Goal: Transaction & Acquisition: Purchase product/service

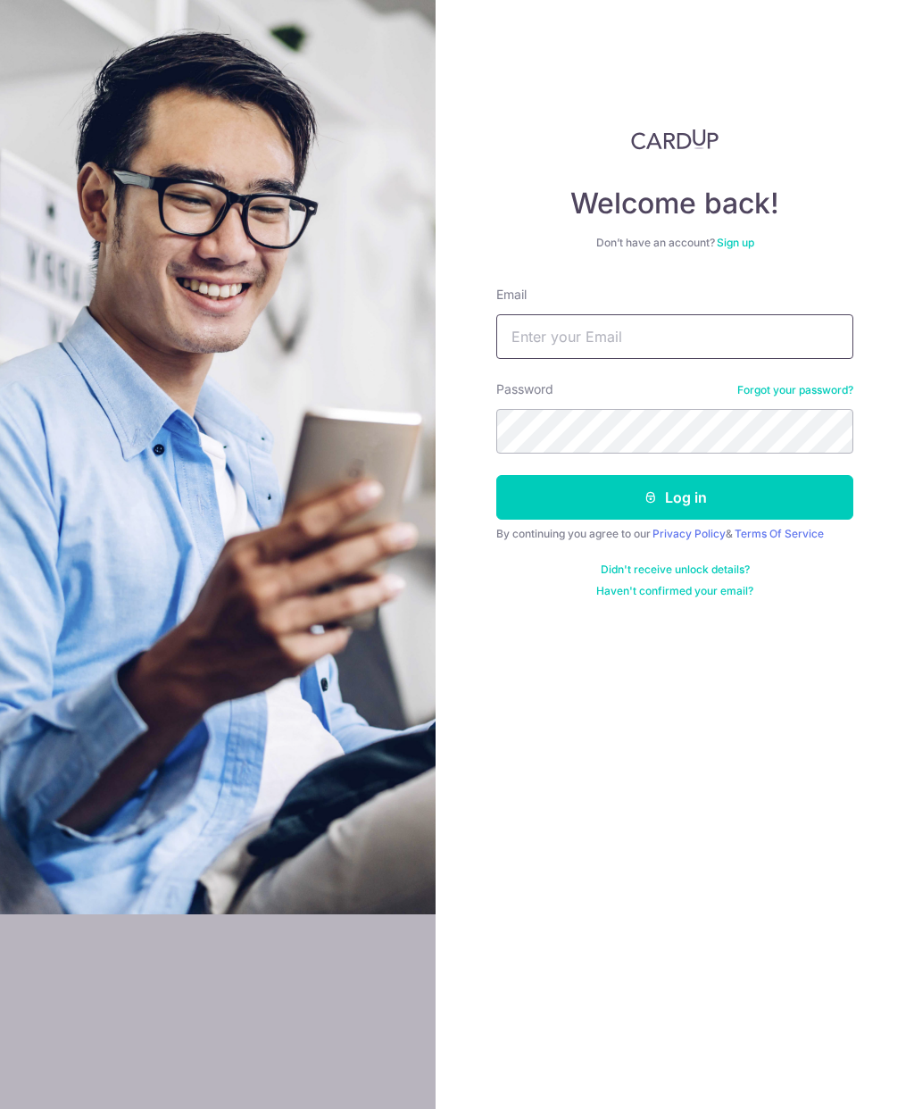
click at [798, 337] on input "Email" at bounding box center [674, 336] width 357 height 45
type input "Cody_cheah88@hotmail.com"
click at [793, 488] on button "Log in" at bounding box center [674, 497] width 357 height 45
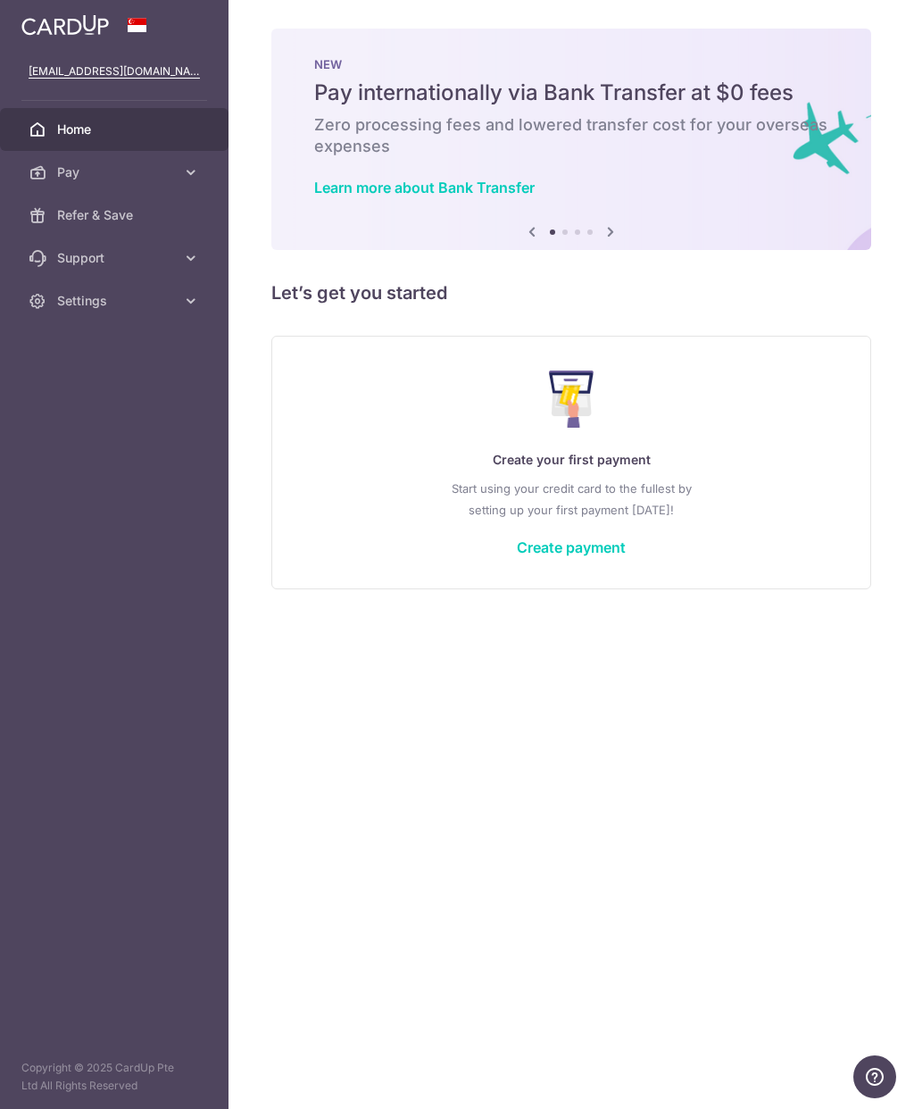
click at [834, 275] on div "× Pause Schedule Pause all future payments in this series Pause just this one p…" at bounding box center [572, 554] width 686 height 1109
click at [208, 175] on link "Pay" at bounding box center [114, 172] width 229 height 43
click at [117, 219] on span "Payments" at bounding box center [116, 215] width 118 height 18
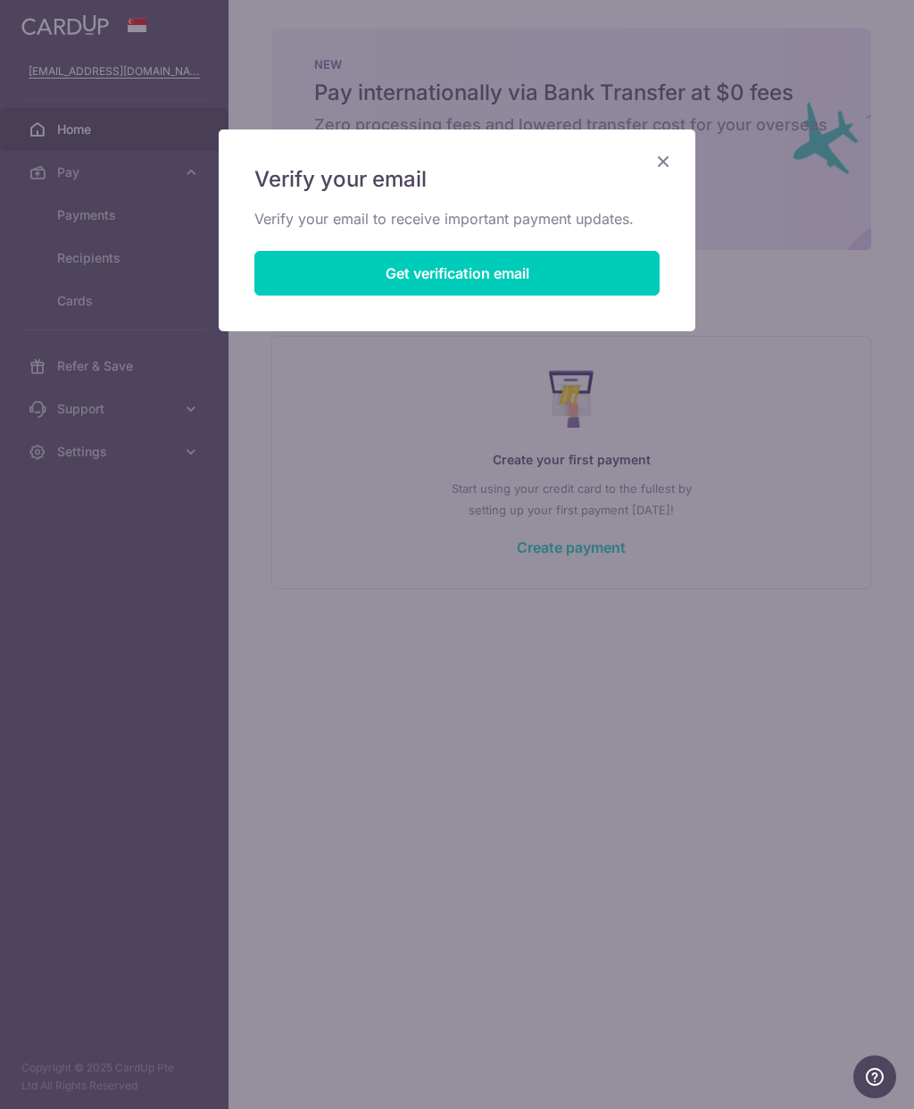
click at [579, 277] on button "Get verification email" at bounding box center [456, 273] width 405 height 45
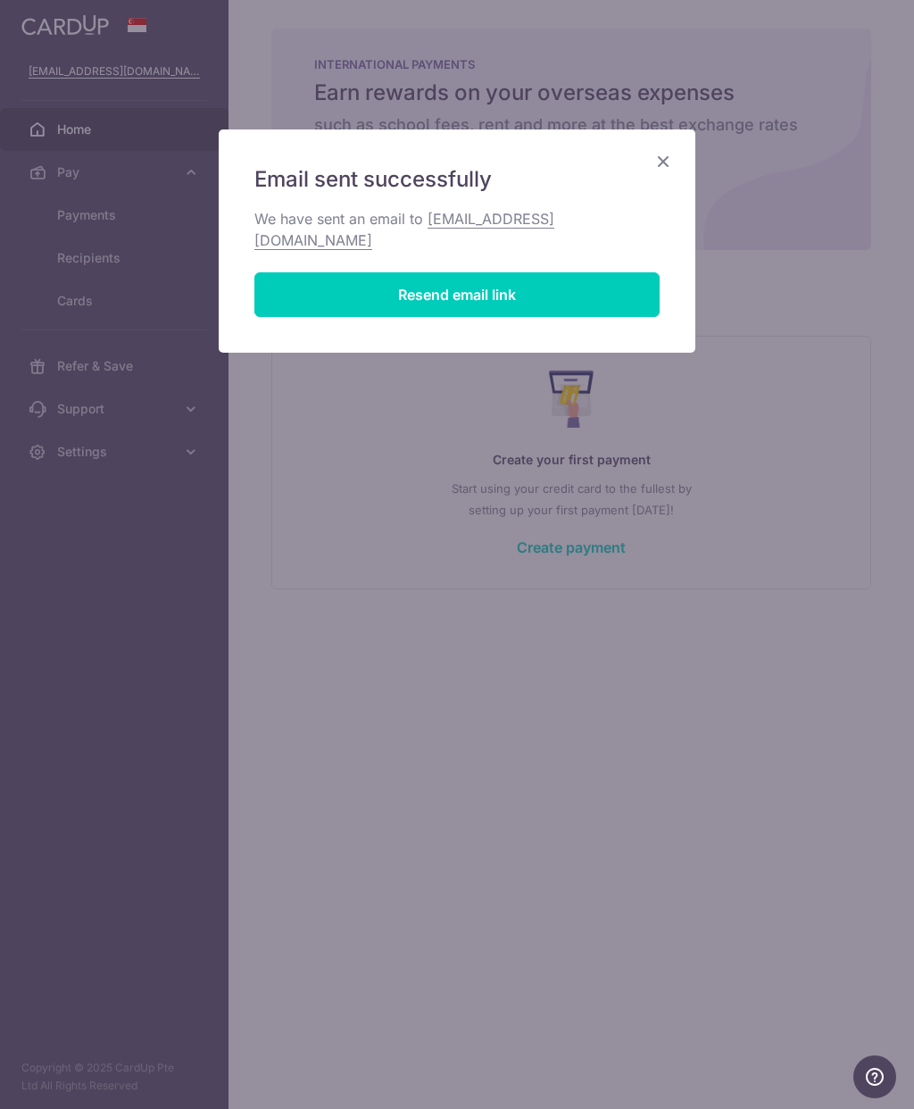
click at [645, 149] on div "Email sent successfully We have sent an email to cody_cheah88@hotmail.com Resen…" at bounding box center [457, 240] width 477 height 223
click at [670, 169] on icon "Close" at bounding box center [663, 161] width 21 height 22
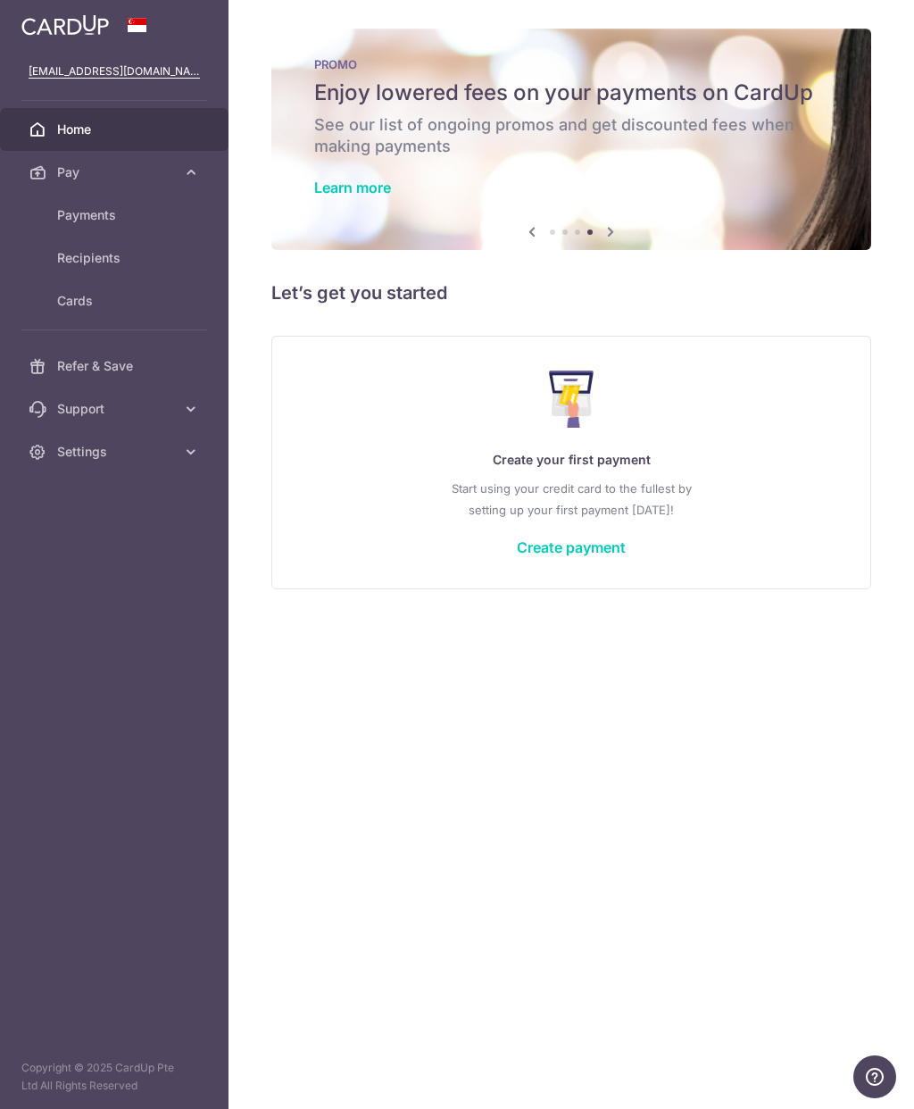
click at [544, 520] on p "Start using your credit card to the fullest by setting up your first payment to…" at bounding box center [571, 499] width 527 height 43
click at [570, 568] on div "Create your first payment Start using your credit card to the fullest by settin…" at bounding box center [571, 462] width 555 height 212
click at [600, 554] on link "Create payment" at bounding box center [571, 547] width 109 height 18
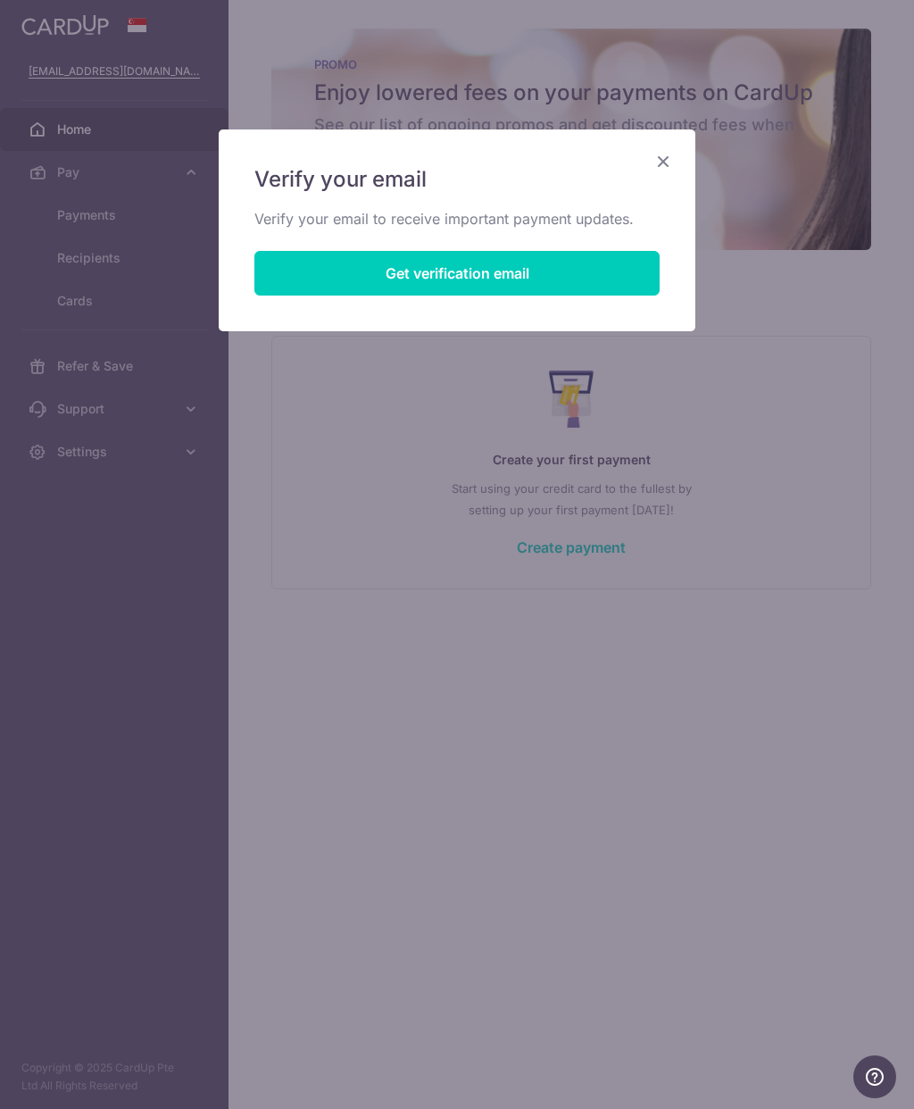
click at [631, 532] on div "Verify your email Verify your email to receive important payment updates. Get v…" at bounding box center [457, 554] width 914 height 1109
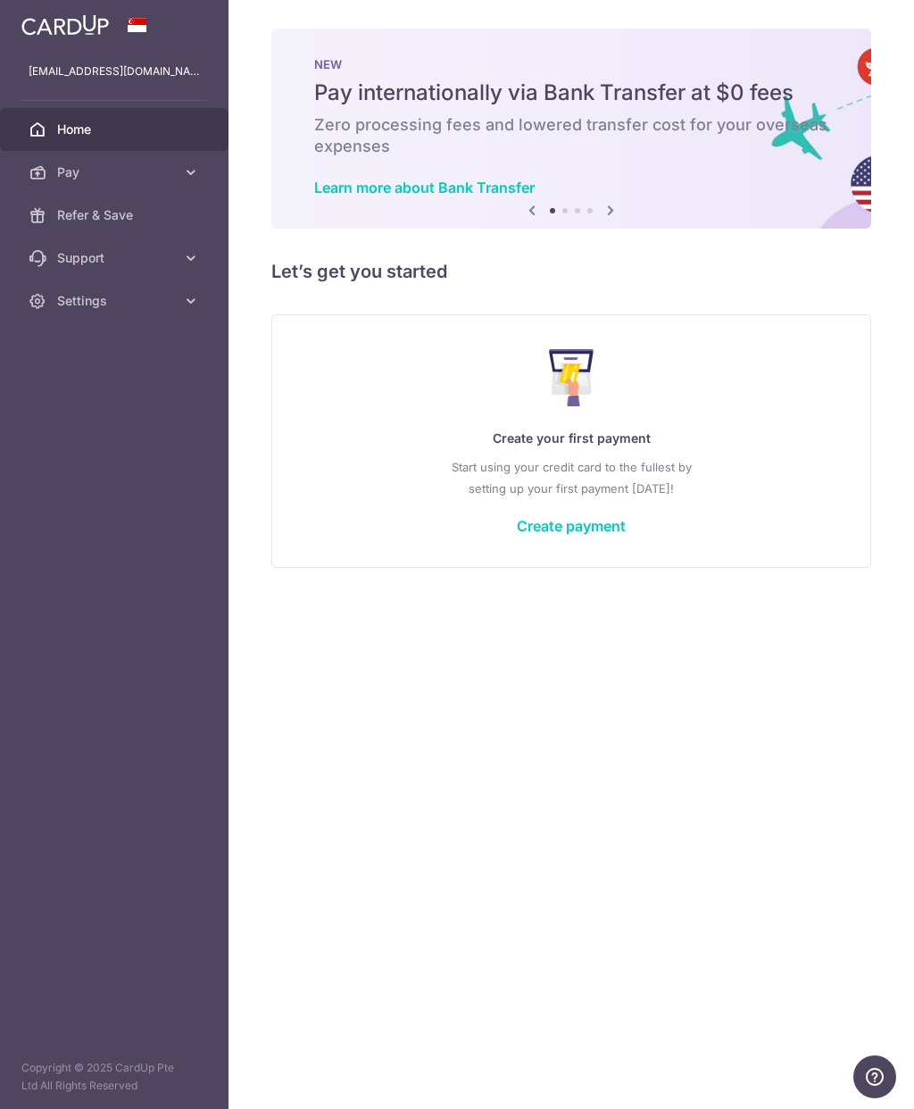
click at [574, 524] on link "Create payment" at bounding box center [571, 526] width 109 height 18
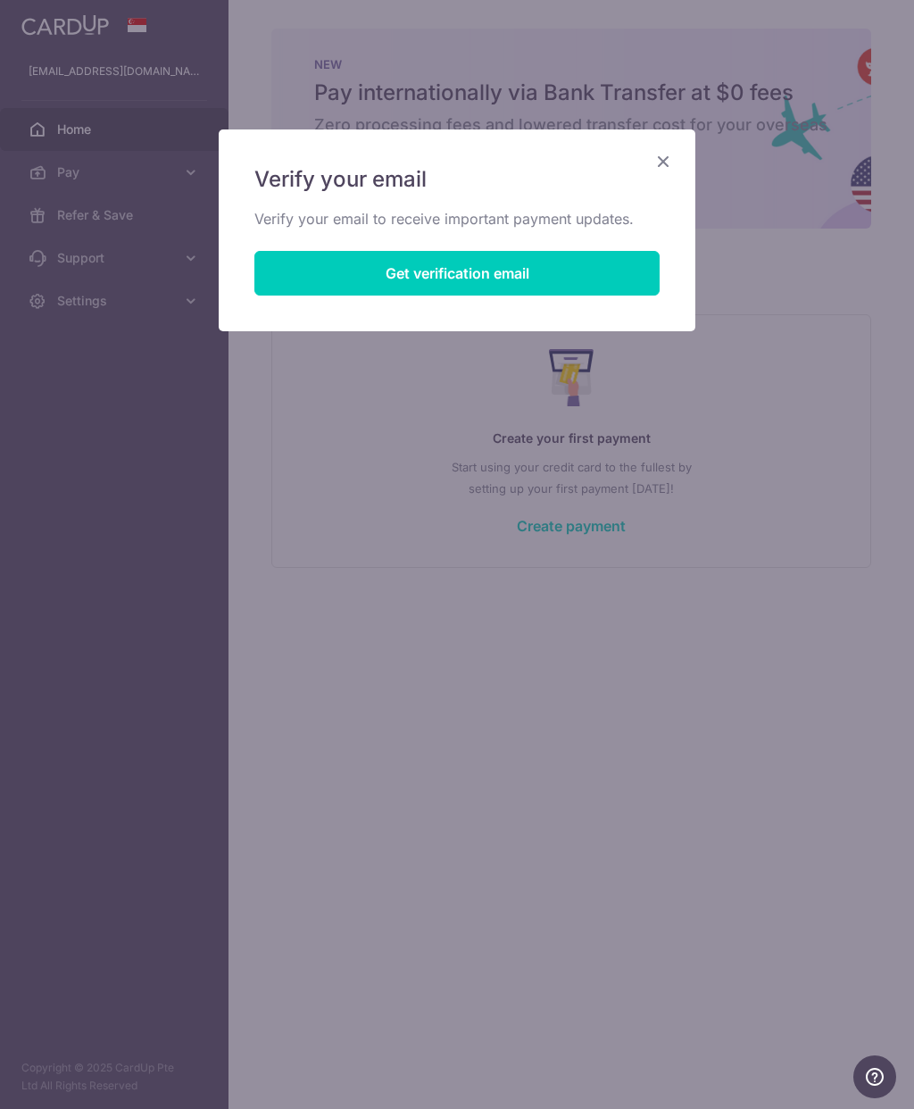
click at [595, 287] on button "Get verification email" at bounding box center [456, 273] width 405 height 45
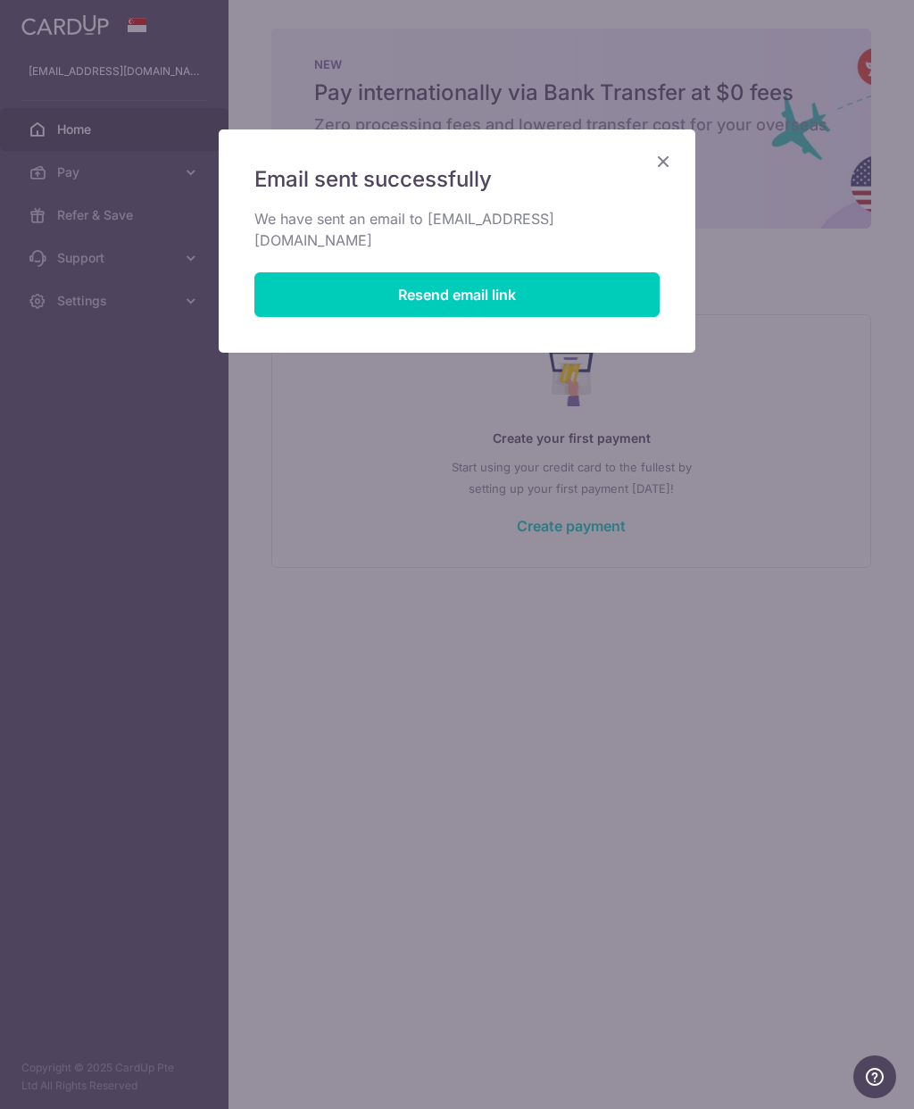
click at [662, 162] on icon "Close" at bounding box center [663, 161] width 21 height 22
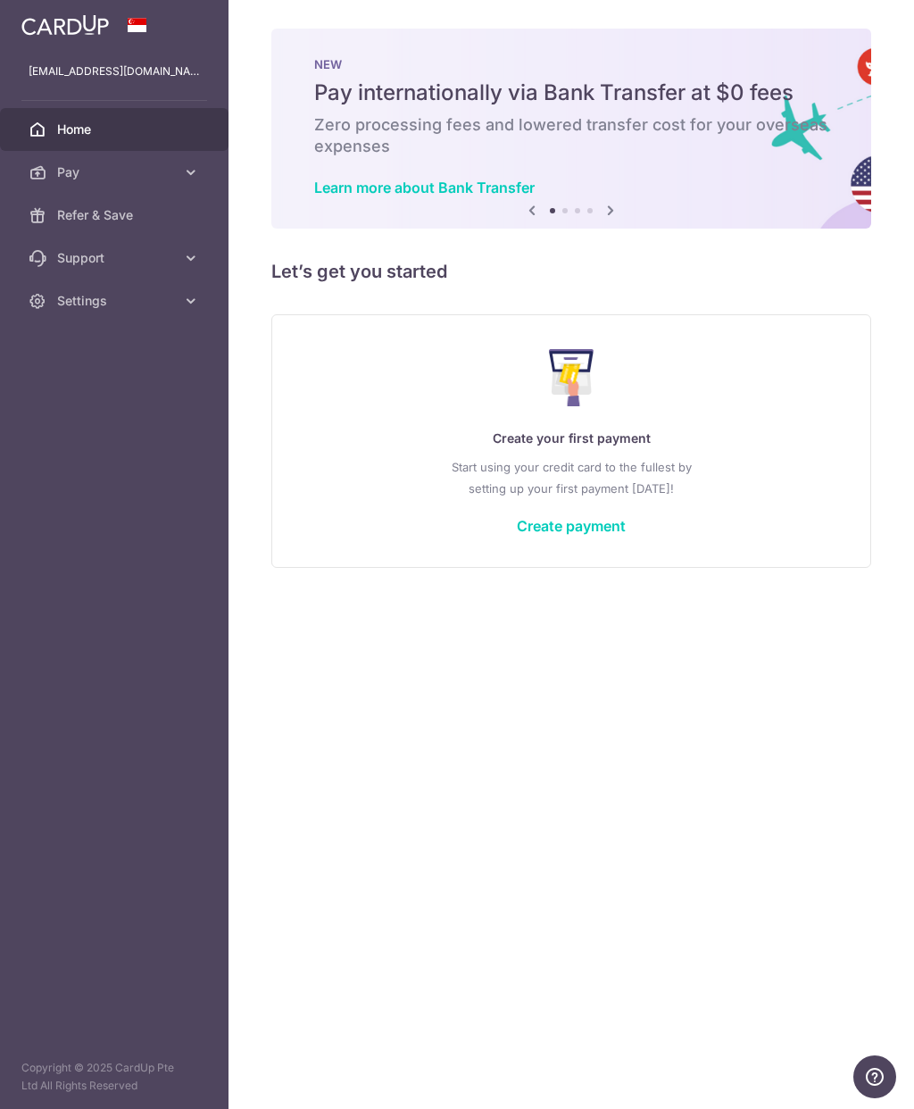
click at [176, 181] on link "Pay" at bounding box center [114, 172] width 229 height 43
click at [126, 375] on link "Refer & Save" at bounding box center [114, 366] width 229 height 43
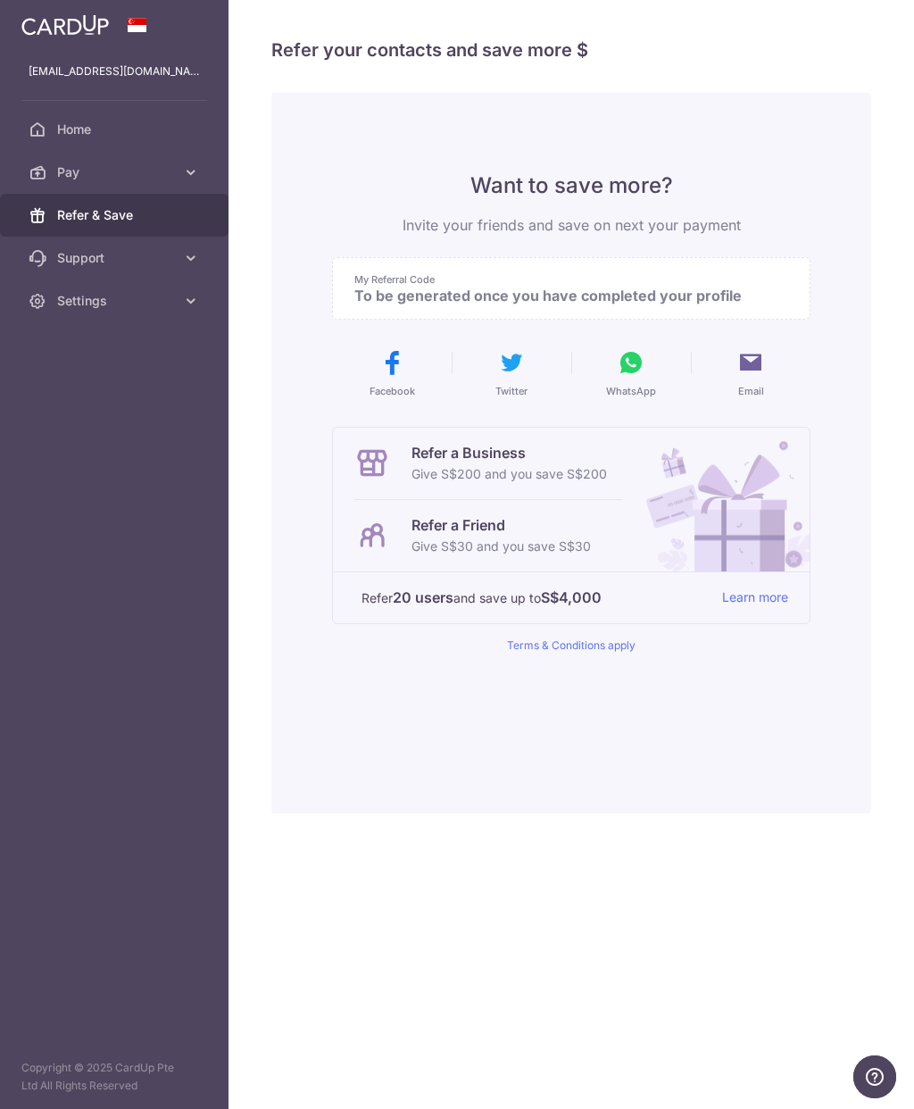
click at [145, 322] on aside "cody_cheah88@hotmail.com Home Pay Payments Recipients Cards Refer & Save Suppor…" at bounding box center [114, 554] width 229 height 1109
click at [201, 304] on link "Settings" at bounding box center [114, 300] width 229 height 43
click at [6, 741] on aside "cody_cheah88@hotmail.com Home Pay Payments Recipients Cards Refer & Save Suppor…" at bounding box center [114, 554] width 229 height 1109
click at [429, 296] on p "To be generated once you have completed your profile" at bounding box center [564, 296] width 420 height 18
click at [114, 344] on span "Account" at bounding box center [116, 344] width 118 height 18
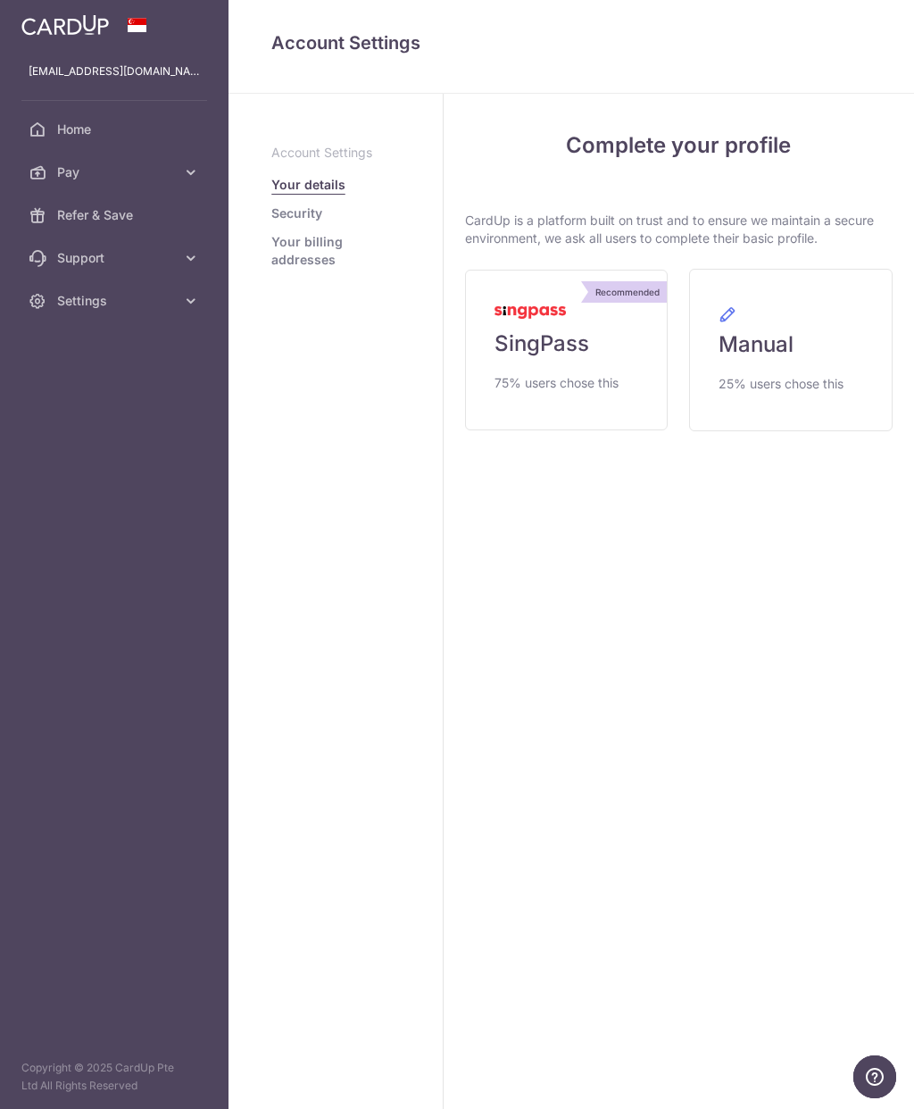
click at [557, 353] on span "SingPass" at bounding box center [542, 343] width 95 height 29
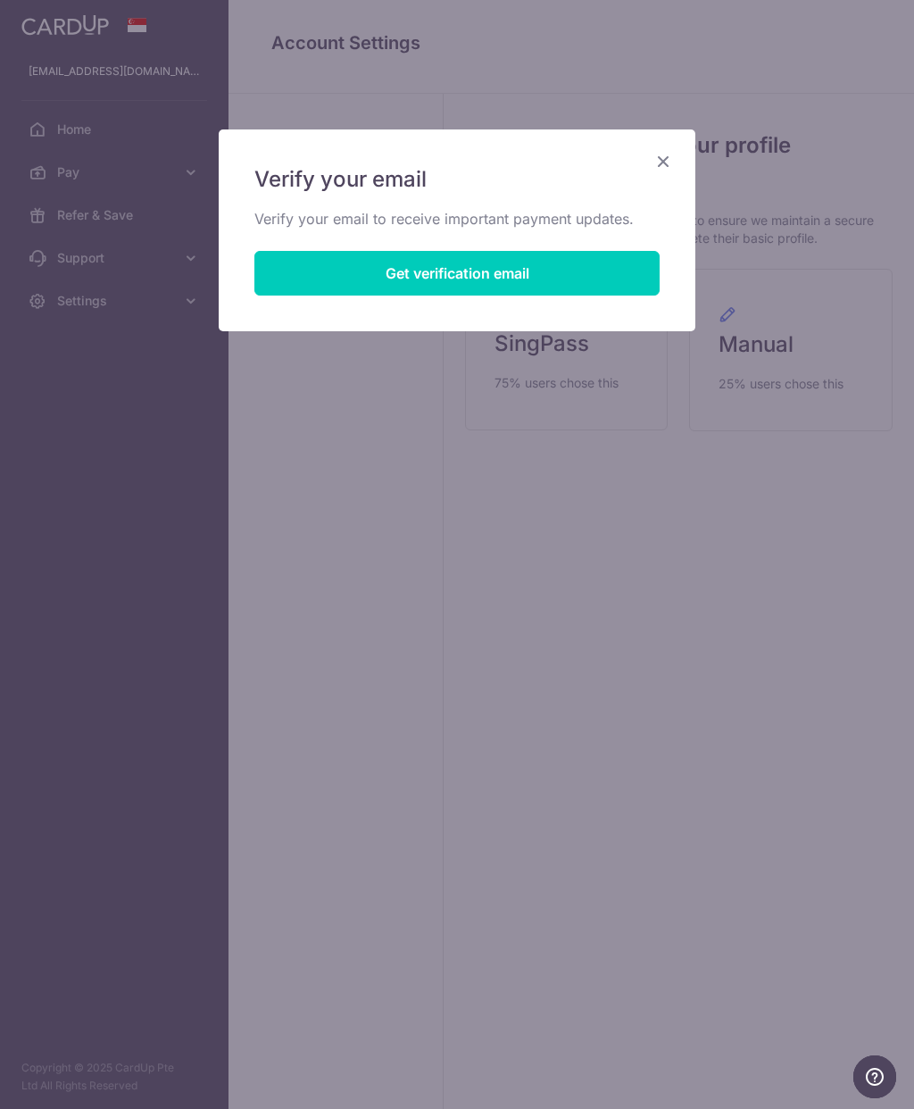
click at [620, 267] on button "Get verification email" at bounding box center [456, 273] width 405 height 45
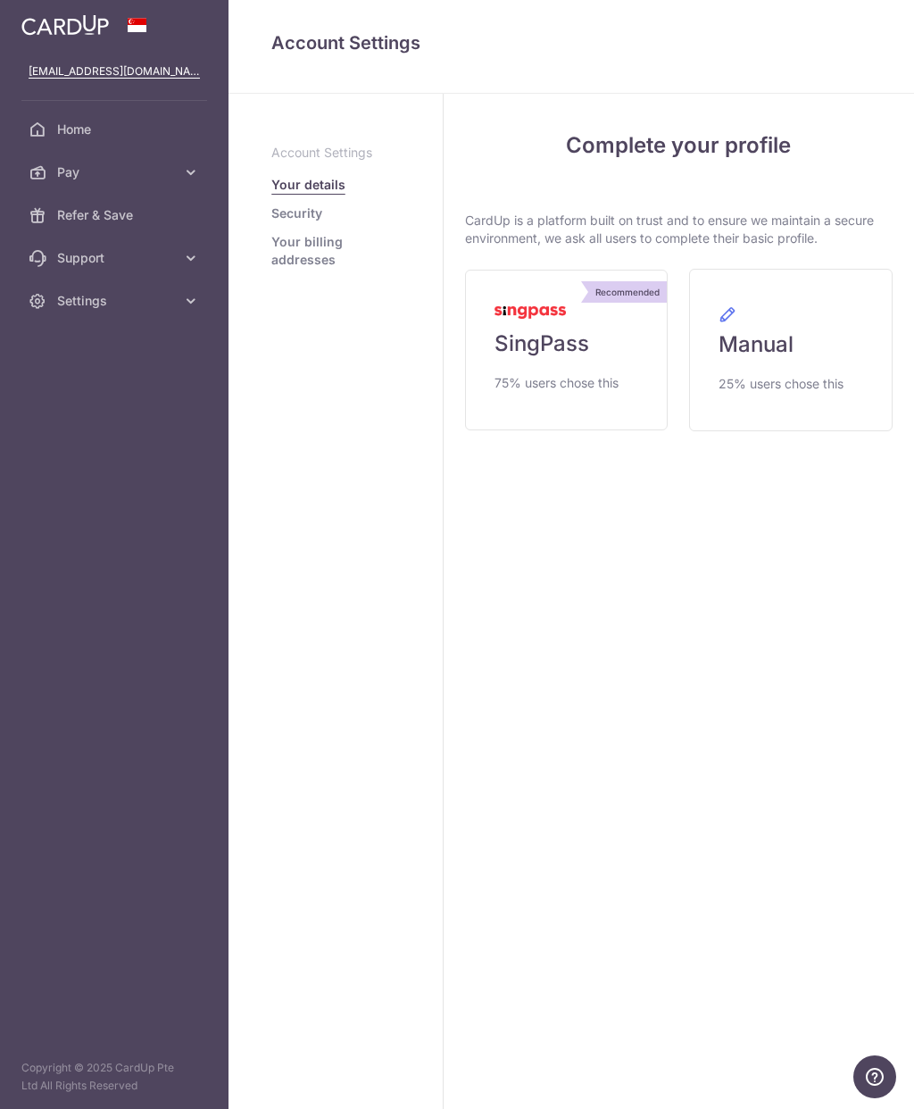
click at [562, 357] on span "SingPass" at bounding box center [542, 343] width 95 height 29
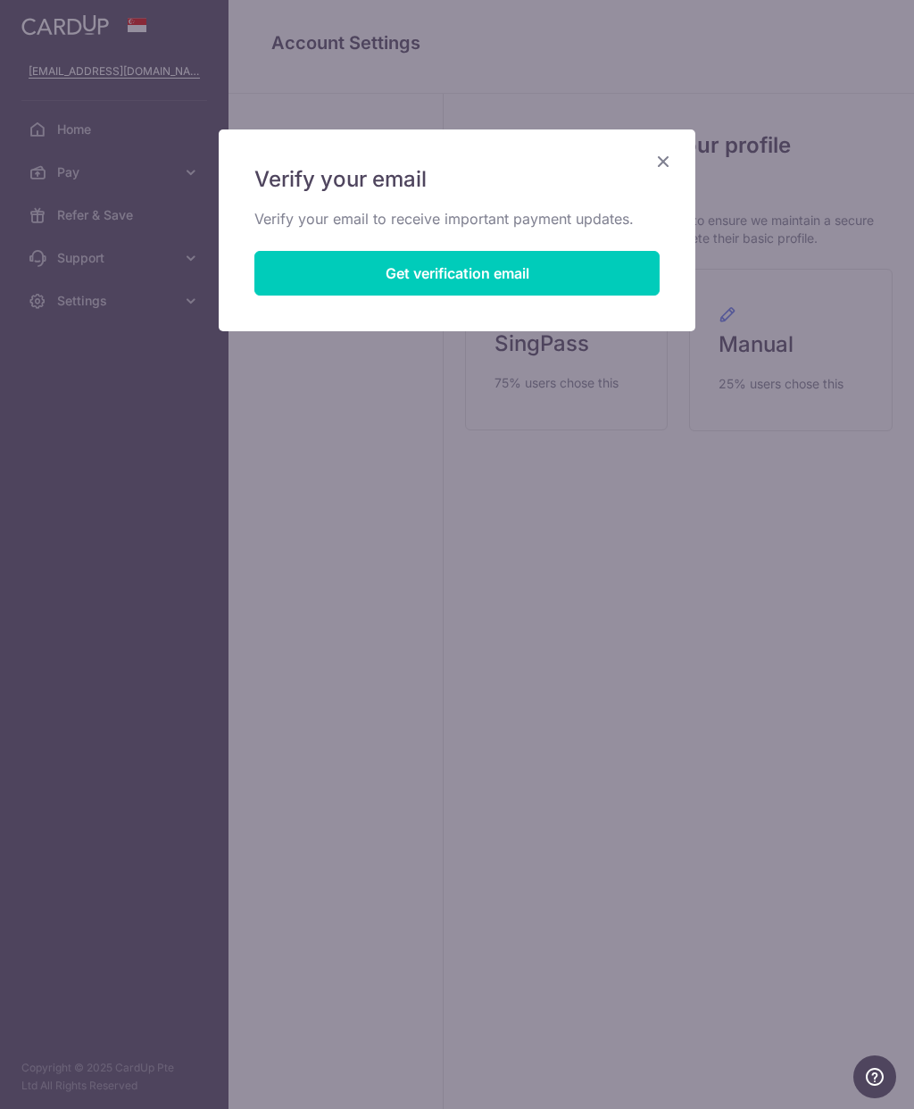
click at [550, 283] on button "Get verification email" at bounding box center [456, 273] width 405 height 45
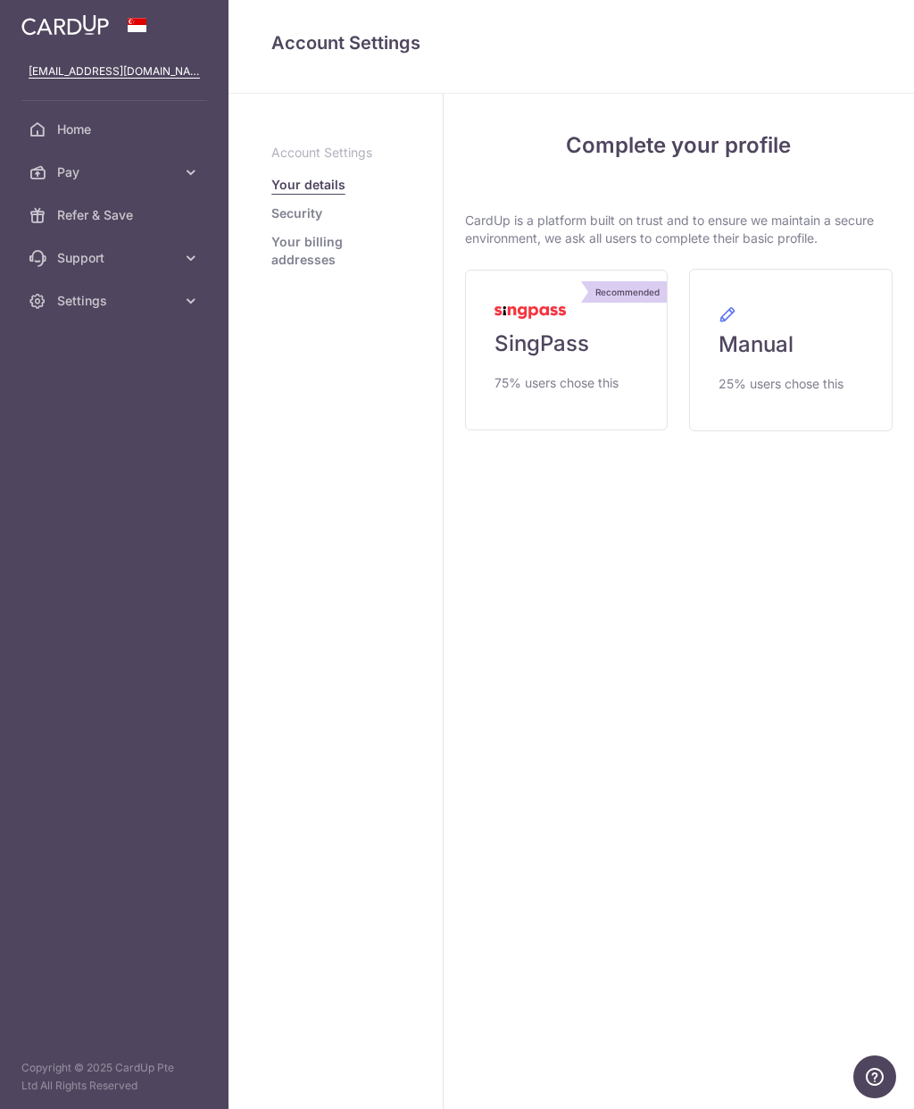
click at [606, 346] on link "Recommended SingPass 75% users chose this" at bounding box center [567, 350] width 204 height 161
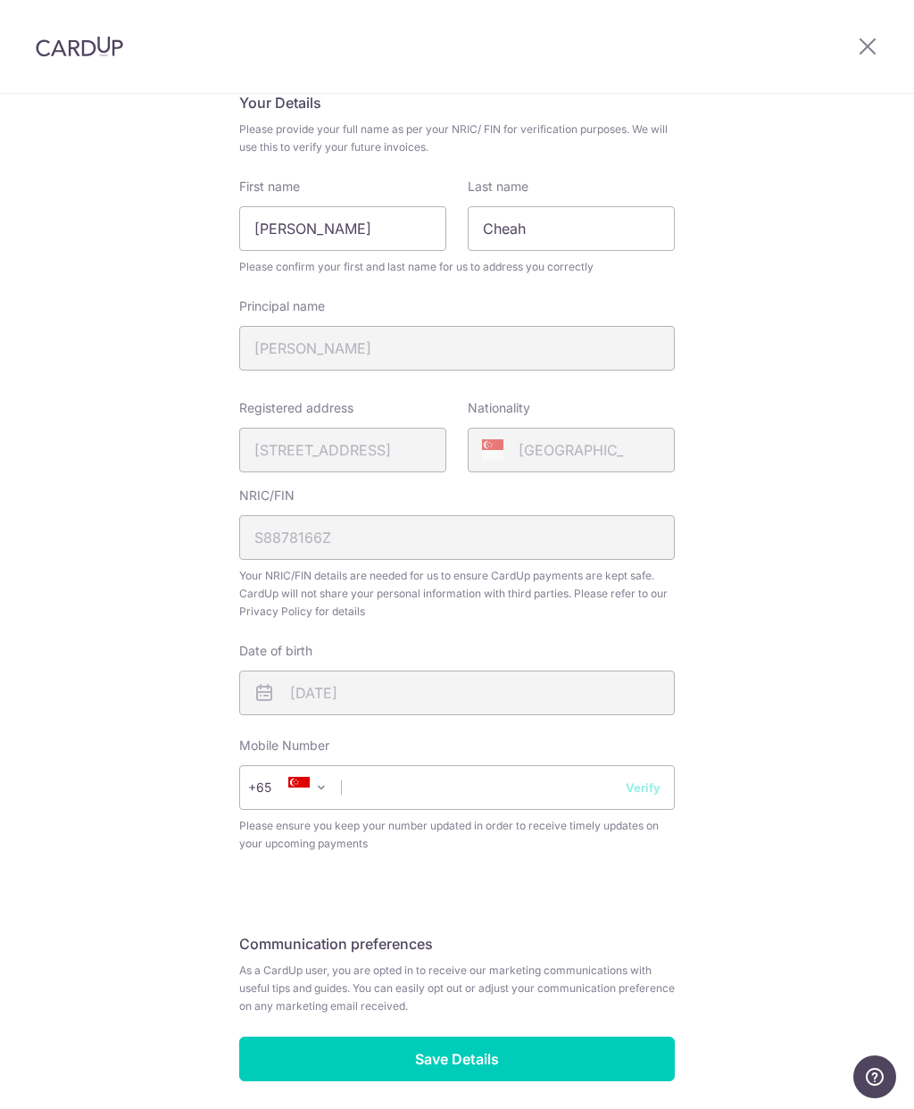
scroll to position [142, 0]
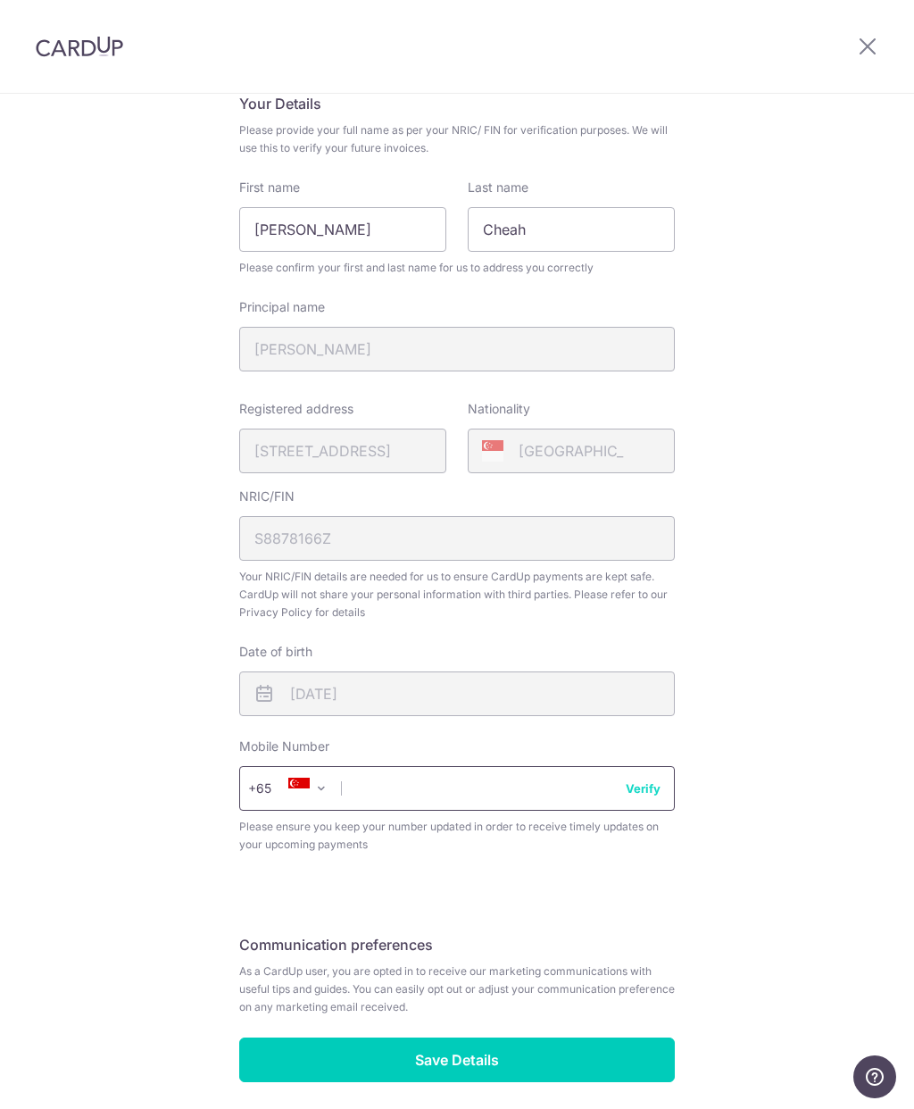
click at [477, 796] on input "text" at bounding box center [457, 788] width 436 height 45
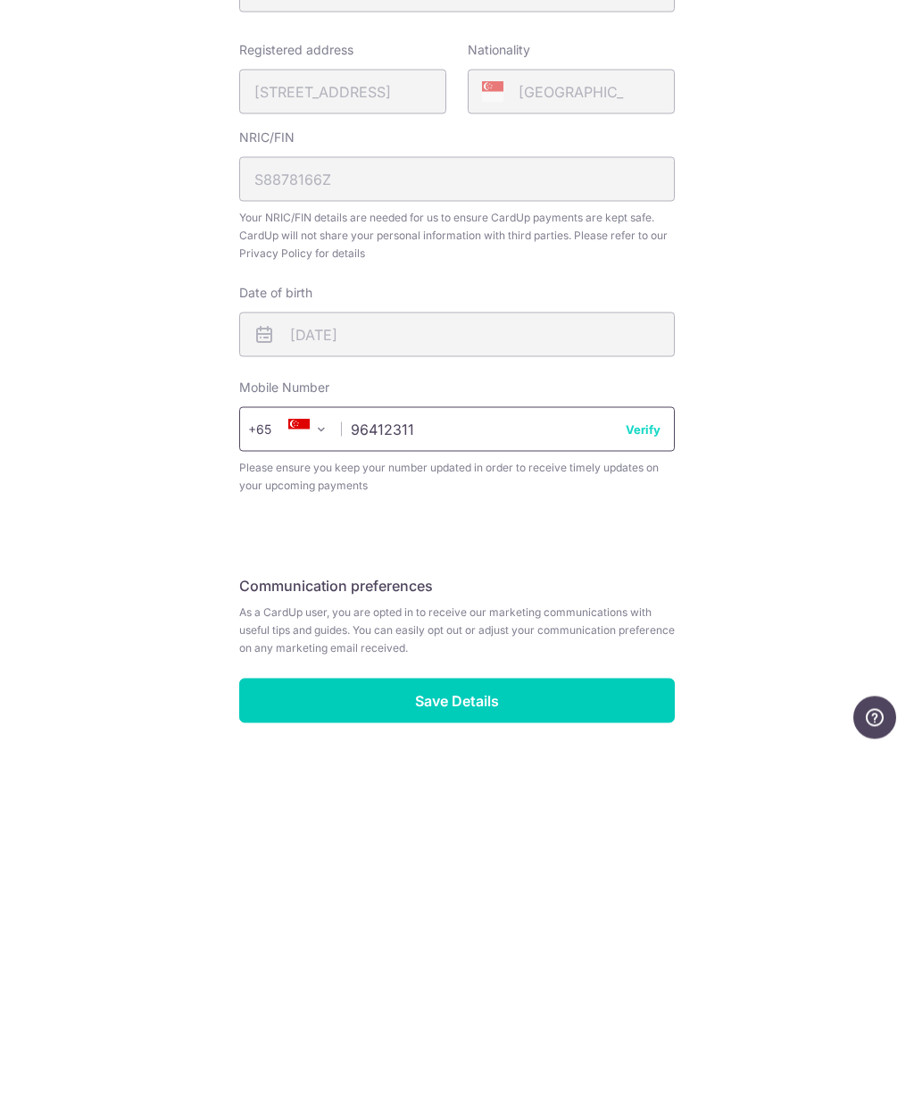
type input "96412311"
click at [537, 1037] on input "Save Details" at bounding box center [457, 1059] width 436 height 45
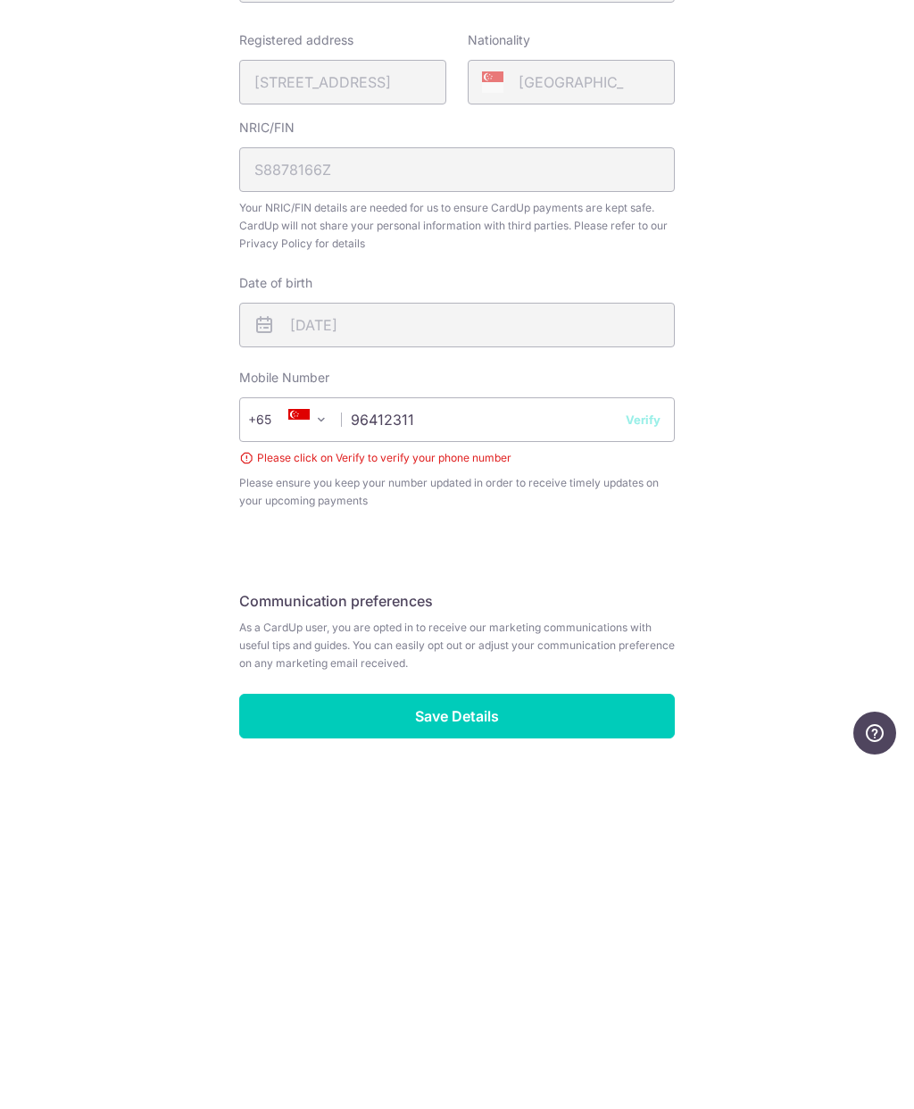
click at [647, 754] on button "Verify" at bounding box center [643, 763] width 35 height 18
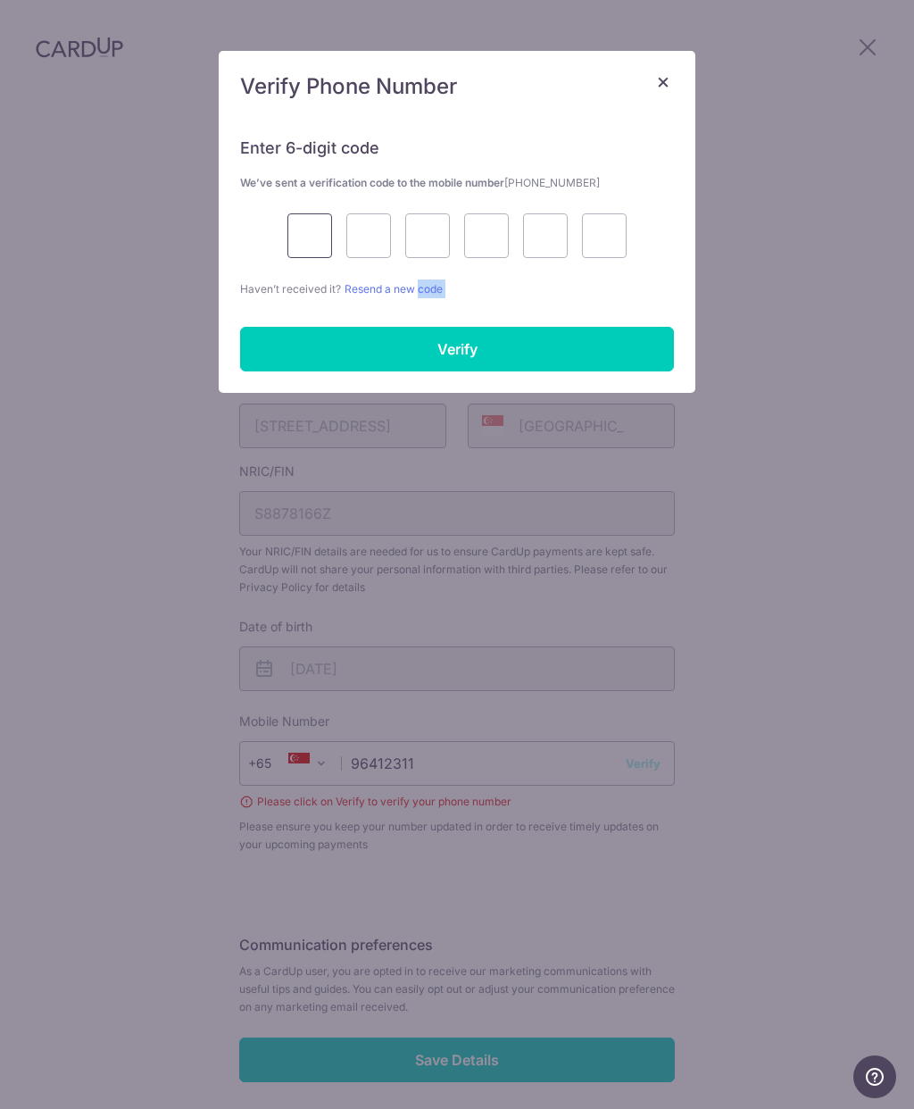
click at [312, 221] on input "text" at bounding box center [309, 235] width 45 height 45
type input "9"
type input "7"
type input "4"
type input "9"
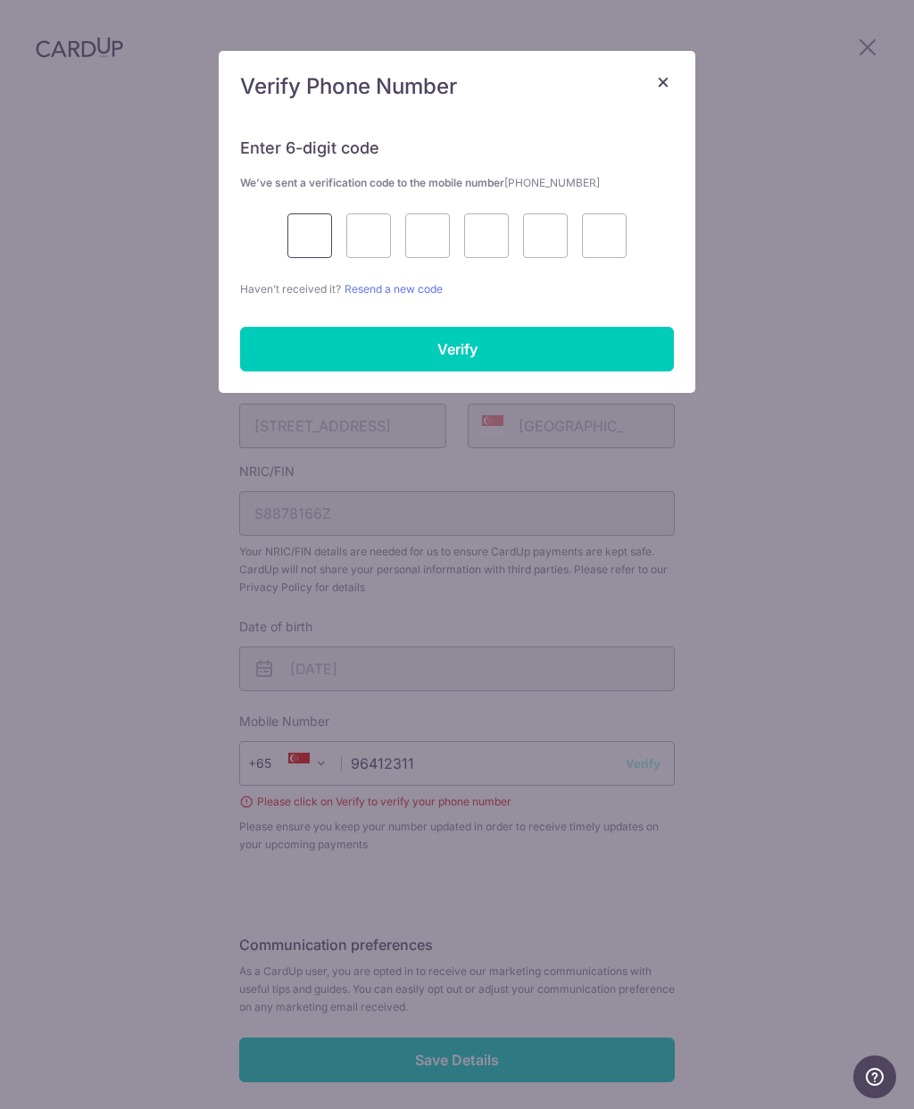
type input "8"
type input "9"
type input "0"
type input "7"
type input "1"
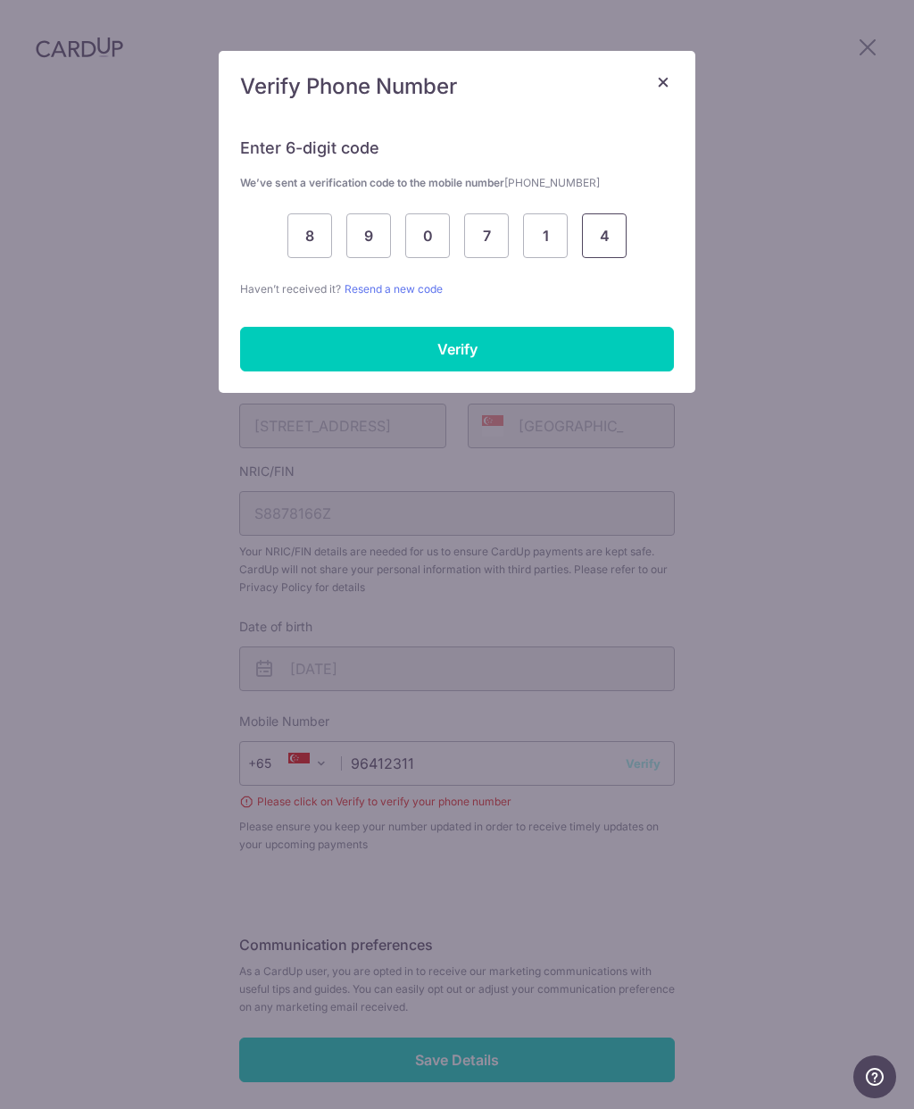
type input "4"
click at [580, 359] on input "Verify" at bounding box center [457, 349] width 434 height 45
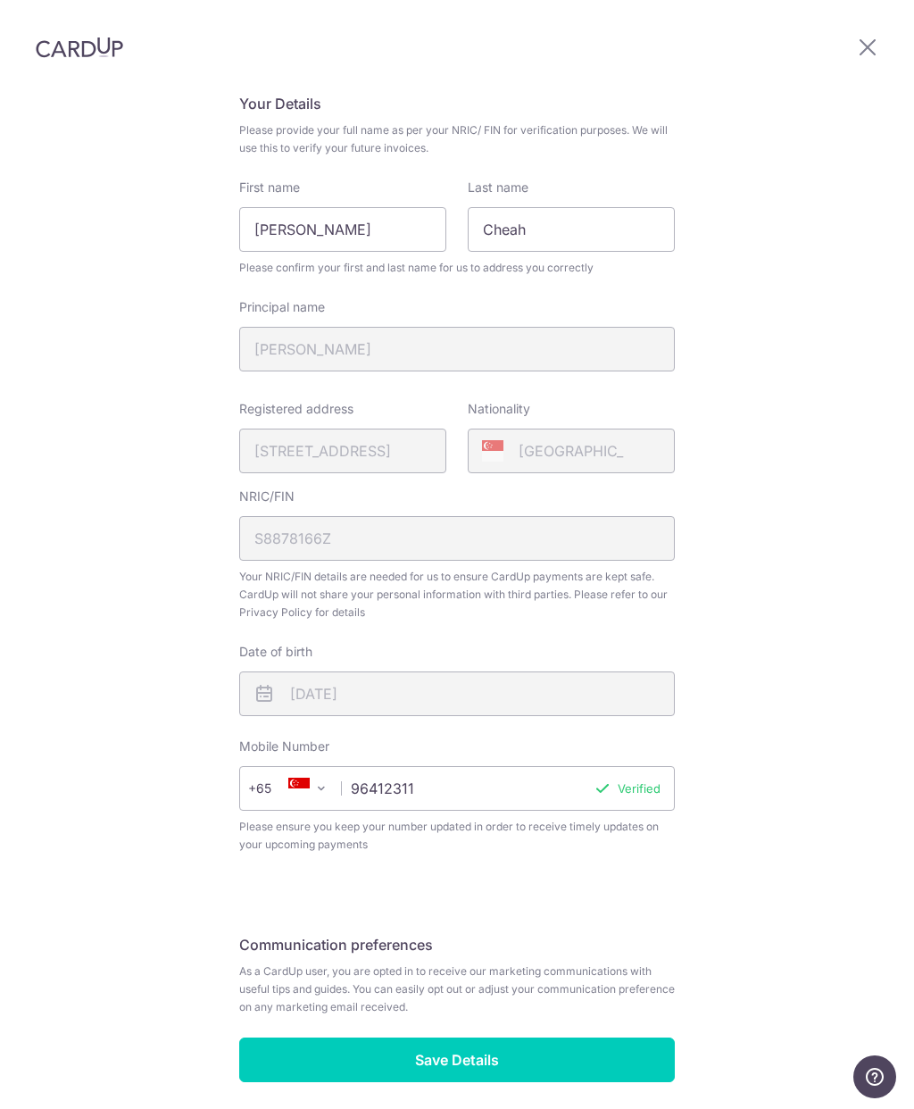
click at [568, 1037] on input "Save Details" at bounding box center [457, 1059] width 436 height 45
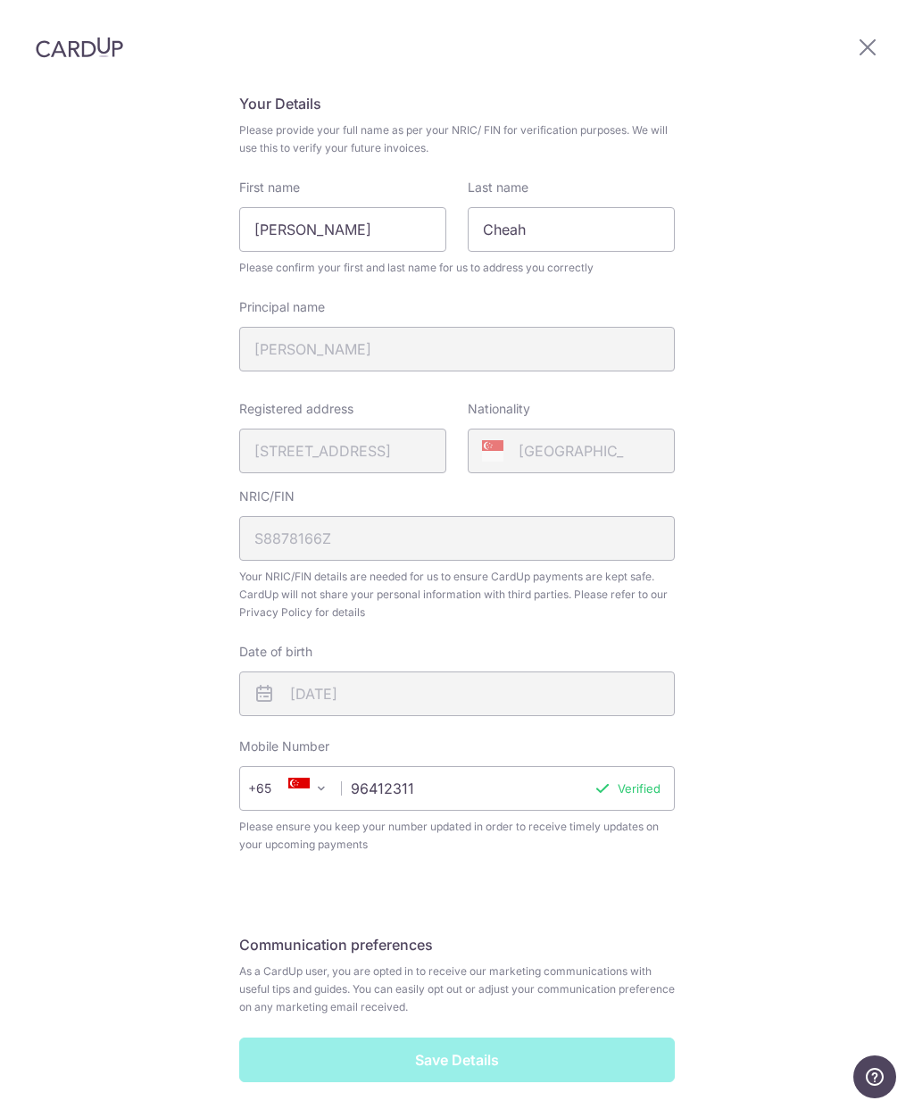
click at [519, 1037] on div "Save Details" at bounding box center [457, 1059] width 457 height 45
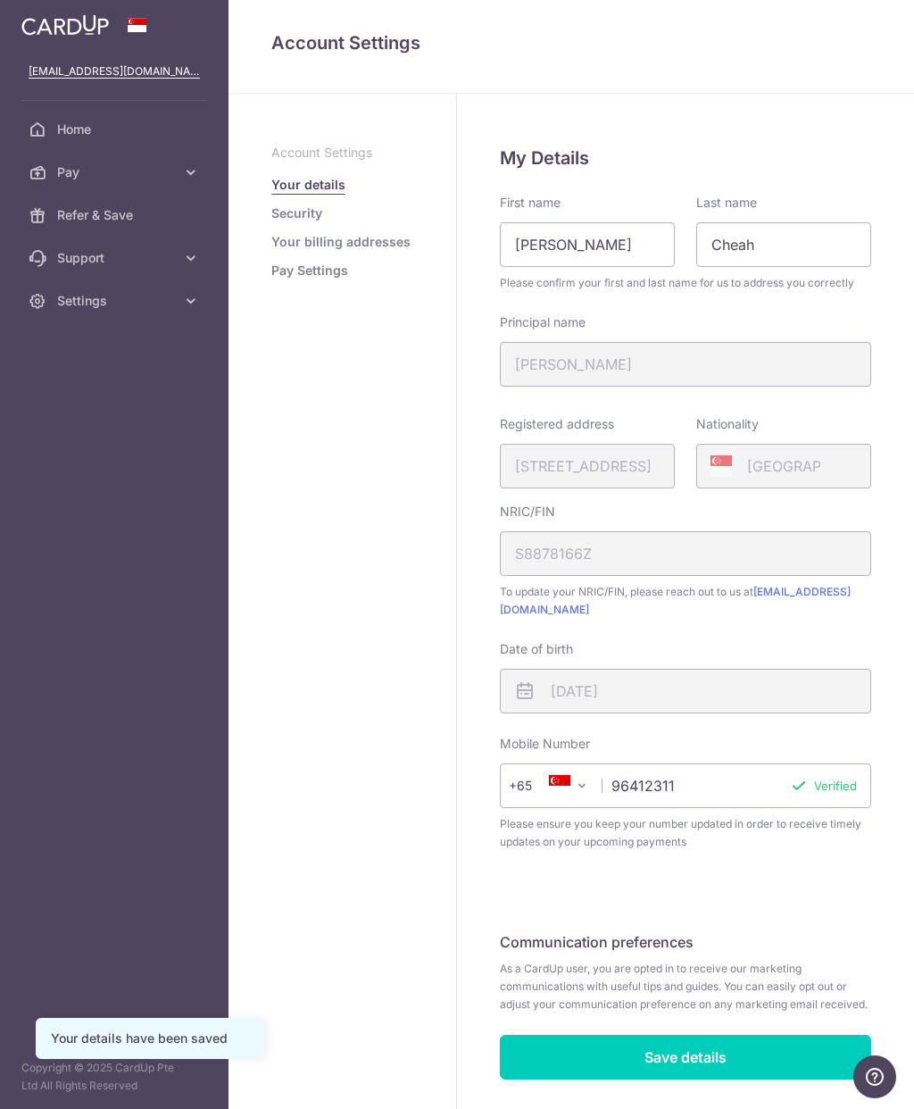
click at [784, 1045] on input "Save details" at bounding box center [685, 1057] width 371 height 45
click at [336, 268] on link "Pay Settings" at bounding box center [309, 271] width 77 height 18
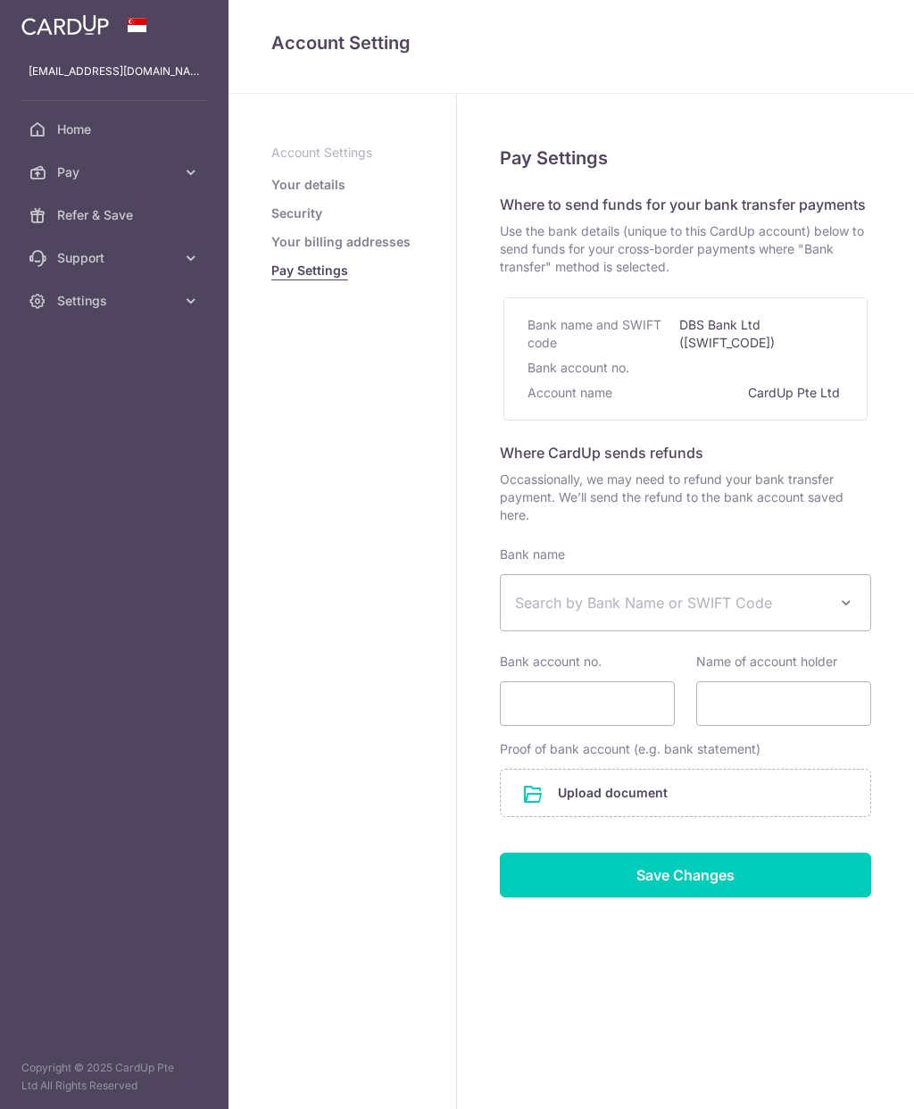
select select
click at [183, 182] on link "Pay" at bounding box center [114, 172] width 229 height 43
click at [110, 223] on span "Payments" at bounding box center [116, 215] width 118 height 18
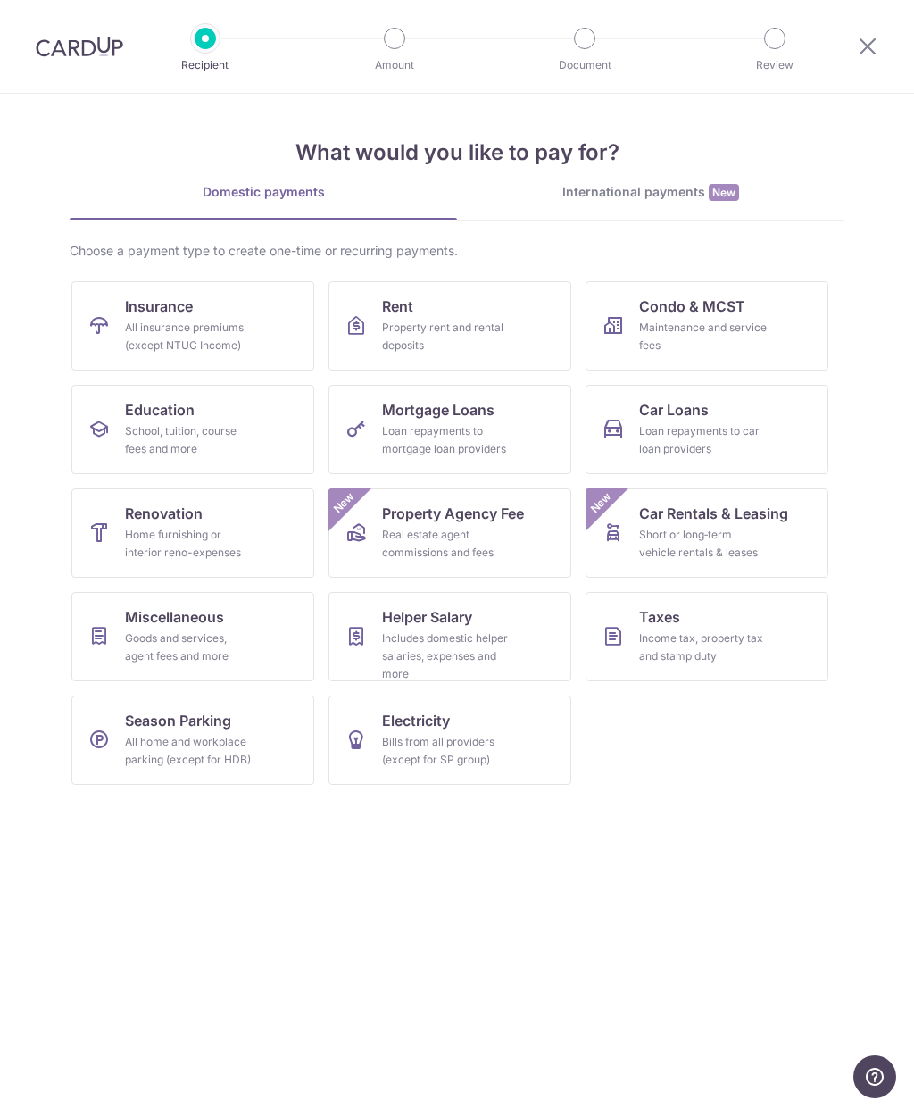
click at [229, 522] on link "Renovation Home furnishing or interior reno-expenses" at bounding box center [192, 532] width 243 height 89
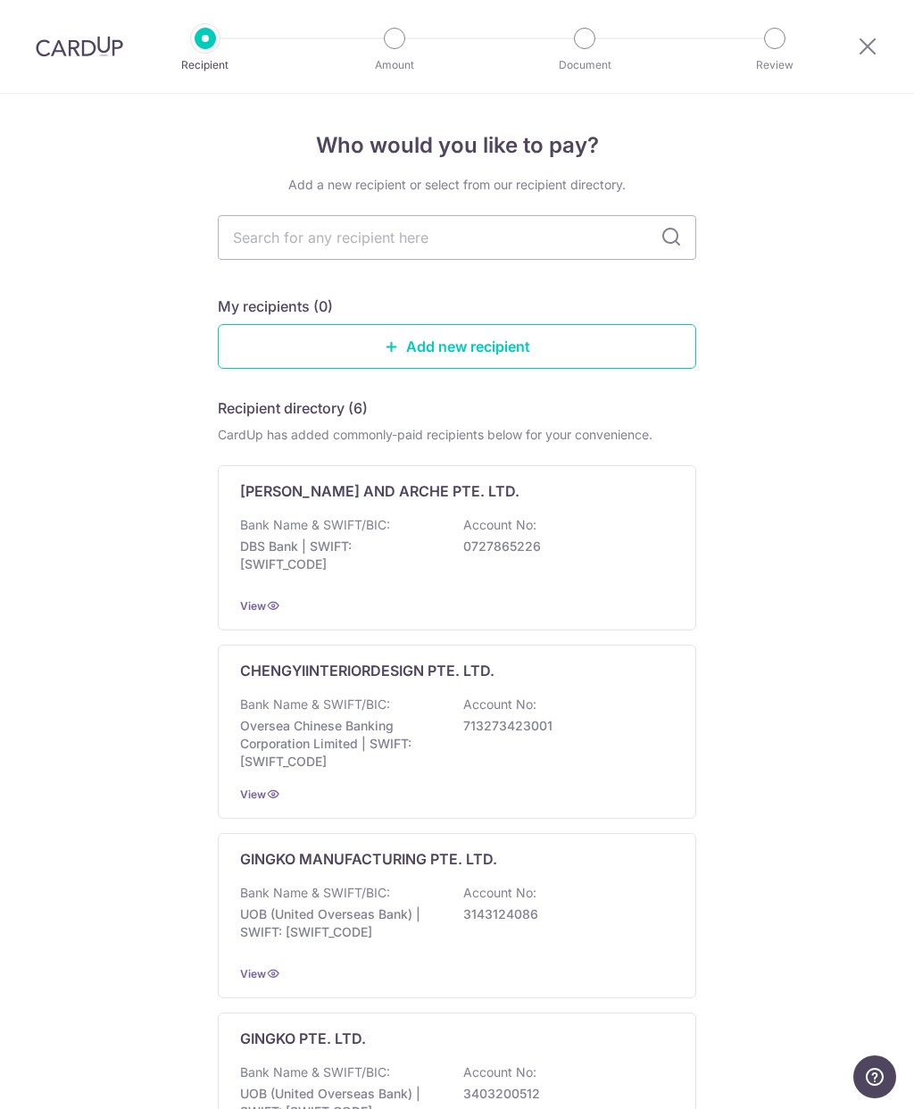
click at [479, 235] on input "text" at bounding box center [457, 237] width 479 height 45
type input "Swiss"
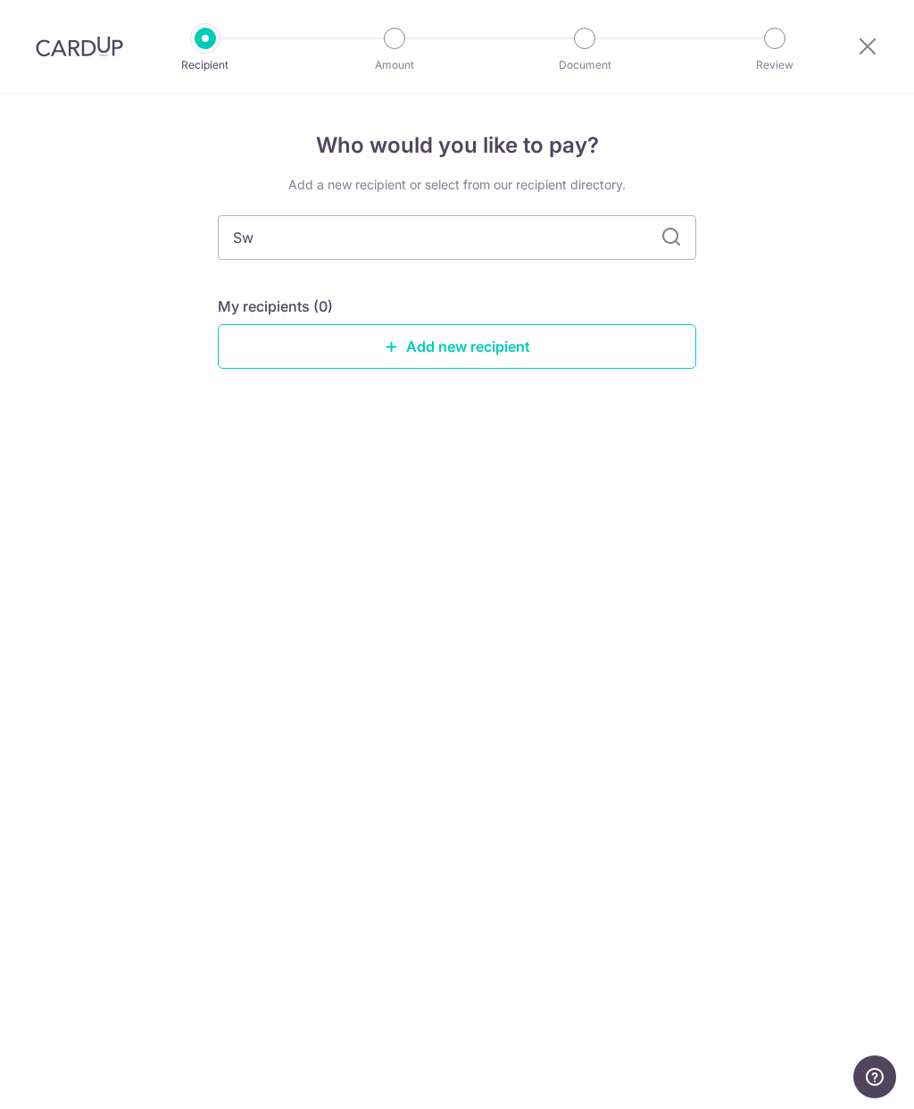
type input "S"
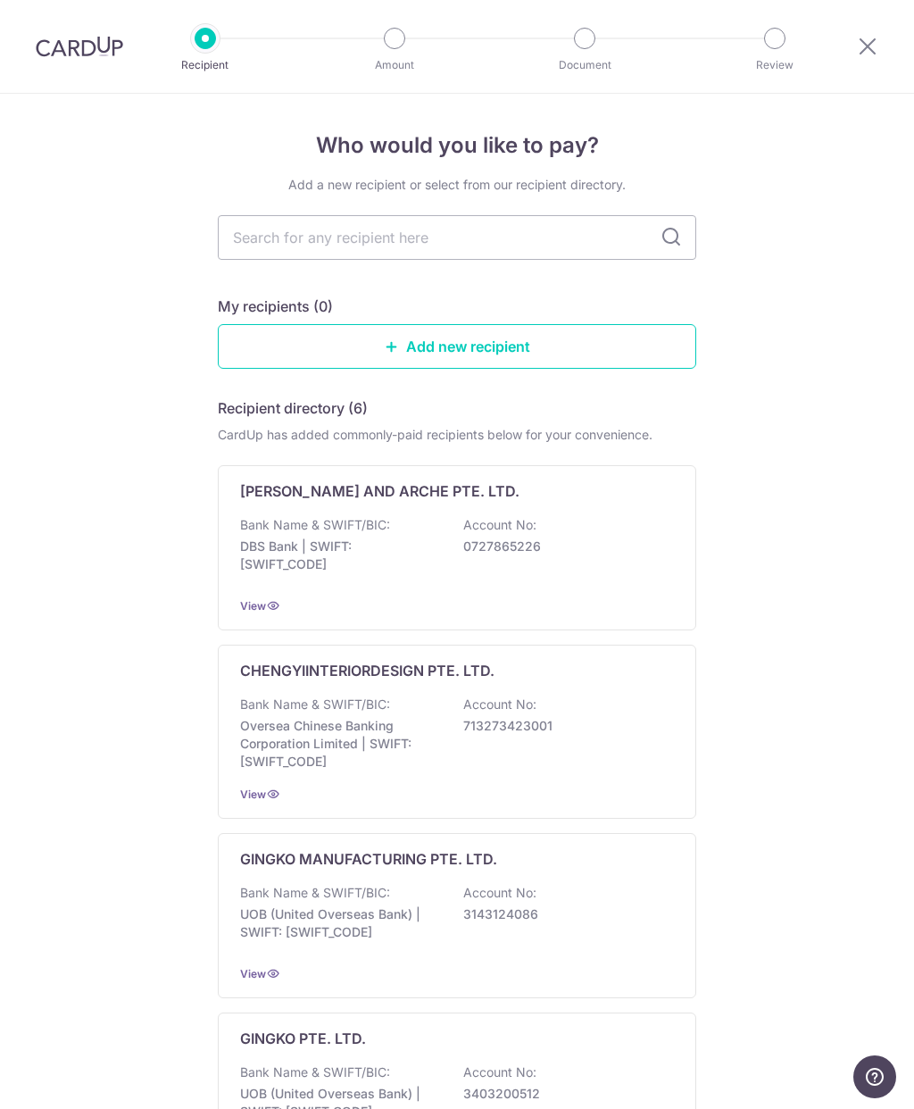
click at [212, 42] on div at bounding box center [205, 38] width 21 height 21
click at [109, 38] on img at bounding box center [79, 46] width 87 height 21
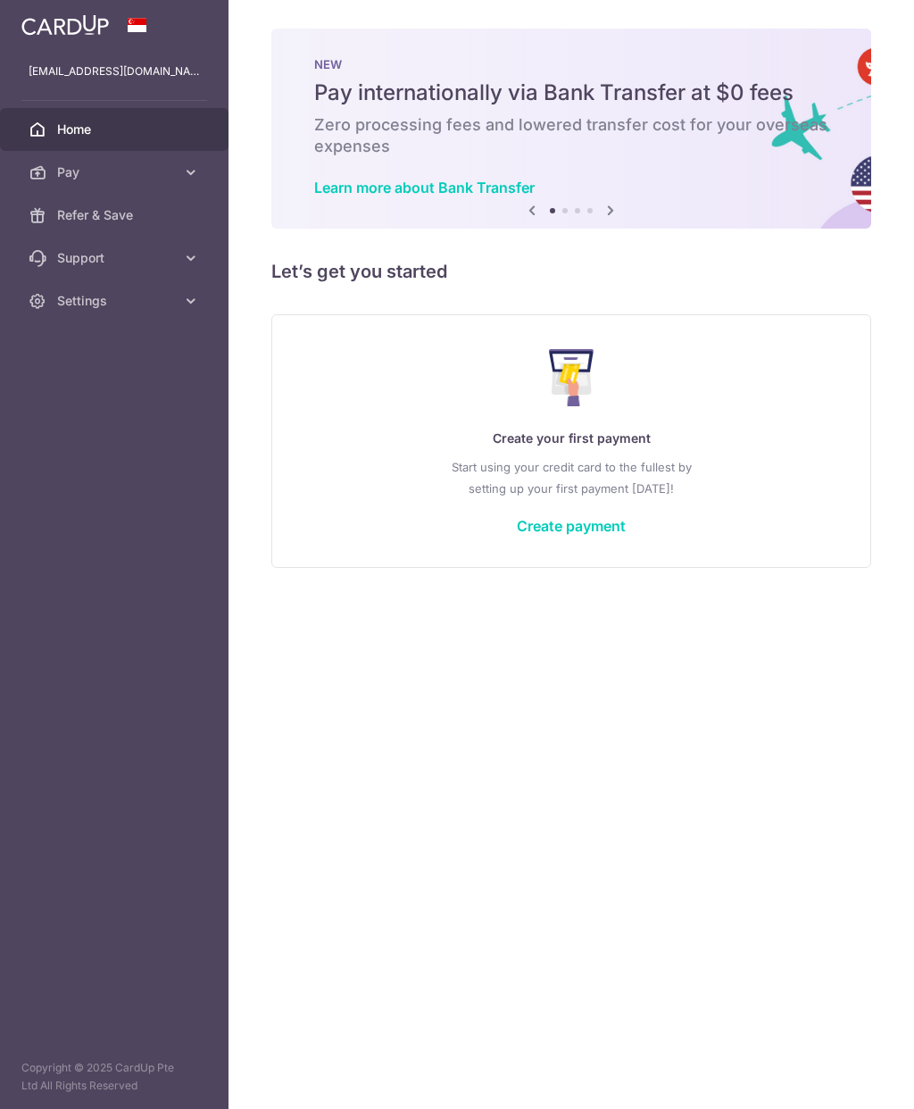
click at [87, 57] on div "[EMAIL_ADDRESS][DOMAIN_NAME]" at bounding box center [114, 71] width 229 height 43
click at [166, 182] on link "Pay" at bounding box center [114, 172] width 229 height 43
click at [186, 409] on icon at bounding box center [191, 409] width 18 height 18
click at [212, 576] on link "Settings" at bounding box center [114, 559] width 229 height 43
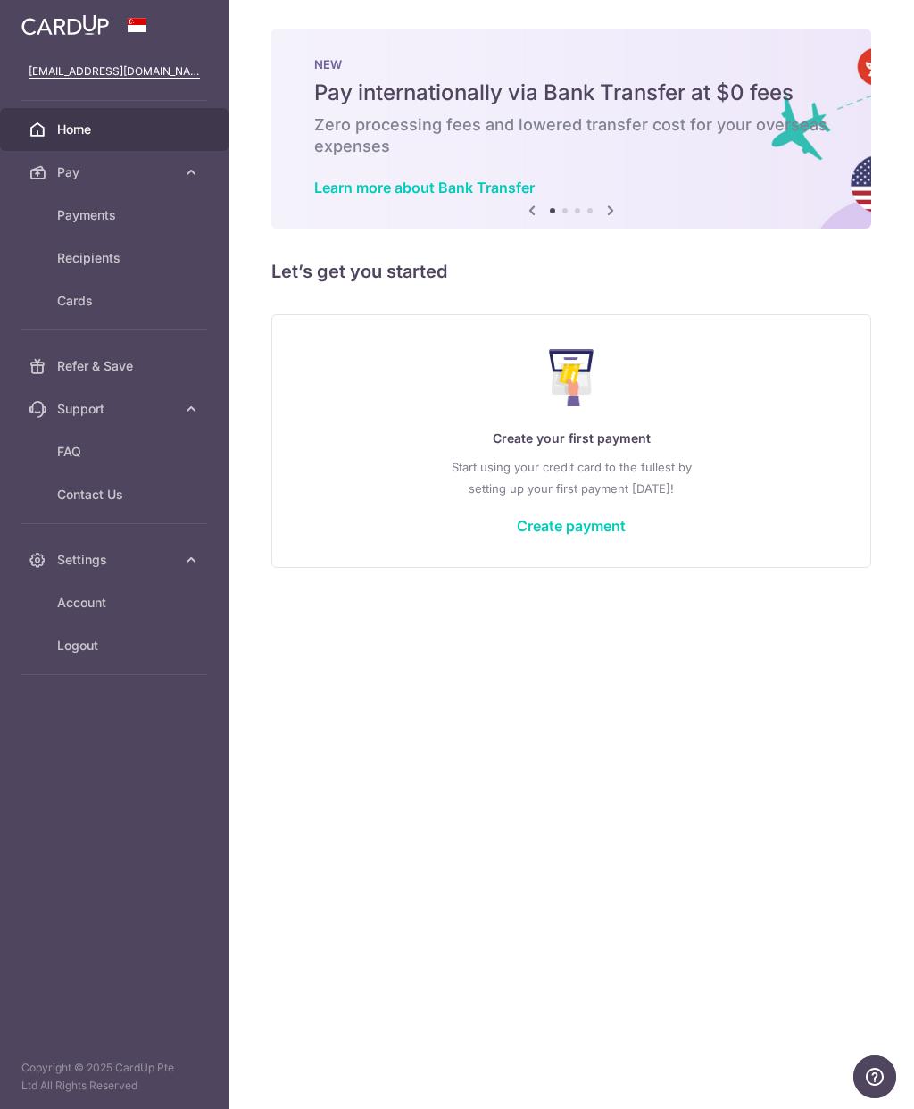
click at [125, 604] on span "Account" at bounding box center [116, 603] width 118 height 18
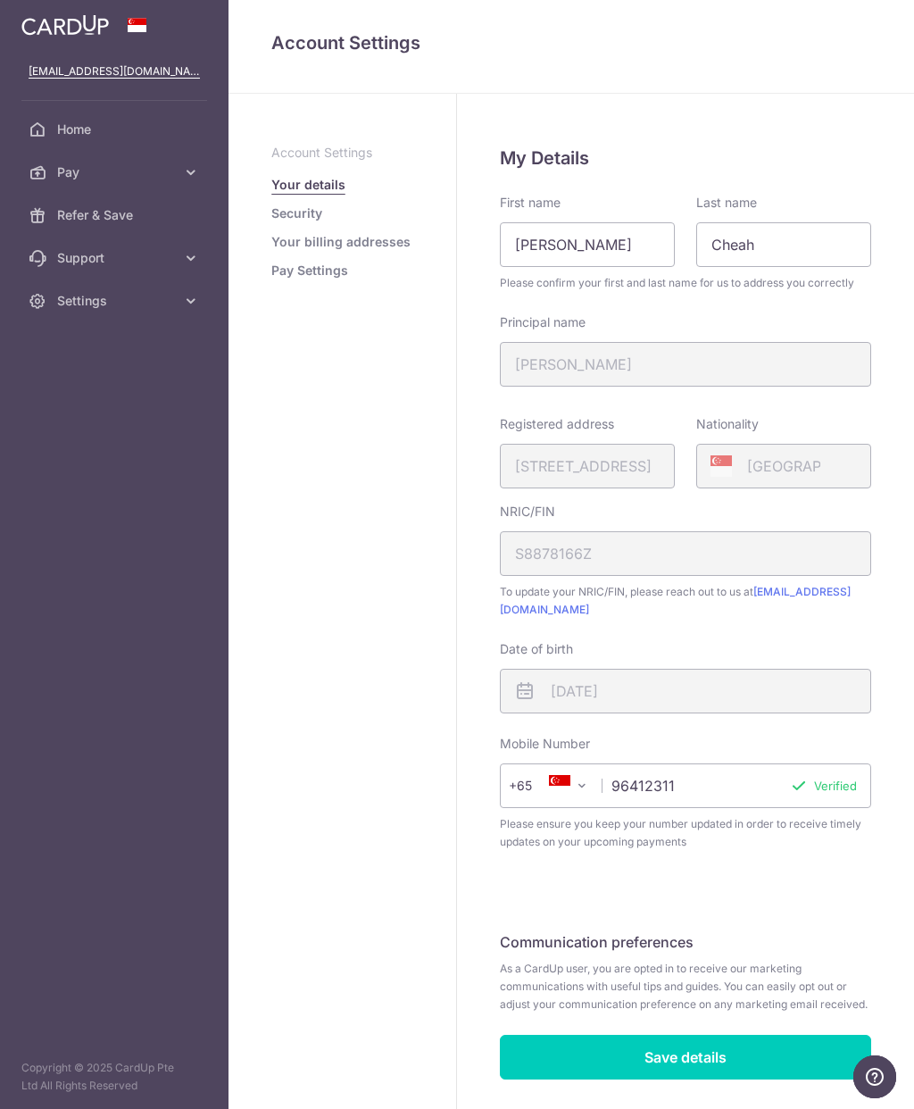
click at [329, 212] on li "Security" at bounding box center [342, 213] width 142 height 18
click at [304, 213] on link "Security" at bounding box center [296, 213] width 51 height 18
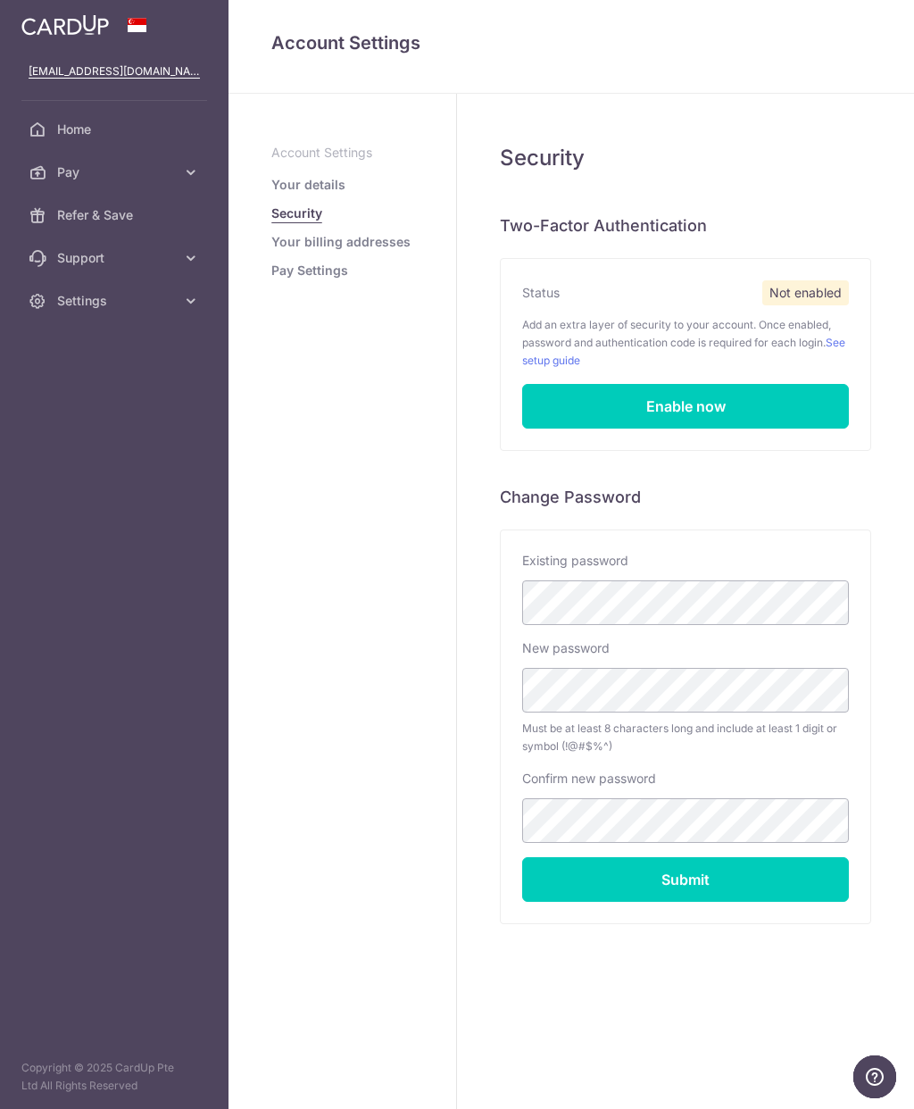
click at [371, 237] on link "Your billing addresses" at bounding box center [340, 242] width 139 height 18
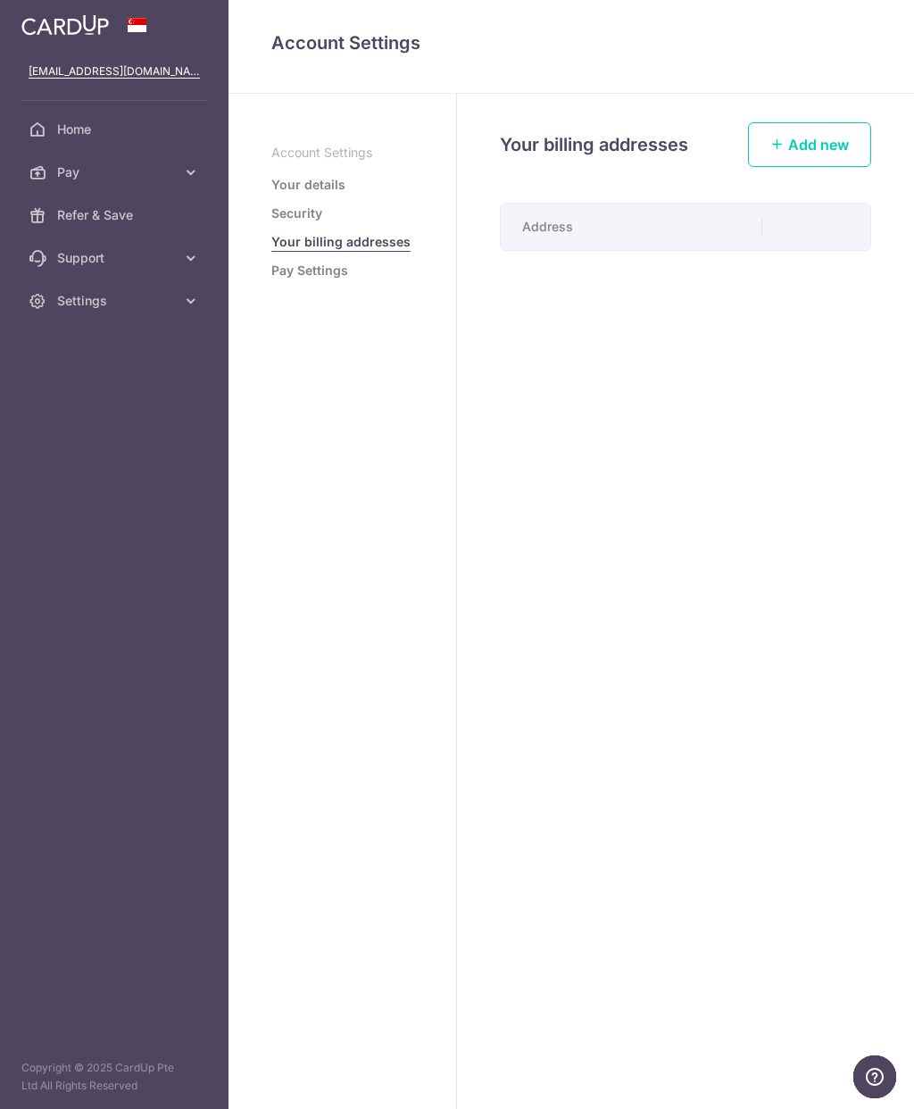
click at [331, 279] on link "Pay Settings" at bounding box center [309, 271] width 77 height 18
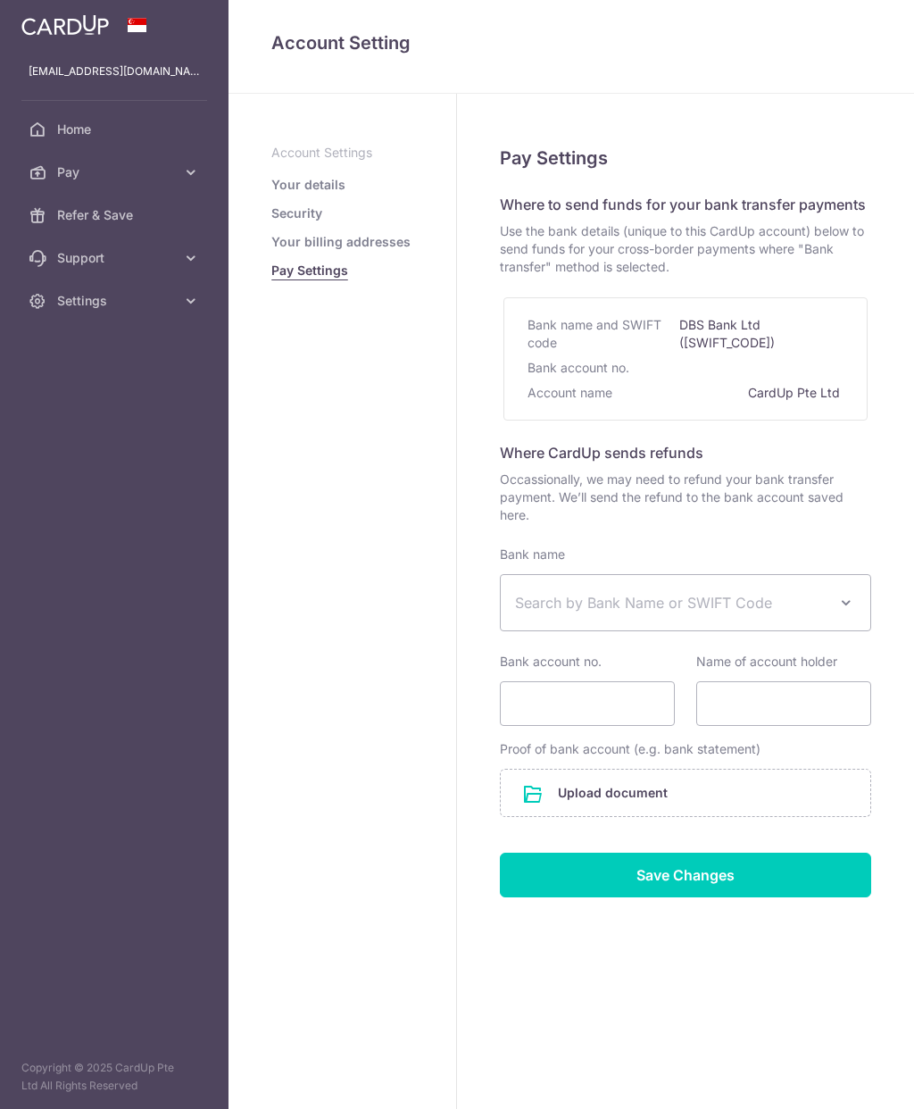
select select
click at [96, 144] on link "Home" at bounding box center [114, 129] width 229 height 43
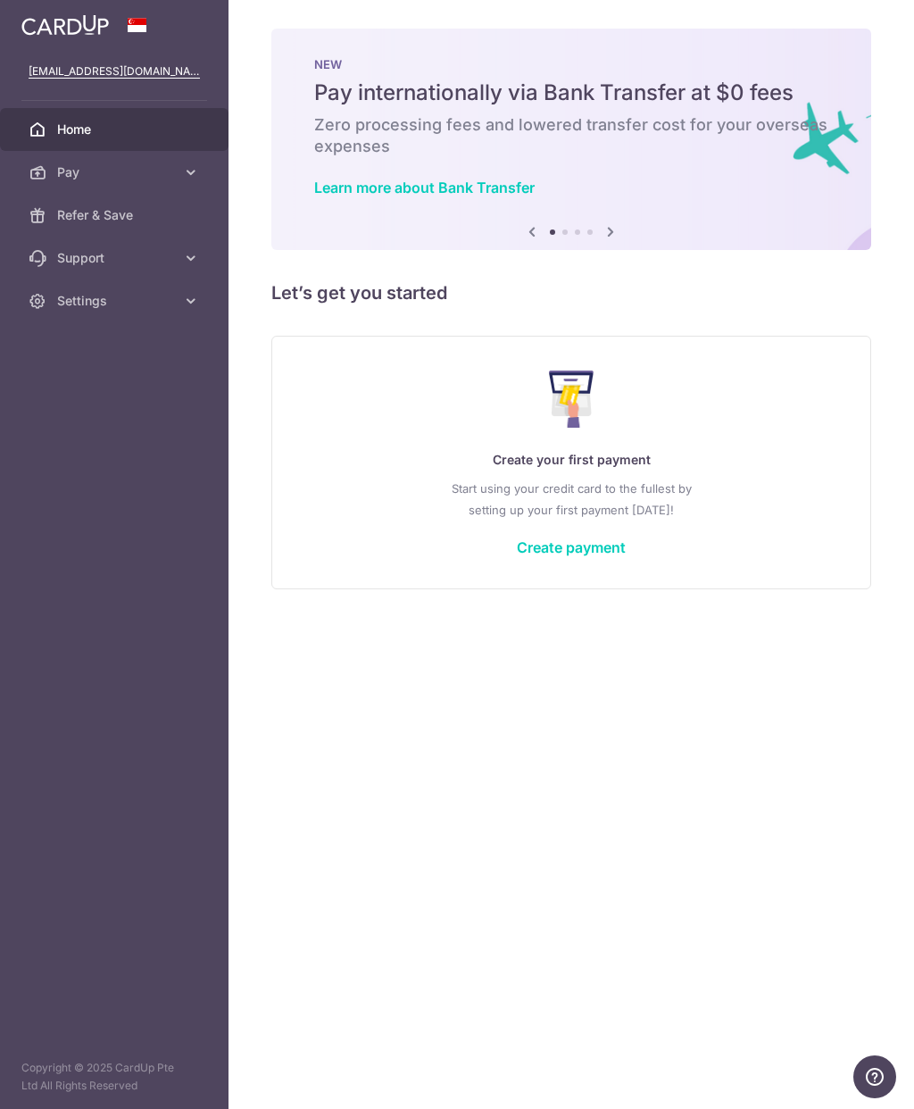
click at [199, 172] on icon at bounding box center [191, 172] width 18 height 18
click at [93, 369] on span "Refer & Save" at bounding box center [116, 366] width 118 height 18
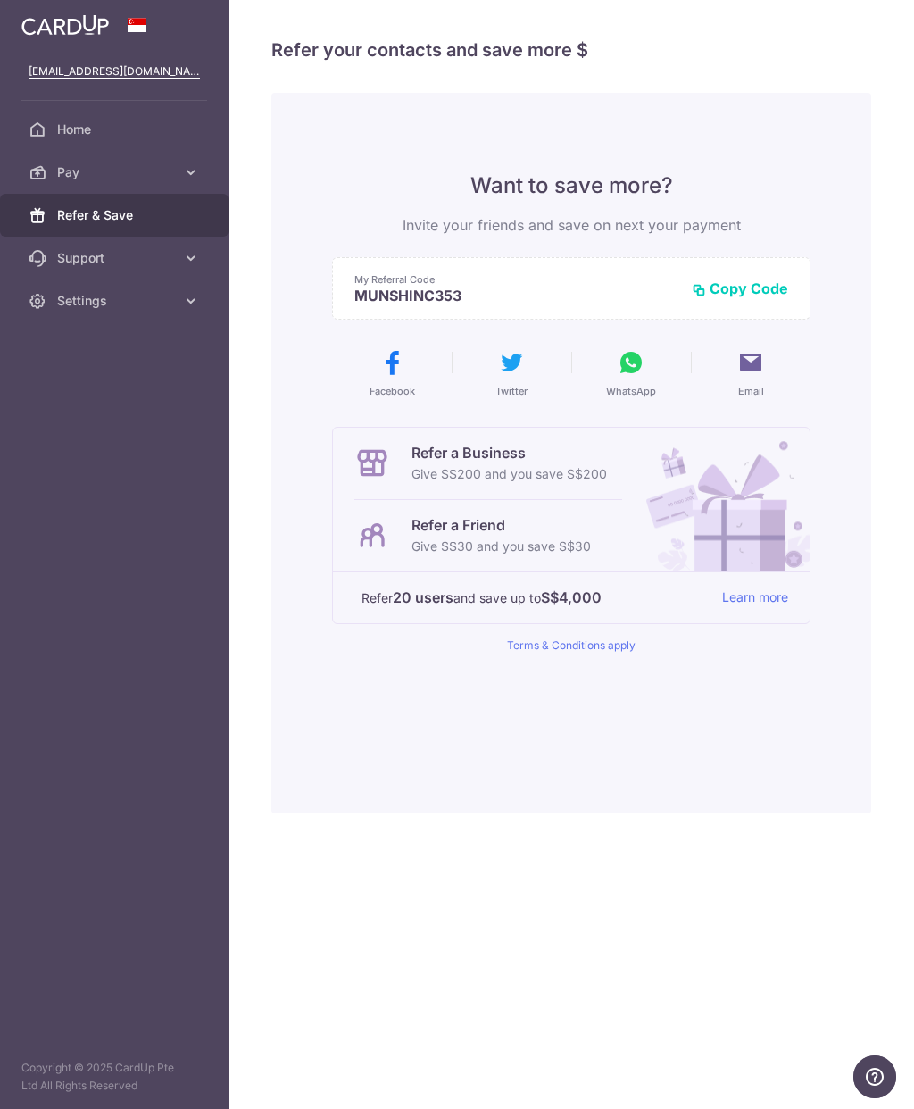
click at [198, 261] on icon at bounding box center [191, 258] width 18 height 18
click at [207, 414] on link "Settings" at bounding box center [114, 408] width 229 height 43
click at [146, 578] on aside "cody_cheah88@hotmail.com Home Pay Payments Recipients Cards Refer & Save Suppor…" at bounding box center [114, 554] width 229 height 1109
click at [85, 300] on span "FAQ" at bounding box center [116, 301] width 118 height 18
click at [152, 176] on span "Pay" at bounding box center [116, 172] width 118 height 18
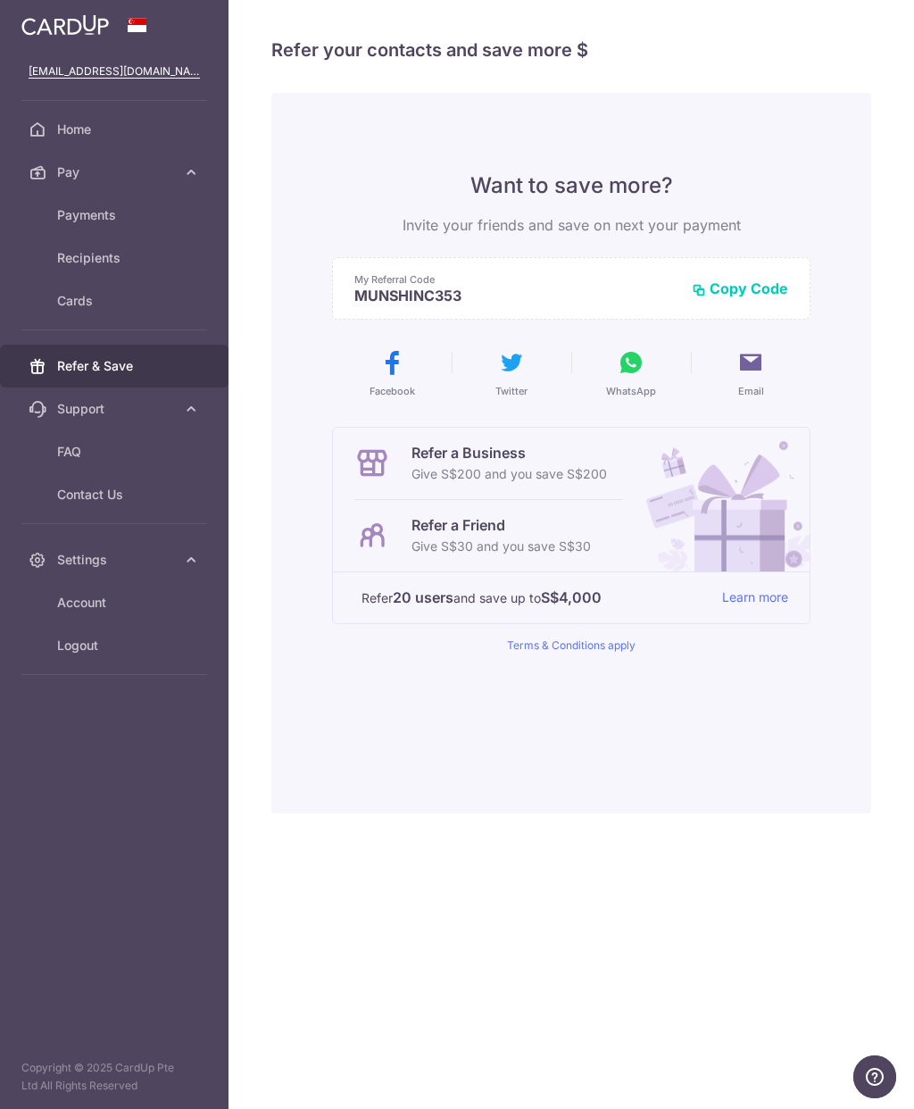
click at [114, 224] on link "Payments" at bounding box center [114, 215] width 229 height 43
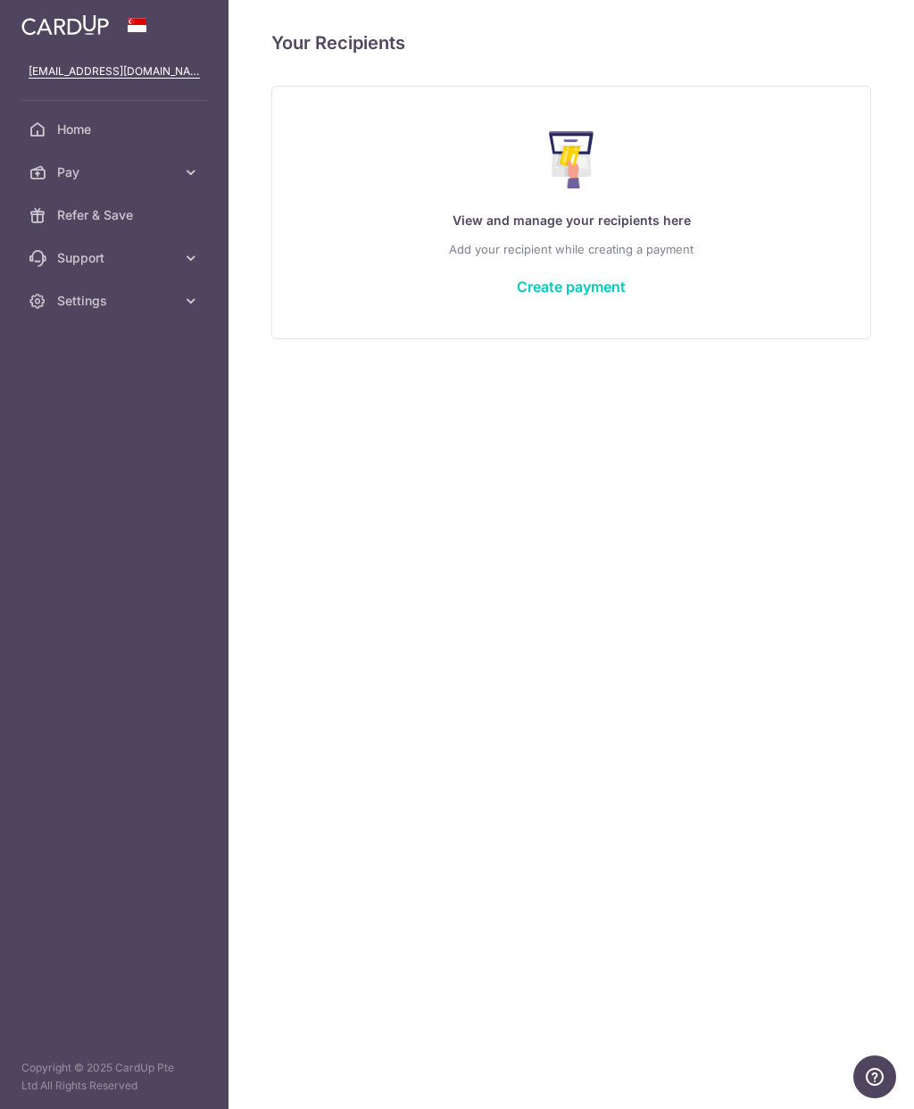
click at [587, 292] on link "Create payment" at bounding box center [571, 287] width 109 height 18
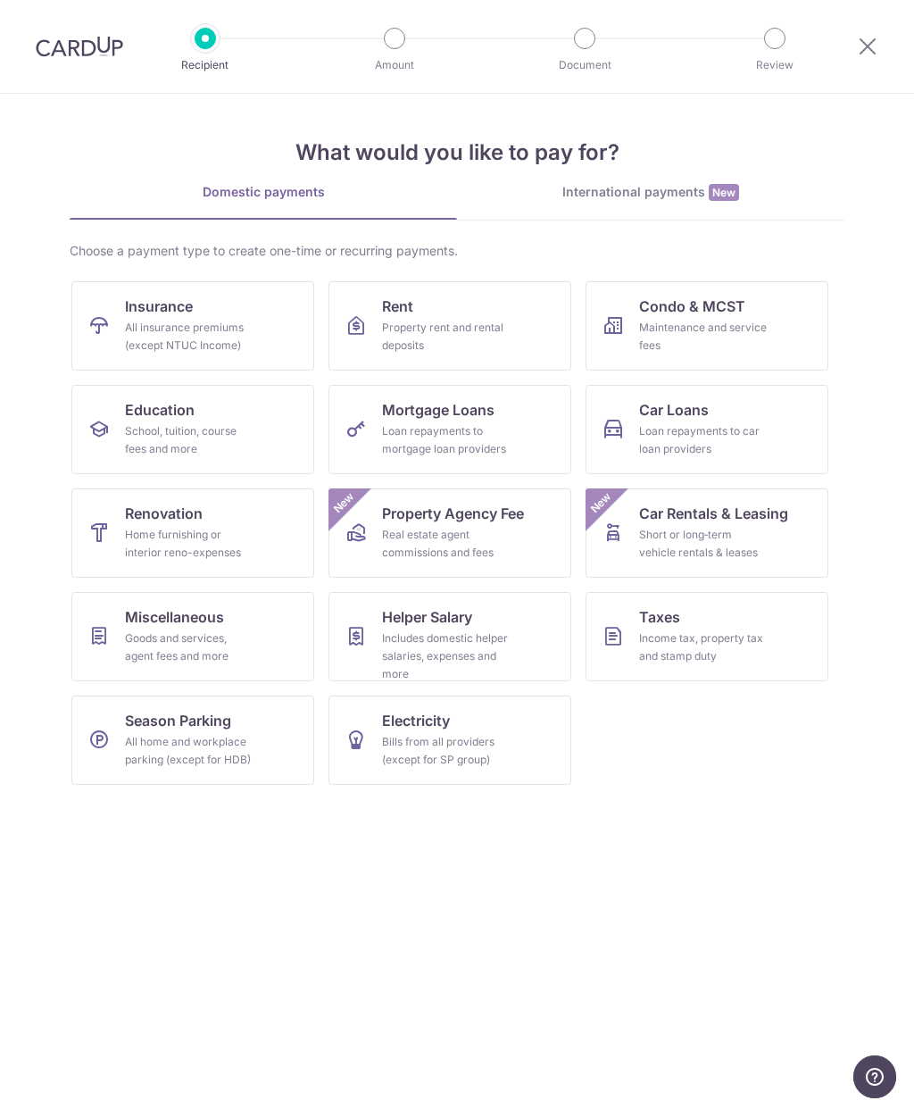
click at [233, 532] on div "Home furnishing or interior reno-expenses" at bounding box center [189, 544] width 129 height 36
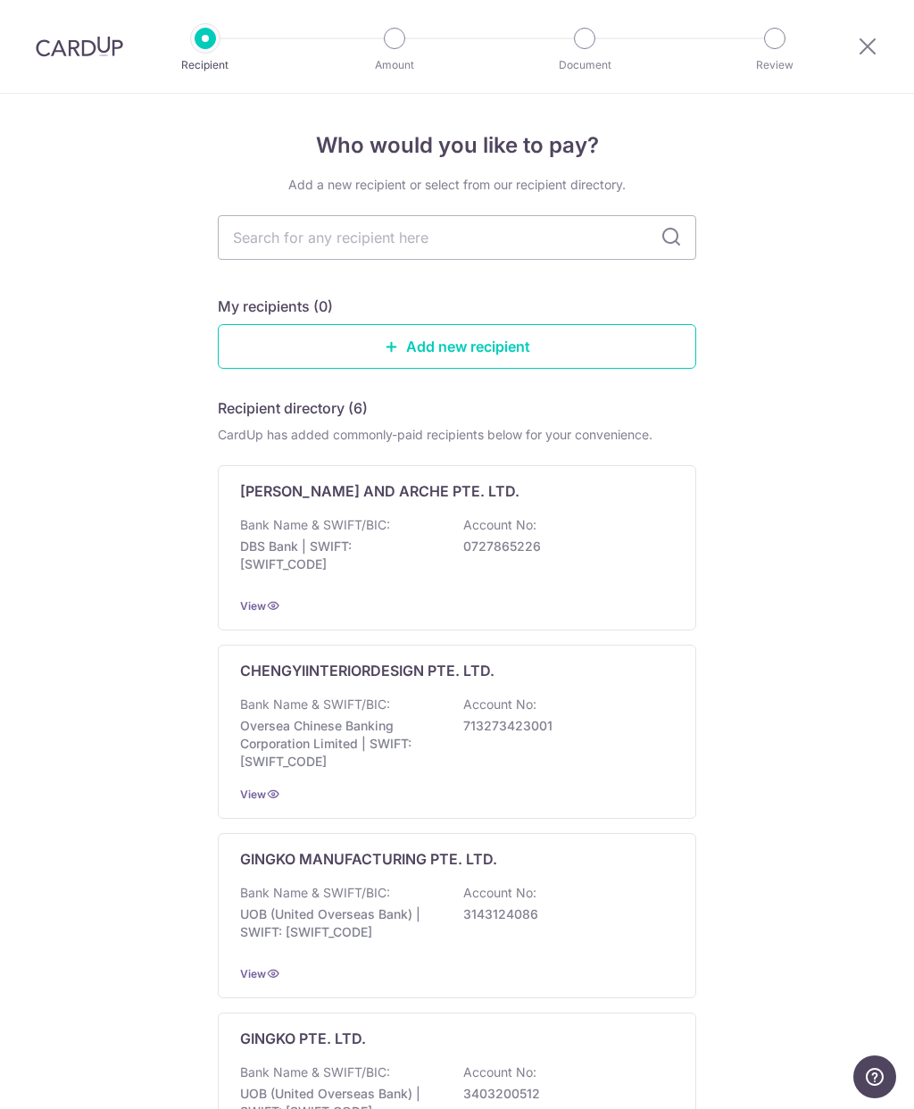
click at [533, 239] on input "text" at bounding box center [457, 237] width 479 height 45
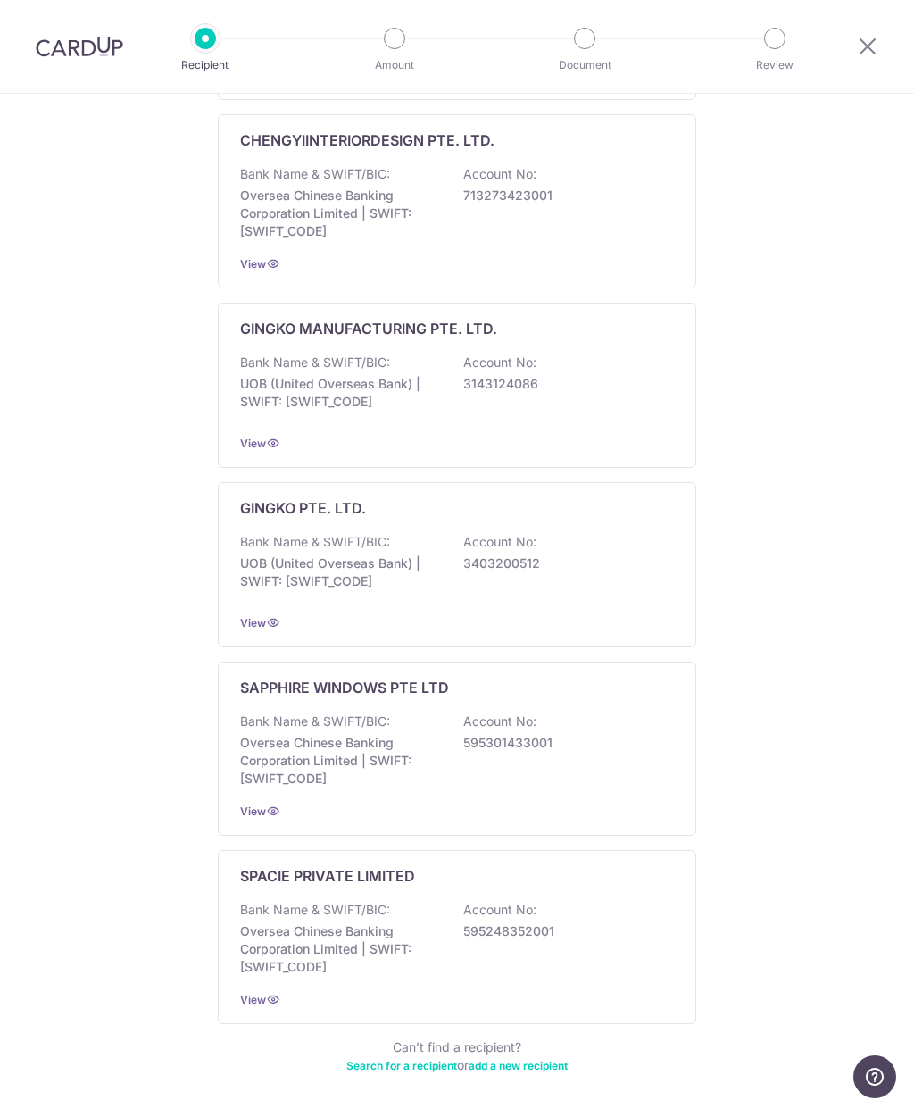
scroll to position [529, 0]
click at [759, 578] on div "Who would you like to pay? Add a new recipient or select from our recipient dir…" at bounding box center [457, 372] width 914 height 1616
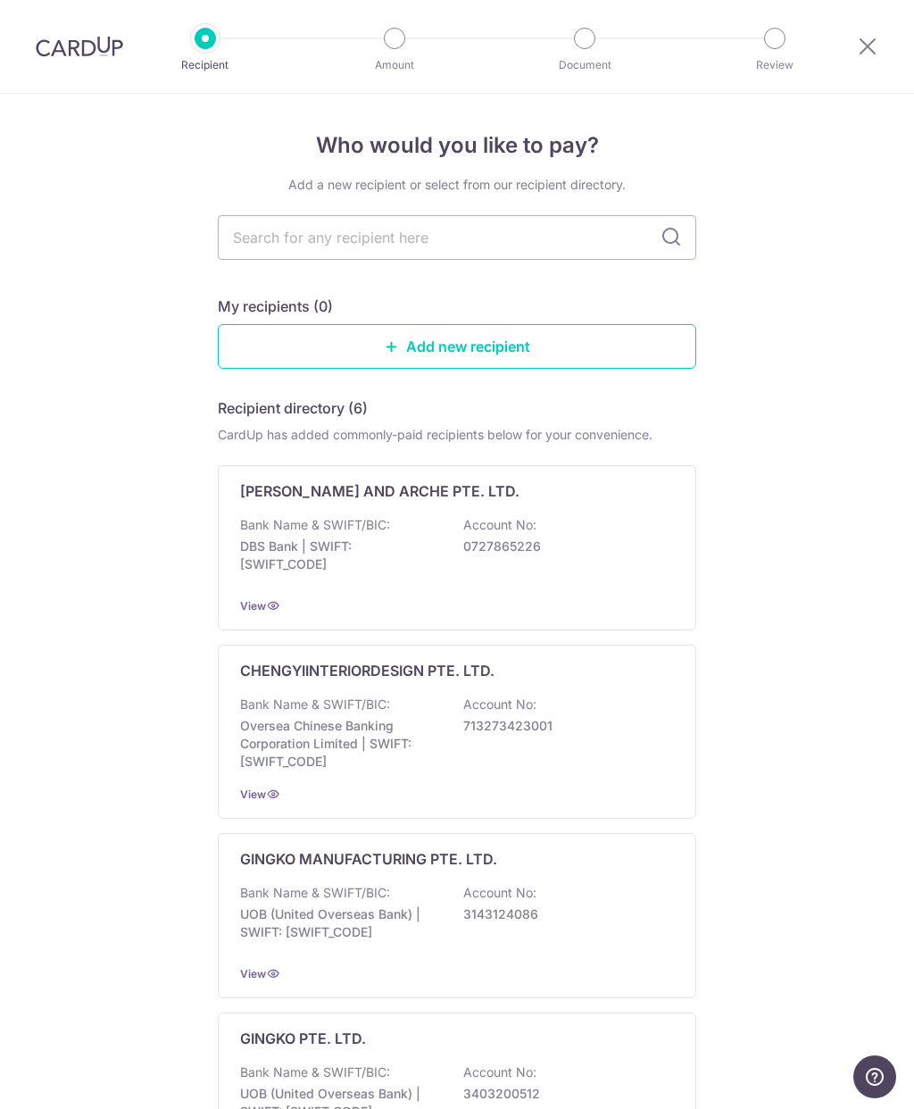
scroll to position [0, 0]
click at [515, 229] on input "text" at bounding box center [457, 237] width 479 height 45
type input "Swiss"
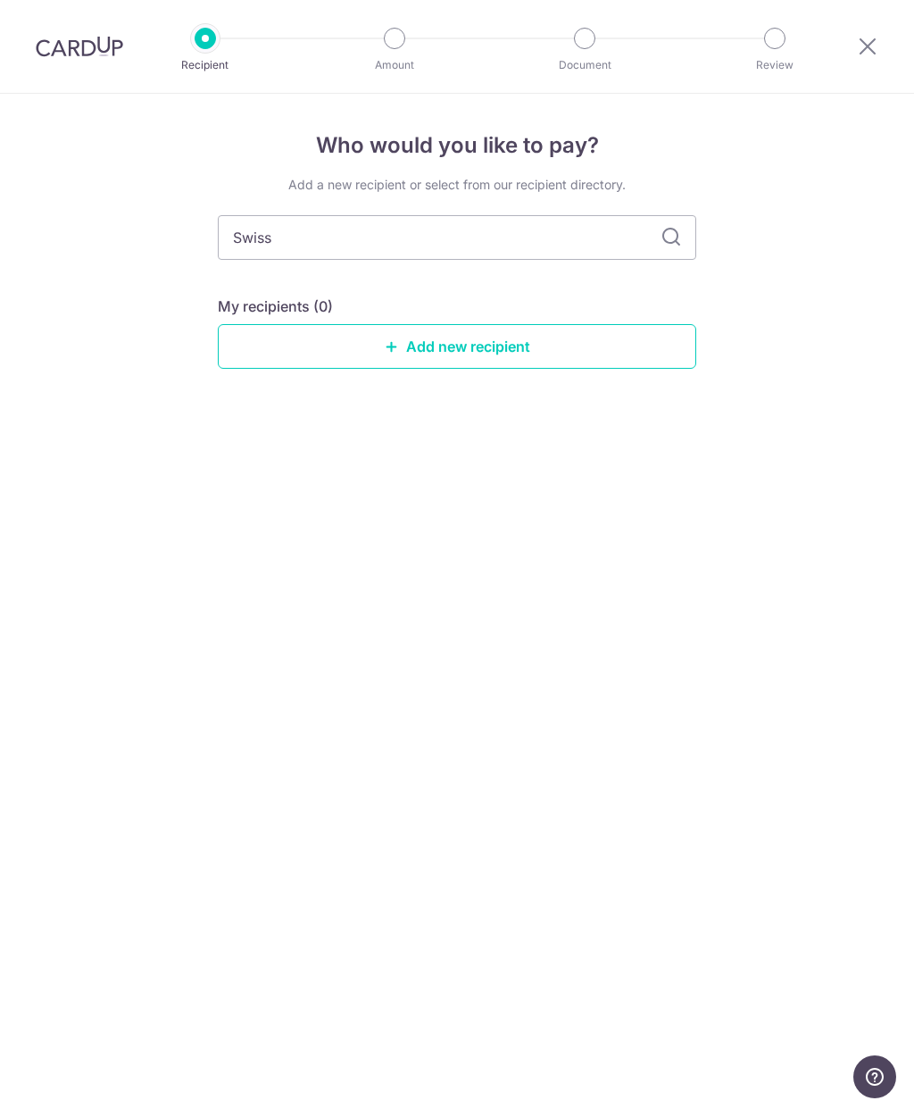
click at [484, 368] on link "Add new recipient" at bounding box center [457, 346] width 479 height 45
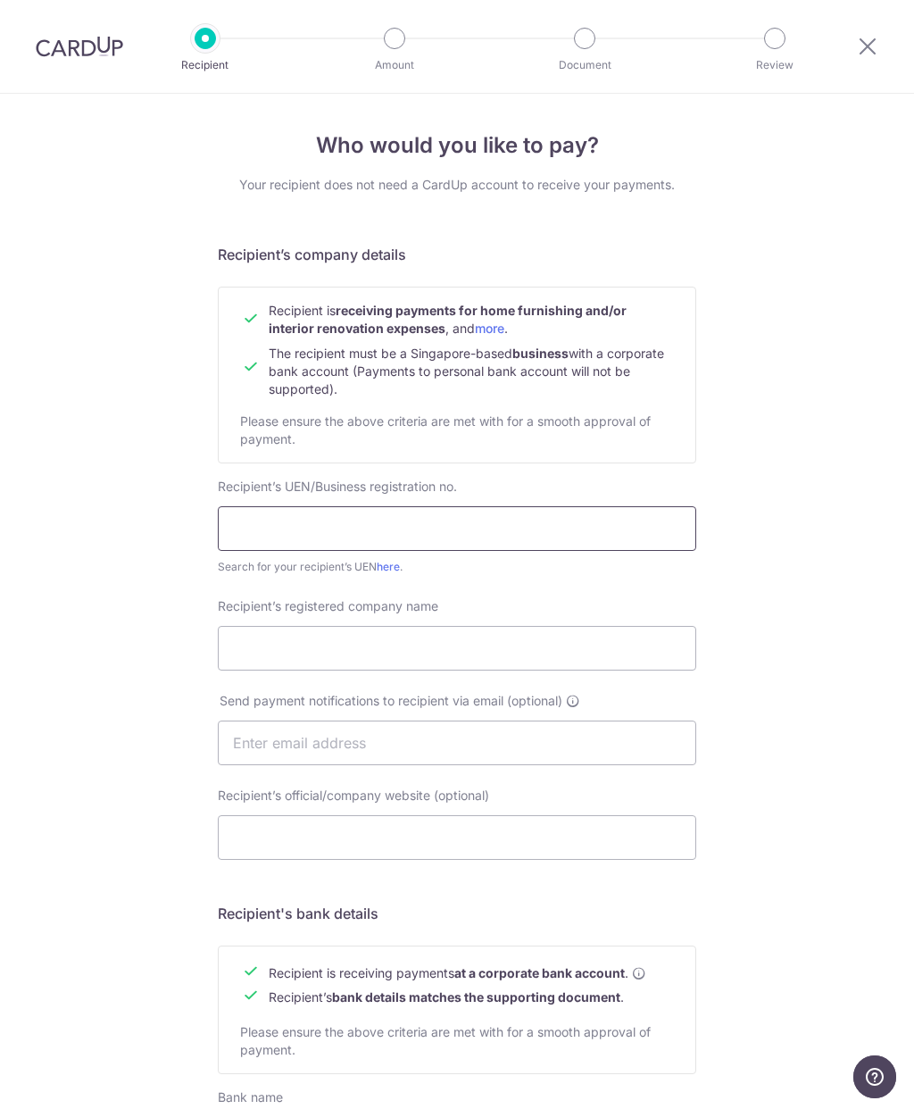
click at [523, 550] on input "text" at bounding box center [457, 528] width 479 height 45
type input "202545292D"
click at [535, 655] on input "Recipient’s registered company name" at bounding box center [457, 648] width 479 height 45
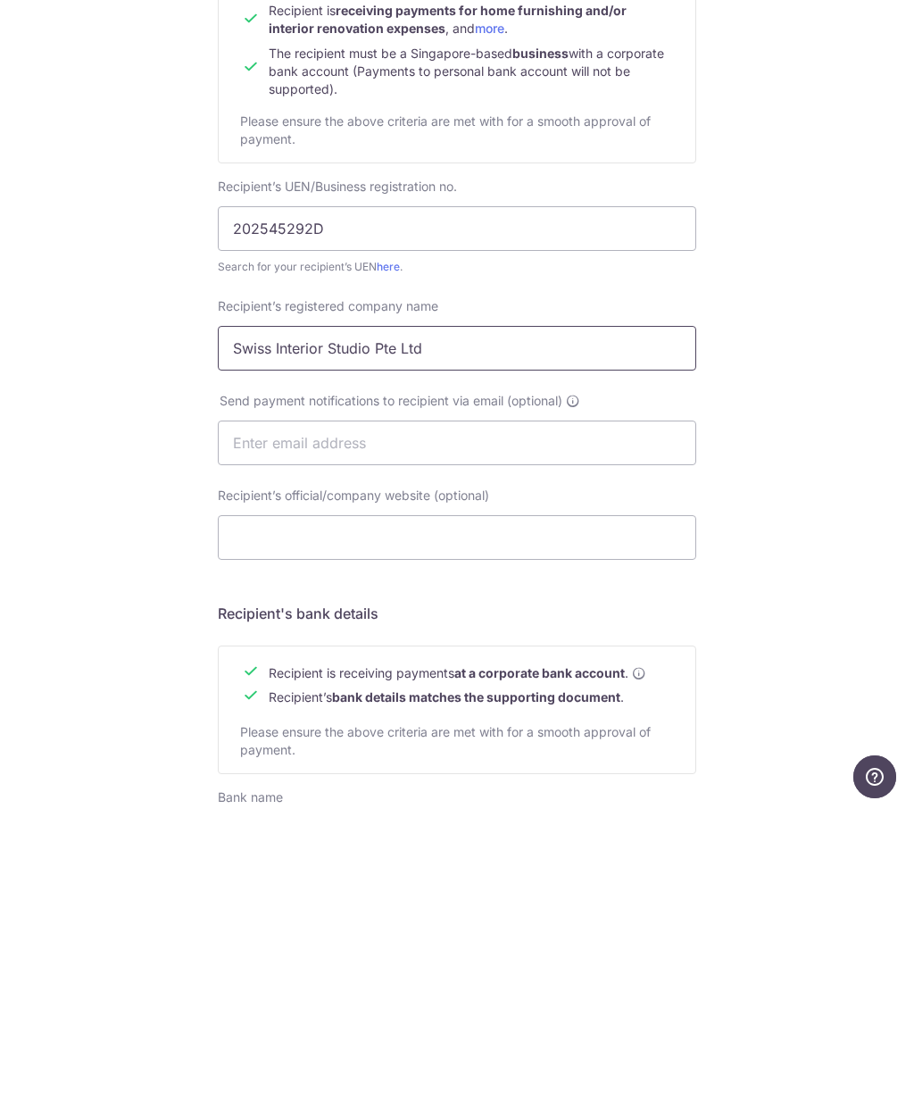
type input "Swiss Interior Studio Pte Ltd"
click at [524, 720] on input "text" at bounding box center [457, 742] width 479 height 45
click at [577, 694] on icon at bounding box center [573, 701] width 14 height 14
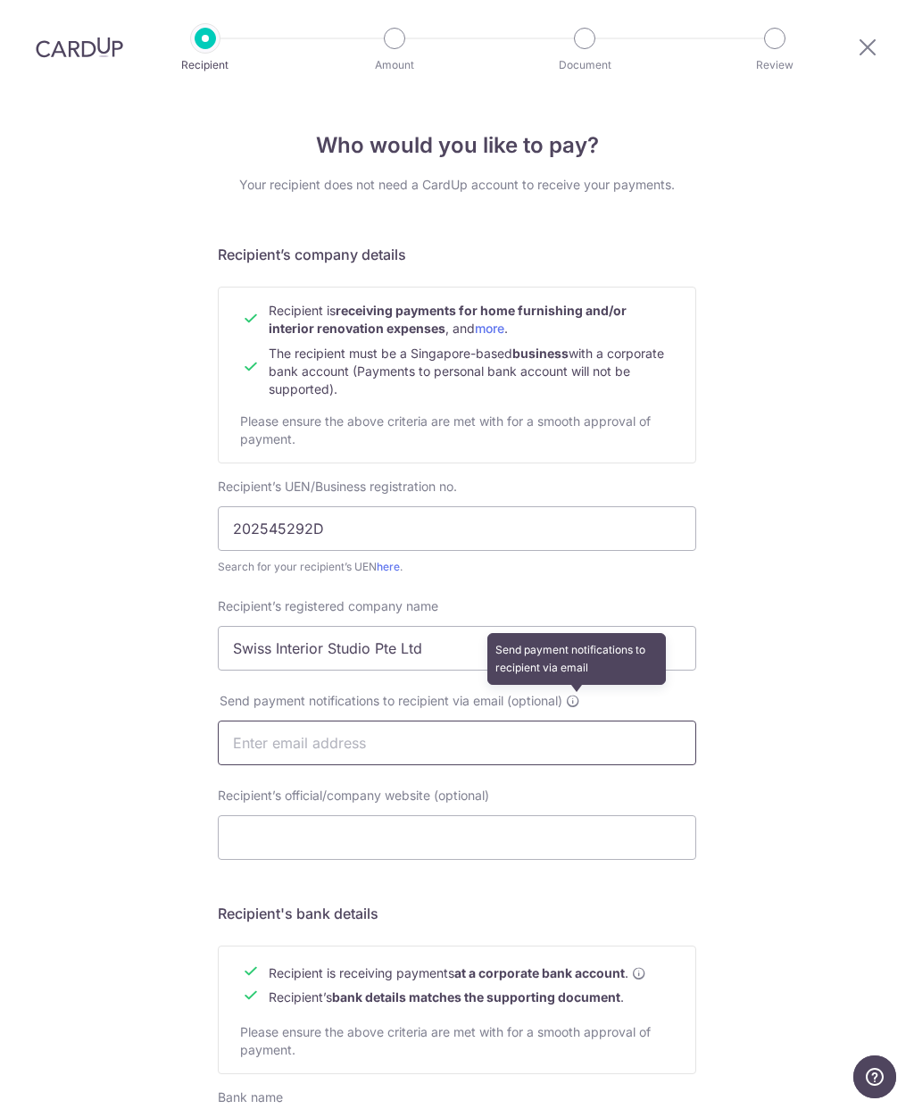
click at [493, 720] on input "text" at bounding box center [457, 742] width 479 height 45
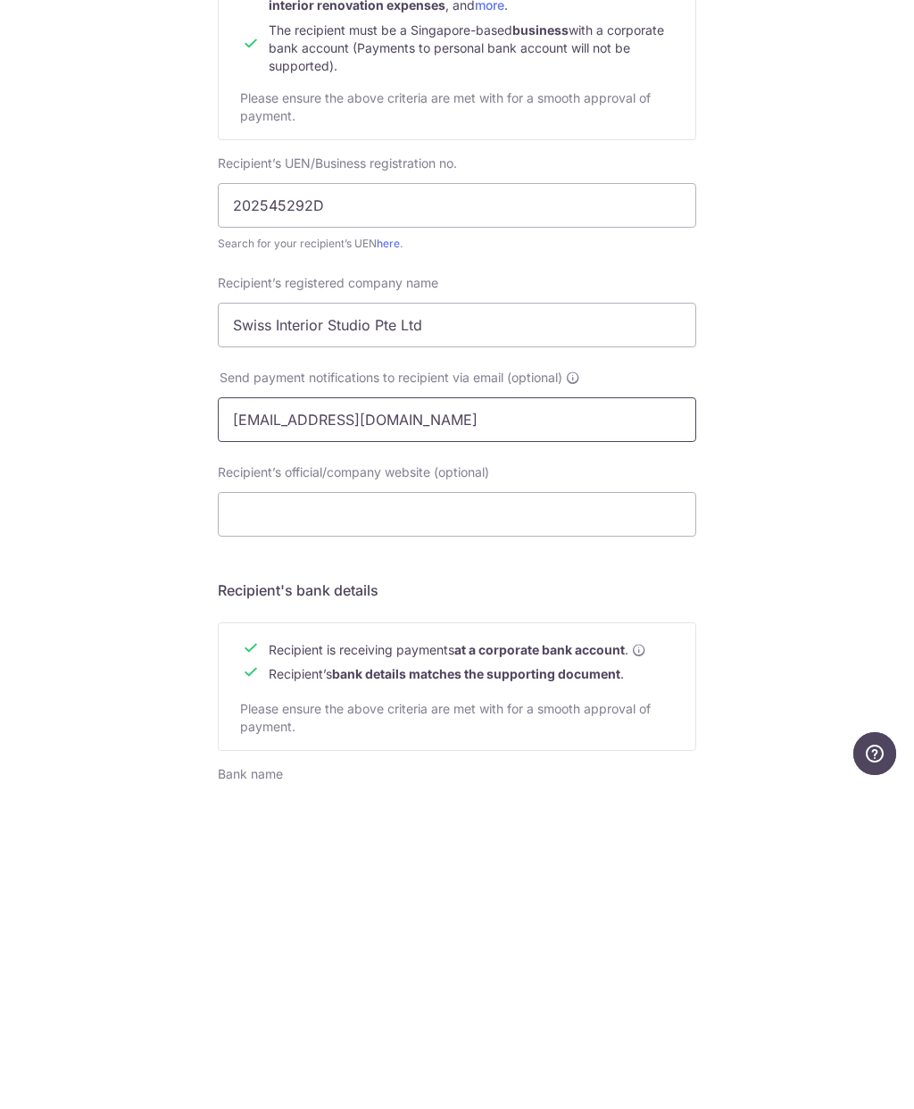
type input "Cody_cheah88@Hotmail.com"
click at [444, 815] on input "Recipient’s official/company website (optional)" at bounding box center [457, 837] width 479 height 45
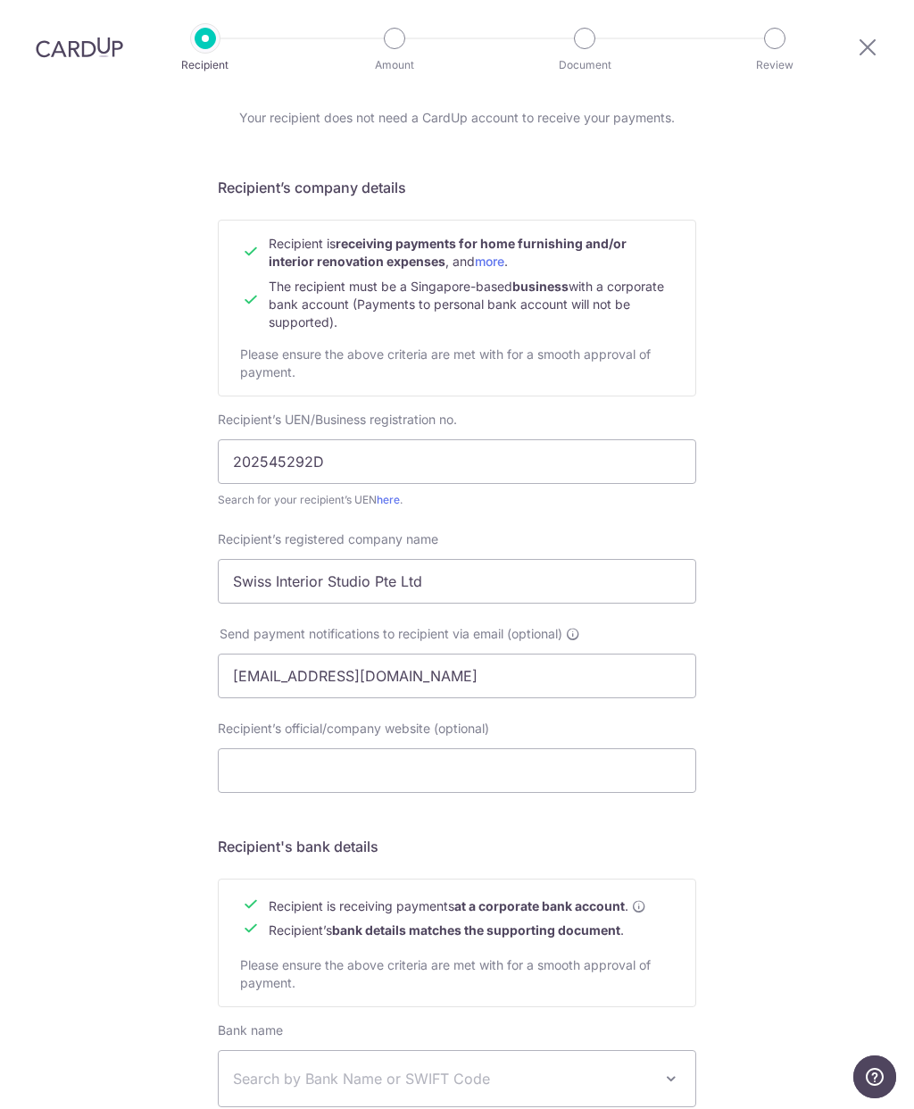
scroll to position [66, 0]
click at [577, 628] on icon at bounding box center [573, 635] width 14 height 14
click at [816, 545] on div "Who would you like to pay? Your recipient does not need a CardUp account to rec…" at bounding box center [457, 699] width 914 height 1343
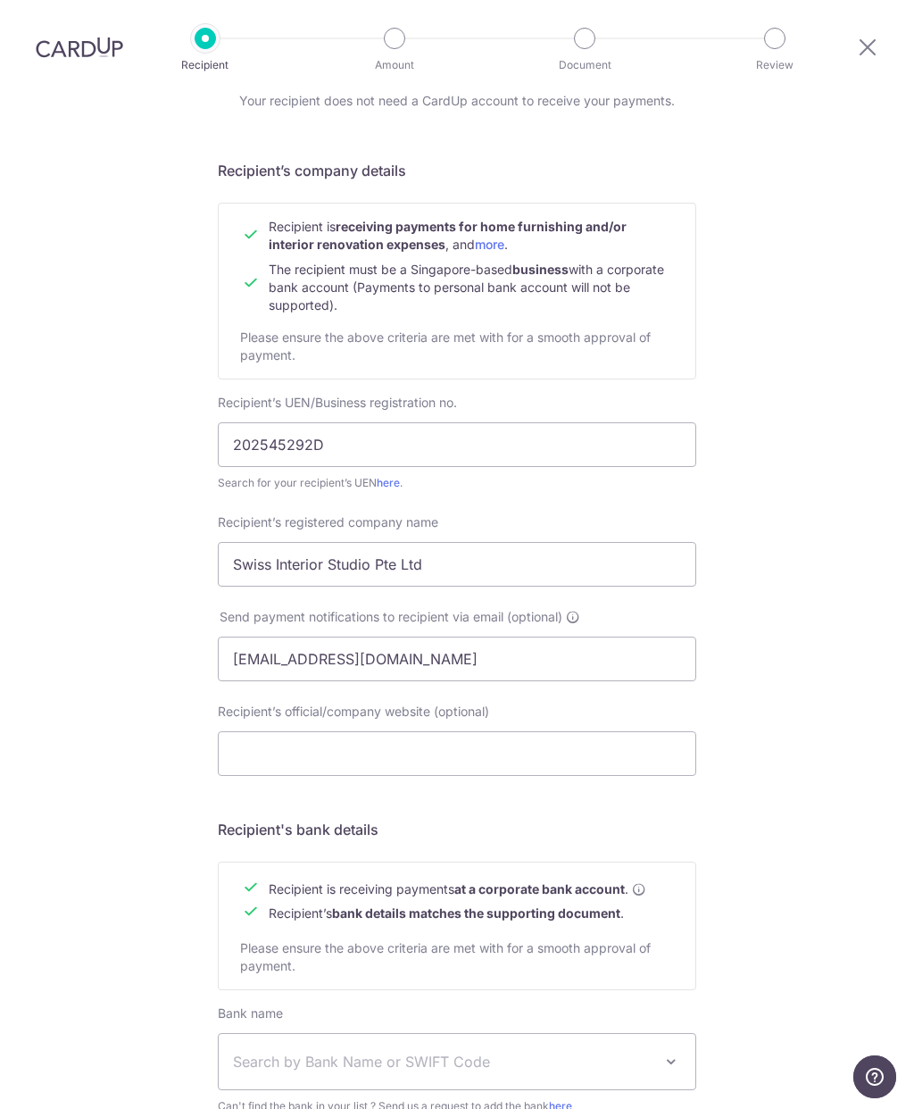
scroll to position [85, 0]
click at [577, 636] on input "Cody_cheah88@Hotmail.com" at bounding box center [457, 658] width 479 height 45
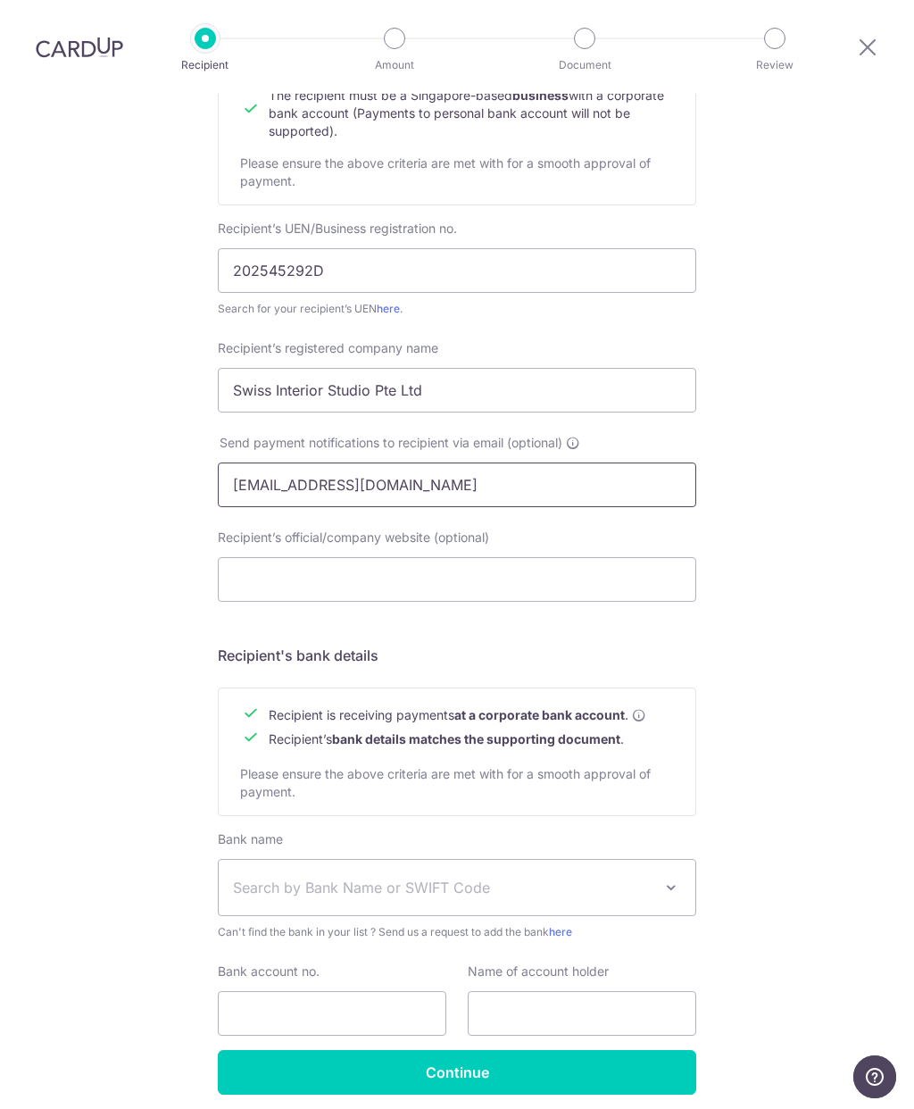
scroll to position [256, 0]
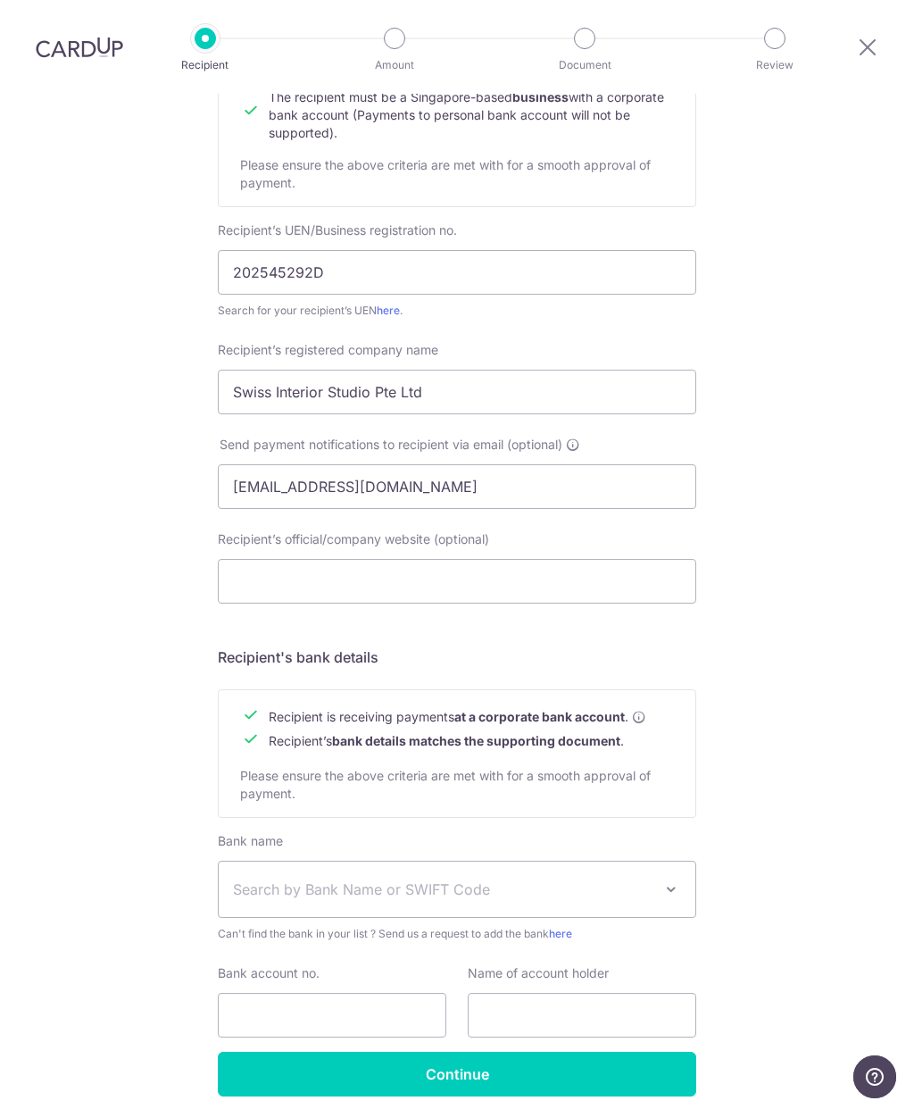
click at [814, 601] on div "Who would you like to pay? Your recipient does not need a CardUp account to rec…" at bounding box center [457, 509] width 914 height 1343
click at [604, 878] on span "Search by Bank Name or SWIFT Code" at bounding box center [443, 888] width 420 height 21
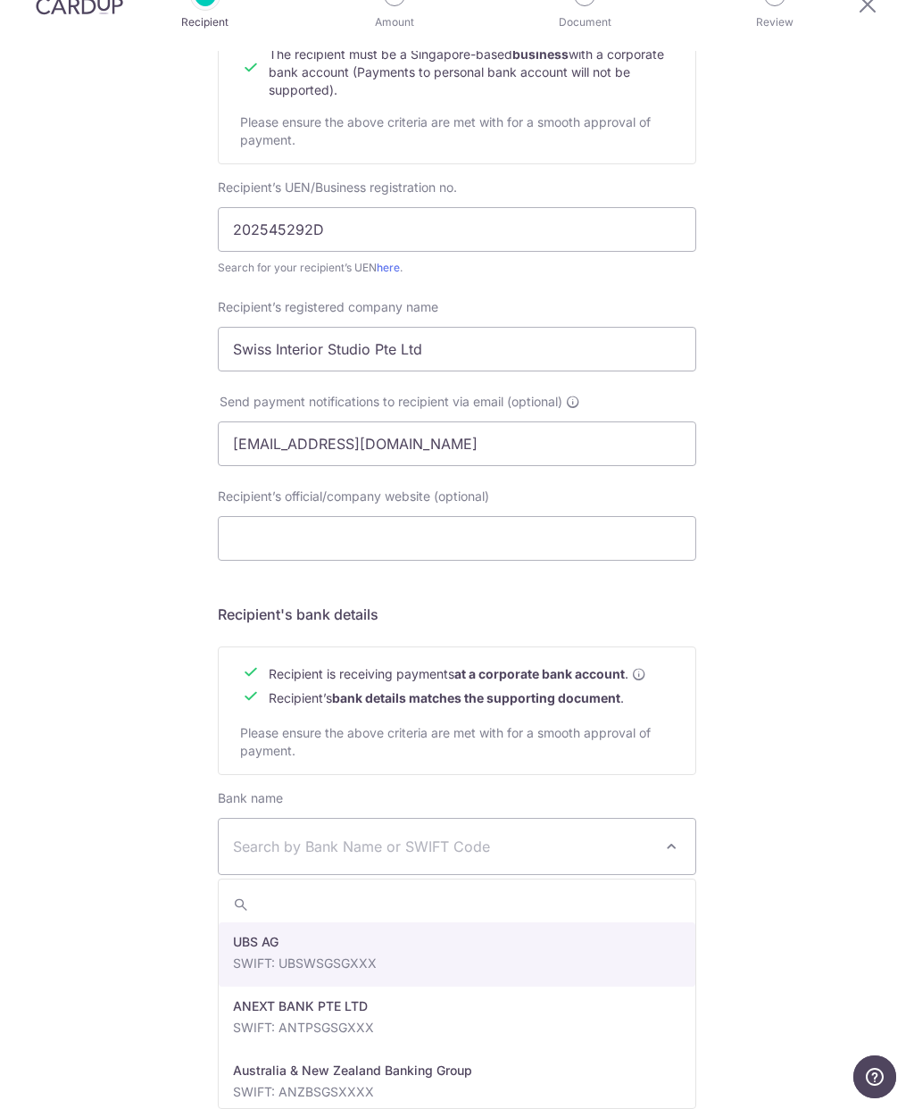
click at [462, 836] on span "Search by Bank Name or SWIFT Code" at bounding box center [443, 846] width 420 height 21
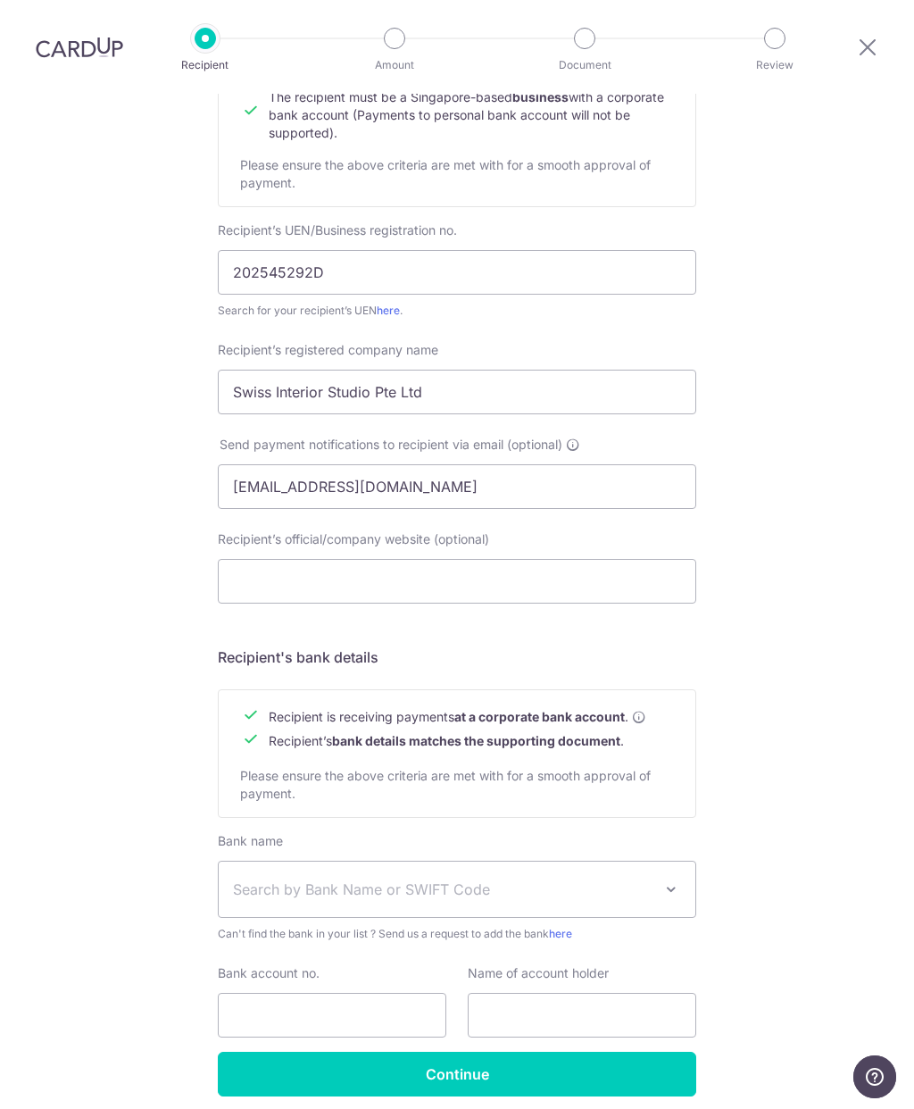
click at [484, 878] on span "Search by Bank Name or SWIFT Code" at bounding box center [443, 888] width 420 height 21
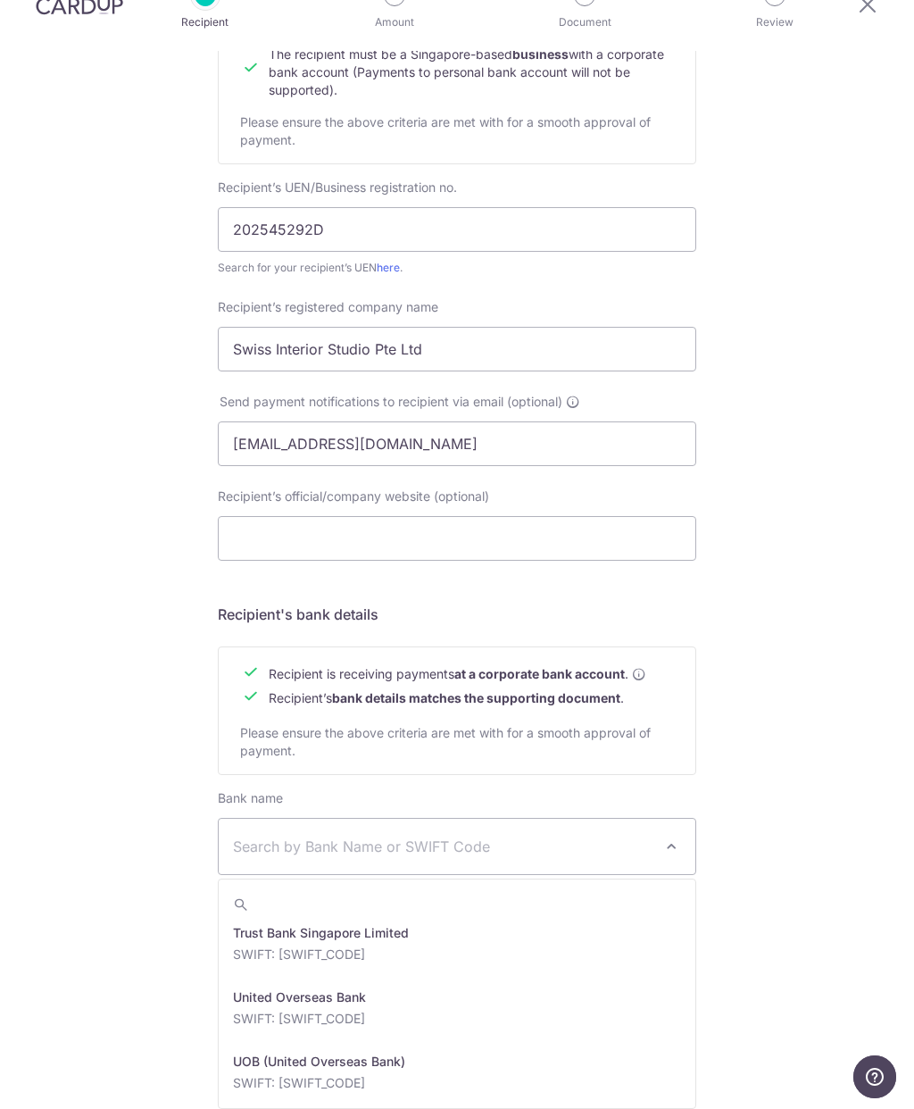
scroll to position [3863, 0]
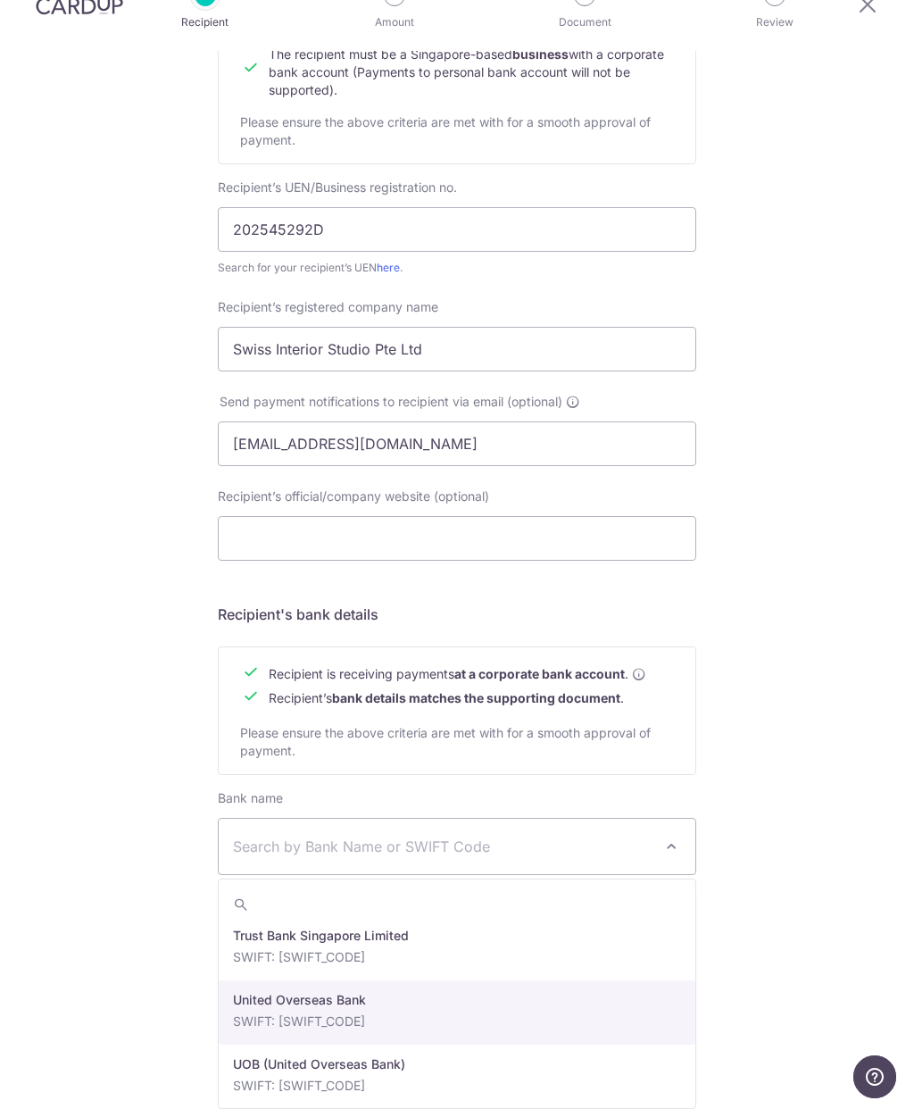
select select "23668"
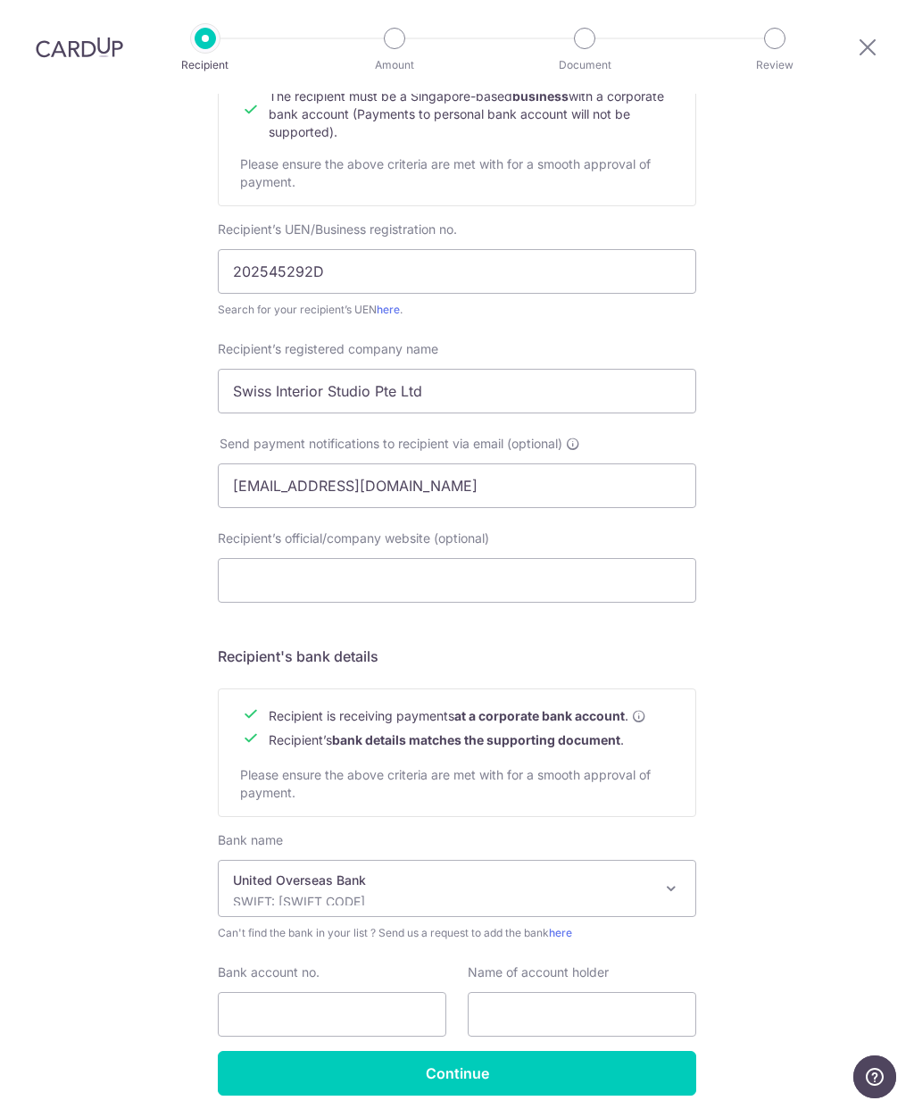
scroll to position [256, 0]
click at [356, 993] on input "Bank account no." at bounding box center [332, 1015] width 229 height 45
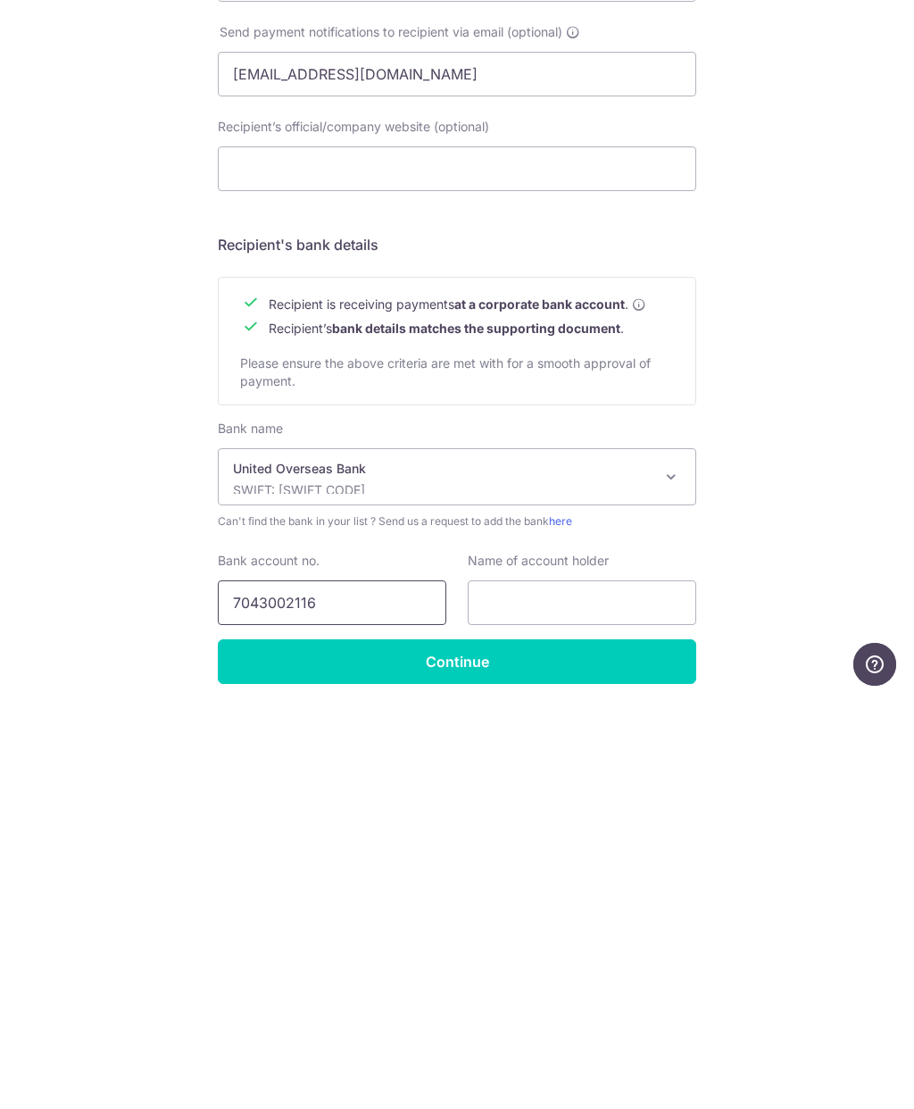
type input "7043002116"
click at [580, 993] on input "text" at bounding box center [582, 1015] width 229 height 45
type input "Swiss Interior Studio Pte Ltd"
click at [590, 1052] on input "Continue" at bounding box center [457, 1074] width 479 height 45
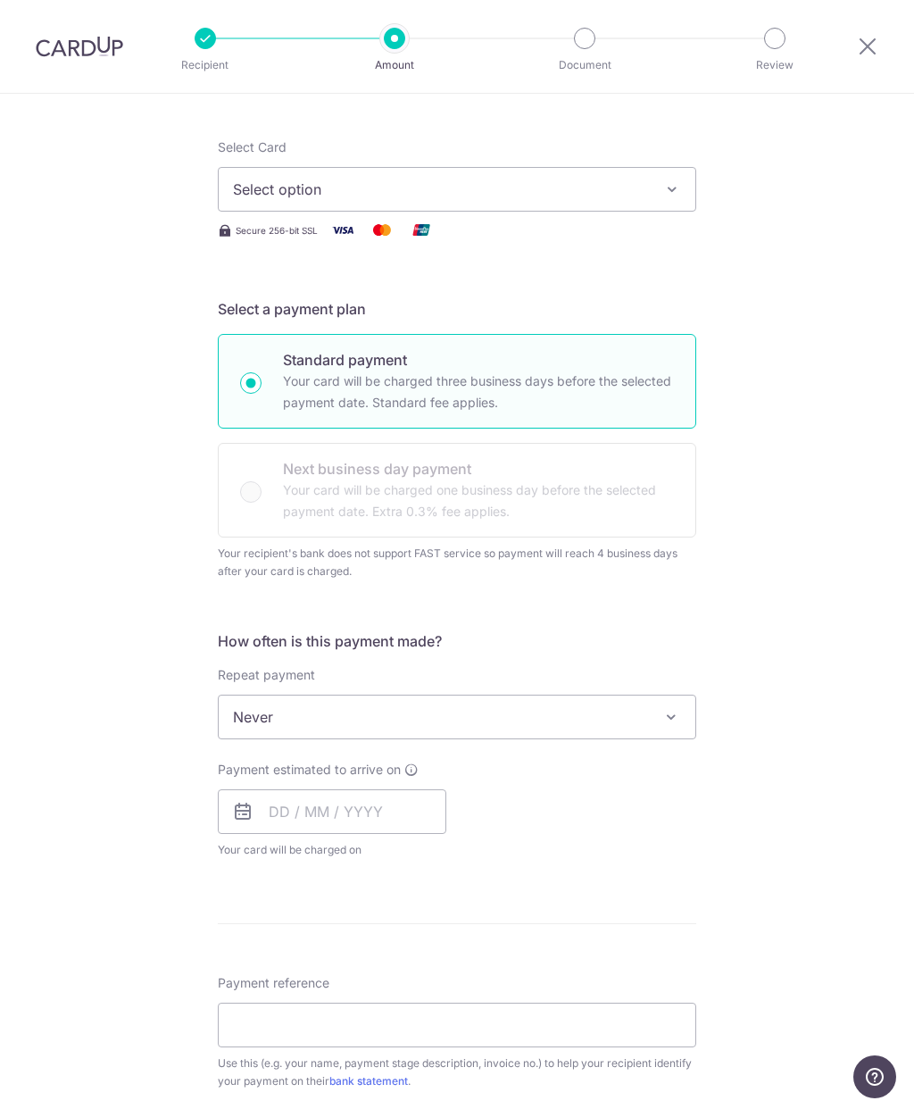
scroll to position [202, 0]
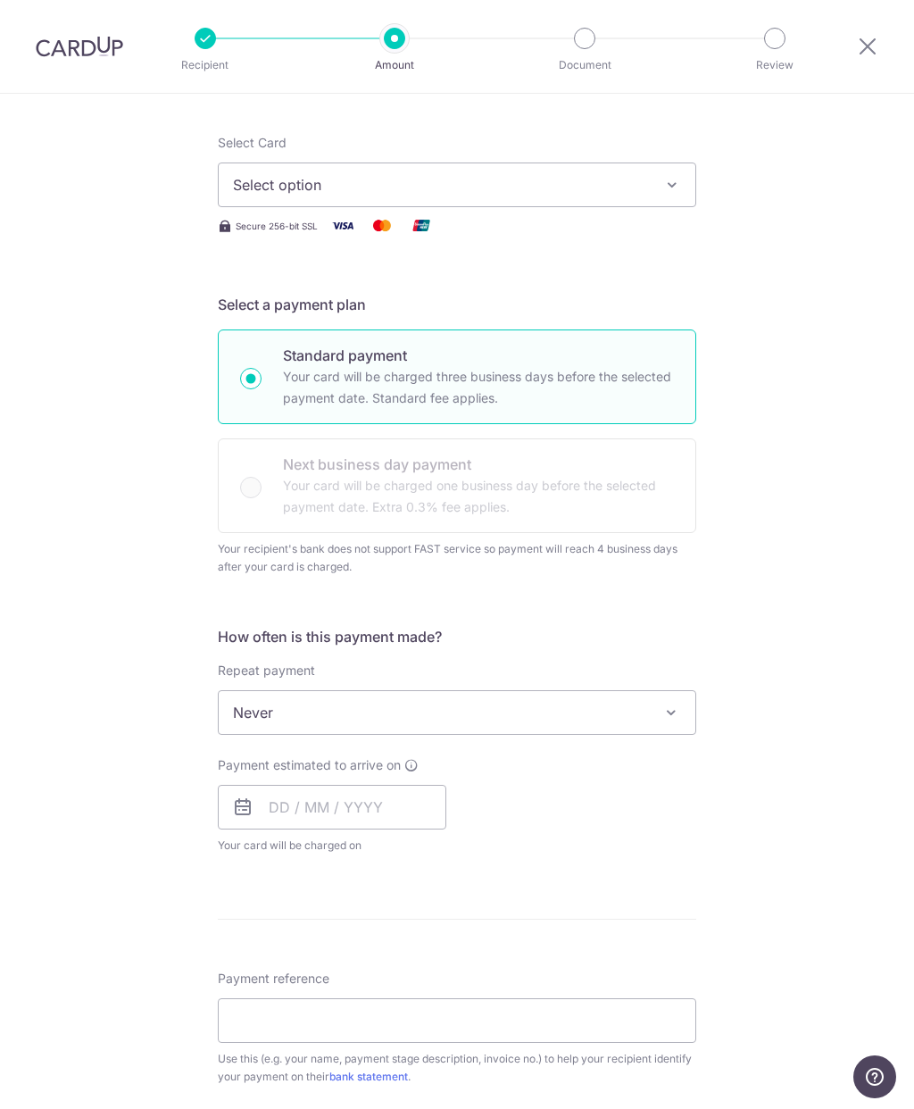
click at [677, 713] on span at bounding box center [671, 712] width 21 height 21
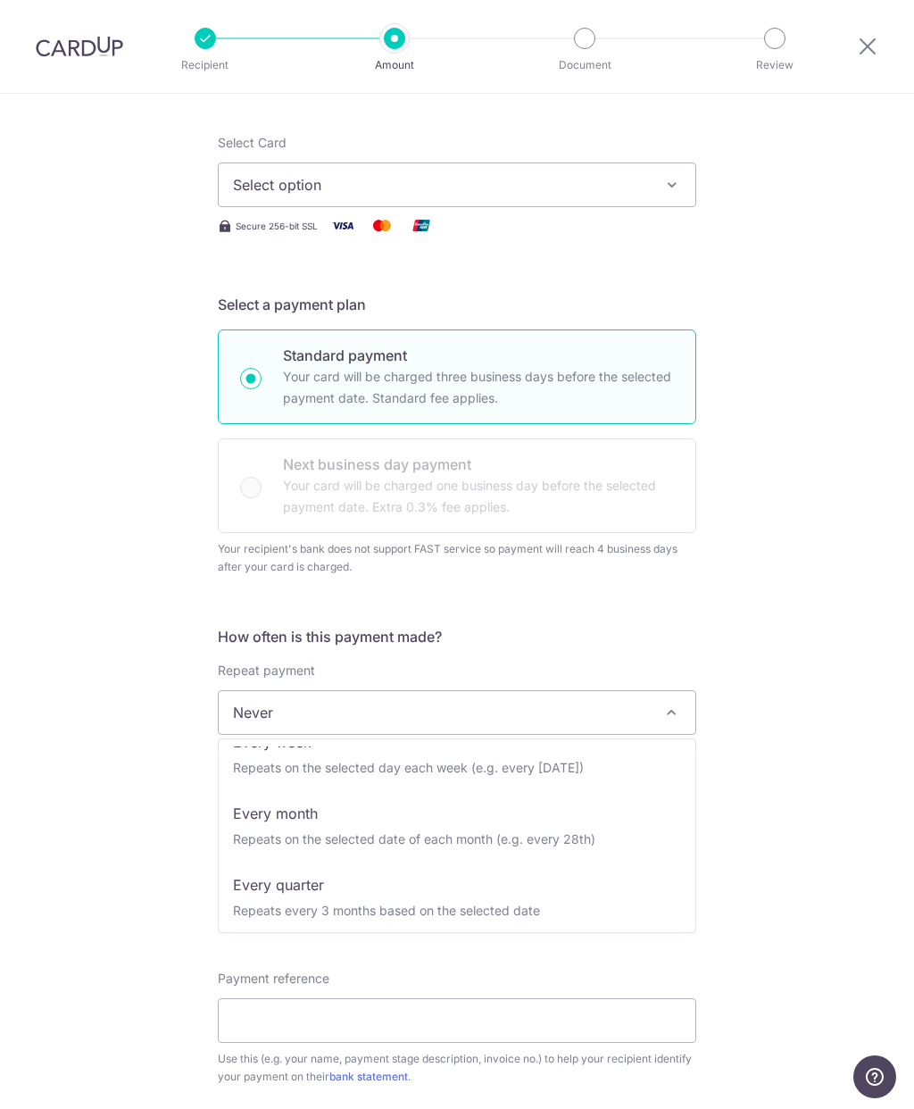
scroll to position [96, 0]
click at [671, 706] on span at bounding box center [671, 712] width 21 height 21
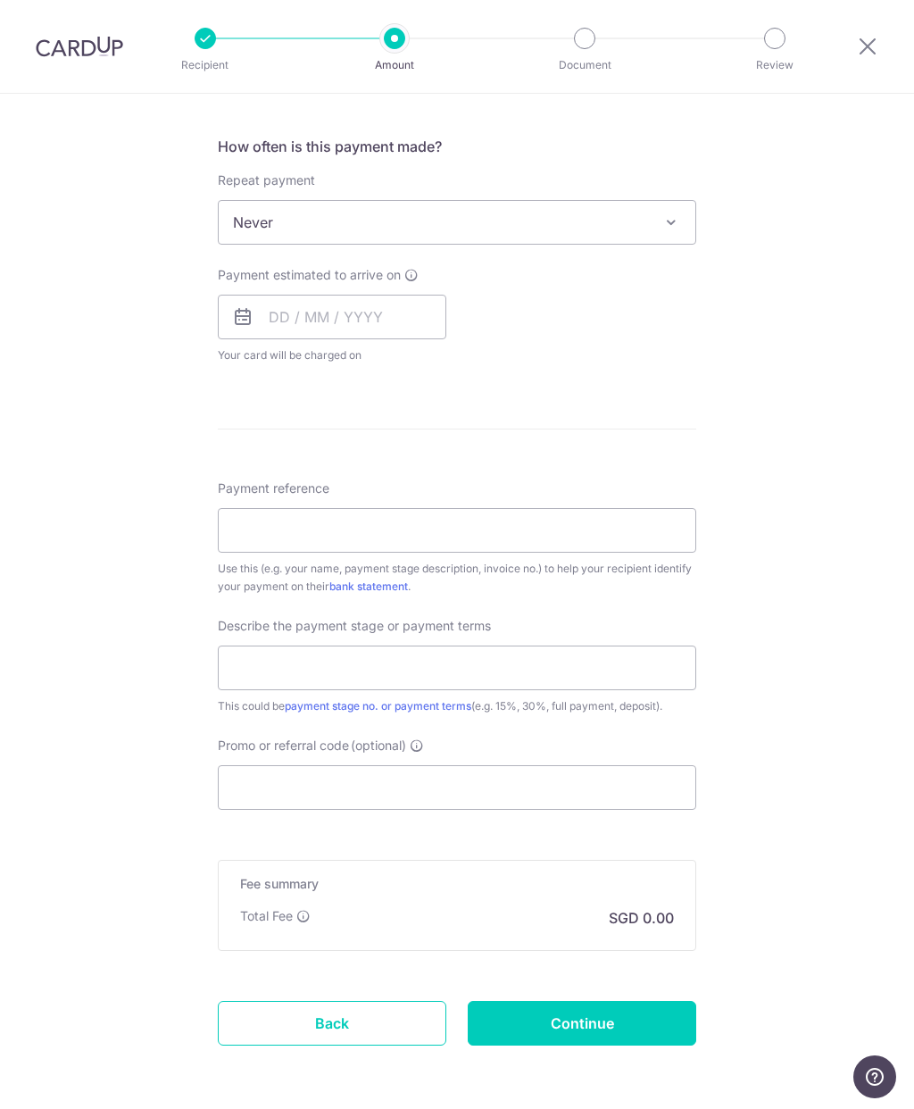
scroll to position [691, 0]
click at [547, 797] on input "Promo or referral code (optional)" at bounding box center [457, 788] width 479 height 45
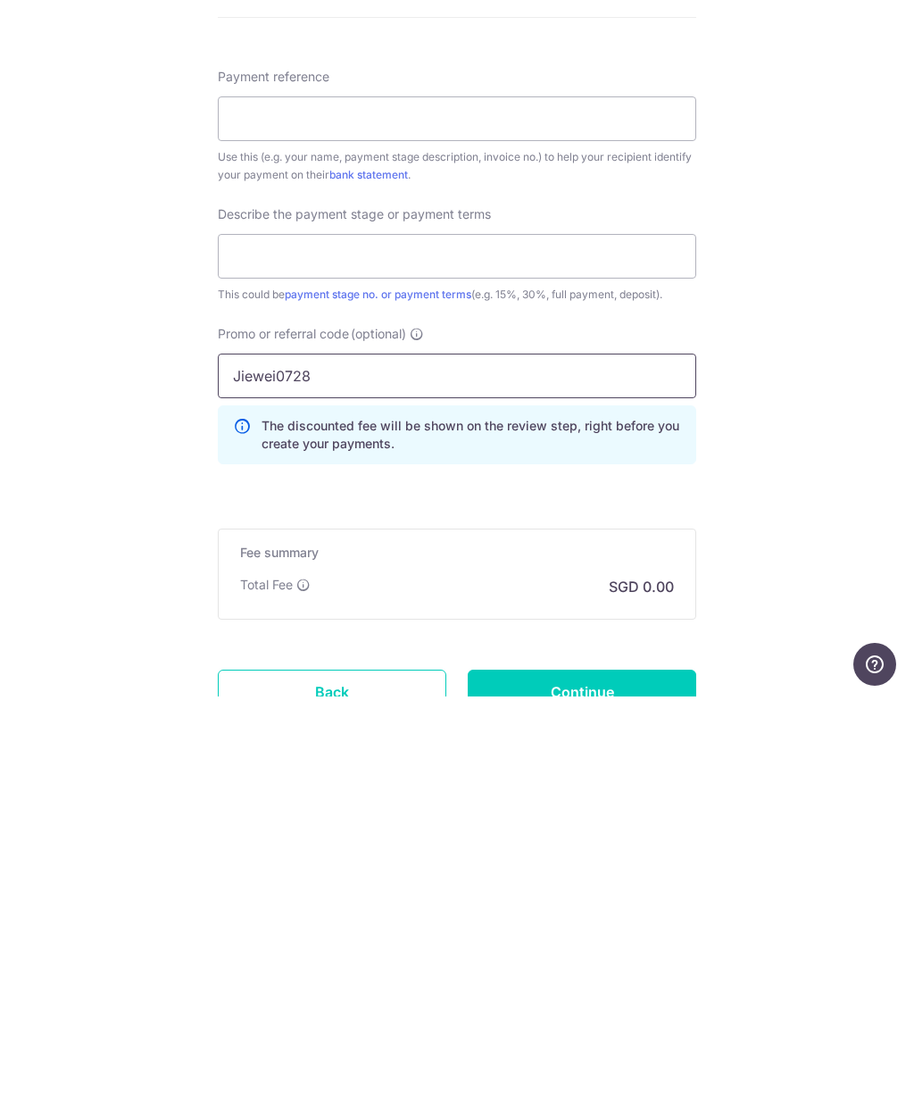
type input "Jiewei0728"
click at [781, 454] on div "Tell us more about your payment Enter payment amount SGD Recipient added succes…" at bounding box center [457, 332] width 914 height 1858
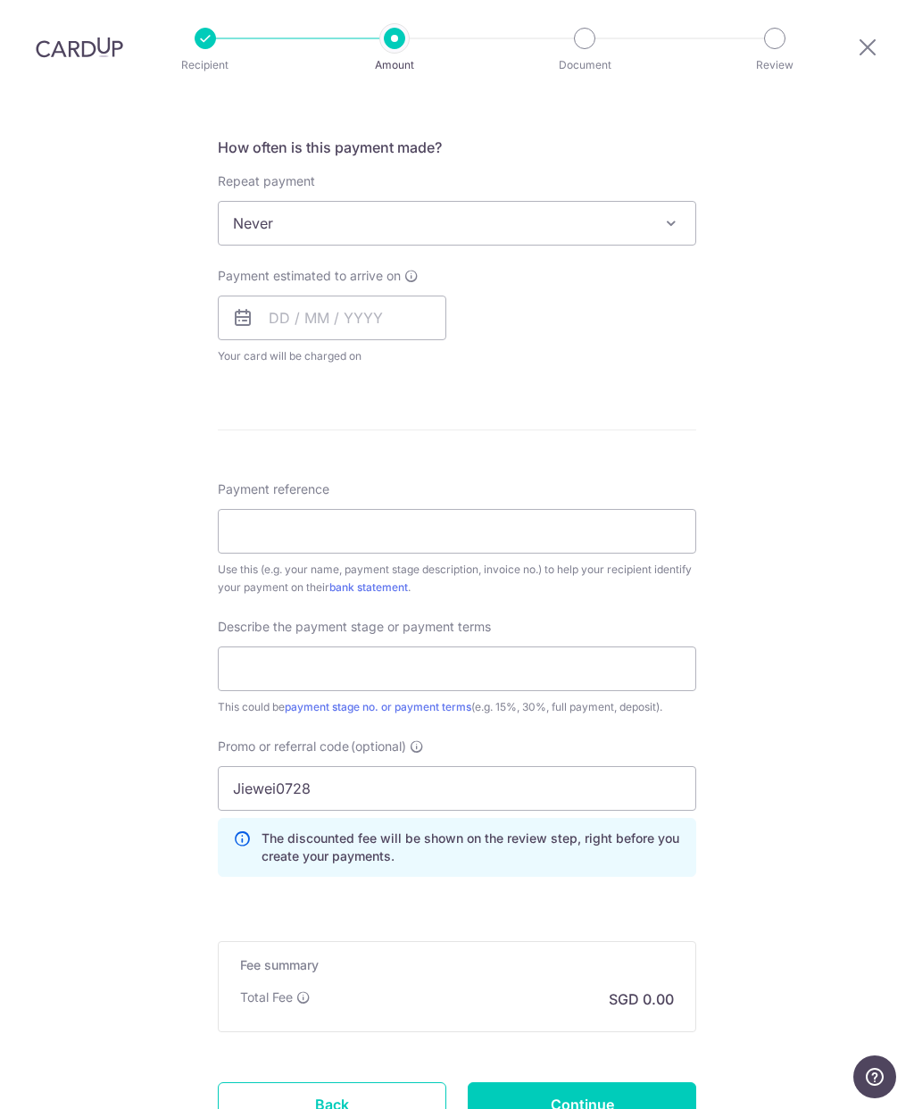
click at [510, 646] on input "text" at bounding box center [457, 668] width 479 height 45
click at [508, 646] on input "49" at bounding box center [457, 668] width 479 height 45
type input "40%"
click at [786, 572] on div "Tell us more about your payment Enter payment amount SGD Recipient added succes…" at bounding box center [457, 332] width 914 height 1858
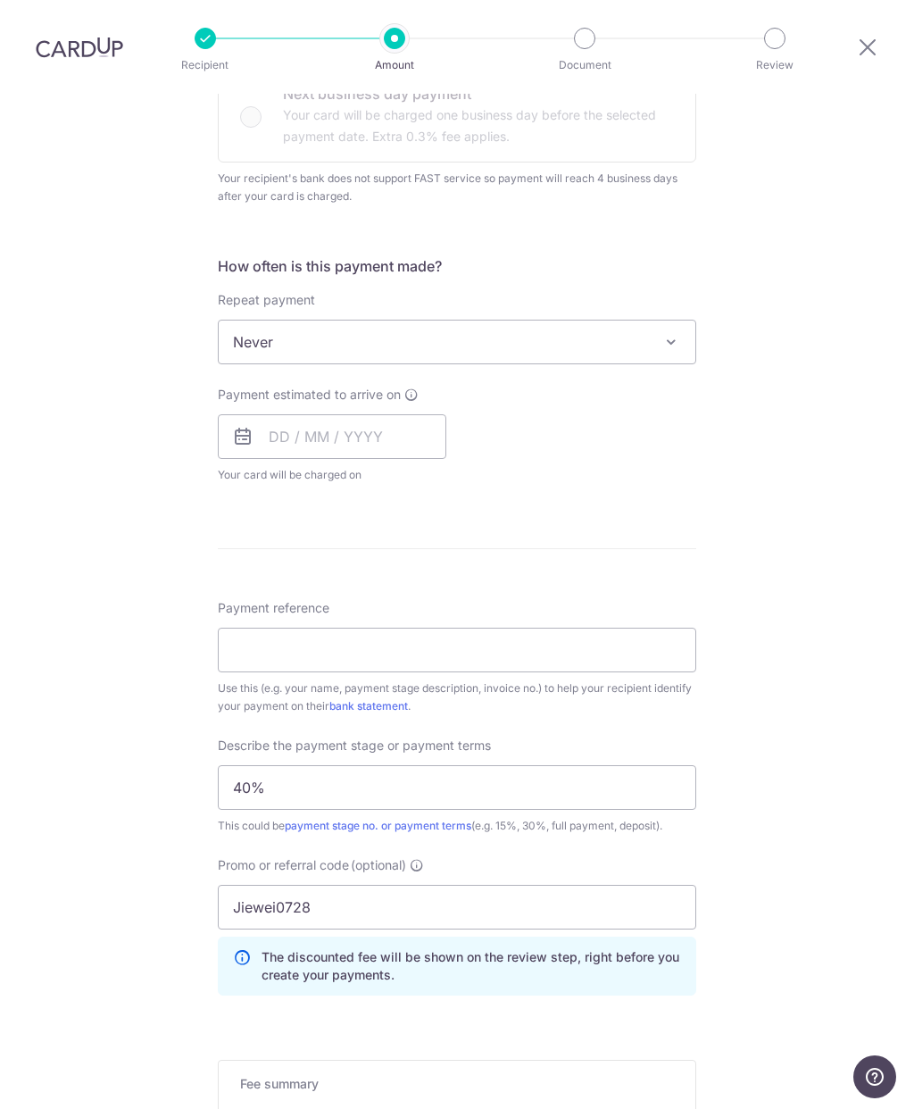
scroll to position [554, 0]
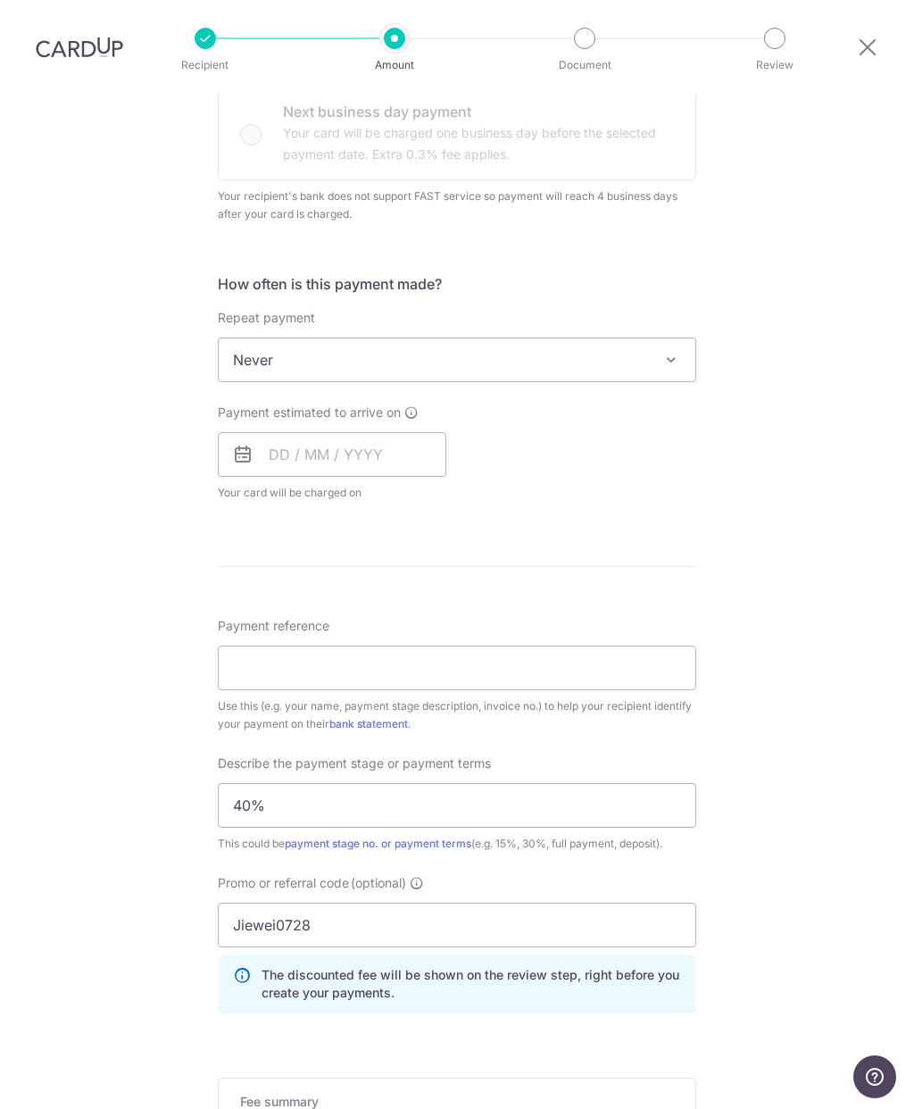
click at [653, 645] on input "Payment reference" at bounding box center [457, 667] width 479 height 45
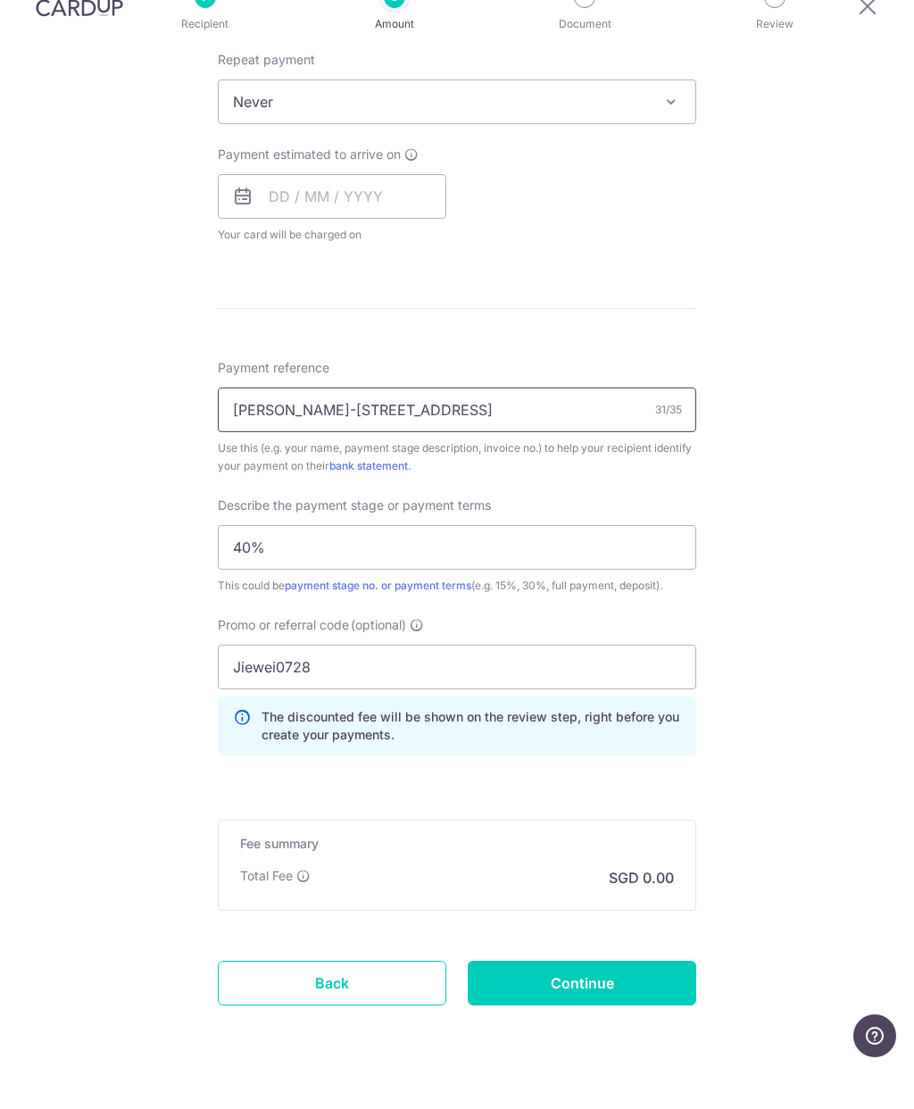
scroll to position [0, 0]
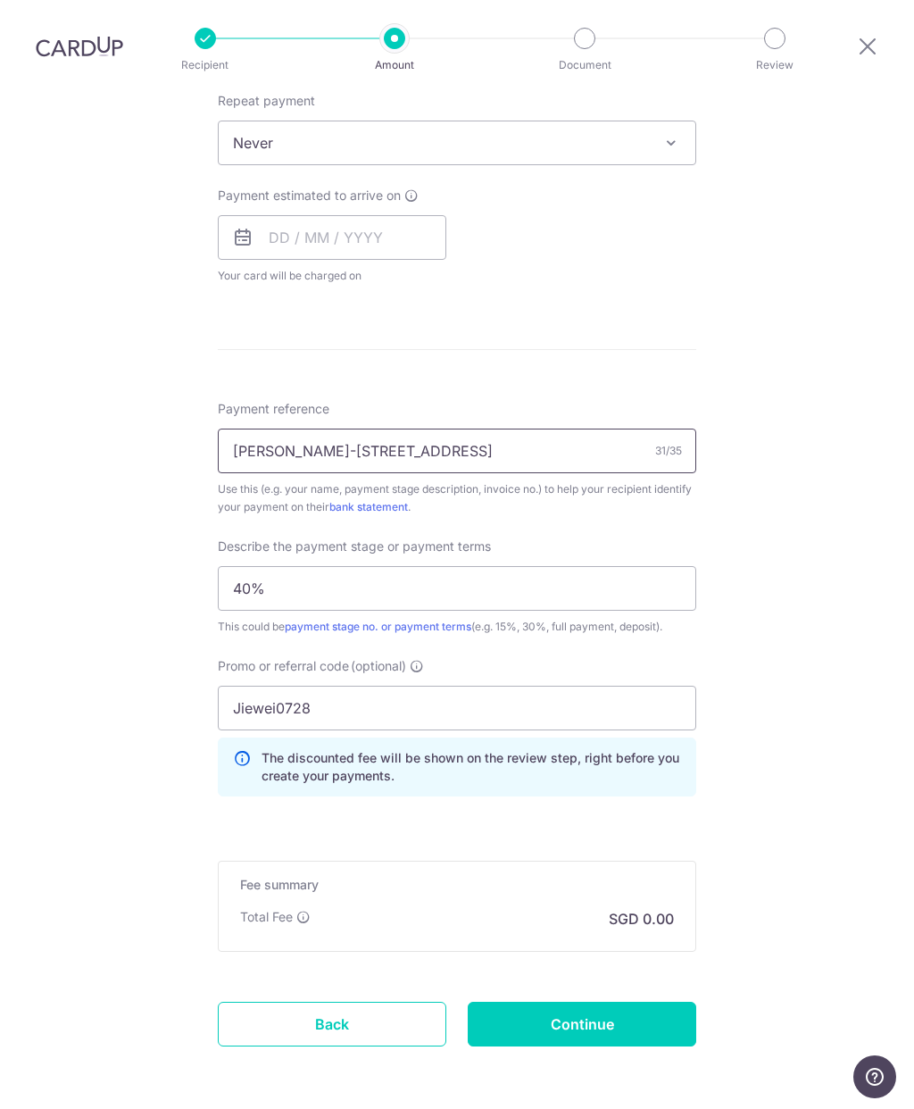
type input "Cody Cheah-472C Fernvale Street"
click at [695, 281] on div "Payment estimated to arrive on Your card will be charged on for the first payme…" at bounding box center [457, 236] width 500 height 98
click at [633, 1031] on input "Continue" at bounding box center [582, 1024] width 229 height 45
type input "Create Schedule"
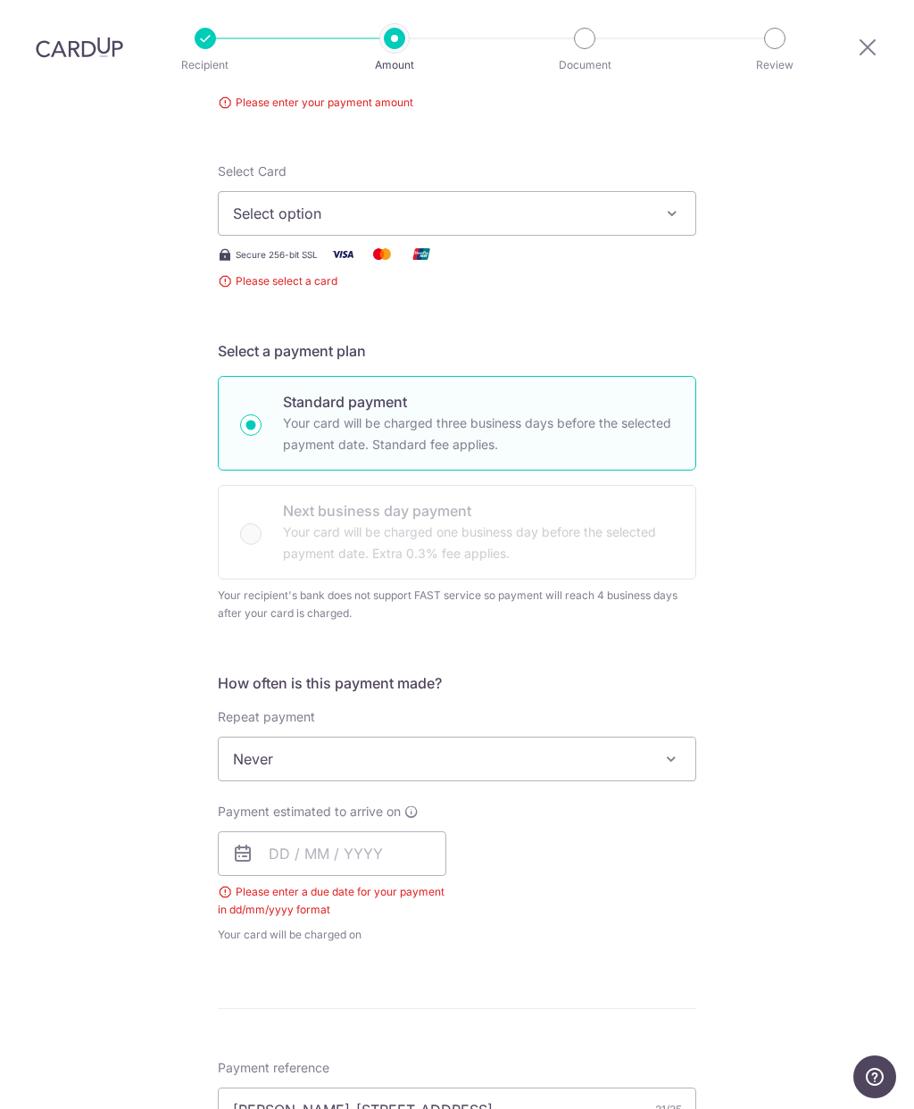
click at [662, 191] on button "Select option" at bounding box center [457, 213] width 479 height 45
click at [664, 145] on div at bounding box center [457, 554] width 914 height 1109
click at [668, 204] on icon "button" at bounding box center [672, 213] width 18 height 18
click at [599, 254] on span "Add credit card" at bounding box center [473, 263] width 416 height 18
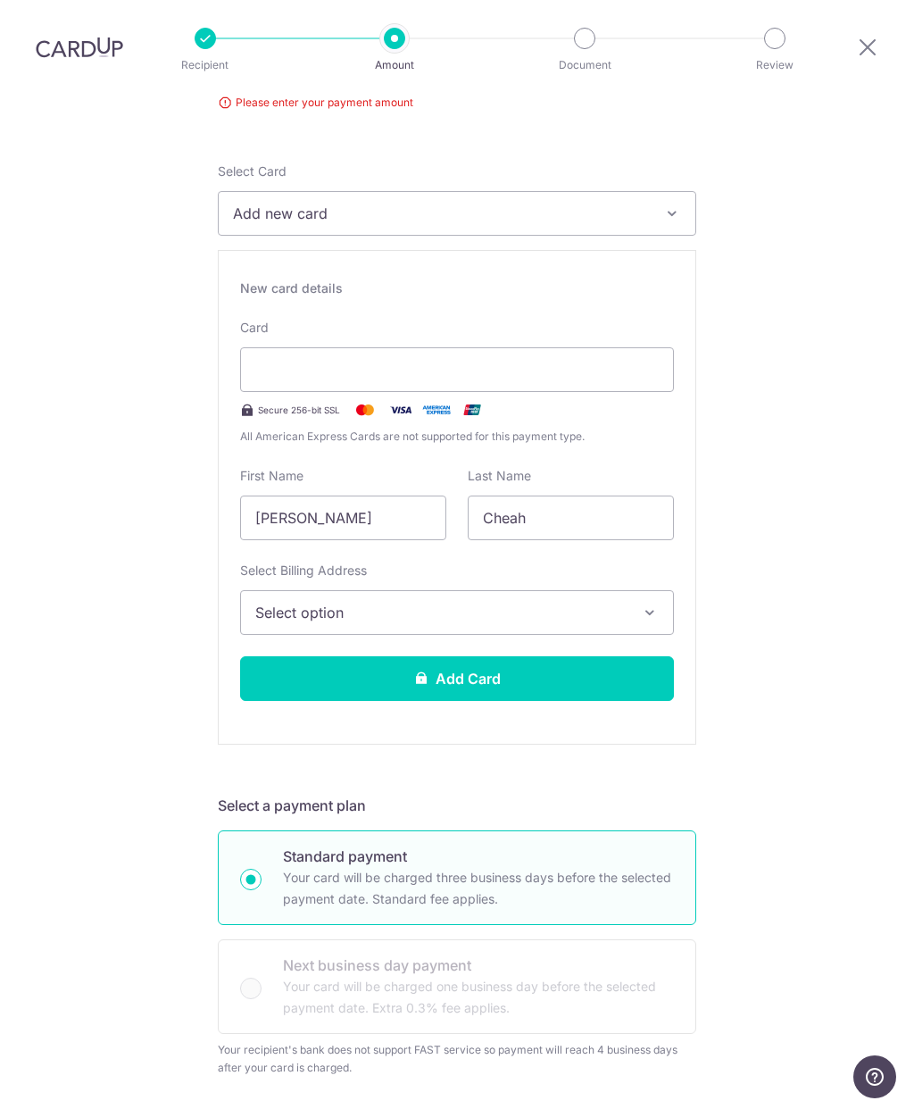
click at [668, 191] on button "Add new card" at bounding box center [457, 213] width 479 height 45
click at [805, 198] on div at bounding box center [457, 554] width 914 height 1109
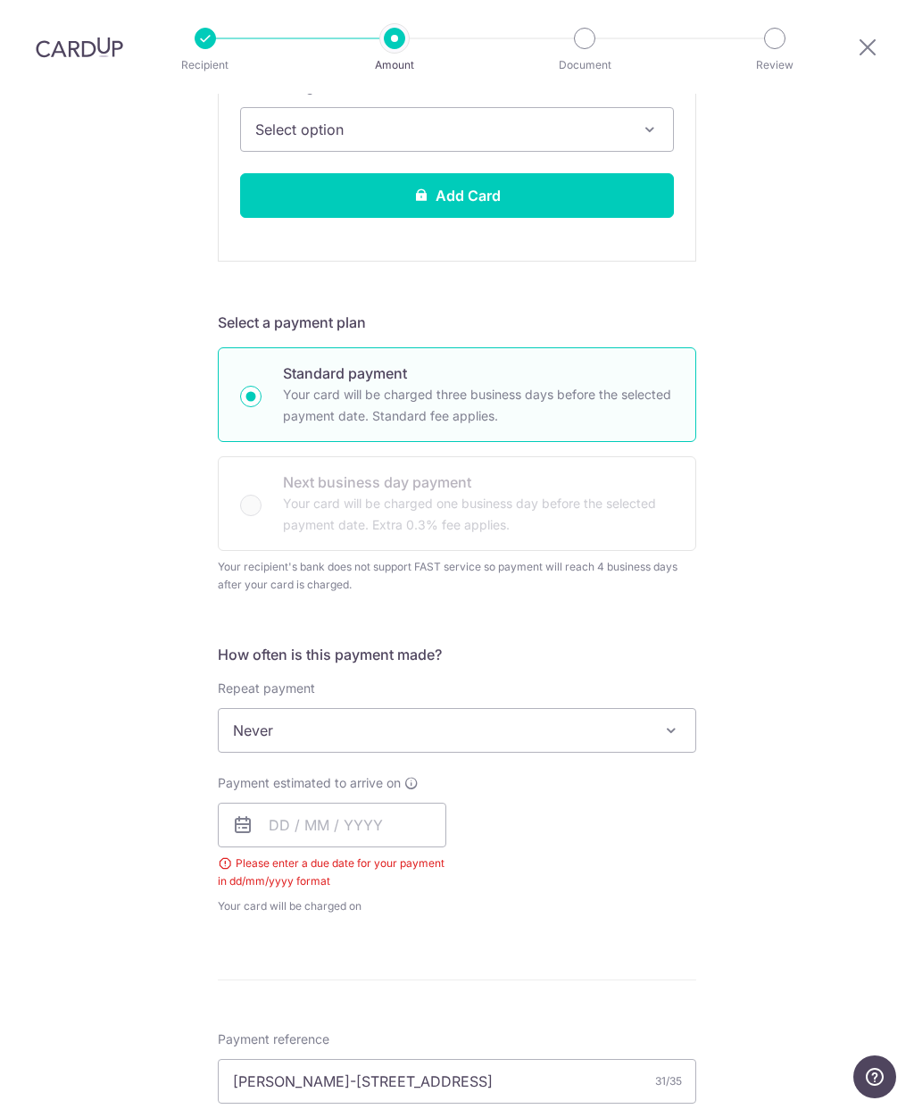
scroll to position [682, 0]
click at [286, 802] on input "text" at bounding box center [332, 824] width 229 height 45
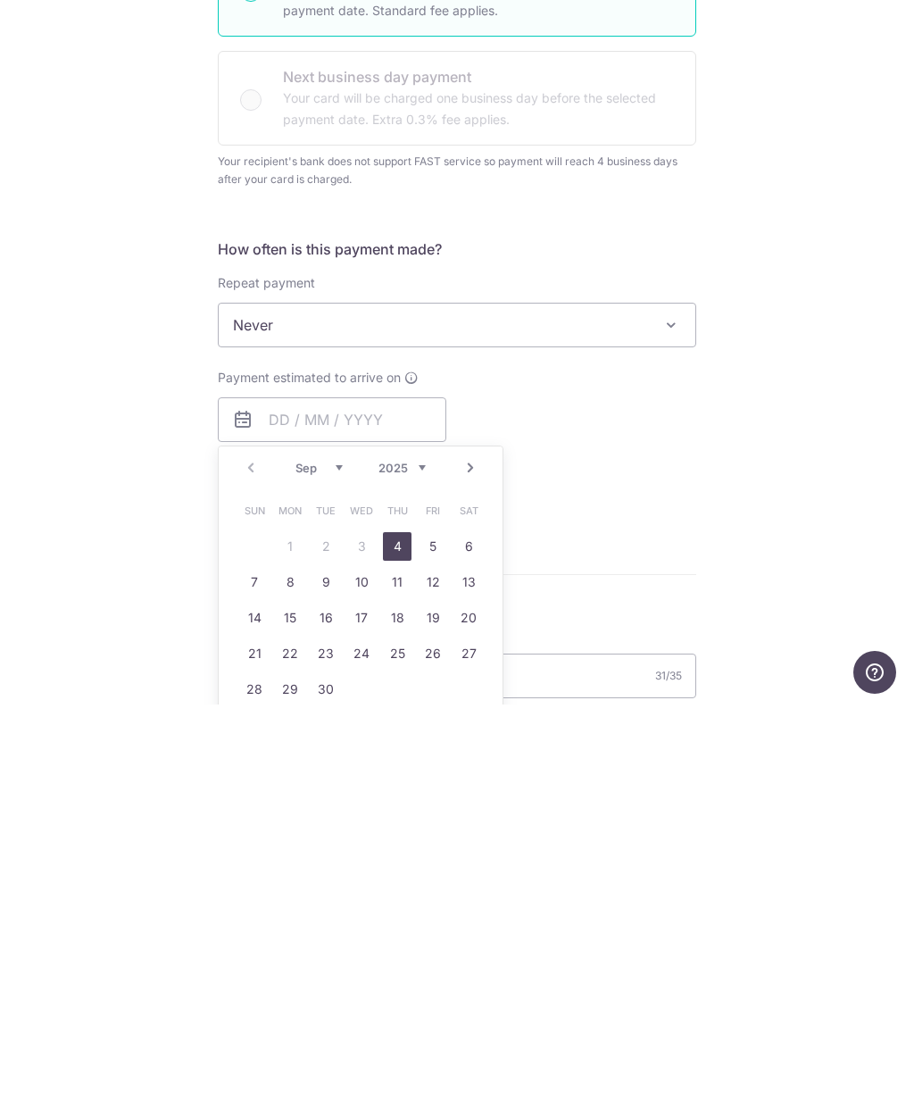
click at [258, 851] on div "Prev Next Sep Oct Nov Dec 2025 2026 2027 2028 2029 2030 2031 2032 2033 2034 2035" at bounding box center [361, 872] width 284 height 43
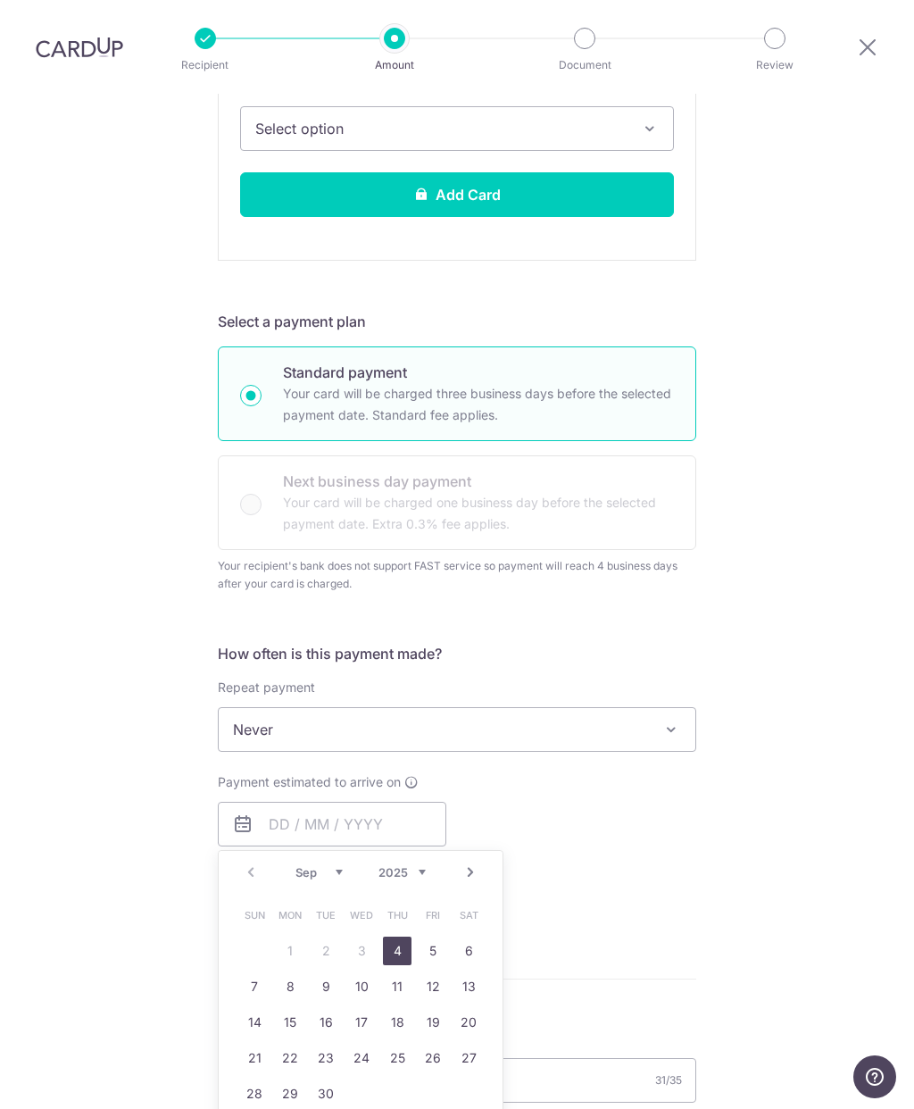
click at [403, 937] on link "4" at bounding box center [397, 951] width 29 height 29
type input "[DATE]"
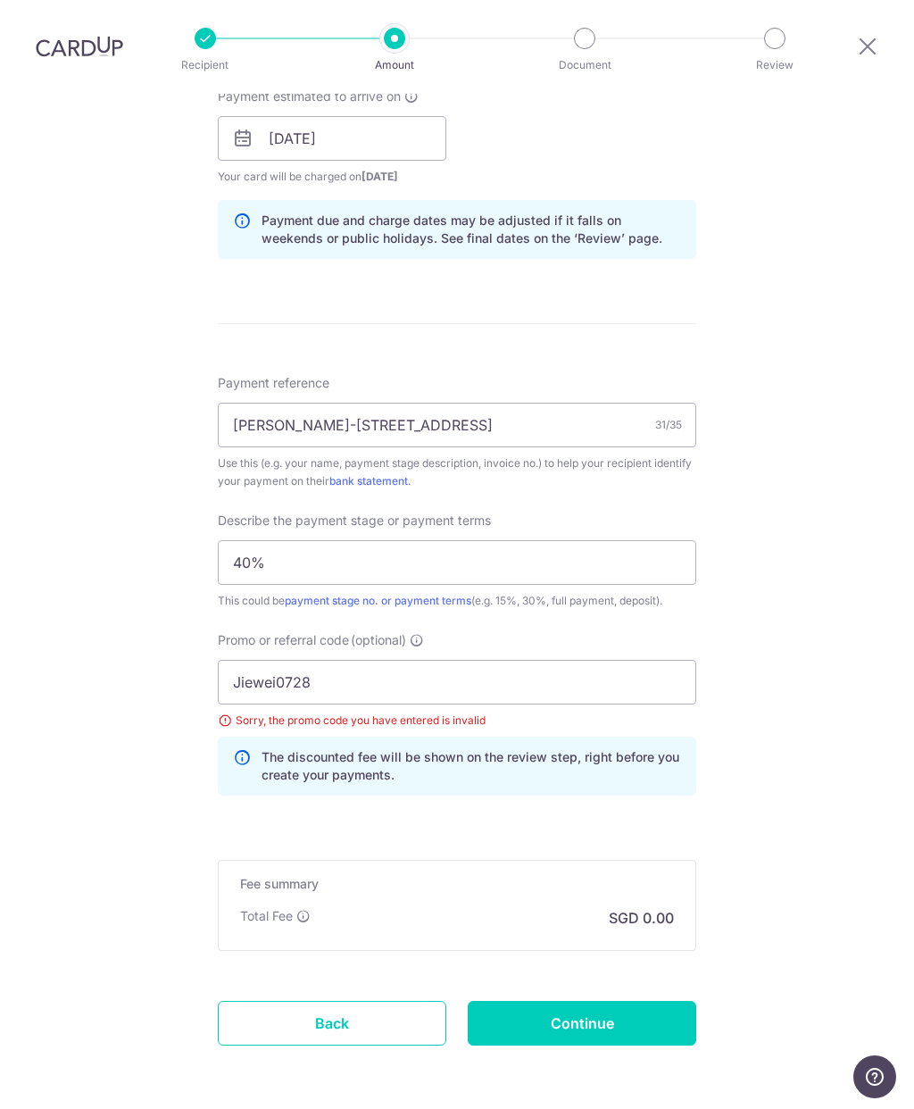
scroll to position [1367, 0]
click at [460, 703] on input "Jiewei0728" at bounding box center [457, 683] width 479 height 45
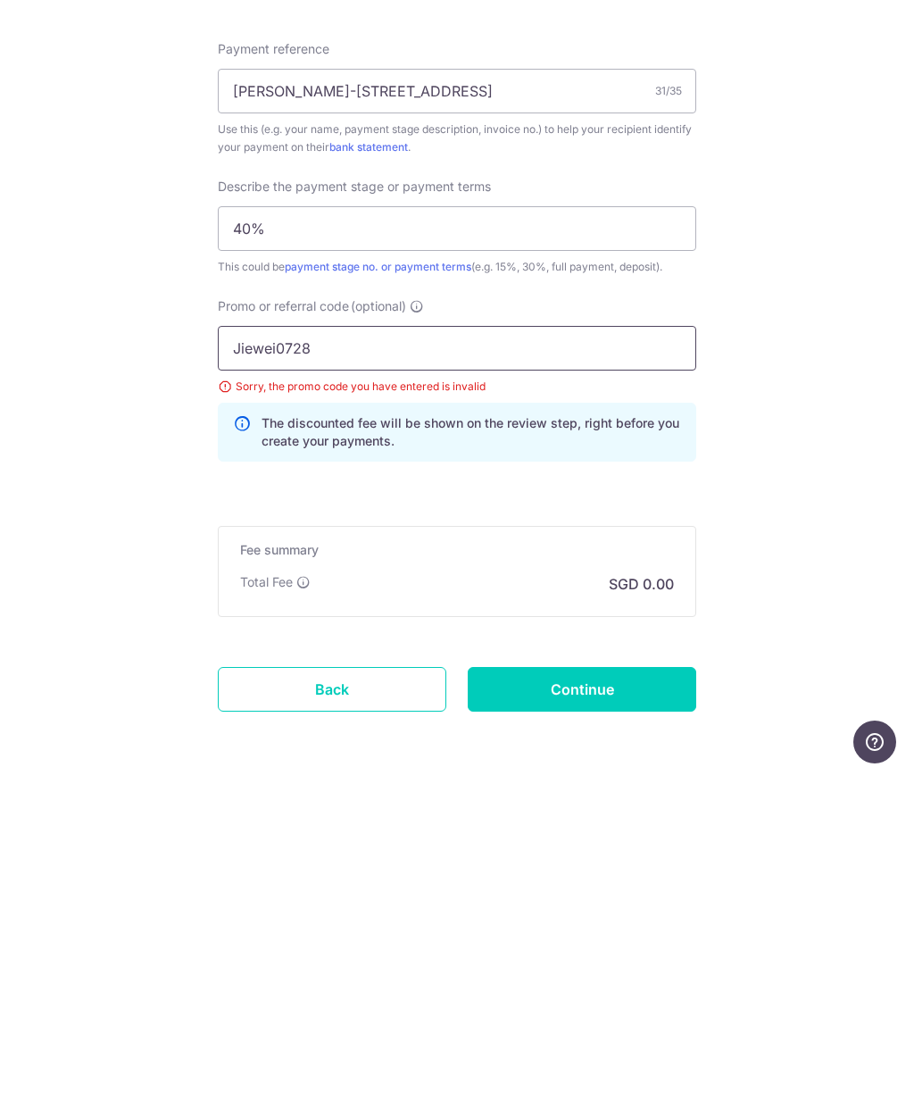
click at [274, 661] on input "Jiewei0728" at bounding box center [457, 683] width 479 height 45
type input "Jieweio728"
click at [589, 1002] on input "Continue" at bounding box center [582, 1024] width 229 height 45
type input "Create Schedule"
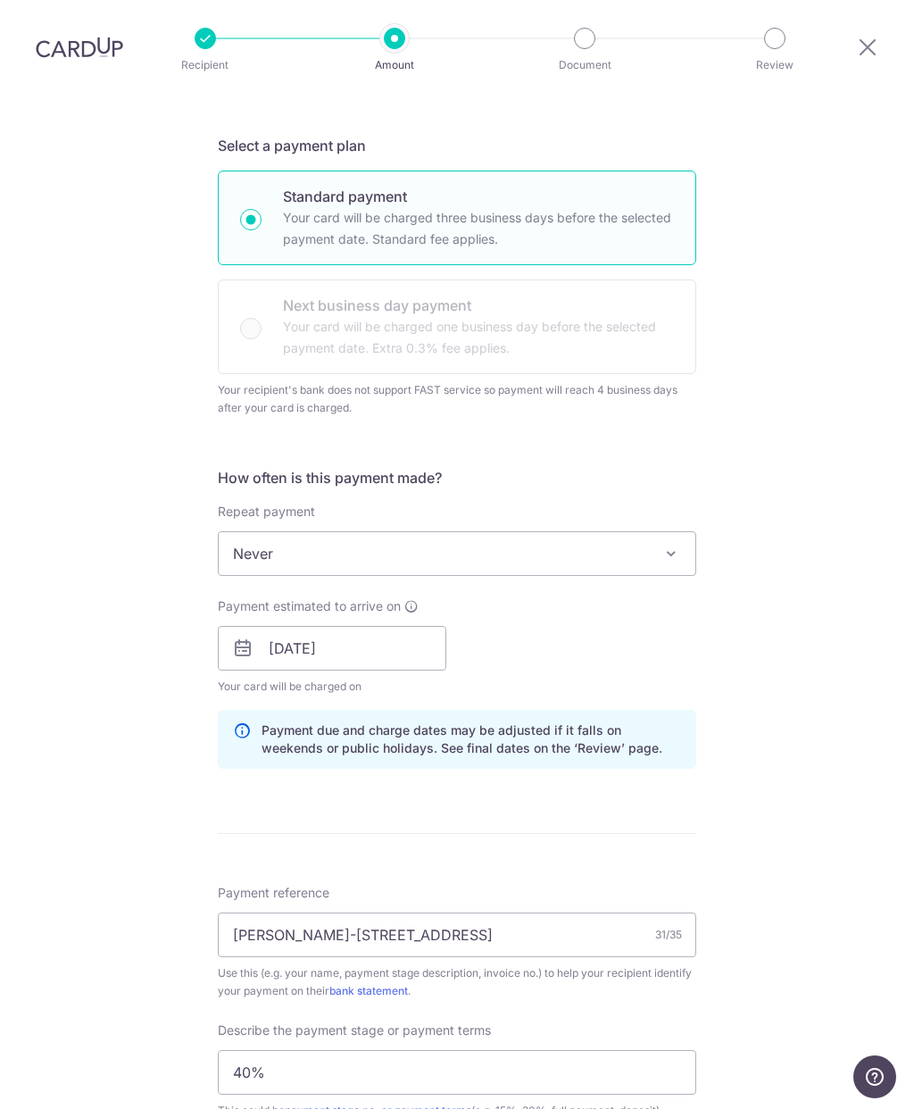
scroll to position [479, 0]
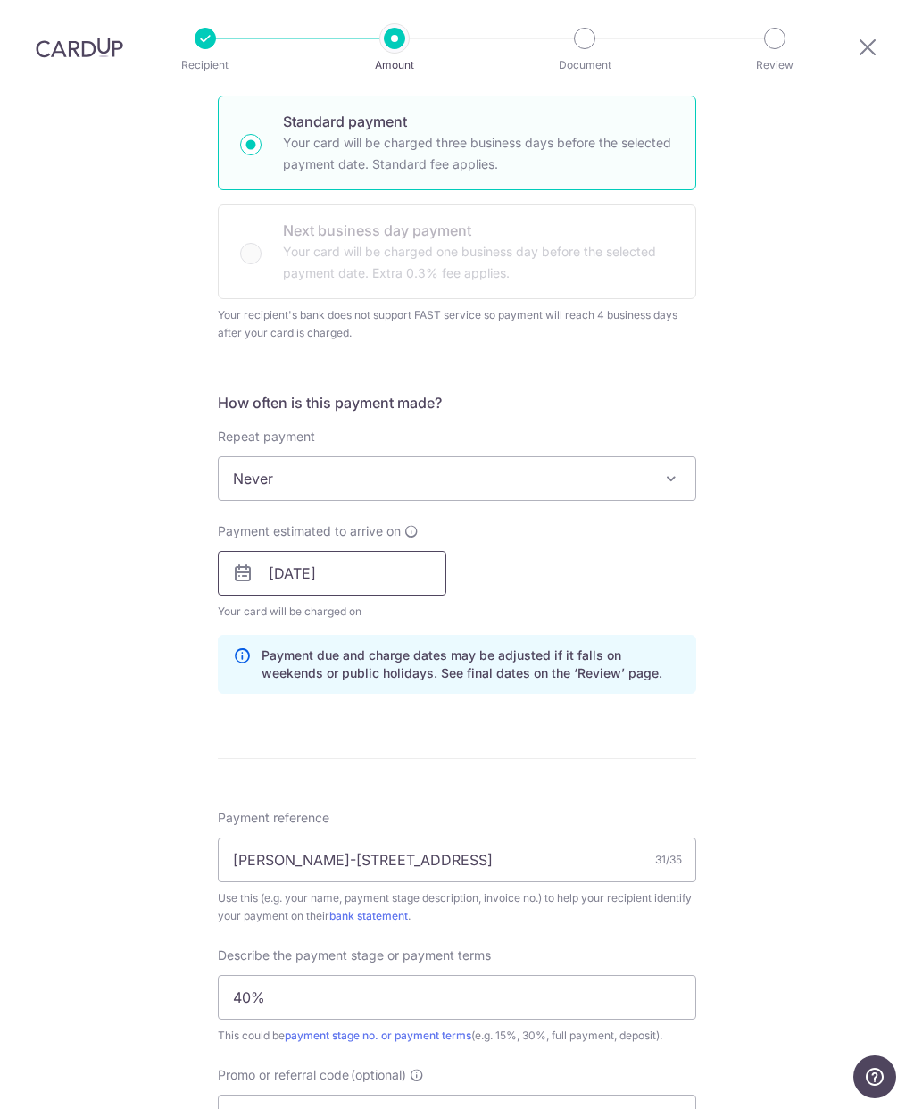
click at [332, 551] on input "[DATE]" at bounding box center [332, 573] width 229 height 45
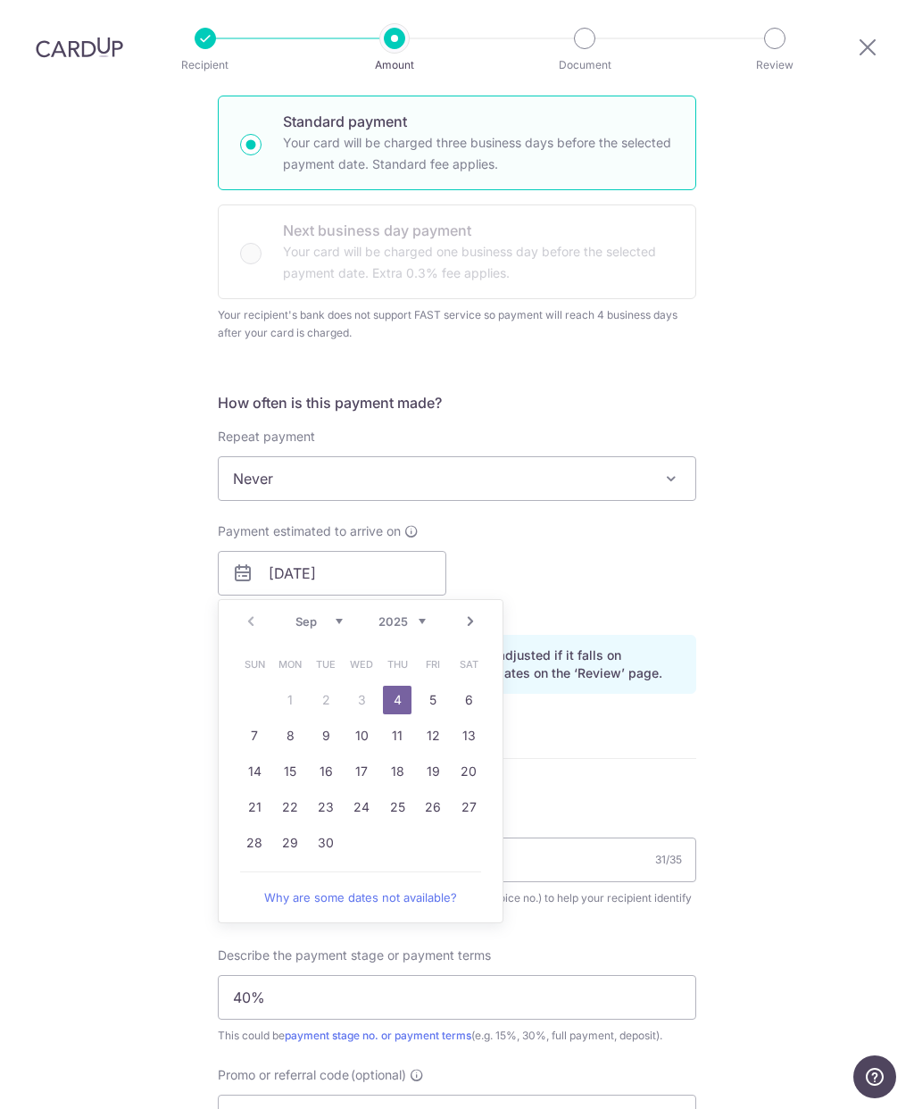
click at [637, 522] on div "Payment estimated to arrive on [DATE] Prev Next Sep Oct Nov [DATE] 2026 2027 20…" at bounding box center [457, 571] width 500 height 98
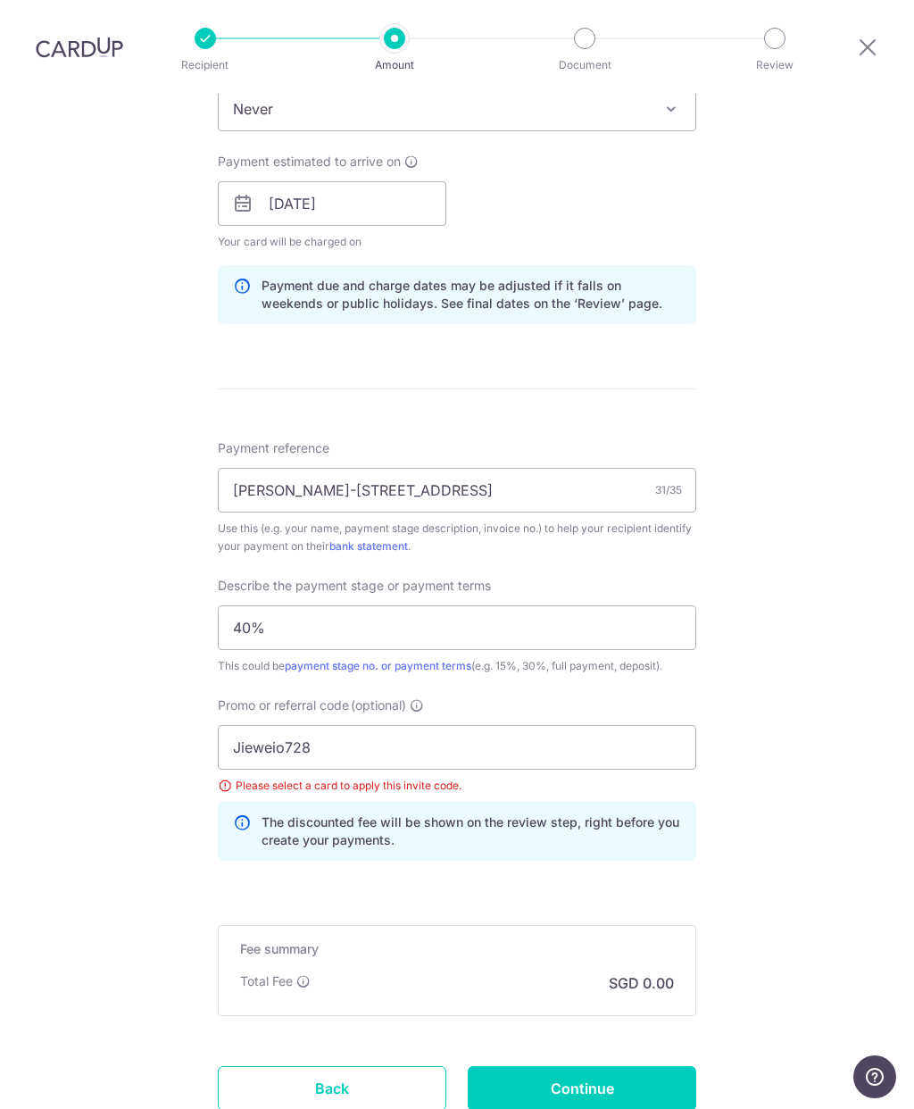
scroll to position [852, 0]
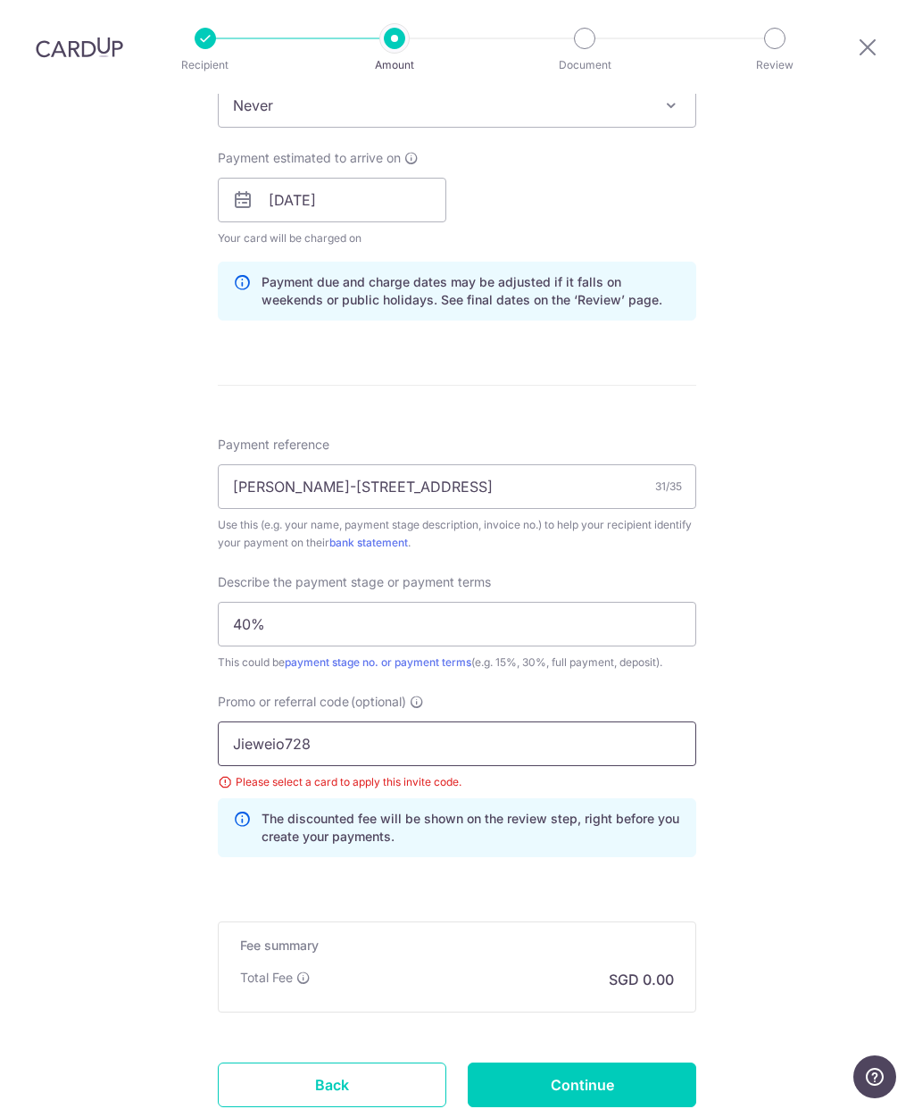
click at [617, 721] on input "Jieweio728" at bounding box center [457, 743] width 479 height 45
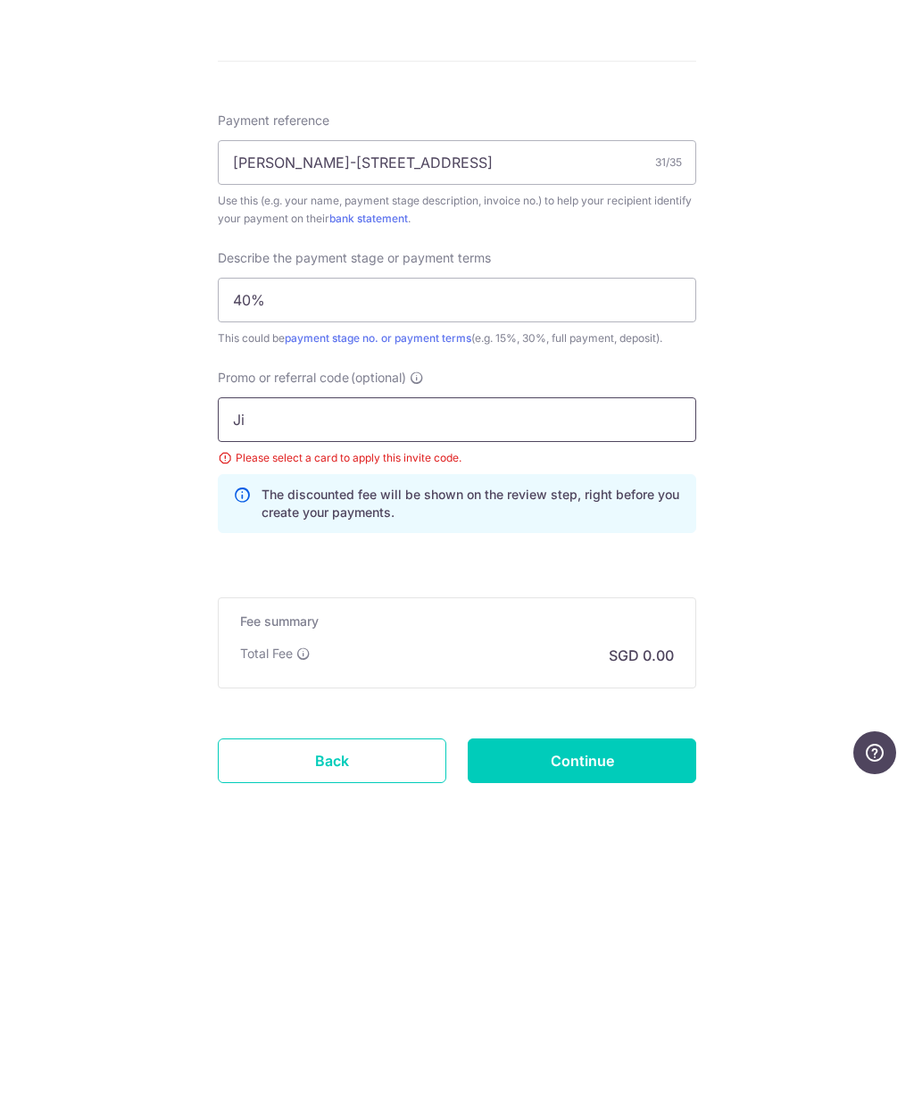
type input "J"
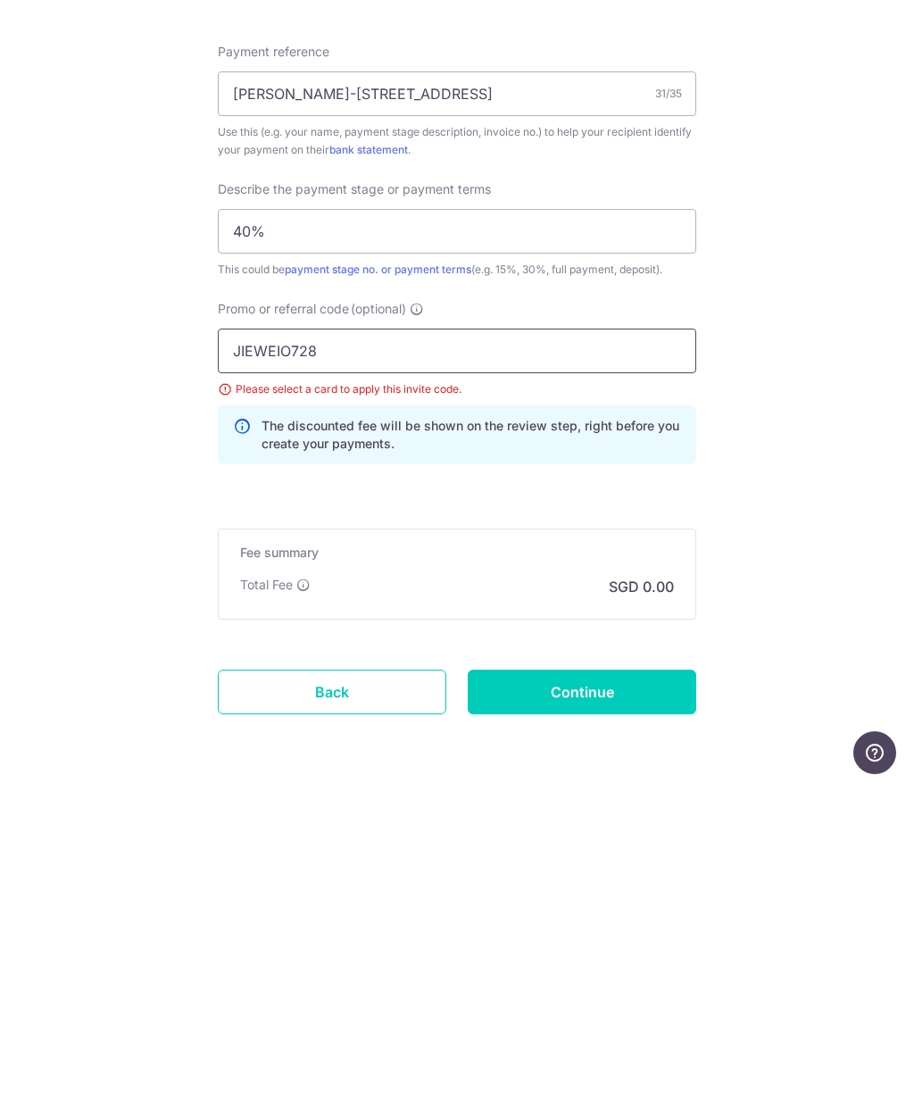
scroll to position [913, 0]
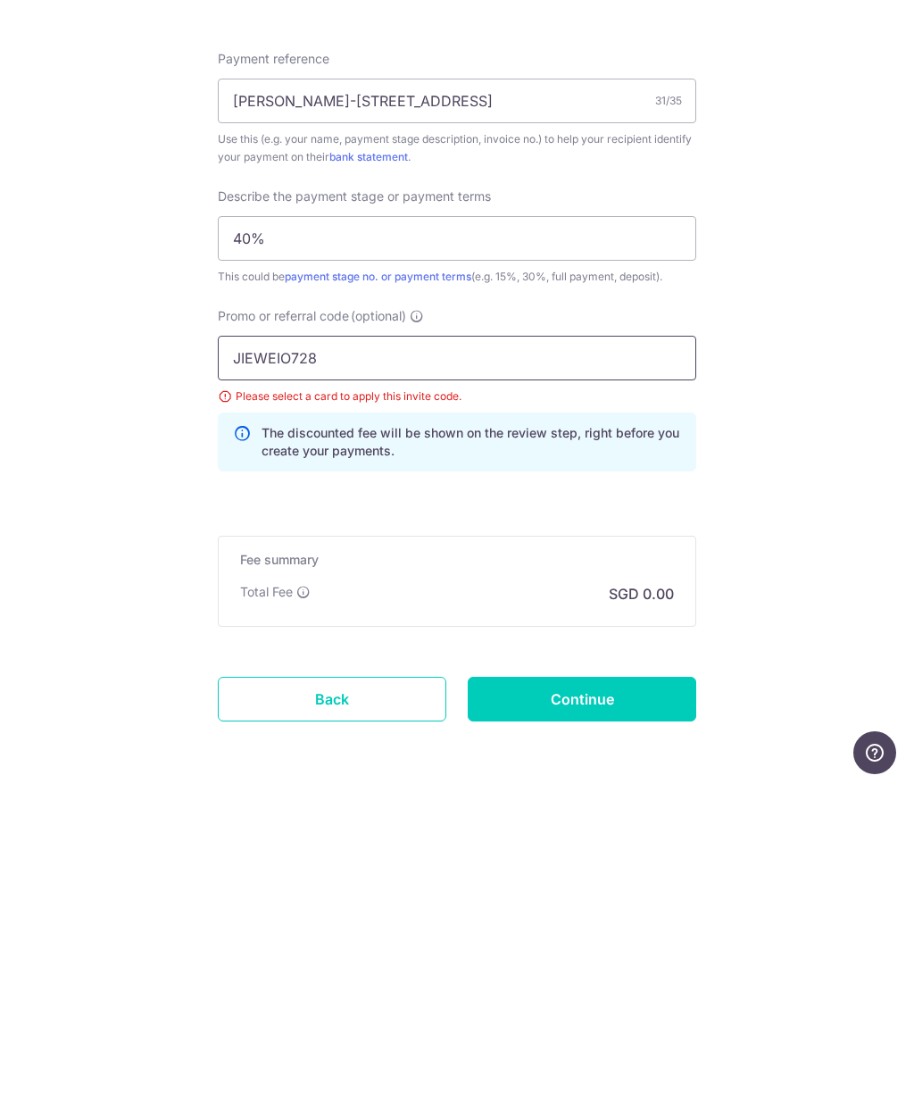
type input "JIEWEIO728"
click at [595, 1001] on input "Continue" at bounding box center [582, 1023] width 229 height 45
type input "Create Schedule"
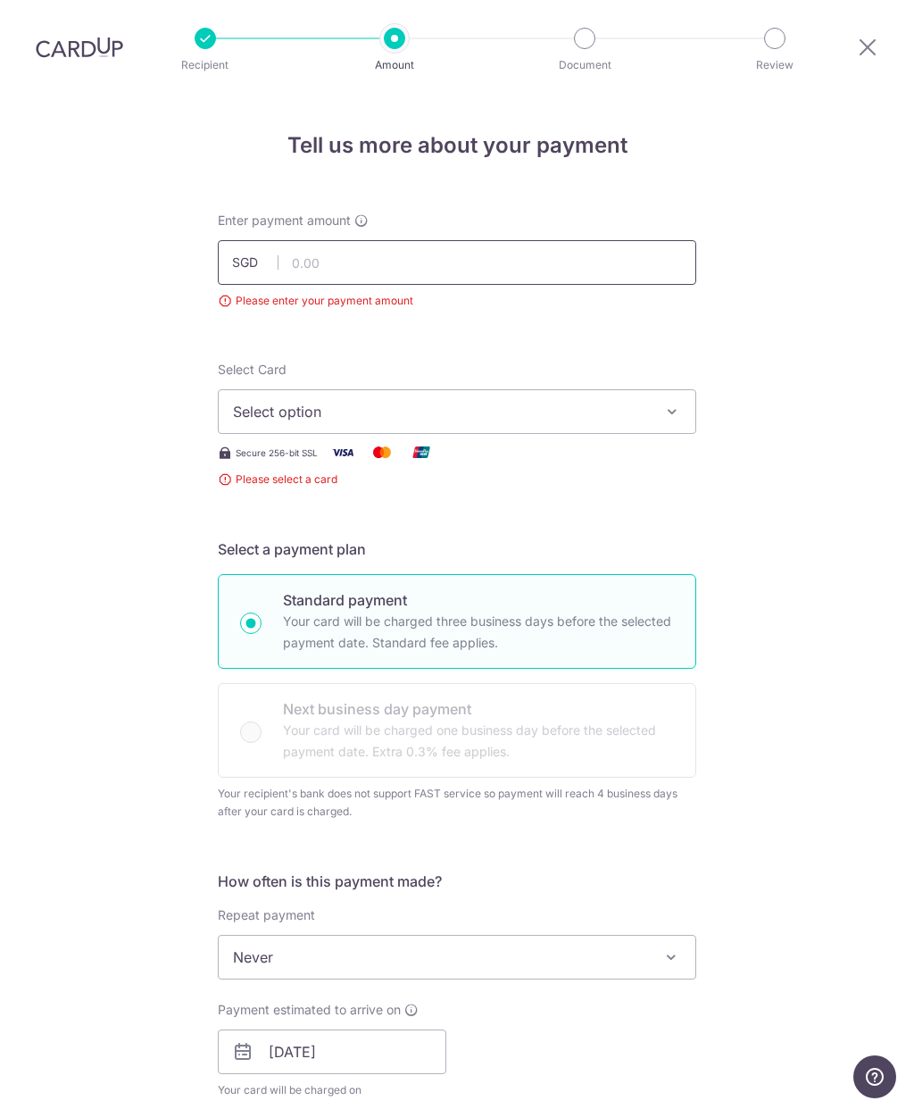
click at [489, 240] on input "text" at bounding box center [457, 262] width 479 height 45
click at [791, 491] on div "Tell us more about your payment Enter payment amount SGD 15600 Please enter you…" at bounding box center [457, 1093] width 914 height 1999
type input "15,600.00"
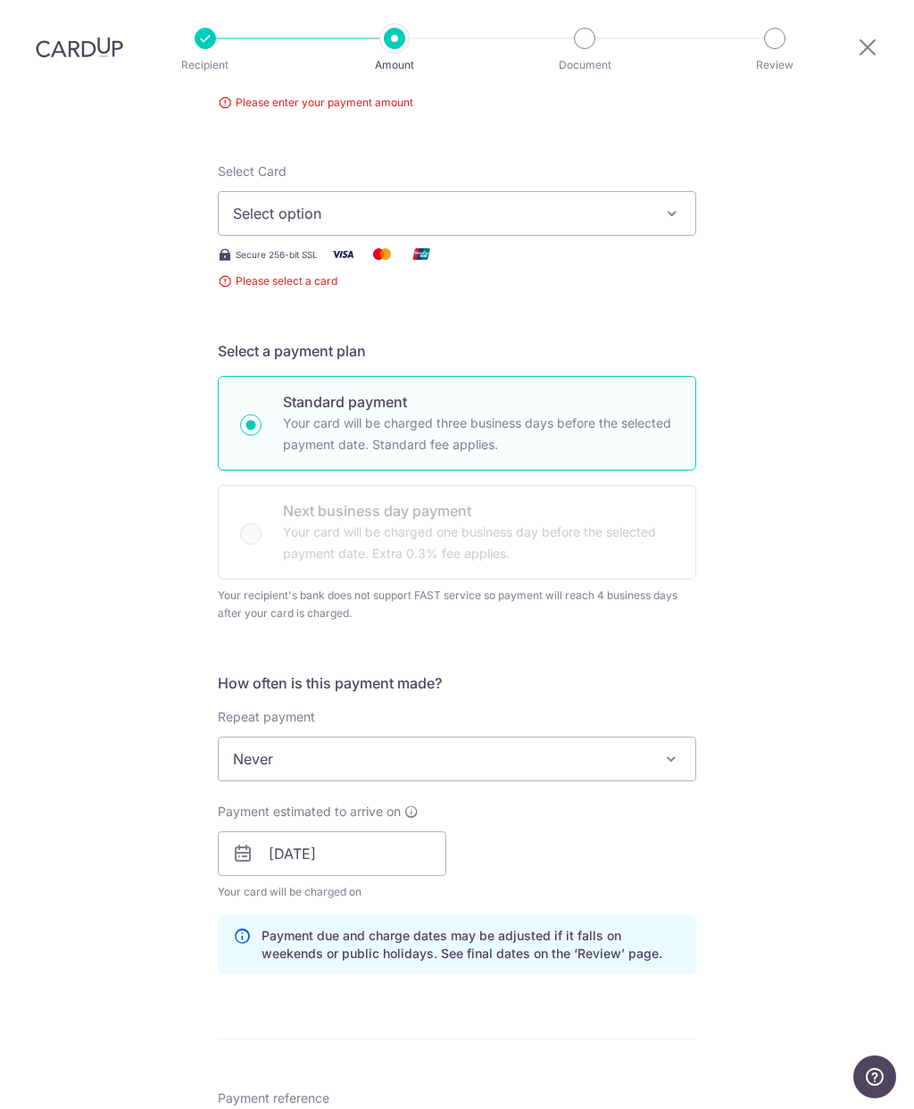
scroll to position [152, 0]
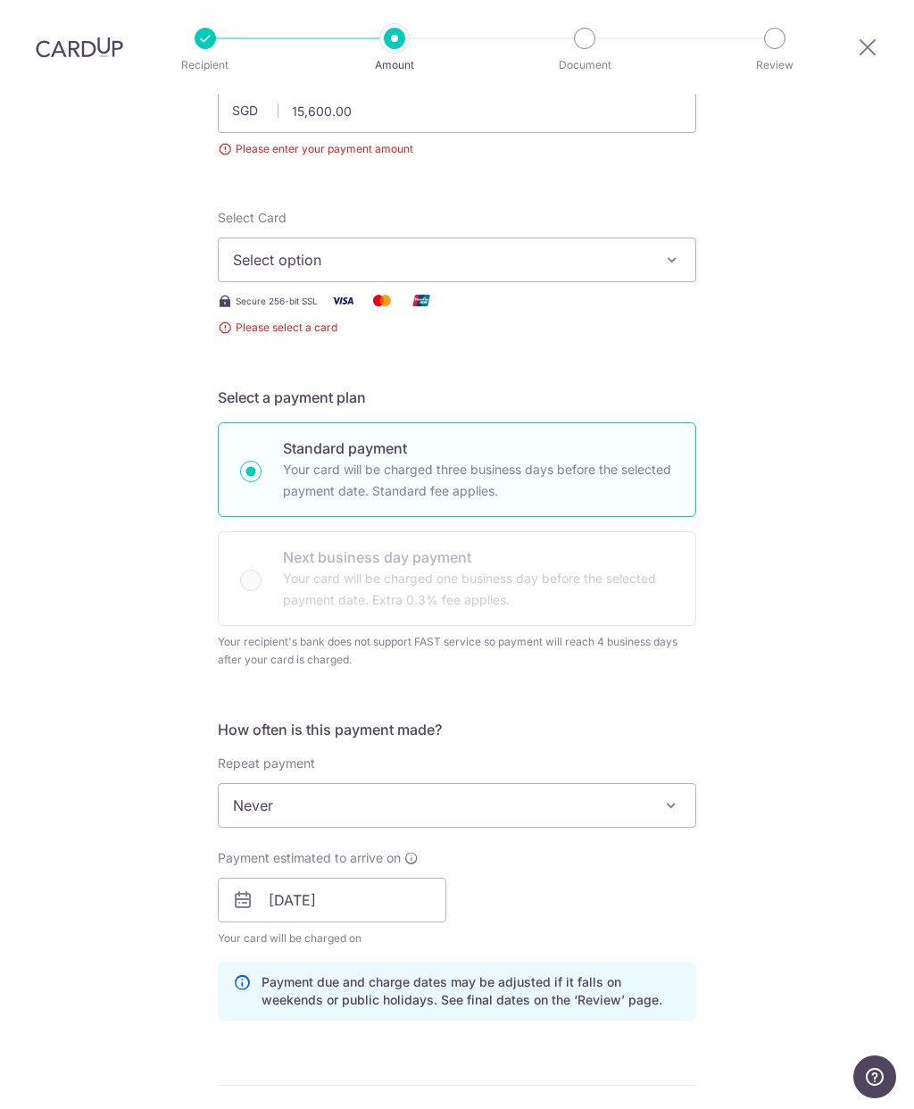
click at [557, 249] on span "Select option" at bounding box center [441, 259] width 416 height 21
click at [648, 301] on span "Add credit card" at bounding box center [473, 310] width 416 height 18
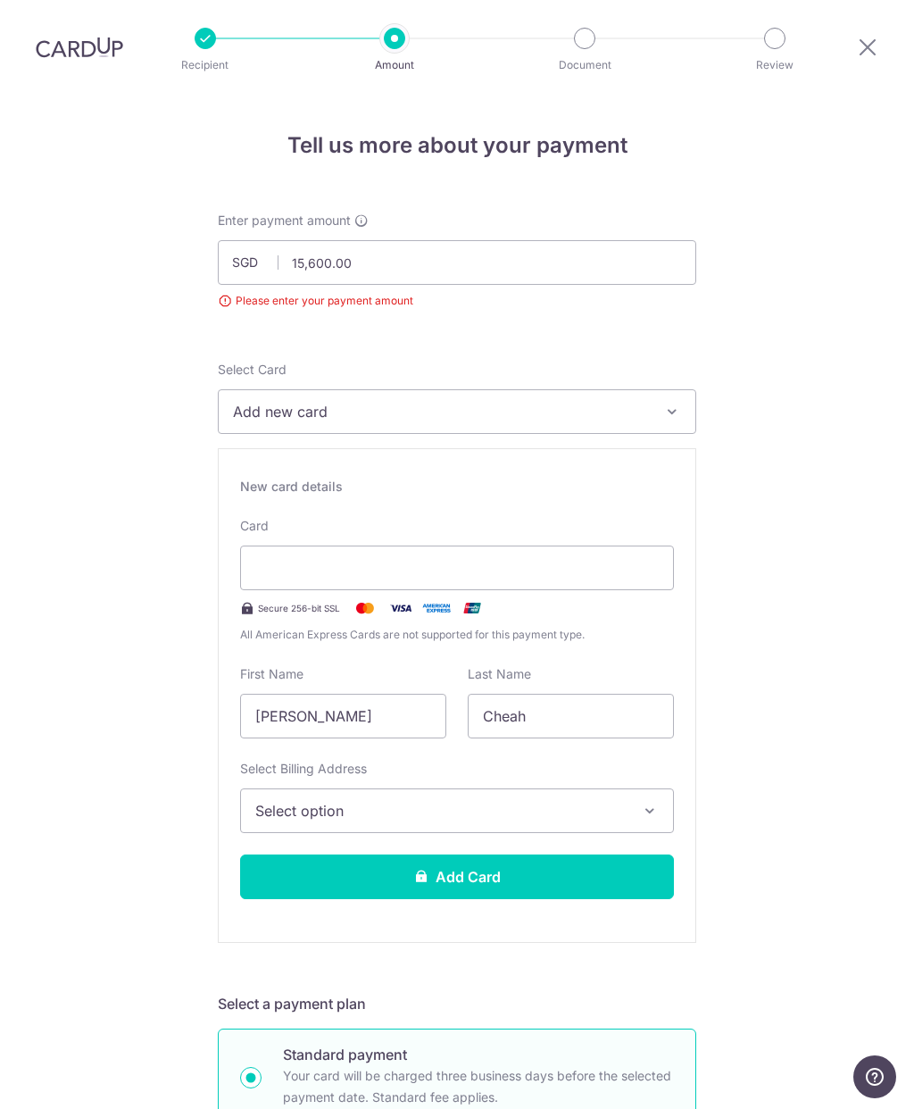
scroll to position [0, 0]
click at [507, 545] on div at bounding box center [457, 567] width 434 height 45
click at [426, 545] on div at bounding box center [457, 567] width 434 height 45
click at [366, 389] on button "Add new card" at bounding box center [457, 411] width 479 height 45
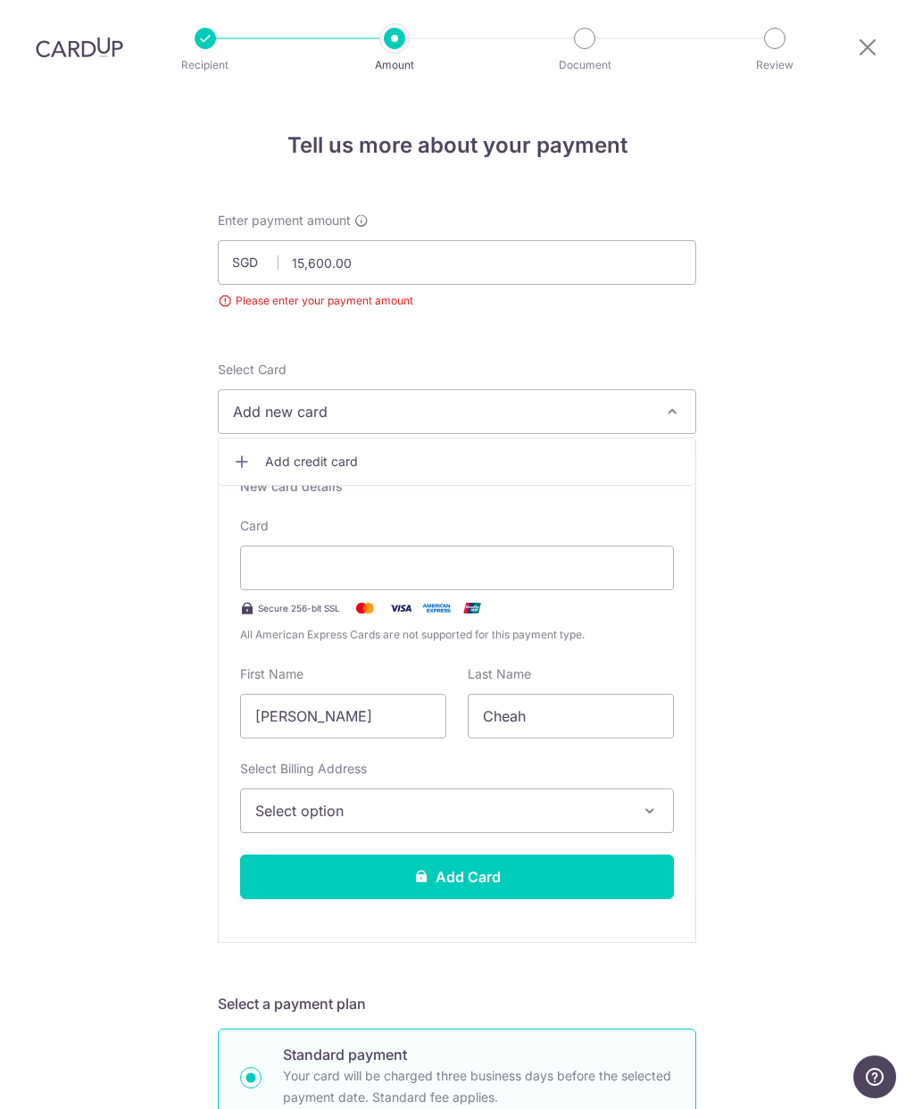
click at [104, 604] on div at bounding box center [457, 554] width 914 height 1109
click at [354, 694] on input "[PERSON_NAME]" at bounding box center [343, 716] width 206 height 45
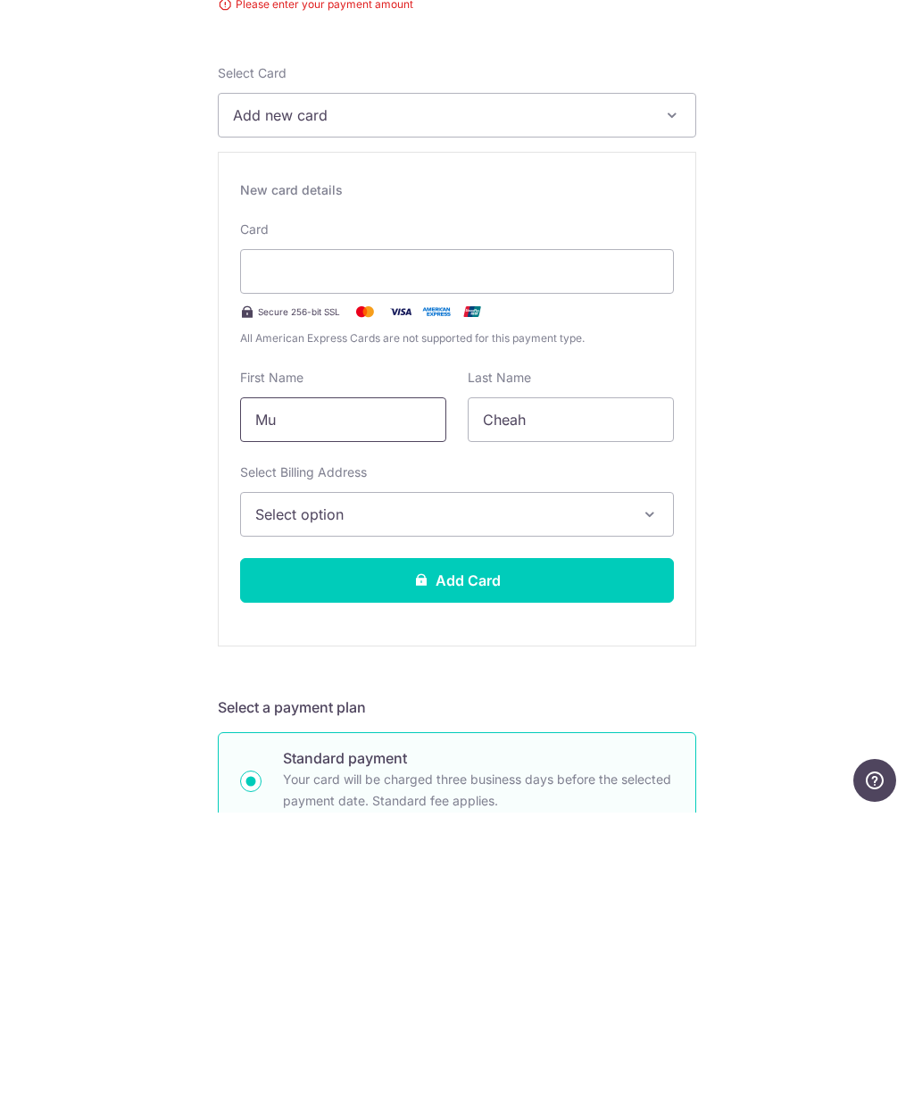
type input "M"
type input "Cody"
click at [662, 788] on button "Select option" at bounding box center [457, 810] width 434 height 45
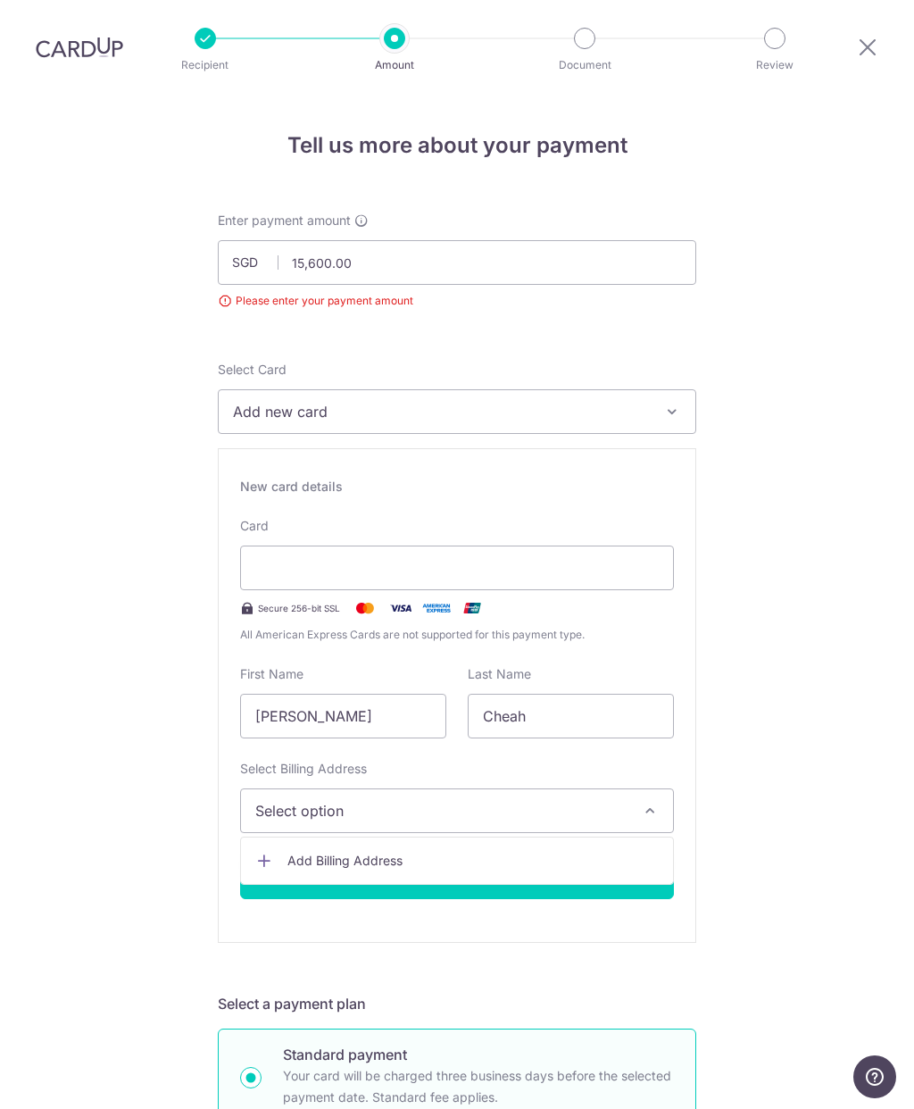
click at [795, 689] on div at bounding box center [457, 554] width 914 height 1109
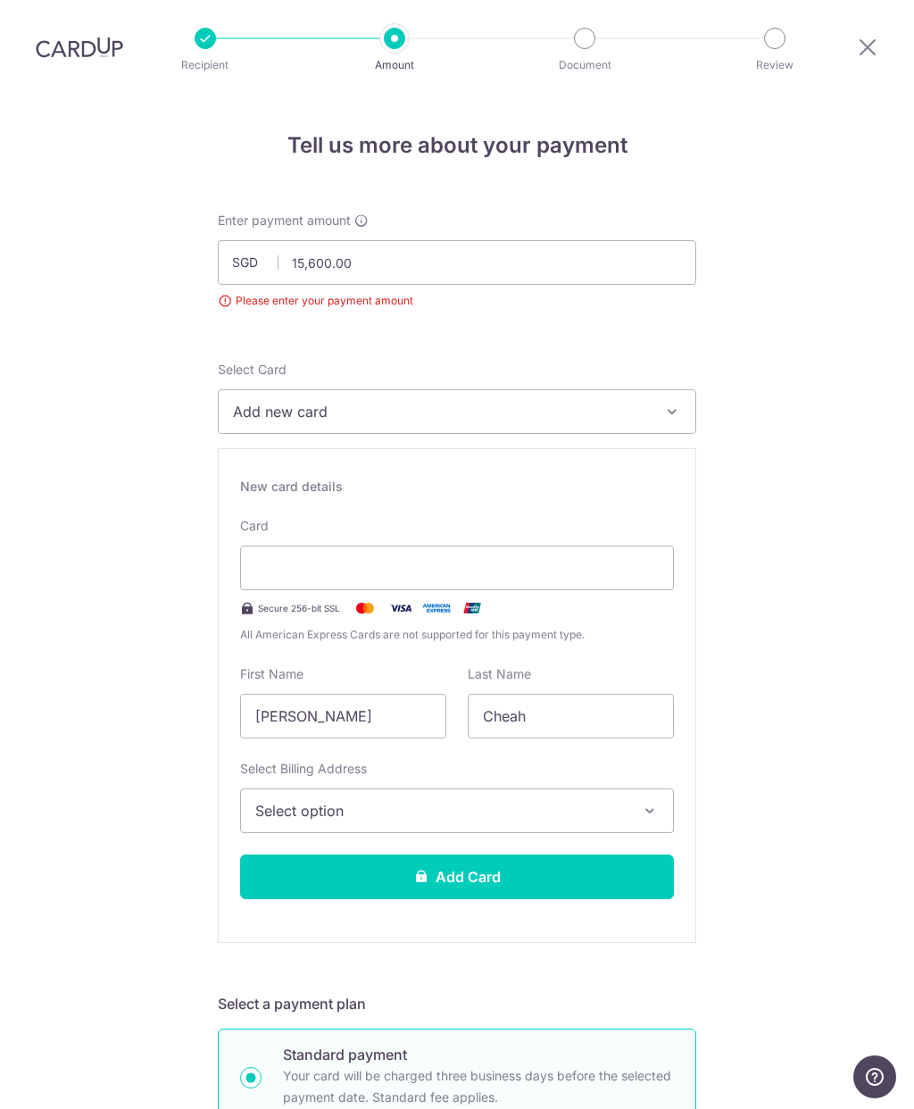
click at [620, 545] on div at bounding box center [457, 567] width 434 height 45
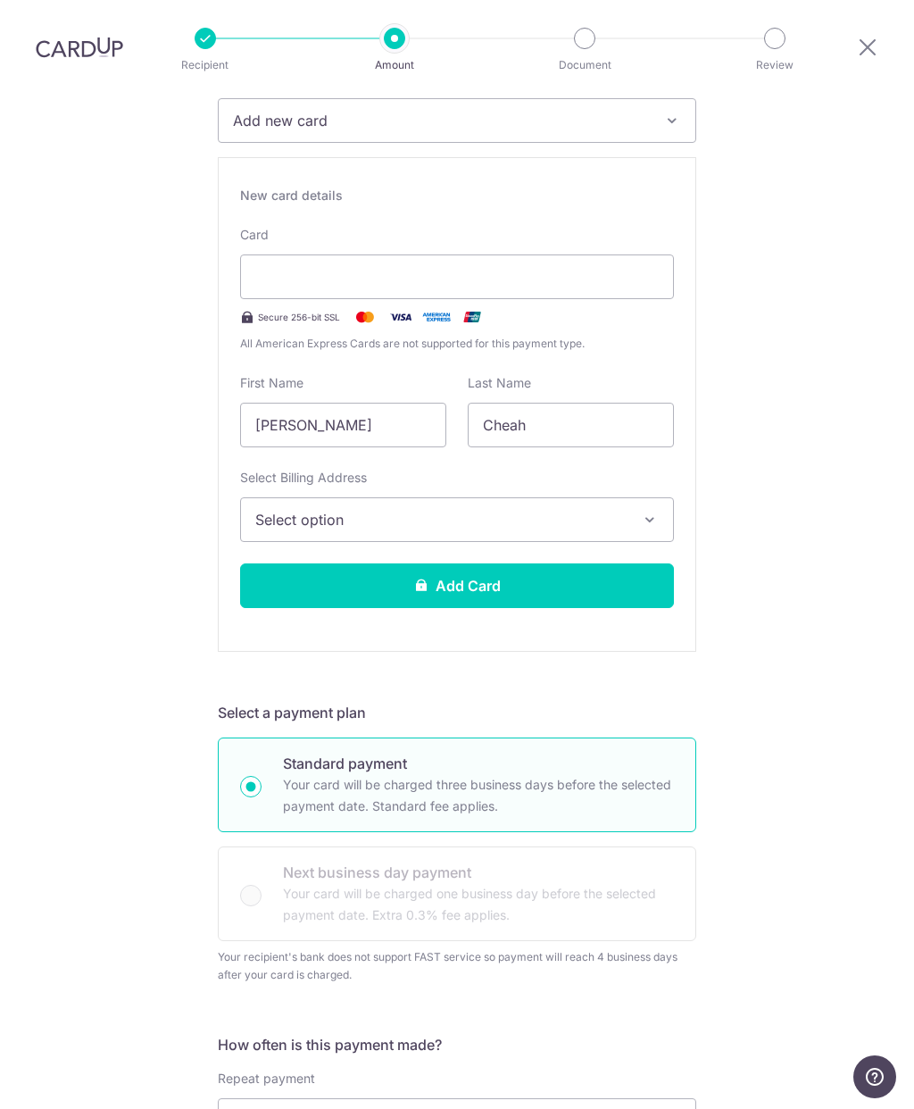
scroll to position [294, 0]
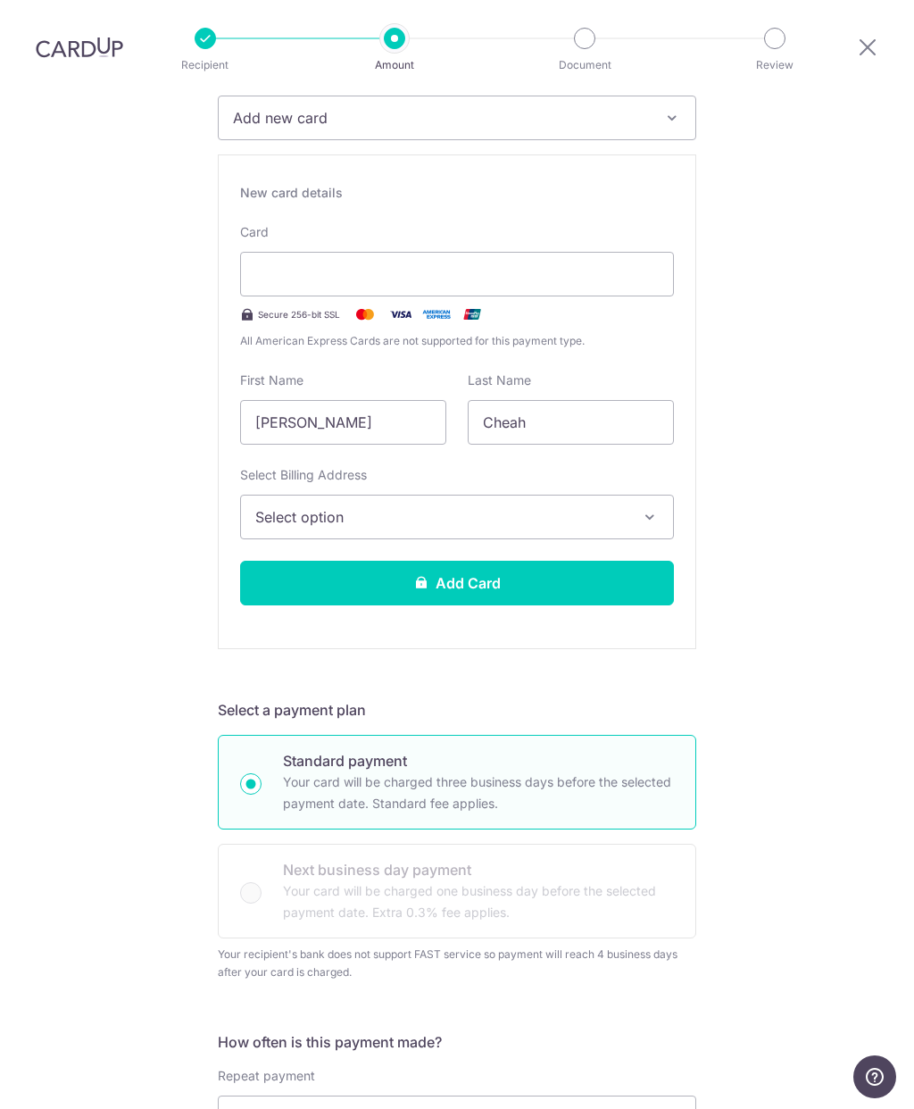
click at [612, 506] on span "Select option" at bounding box center [440, 516] width 371 height 21
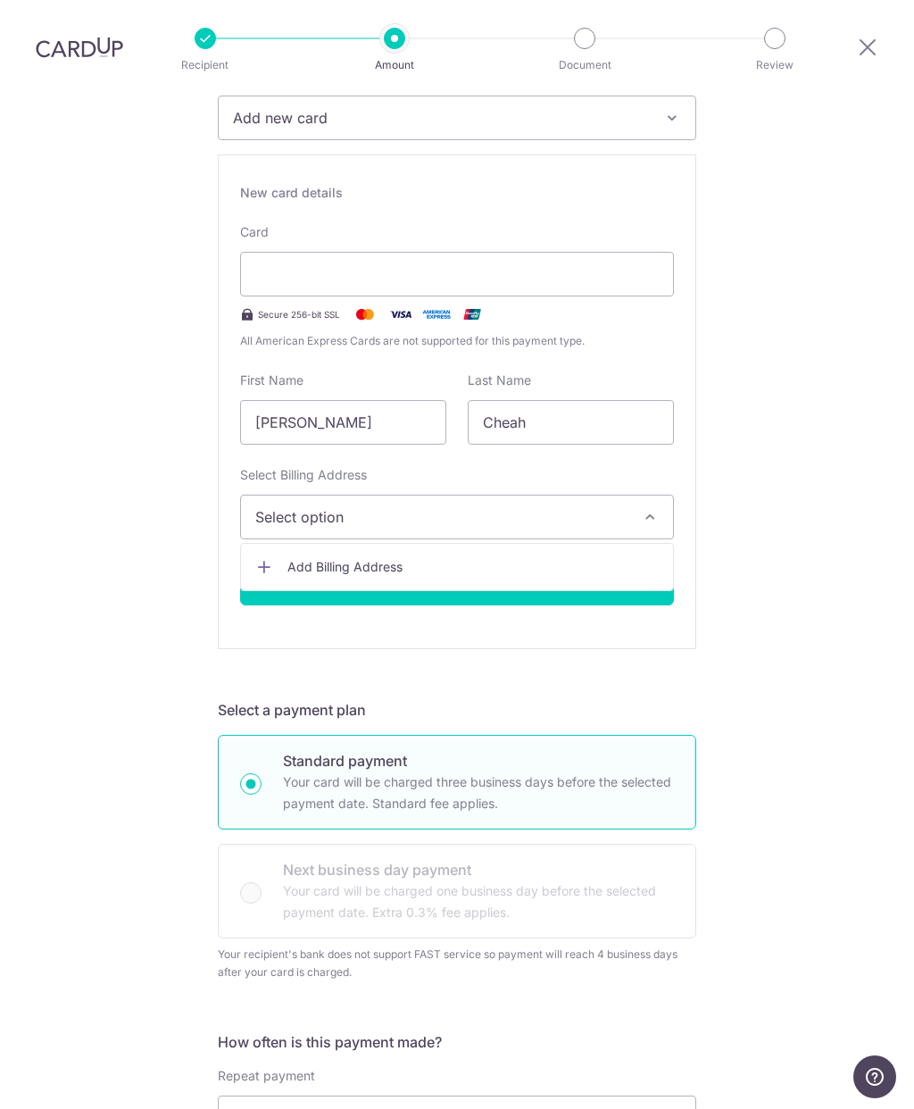
click at [804, 454] on div at bounding box center [457, 554] width 914 height 1109
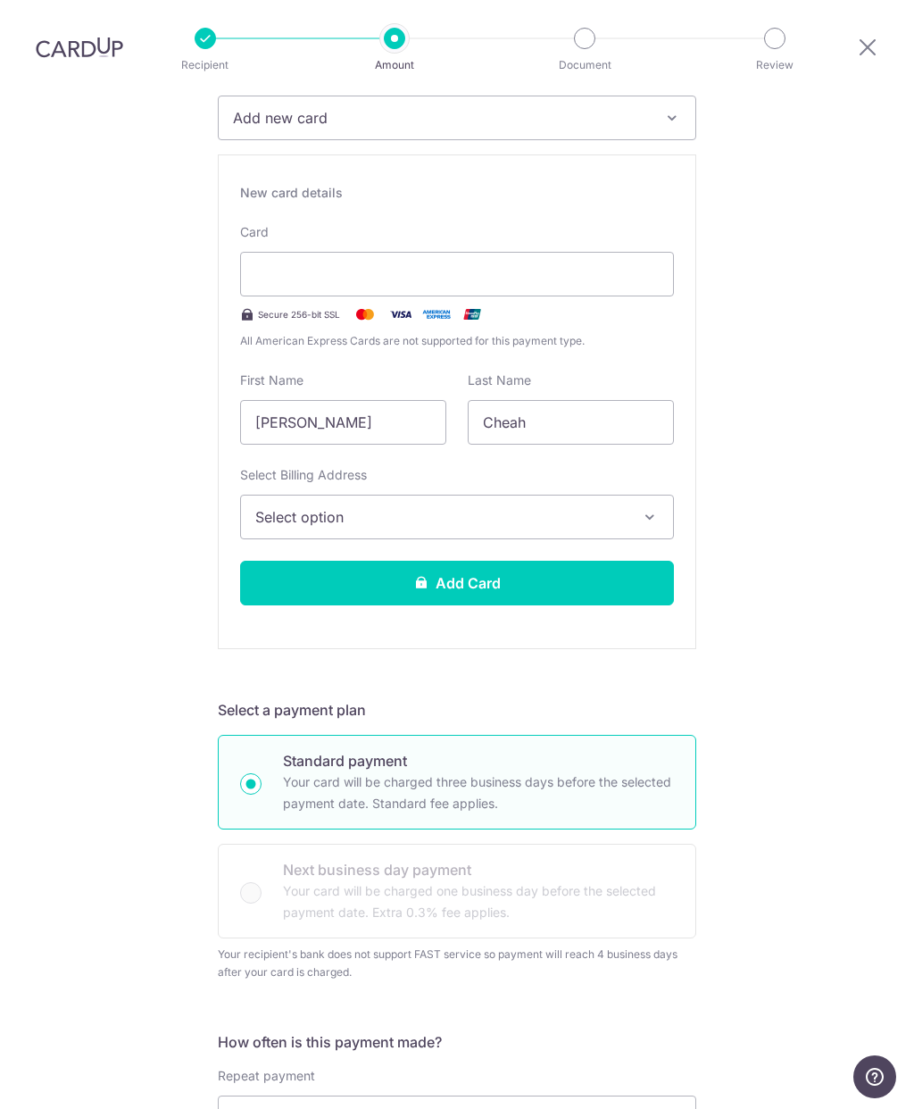
click at [629, 561] on button "Add Card" at bounding box center [457, 583] width 434 height 45
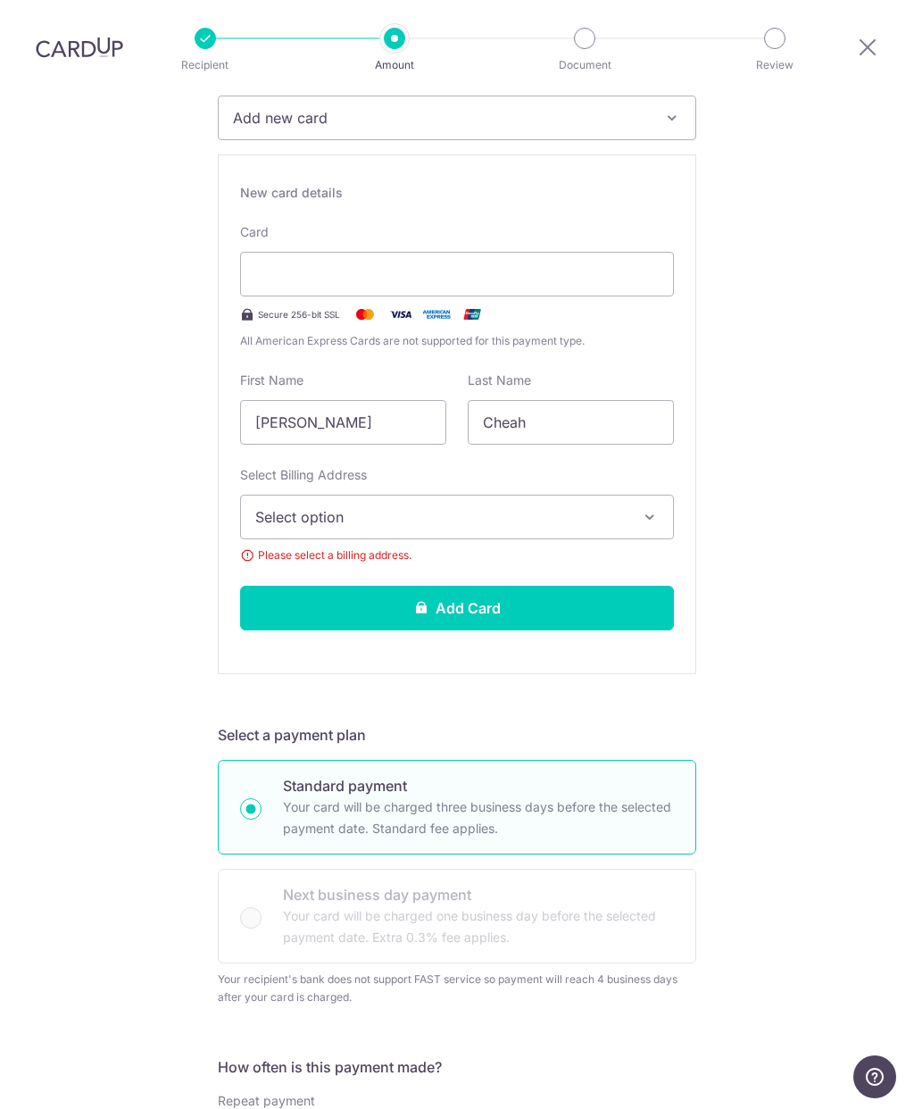
click at [527, 495] on button "Select option" at bounding box center [457, 517] width 434 height 45
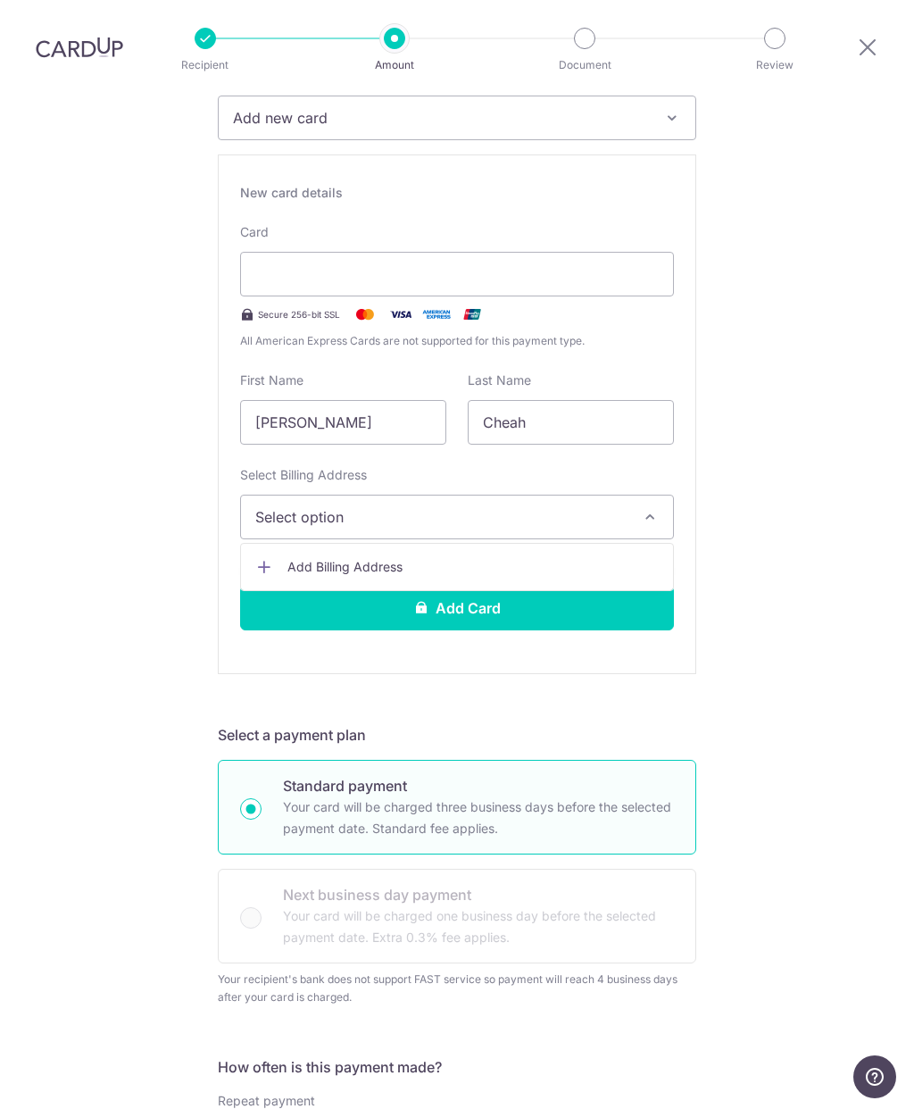
click at [506, 558] on span "Add Billing Address" at bounding box center [472, 567] width 371 height 18
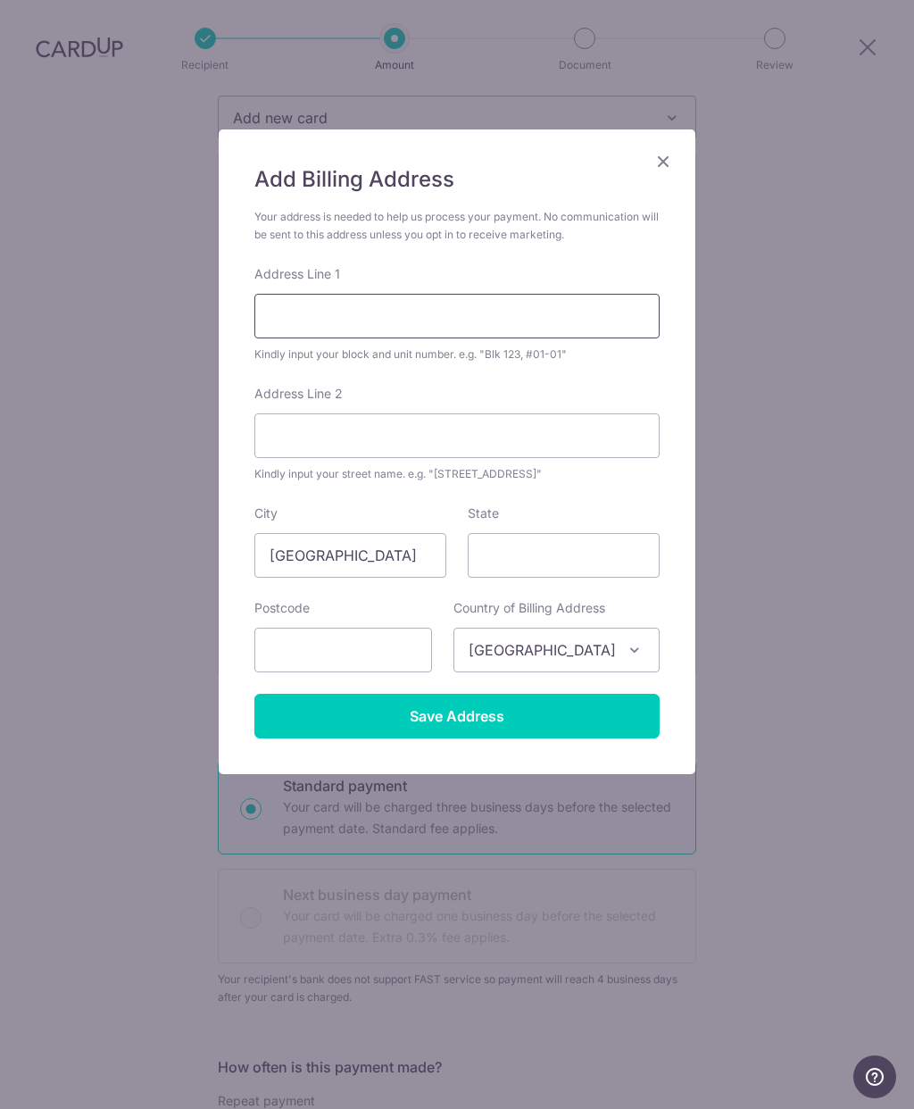
click at [509, 319] on input "Address Line 1" at bounding box center [456, 316] width 405 height 45
type input "472C Fernvale Street #24-59"
click at [555, 445] on input "Address Line 2" at bounding box center [456, 435] width 405 height 45
click at [557, 566] on input "State" at bounding box center [564, 555] width 192 height 45
click at [390, 657] on input "text" at bounding box center [343, 650] width 178 height 45
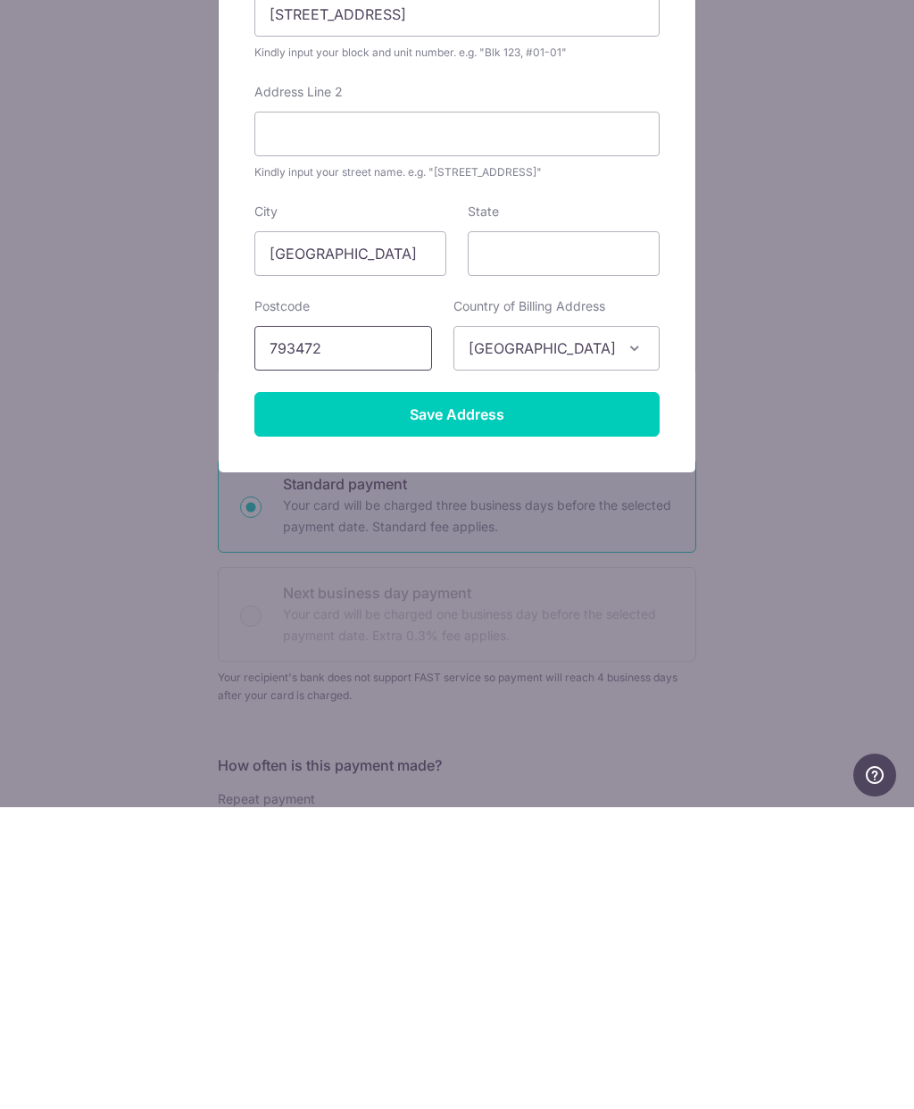
type input "793472"
click at [568, 694] on input "Save Address" at bounding box center [456, 716] width 405 height 45
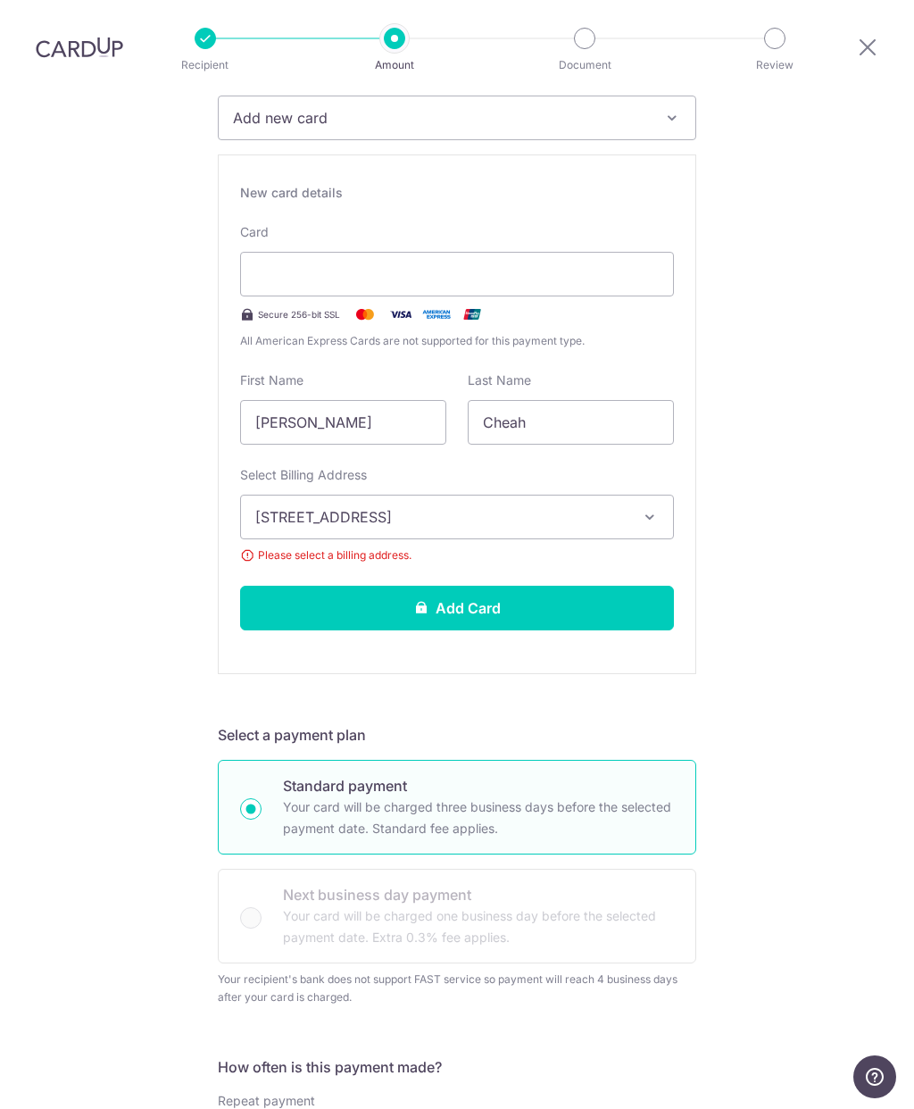
click at [637, 495] on button "[STREET_ADDRESS]" at bounding box center [457, 517] width 434 height 45
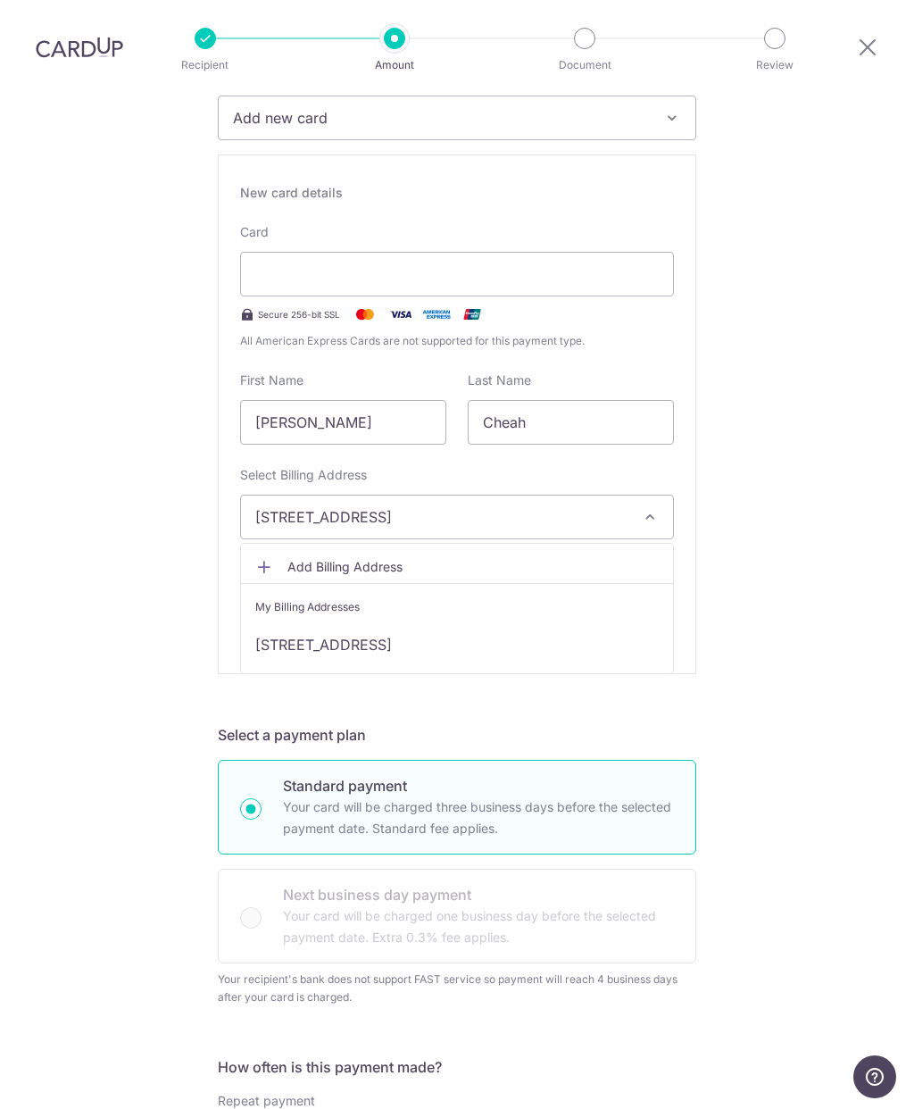
click at [800, 443] on div at bounding box center [457, 554] width 914 height 1109
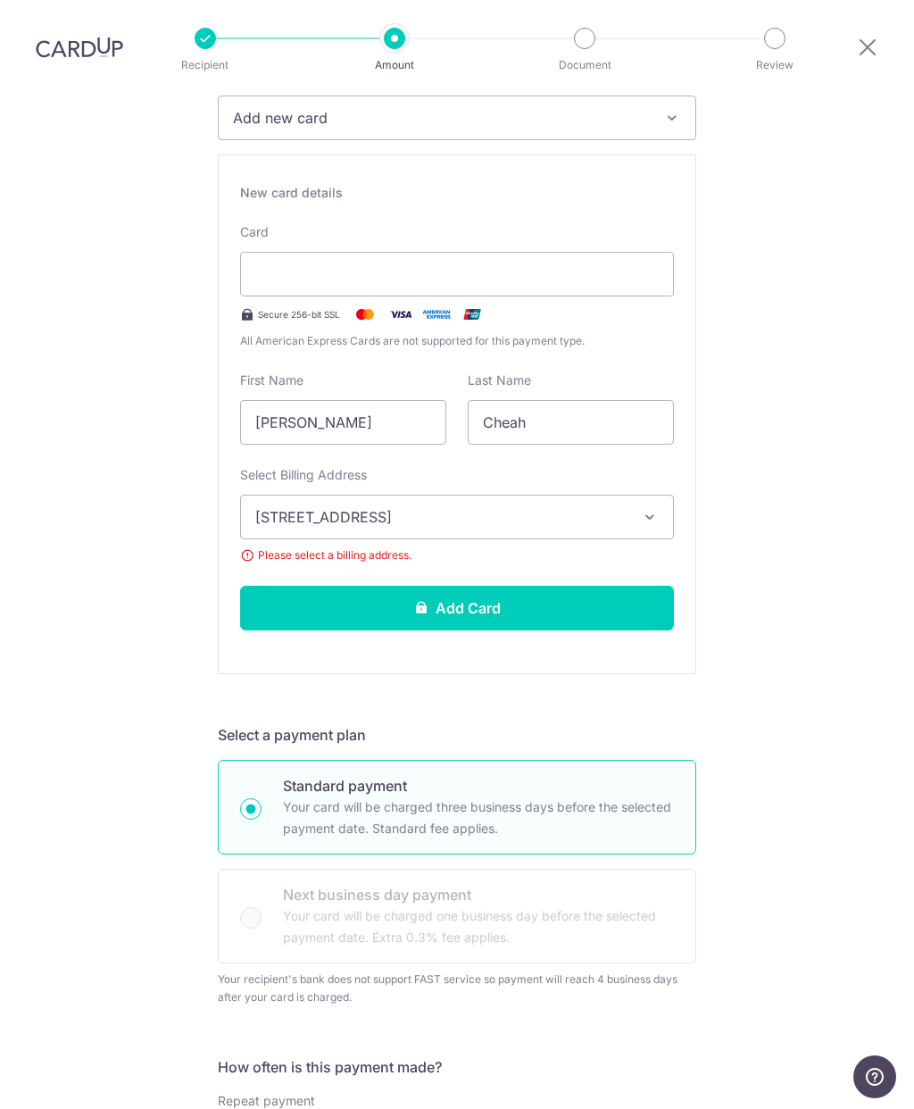
click at [637, 495] on button "[STREET_ADDRESS]" at bounding box center [457, 517] width 434 height 45
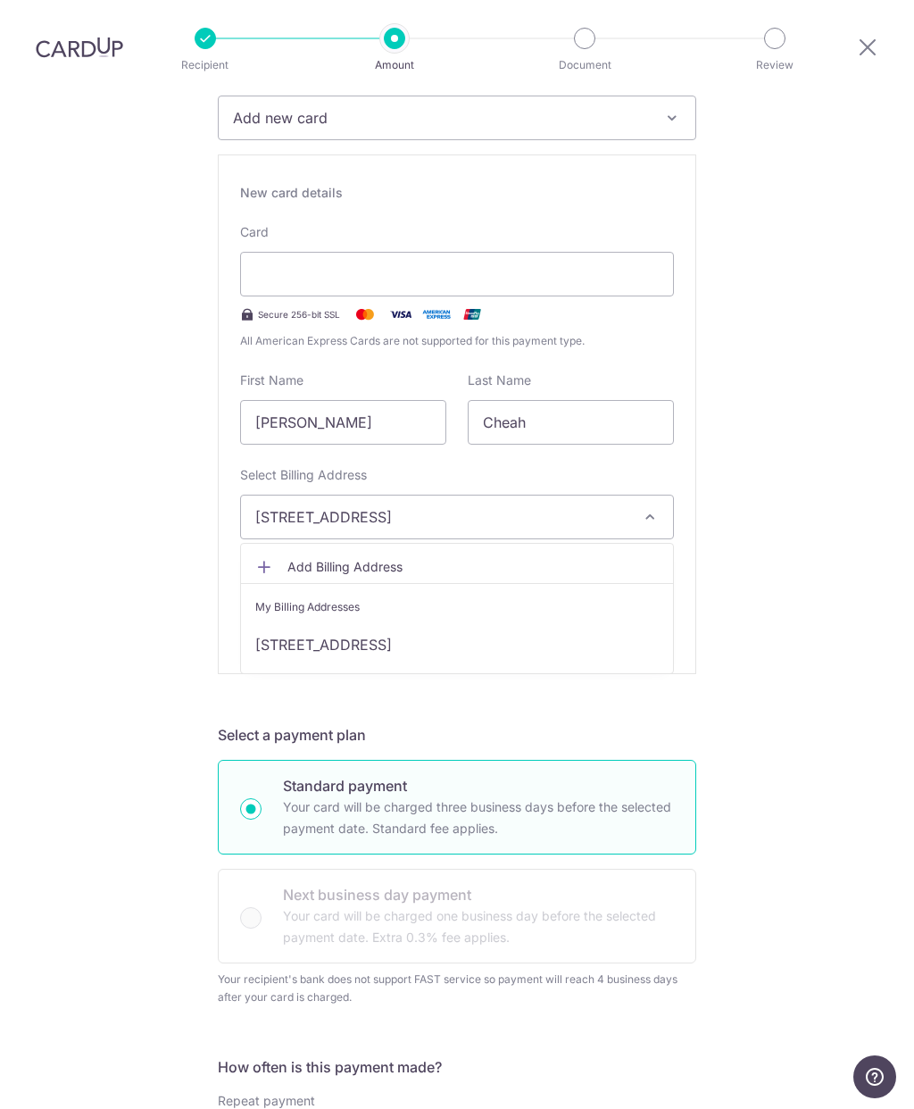
click at [549, 623] on link "[STREET_ADDRESS]" at bounding box center [457, 644] width 432 height 43
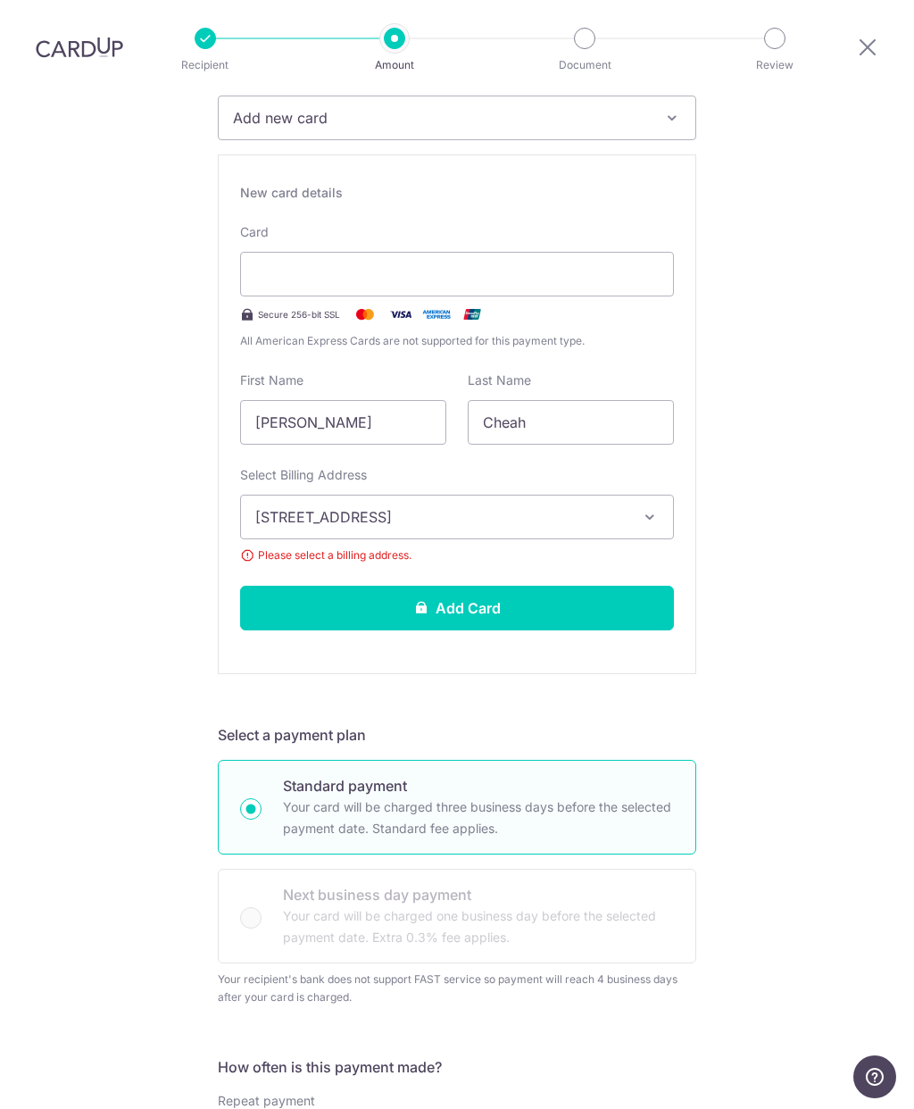
click at [624, 586] on button "Add Card" at bounding box center [457, 608] width 434 height 45
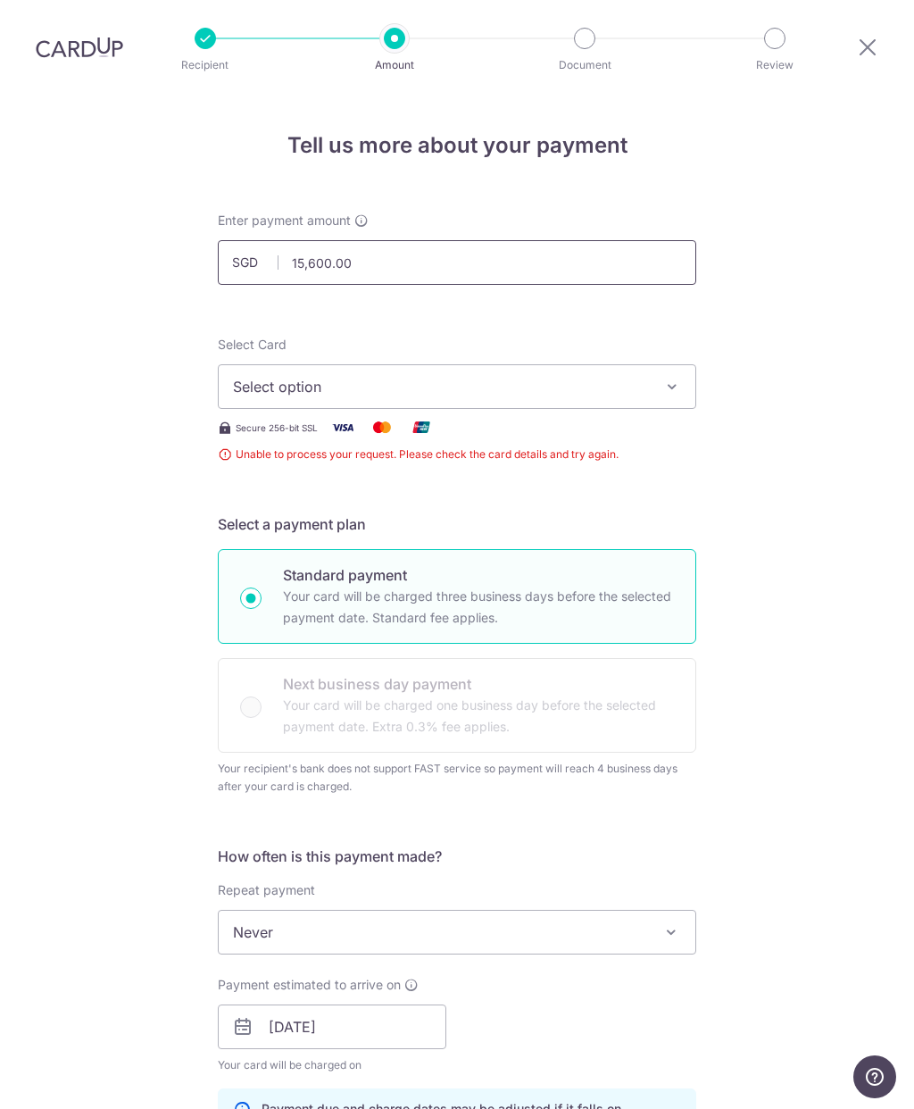
click at [442, 240] on input "15,600.00" at bounding box center [457, 262] width 479 height 45
type input "1"
click at [841, 582] on div "Tell us more about your payment Enter payment amount SGD 9750 15600.00 Unable t…" at bounding box center [457, 1028] width 914 height 1869
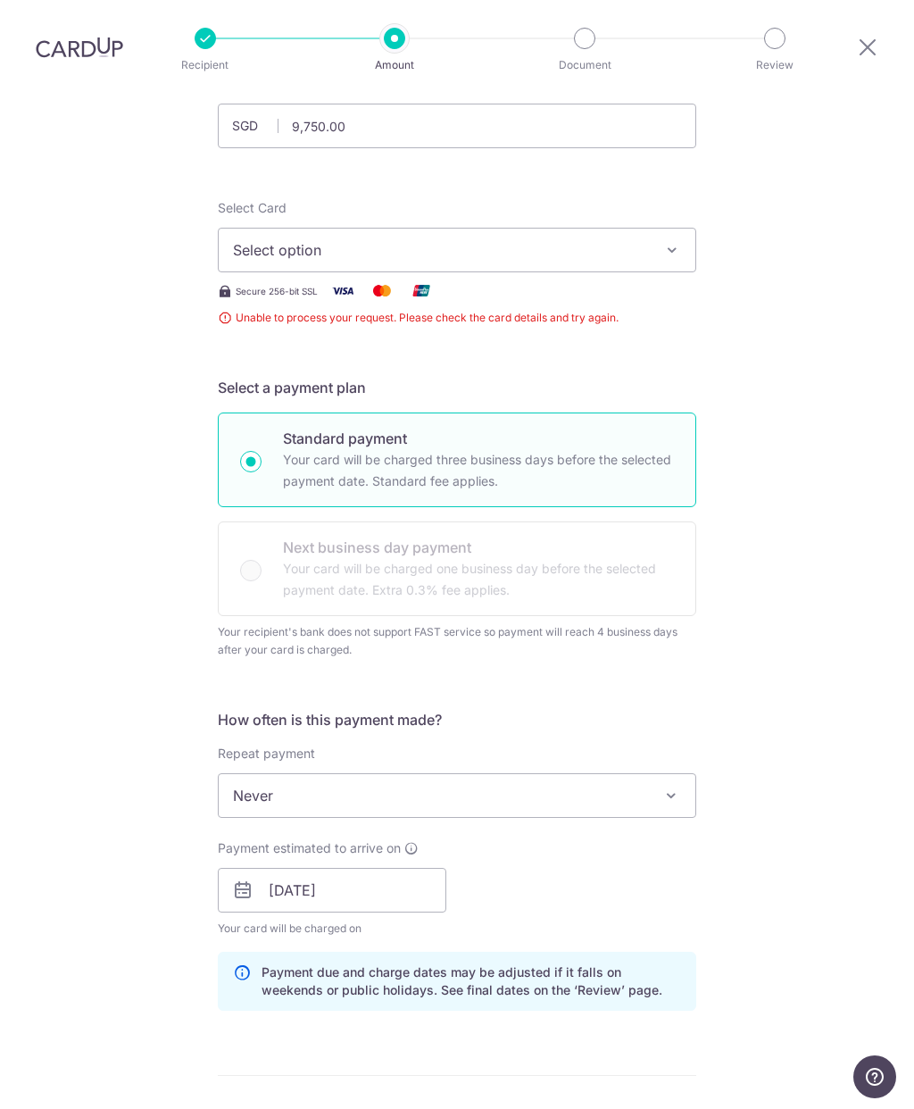
scroll to position [76, 0]
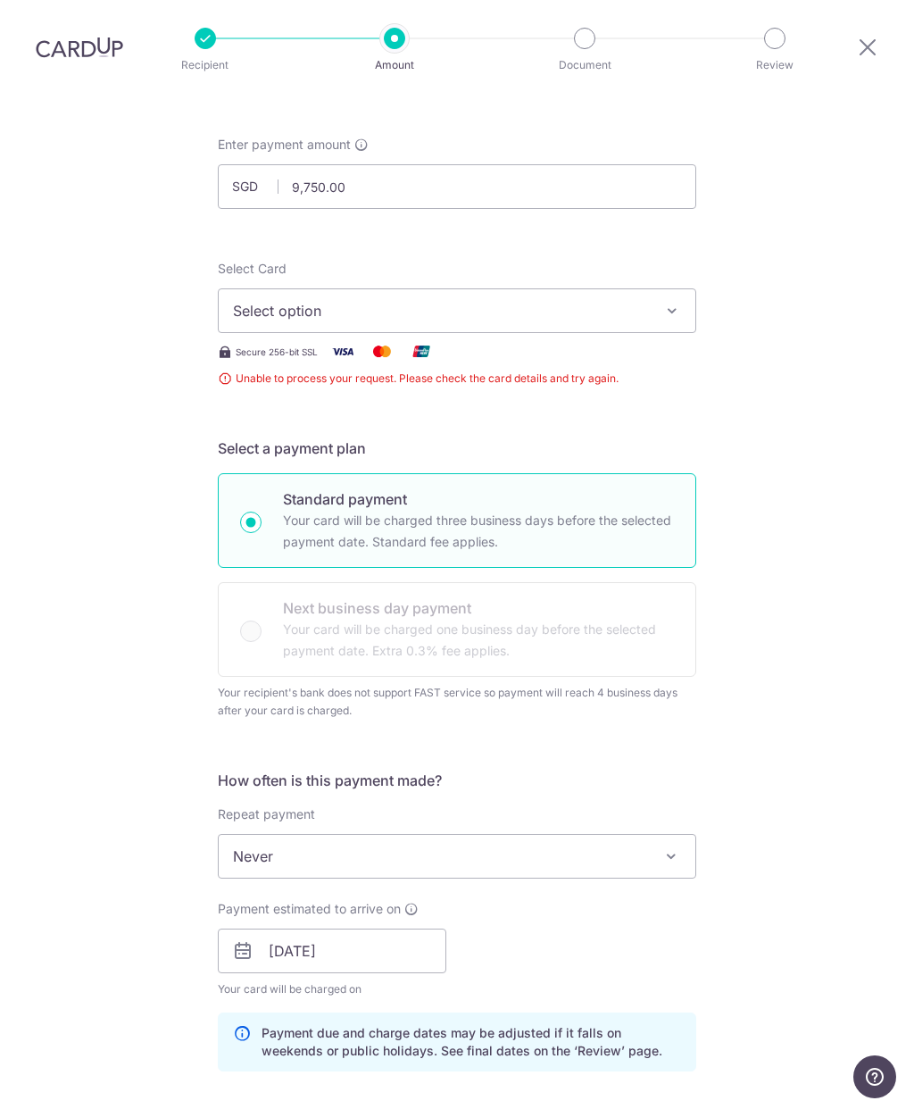
click at [839, 637] on div "Tell us more about your payment Enter payment amount SGD 9,750.00 9750.00 Unabl…" at bounding box center [457, 952] width 914 height 1869
click at [639, 300] on span "Select option" at bounding box center [441, 310] width 416 height 21
click at [804, 321] on div at bounding box center [457, 554] width 914 height 1109
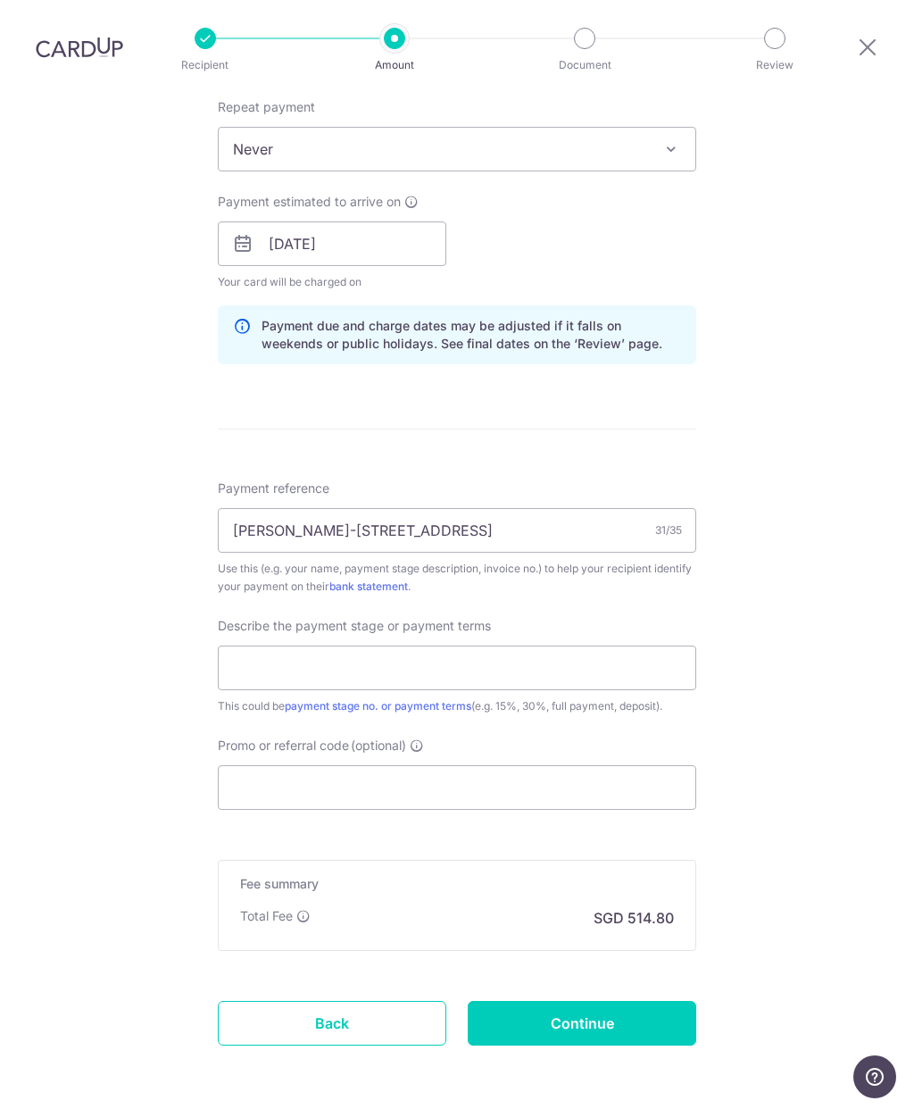
scroll to position [782, 0]
click at [662, 871] on div "Fee summary Base fee Extend fee Next-day fee Total Fee SGD 514.80" at bounding box center [457, 906] width 479 height 91
click at [846, 682] on div "Tell us more about your payment Enter payment amount SGD 9,750.00 9750.00 Unabl…" at bounding box center [457, 246] width 914 height 1869
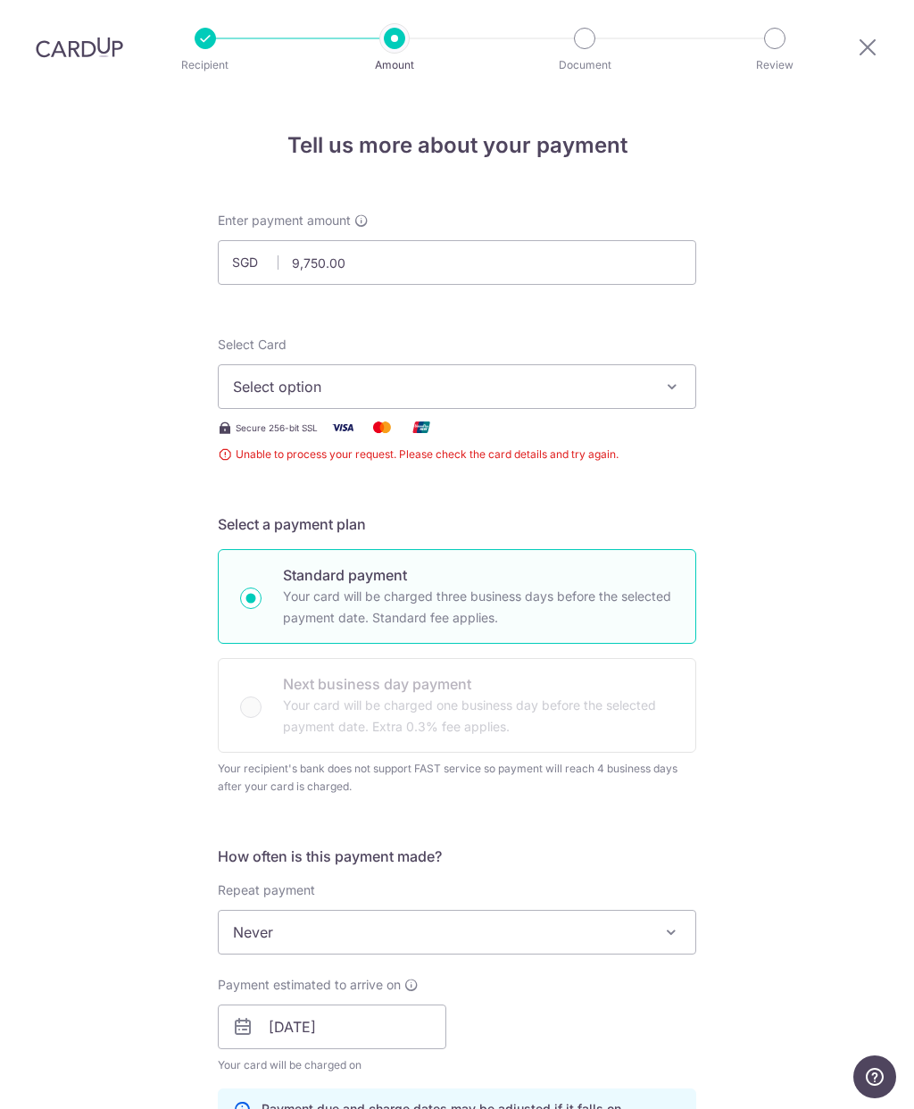
scroll to position [0, 0]
click at [519, 240] on input "9,750.00" at bounding box center [457, 262] width 479 height 45
type input "9"
click at [837, 575] on div "Tell us more about your payment Enter payment amount SGD 15600 9750.00 Unable t…" at bounding box center [457, 1028] width 914 height 1869
type input "15,600.00"
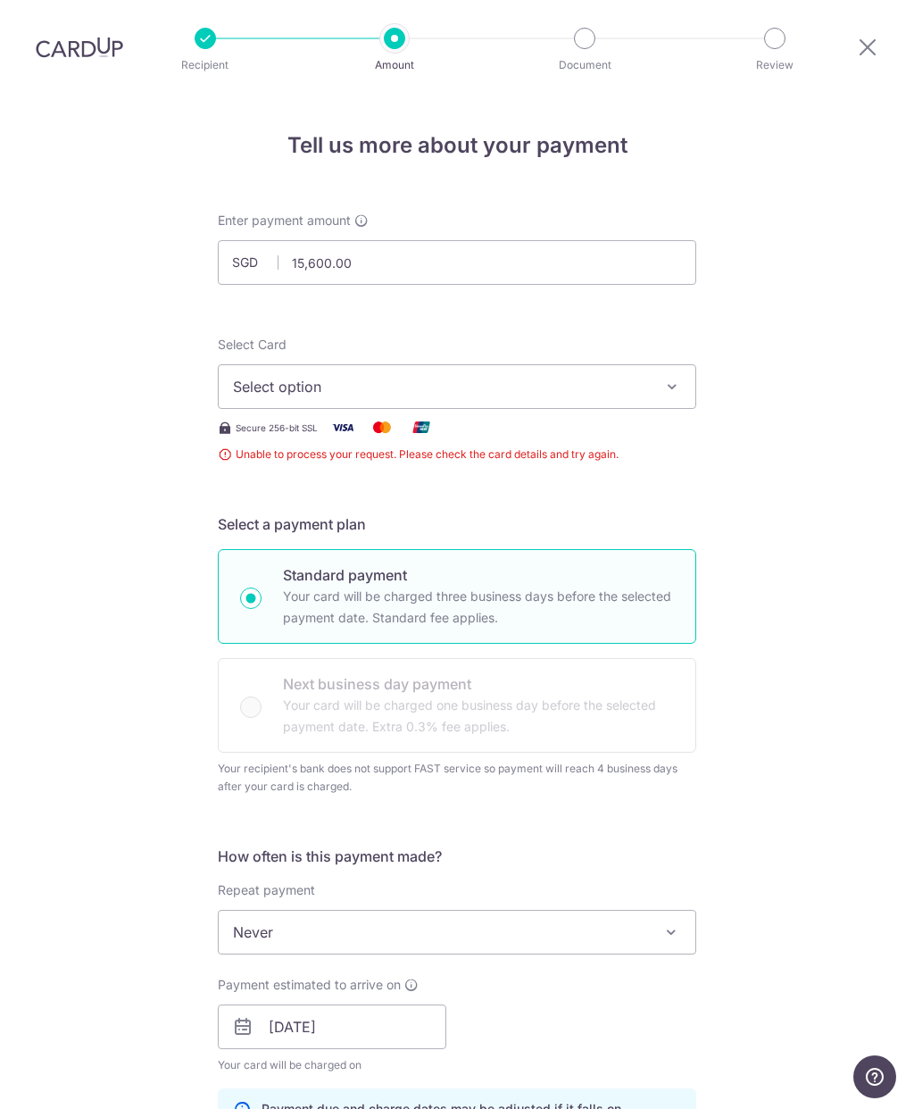
click at [669, 378] on icon "button" at bounding box center [672, 387] width 18 height 18
click at [865, 527] on div at bounding box center [457, 554] width 914 height 1109
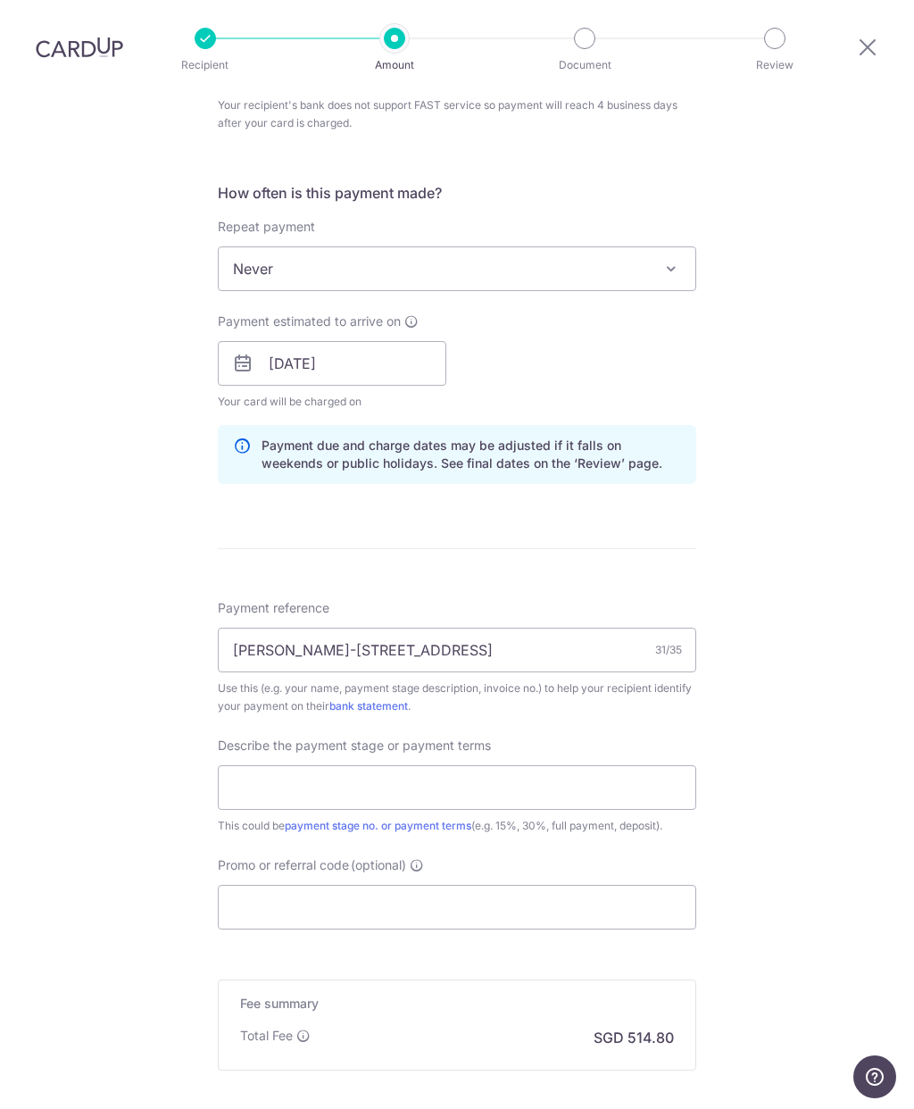
scroll to position [670, 0]
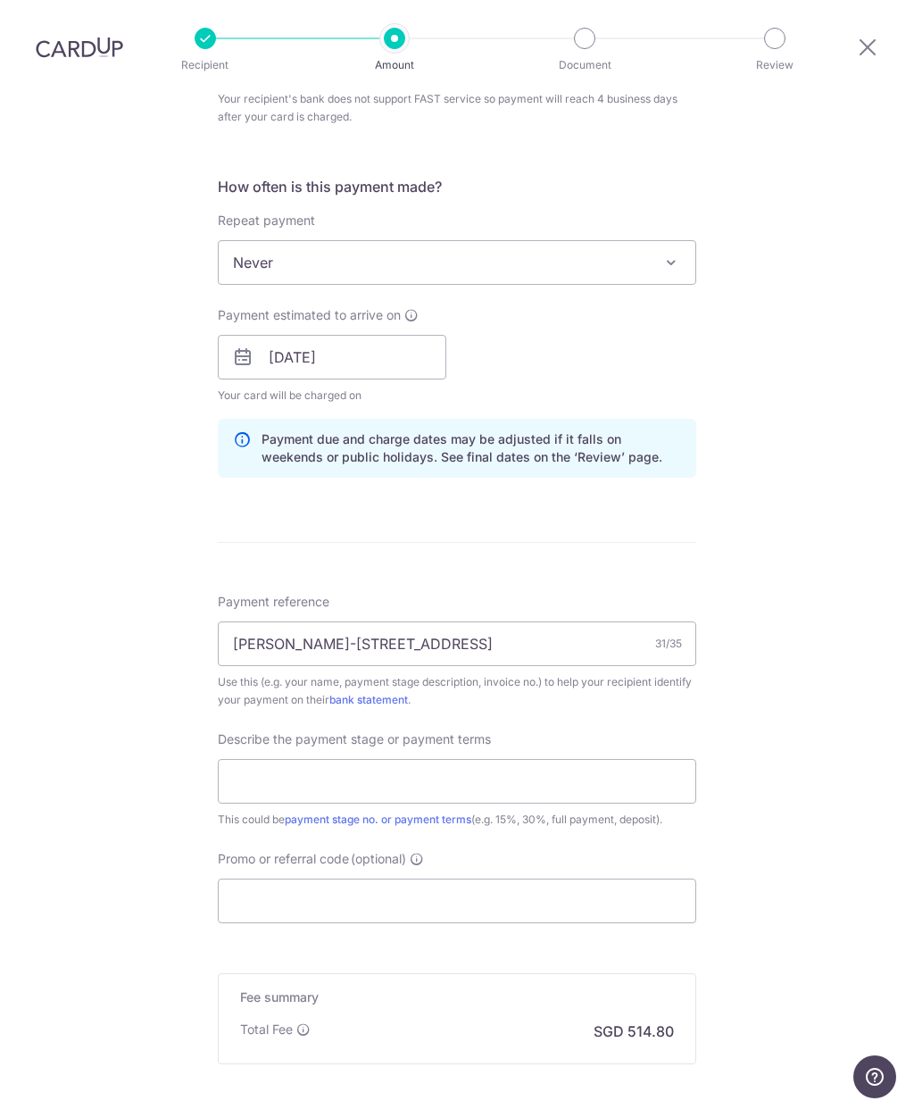
click at [432, 812] on link "payment stage no. or payment terms" at bounding box center [378, 818] width 187 height 13
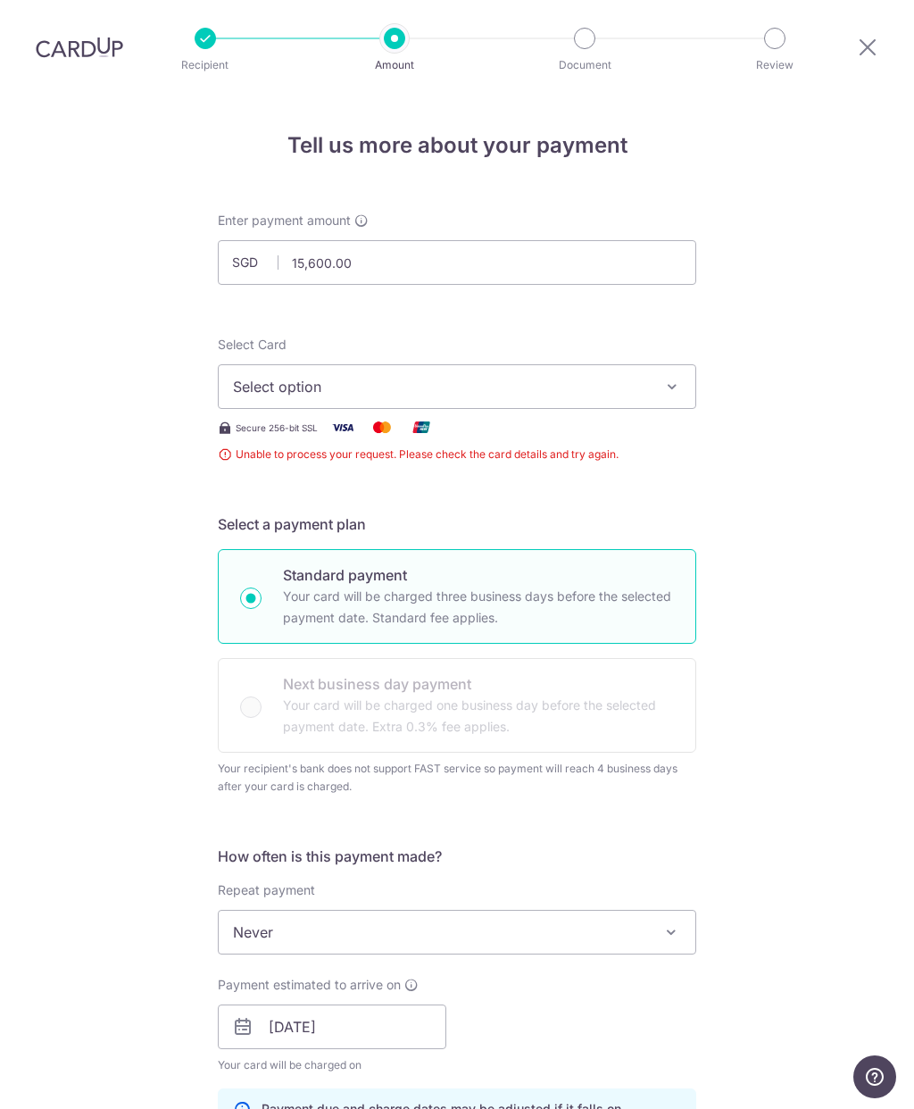
scroll to position [0, 0]
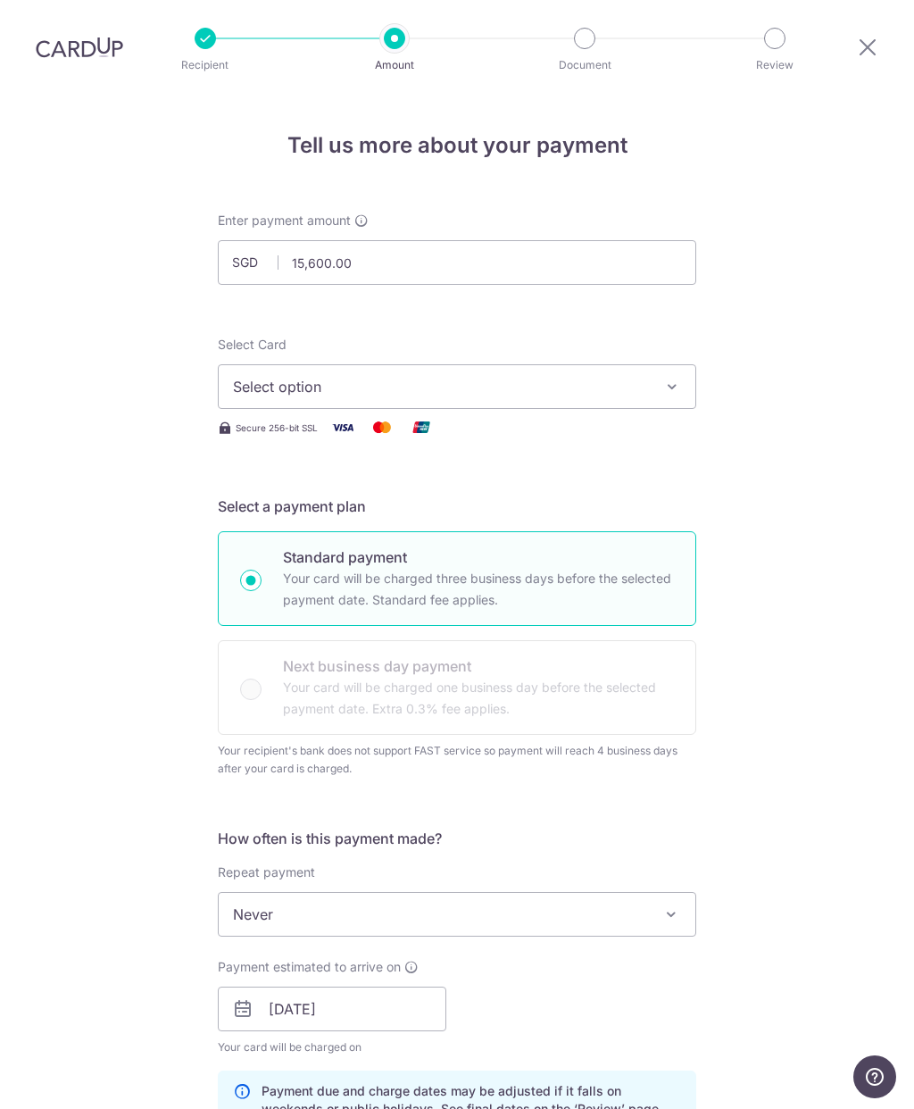
click at [513, 129] on h4 "Tell us more about your payment" at bounding box center [457, 145] width 479 height 32
click at [89, 54] on img at bounding box center [79, 46] width 87 height 21
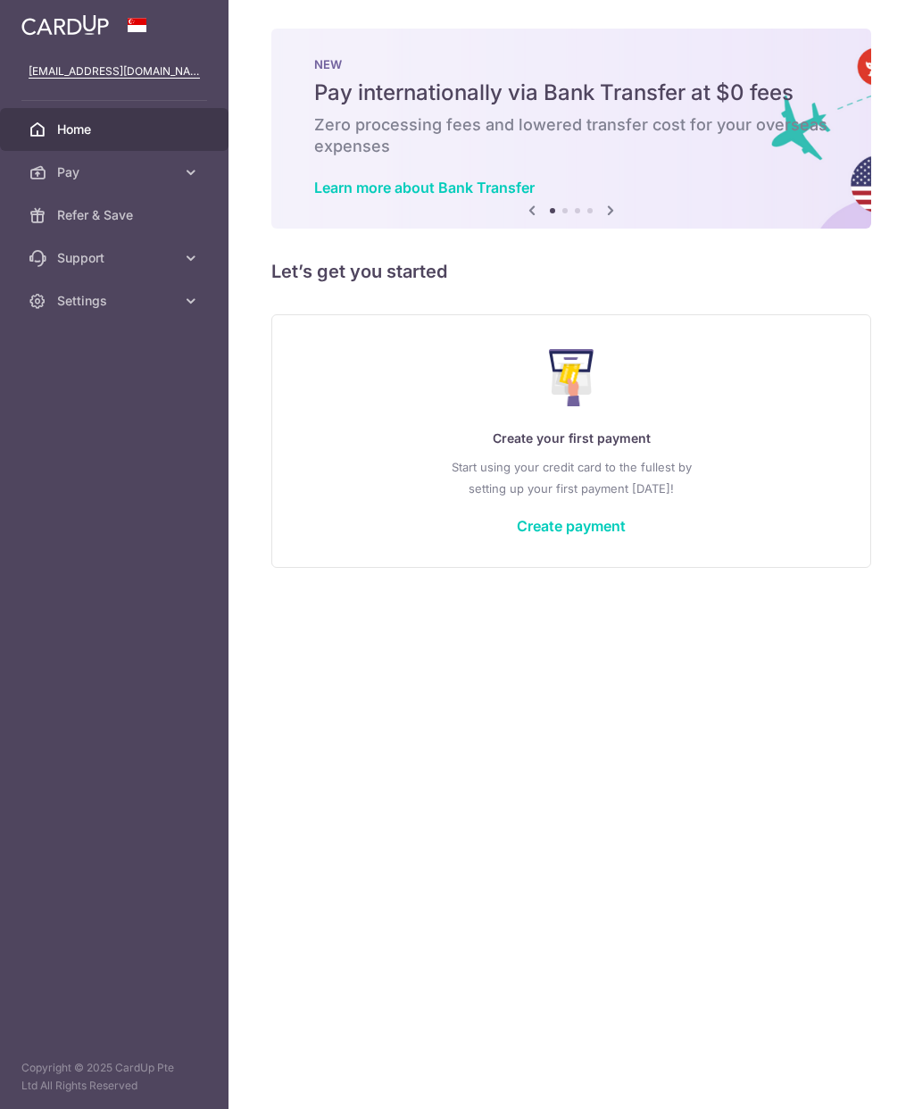
click at [184, 250] on icon at bounding box center [191, 258] width 18 height 18
click at [206, 414] on link "Settings" at bounding box center [114, 408] width 229 height 43
click at [114, 454] on span "Account" at bounding box center [116, 452] width 118 height 18
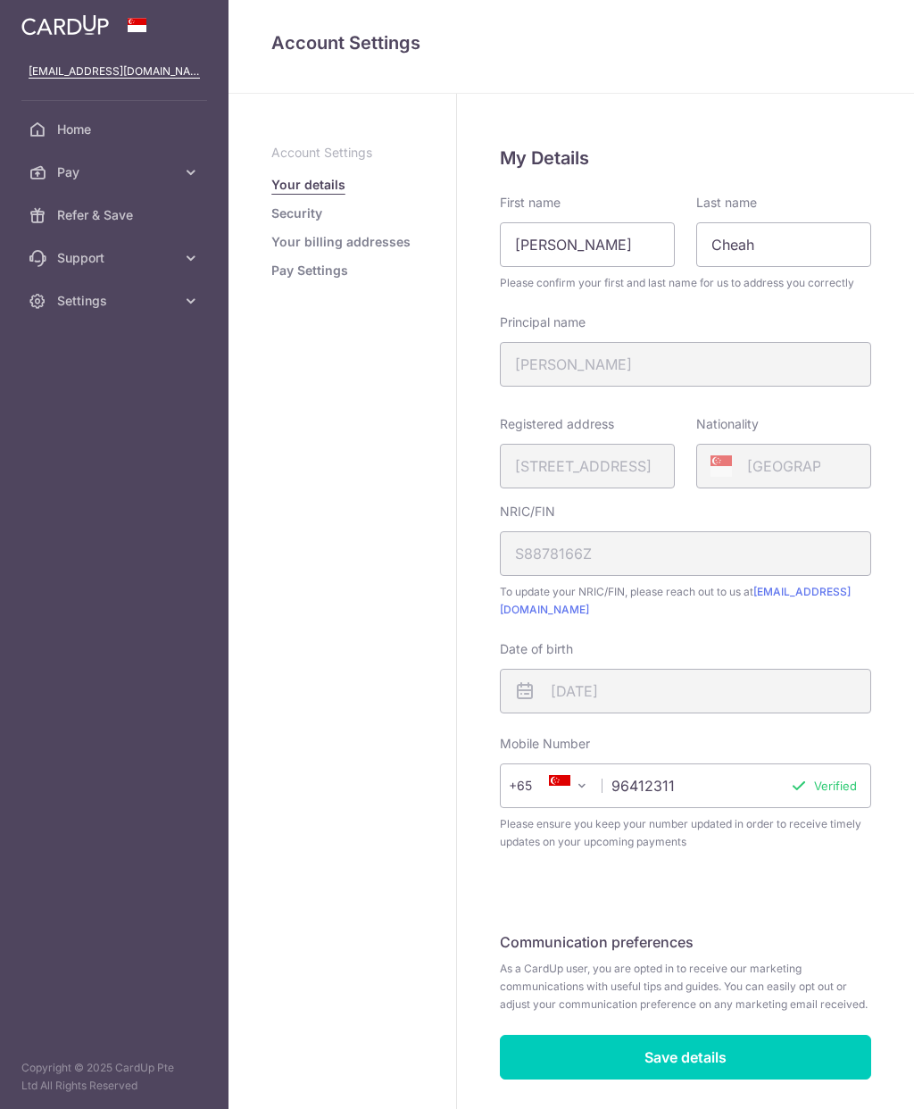
click at [325, 271] on link "Pay Settings" at bounding box center [309, 271] width 77 height 18
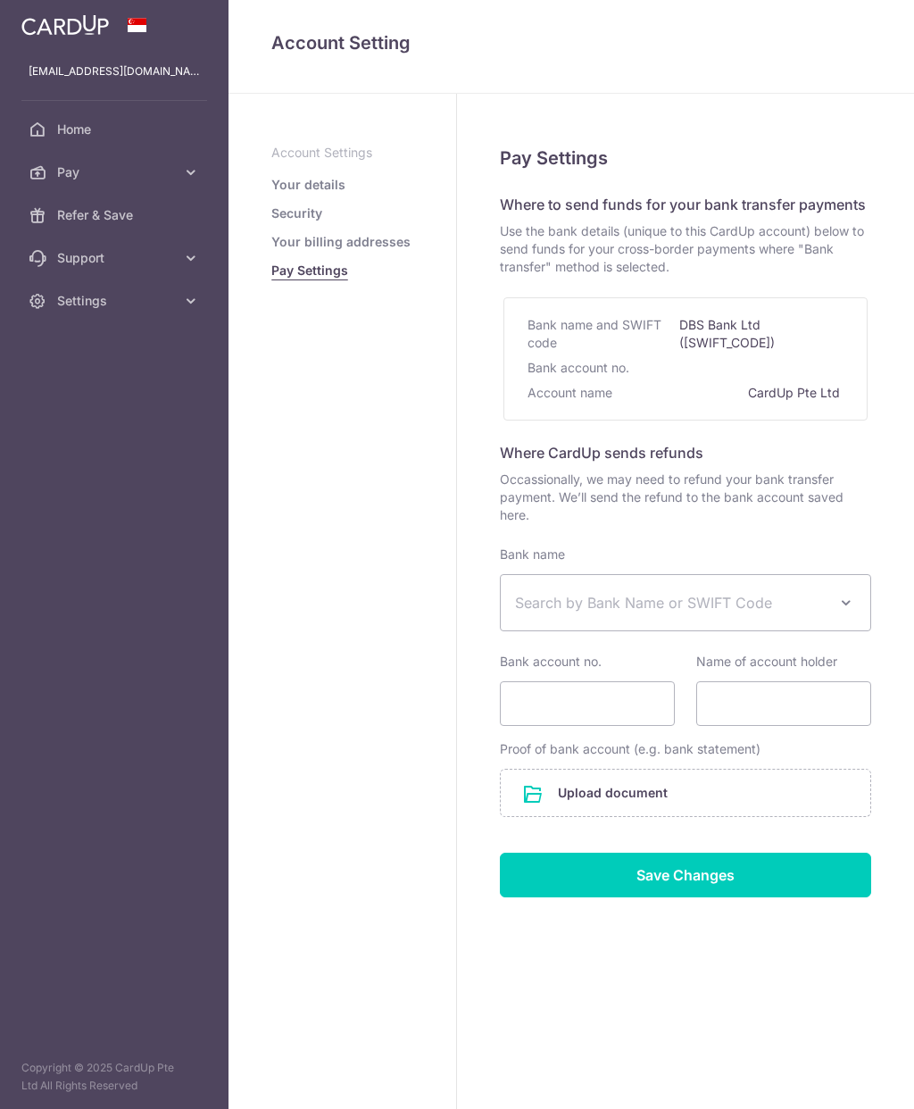
select select
click at [857, 609] on span "Search by Bank Name or SWIFT Code" at bounding box center [686, 602] width 370 height 55
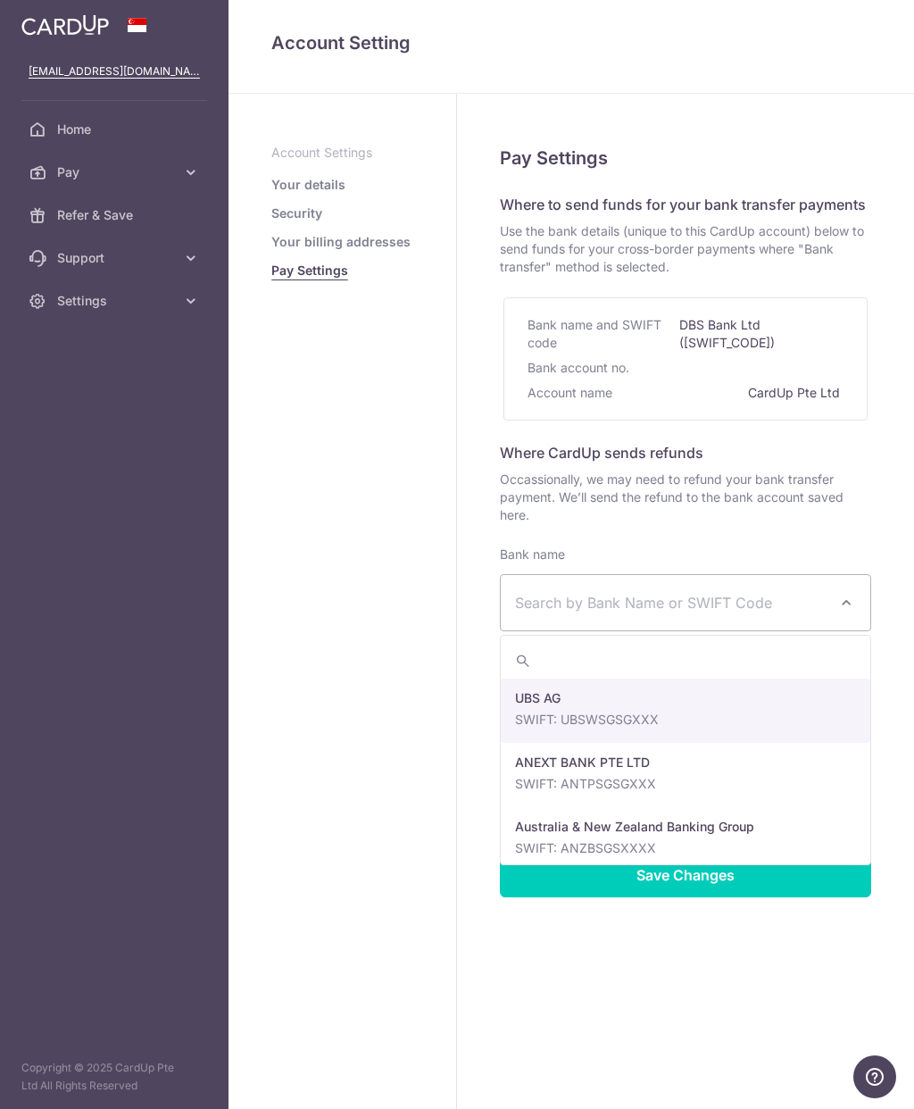
click at [862, 604] on span "Search by Bank Name or SWIFT Code" at bounding box center [686, 602] width 370 height 55
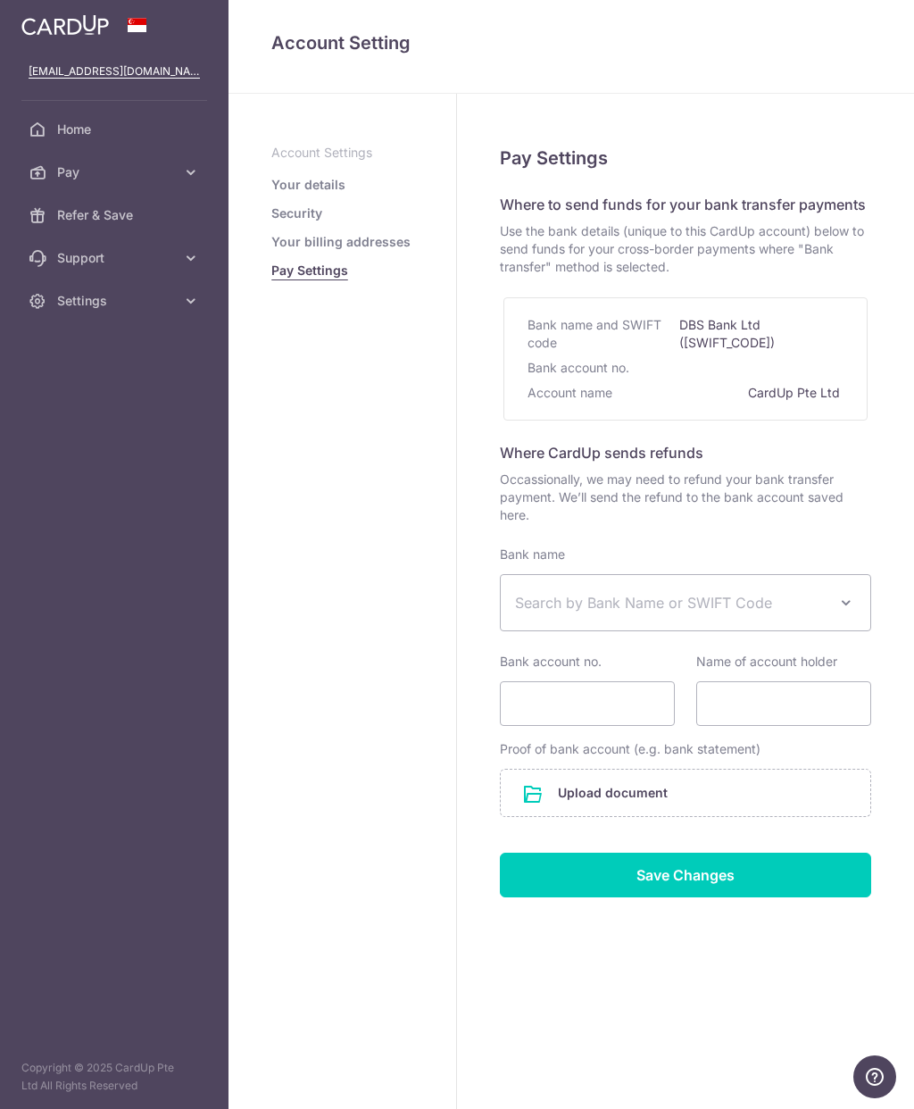
click at [317, 210] on link "Security" at bounding box center [296, 213] width 51 height 18
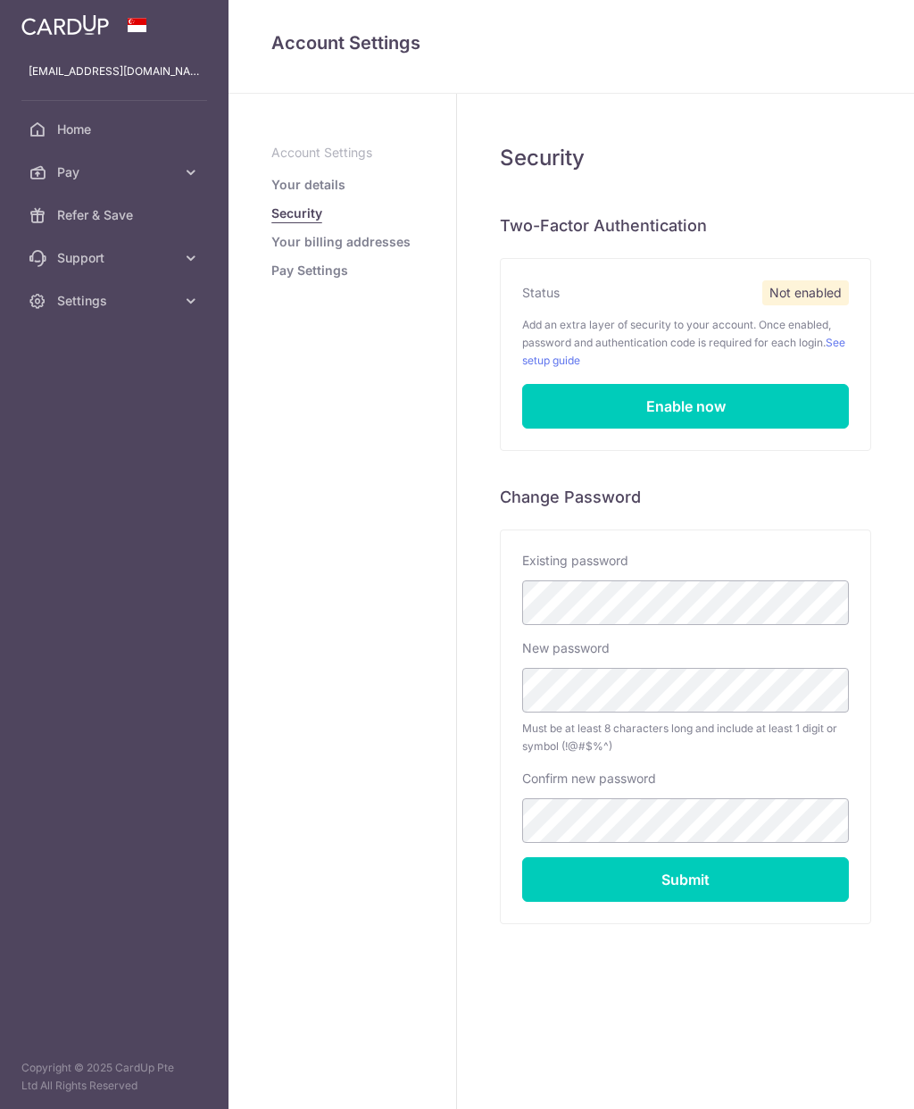
click at [296, 217] on link "Security" at bounding box center [296, 213] width 51 height 18
click at [321, 186] on link "Your details" at bounding box center [308, 185] width 74 height 18
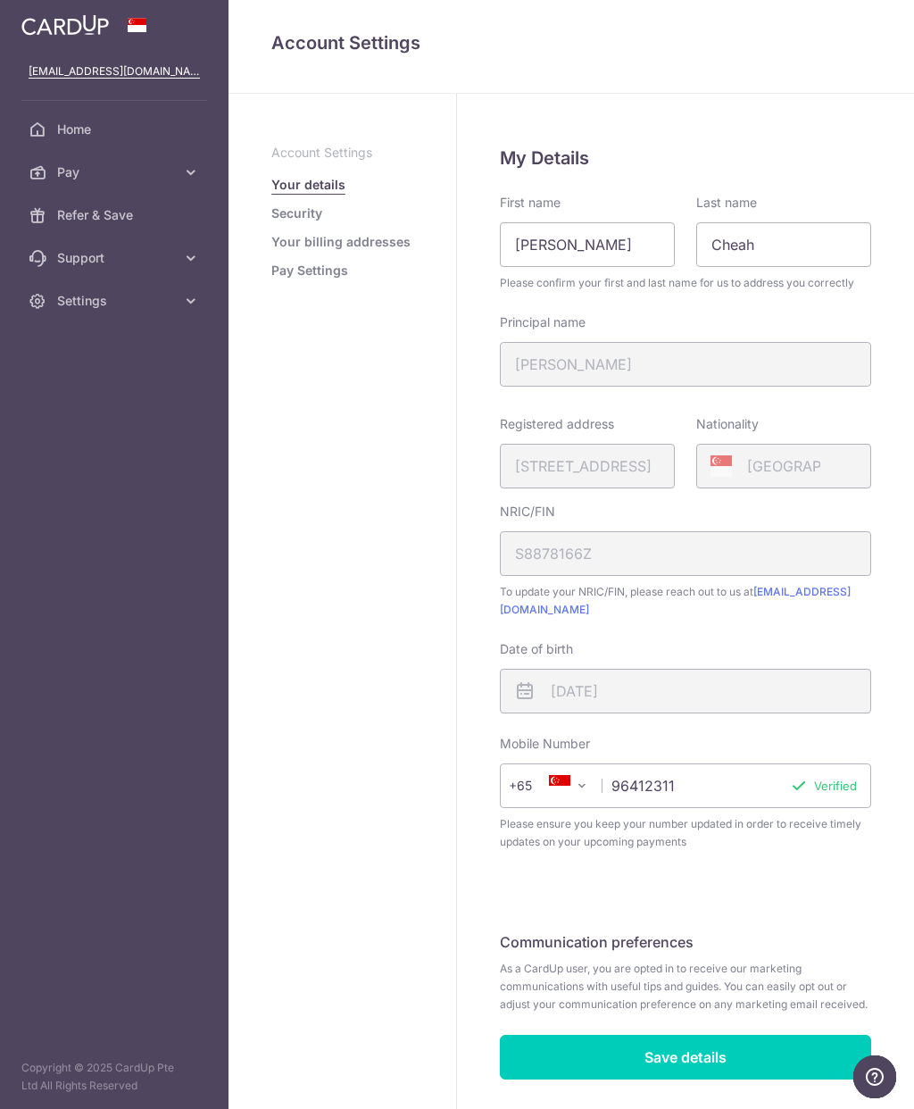
click at [186, 176] on icon at bounding box center [191, 172] width 18 height 18
click at [116, 209] on span "Payments" at bounding box center [116, 215] width 118 height 18
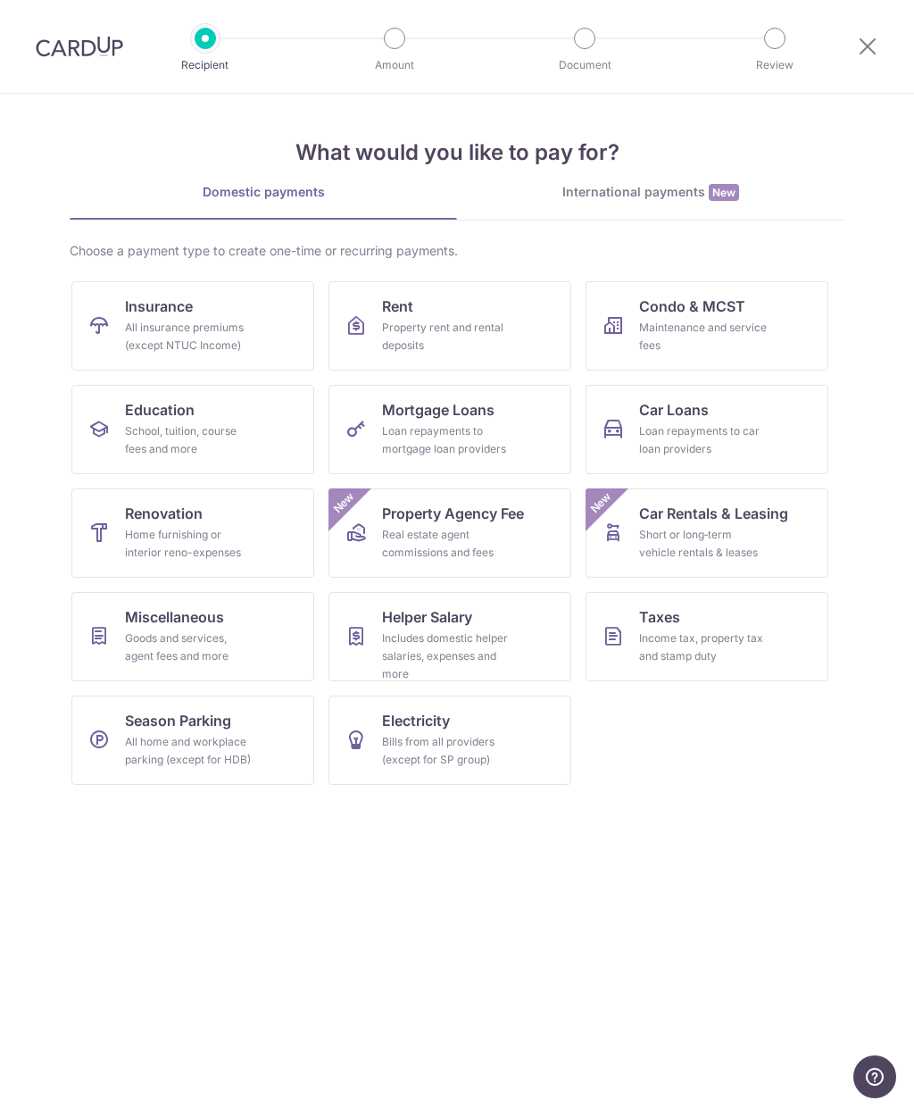
click at [91, 42] on img at bounding box center [79, 46] width 87 height 21
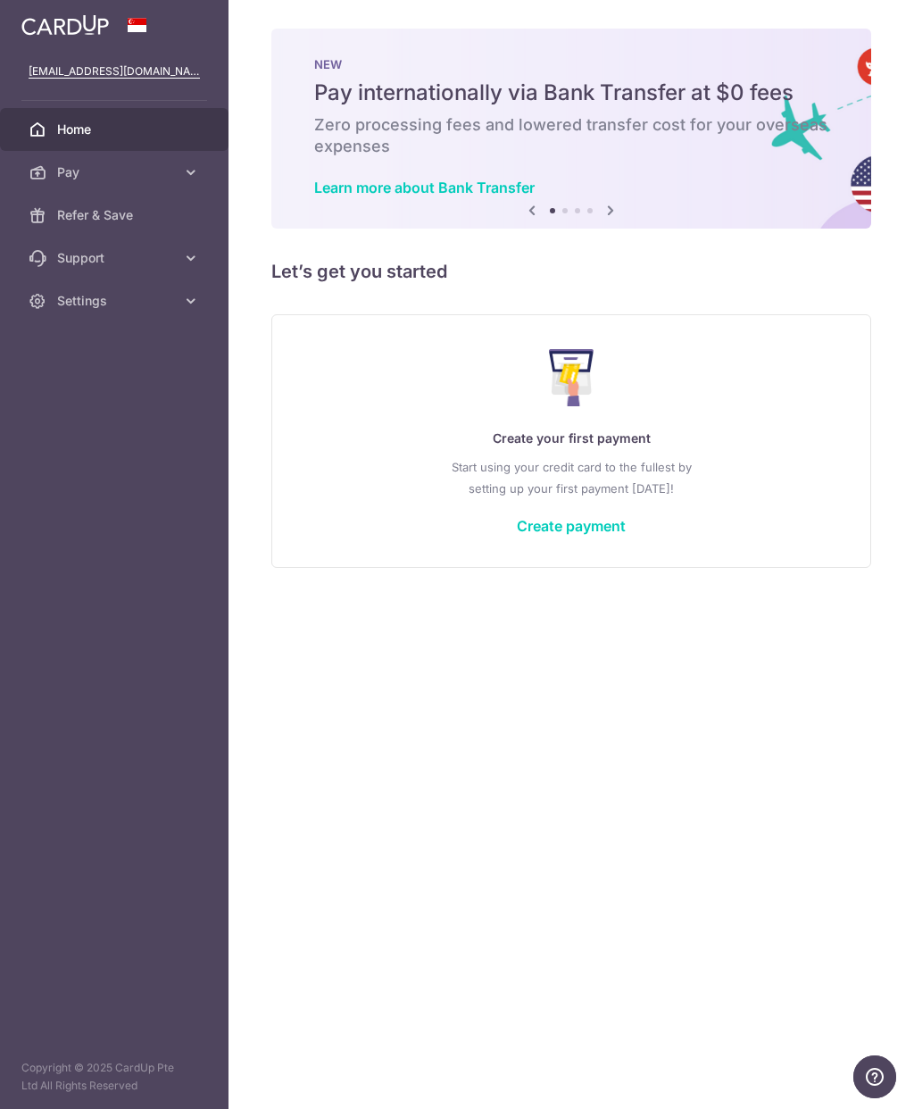
click at [187, 181] on link "Pay" at bounding box center [114, 172] width 229 height 43
click at [77, 309] on span "Cards" at bounding box center [116, 301] width 118 height 18
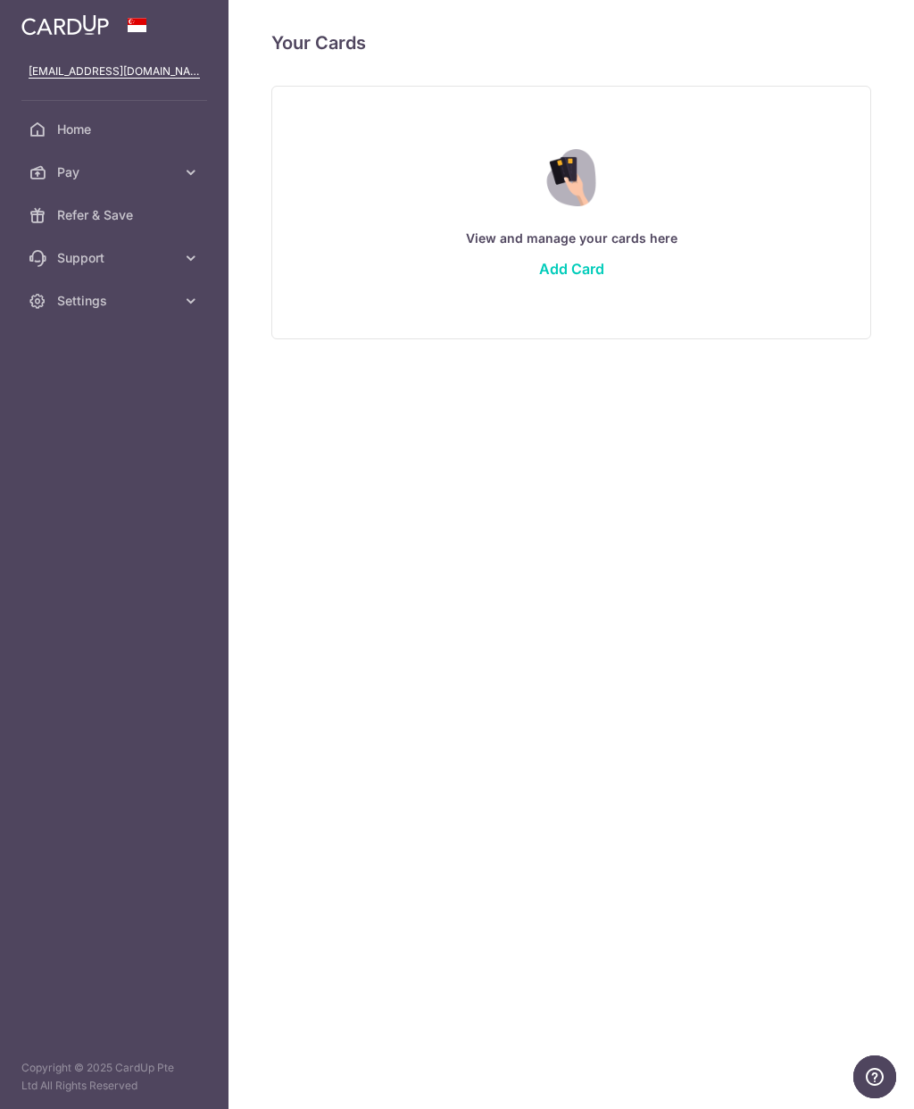
click at [554, 300] on div "View and manage your cards here Add Card" at bounding box center [571, 213] width 600 height 254
click at [570, 270] on link "Add Card" at bounding box center [571, 269] width 65 height 18
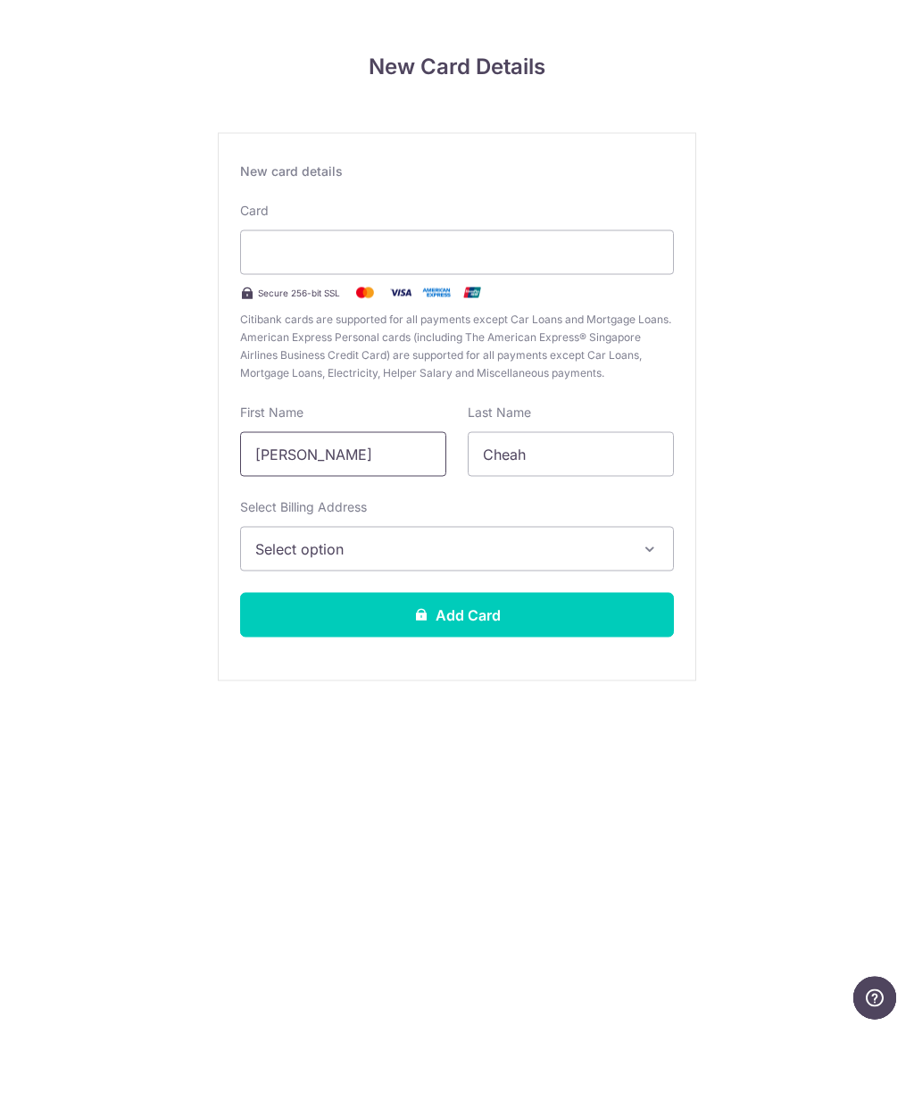
click at [401, 511] on input "[PERSON_NAME]" at bounding box center [343, 533] width 206 height 45
type input "M"
type input "[PERSON_NAME]"
click at [546, 617] on span "Select option" at bounding box center [440, 627] width 371 height 21
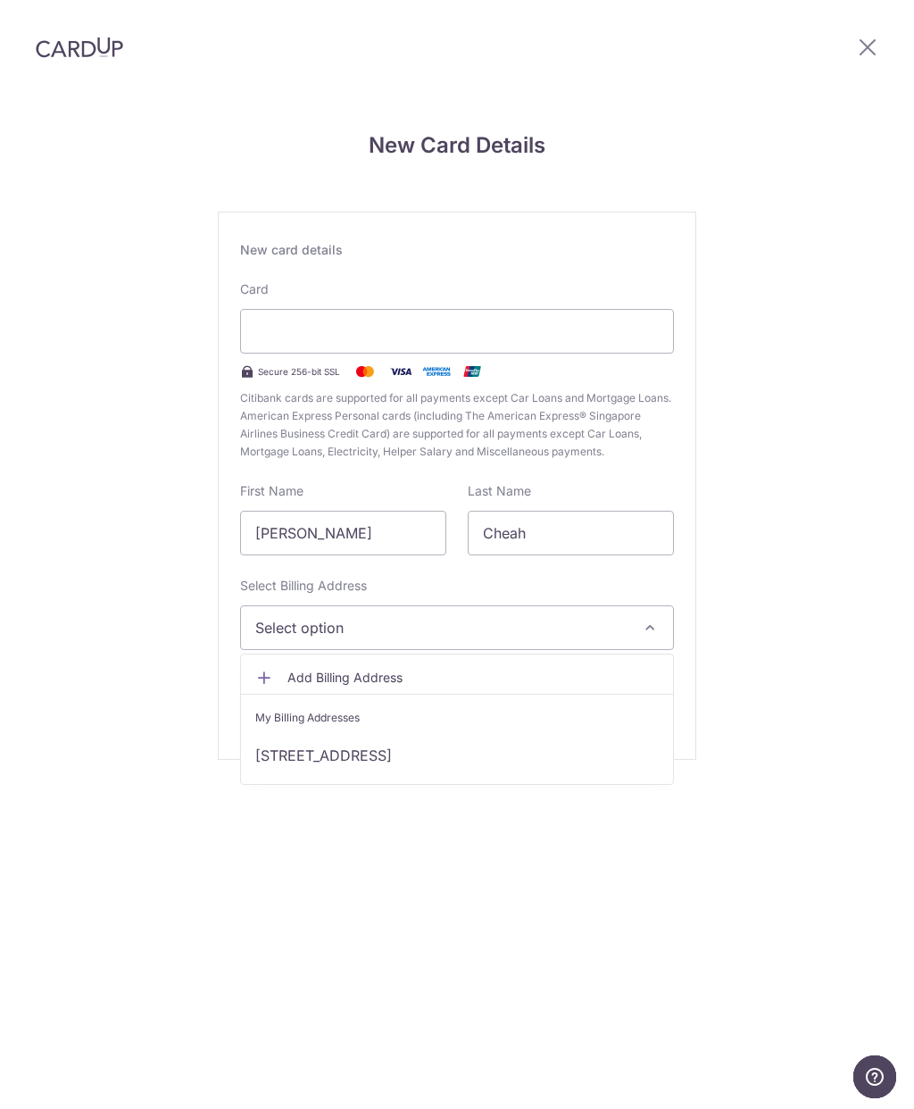
click at [550, 734] on link "[STREET_ADDRESS]" at bounding box center [457, 755] width 432 height 43
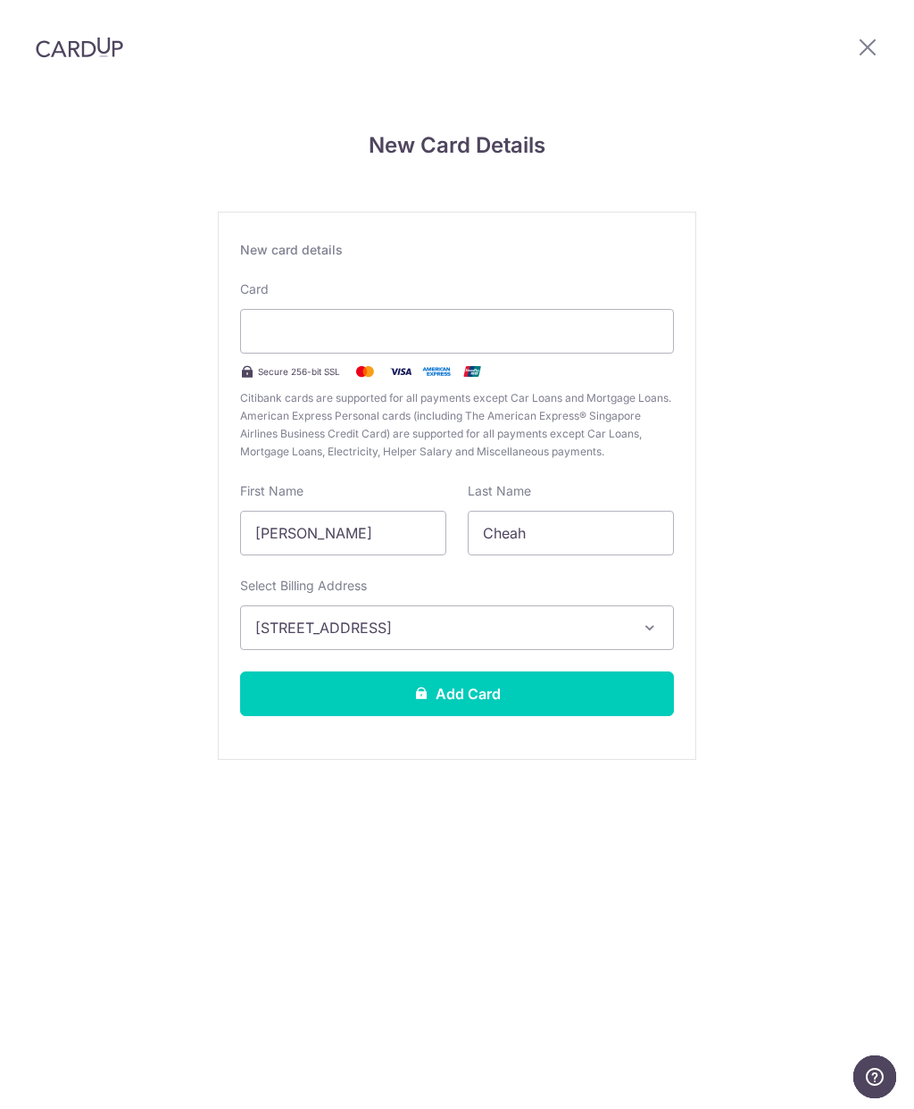
click at [537, 671] on button "Add Card" at bounding box center [457, 693] width 434 height 45
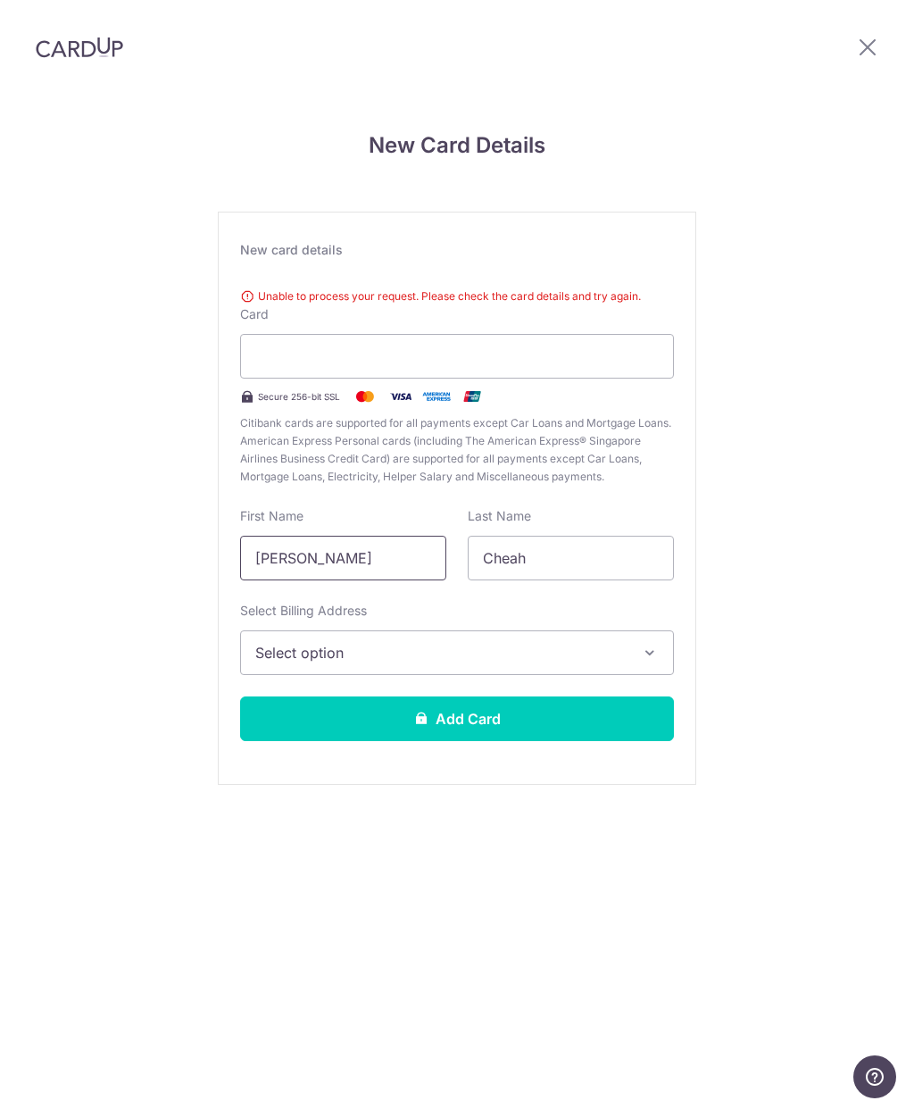
click at [413, 536] on input "[PERSON_NAME]" at bounding box center [343, 558] width 206 height 45
type input "M"
type input "[PERSON_NAME]"
click at [470, 642] on span "Select option" at bounding box center [440, 652] width 371 height 21
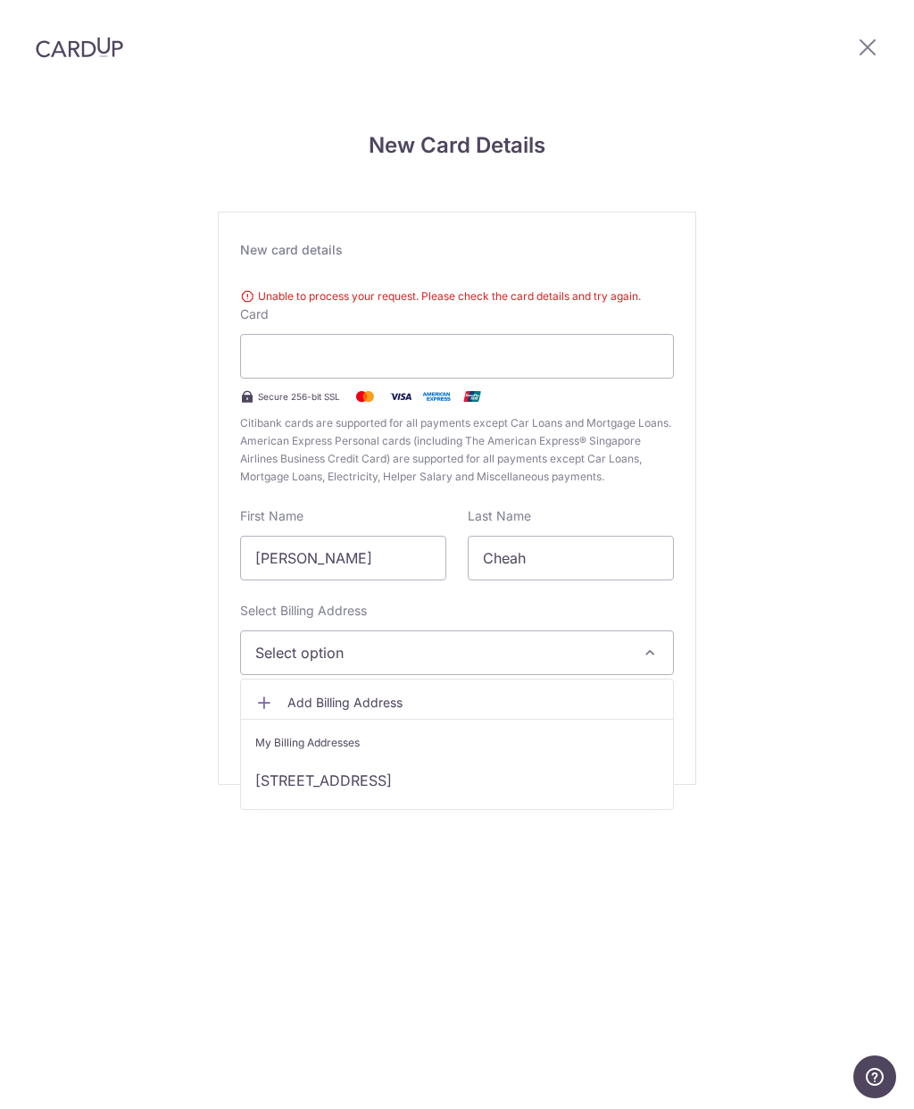
click at [433, 694] on span "Add Billing Address" at bounding box center [472, 703] width 371 height 18
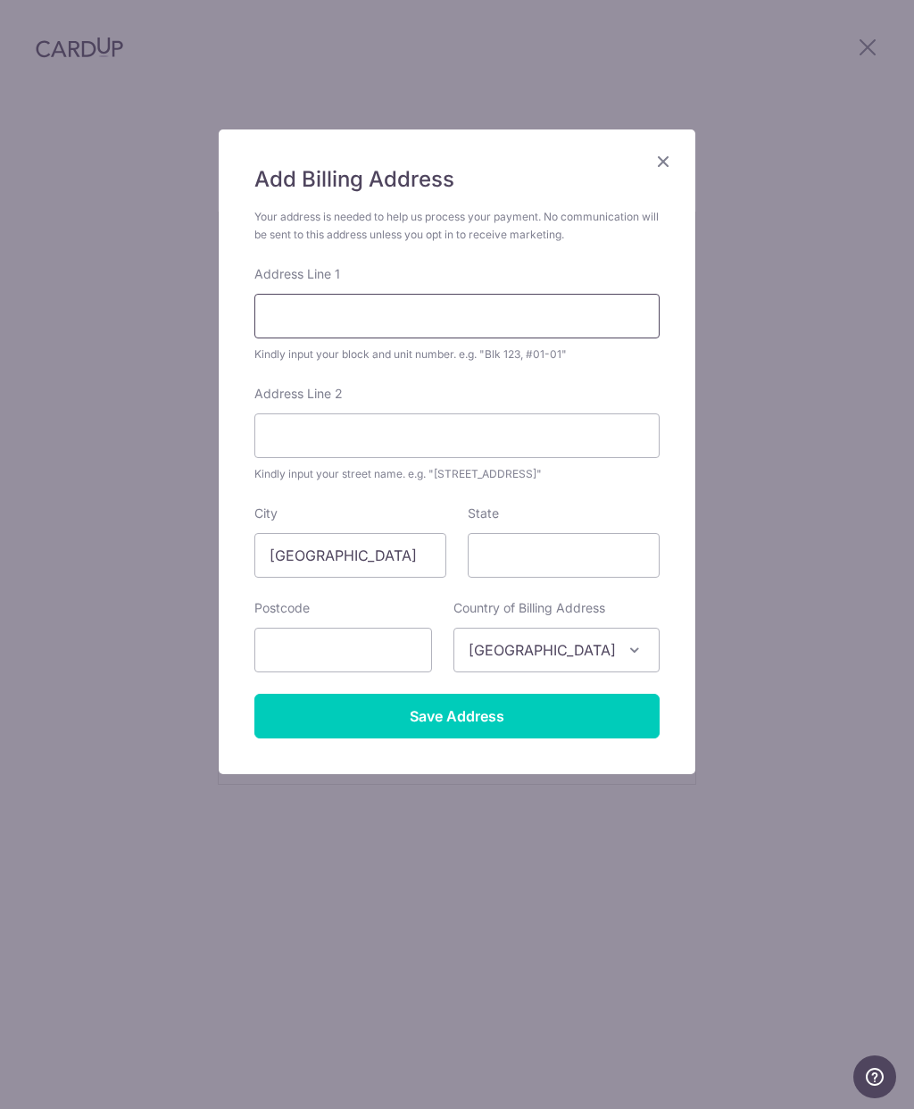
click at [496, 312] on input "Address Line 1" at bounding box center [456, 316] width 405 height 45
type input "[STREET_ADDRESS]"
click at [401, 642] on input "text" at bounding box center [343, 650] width 178 height 45
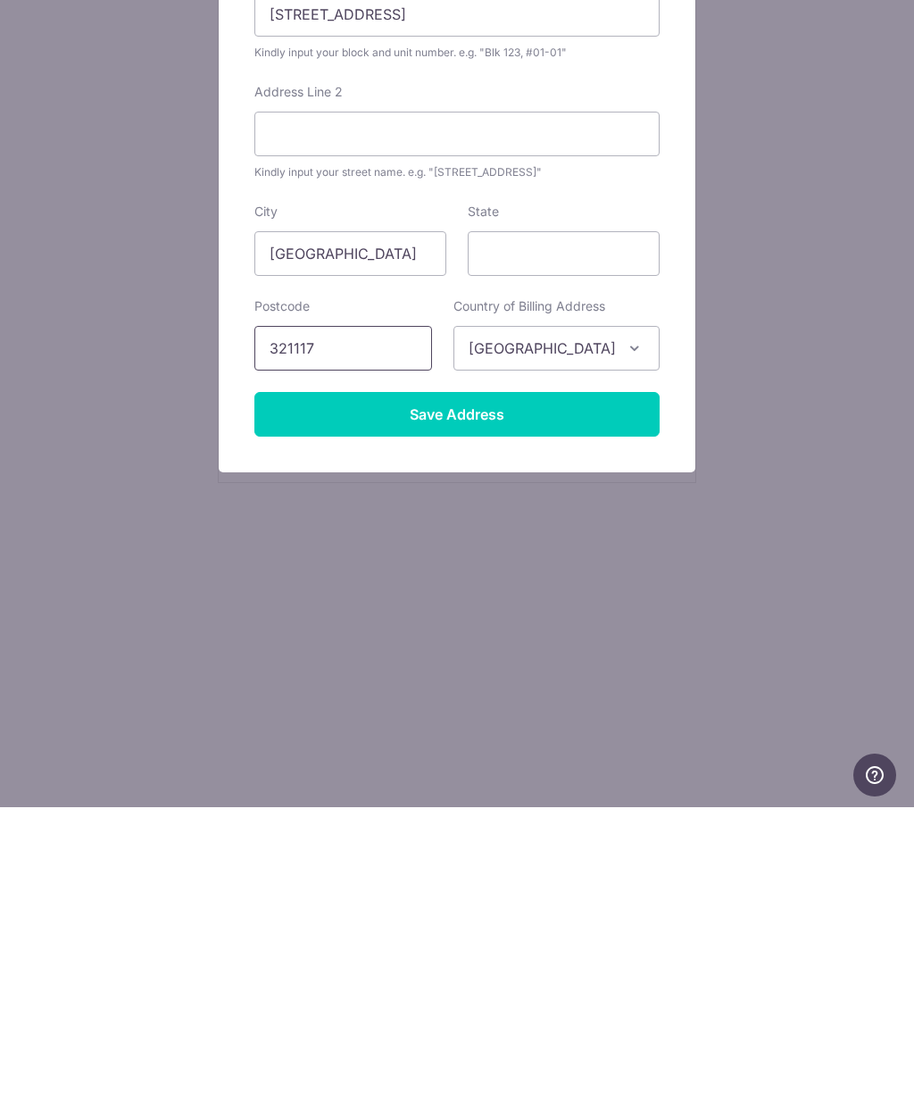
type input "321117"
click at [522, 694] on input "Save Address" at bounding box center [456, 716] width 405 height 45
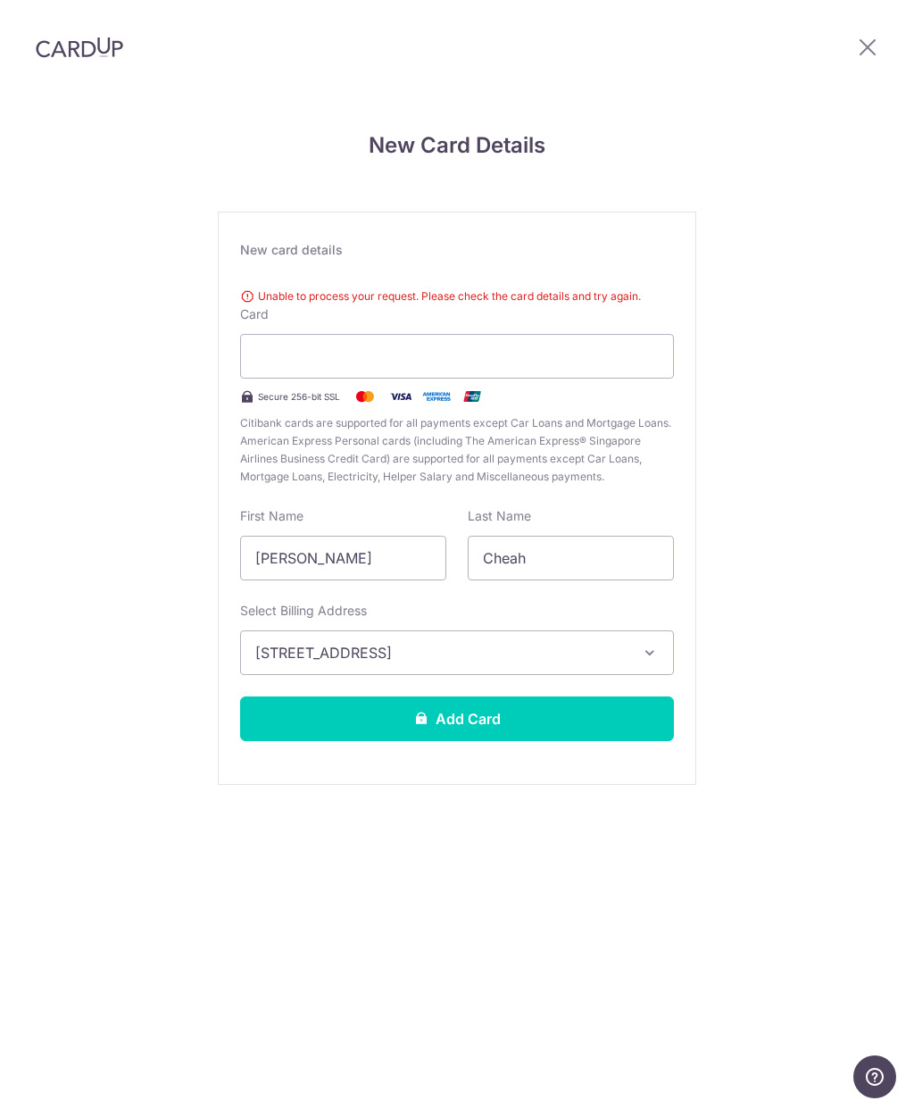
click at [600, 696] on button "Add Card" at bounding box center [457, 718] width 434 height 45
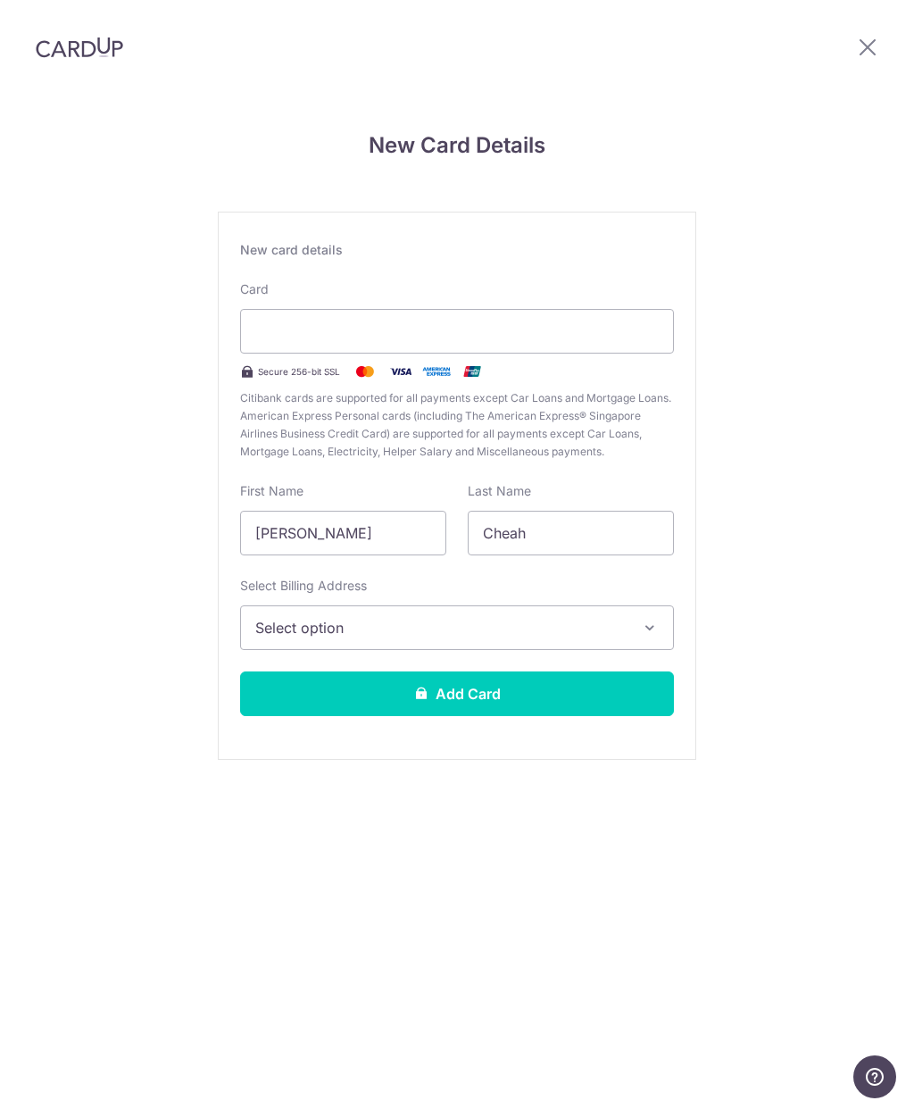
click at [908, 530] on div "New Card Details New card details Card Secure 256-bit SSL Citibank cards are su…" at bounding box center [457, 469] width 914 height 750
click at [618, 605] on button "Select option" at bounding box center [457, 627] width 434 height 45
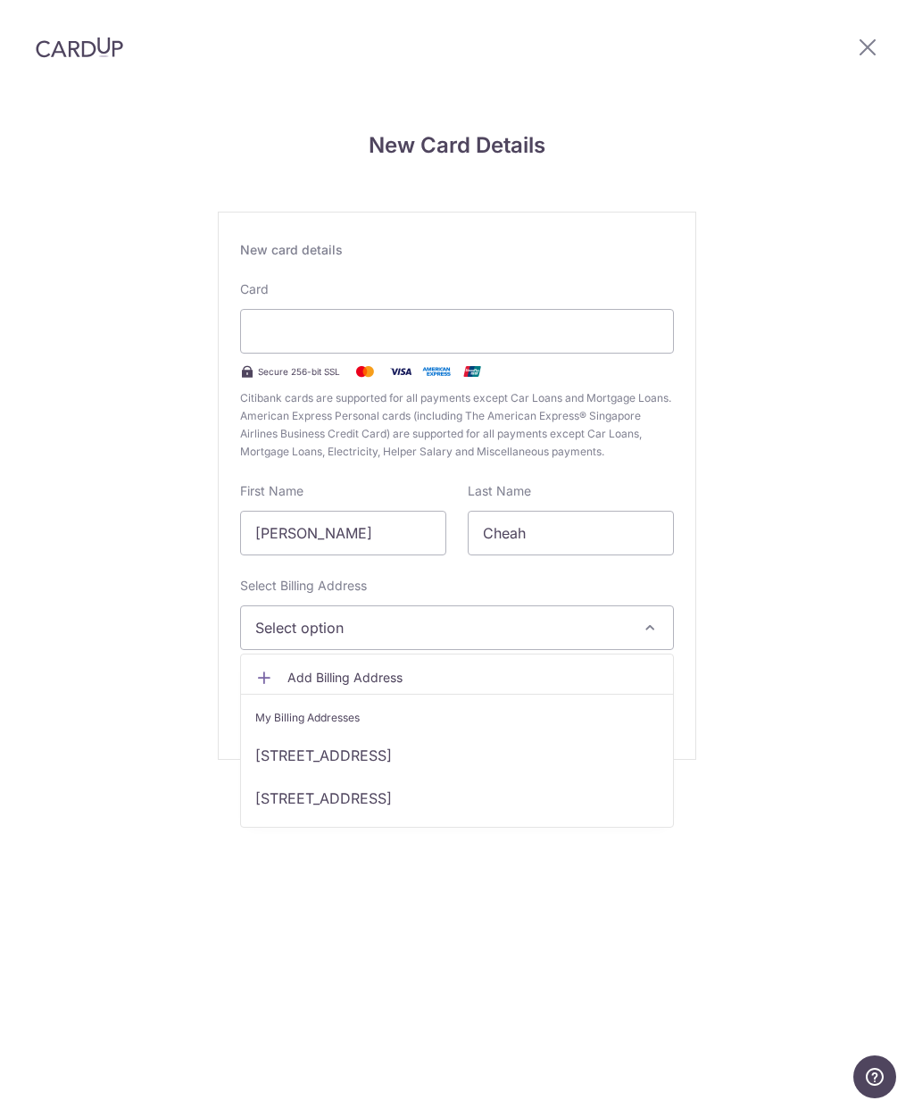
click at [621, 734] on link "[STREET_ADDRESS]" at bounding box center [457, 755] width 432 height 43
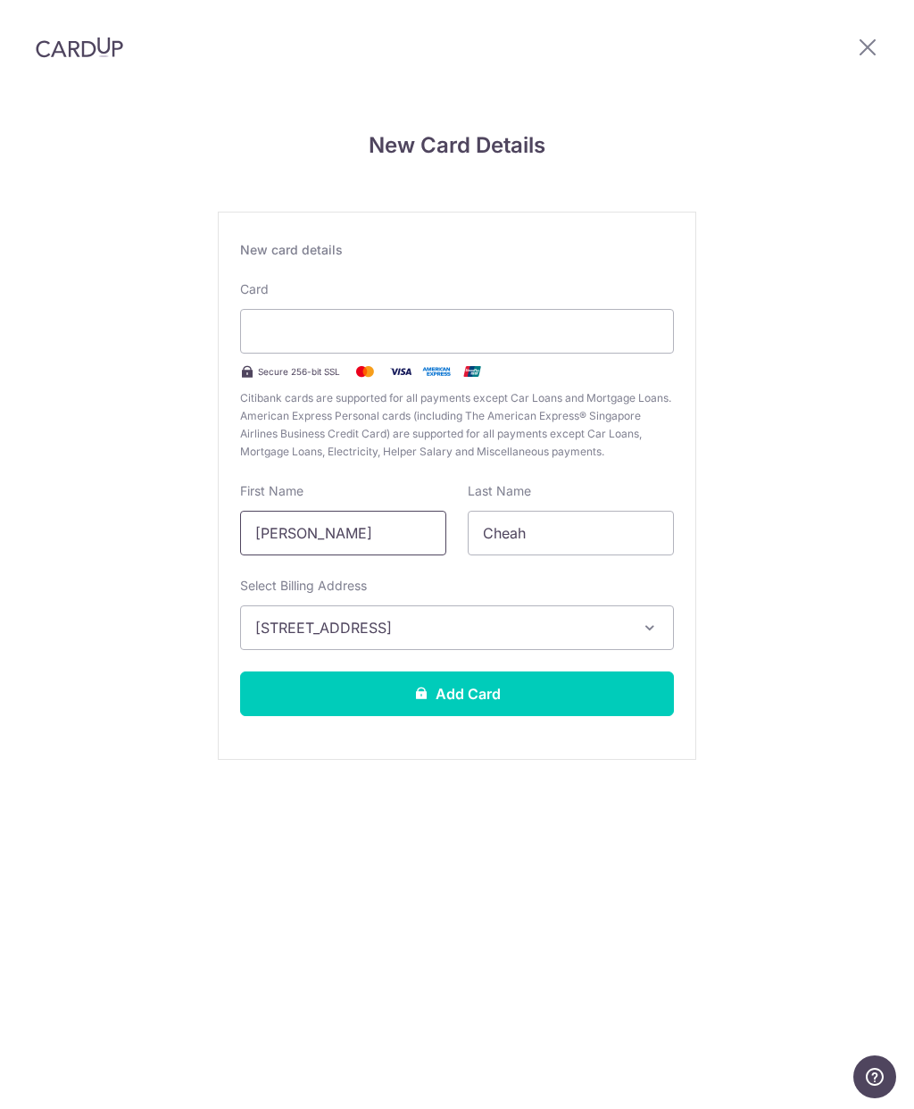
click at [275, 511] on input "[PERSON_NAME]" at bounding box center [343, 533] width 206 height 45
click at [304, 511] on input "[PERSON_NAME]" at bounding box center [343, 533] width 206 height 45
type input "M"
type input "O"
type input "Cody Cheah"
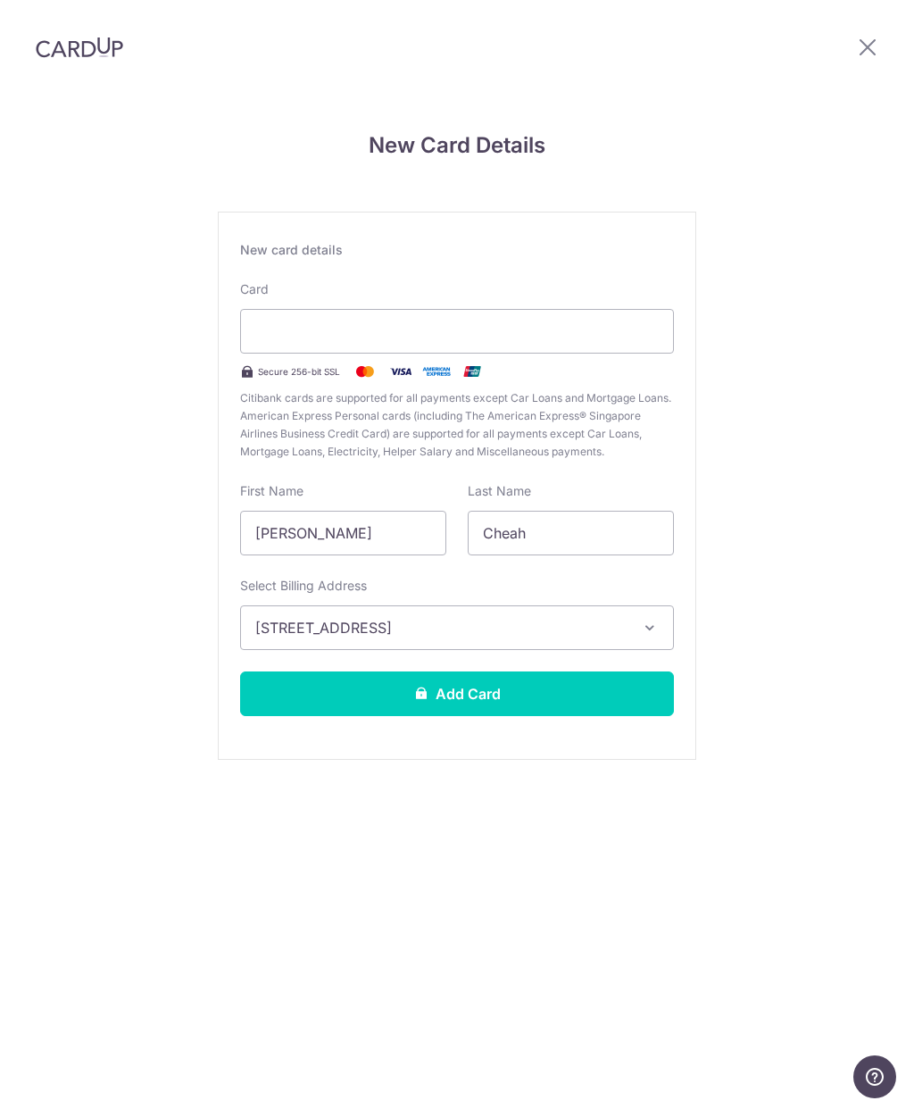
click at [498, 671] on button "Add Card" at bounding box center [457, 693] width 434 height 45
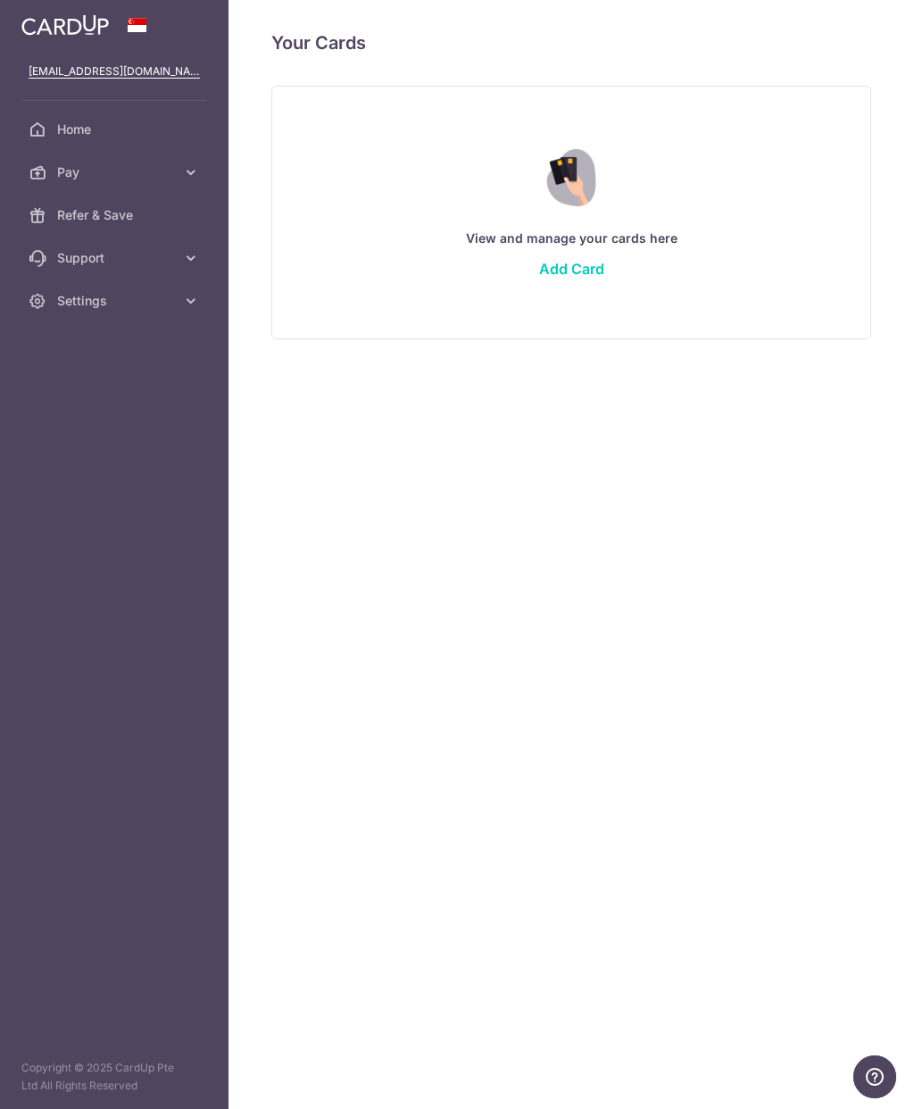
click at [86, 303] on span "Settings" at bounding box center [116, 301] width 118 height 18
click at [70, 354] on link "Account" at bounding box center [114, 343] width 229 height 43
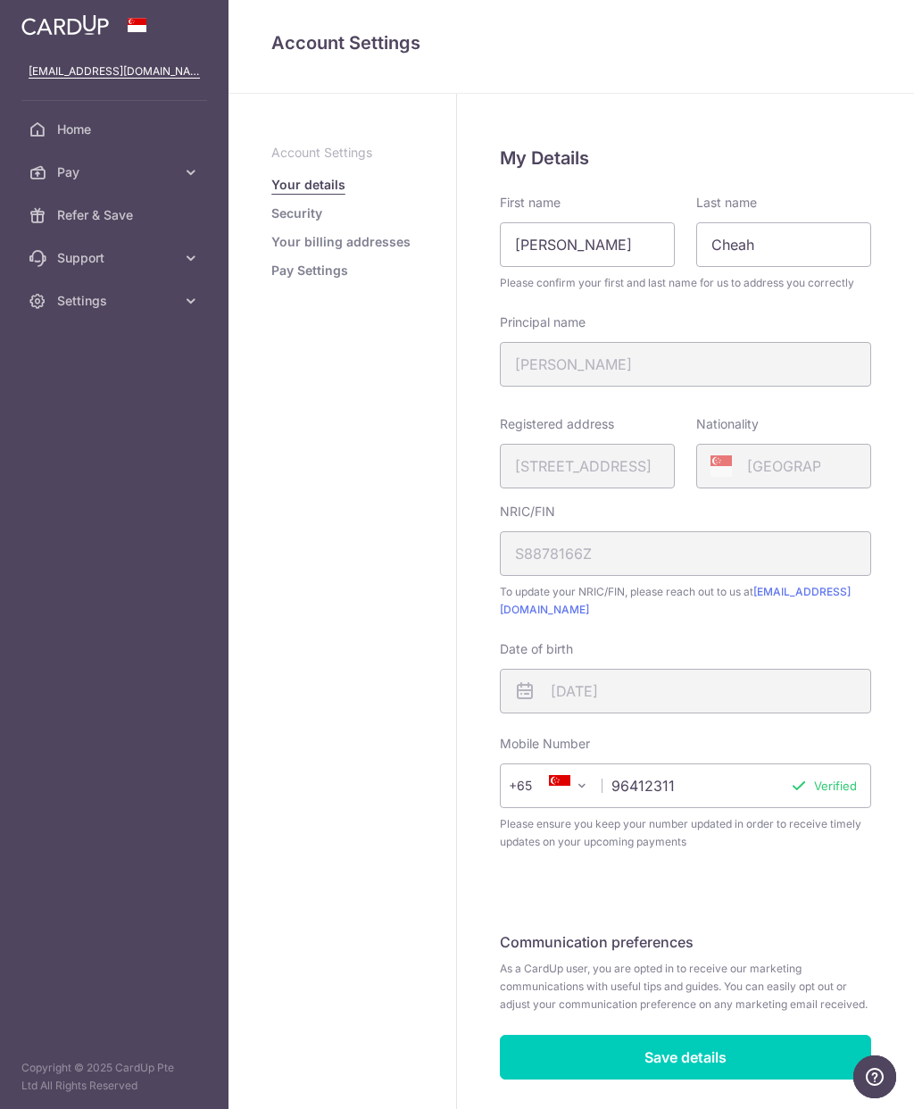
click at [277, 262] on link "Pay Settings" at bounding box center [309, 271] width 77 height 18
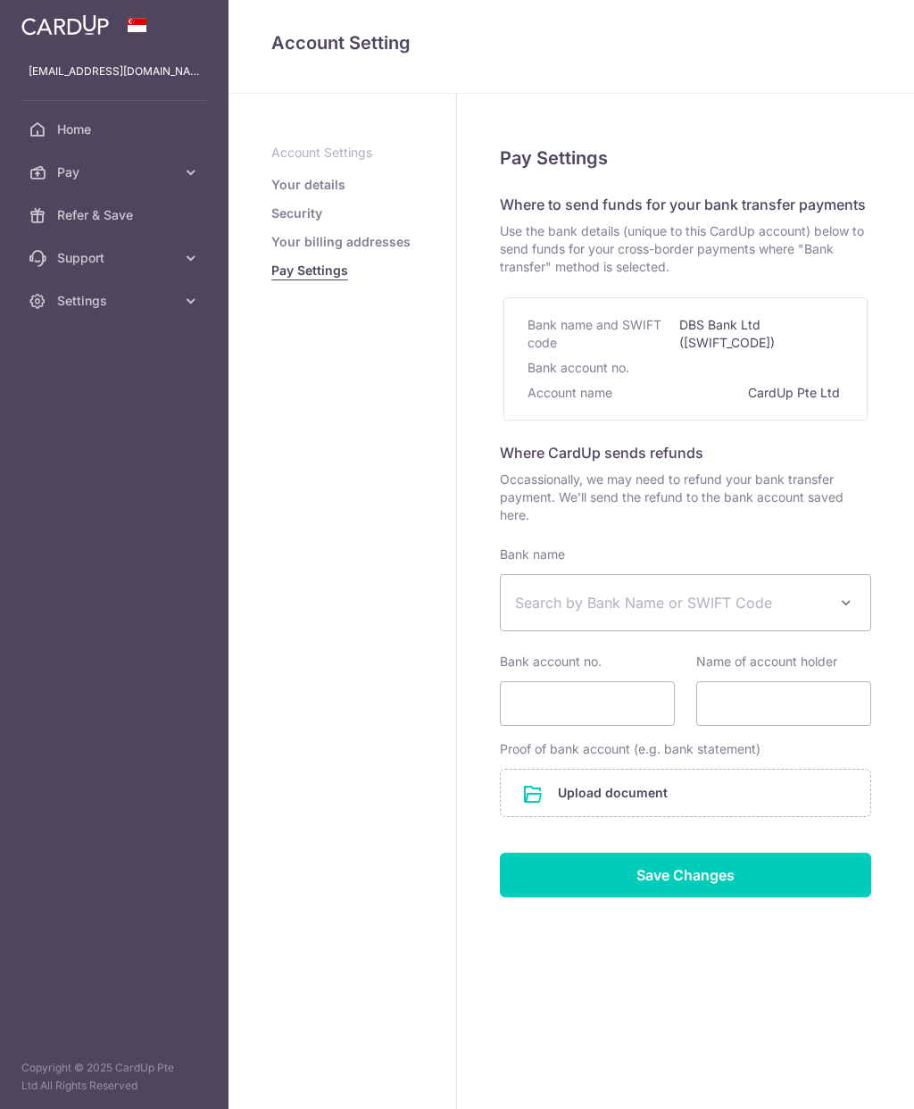
select select
click at [292, 246] on link "Your billing addresses" at bounding box center [340, 242] width 139 height 18
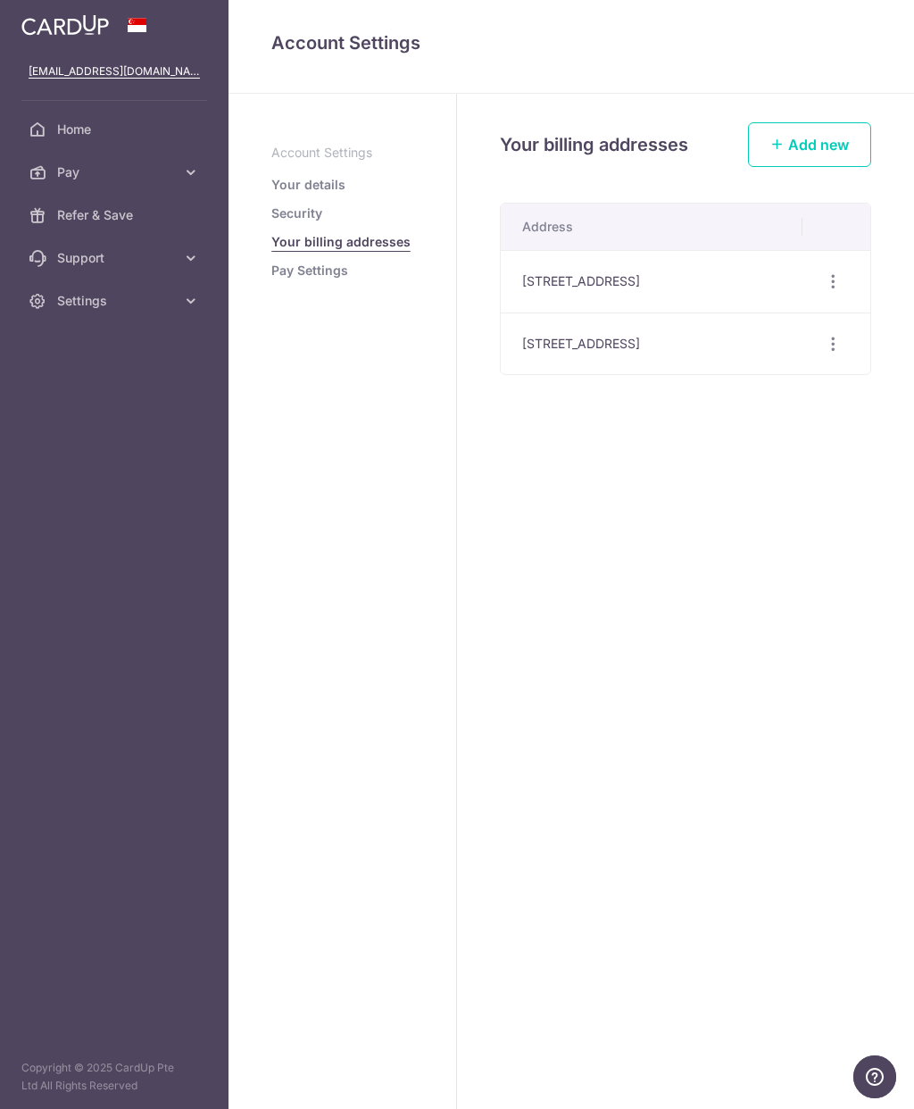
click at [292, 204] on link "Security" at bounding box center [296, 213] width 51 height 18
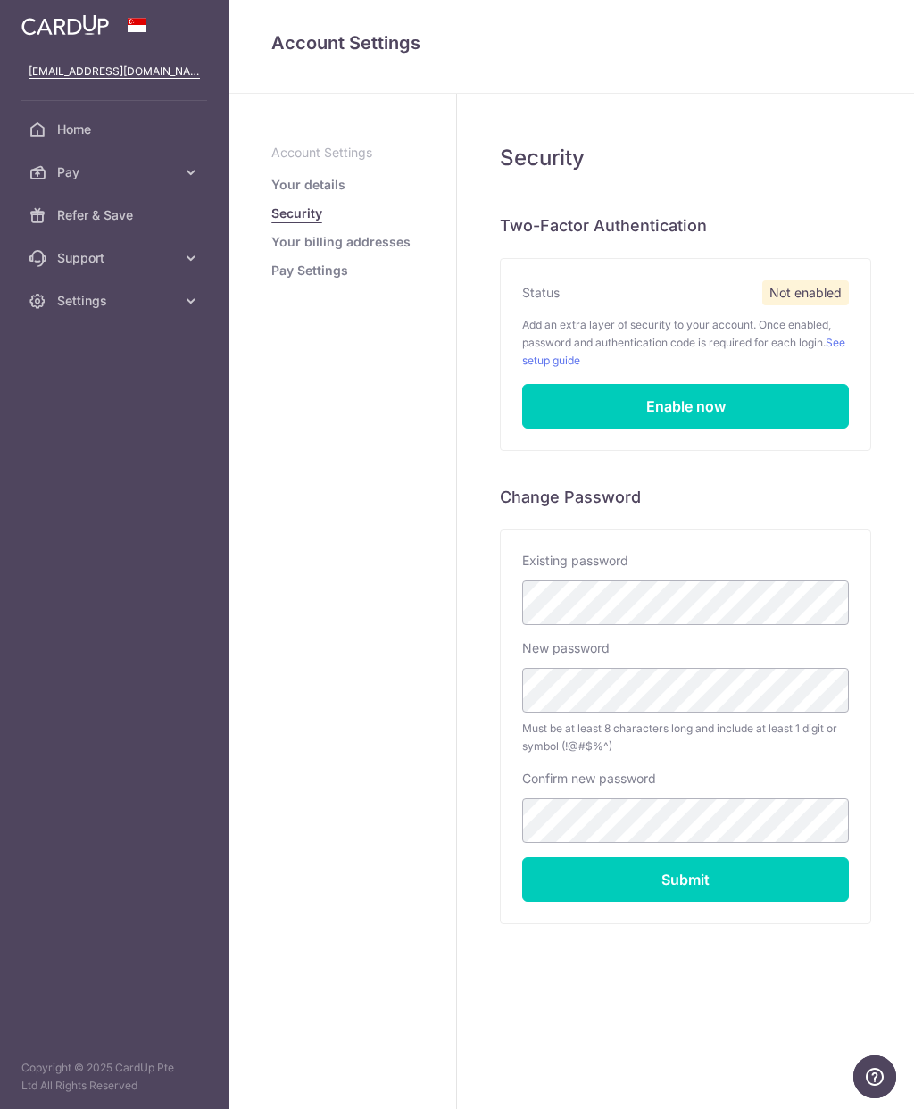
click at [275, 165] on ul "Account Settings Your details Security Your billing addresses Pay Settings" at bounding box center [342, 212] width 142 height 136
click at [293, 187] on link "Your details" at bounding box center [308, 185] width 74 height 18
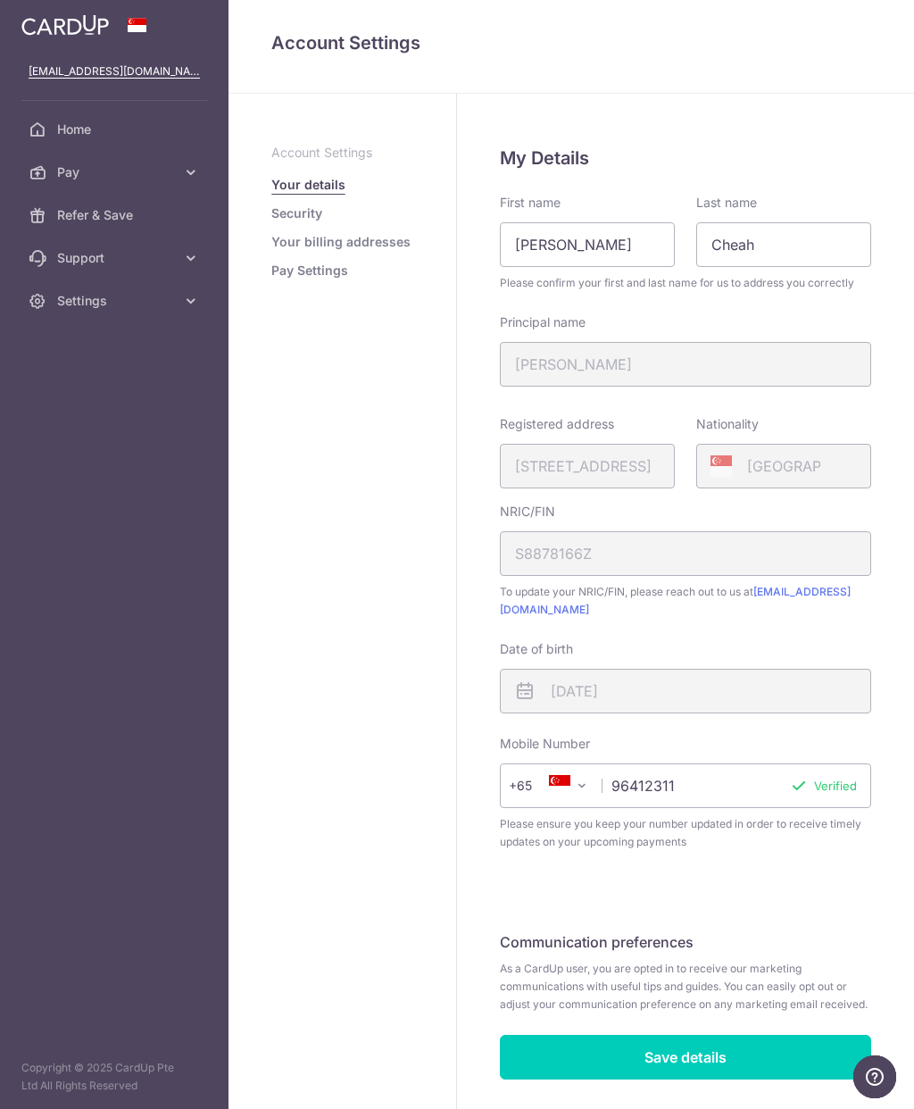
click at [73, 35] on img at bounding box center [64, 24] width 87 height 21
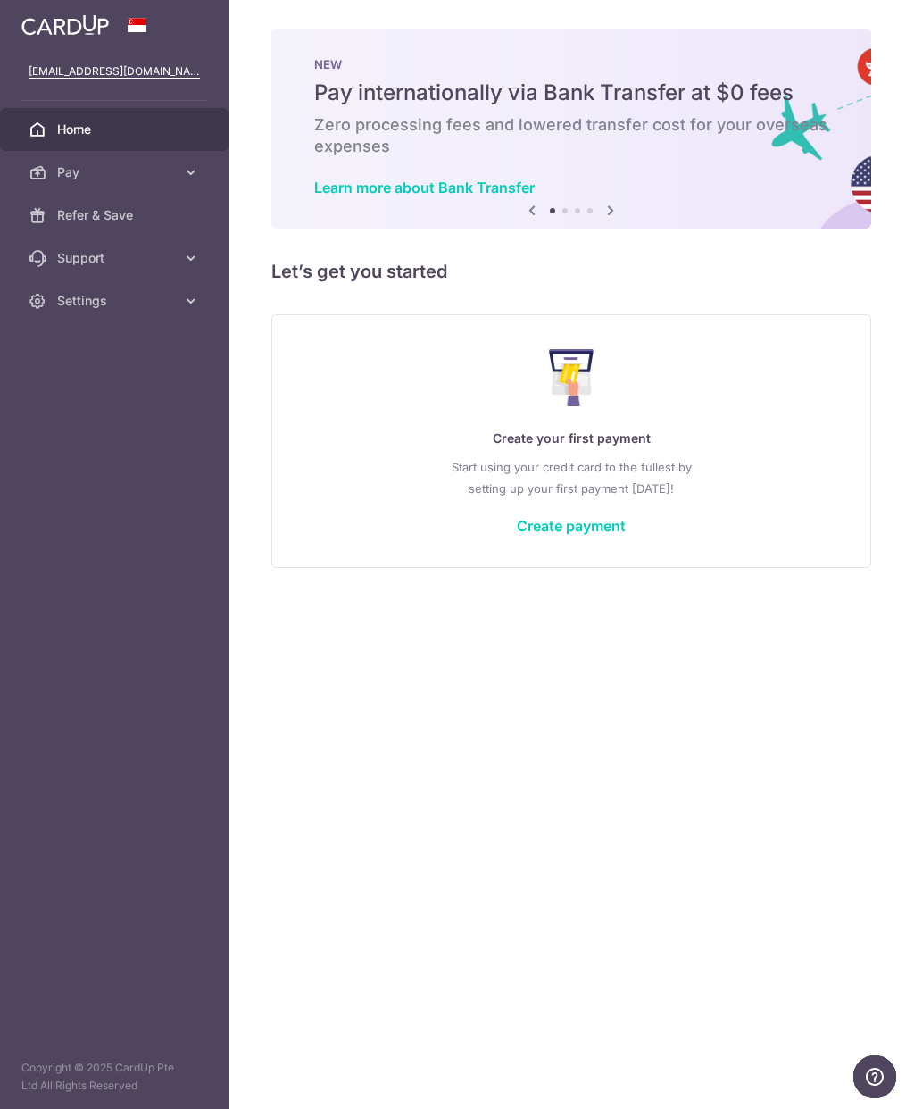
click at [580, 553] on div "Create your first payment Start using your credit card to the fullest by settin…" at bounding box center [571, 441] width 600 height 254
click at [595, 526] on link "Create payment" at bounding box center [571, 526] width 109 height 18
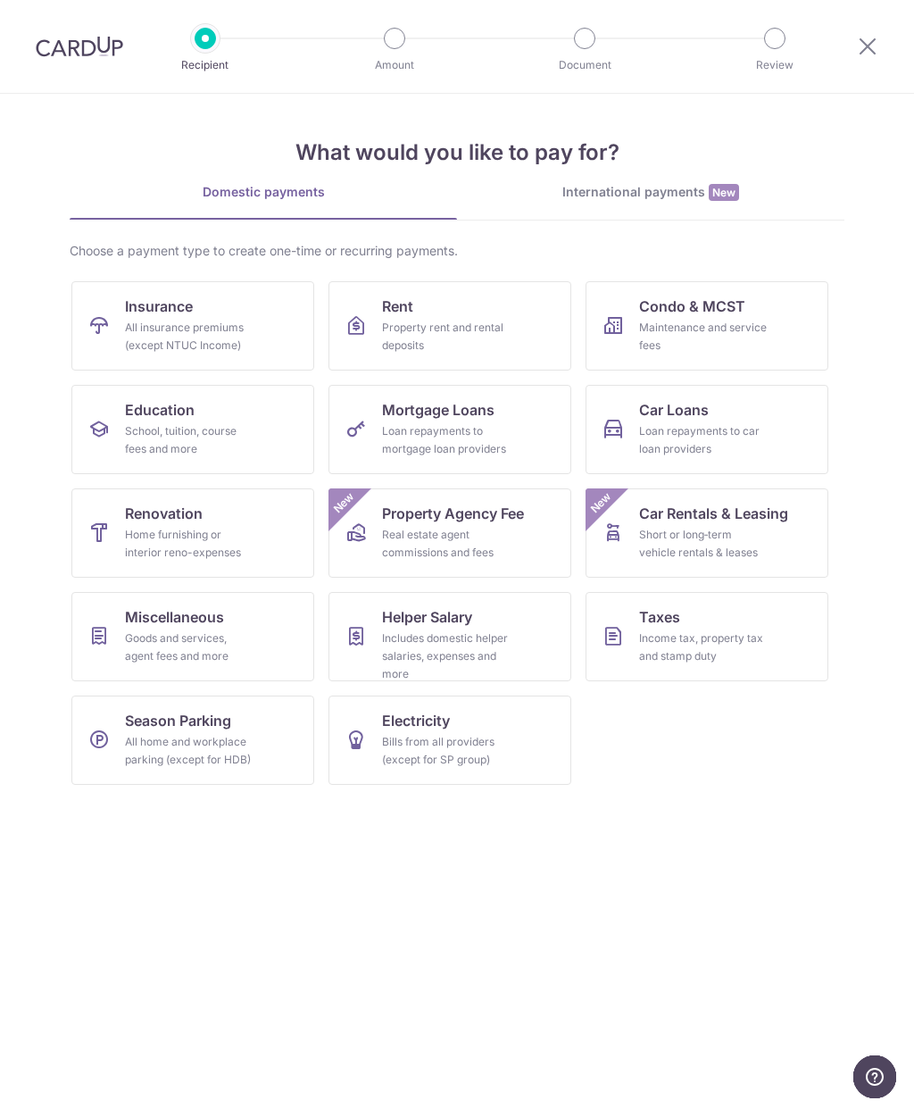
click at [880, 1072] on icon "Help" at bounding box center [875, 1077] width 18 height 18
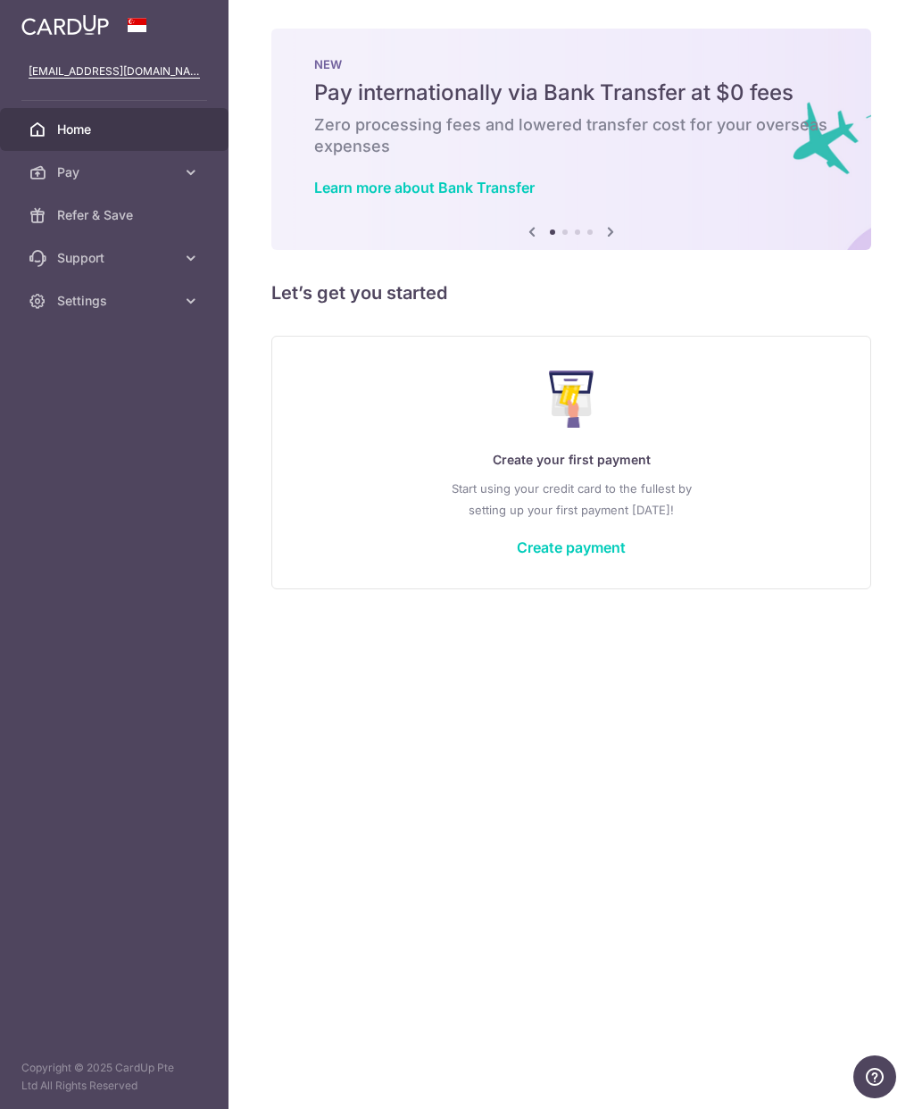
click at [191, 171] on icon at bounding box center [191, 172] width 18 height 18
click at [132, 294] on span "Cards" at bounding box center [116, 301] width 118 height 18
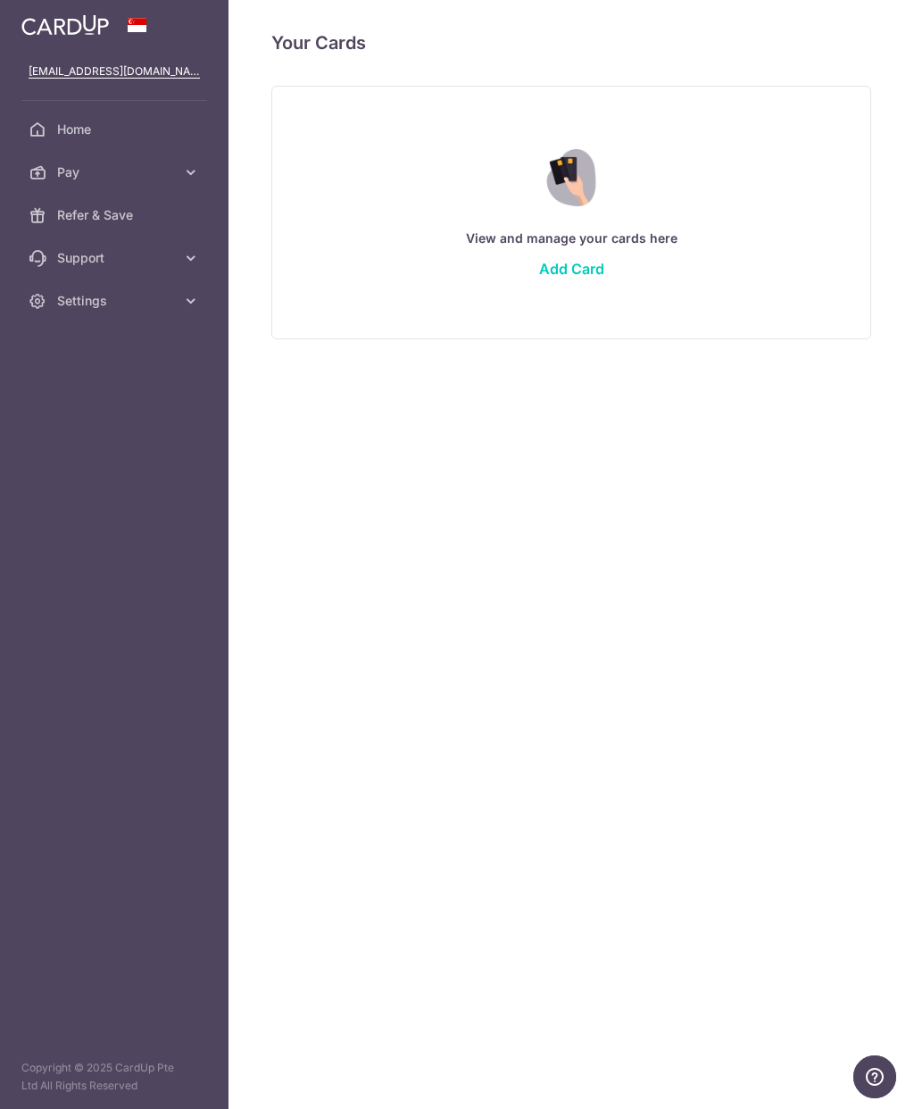
click at [576, 273] on link "Add Card" at bounding box center [571, 269] width 65 height 18
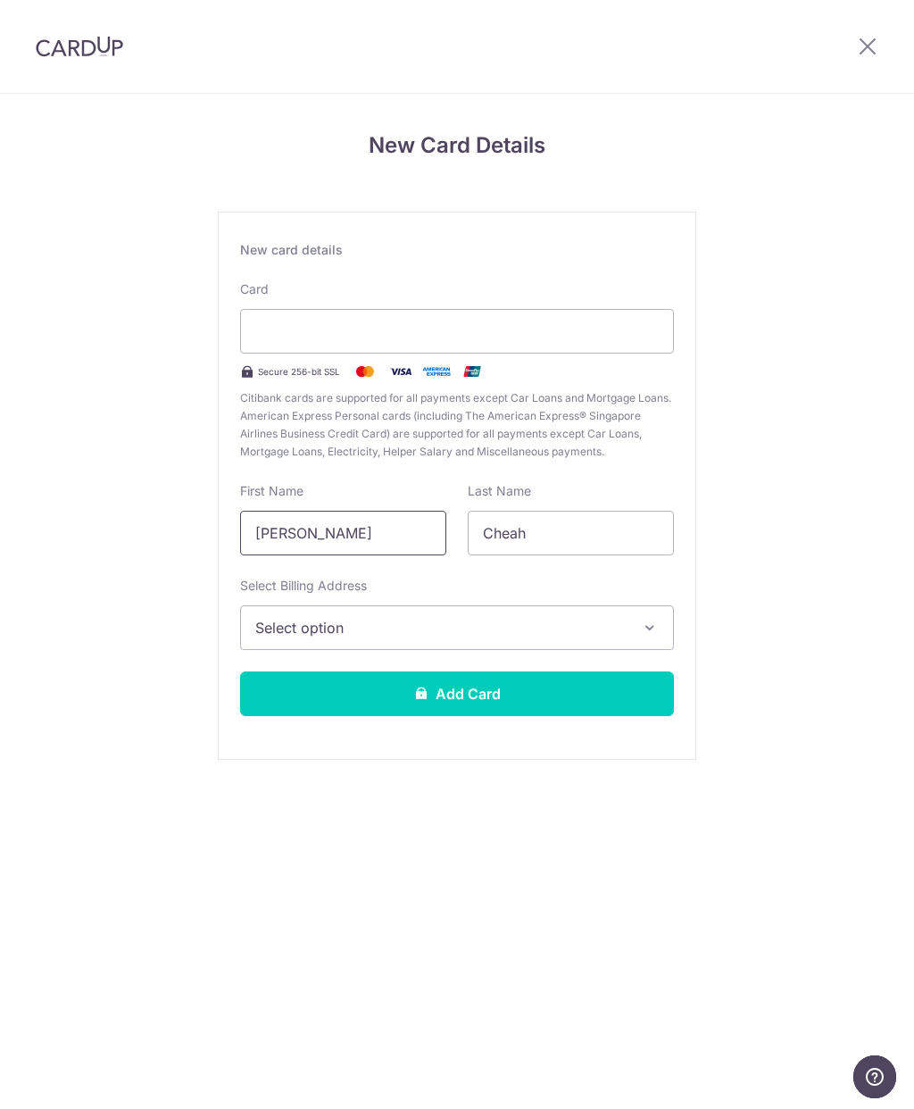
click at [382, 537] on input "[PERSON_NAME]" at bounding box center [343, 533] width 206 height 45
type input "M"
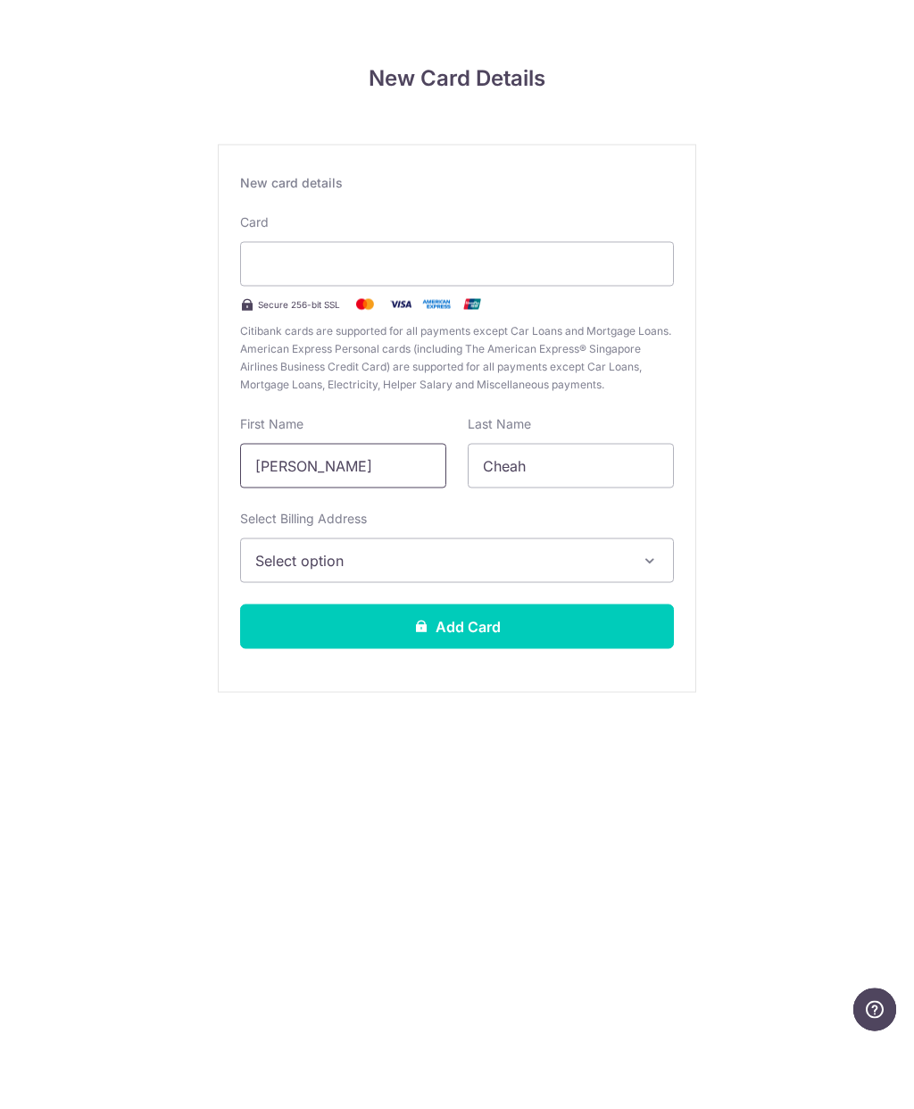
type input "[PERSON_NAME]"
click at [583, 617] on span "Select option" at bounding box center [440, 627] width 371 height 21
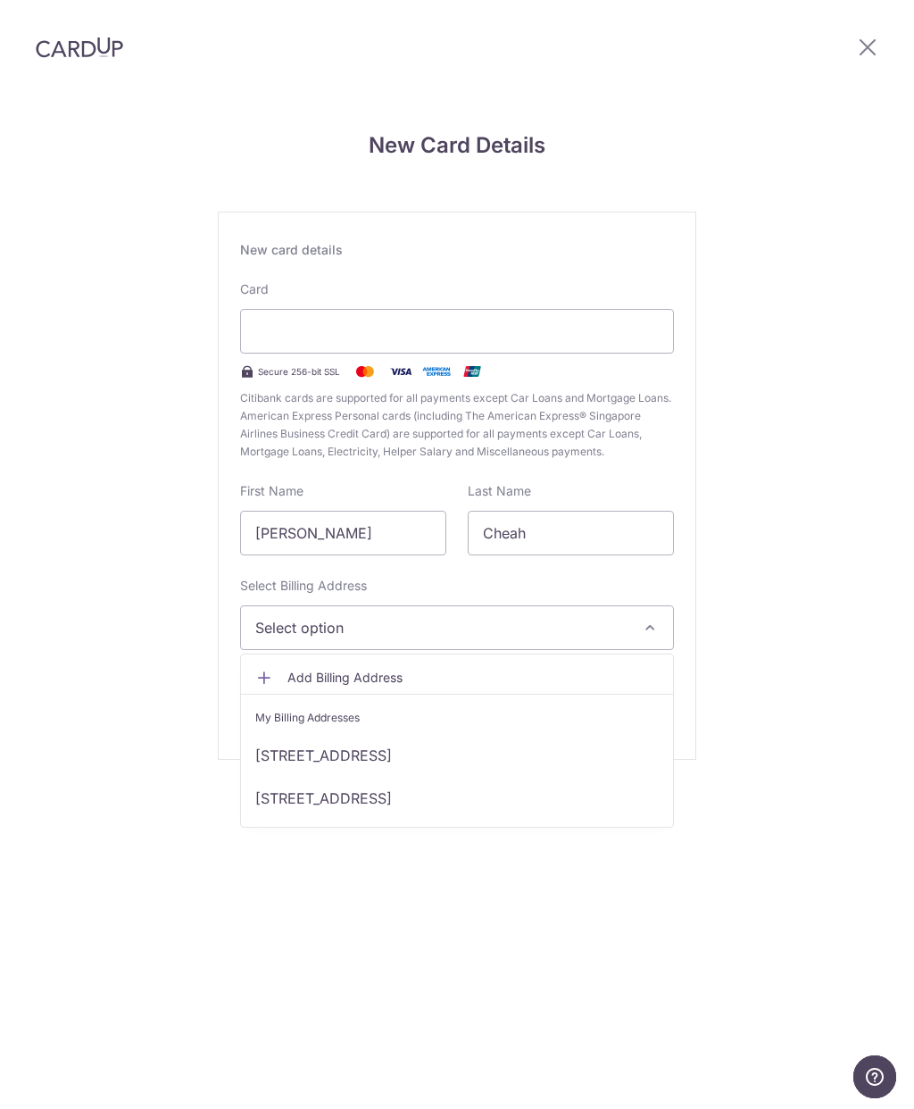
click at [522, 734] on link "[STREET_ADDRESS]" at bounding box center [457, 755] width 432 height 43
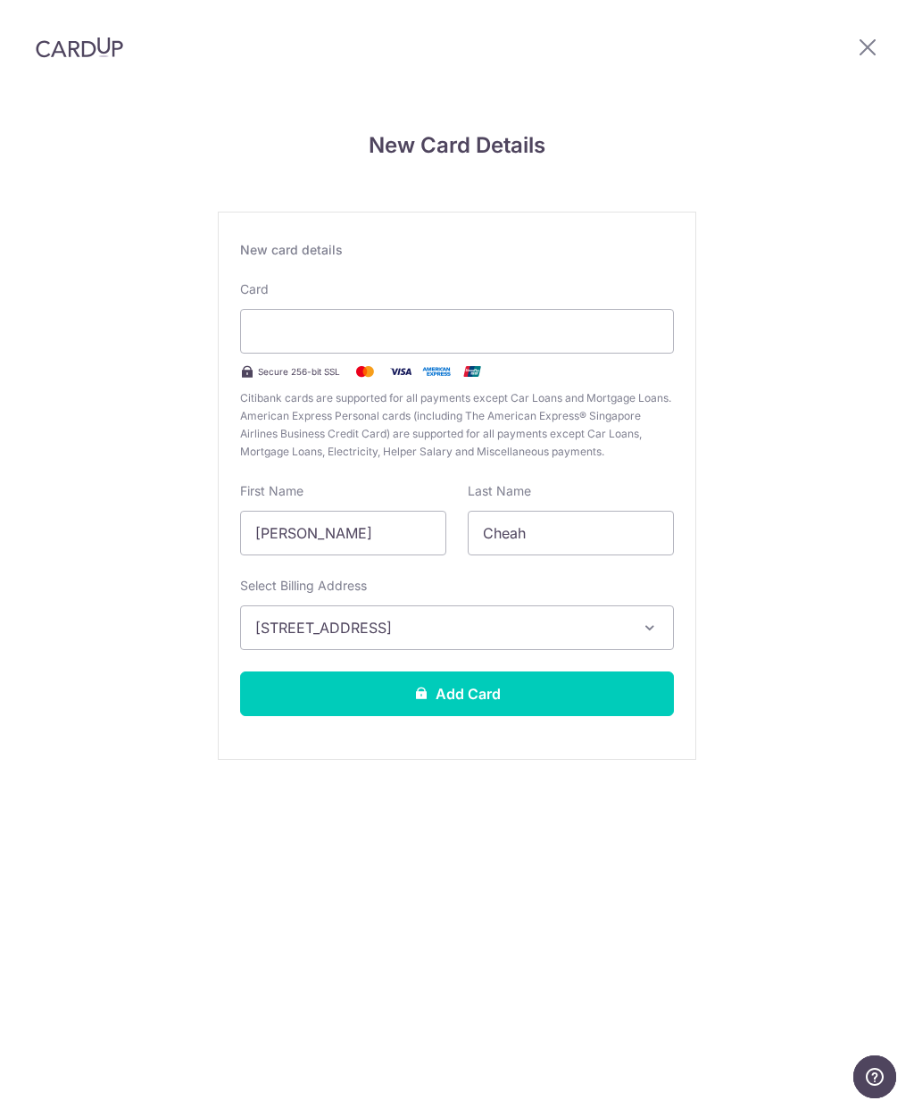
click at [525, 671] on button "Add Card" at bounding box center [457, 693] width 434 height 45
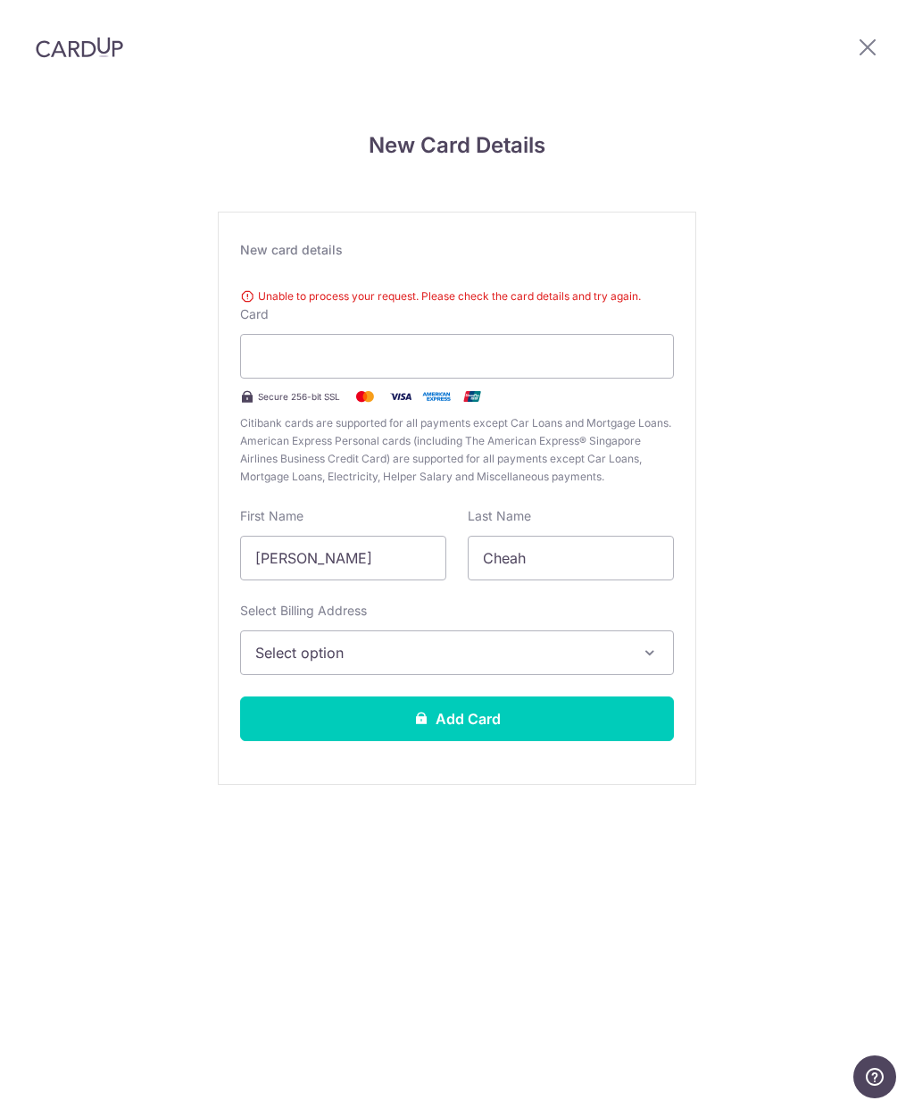
click at [257, 287] on div "Unable to process your request. Please check the card details and try again." at bounding box center [457, 296] width 434 height 18
click at [244, 305] on label "Card" at bounding box center [254, 314] width 29 height 18
click at [253, 287] on div "Unable to process your request. Please check the card details and try again." at bounding box center [457, 296] width 434 height 18
click at [348, 536] on input "[PERSON_NAME]" at bounding box center [343, 558] width 206 height 45
type input "M"
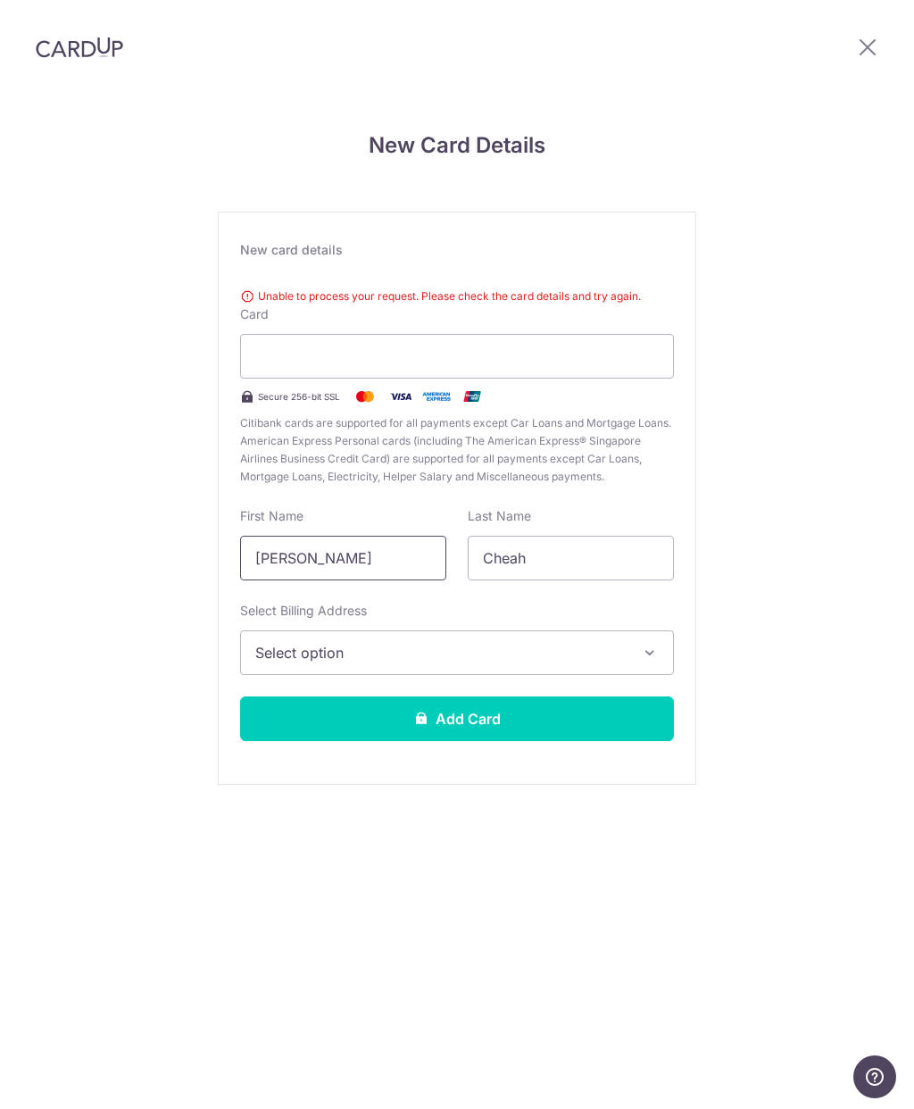
type input "[PERSON_NAME]"
click at [576, 642] on span "Select option" at bounding box center [440, 652] width 371 height 21
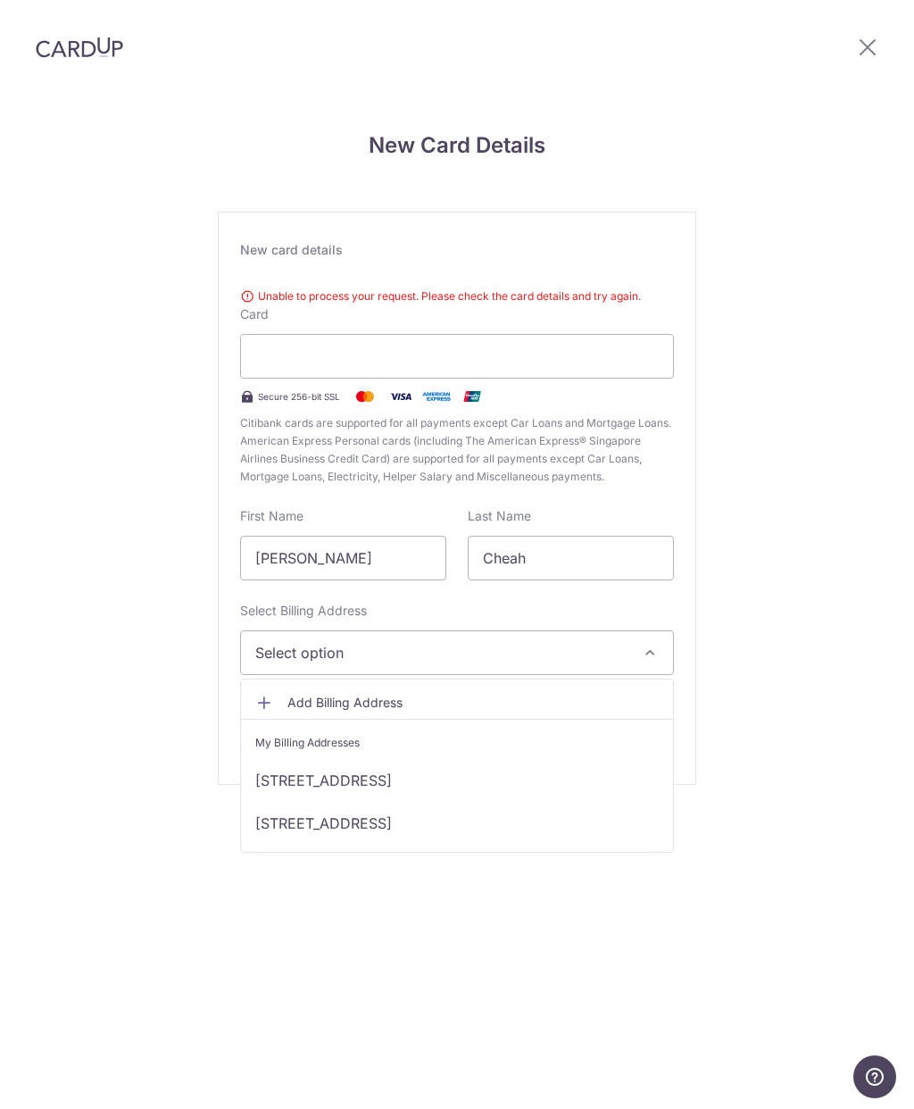
click at [492, 759] on link "[STREET_ADDRESS]" at bounding box center [457, 780] width 432 height 43
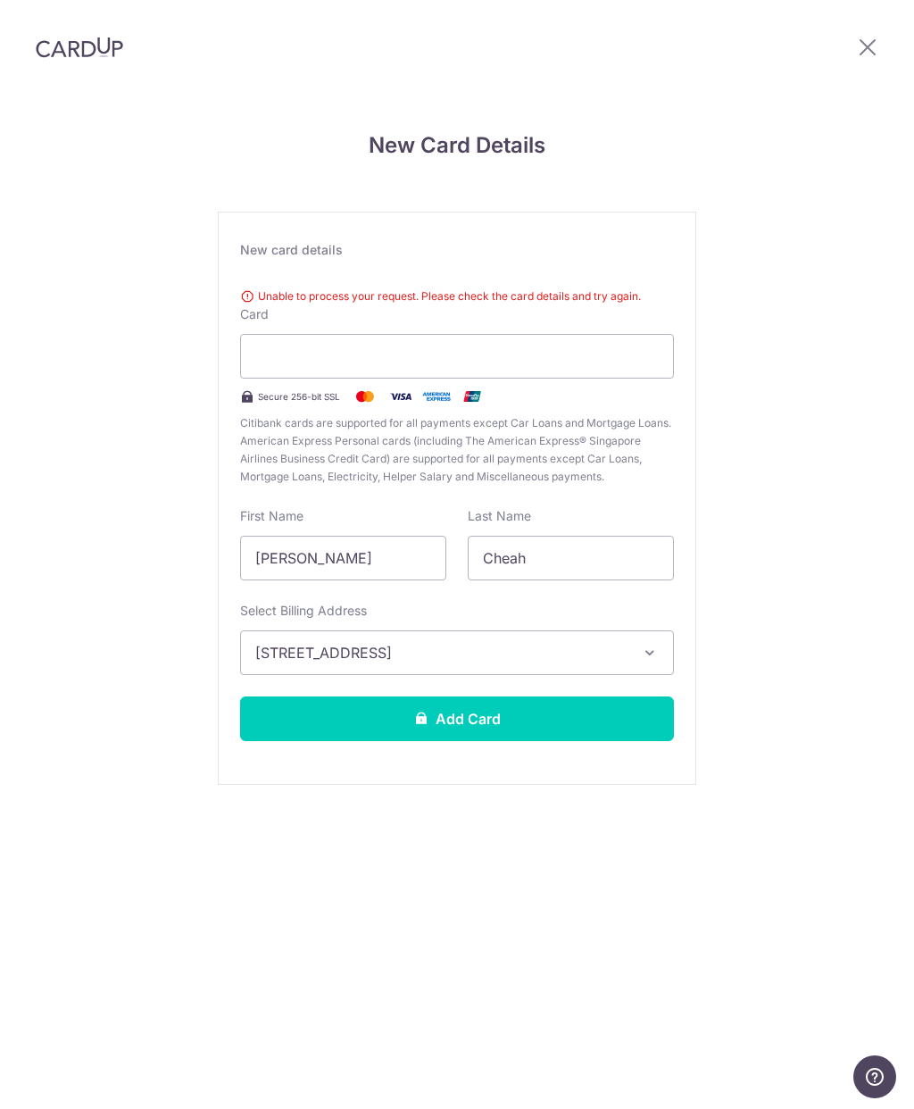
click at [531, 696] on button "Add Card" at bounding box center [457, 718] width 434 height 45
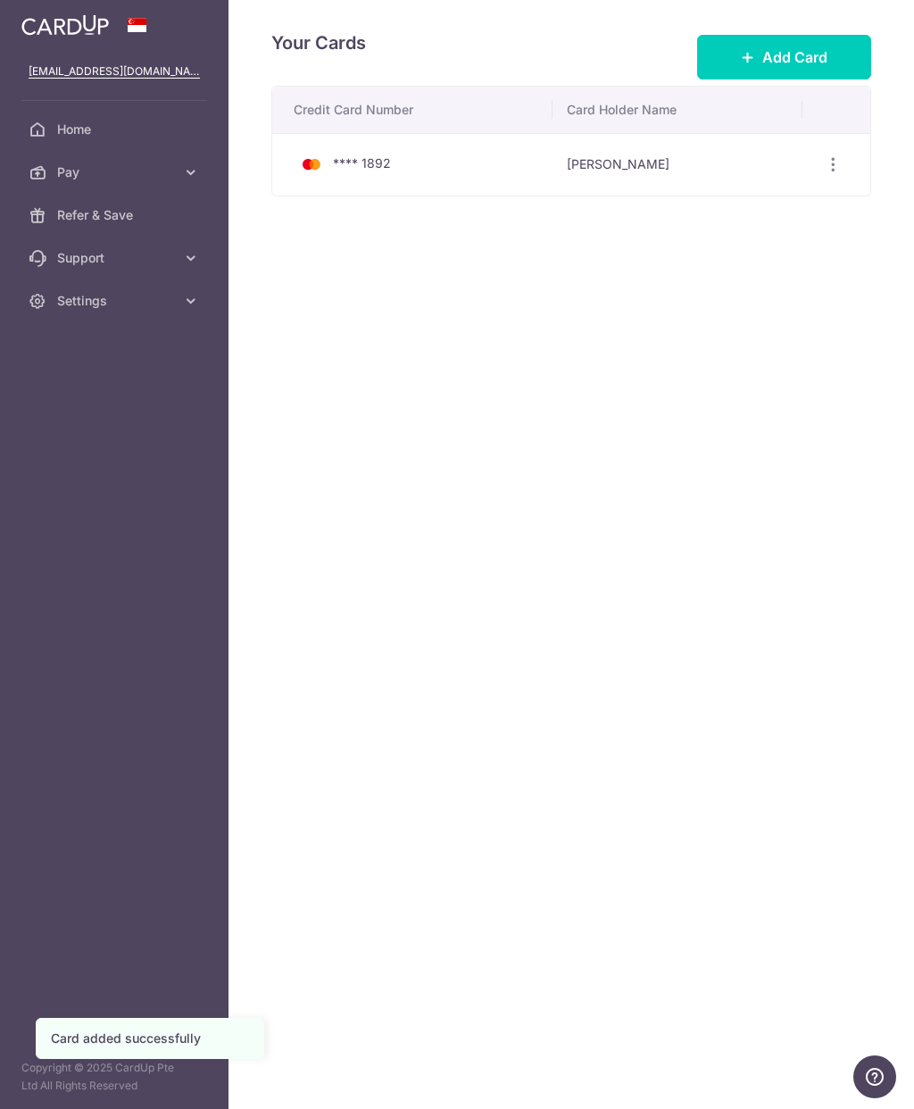
click at [613, 602] on div "Your Cards Add Card Credit Card Number Card Holder Name **** 1892 Cody Cheah Vi…" at bounding box center [572, 554] width 686 height 1109
click at [190, 149] on link "Home" at bounding box center [114, 129] width 229 height 43
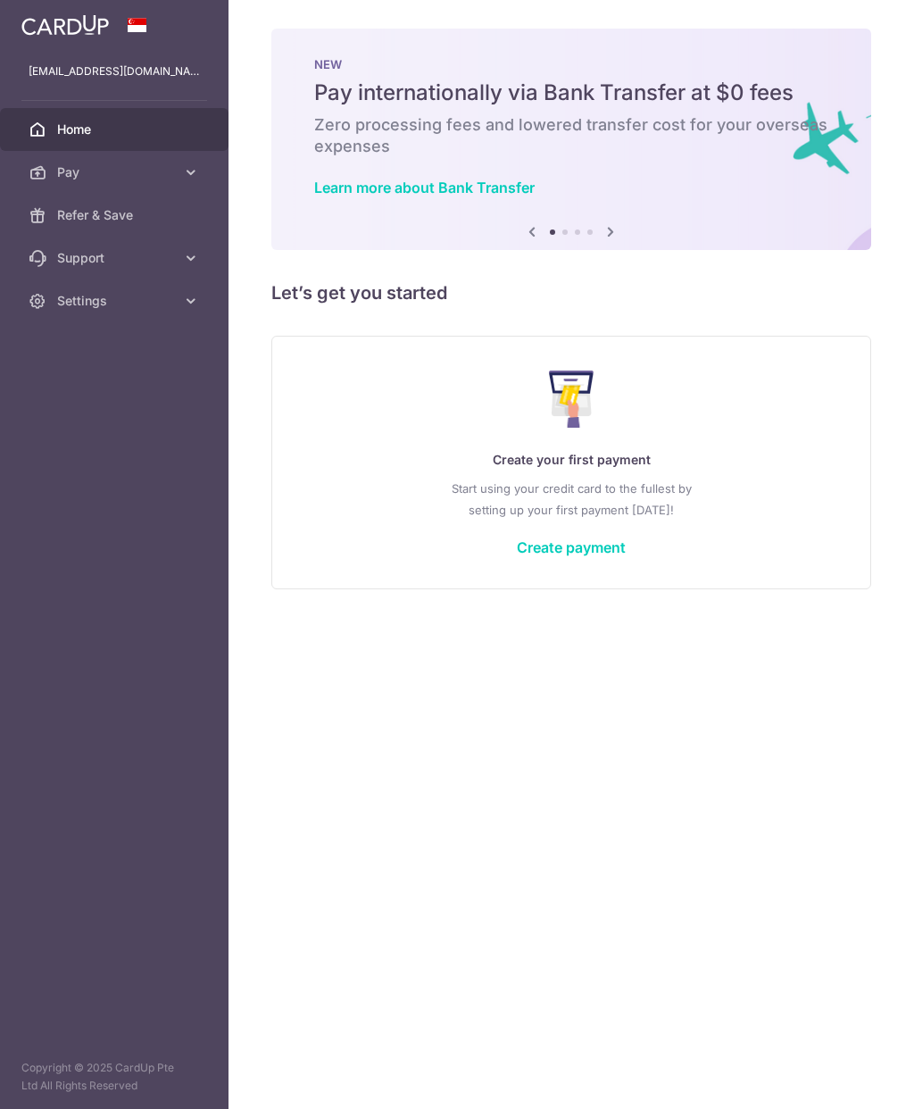
click at [181, 179] on link "Pay" at bounding box center [114, 172] width 229 height 43
click at [91, 266] on span "Recipients" at bounding box center [116, 258] width 118 height 18
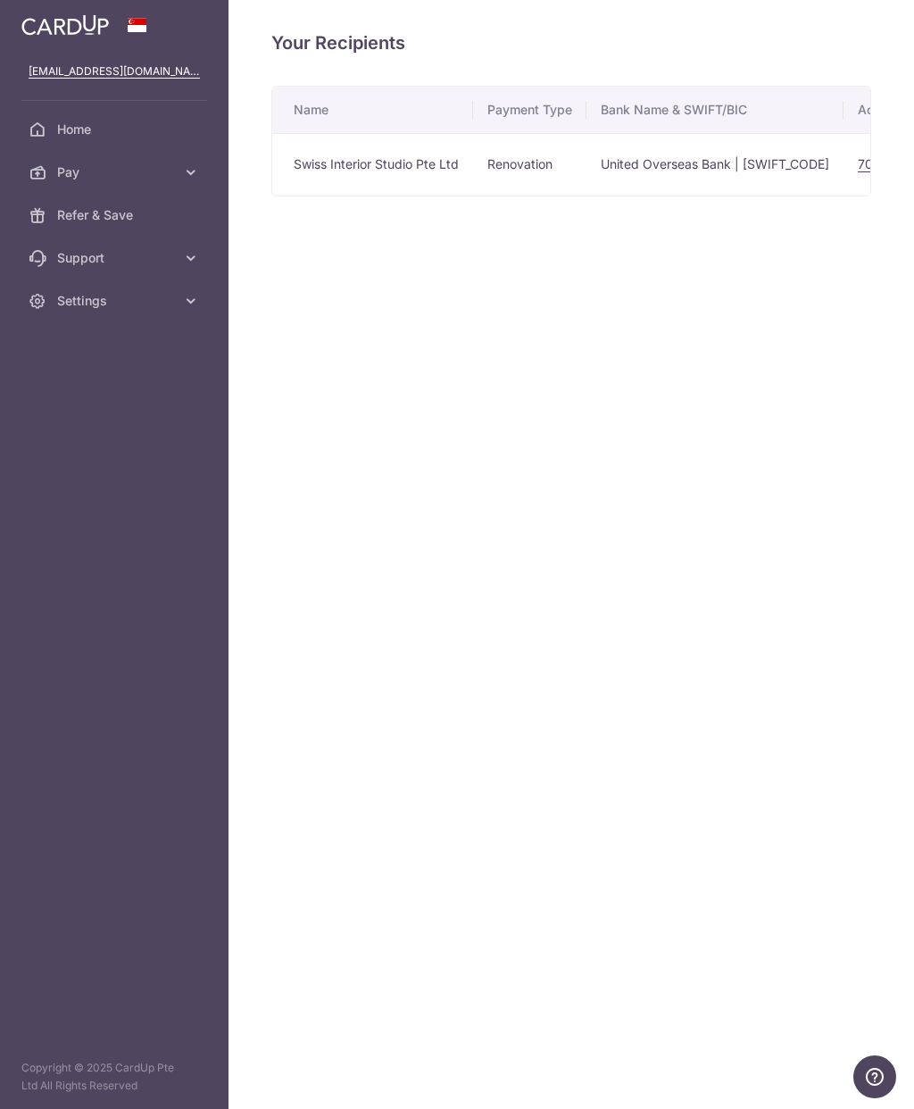
click at [771, 164] on td "United Overseas Bank | UOVBSGSGXXX" at bounding box center [715, 164] width 257 height 62
click at [841, 165] on icon "button" at bounding box center [832, 164] width 19 height 19
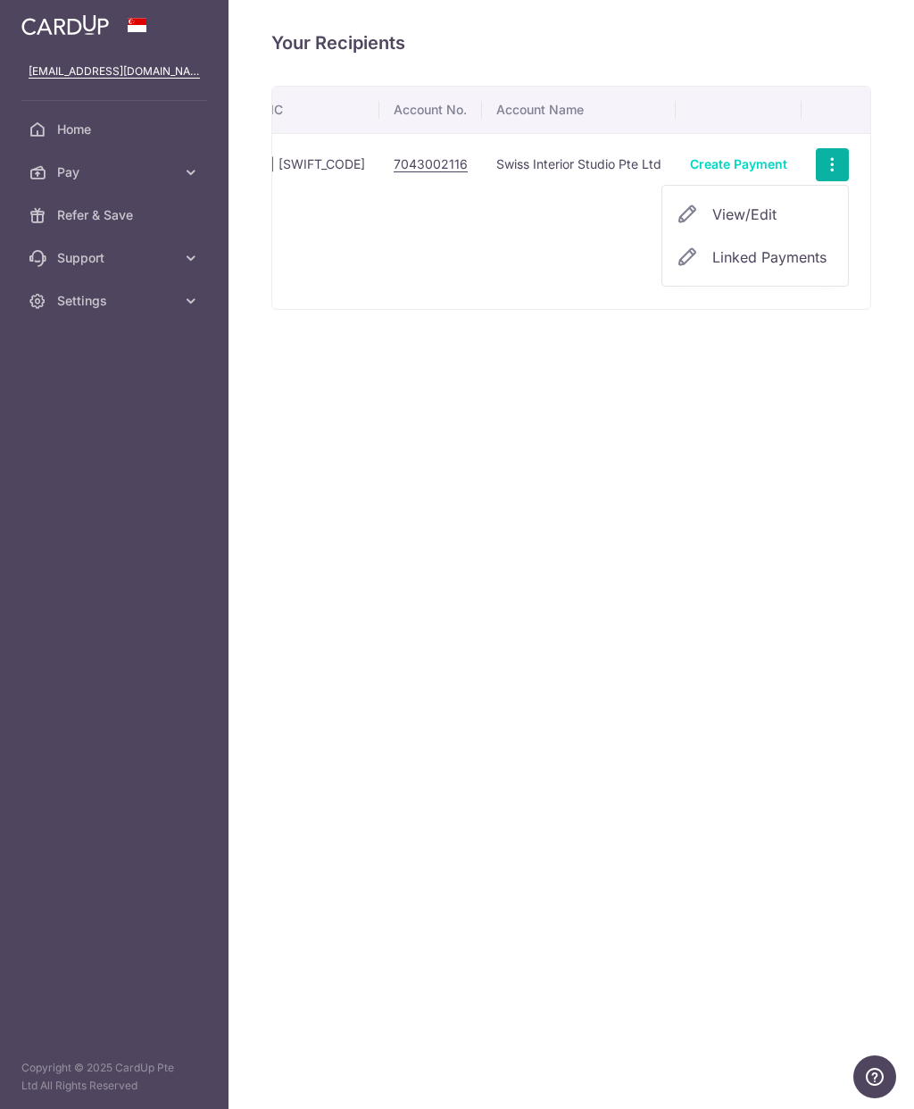
click at [455, 399] on div at bounding box center [457, 554] width 914 height 1109
click at [187, 176] on icon at bounding box center [191, 172] width 18 height 18
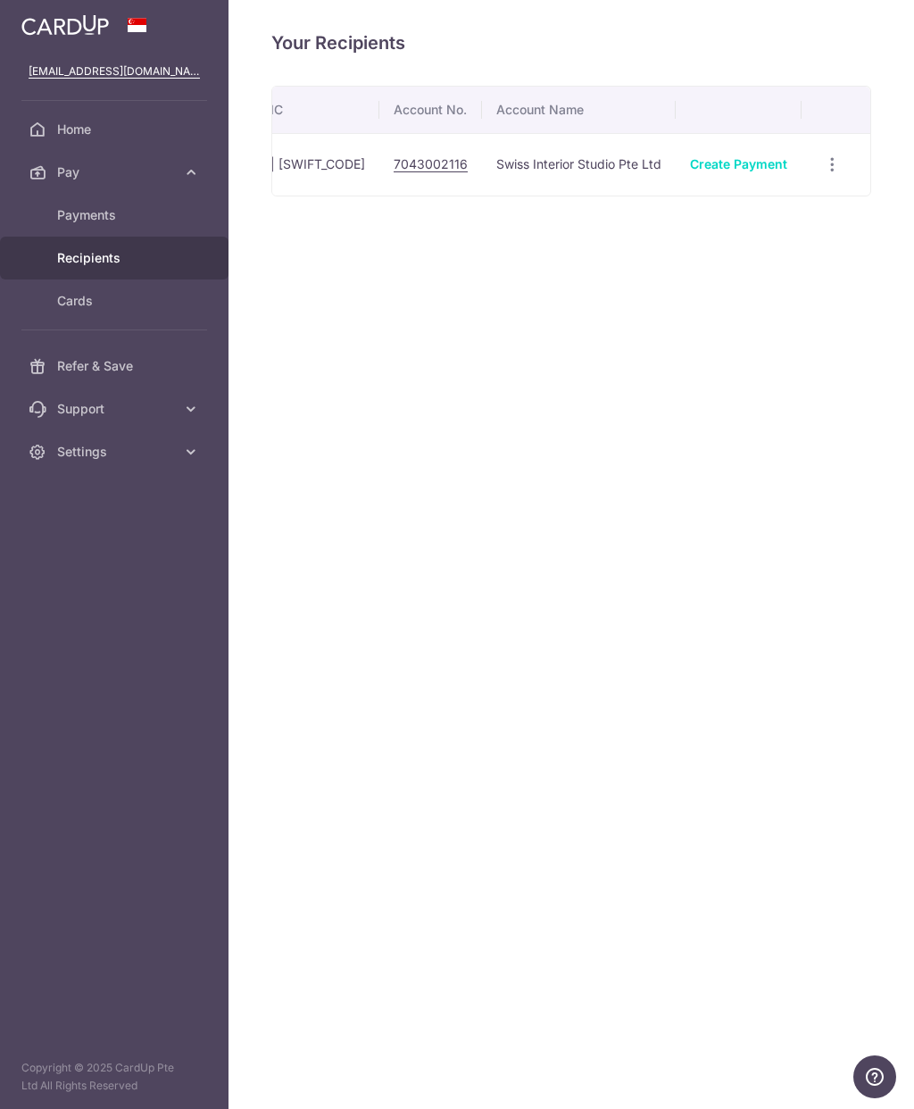
click at [126, 218] on span "Payments" at bounding box center [116, 215] width 118 height 18
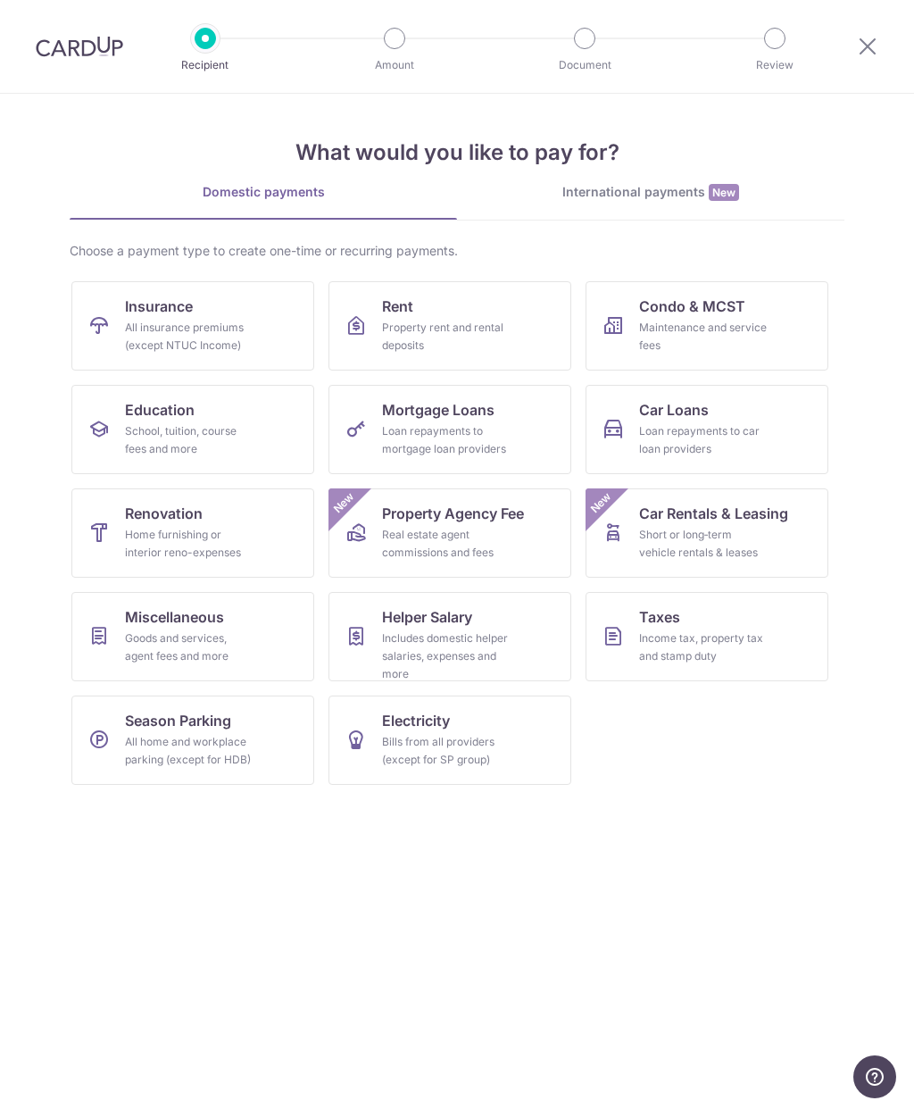
click at [587, 41] on div at bounding box center [584, 38] width 21 height 21
click at [599, 63] on p "Document" at bounding box center [585, 65] width 132 height 18
click at [111, 524] on link "Renovation Home furnishing or interior reno-expenses" at bounding box center [192, 532] width 243 height 89
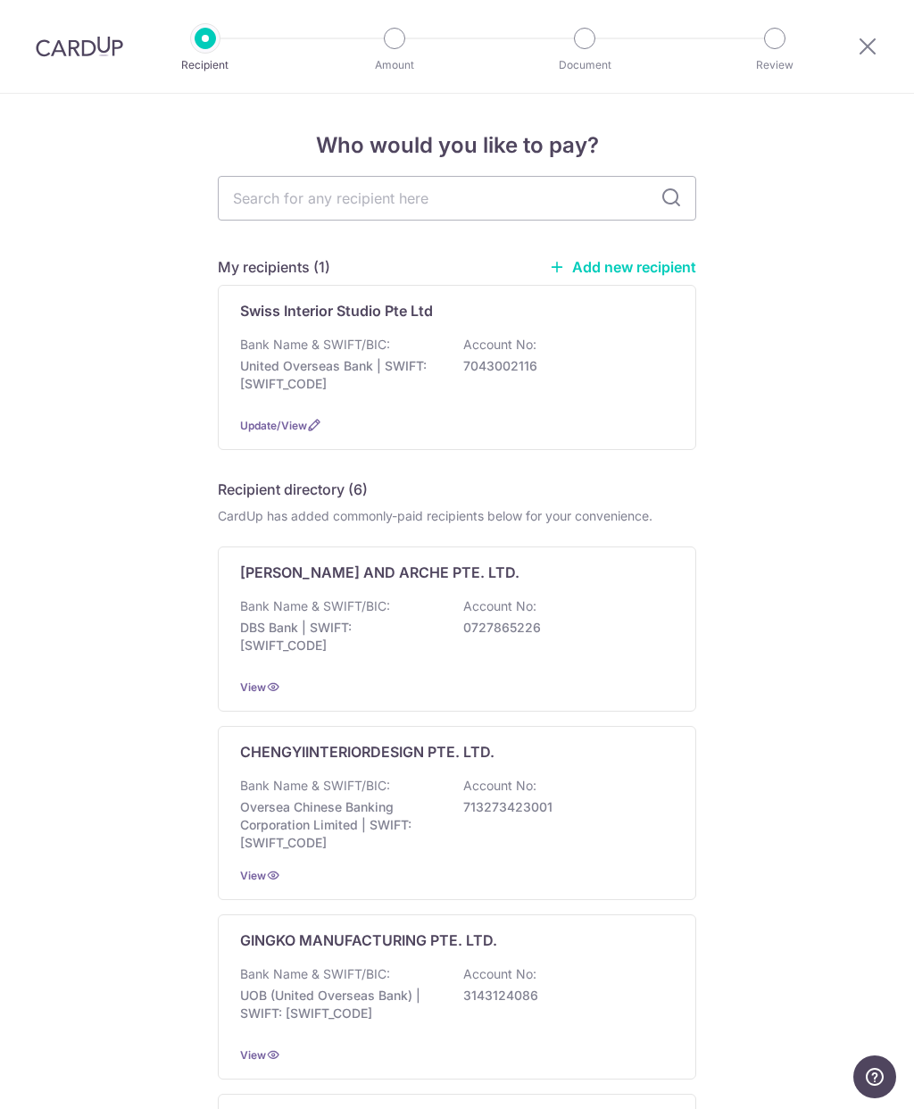
click at [505, 379] on div "Bank Name & SWIFT/BIC: United Overseas Bank | SWIFT: [SWIFT_CODE] Account No: 7…" at bounding box center [457, 369] width 434 height 66
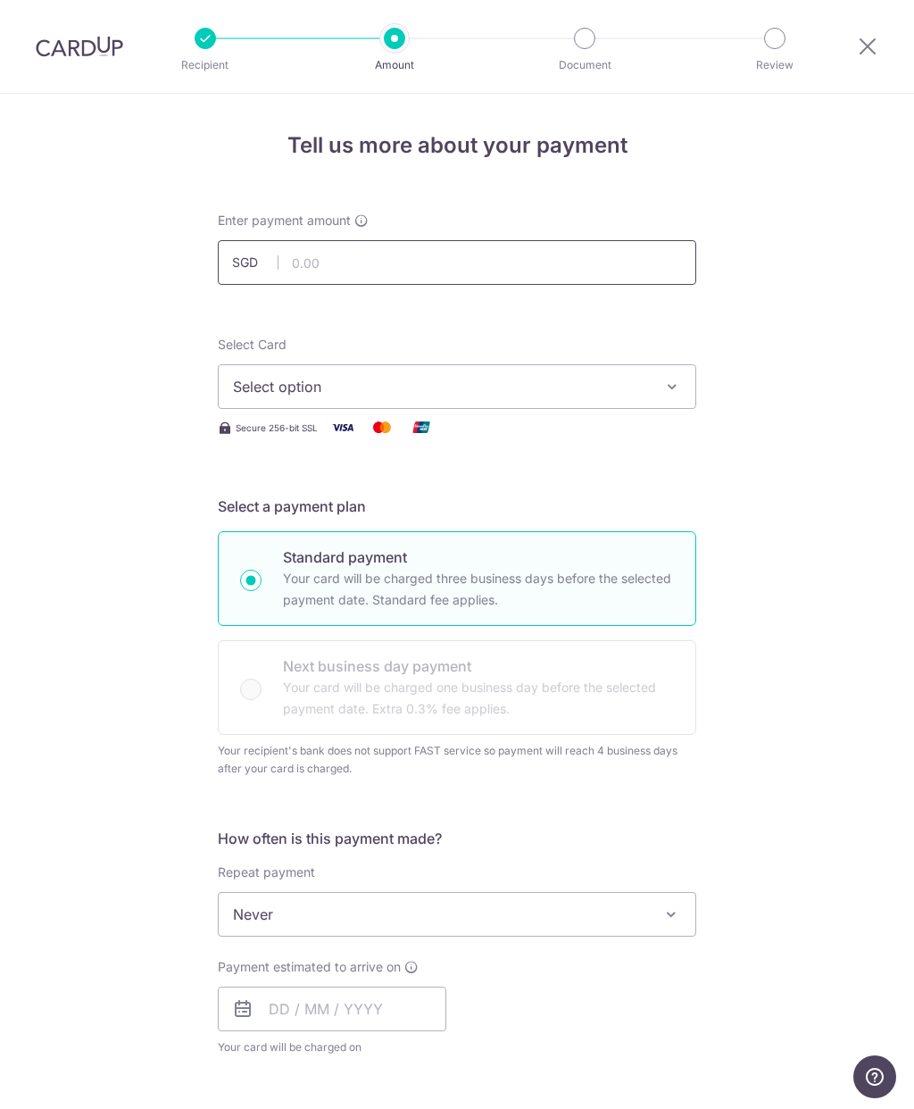
click at [572, 269] on input "text" at bounding box center [457, 262] width 479 height 45
click at [657, 390] on button "Select option" at bounding box center [457, 386] width 479 height 45
type input "15,600.00"
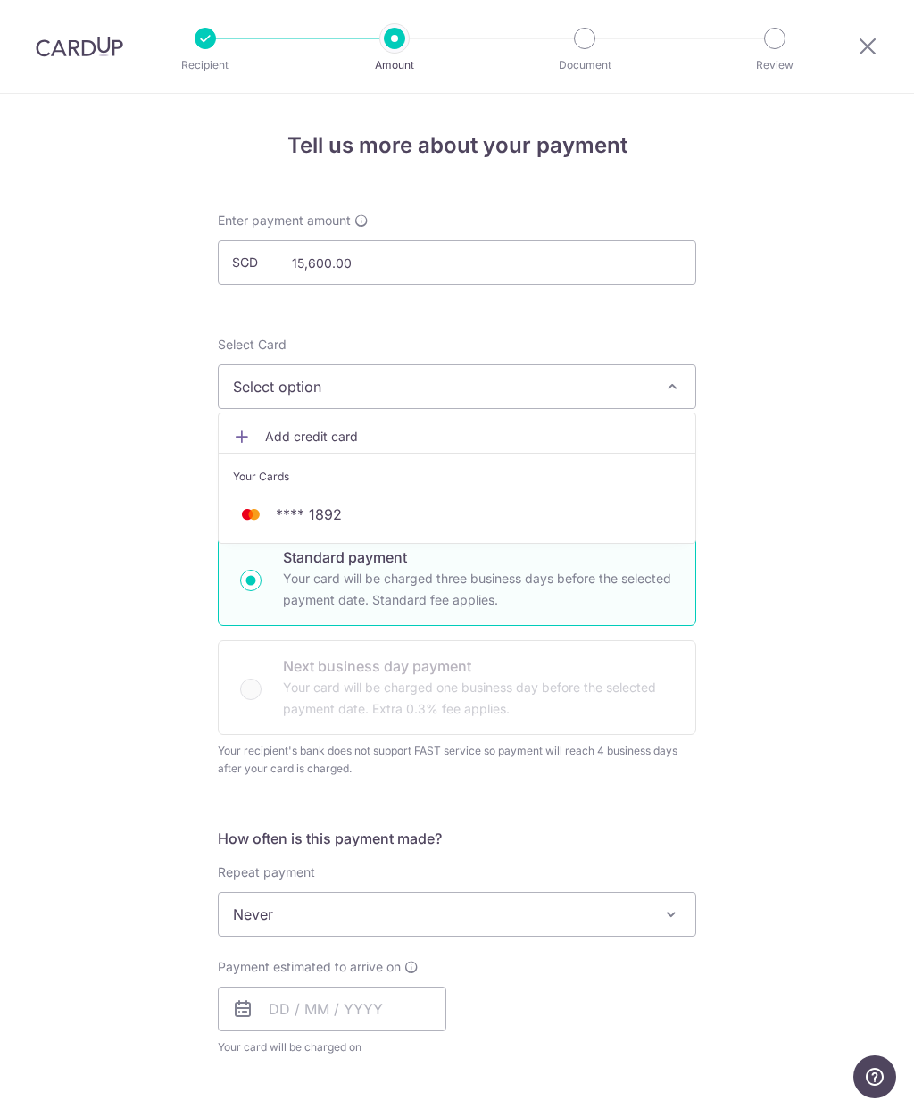
click at [566, 513] on span "**** 1892" at bounding box center [457, 514] width 448 height 21
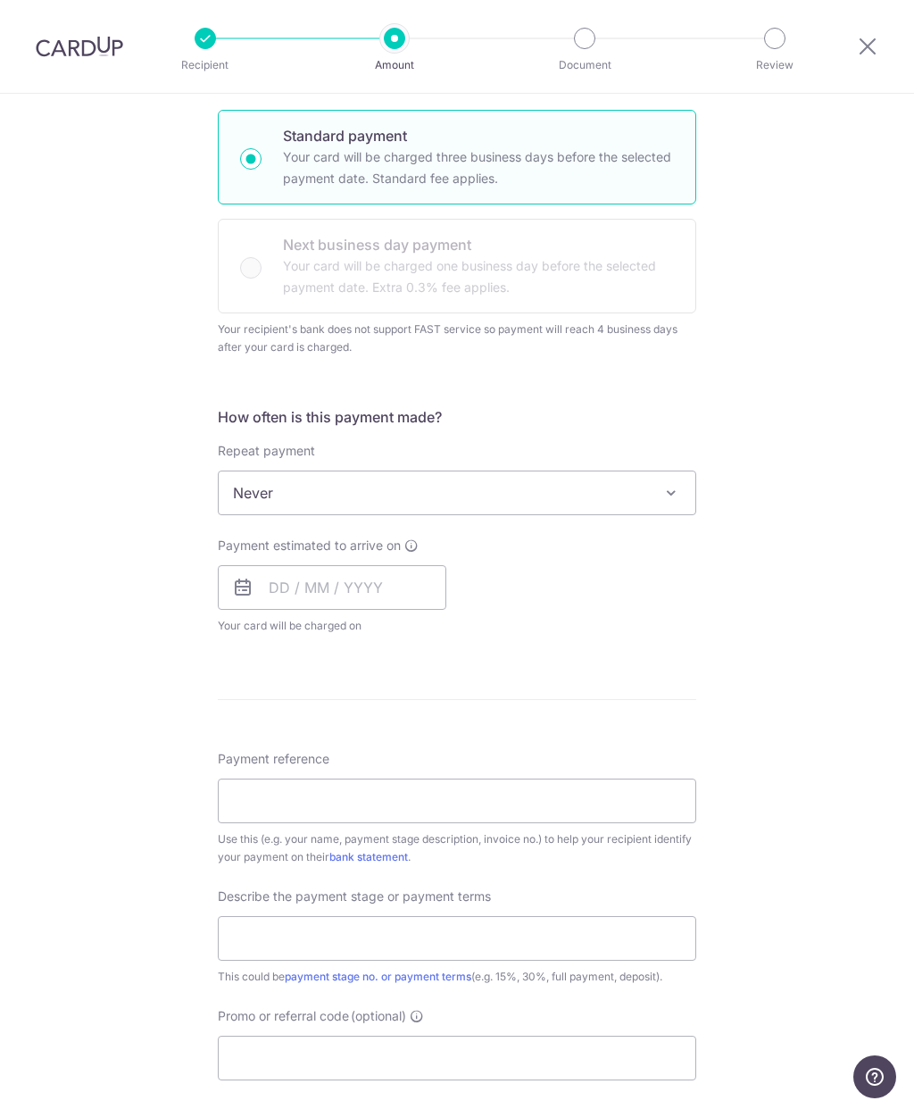
scroll to position [428, 0]
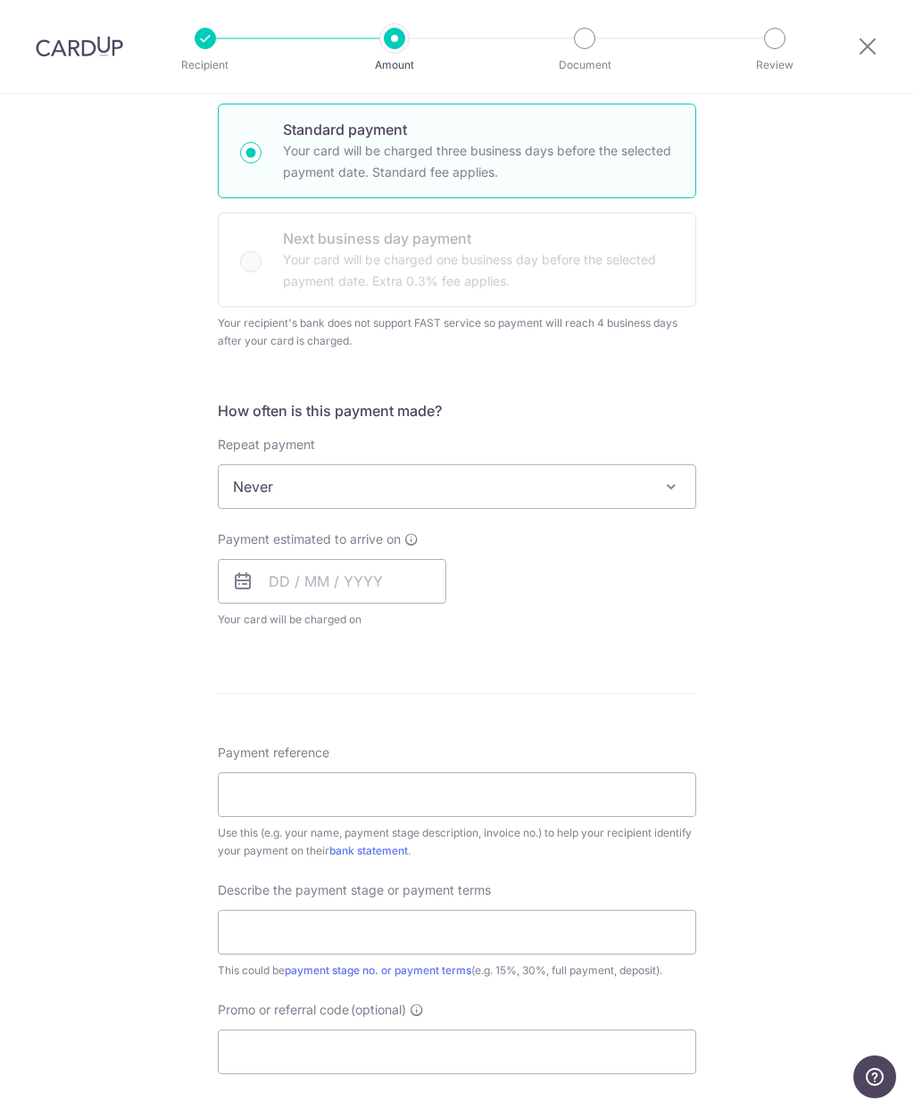
click at [654, 483] on span "Never" at bounding box center [457, 486] width 477 height 43
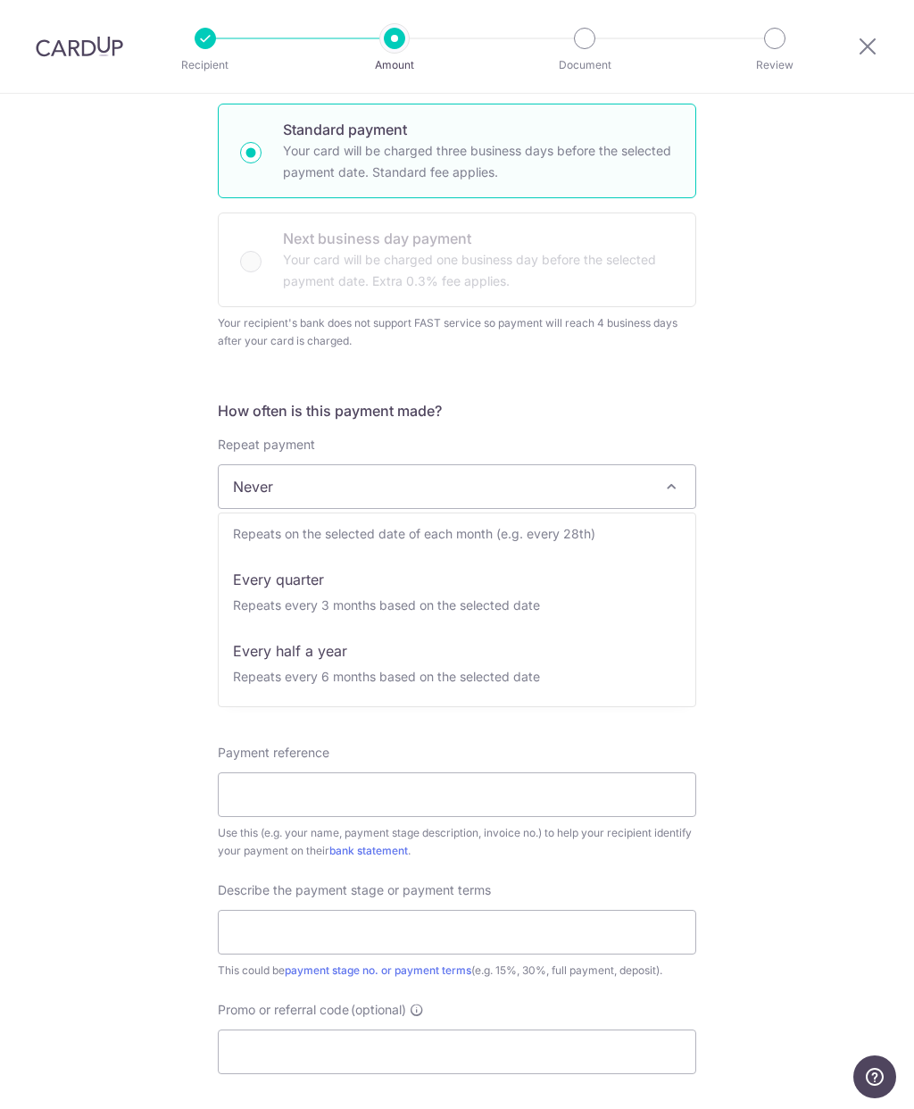
scroll to position [179, 0]
click at [669, 497] on span at bounding box center [671, 486] width 21 height 21
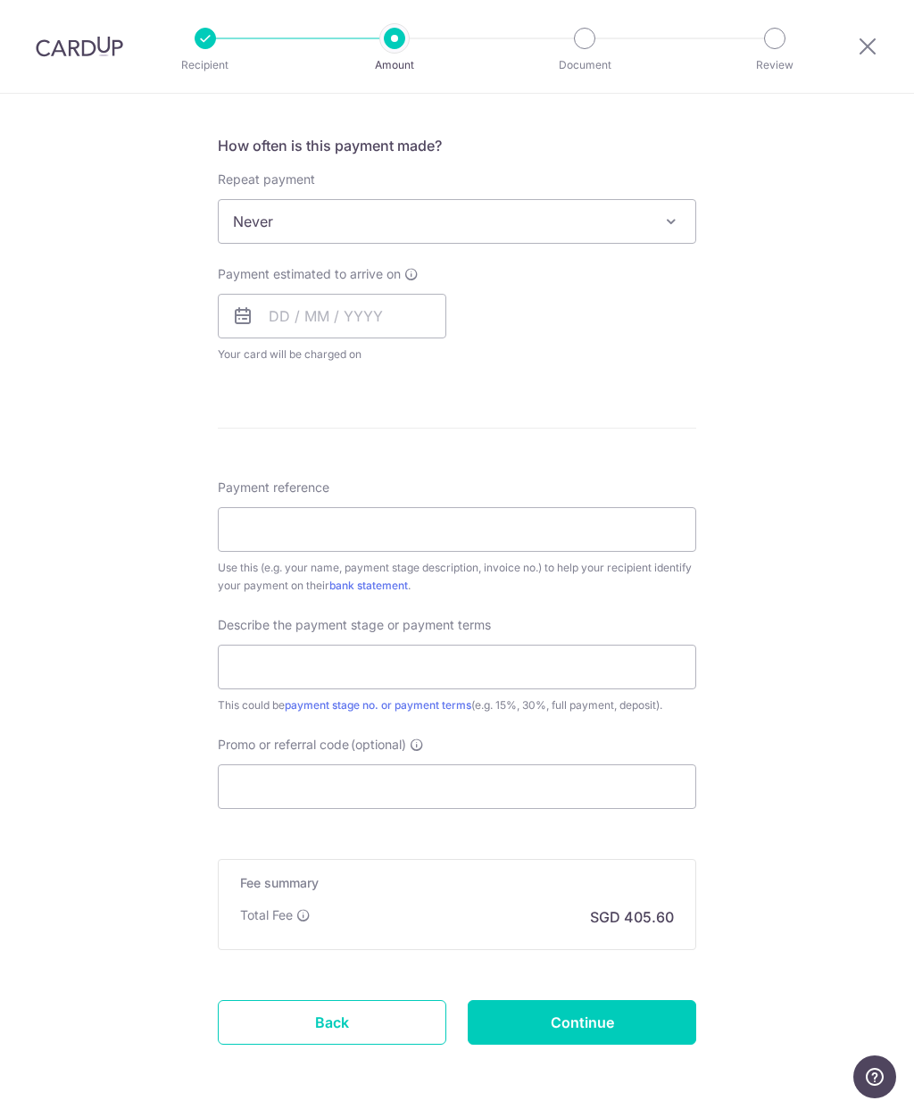
scroll to position [691, 0]
click at [621, 544] on input "Payment reference" at bounding box center [457, 531] width 479 height 45
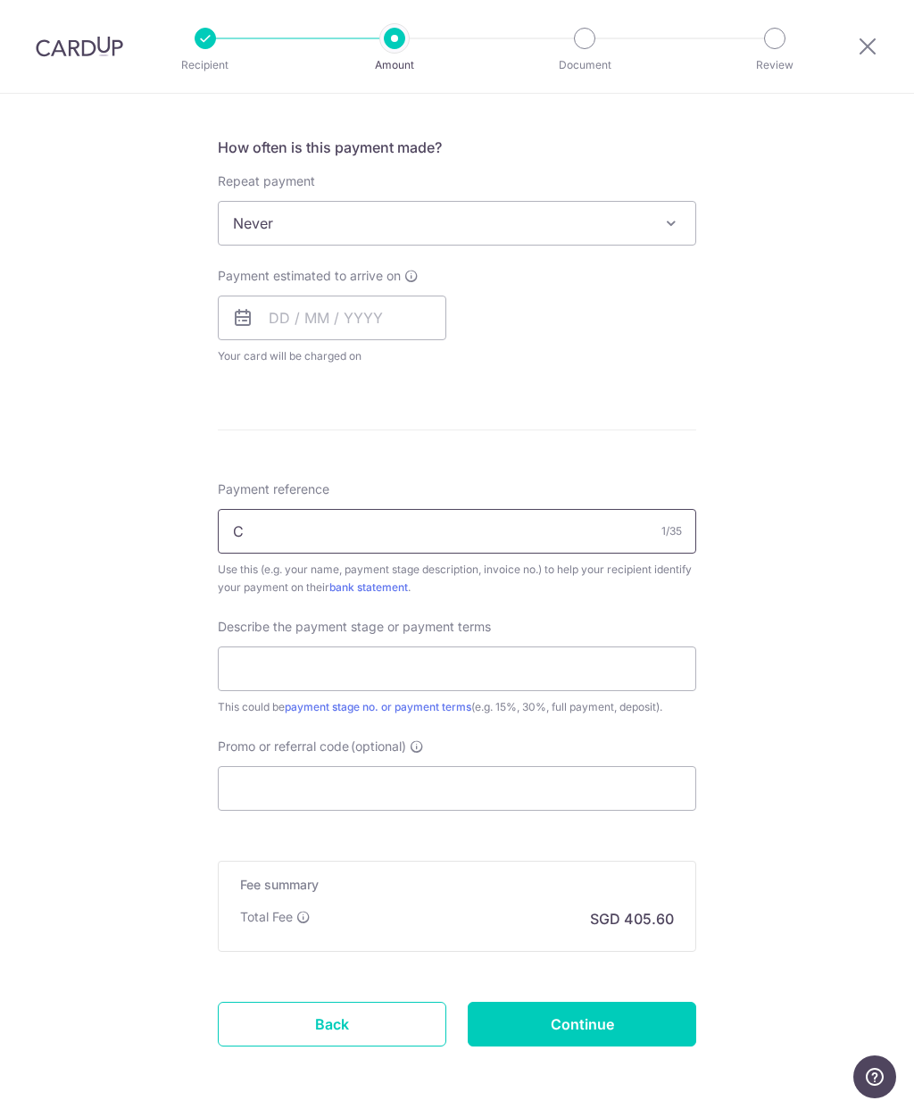
type input "[PERSON_NAME]-[STREET_ADDRESS]"
click at [562, 680] on input "text" at bounding box center [457, 668] width 479 height 45
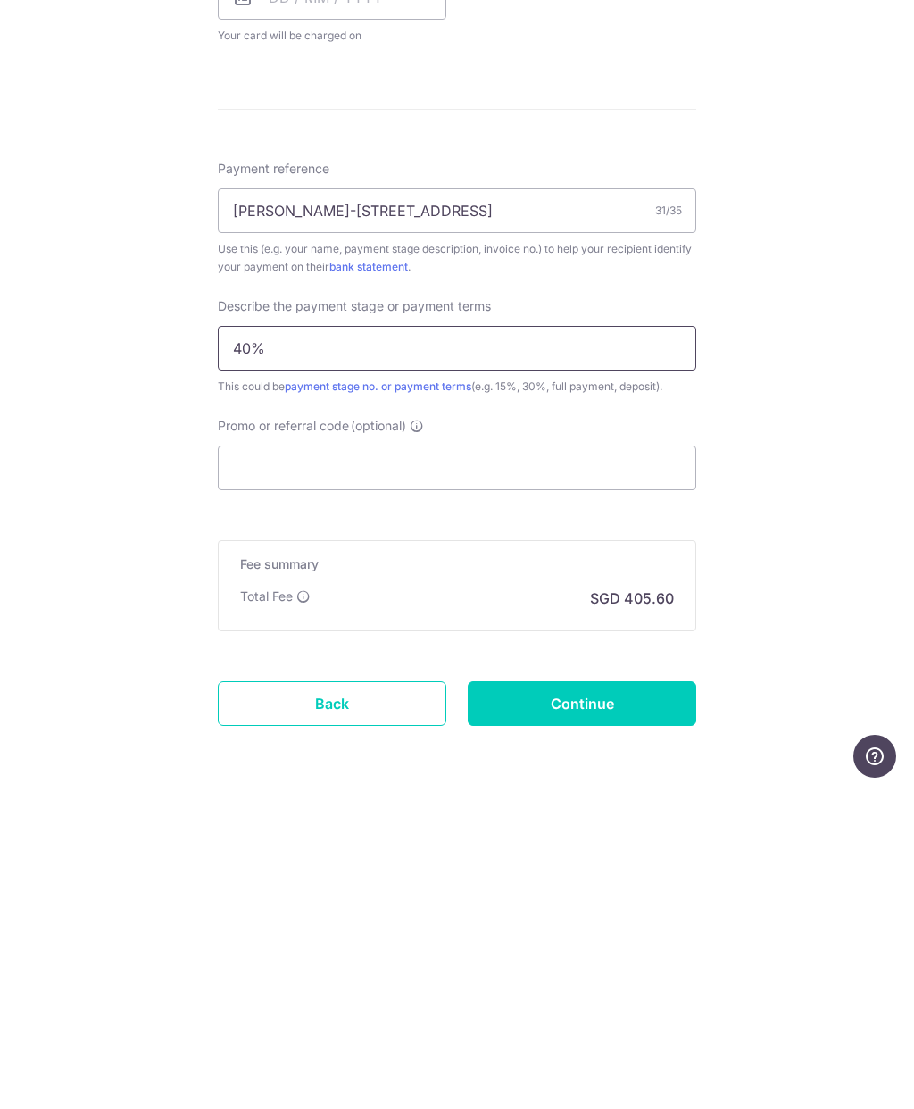
type input "40%"
click at [579, 766] on input "Promo or referral code (optional)" at bounding box center [457, 788] width 479 height 45
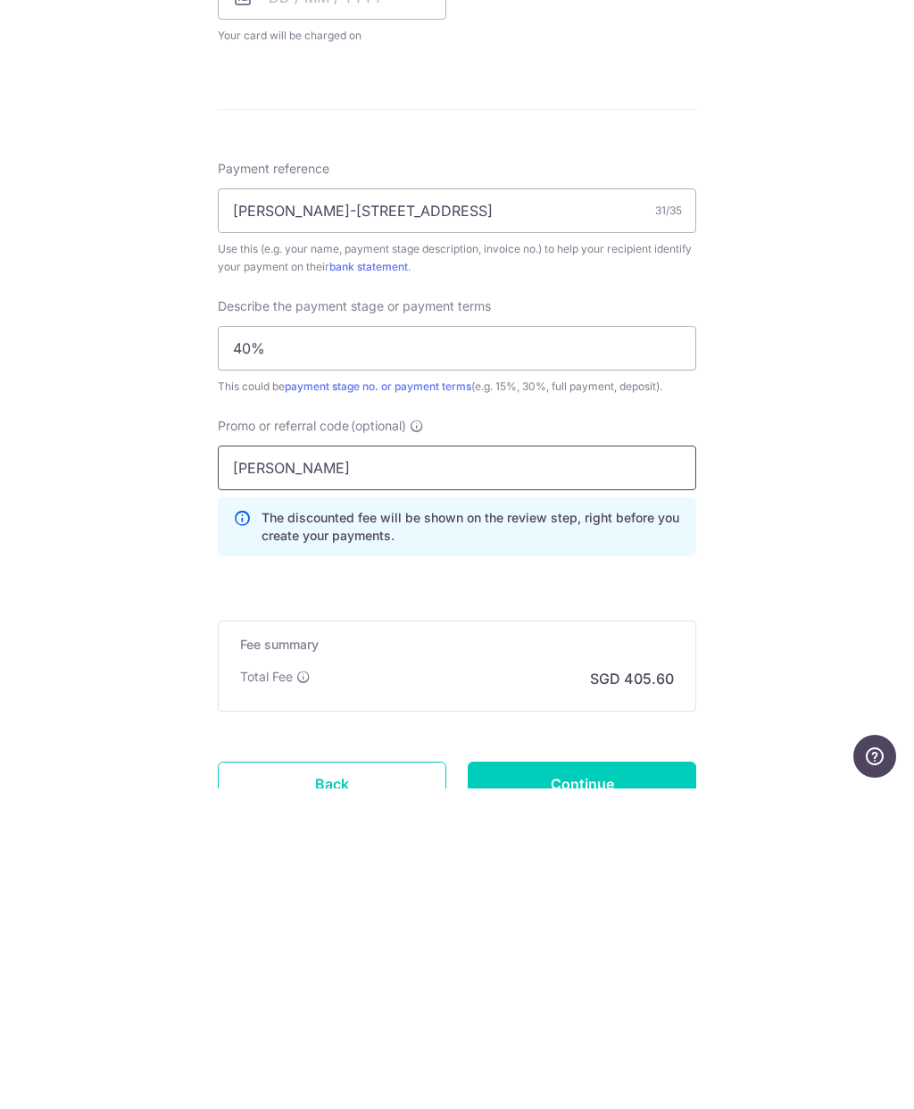
type input "JIEWEIO728"
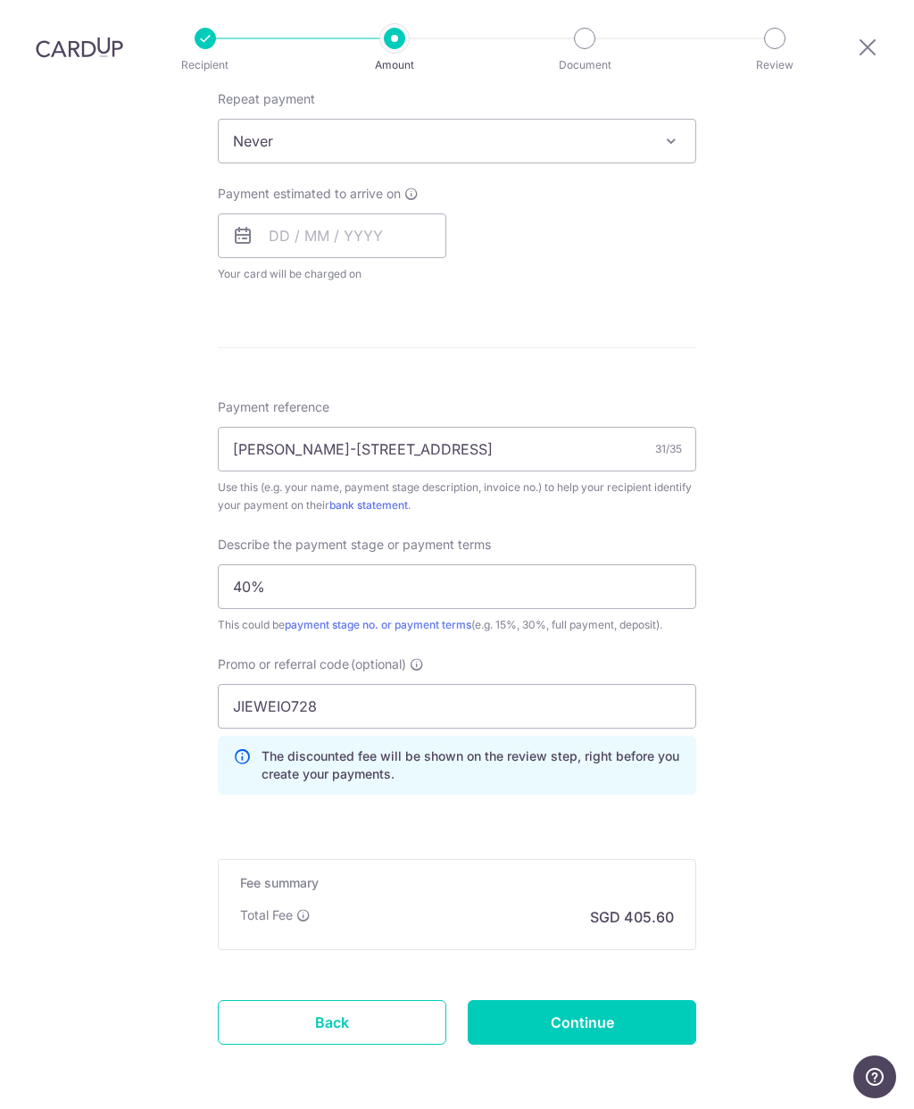
scroll to position [771, 0]
click at [779, 752] on div "Tell us more about your payment Enter payment amount SGD 15,600.00 15600.00 Sel…" at bounding box center [457, 251] width 914 height 1858
click at [92, 891] on div "Tell us more about your payment Enter payment amount SGD 15,600.00 15600.00 Sel…" at bounding box center [457, 251] width 914 height 1858
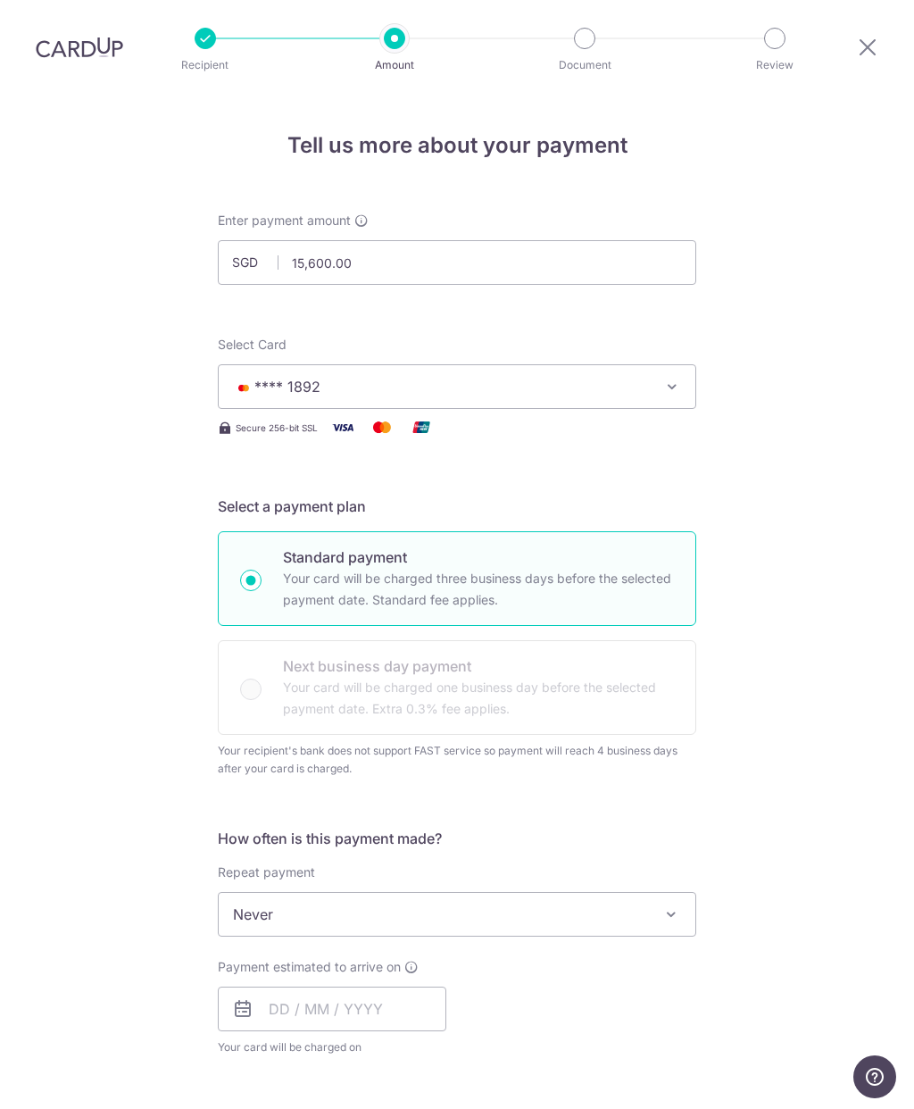
scroll to position [0, 0]
click at [441, 240] on input "15,600.00" at bounding box center [457, 262] width 479 height 45
type input "1"
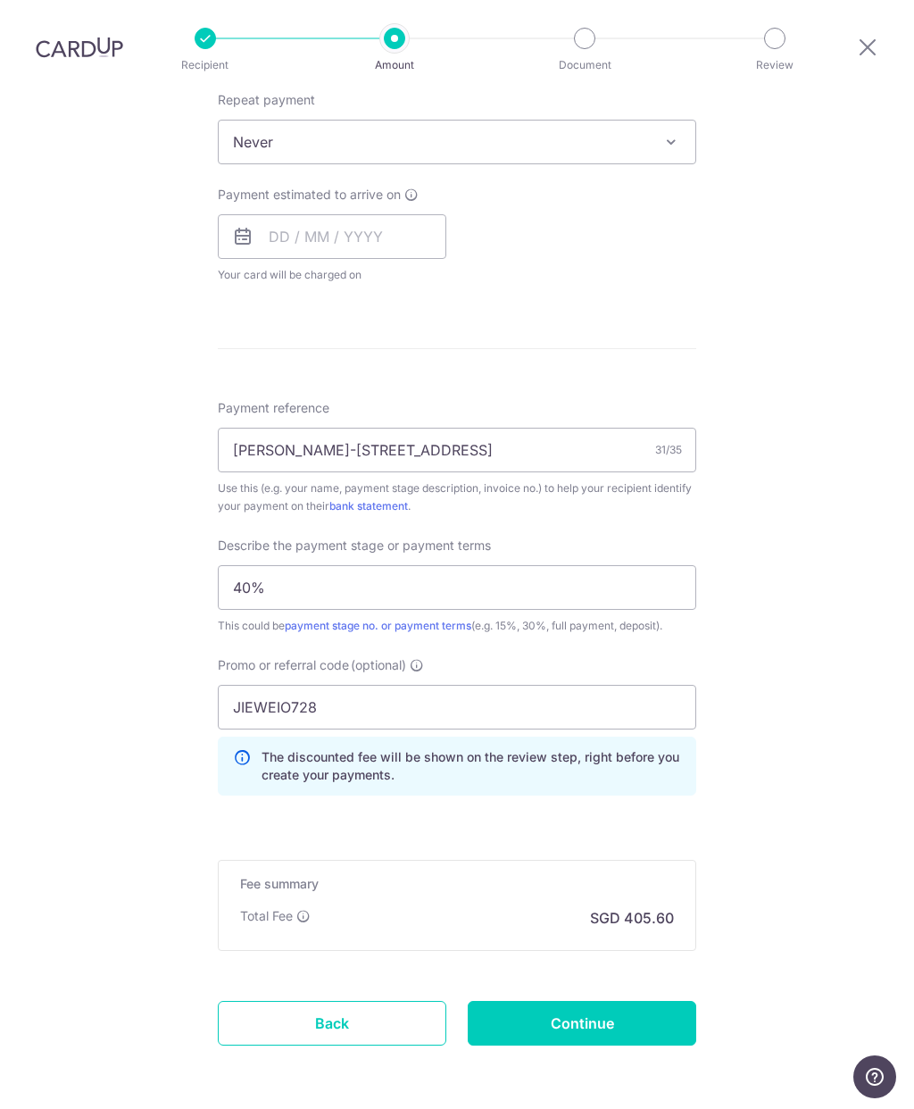
scroll to position [771, 0]
click button "Add Card" at bounding box center [0, 0] width 0 height 0
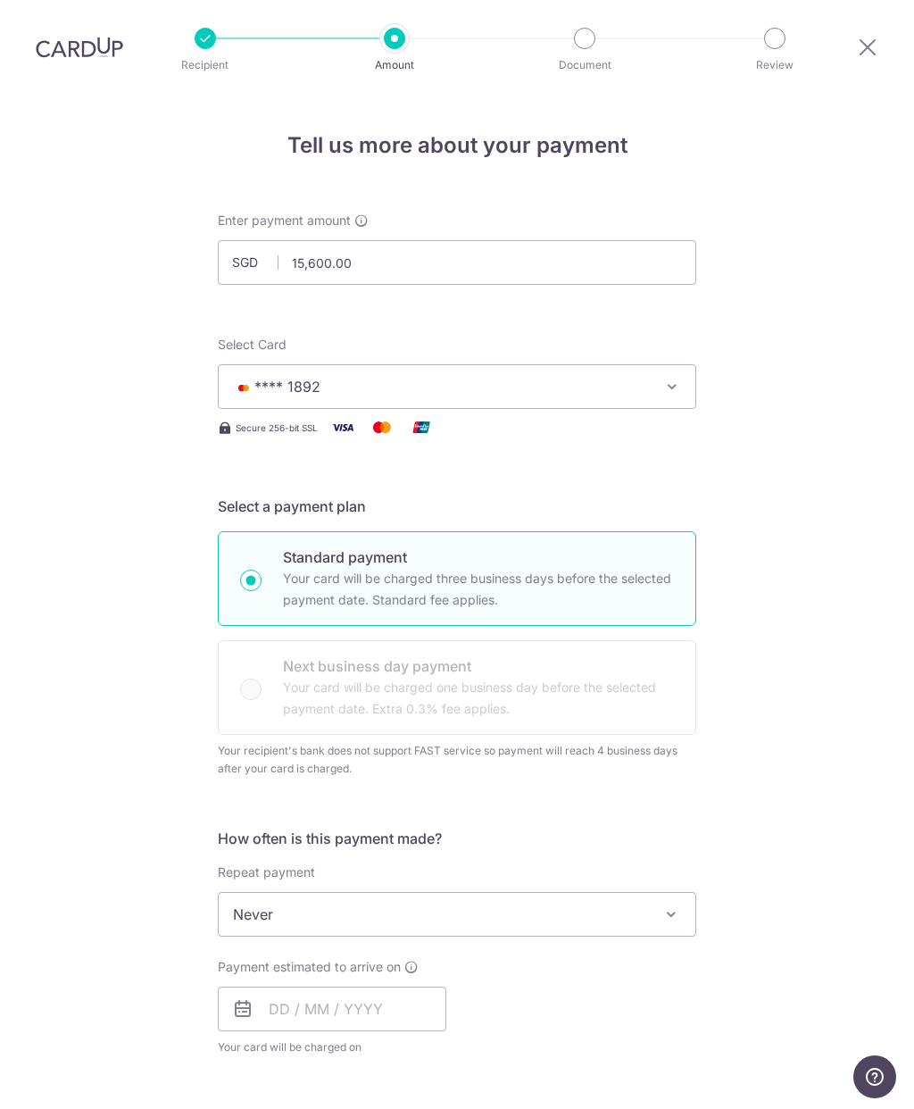
scroll to position [0, 0]
click at [558, 240] on input "15,600.00" at bounding box center [457, 262] width 479 height 45
click at [580, 240] on input "15600.00" at bounding box center [457, 262] width 479 height 45
type input "1"
click at [830, 561] on div "Tell us more about your payment Enter payment amount SGD 9750 15600.00 Select C…" at bounding box center [457, 1023] width 914 height 1858
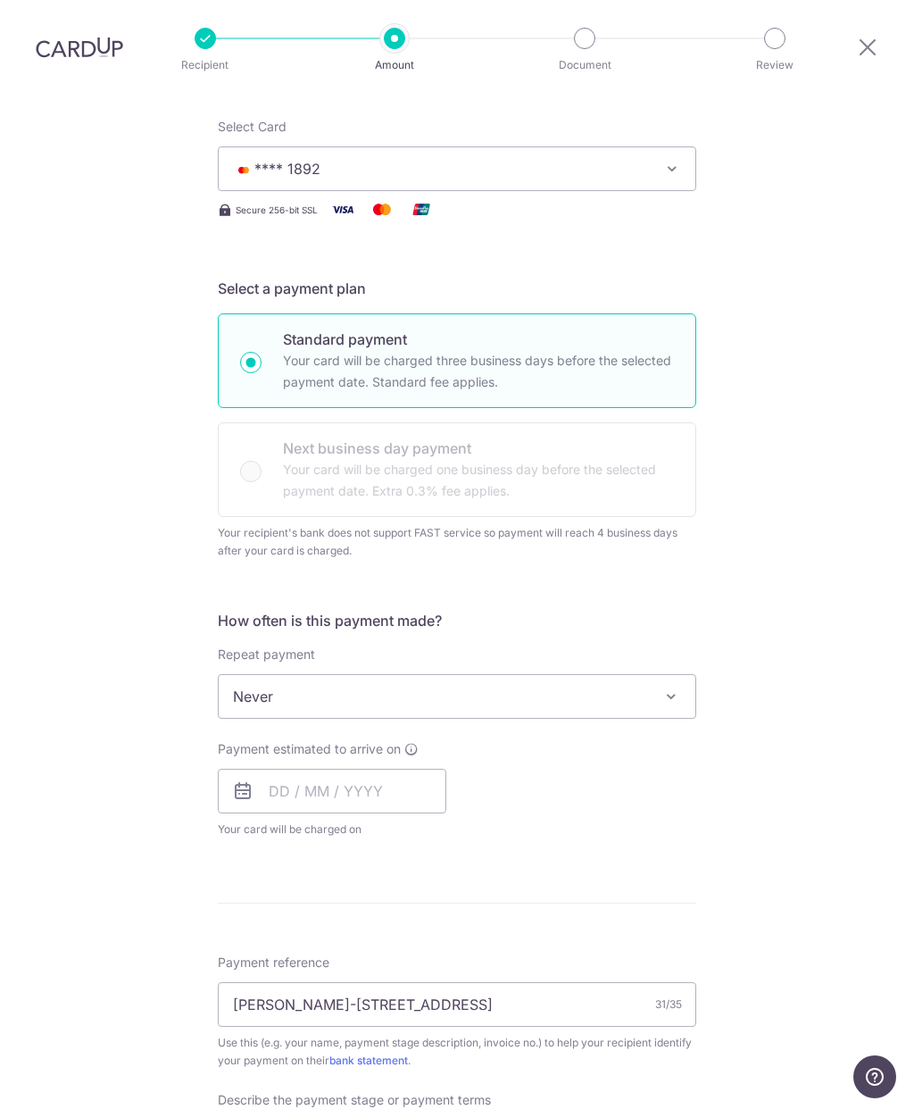
scroll to position [100, 0]
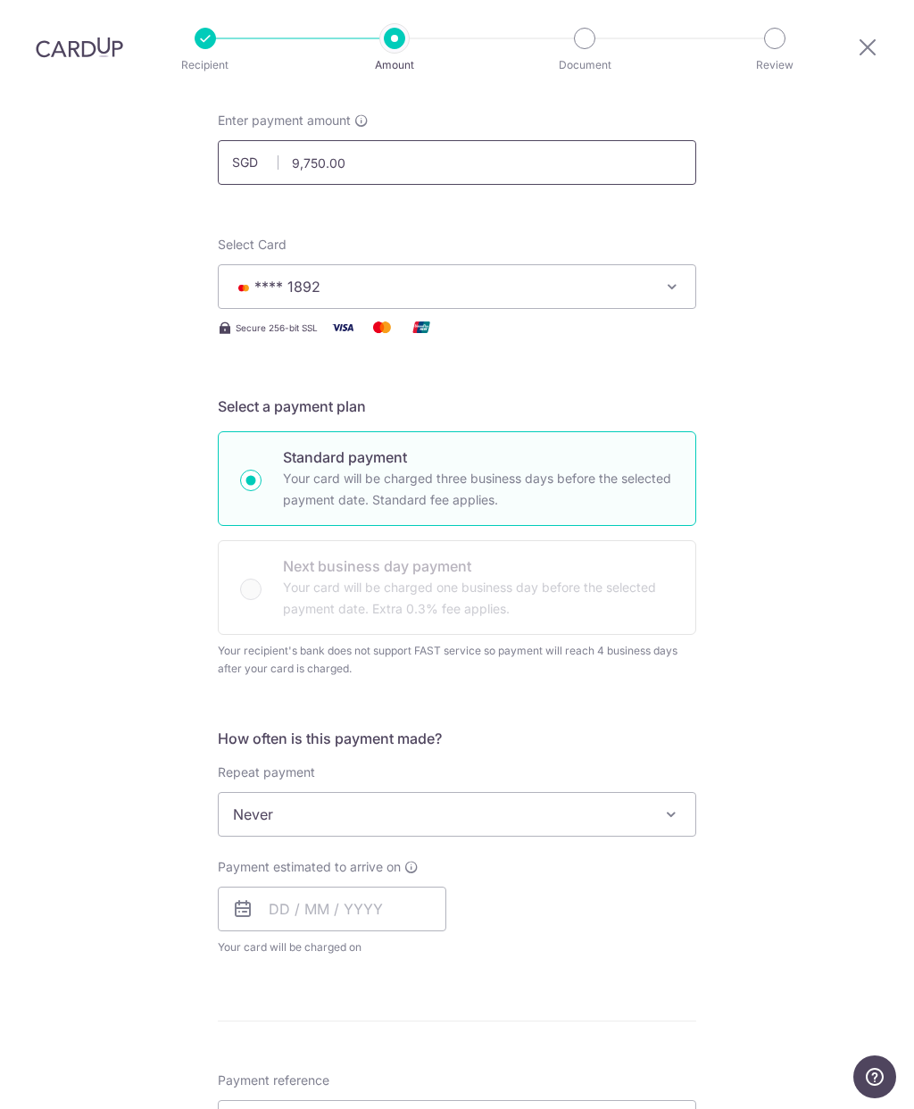
click at [539, 140] on input "9,750.00" at bounding box center [457, 162] width 479 height 45
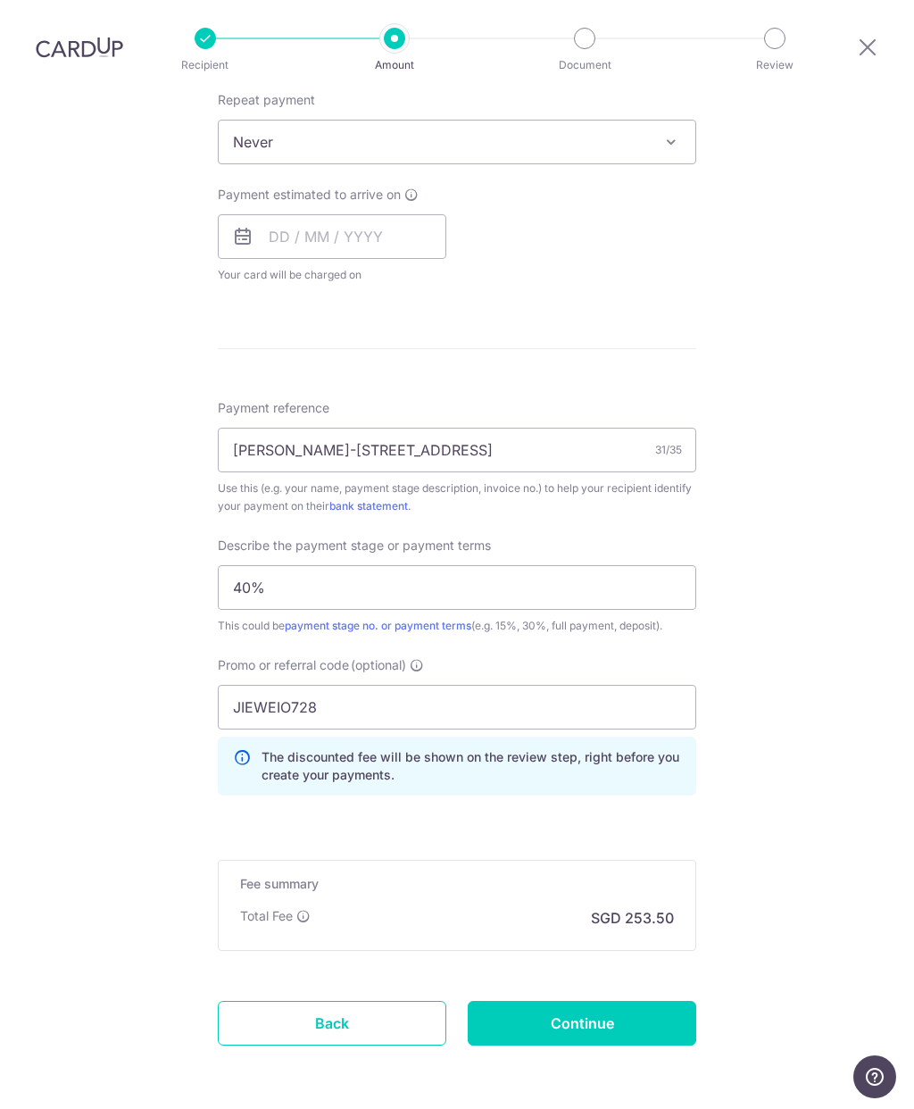
scroll to position [771, 0]
click at [819, 656] on div "Tell us more about your payment Enter payment amount SGD 9,750.00 9750.00 Selec…" at bounding box center [457, 251] width 914 height 1858
click at [800, 591] on div "Tell us more about your payment Enter payment amount SGD 9,750.00 9750.00 Selec…" at bounding box center [457, 251] width 914 height 1858
click at [813, 613] on div "Tell us more about your payment Enter payment amount SGD 9,750.00 9750.00 Selec…" at bounding box center [457, 251] width 914 height 1858
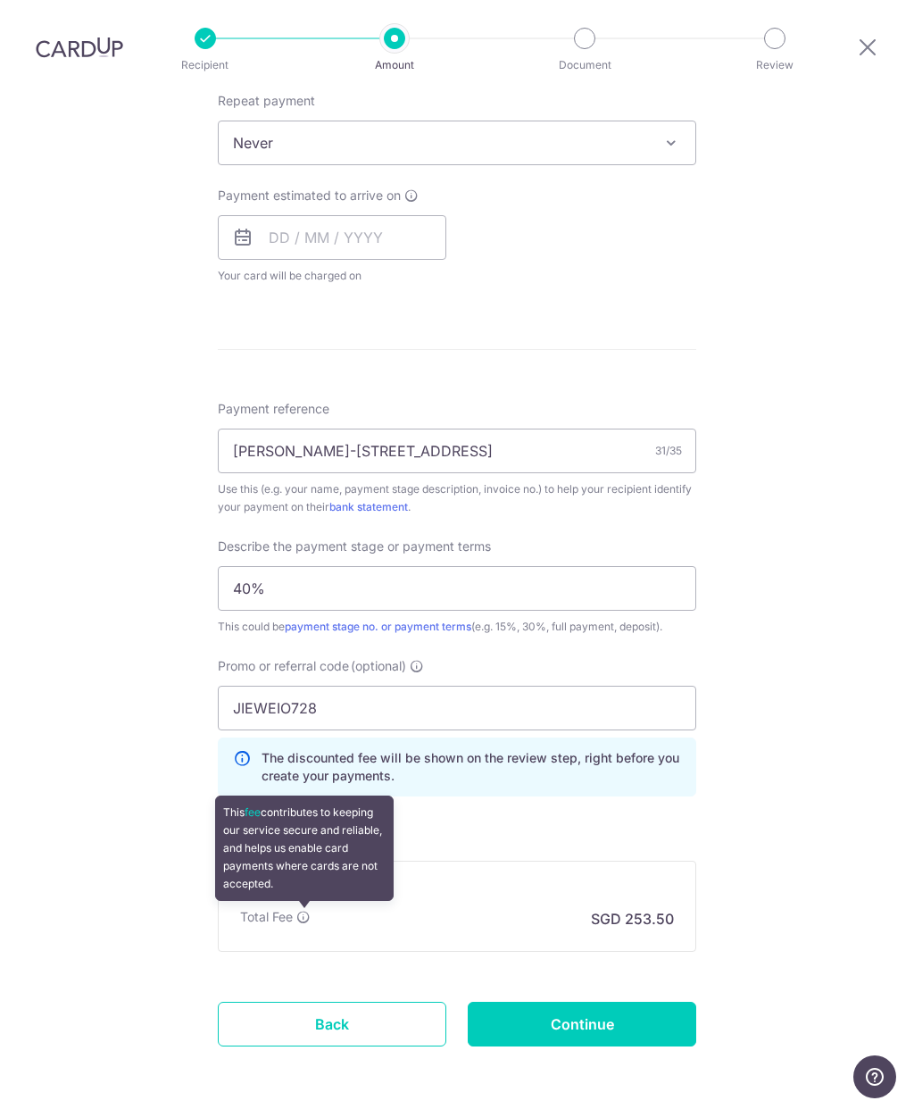
click at [812, 682] on div "Tell us more about your payment Enter payment amount SGD 9,750.00 9750.00 Selec…" at bounding box center [457, 251] width 914 height 1858
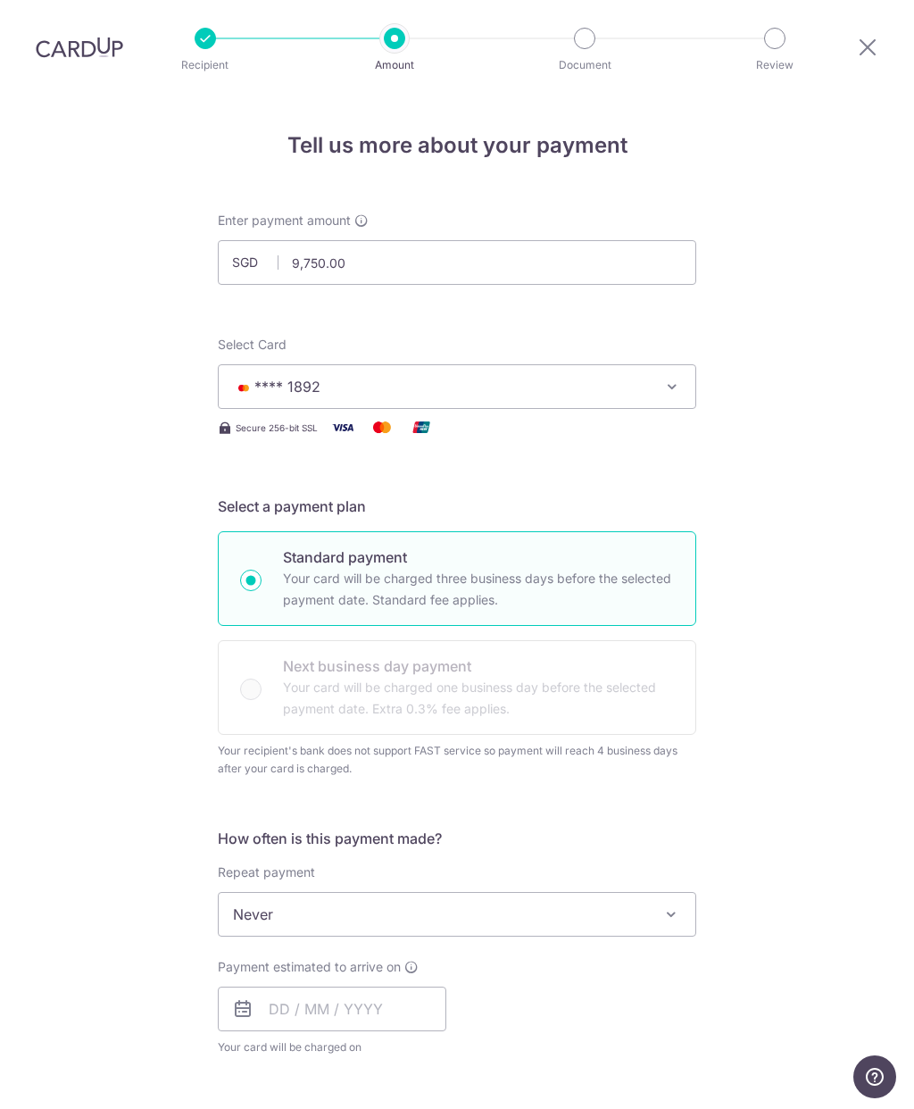
scroll to position [0, 0]
click at [512, 240] on input "9,750.00" at bounding box center [457, 262] width 479 height 45
type input "9"
click at [804, 527] on div "Tell us more about your payment Enter payment amount SGD 7800 9750.00 Select Ca…" at bounding box center [457, 1023] width 914 height 1858
click at [549, 240] on input "7,800.00" at bounding box center [457, 262] width 479 height 45
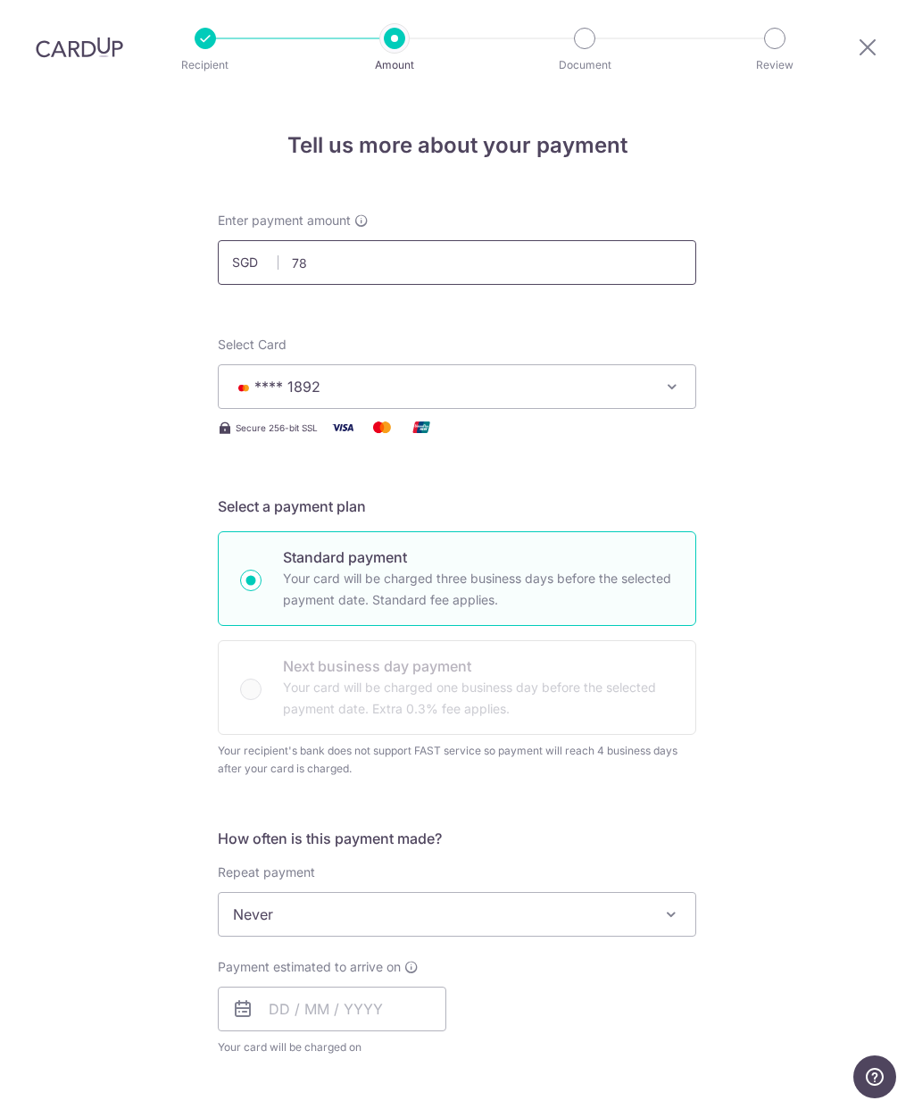
type input "7"
click at [554, 240] on input "text" at bounding box center [457, 262] width 479 height 45
click at [841, 570] on div "Tell us more about your payment Enter payment amount SGD 35100 7800.00 Select C…" at bounding box center [457, 1023] width 914 height 1858
type input "35,100.00"
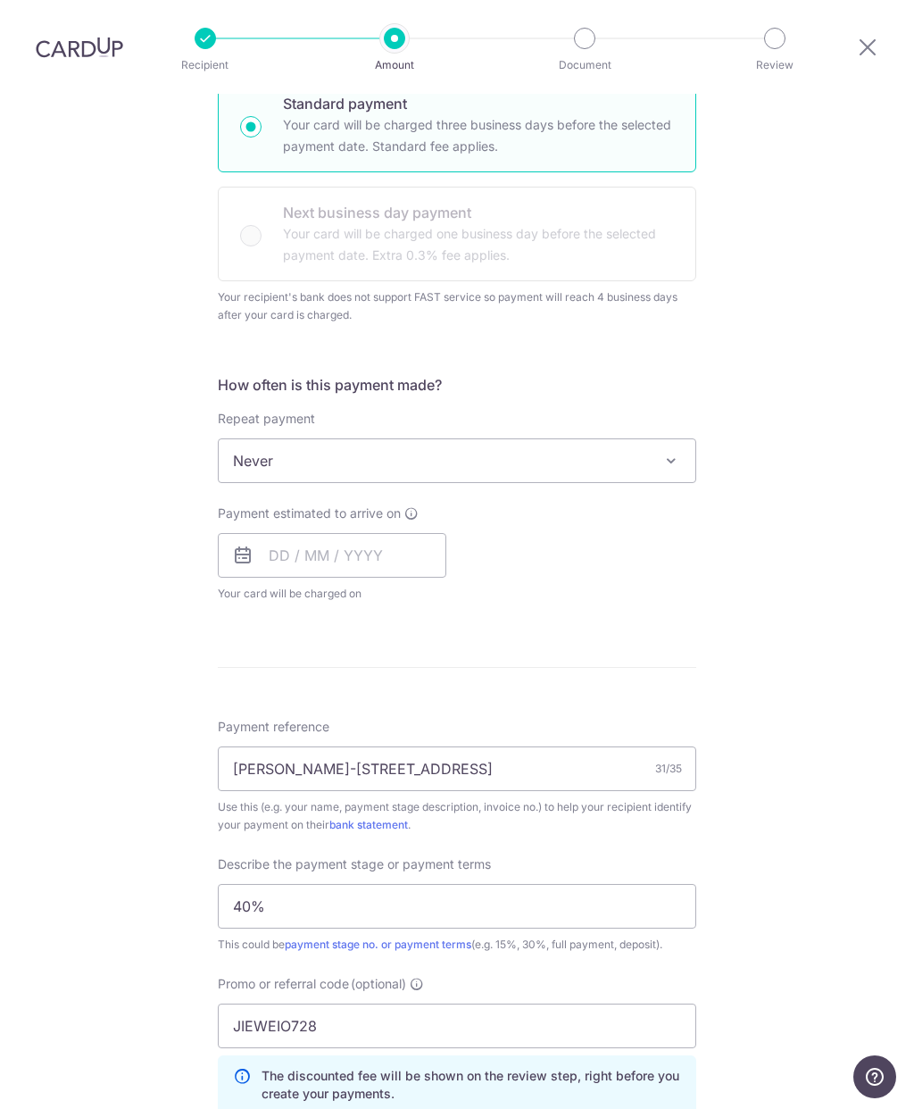
scroll to position [445, 0]
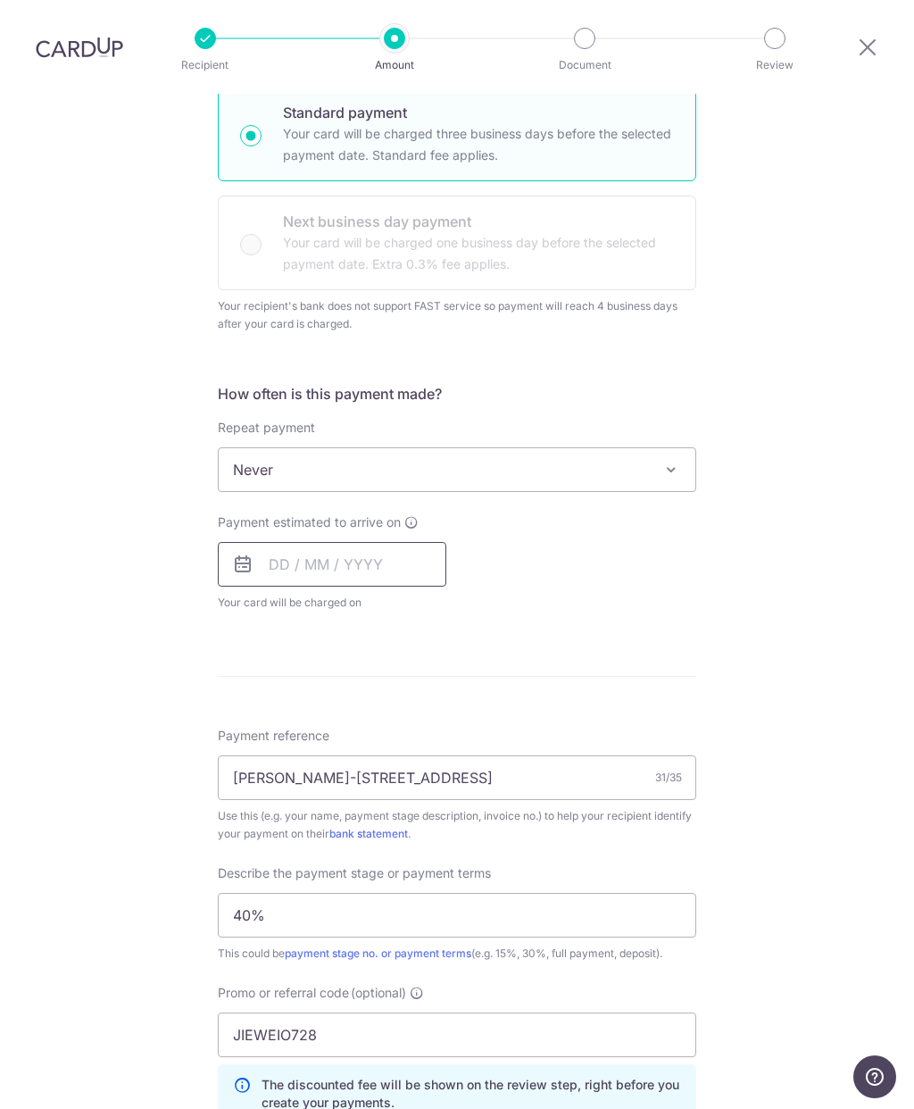
click at [375, 542] on input "text" at bounding box center [332, 564] width 229 height 45
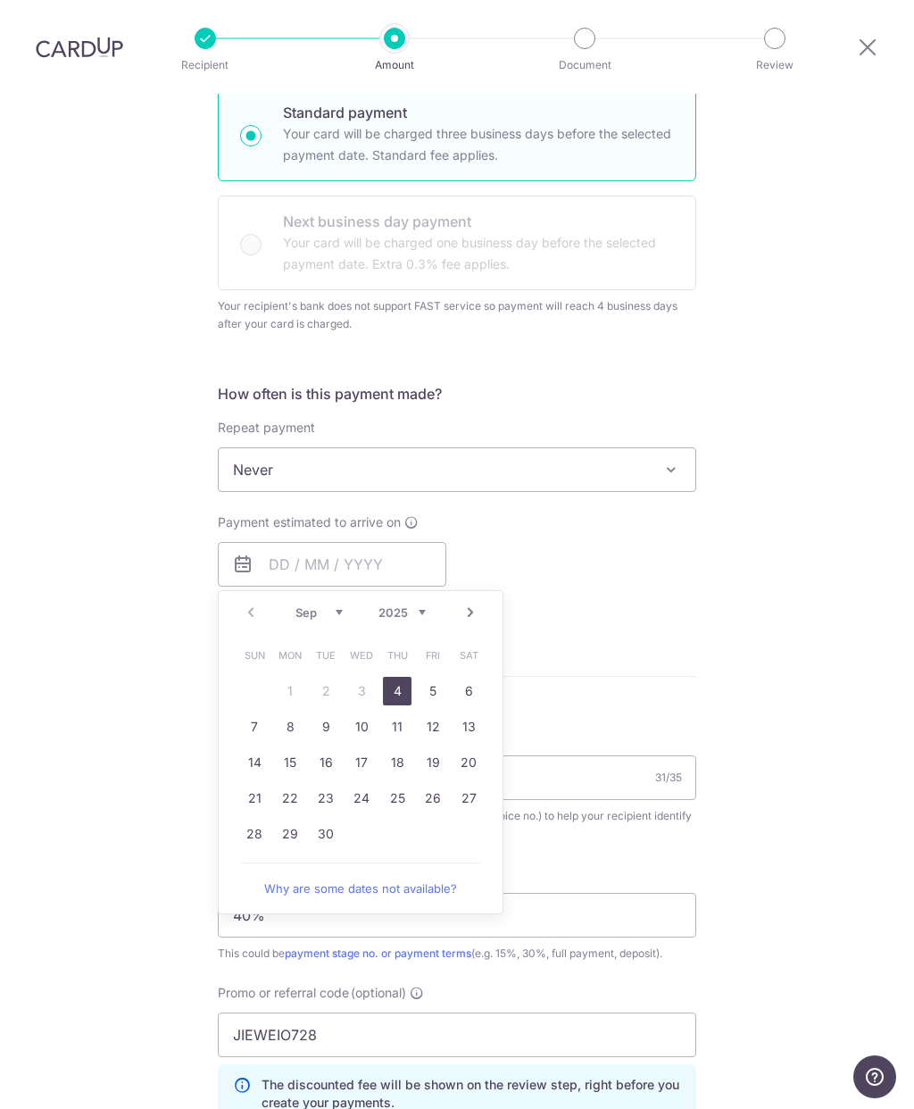
click at [398, 677] on link "4" at bounding box center [397, 691] width 29 height 29
type input "[DATE]"
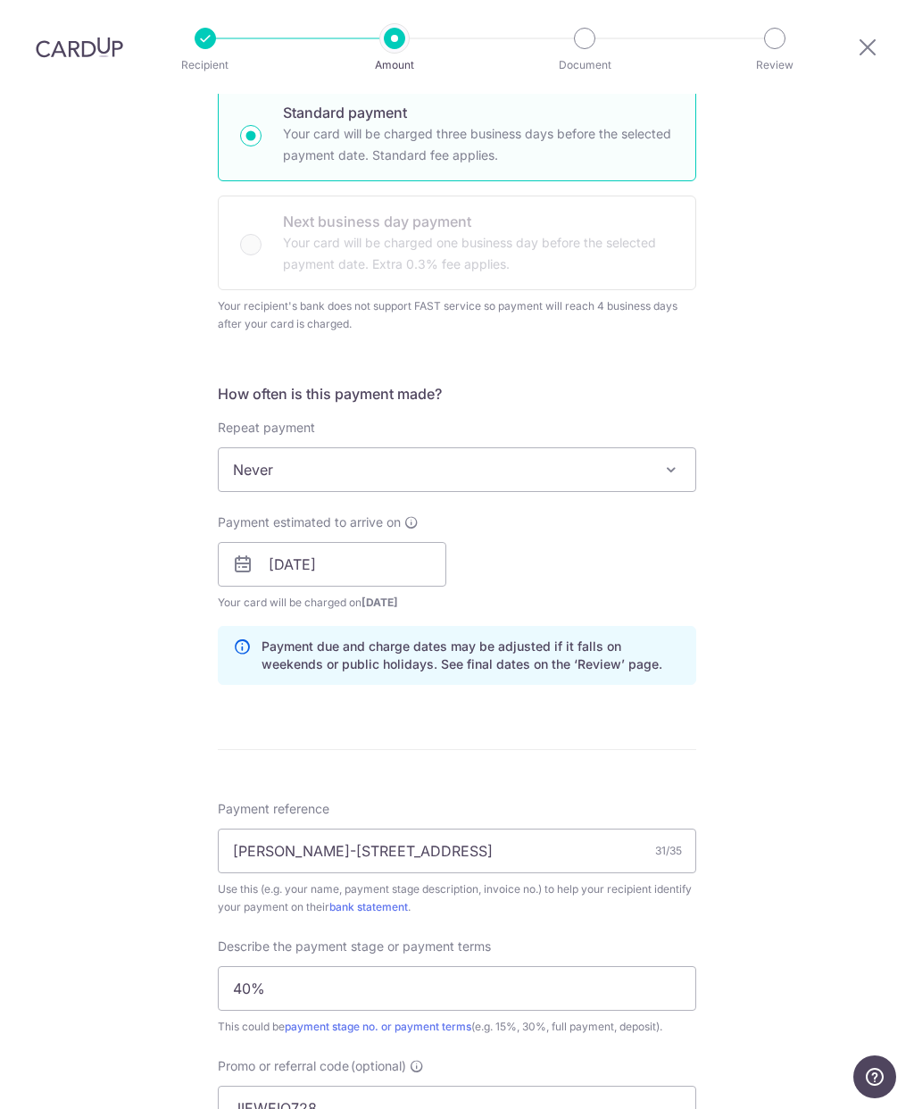
click at [794, 380] on div "Tell us more about your payment Enter payment amount SGD 35,100.00 35100.00 Sel…" at bounding box center [457, 614] width 914 height 1931
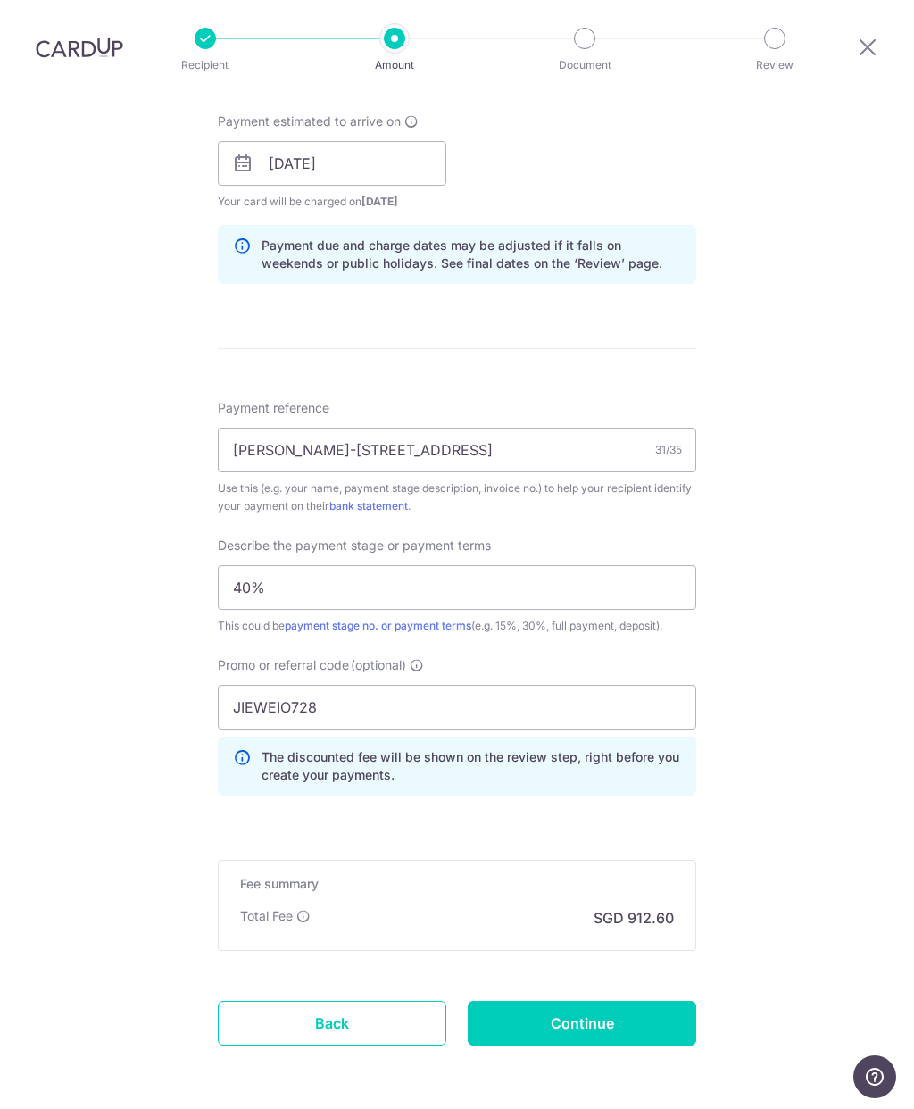
scroll to position [845, 0]
click at [646, 1002] on input "Continue" at bounding box center [582, 1024] width 229 height 45
type input "Create Schedule"
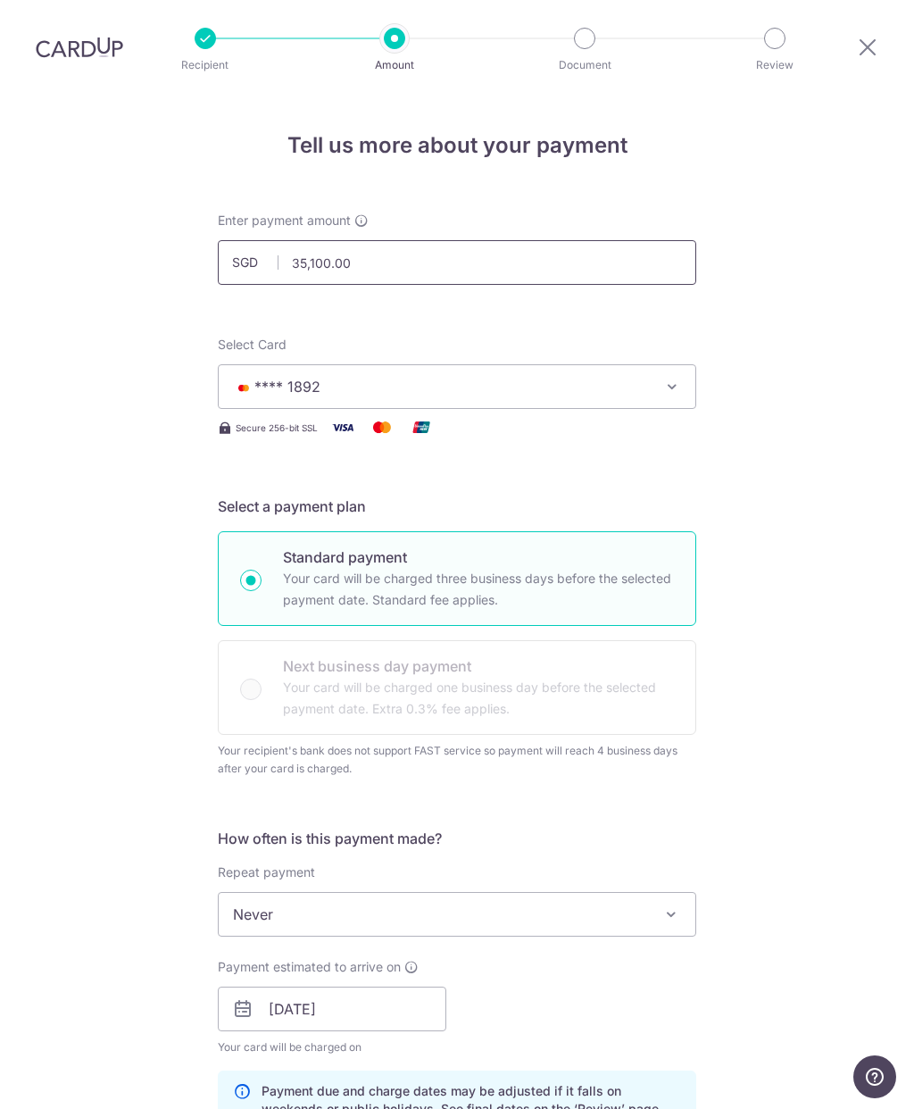
click at [592, 240] on input "35,100.00" at bounding box center [457, 262] width 479 height 45
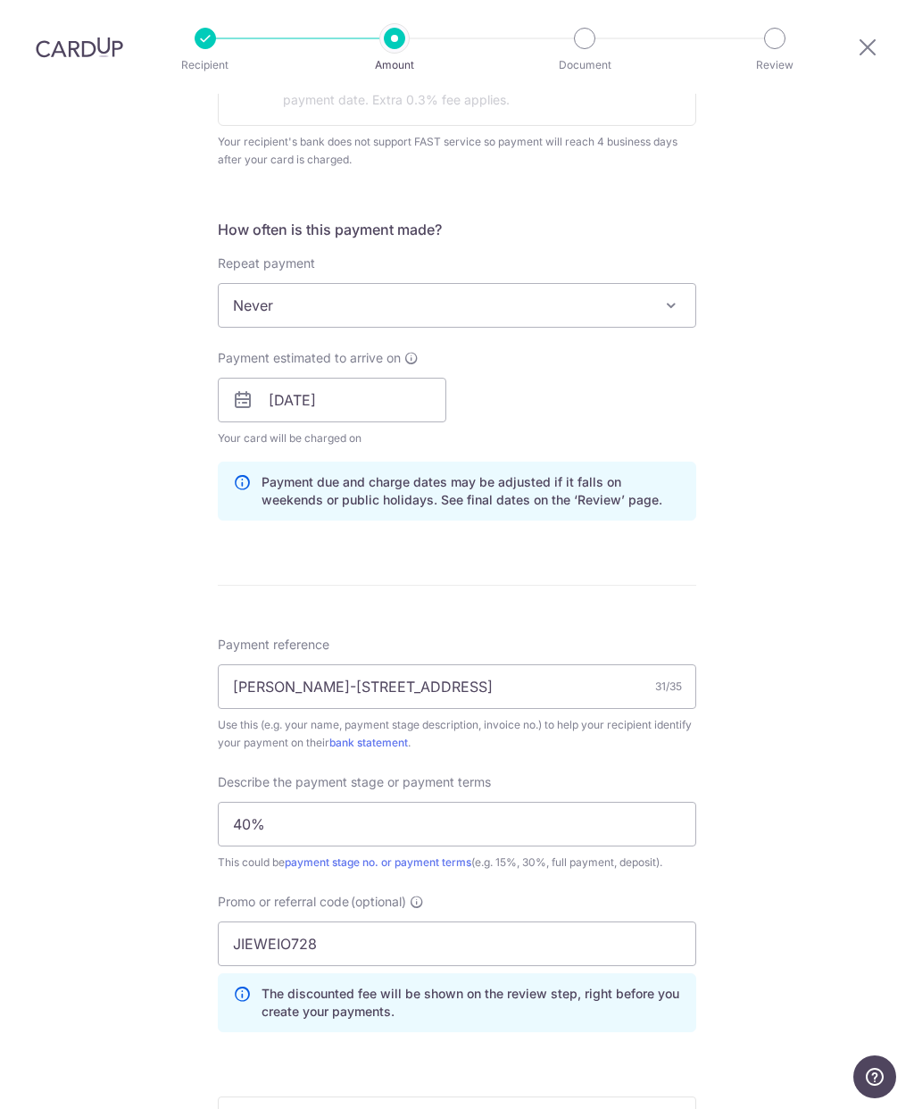
scroll to position [618, 0]
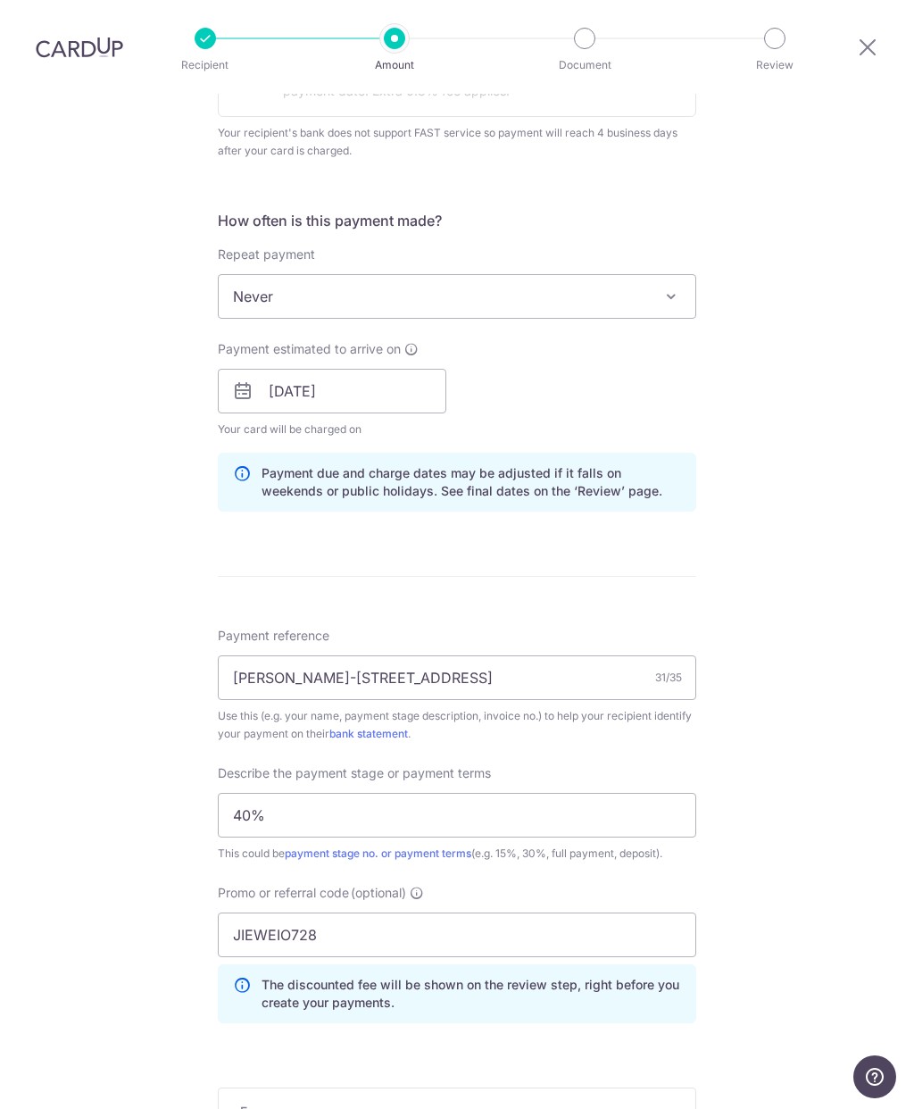
click at [679, 286] on span at bounding box center [671, 296] width 21 height 21
type input "35,100.00"
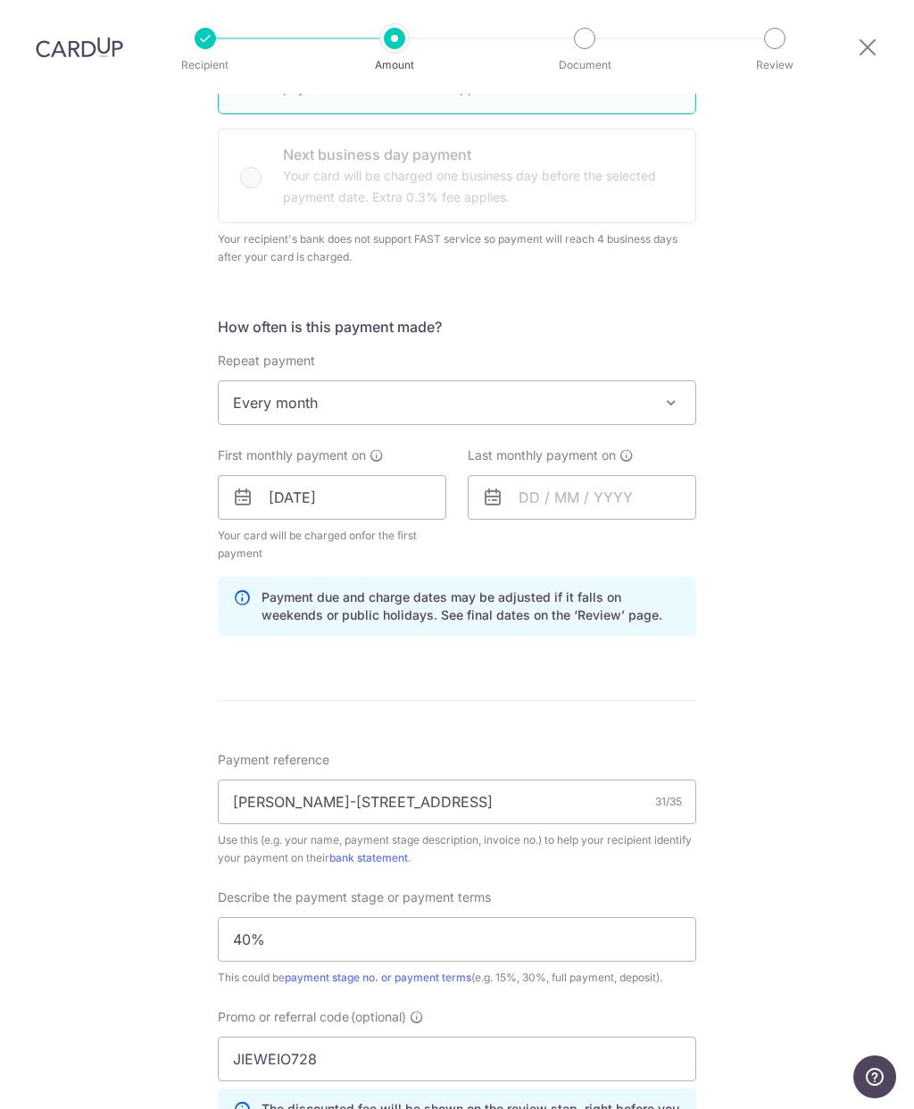
scroll to position [495, 0]
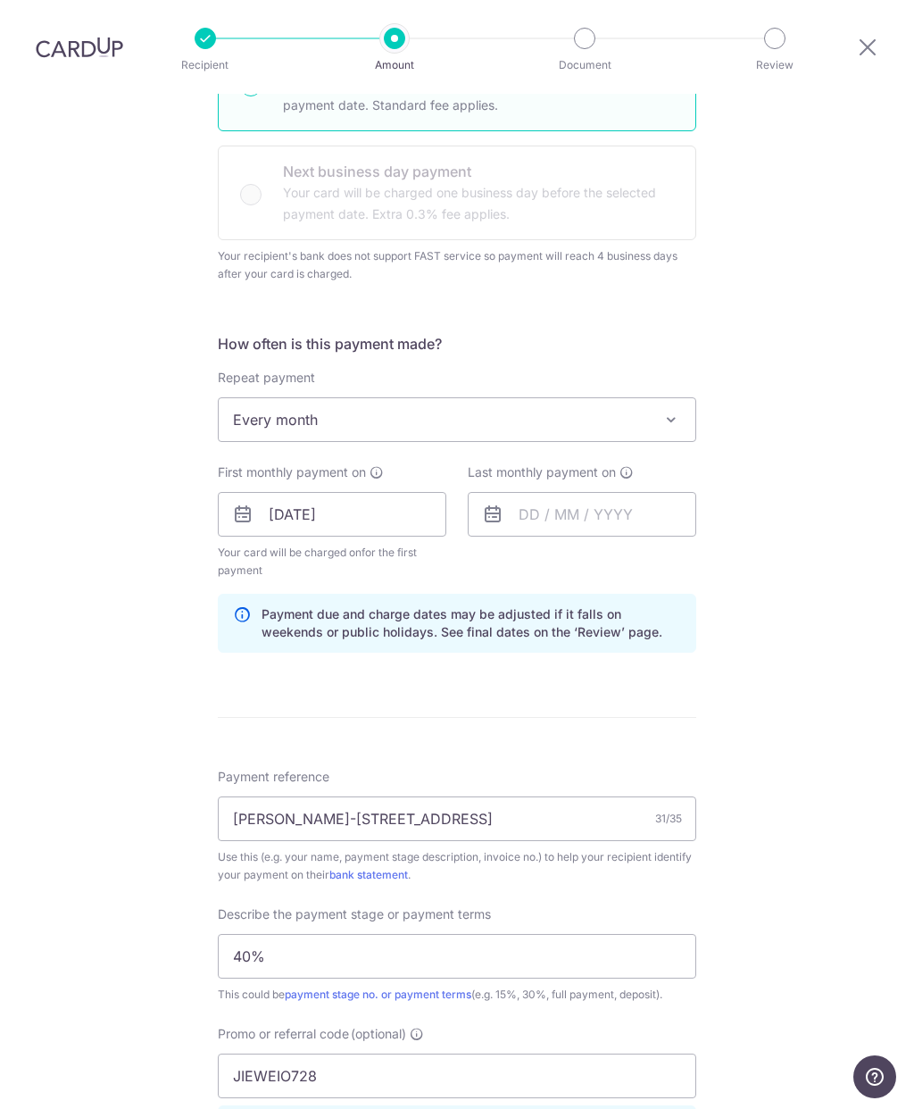
click at [655, 398] on span "Every month" at bounding box center [457, 419] width 477 height 43
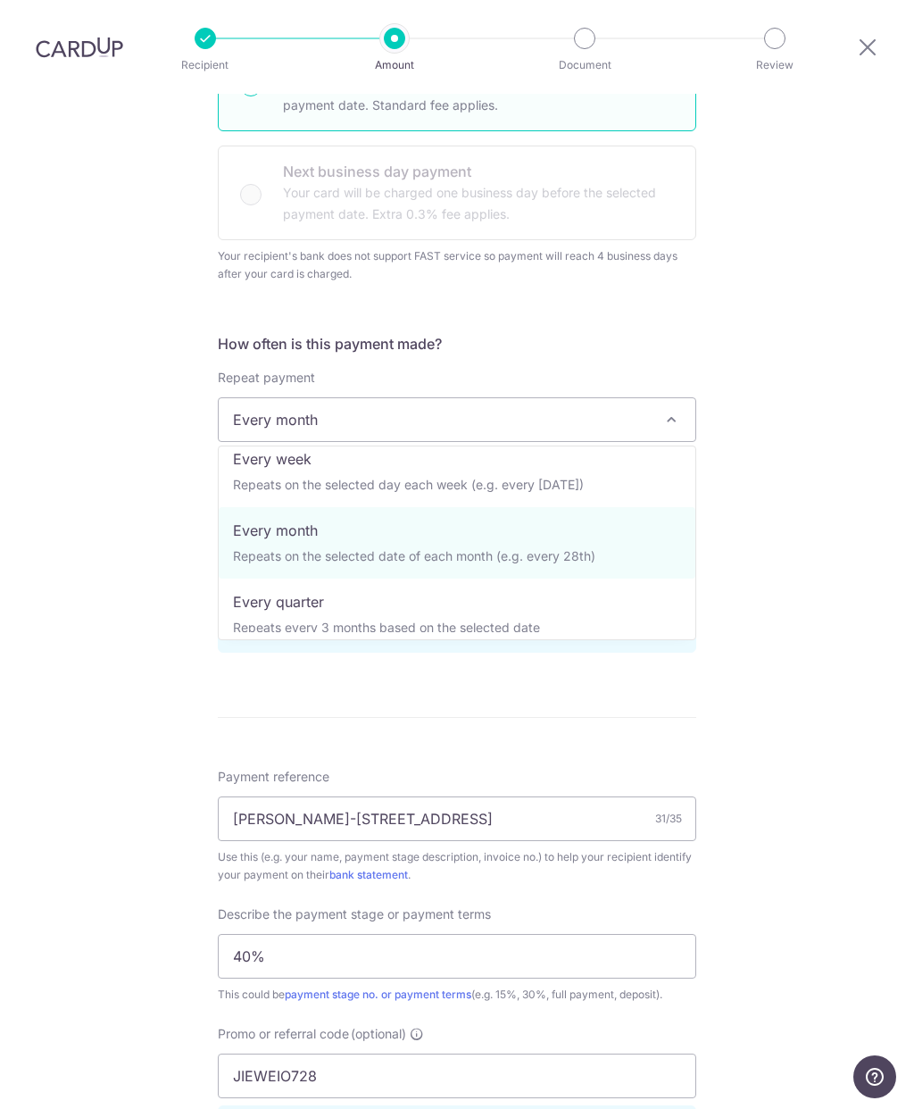
scroll to position [91, 0]
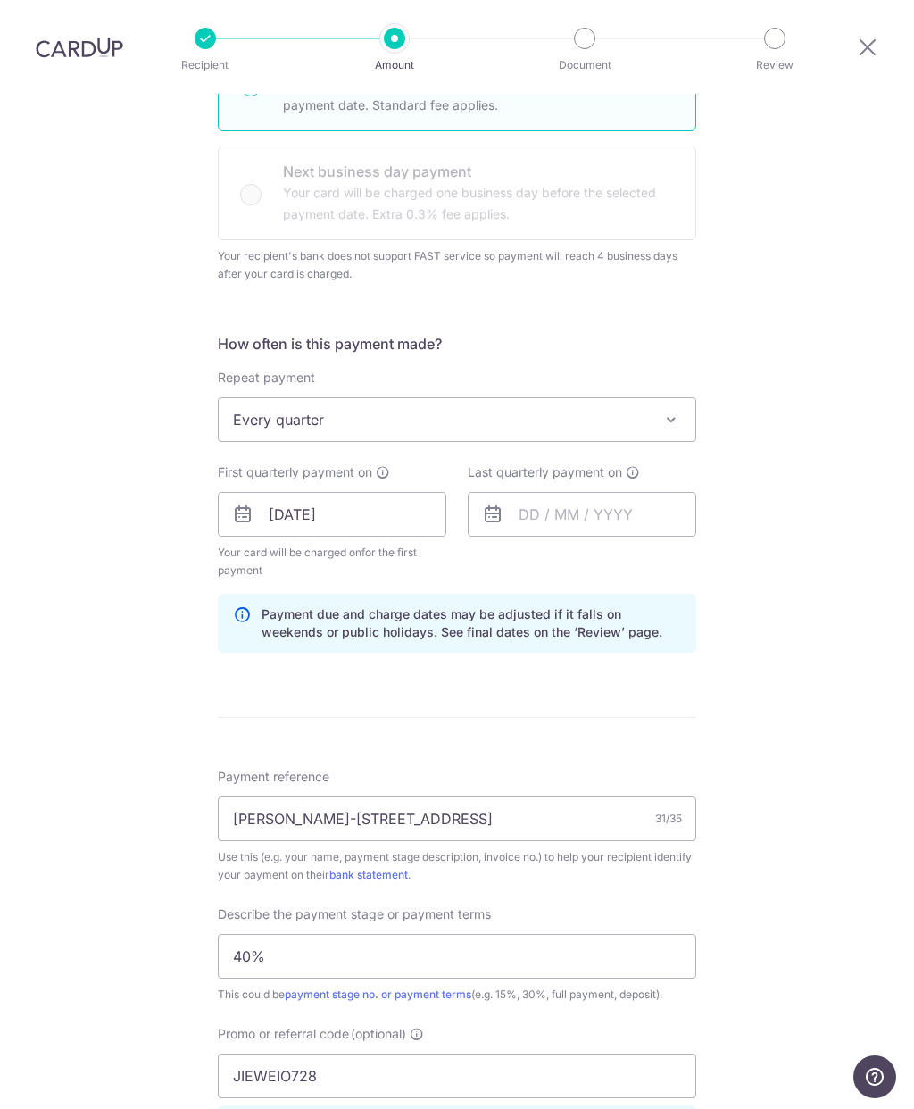
click at [628, 398] on span "Every quarter" at bounding box center [457, 419] width 477 height 43
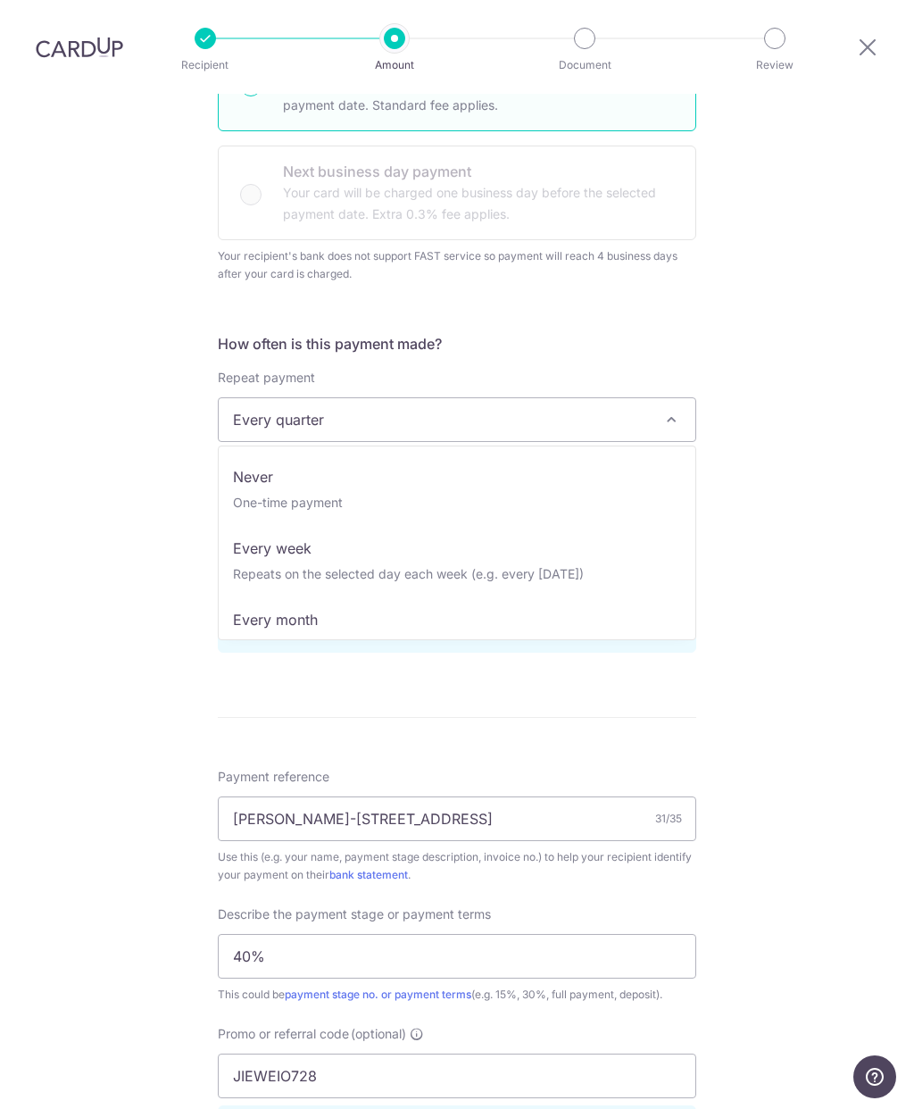
scroll to position [118, 0]
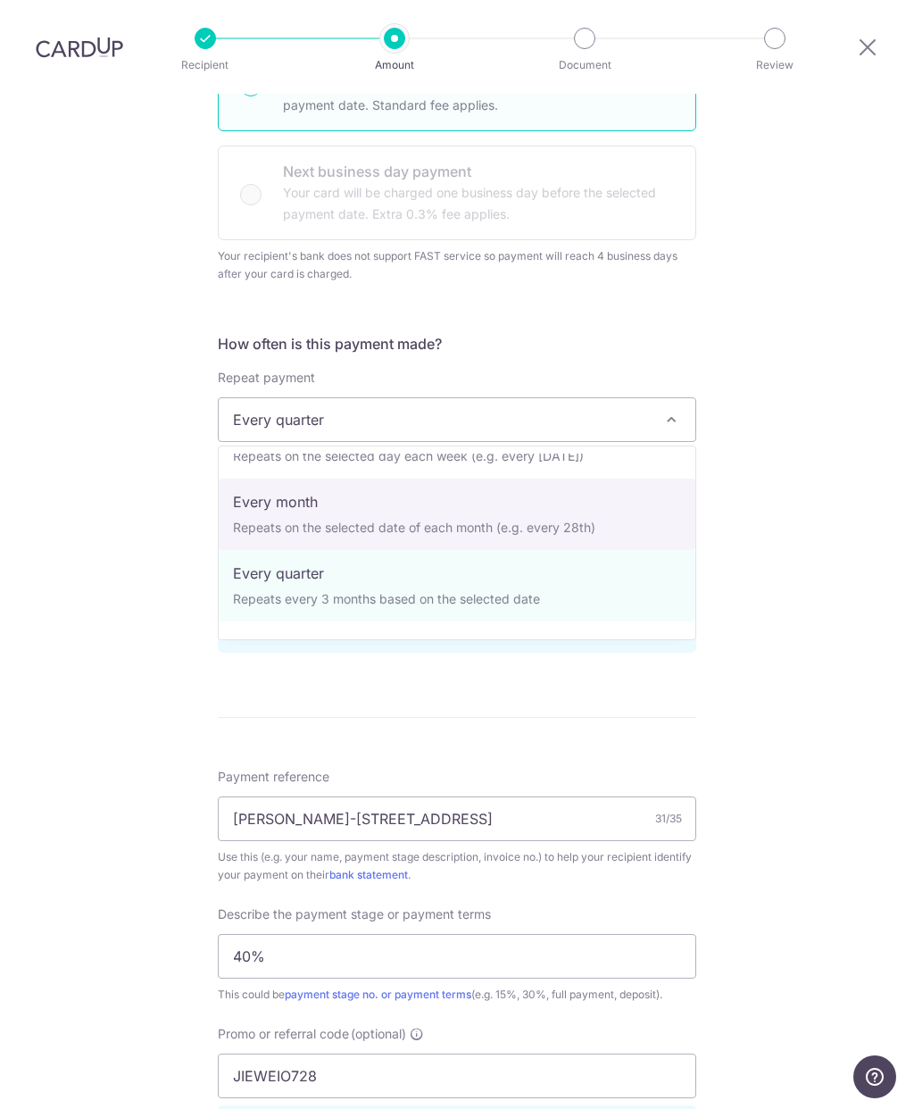
select select "3"
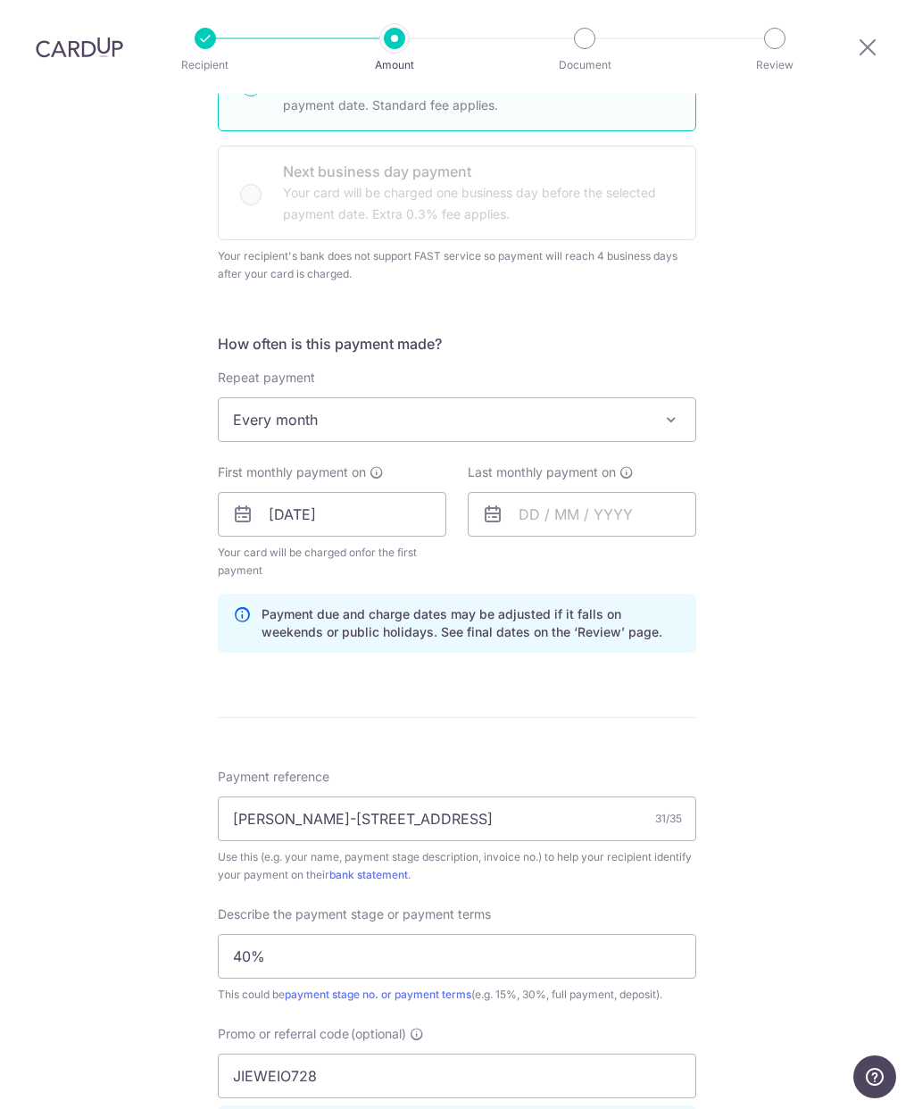
click at [645, 398] on span "Every month" at bounding box center [457, 419] width 477 height 43
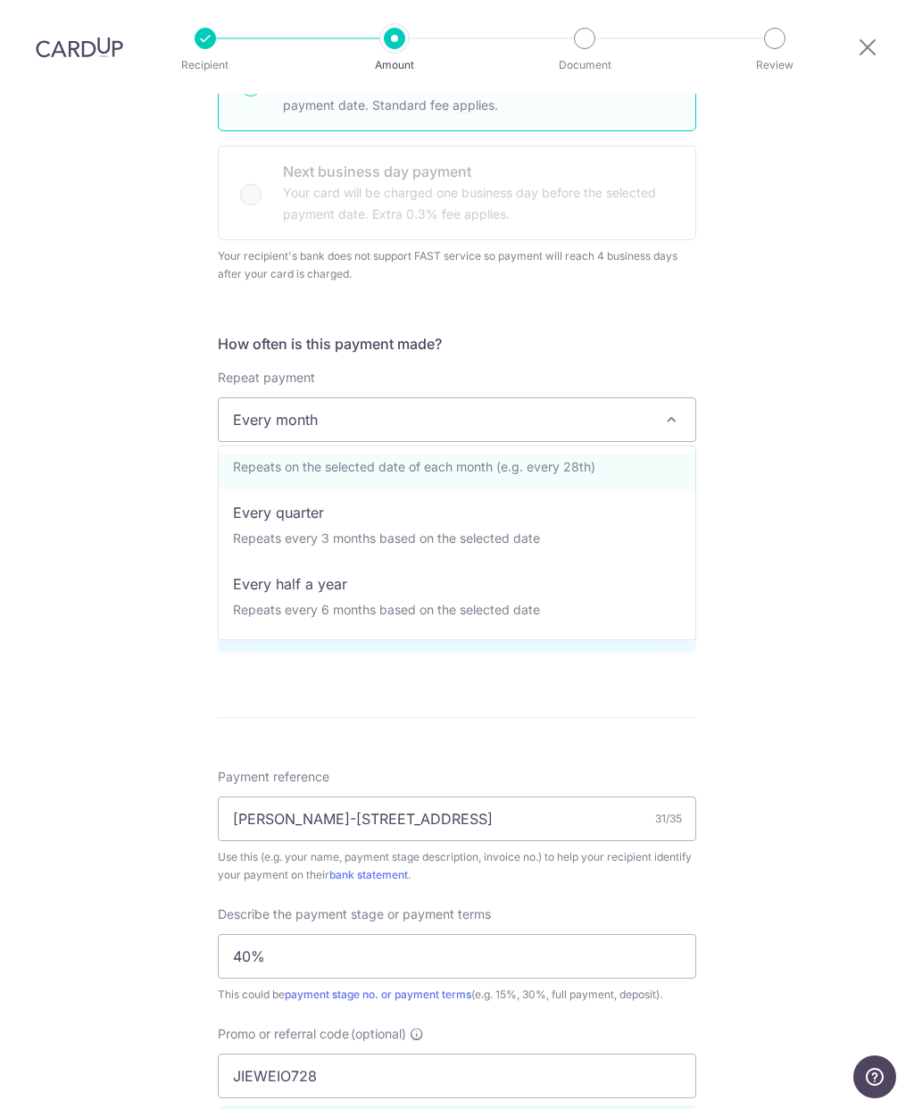
scroll to position [179, 0]
click at [818, 171] on div "Tell us more about your payment Enter payment amount SGD 35,100.00 35100.00 Sel…" at bounding box center [457, 573] width 914 height 1949
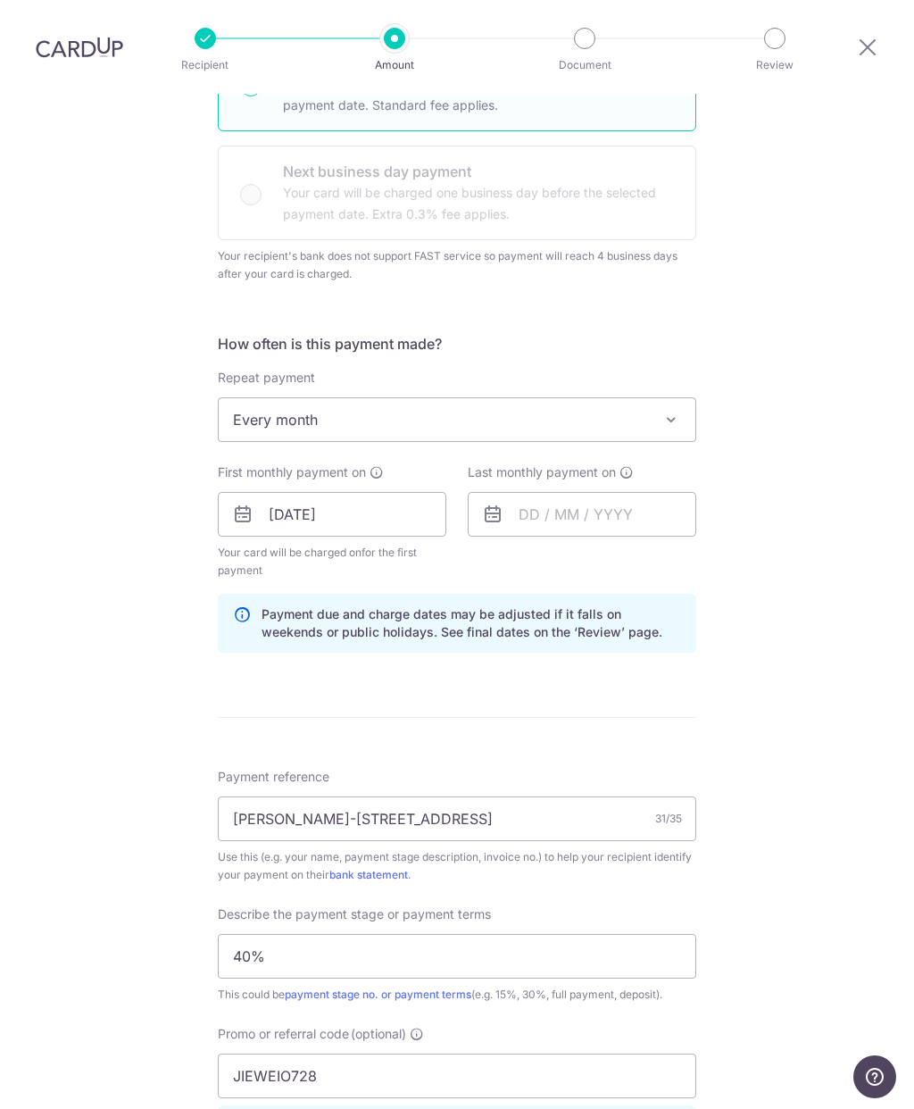
click at [779, 205] on div "Tell us more about your payment Enter payment amount SGD 35,100.00 35100.00 Sel…" at bounding box center [457, 573] width 914 height 1949
click at [244, 605] on icon at bounding box center [242, 623] width 18 height 36
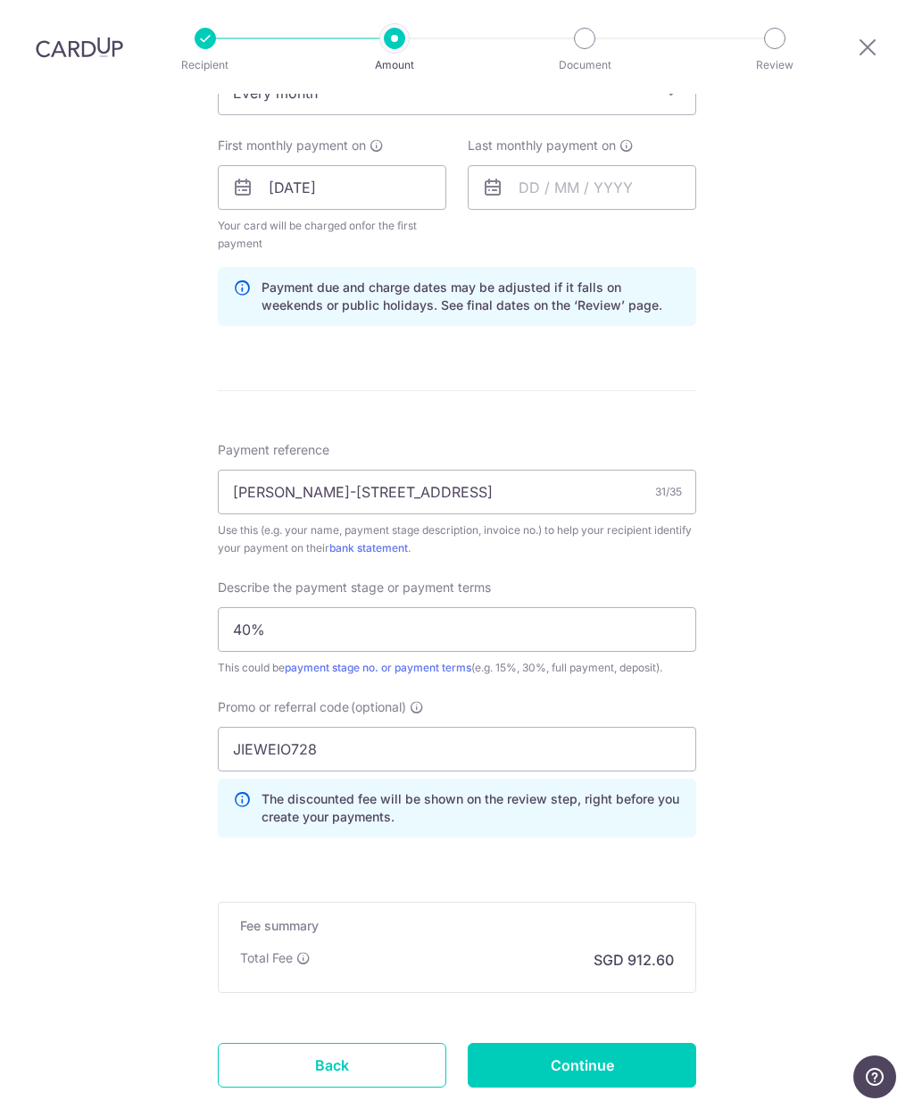
scroll to position [817, 0]
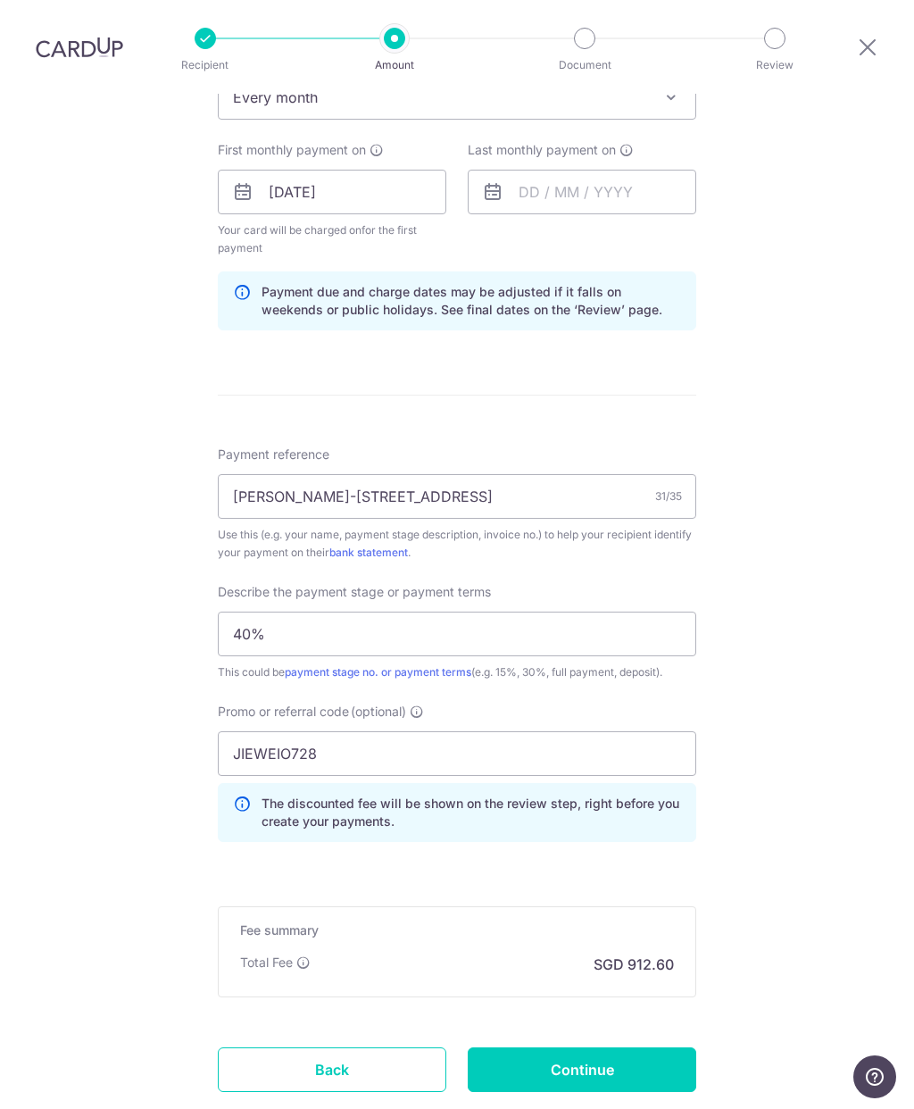
click at [34, 819] on div "Tell us more about your payment Enter payment amount SGD 35,100.00 35100.00 Sel…" at bounding box center [457, 251] width 914 height 1949
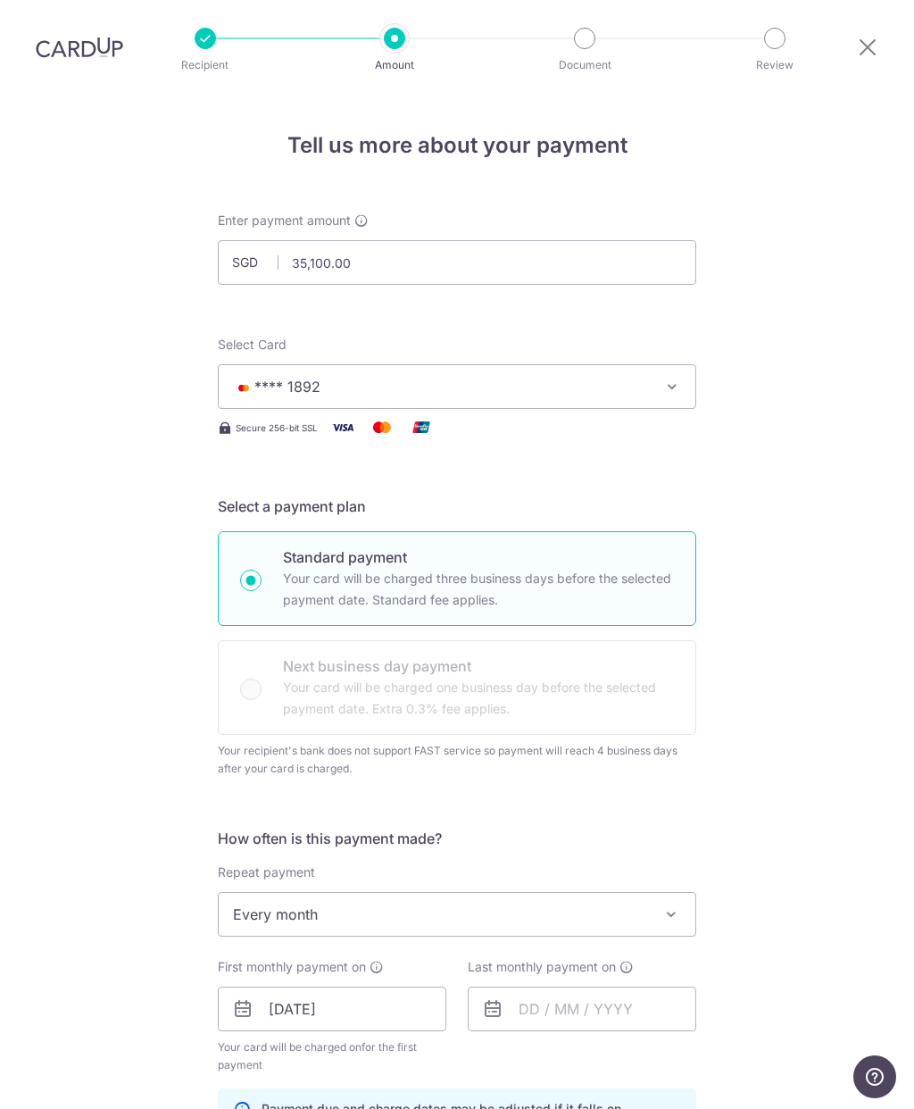
scroll to position [-1, 0]
click at [465, 240] on input "35,100.00" at bounding box center [457, 262] width 479 height 45
type input "3"
click at [827, 525] on div "Tell us more about your payment Enter payment amount SGD 15600 35100.00 Select …" at bounding box center [457, 1068] width 914 height 1949
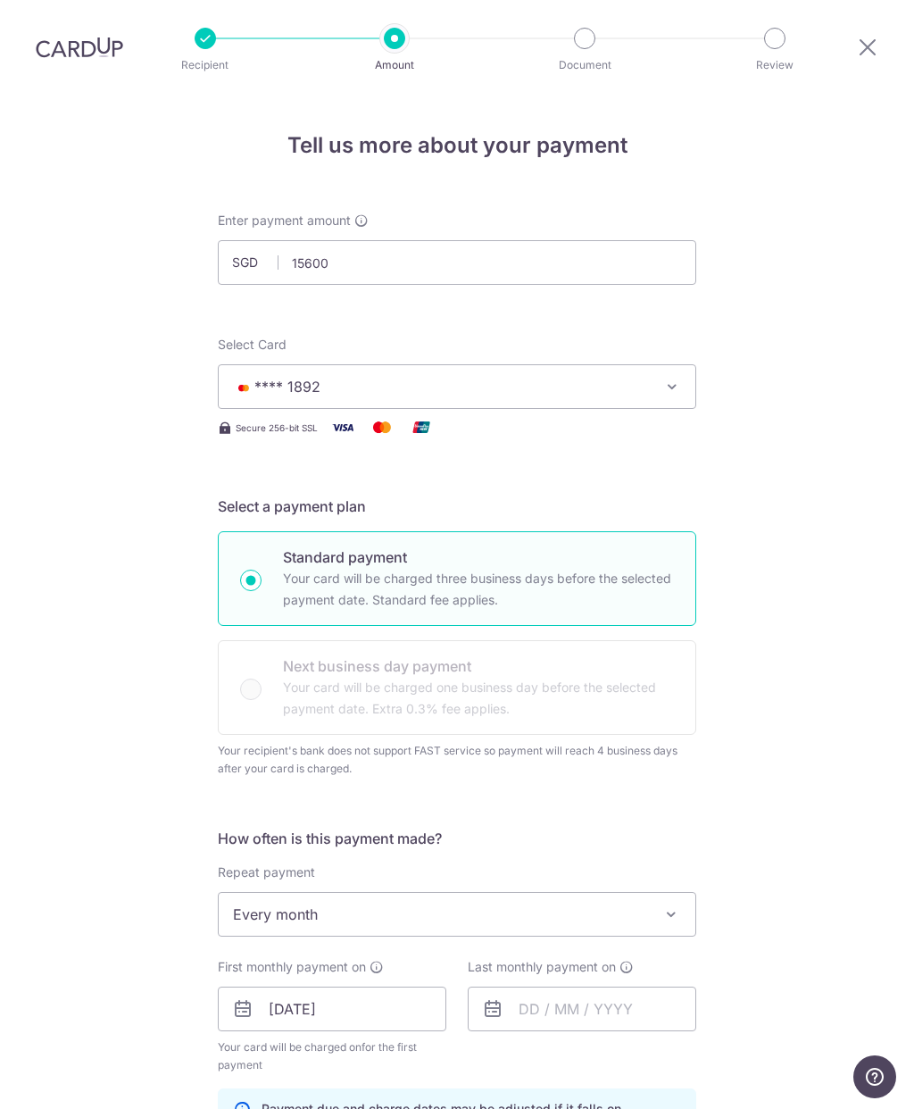
type input "15,600.00"
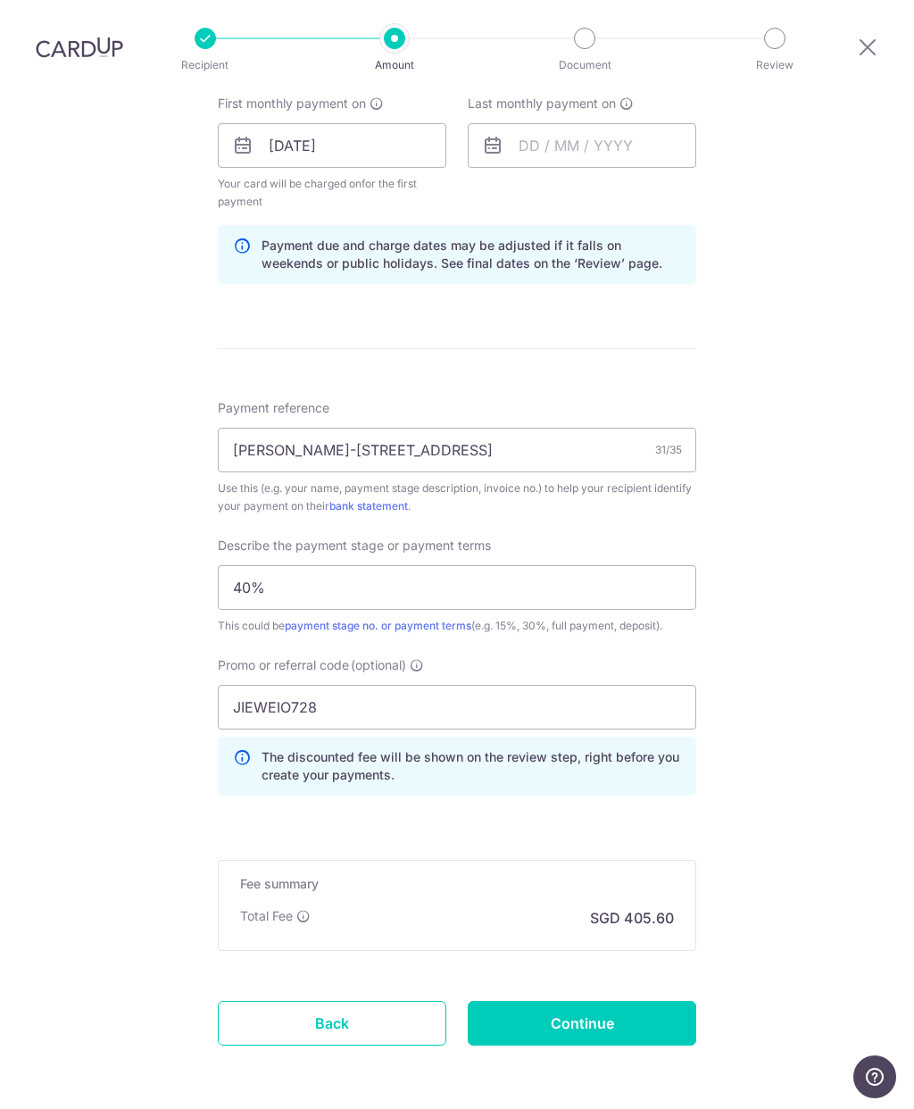
scroll to position [862, 0]
click at [474, 686] on input "JIEWEIO728" at bounding box center [457, 708] width 479 height 45
type input "J"
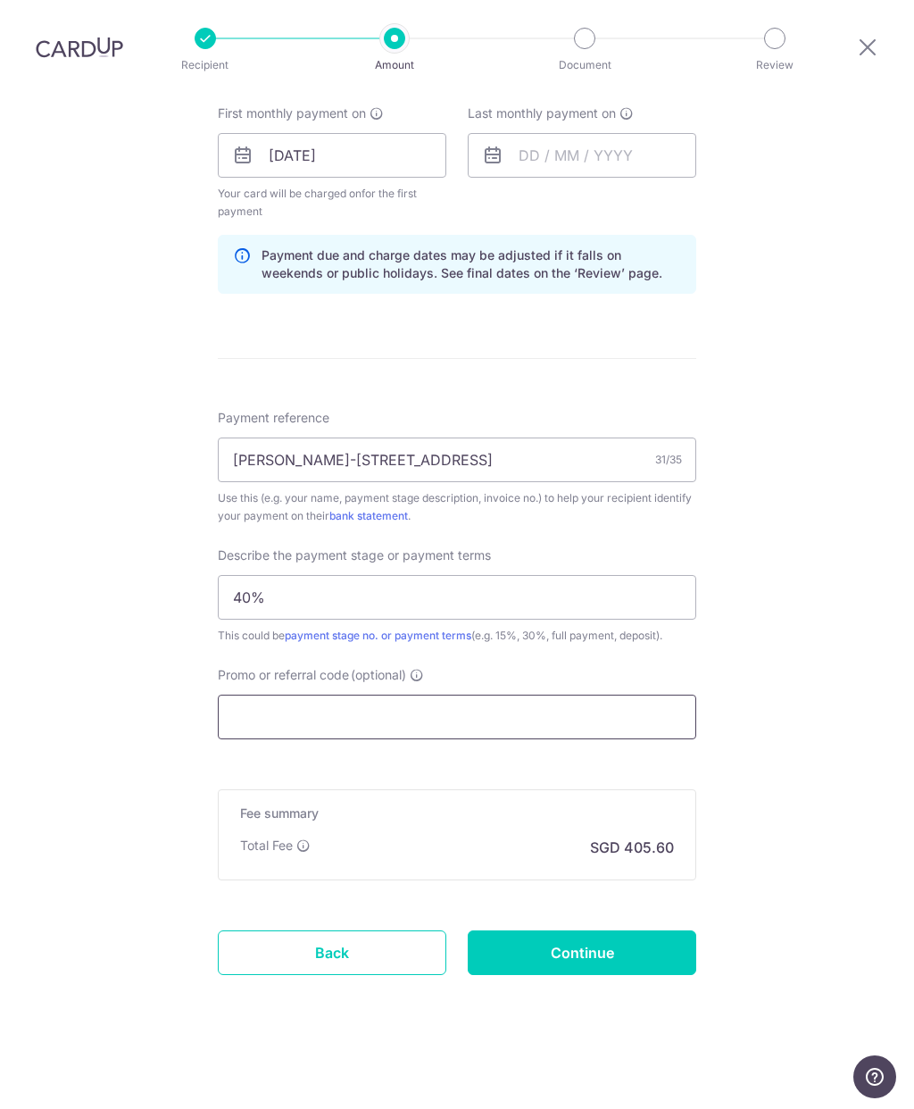
scroll to position [782, 0]
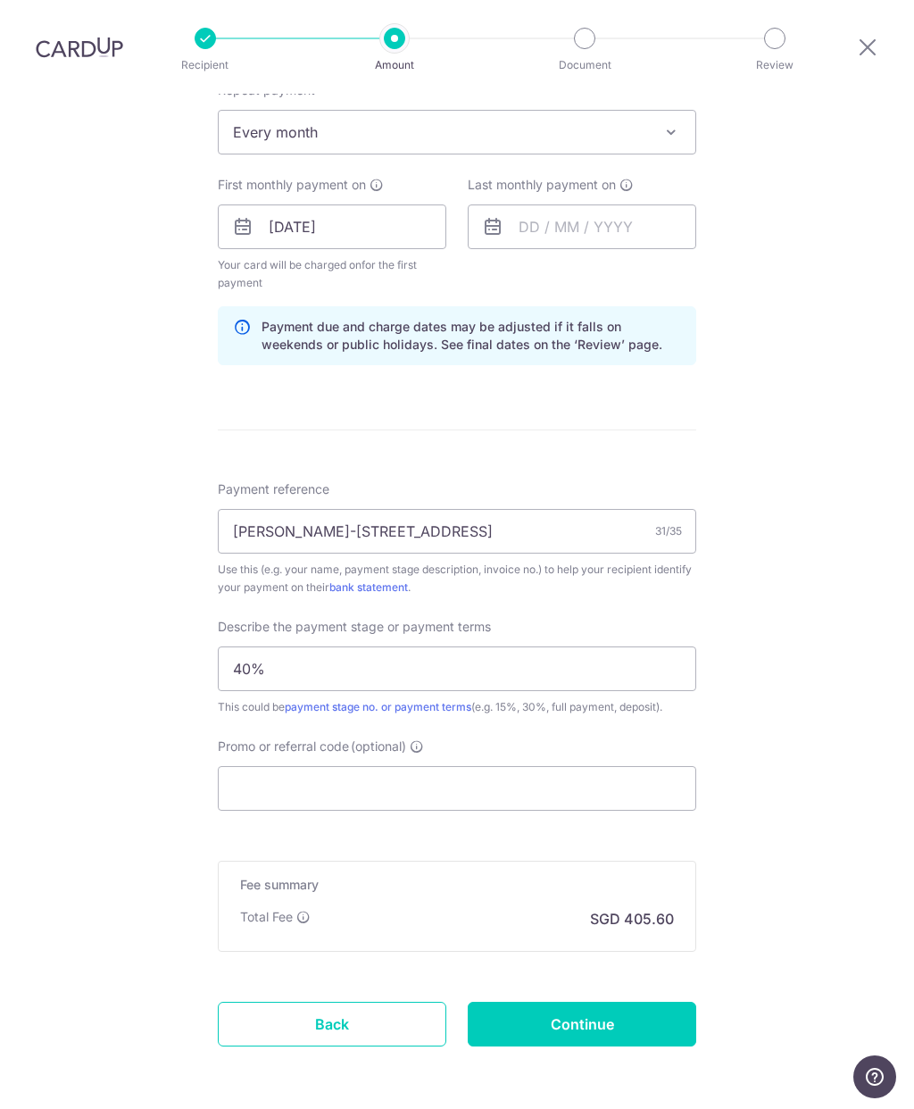
click at [863, 622] on div "Tell us more about your payment Enter payment amount SGD 15,600.00 15600.00 Sel…" at bounding box center [457, 246] width 914 height 1869
click at [842, 632] on div "Tell us more about your payment Enter payment amount SGD 15,600.00 15600.00 Sel…" at bounding box center [457, 246] width 914 height 1869
click at [581, 1002] on input "Continue" at bounding box center [582, 1024] width 229 height 45
type input "Update Schedule"
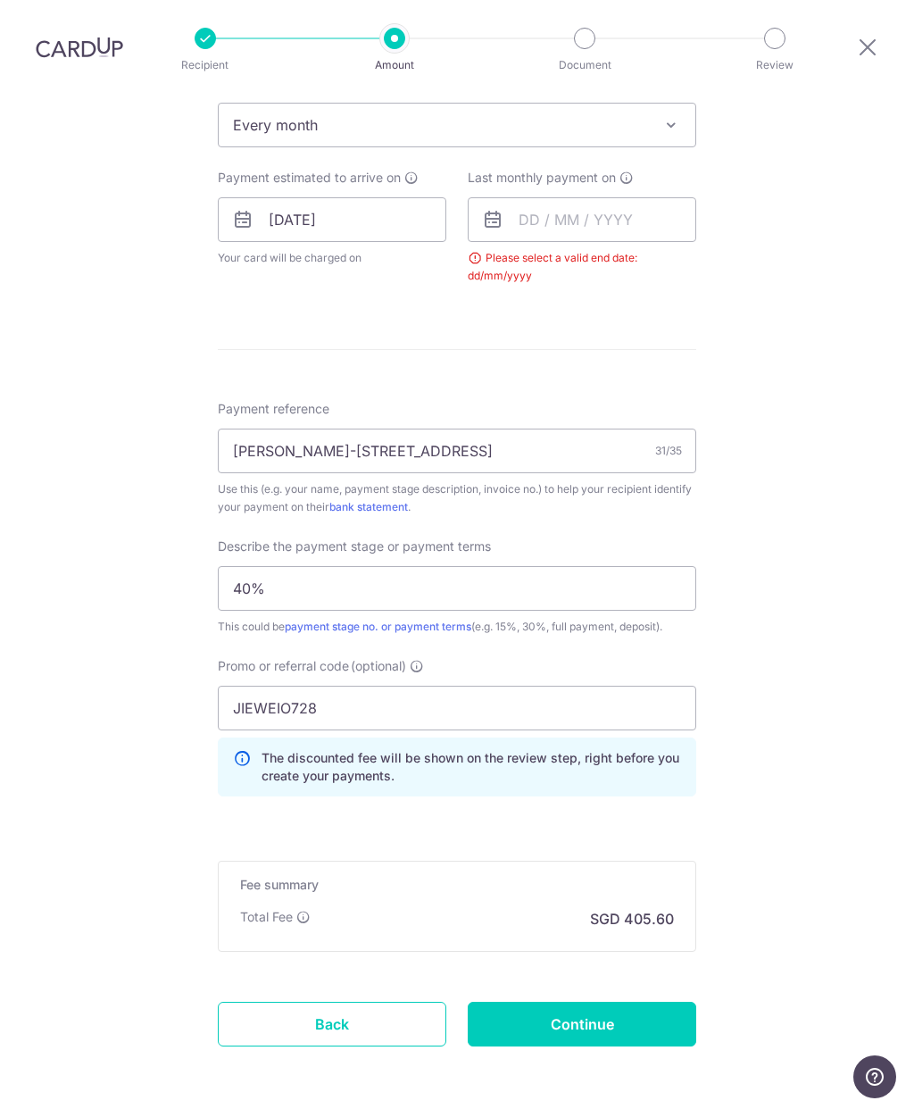
click at [572, 1002] on input "Continue" at bounding box center [582, 1024] width 229 height 45
type input "Update Schedule"
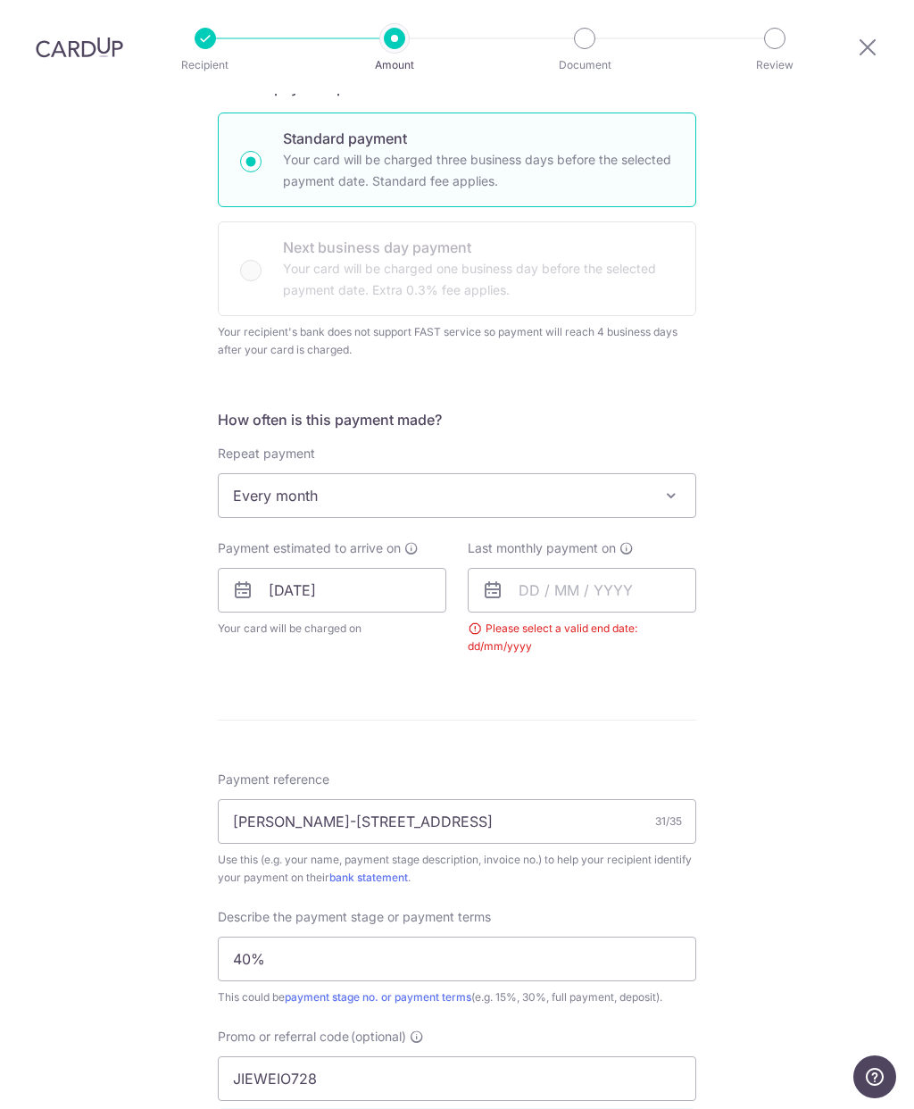
scroll to position [417, 0]
click at [606, 476] on span "Every month" at bounding box center [457, 497] width 477 height 43
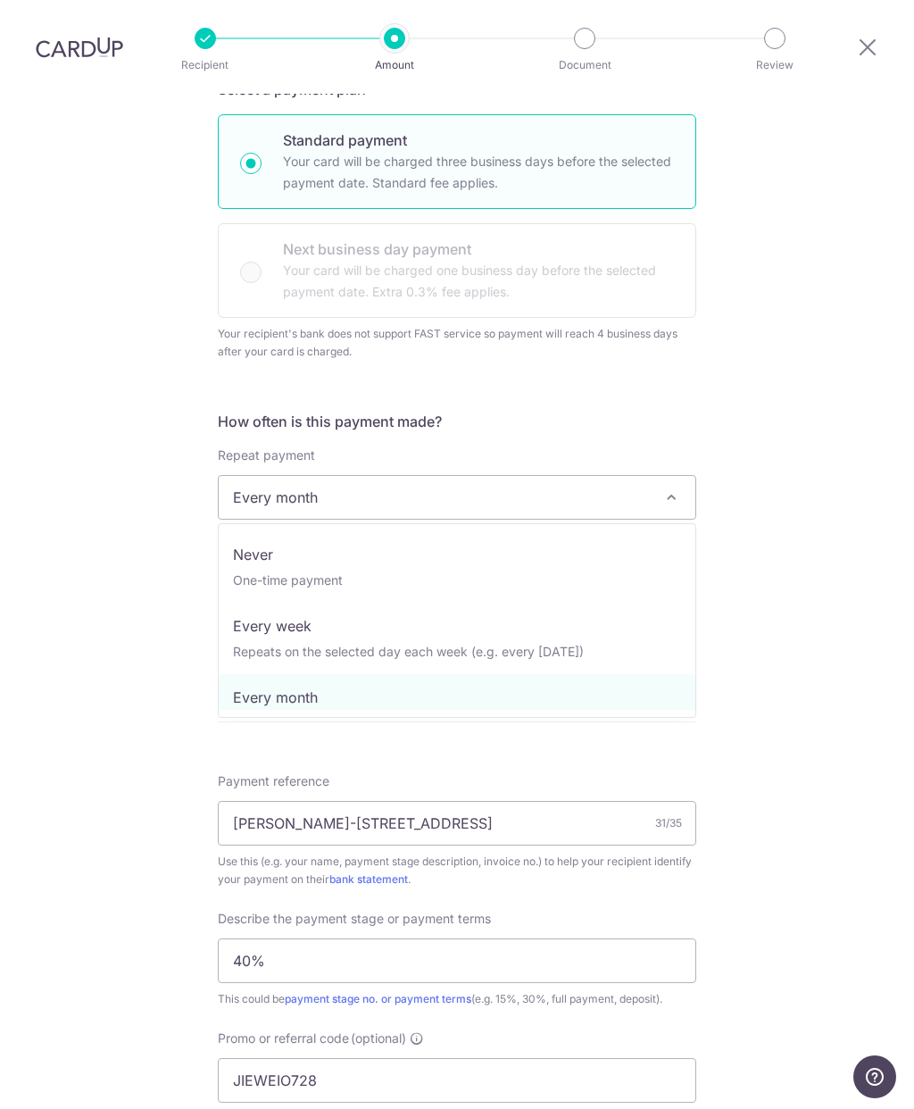
select select "1"
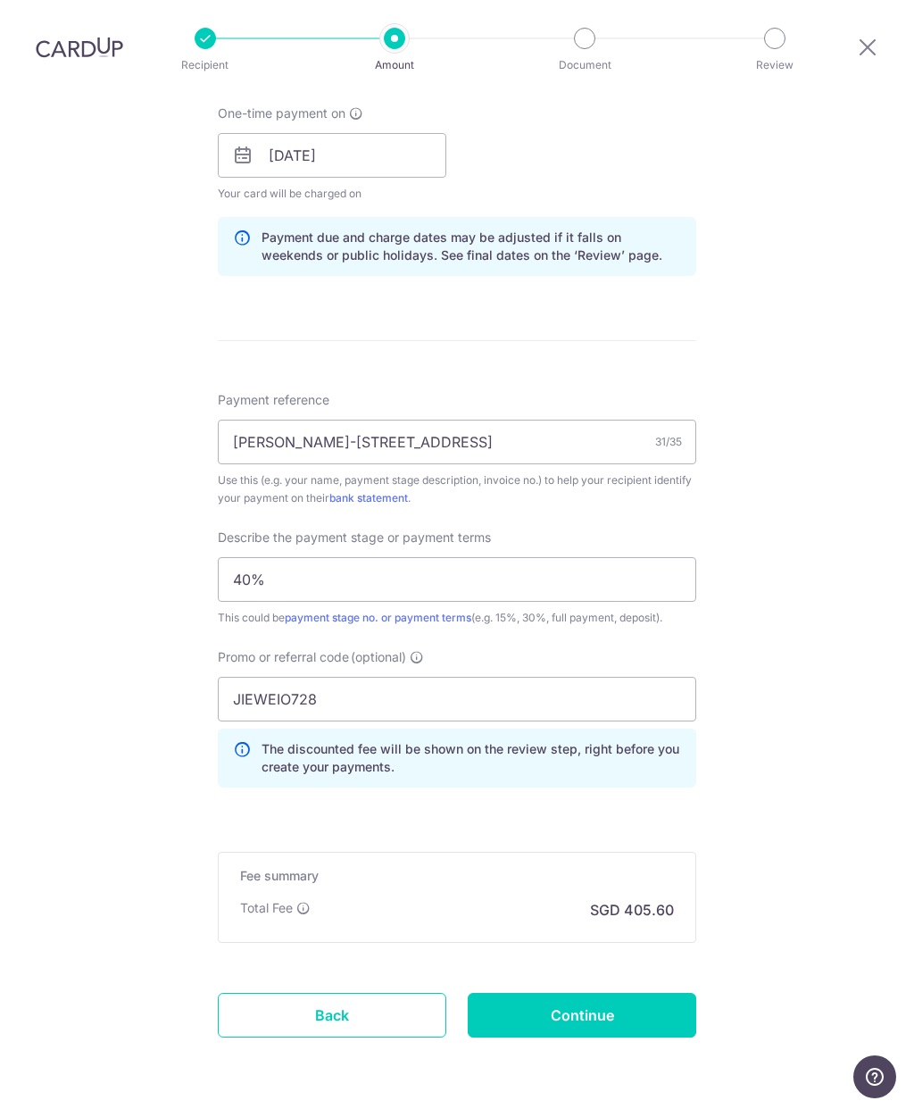
scroll to position [845, 0]
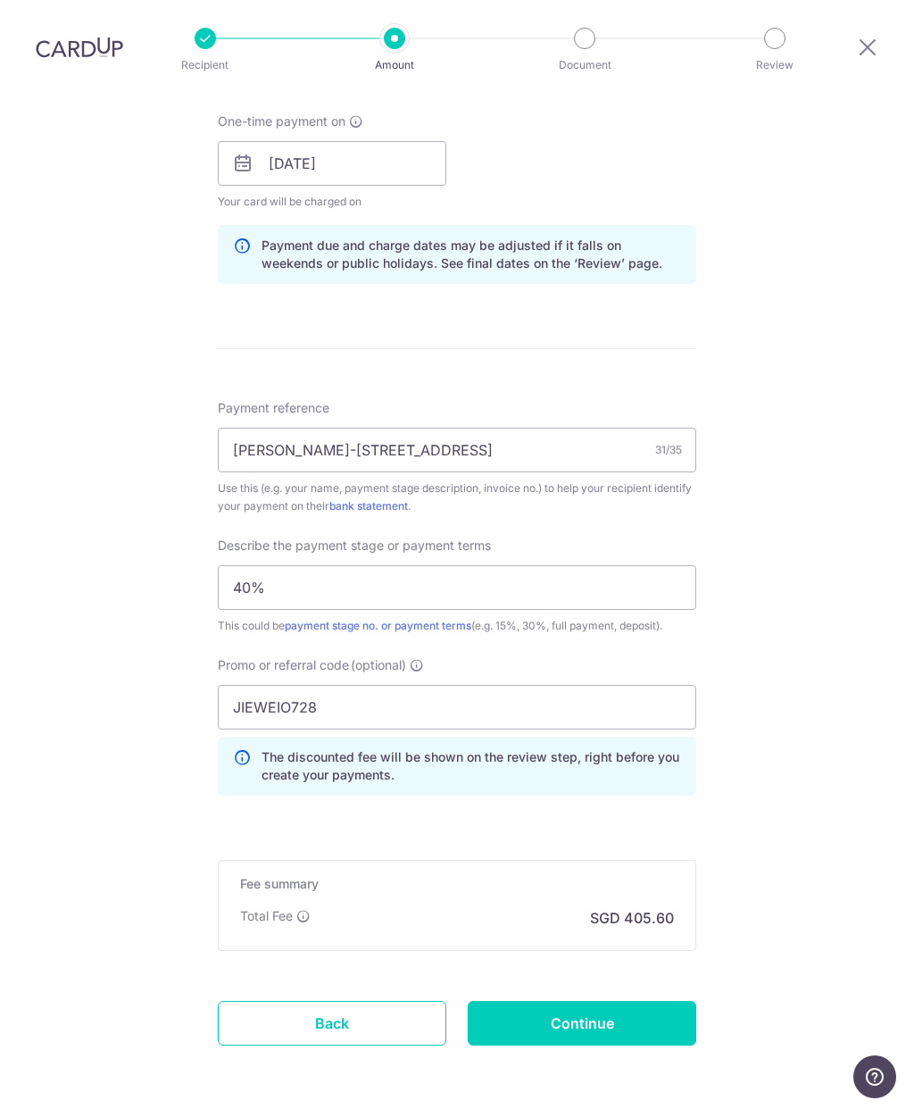
click at [624, 1001] on input "Continue" at bounding box center [582, 1023] width 229 height 45
type input "Update Schedule"
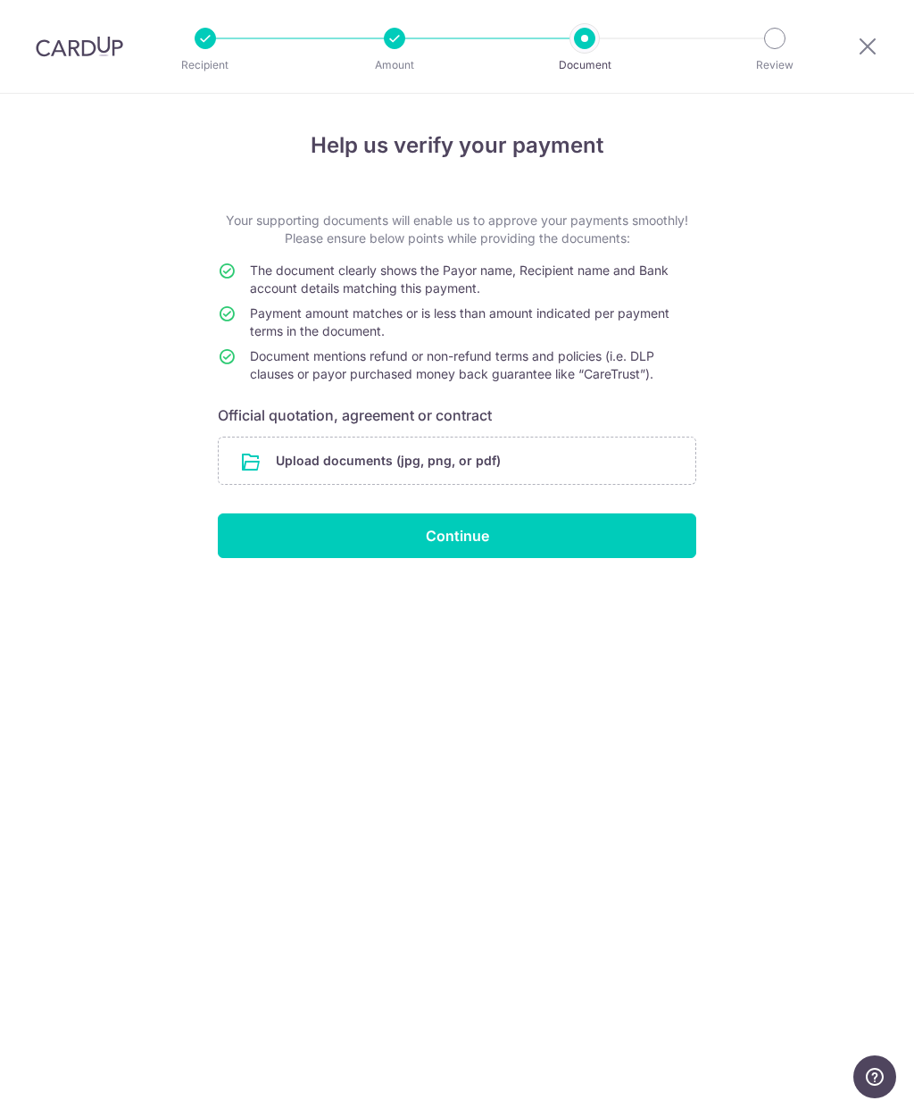
click at [626, 454] on input "file" at bounding box center [457, 460] width 477 height 46
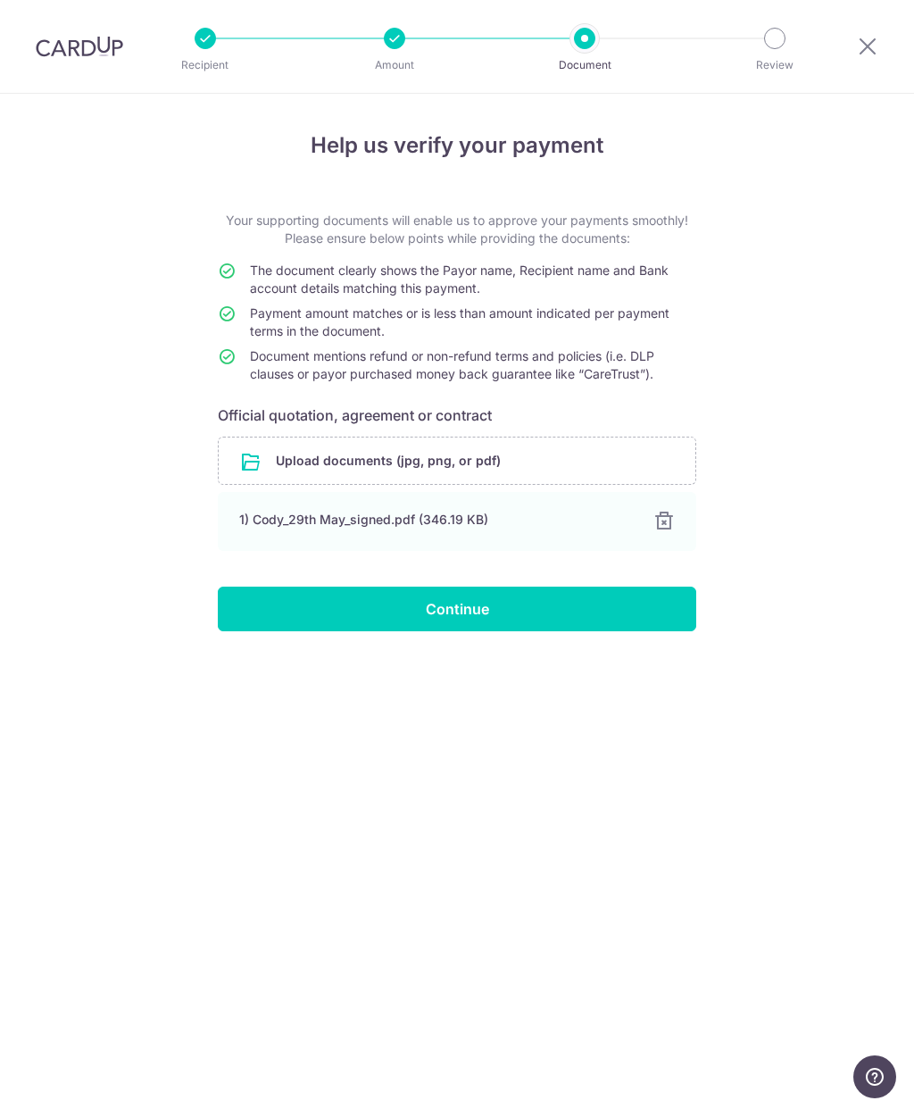
click at [527, 610] on input "Continue" at bounding box center [457, 609] width 479 height 45
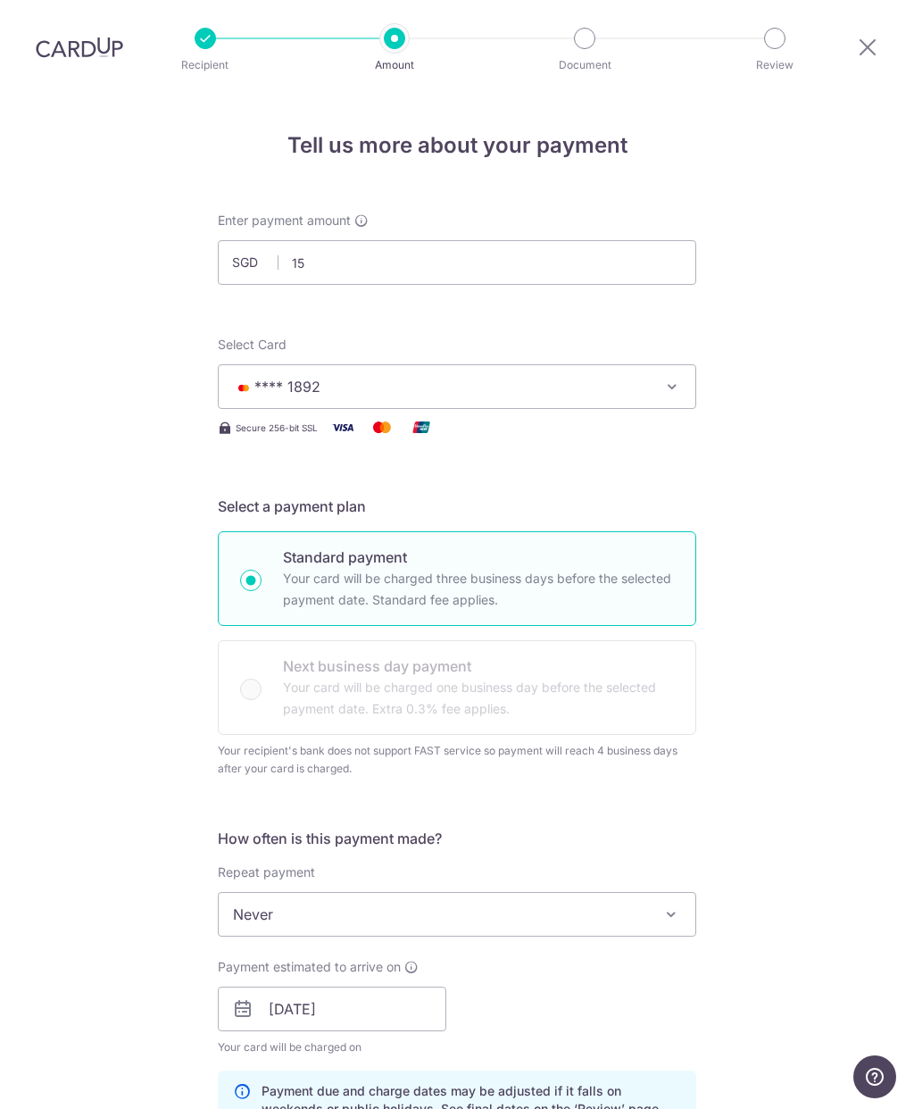
type input "1"
click at [808, 547] on div "Tell us more about your payment Enter payment amount SGD 9750 15600.00 Select C…" at bounding box center [457, 1059] width 914 height 1931
type input "9,750.00"
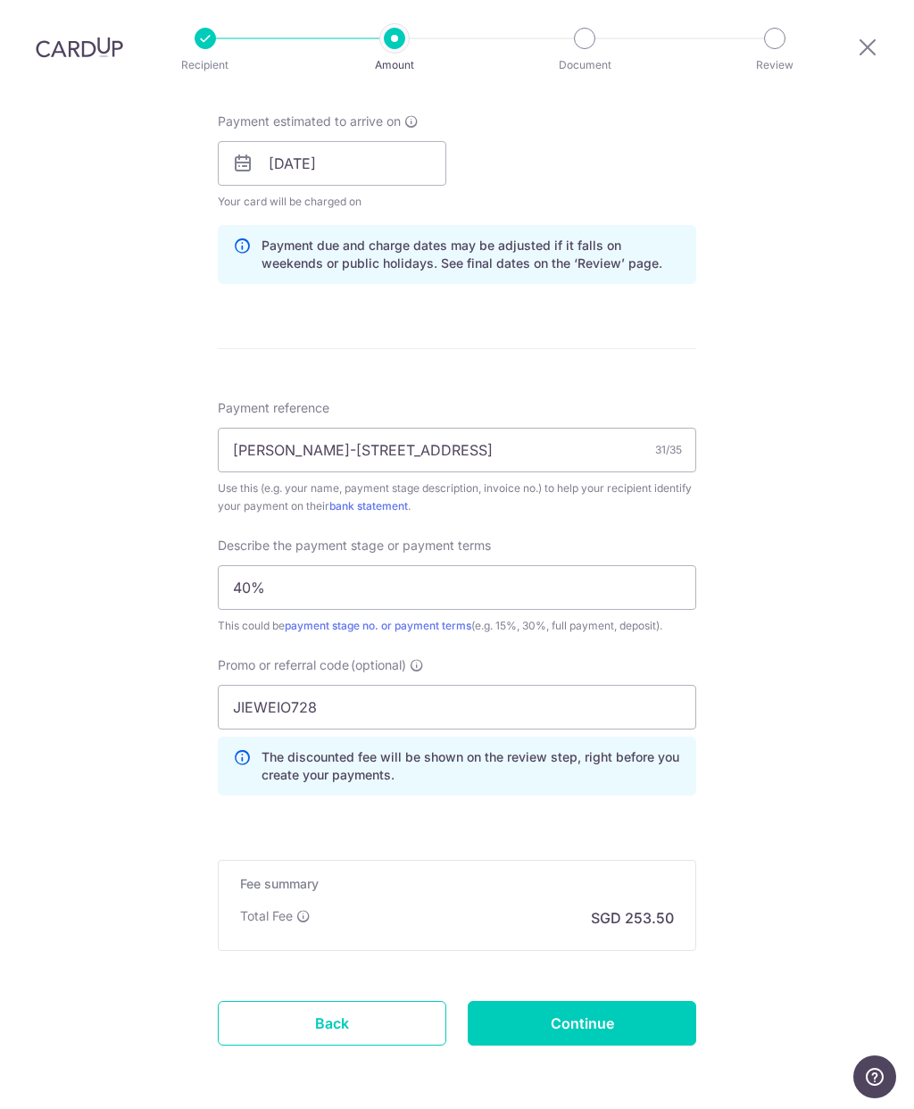
scroll to position [845, 0]
click at [631, 1002] on input "Continue" at bounding box center [582, 1024] width 229 height 45
type input "Update Schedule"
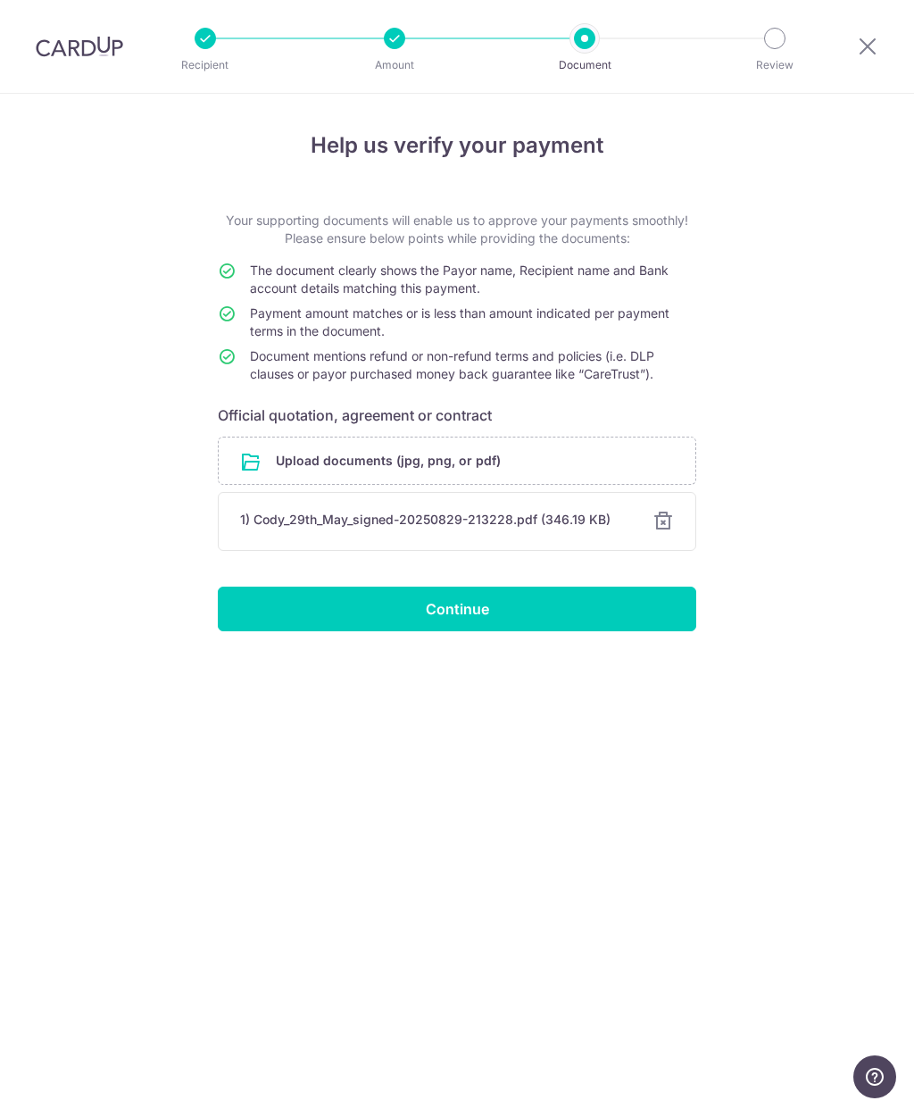
click at [495, 614] on input "Continue" at bounding box center [457, 609] width 479 height 45
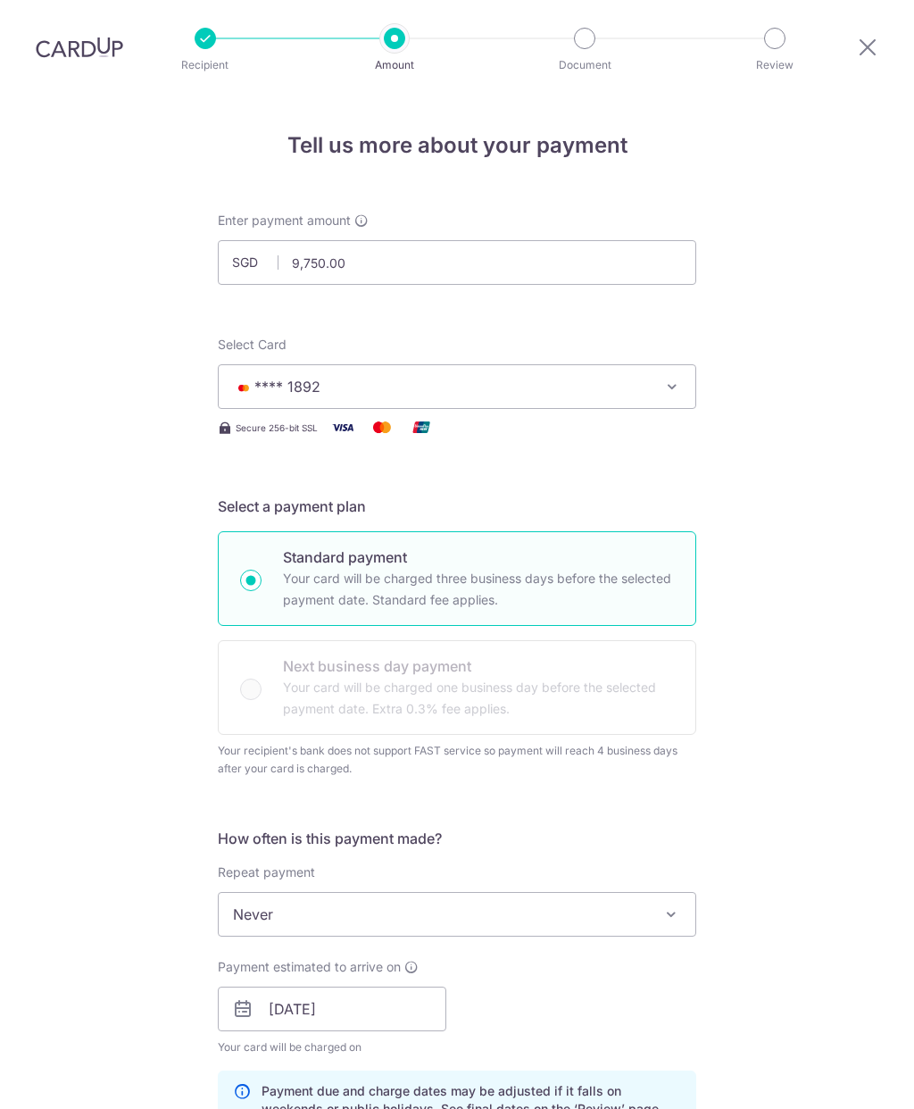
scroll to position [71, 0]
click at [618, 240] on input "9,750.00" at bounding box center [457, 262] width 479 height 45
click at [594, 240] on input "9750.00" at bounding box center [457, 262] width 479 height 45
type input "9"
click at [847, 543] on div "Tell us more about your payment Enter payment amount SGD 7800 9750.00 Select Ca…" at bounding box center [457, 1059] width 914 height 1931
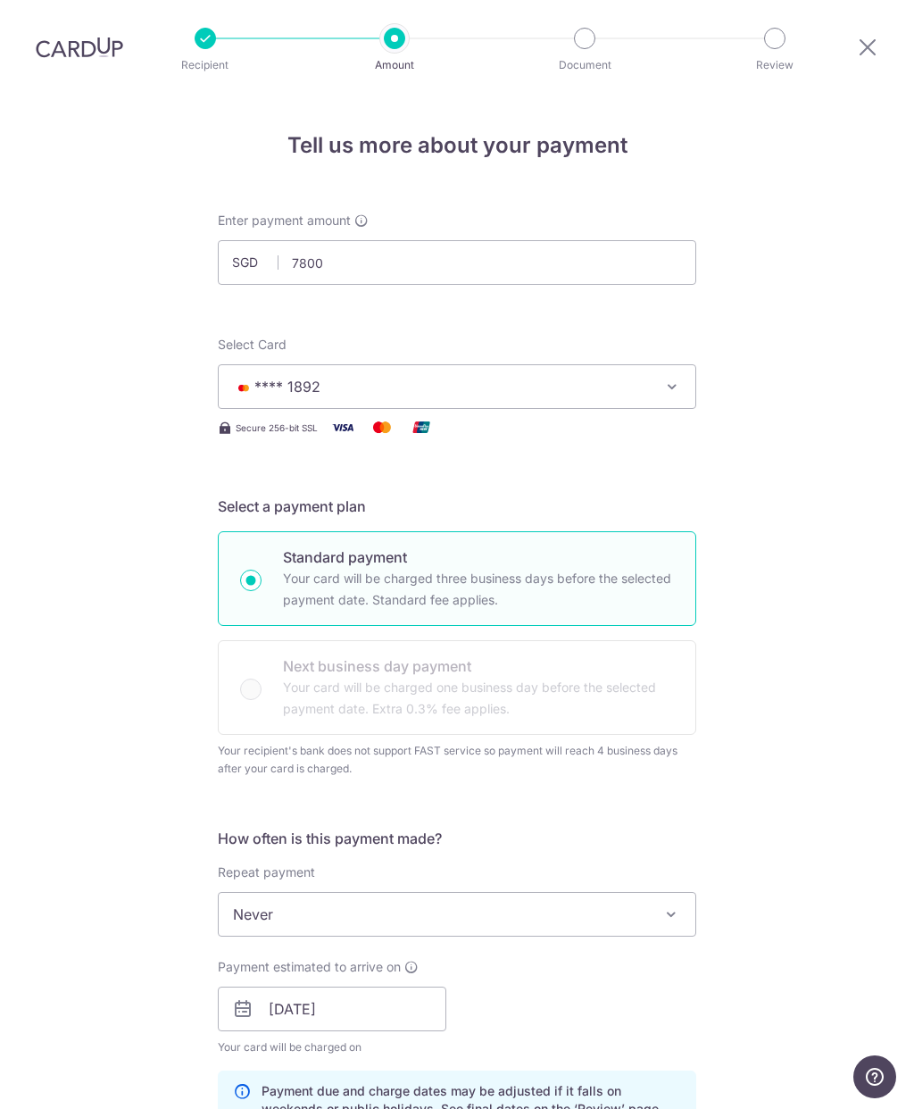
type input "7,800.00"
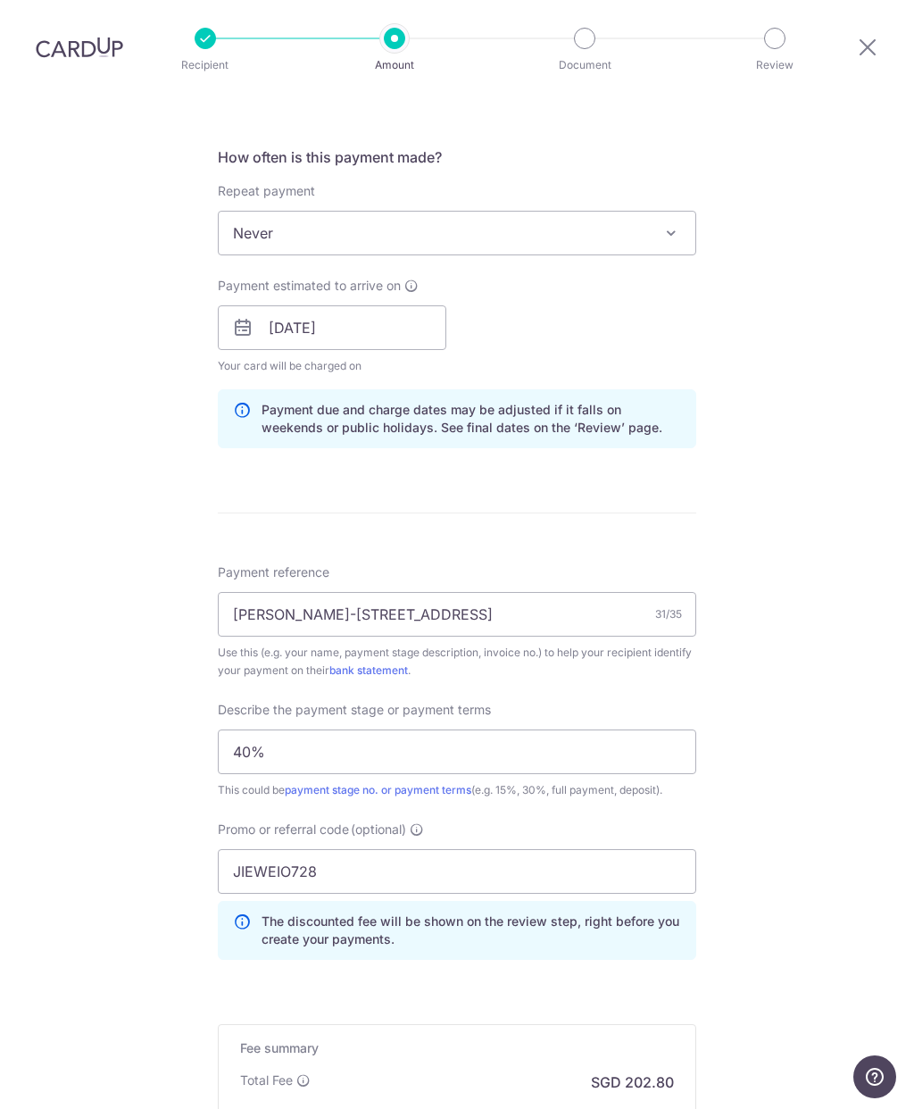
scroll to position [711, 0]
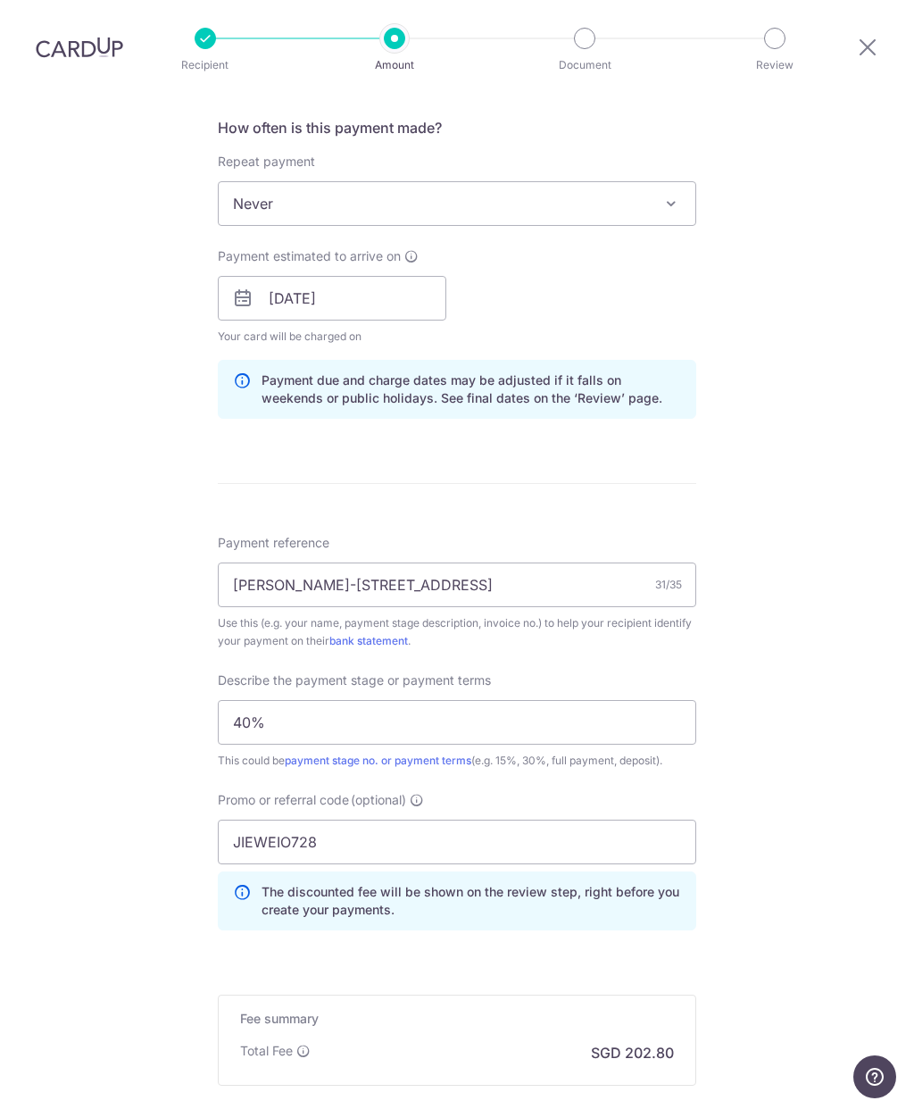
type input "Update Schedule"
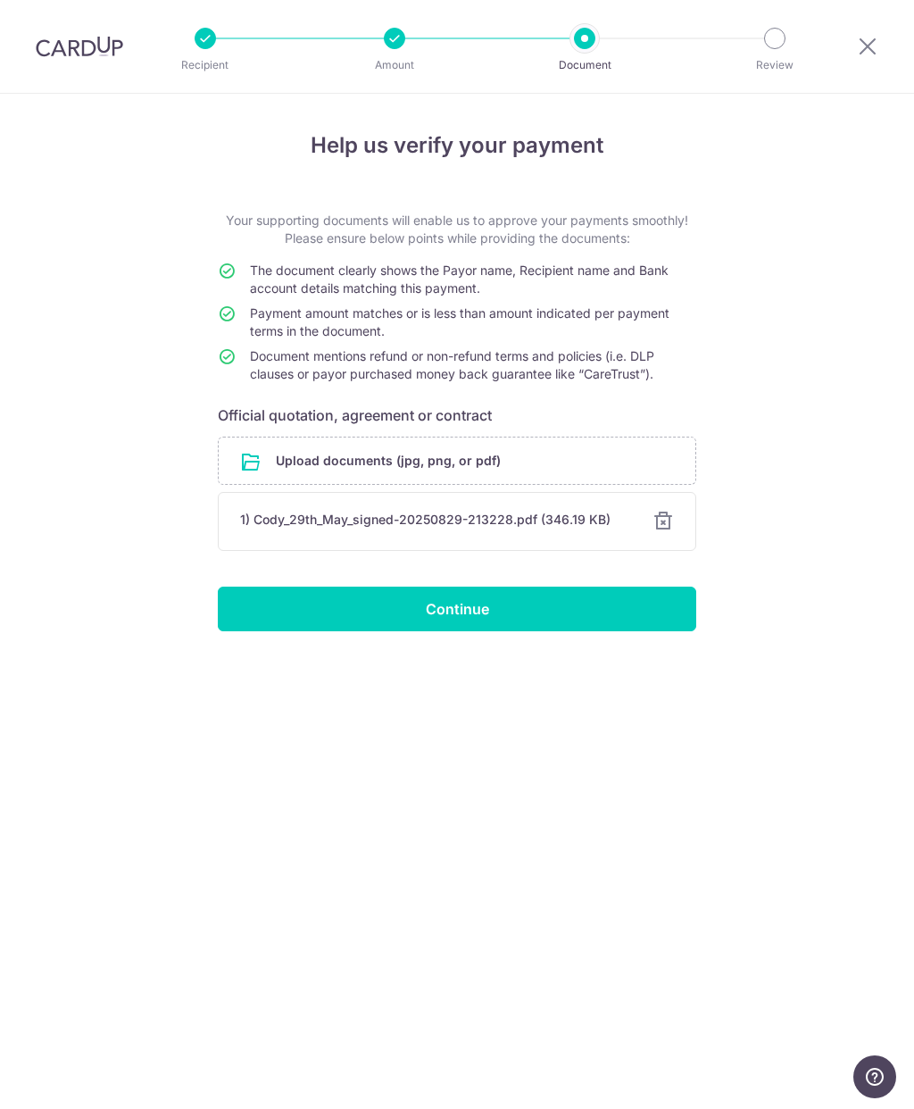
click at [637, 610] on input "Continue" at bounding box center [457, 609] width 479 height 45
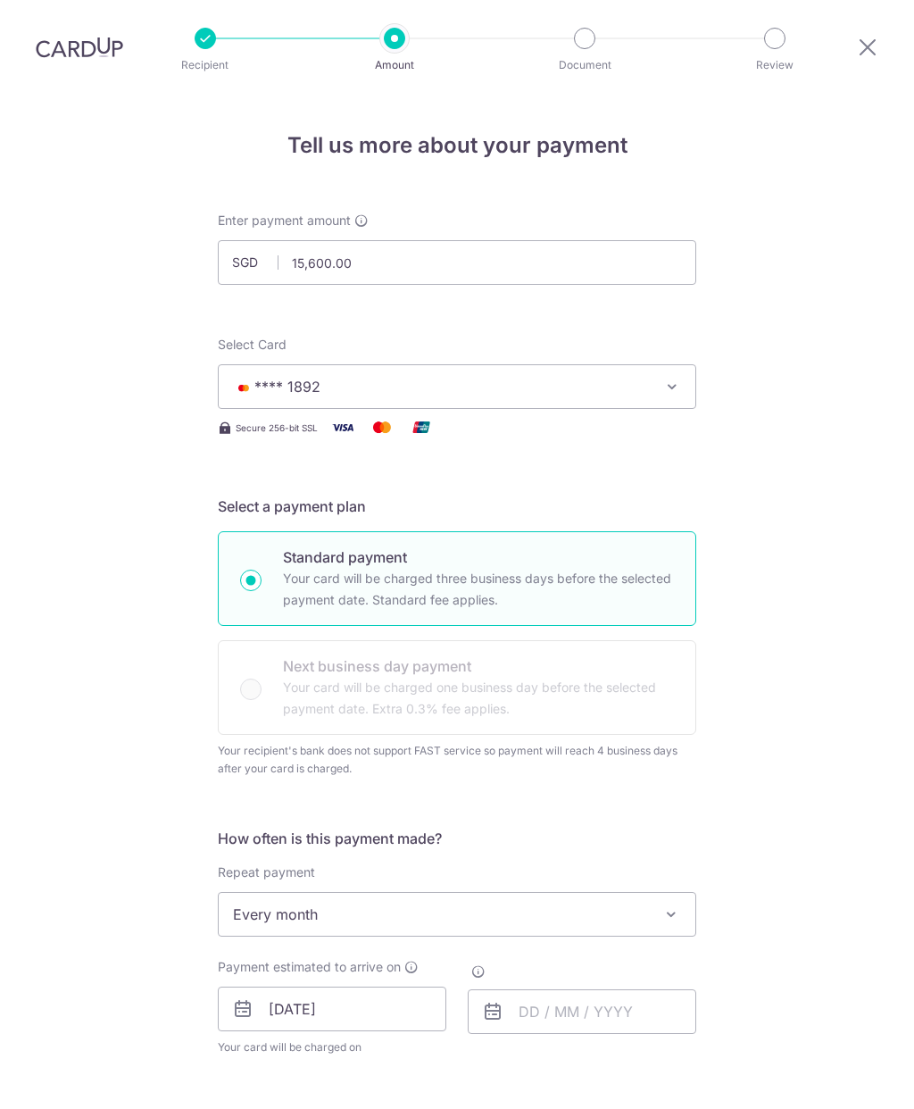
select select "3"
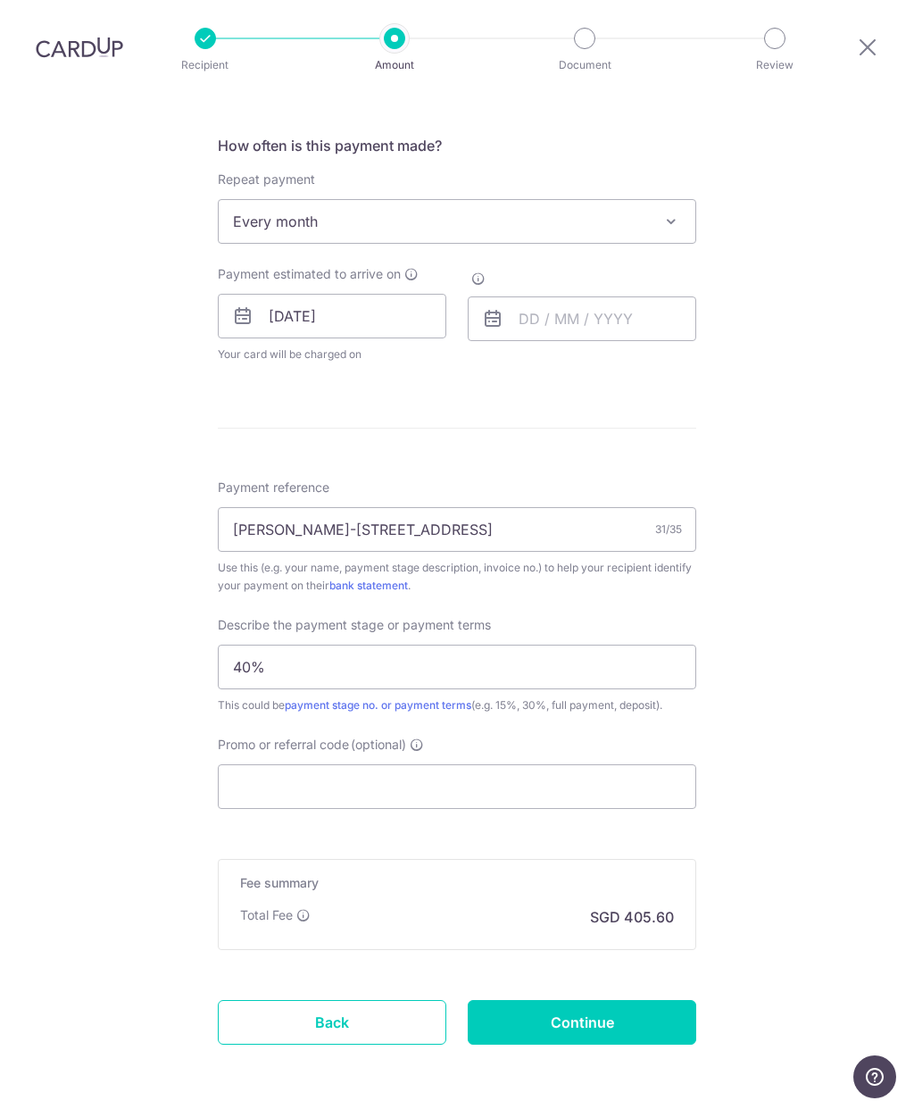
scroll to position [691, 0]
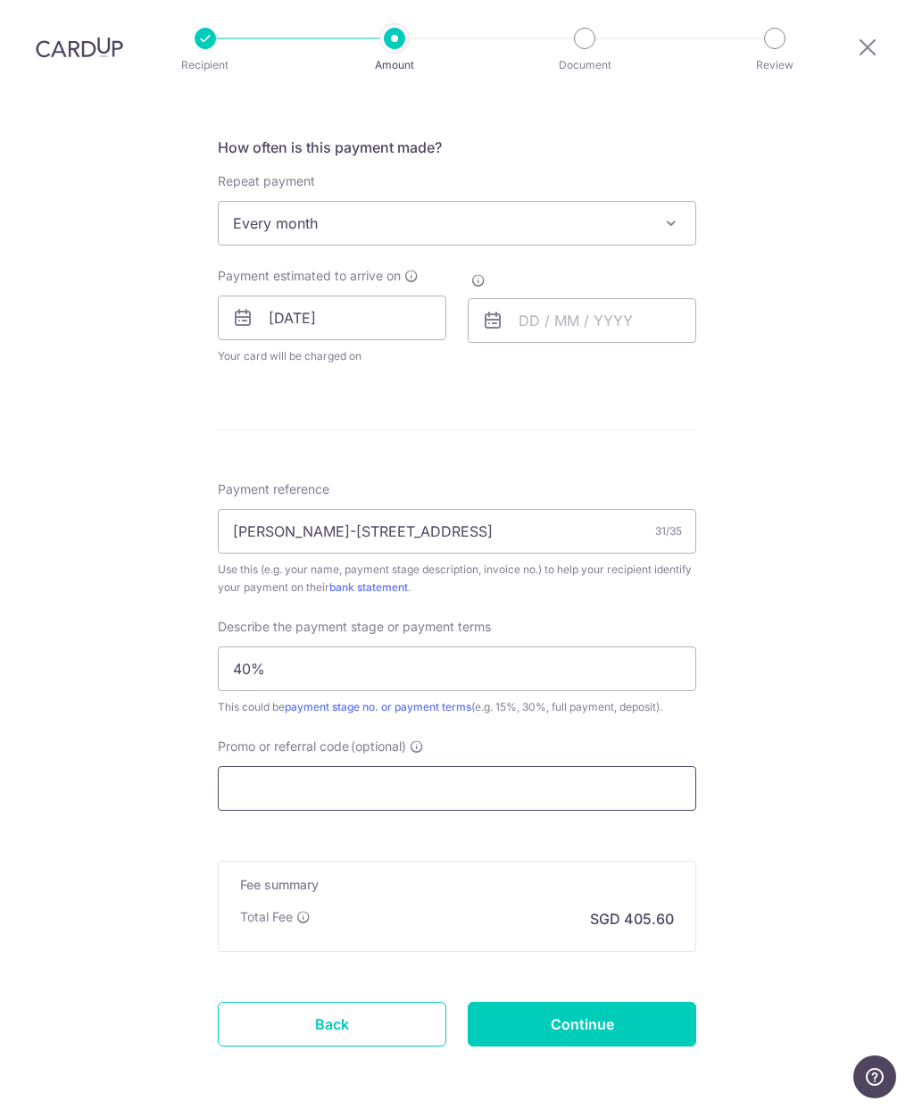
click at [592, 766] on input "Promo or referral code (optional)" at bounding box center [457, 788] width 479 height 45
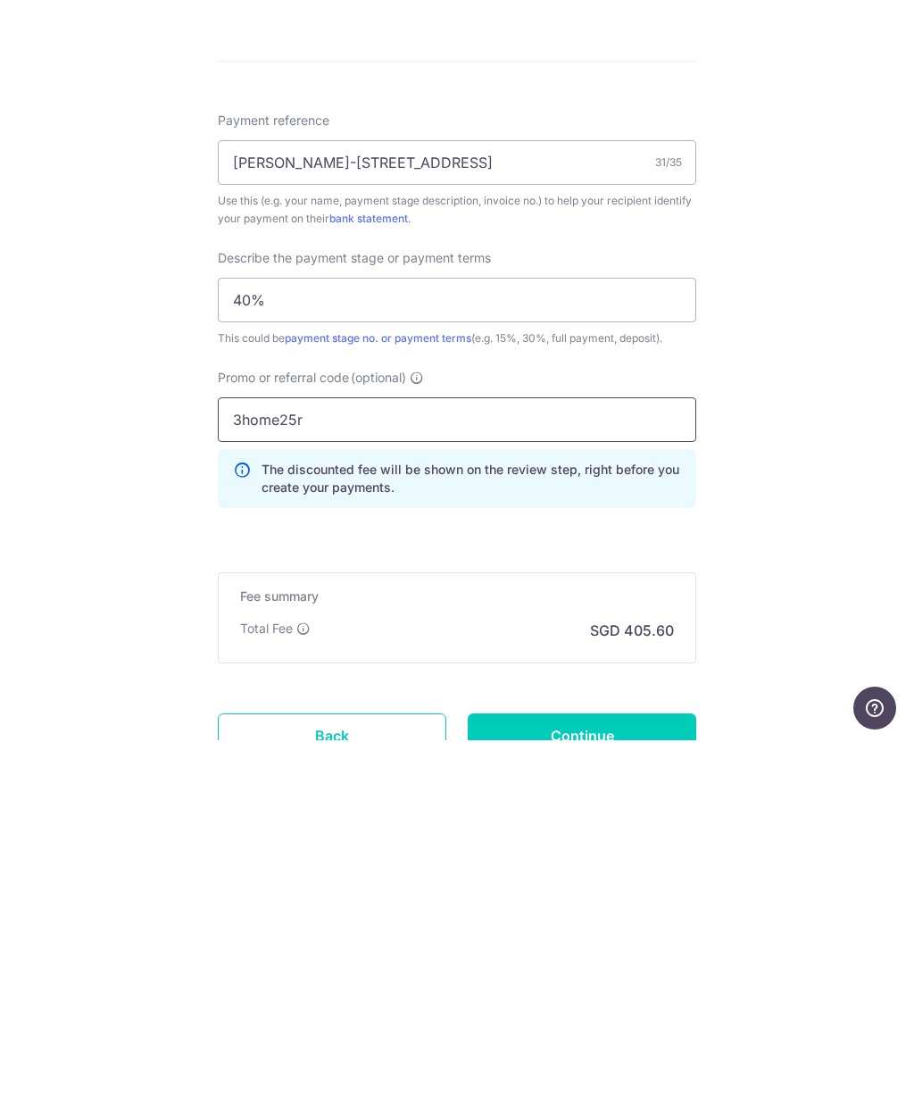
type input "3home25r"
click at [817, 500] on div "Tell us more about your payment Enter payment amount SGD 15,600.00 15600.00 Sel…" at bounding box center [457, 332] width 914 height 1858
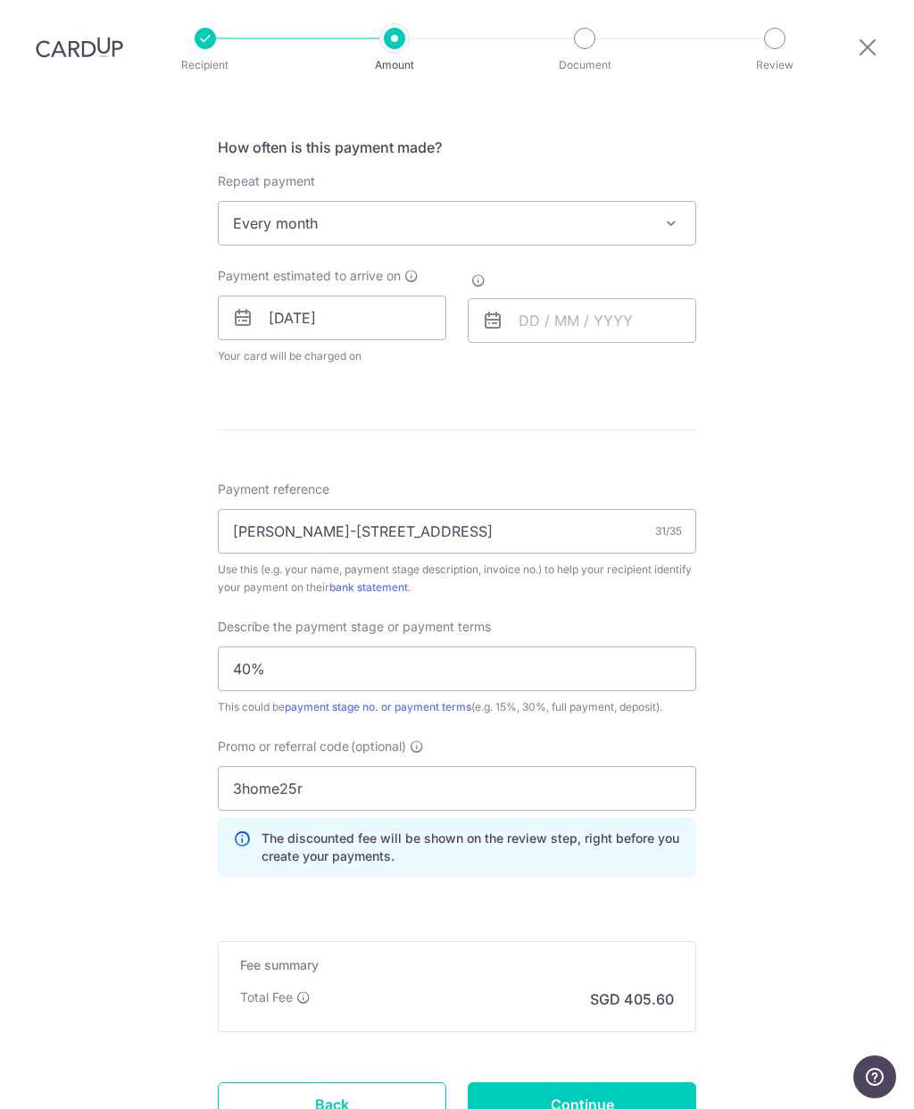
click at [644, 1082] on input "Continue" at bounding box center [582, 1104] width 229 height 45
type input "Update Schedule"
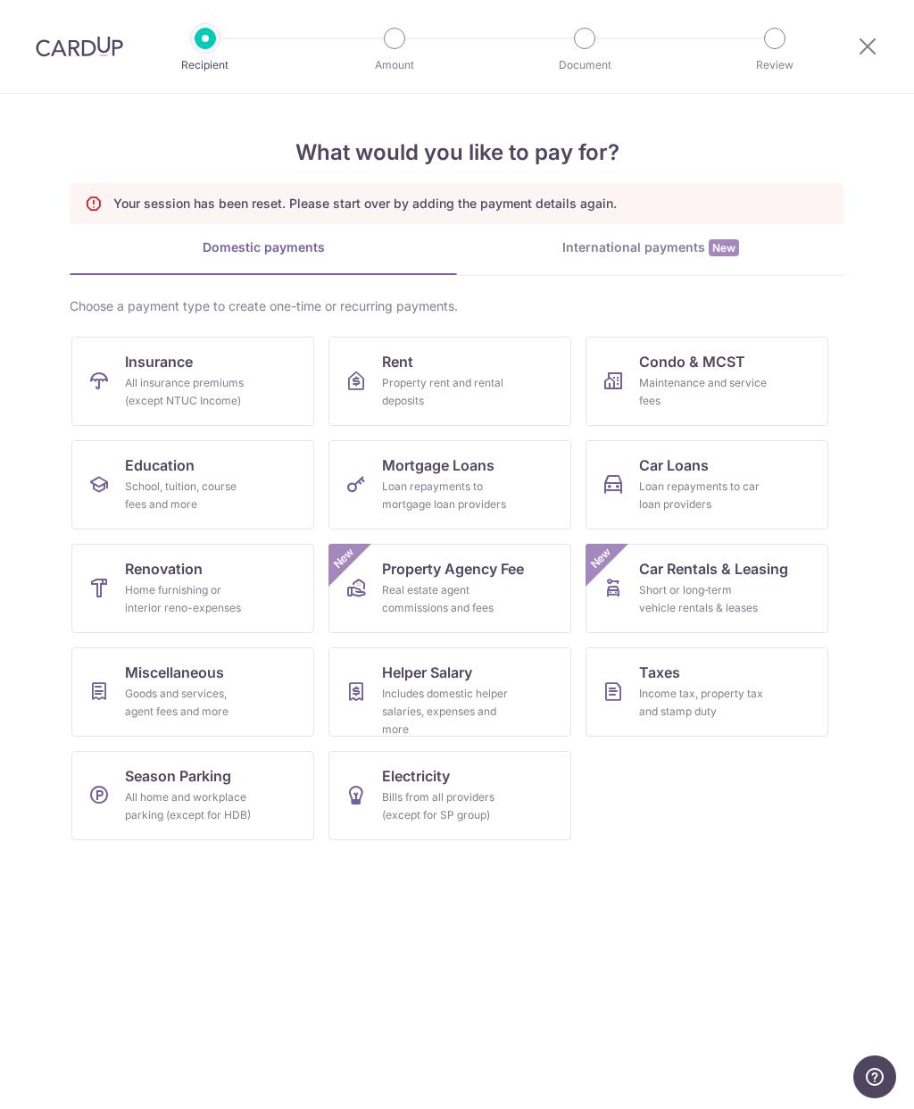
click at [180, 576] on span "Renovation" at bounding box center [164, 568] width 78 height 21
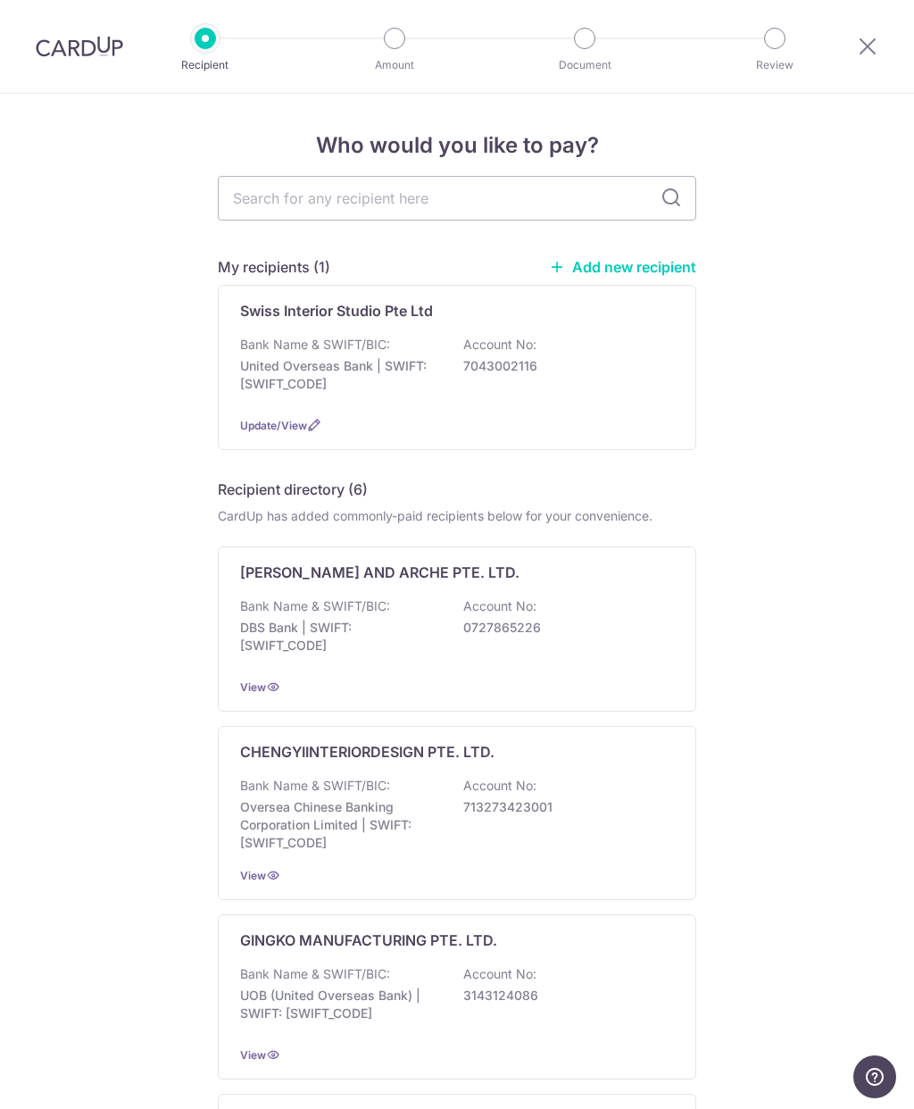
click at [638, 380] on div "Bank Name & SWIFT/BIC: United Overseas Bank | SWIFT: UOVBSGSGXXX Account No: 70…" at bounding box center [457, 369] width 434 height 66
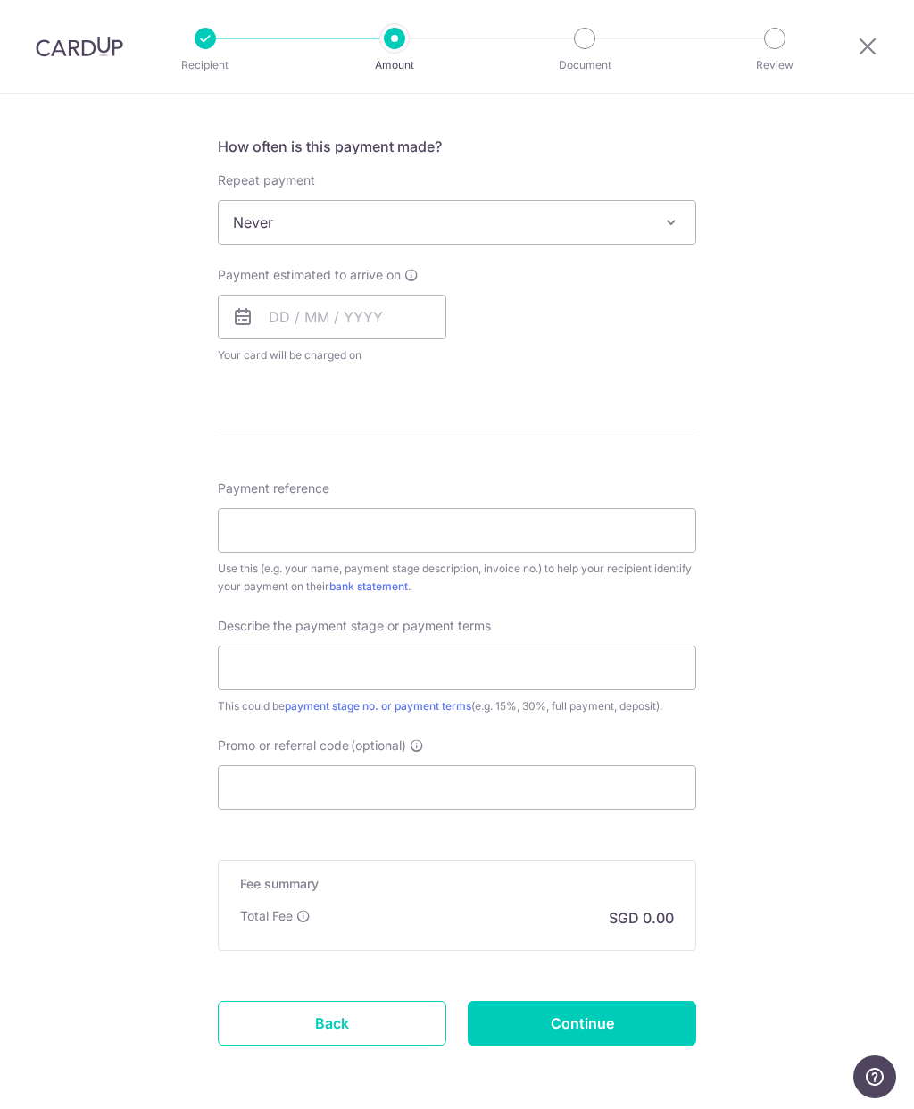
scroll to position [691, 0]
click at [501, 785] on input "Promo or referral code (optional)" at bounding box center [457, 788] width 479 height 45
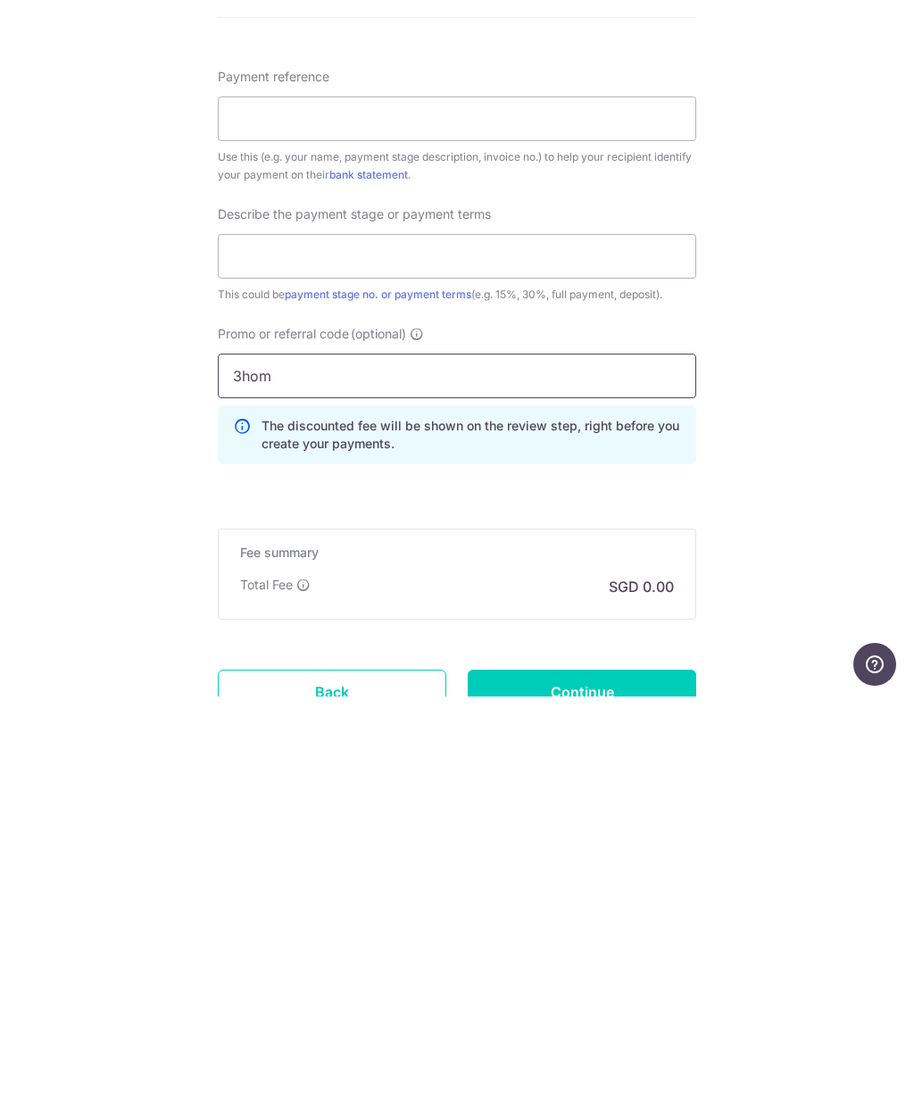
type input "3home25r"
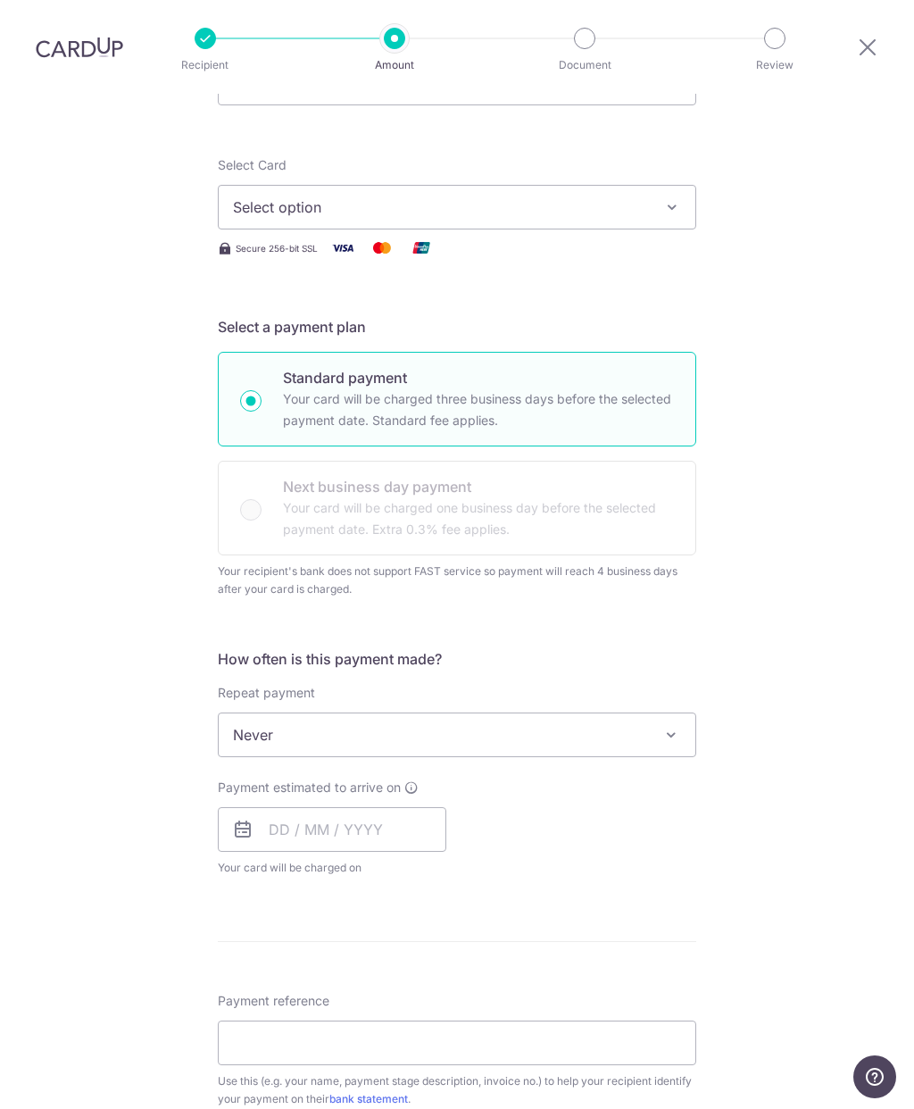
scroll to position [175, 0]
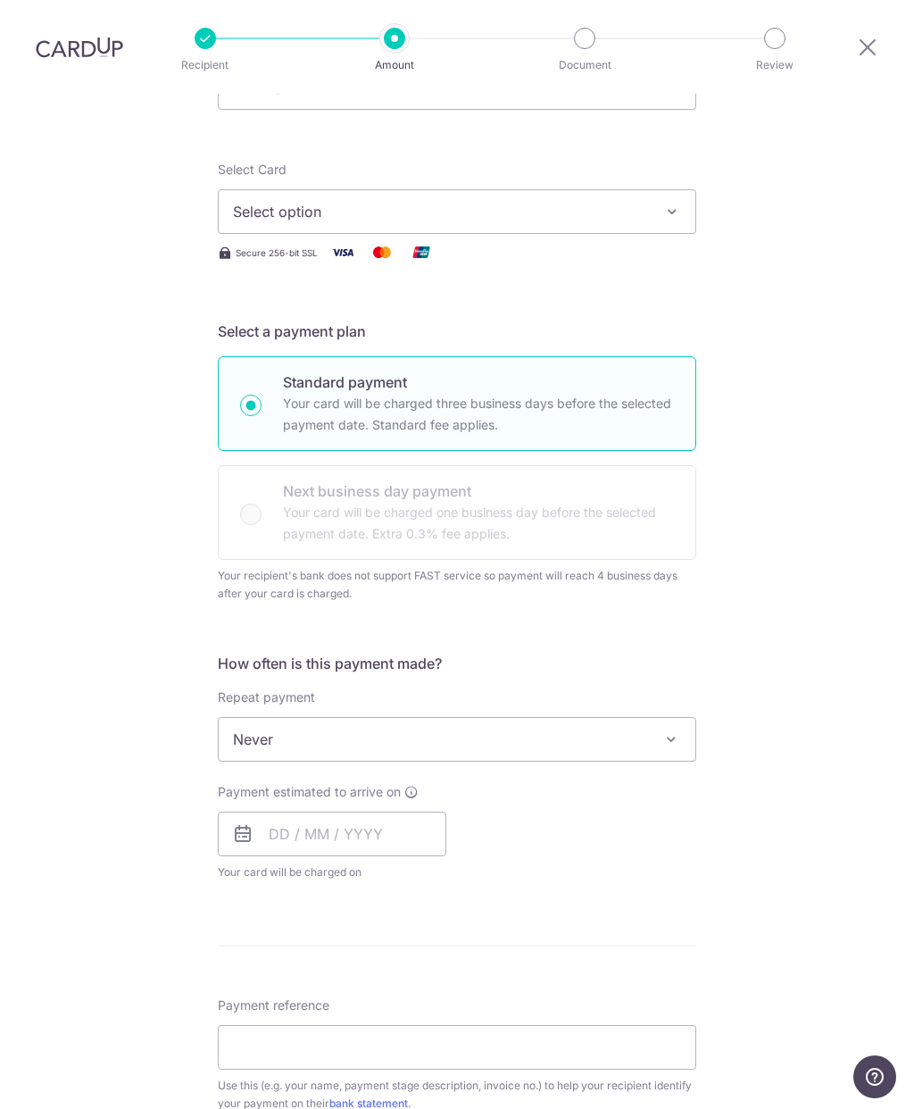
click at [554, 201] on span "Select option" at bounding box center [441, 211] width 416 height 21
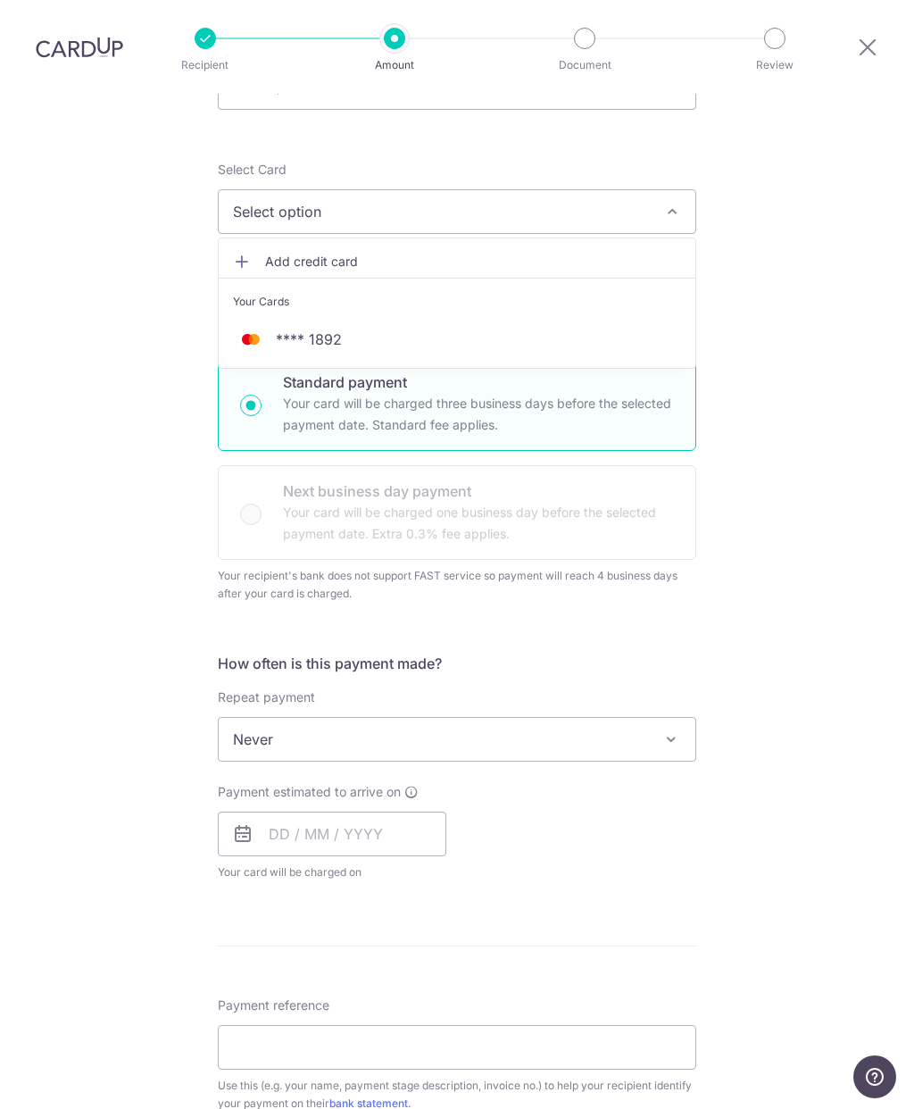
click at [481, 329] on span "**** 1892" at bounding box center [457, 339] width 448 height 21
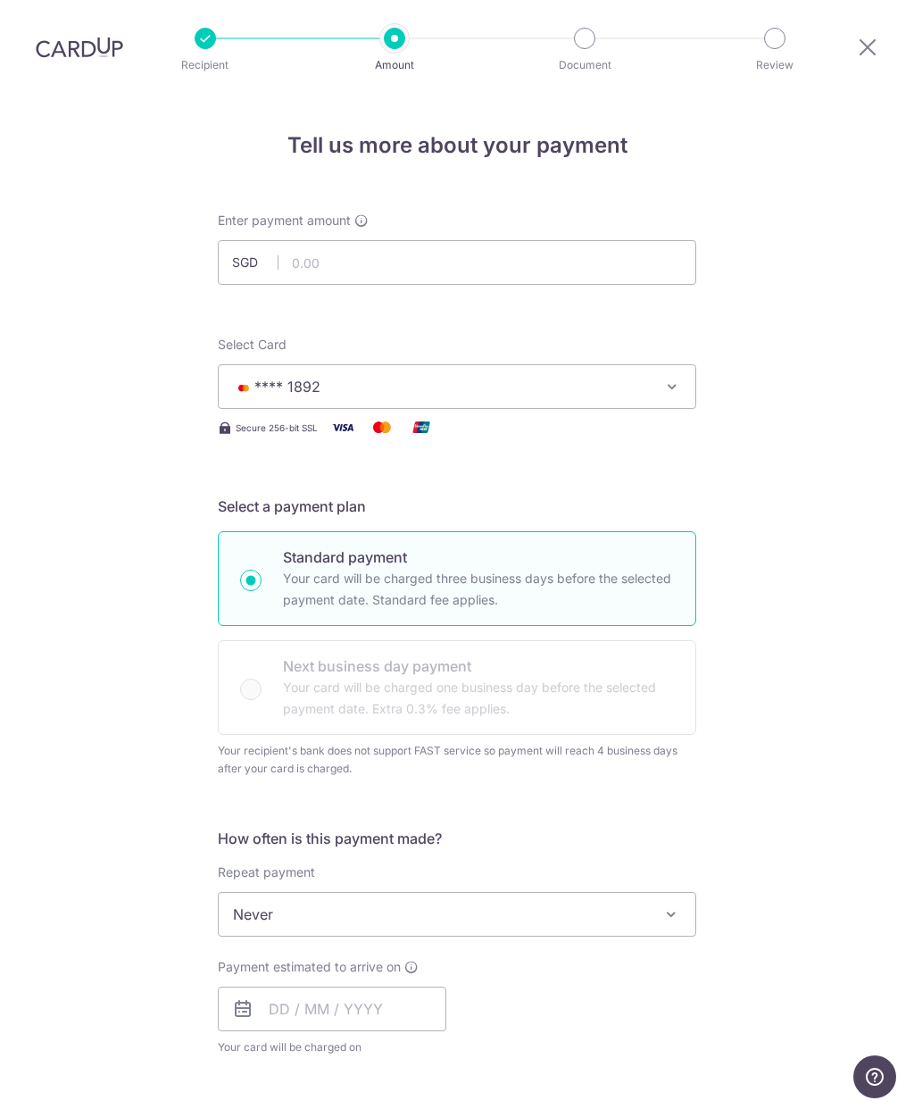
scroll to position [0, 0]
click at [599, 240] on input "text" at bounding box center [457, 262] width 479 height 45
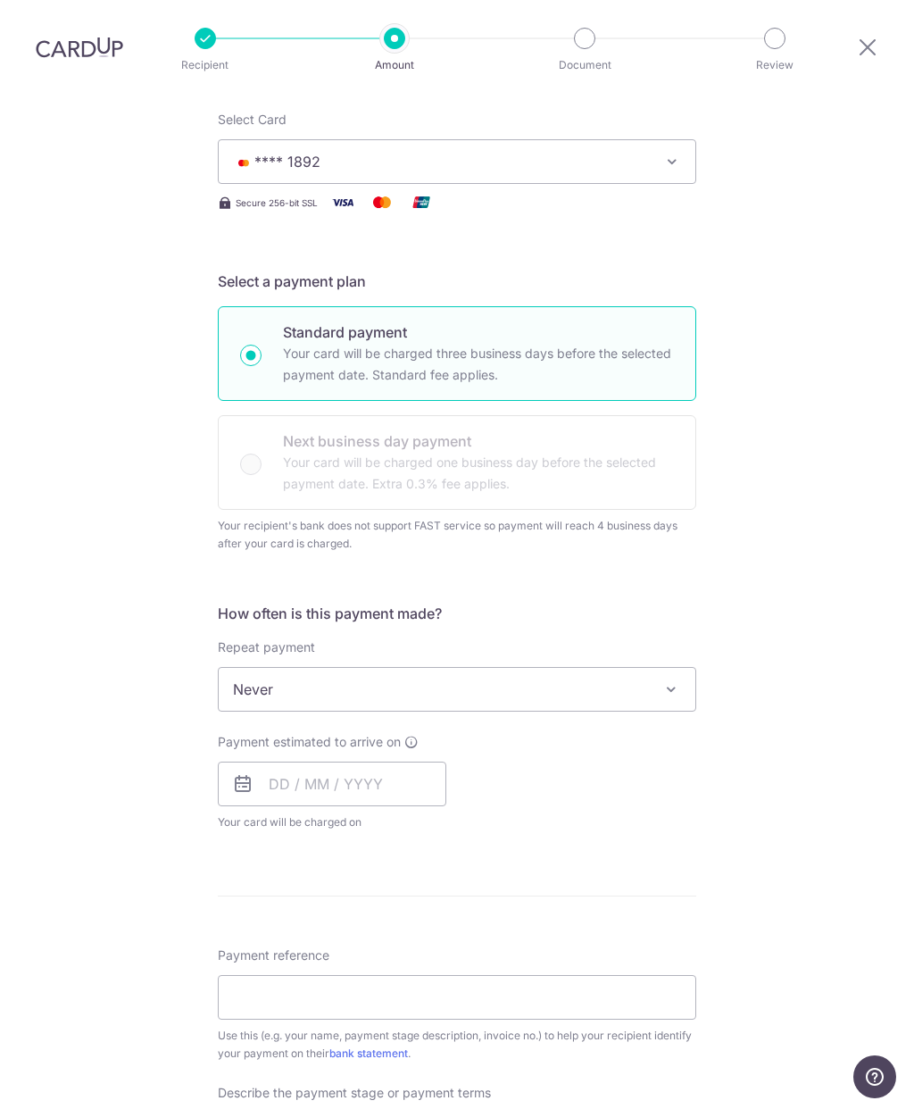
scroll to position [256, 0]
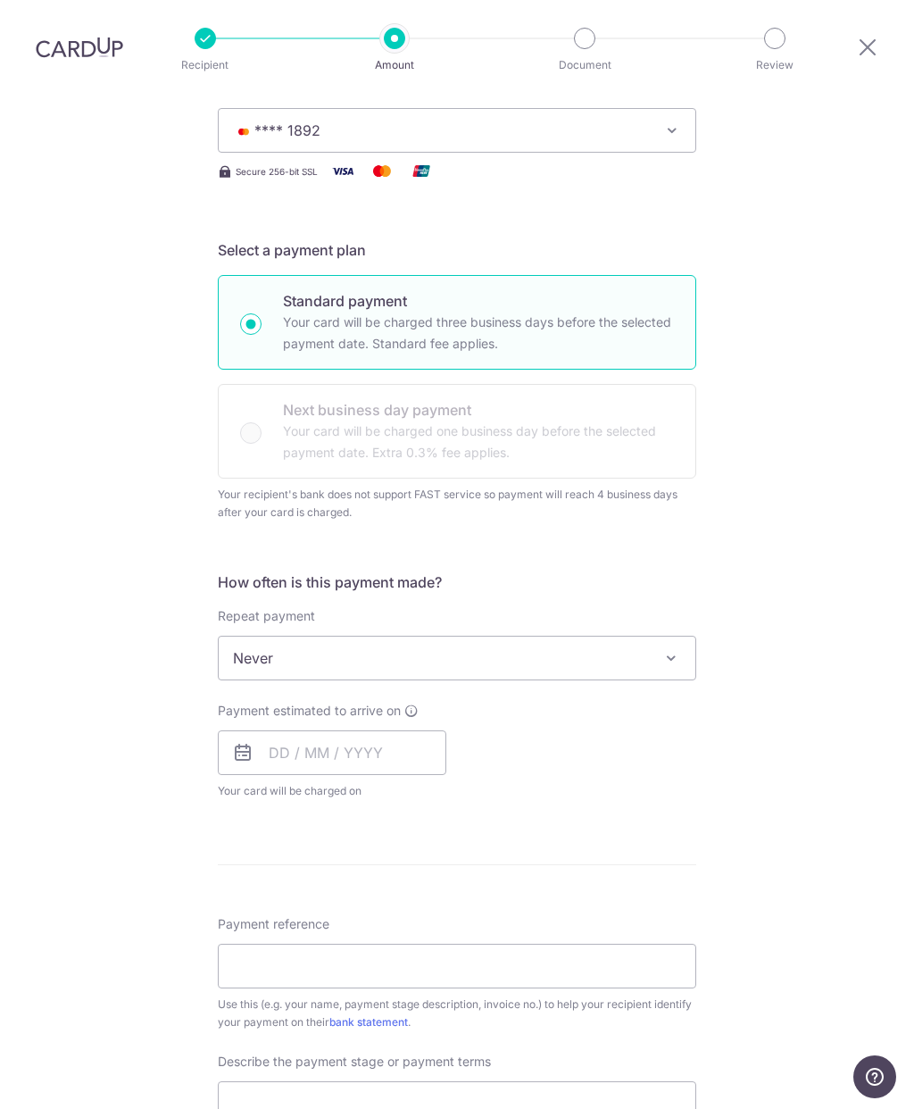
click at [687, 637] on span "Never" at bounding box center [457, 658] width 477 height 43
type input "15,600.00"
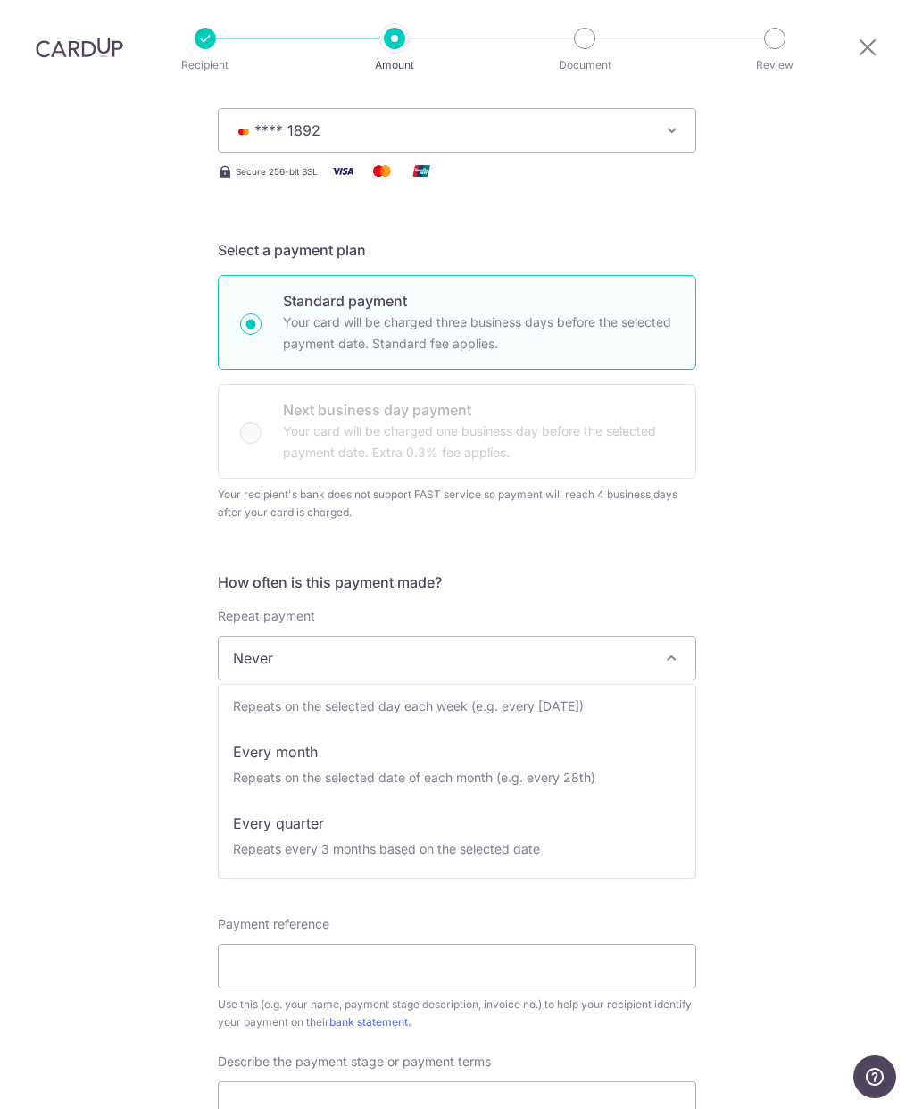
select select "3"
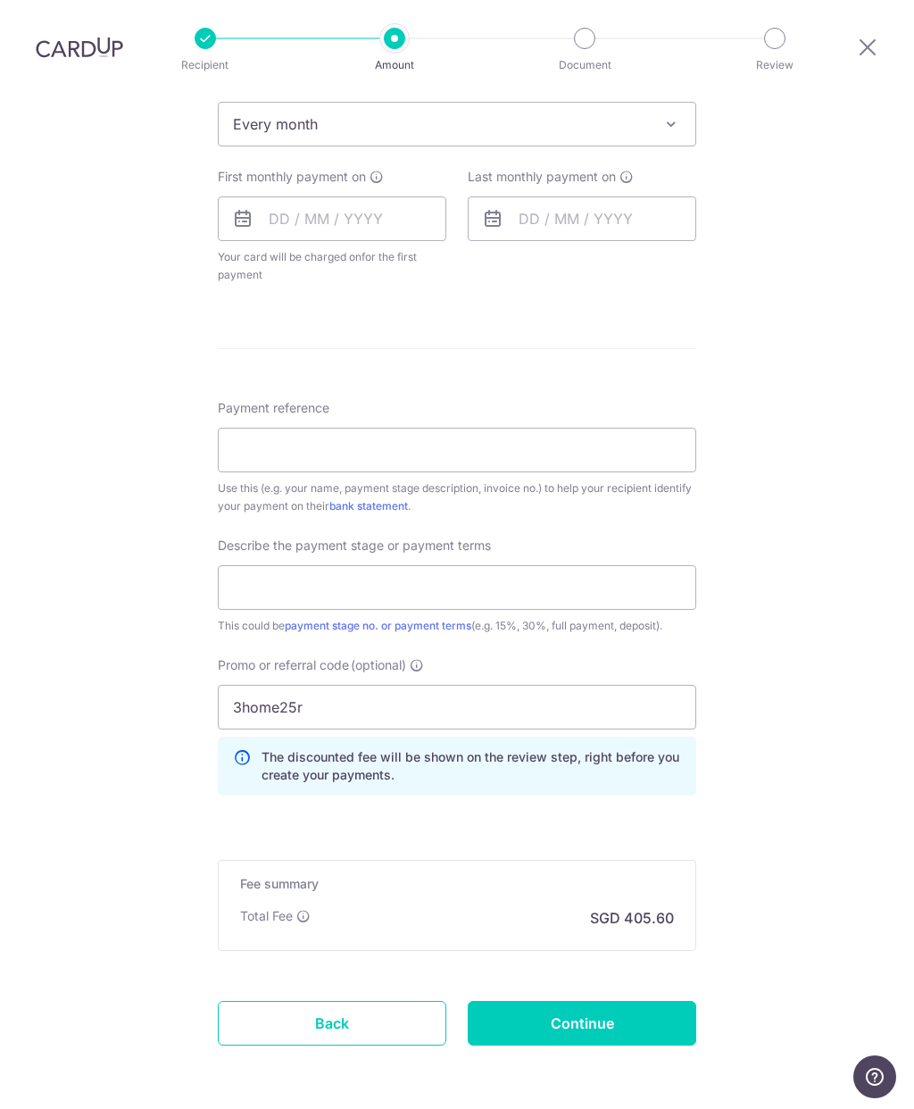
scroll to position [789, 0]
click at [635, 1002] on input "Continue" at bounding box center [582, 1024] width 229 height 45
type input "Create Schedule"
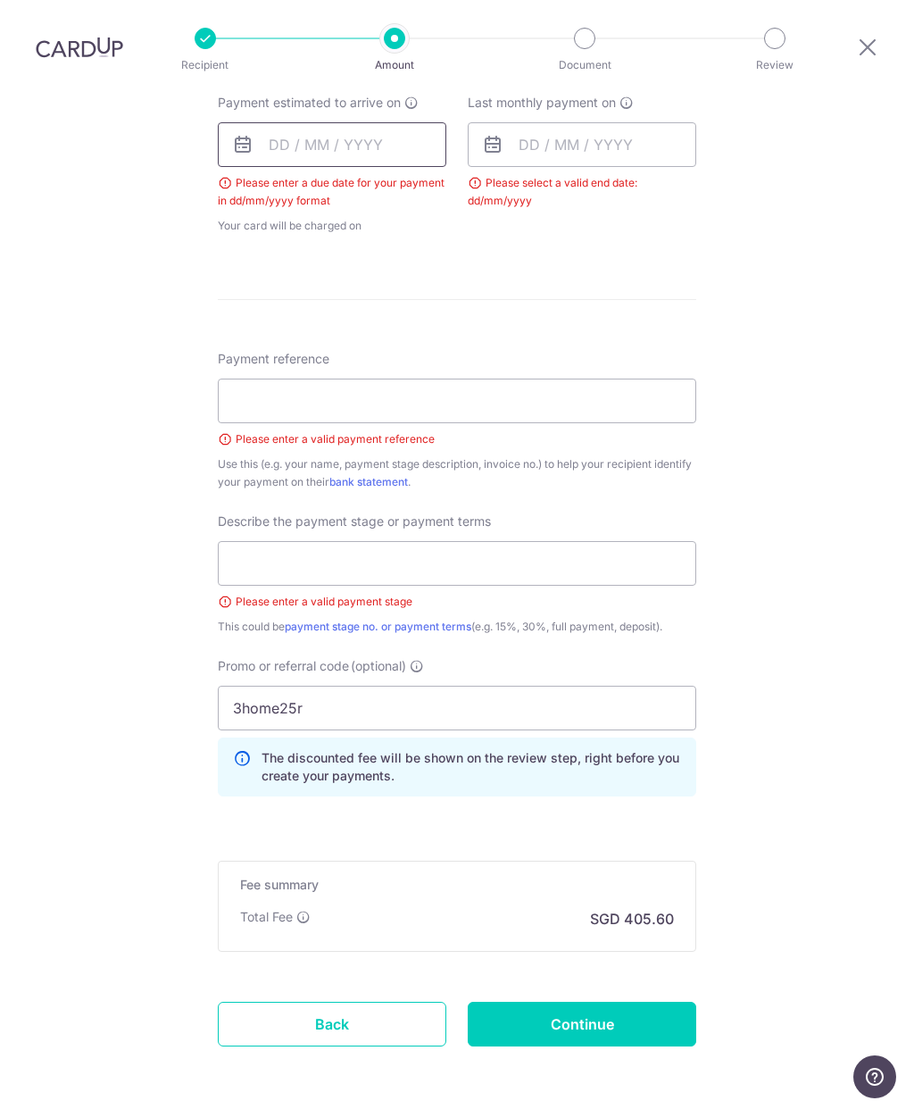
click at [353, 122] on input "text" at bounding box center [332, 144] width 229 height 45
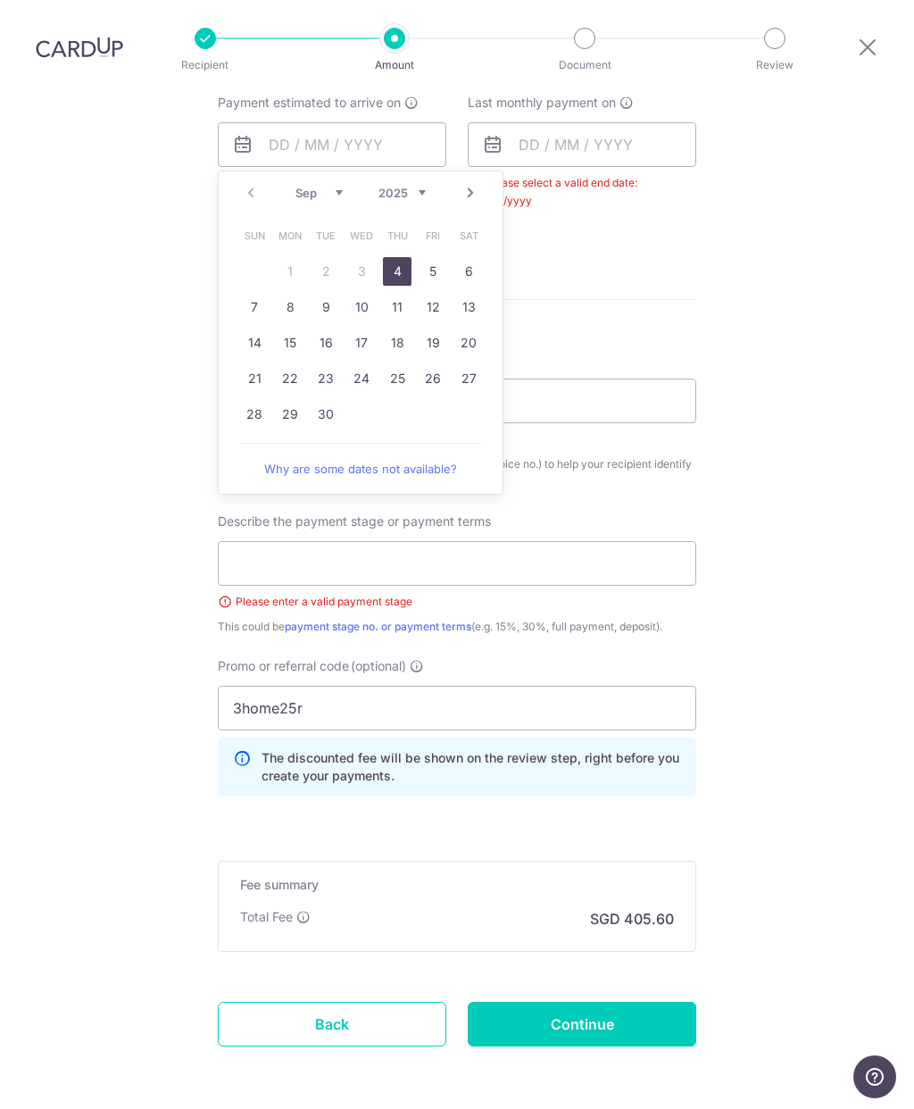
click at [392, 257] on link "4" at bounding box center [397, 271] width 29 height 29
type input "04/09/2025"
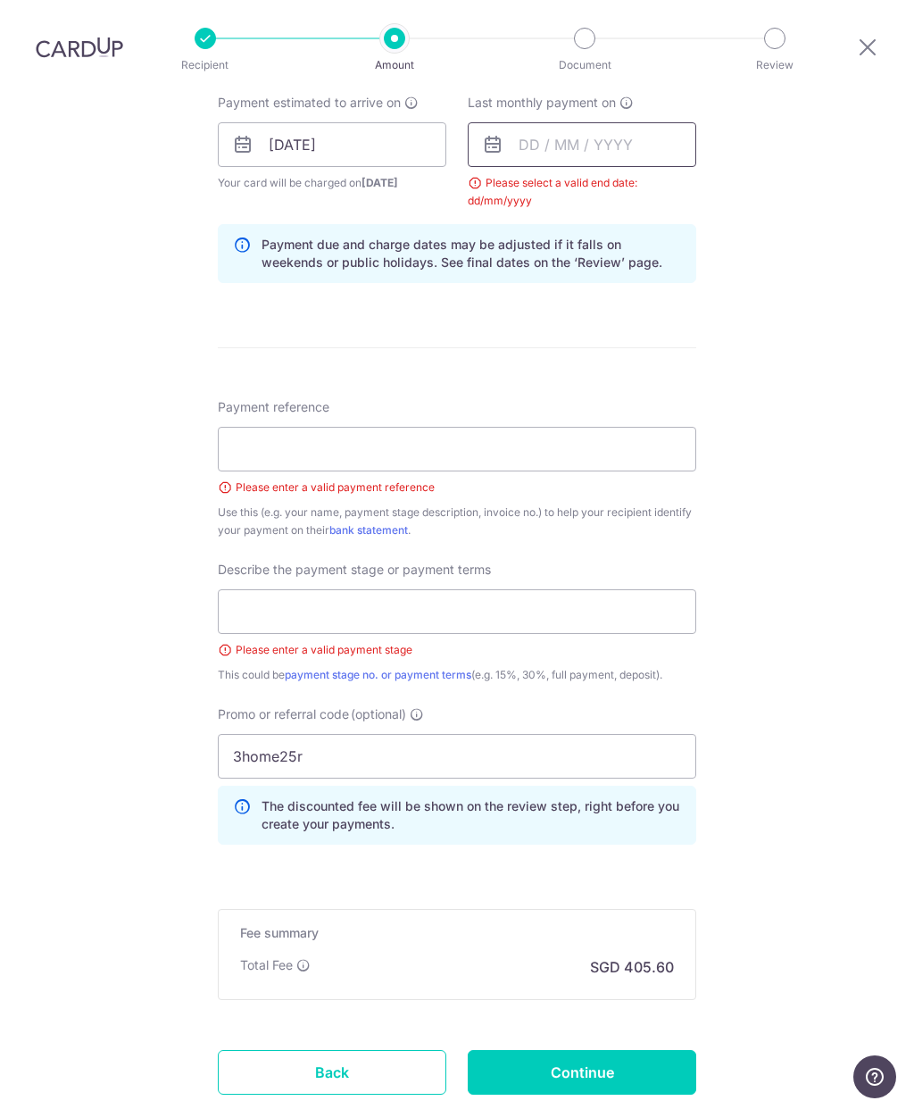
click at [614, 122] on input "text" at bounding box center [582, 144] width 229 height 45
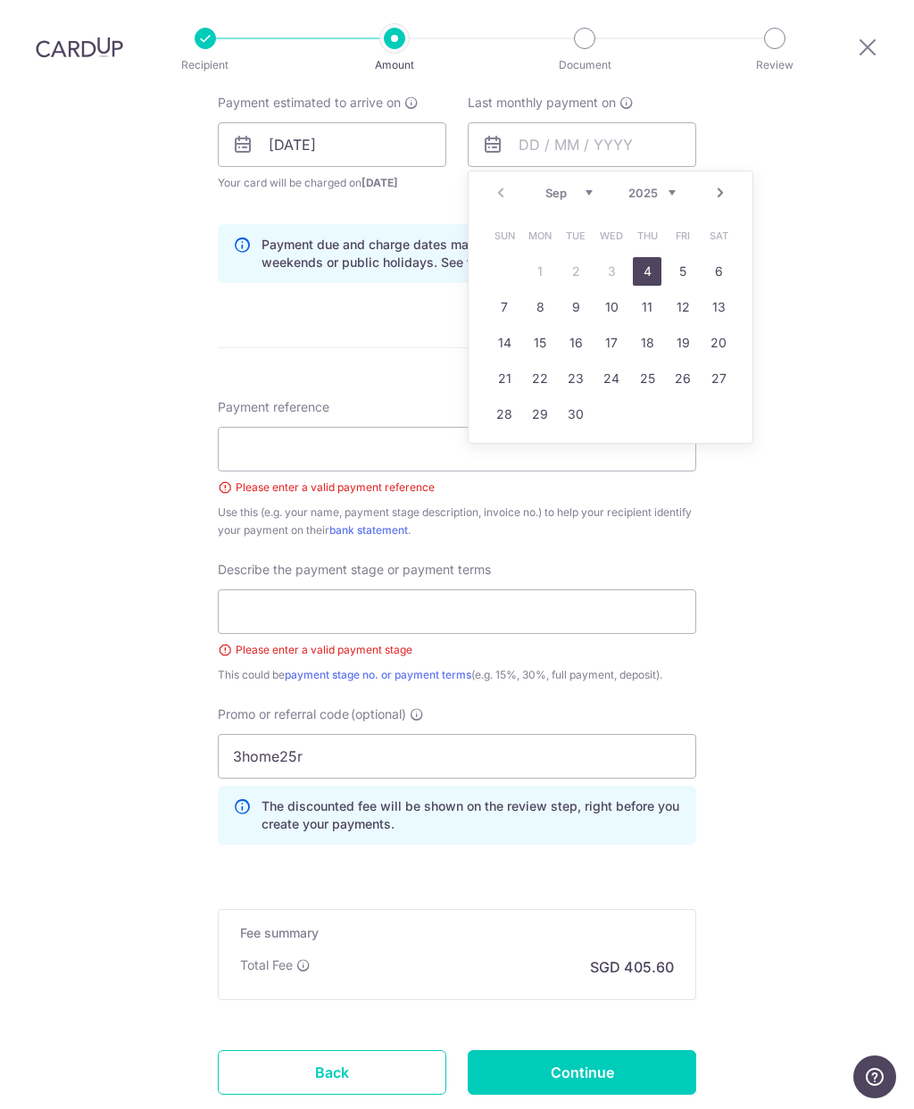
click at [725, 182] on link "Next" at bounding box center [720, 192] width 21 height 21
click at [578, 293] on link "4" at bounding box center [576, 307] width 29 height 29
type input "04/11/2025"
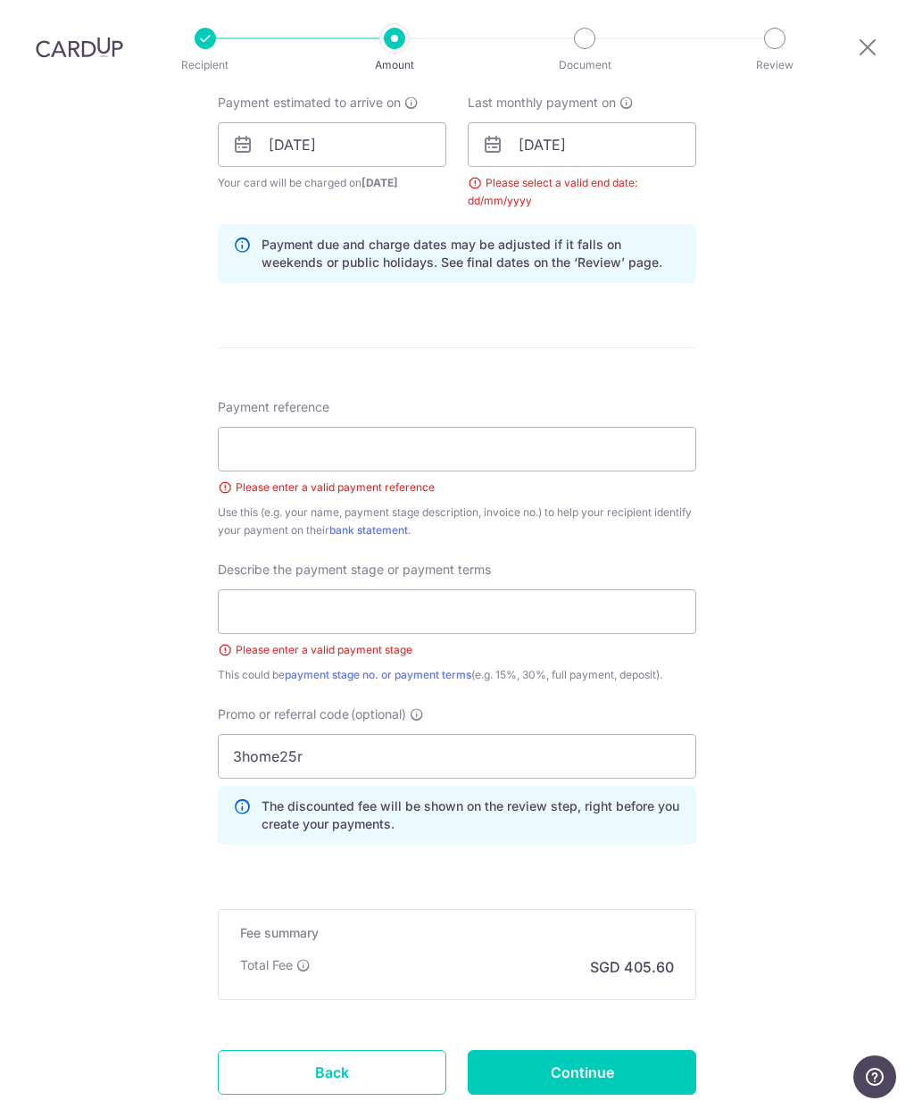
click at [826, 250] on div "Tell us more about your payment Enter payment amount SGD 15,600.00 15600.00 Sel…" at bounding box center [457, 229] width 914 height 1999
click at [741, 255] on div "Tell us more about your payment Enter payment amount SGD 15,600.00 15600.00 Sel…" at bounding box center [457, 229] width 914 height 1999
click at [614, 1050] on input "Continue" at bounding box center [582, 1072] width 229 height 45
type input "Create Schedule"
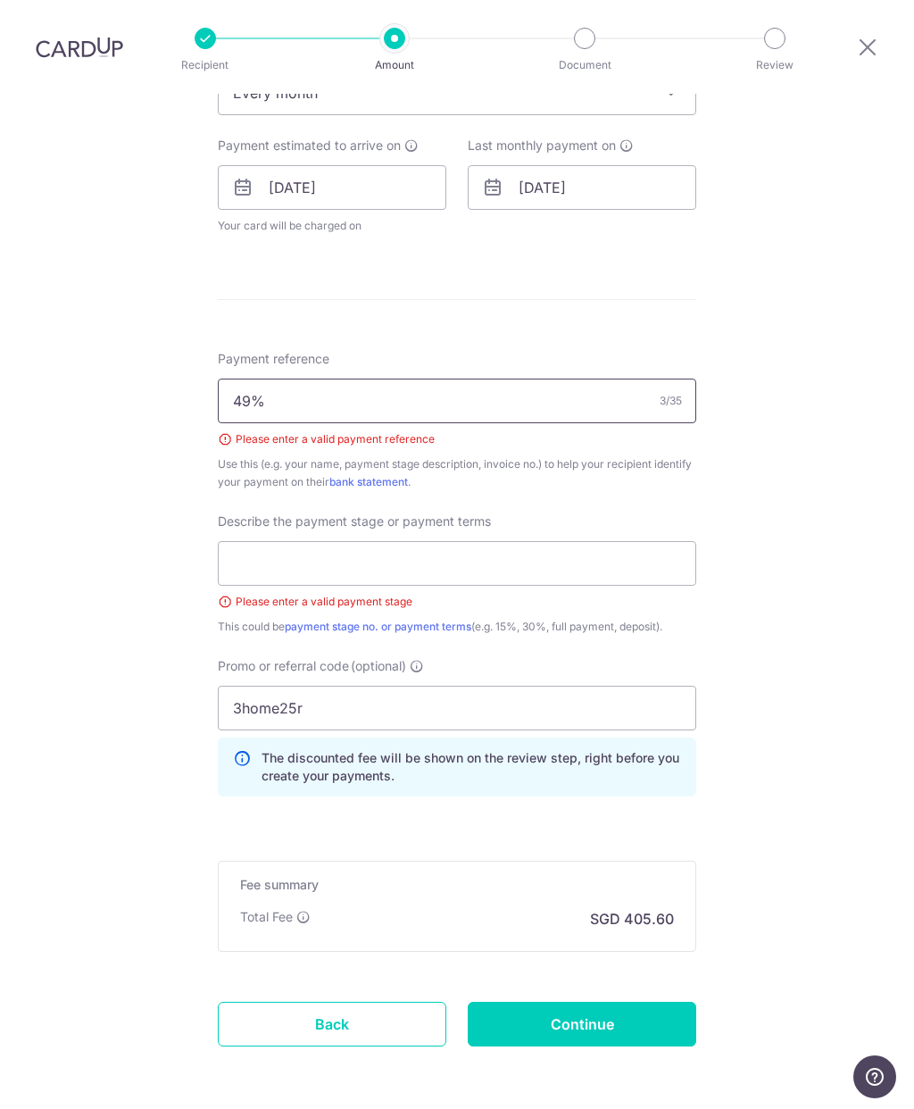
type input "49%"
click at [760, 449] on div "Tell us more about your payment Enter payment amount SGD 15,600.00 15600.00 Sel…" at bounding box center [457, 226] width 914 height 1908
click at [565, 541] on input "text" at bounding box center [457, 563] width 479 height 45
click at [544, 541] on input "text" at bounding box center [457, 563] width 479 height 45
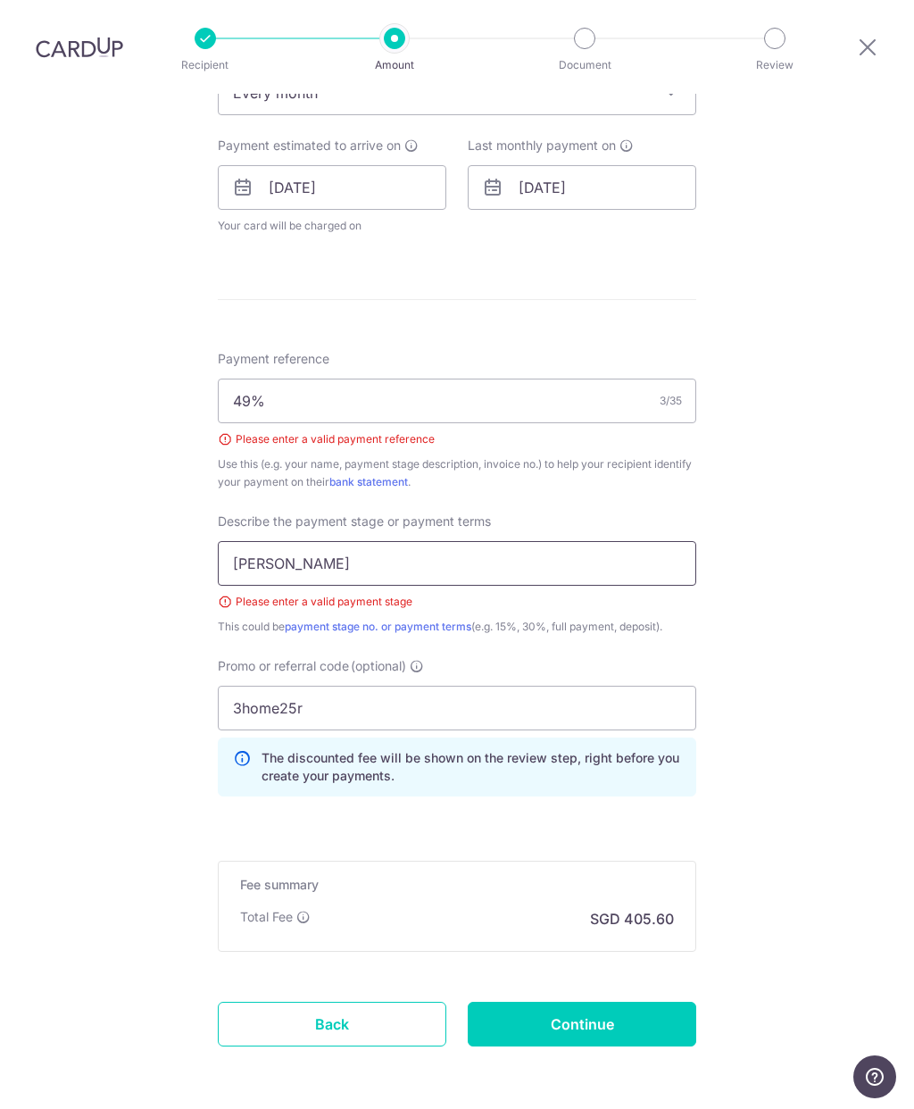
type input "Cody"
click at [720, 587] on div "Tell us more about your payment Enter payment amount SGD 15,600.00 15600.00 Sel…" at bounding box center [457, 226] width 914 height 1908
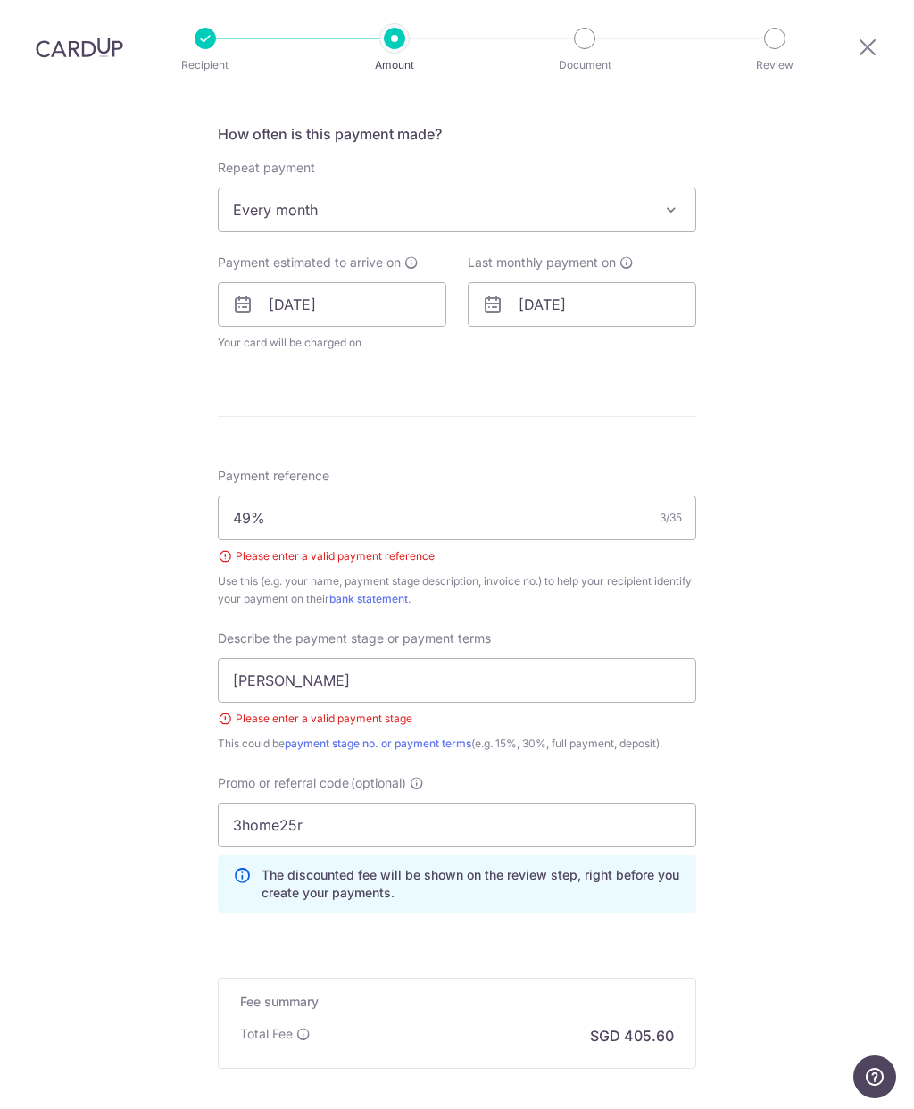
scroll to position [803, 0]
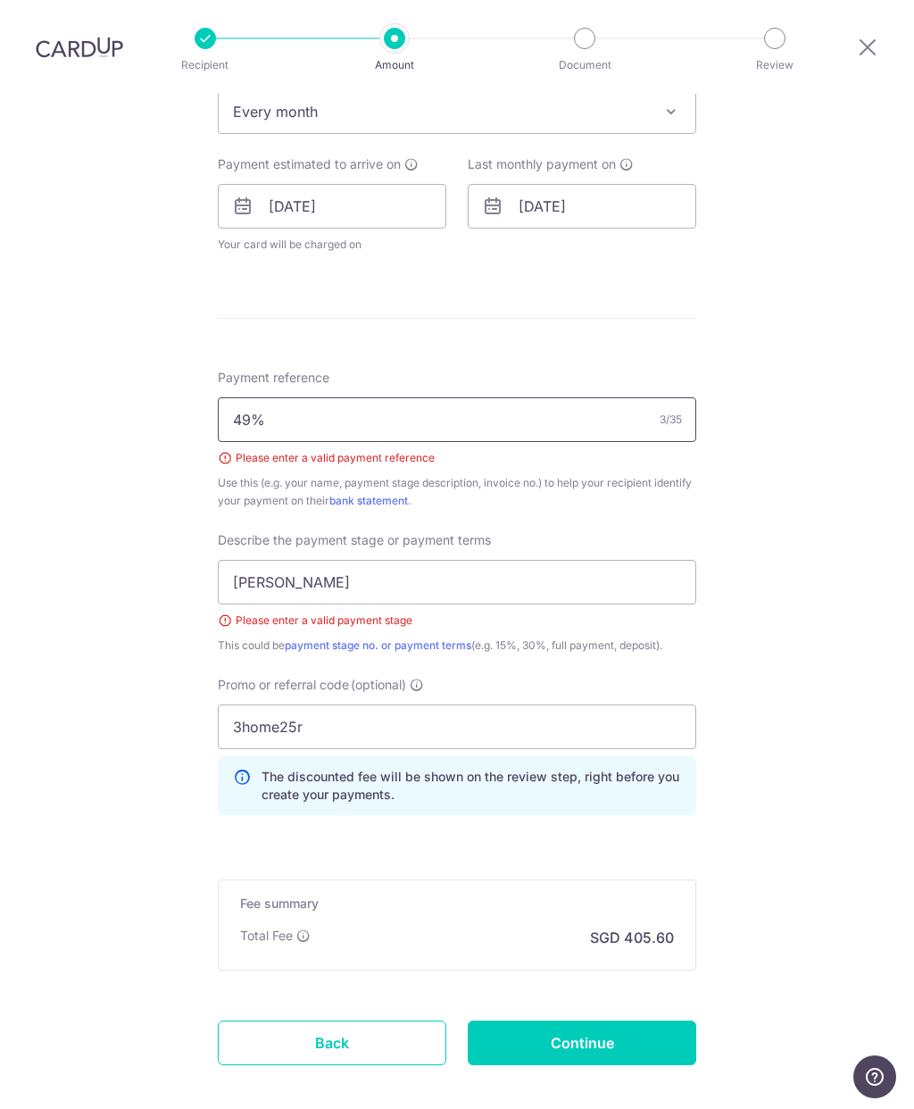
click at [580, 397] on input "49%" at bounding box center [457, 419] width 479 height 45
type input "4"
type input "[PERSON_NAME]-[STREET_ADDRESS]"
click at [612, 560] on input "Cody" at bounding box center [457, 582] width 479 height 45
click at [611, 560] on input "Cody" at bounding box center [457, 582] width 479 height 45
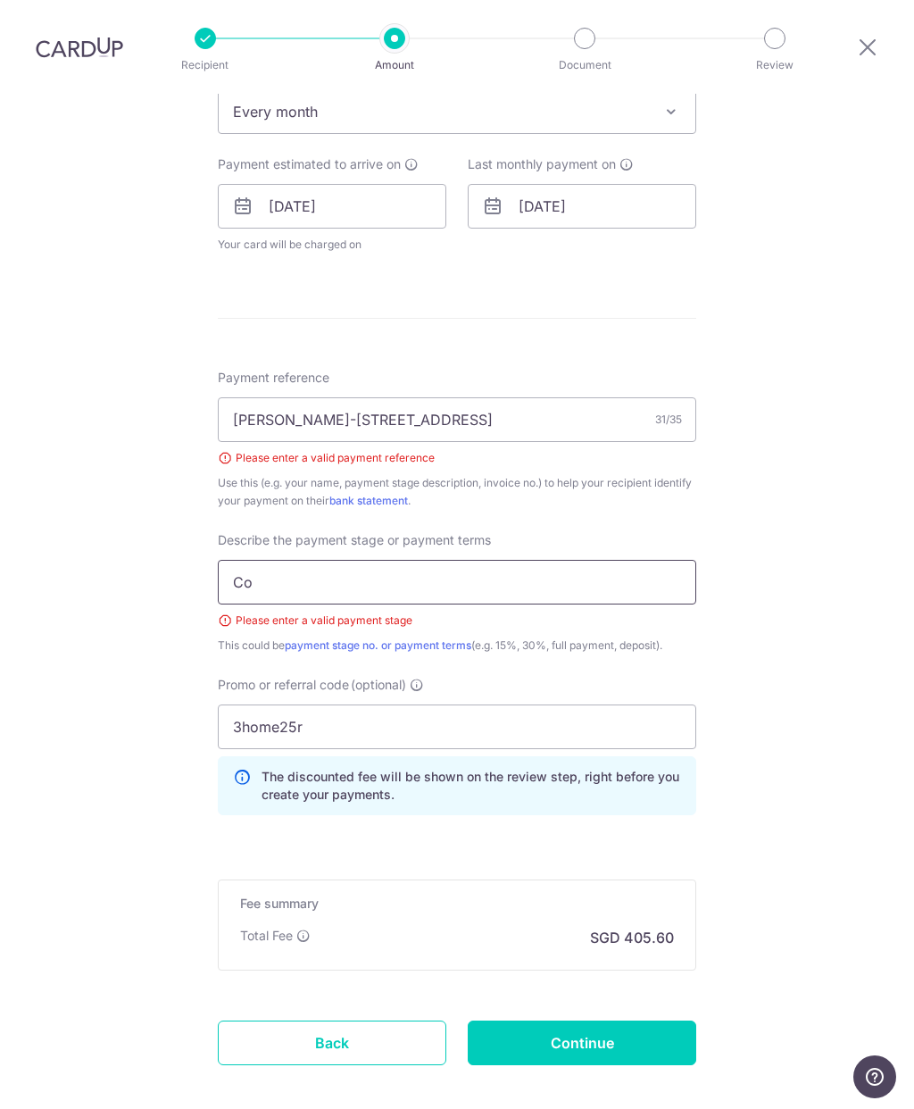
type input "C"
click at [779, 599] on div "Tell us more about your payment Enter payment amount SGD 15,600.00 15600.00 Sel…" at bounding box center [457, 245] width 914 height 1908
click at [598, 560] on input "40" at bounding box center [457, 582] width 479 height 45
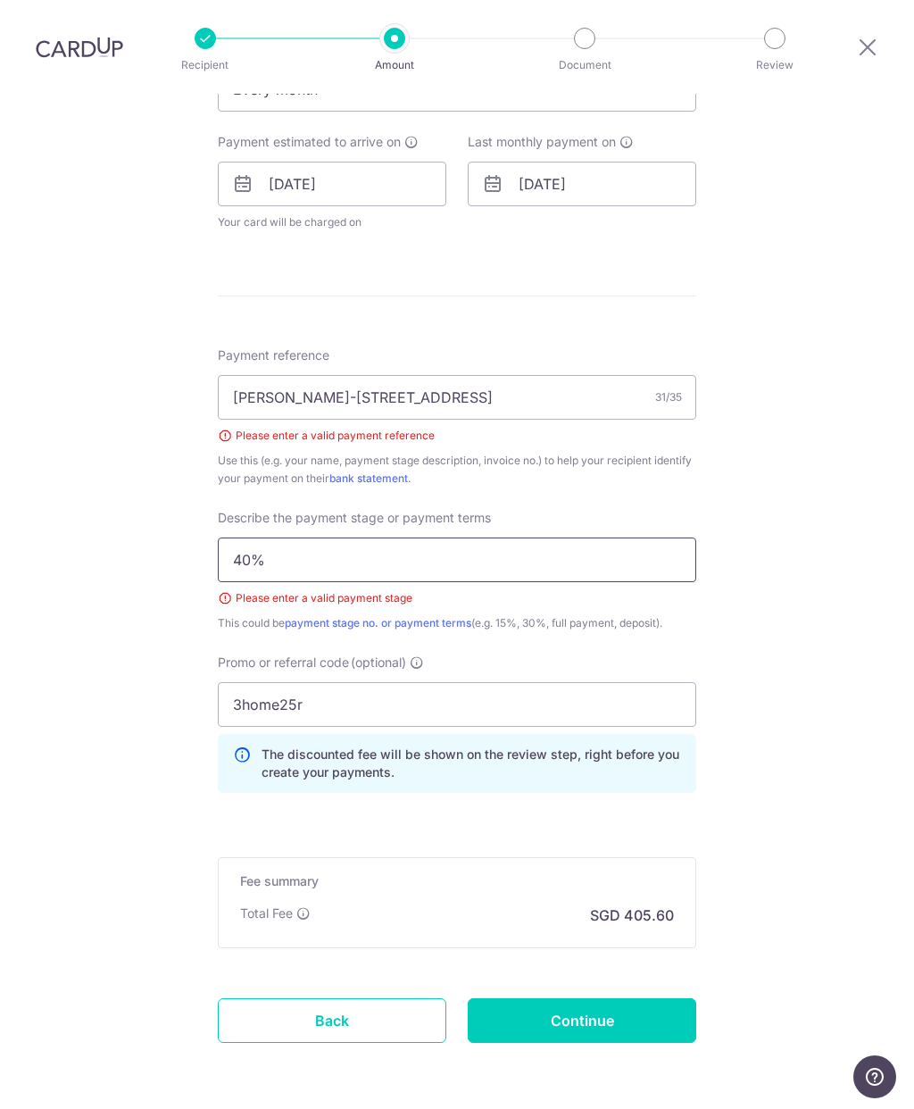
scroll to position [821, 0]
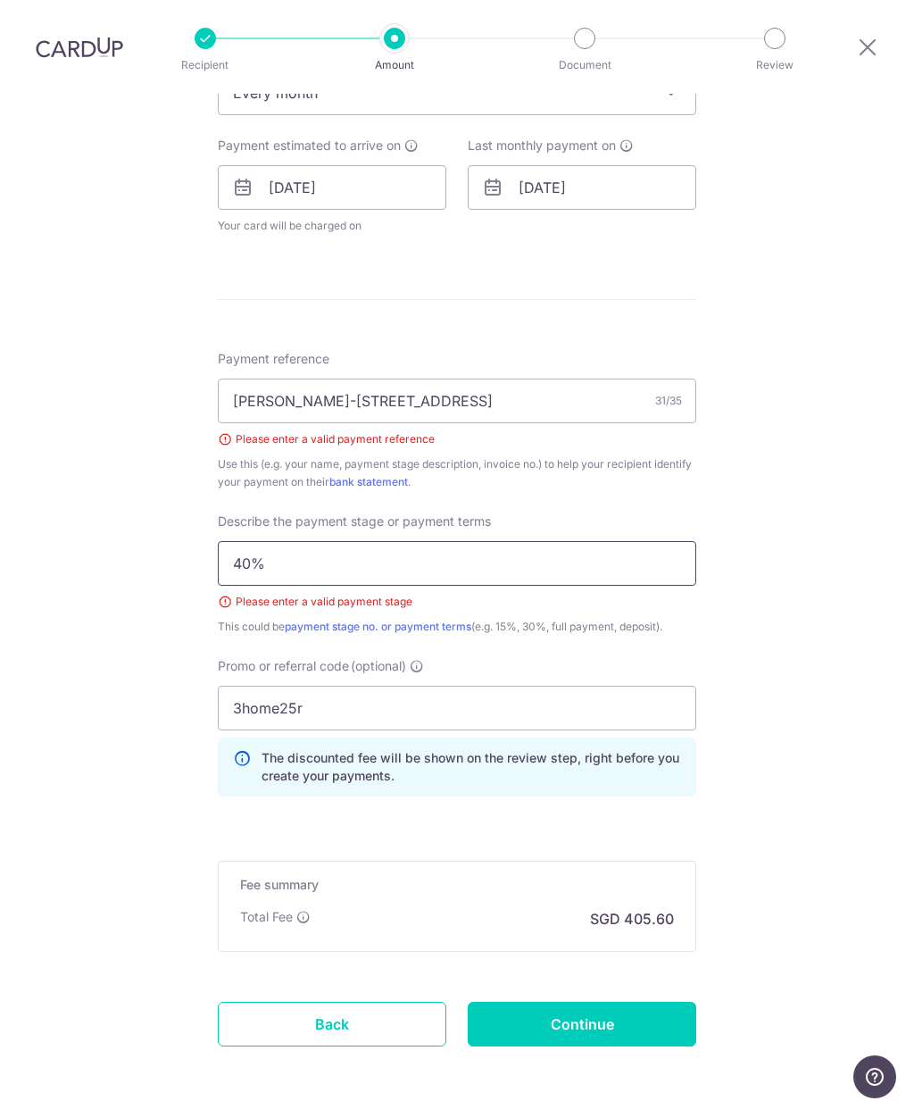
type input "40%"
click at [803, 534] on div "Tell us more about your payment Enter payment amount SGD 15,600.00 15600.00 Sel…" at bounding box center [457, 226] width 914 height 1908
click at [639, 1002] on input "Continue" at bounding box center [582, 1024] width 229 height 45
type input "Create Schedule"
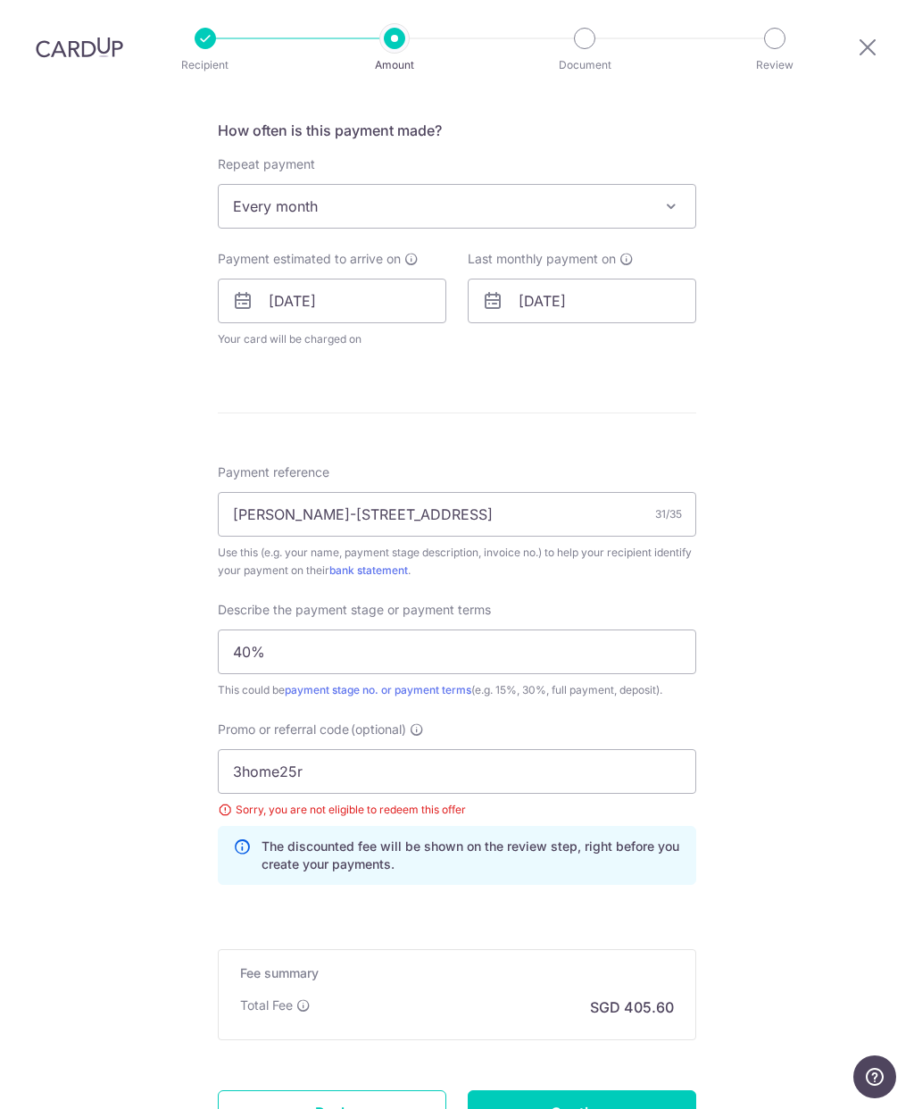
scroll to position [707, 0]
click at [638, 186] on span "Every month" at bounding box center [457, 207] width 477 height 43
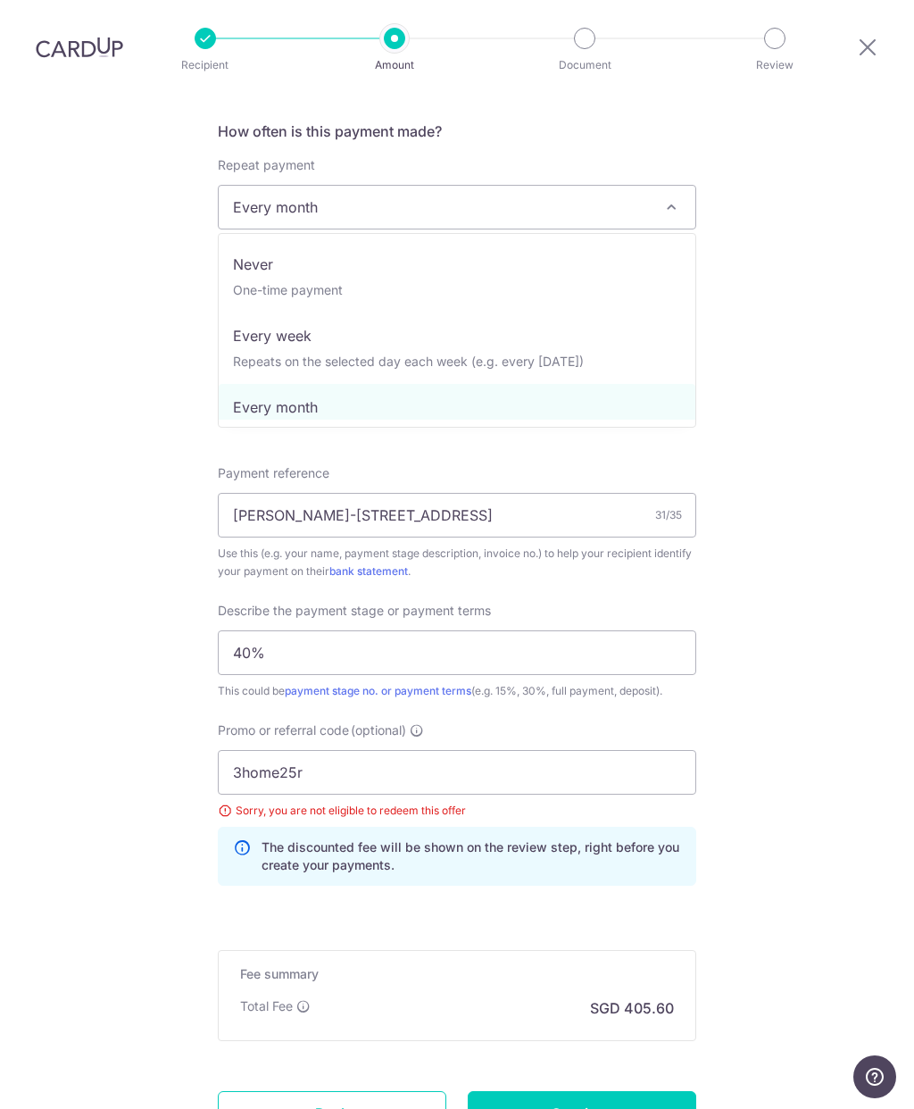
scroll to position [0, 0]
select select "1"
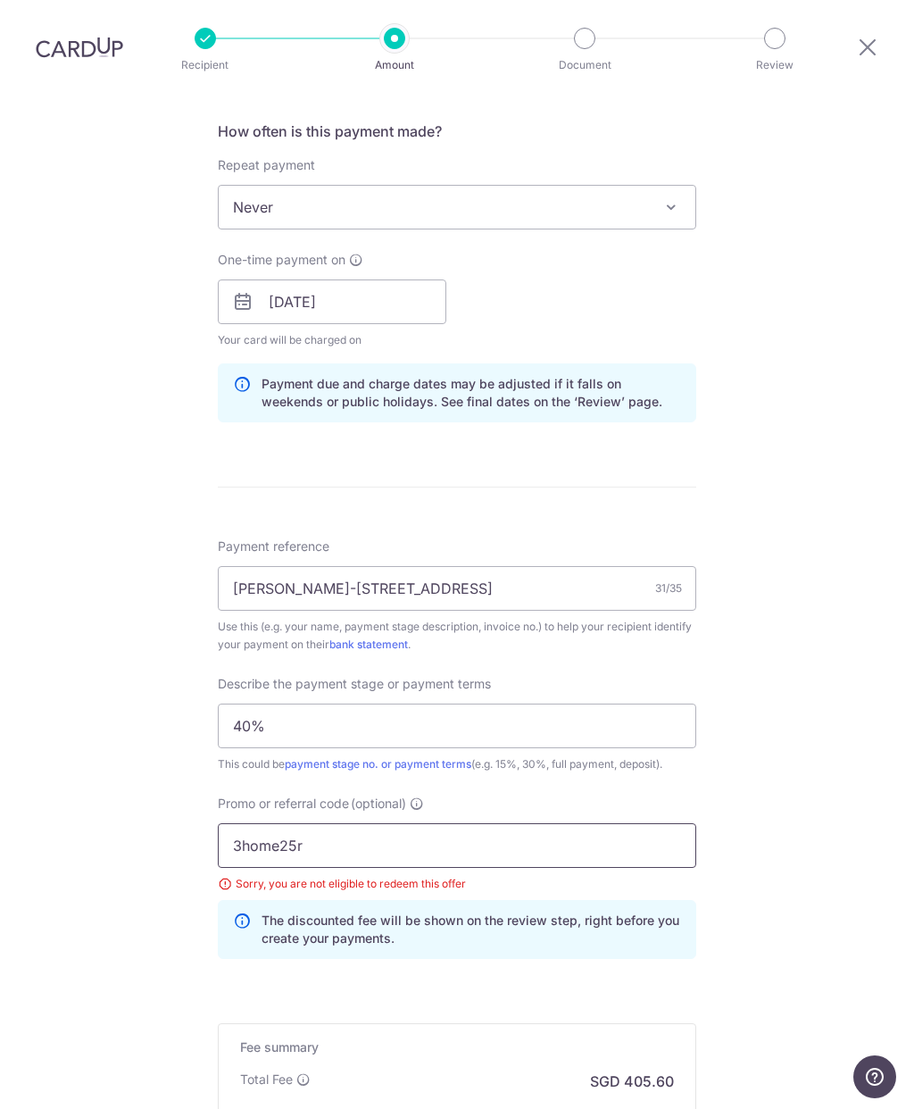
click at [462, 823] on input "3home25r" at bounding box center [457, 845] width 479 height 45
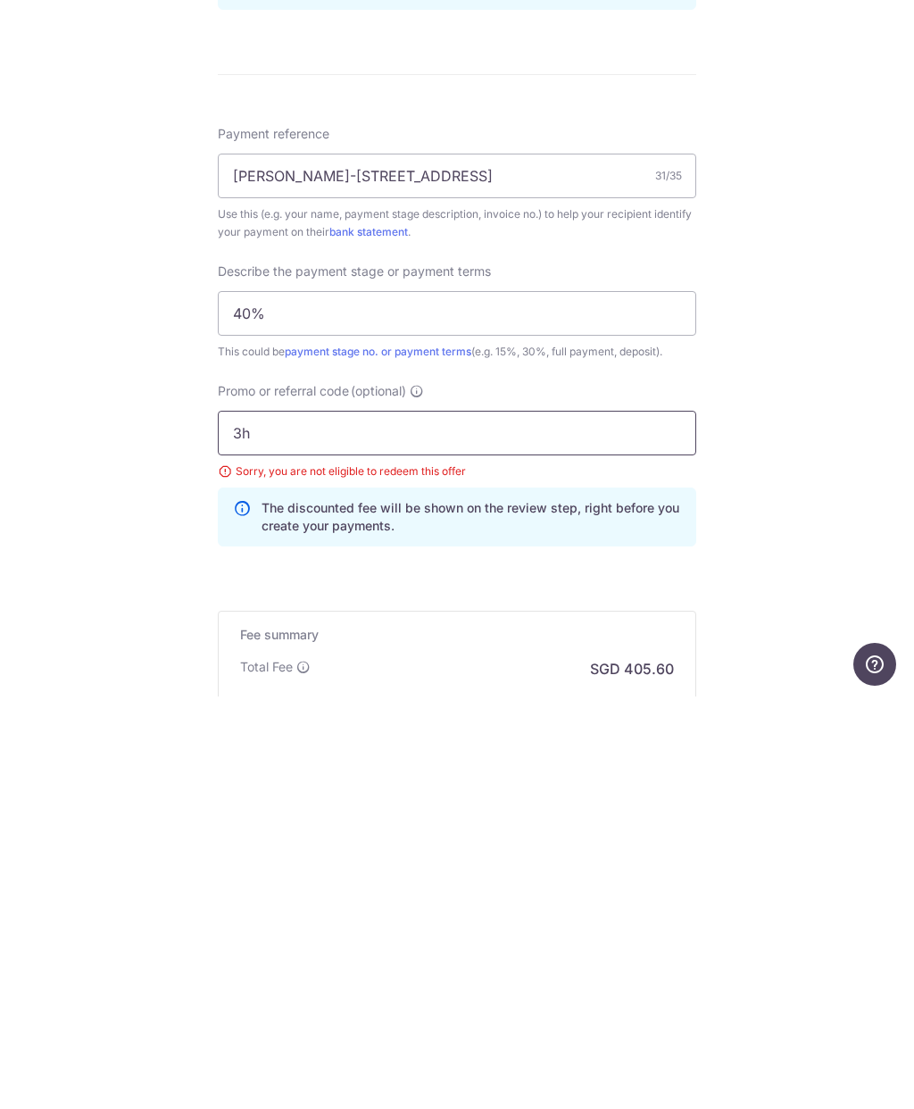
type input "3"
type input "Reno25one"
click at [834, 546] on div "Tell us more about your payment Enter payment amount SGD 15,600.00 15600.00 Sel…" at bounding box center [457, 365] width 914 height 1956
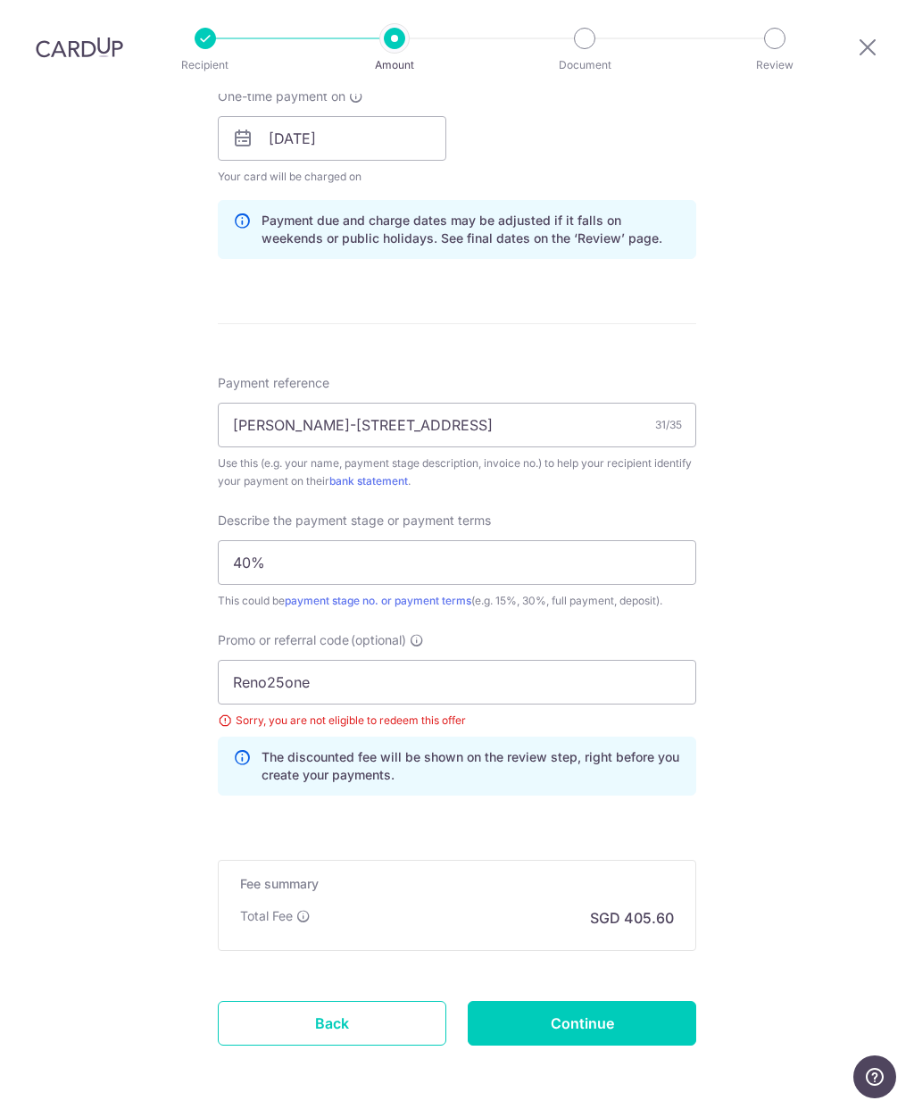
scroll to position [870, 0]
click at [628, 1002] on input "Continue" at bounding box center [582, 1024] width 229 height 45
type input "Update Schedule"
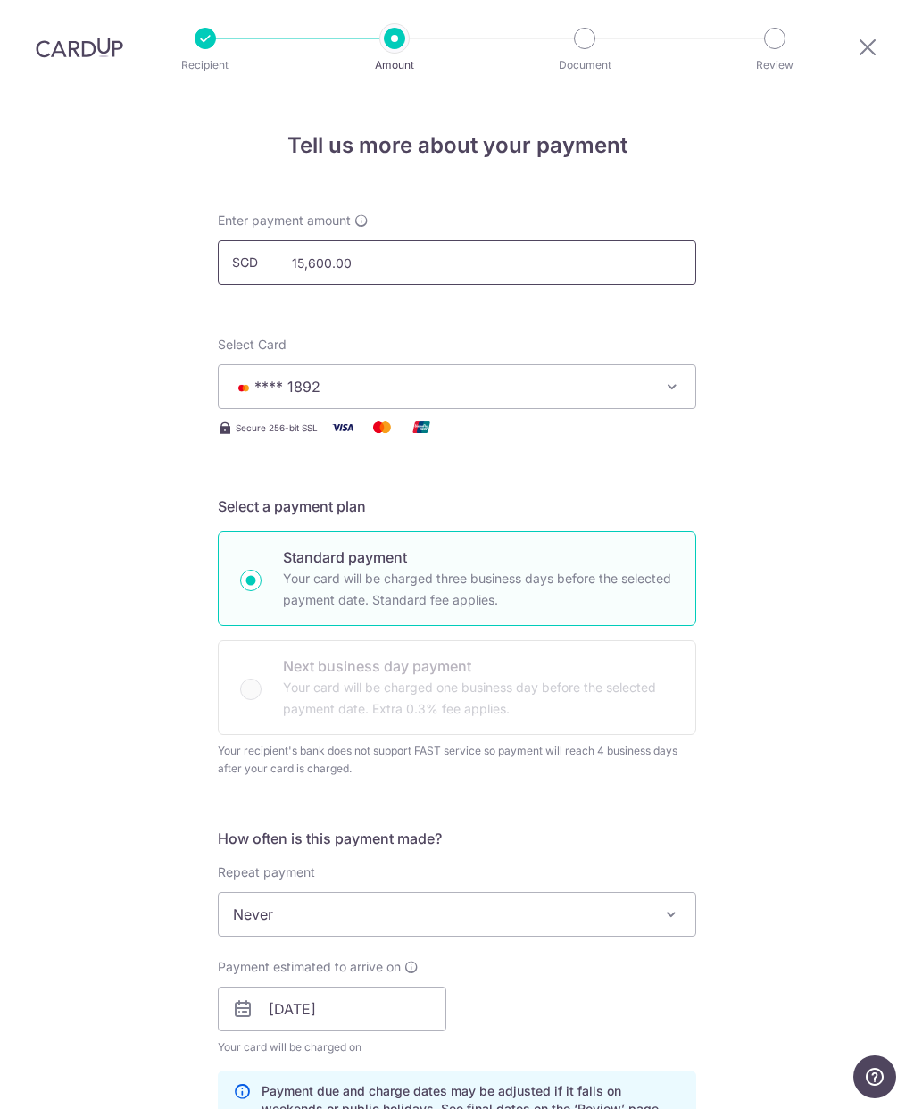
click at [579, 240] on input "15,600.00" at bounding box center [457, 262] width 479 height 45
type input "1"
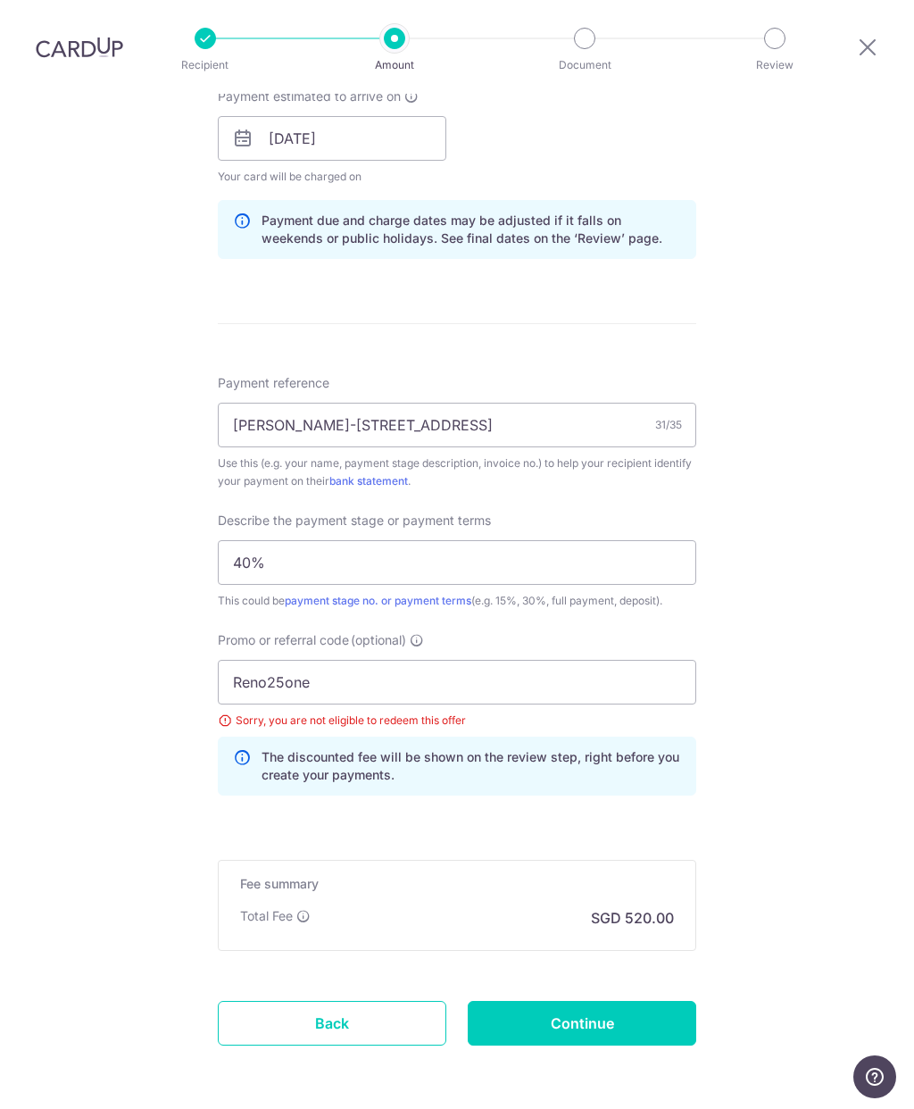
scroll to position [870, 0]
click at [635, 1002] on input "Continue" at bounding box center [582, 1024] width 229 height 45
type input "20,000.00"
type input "Update Schedule"
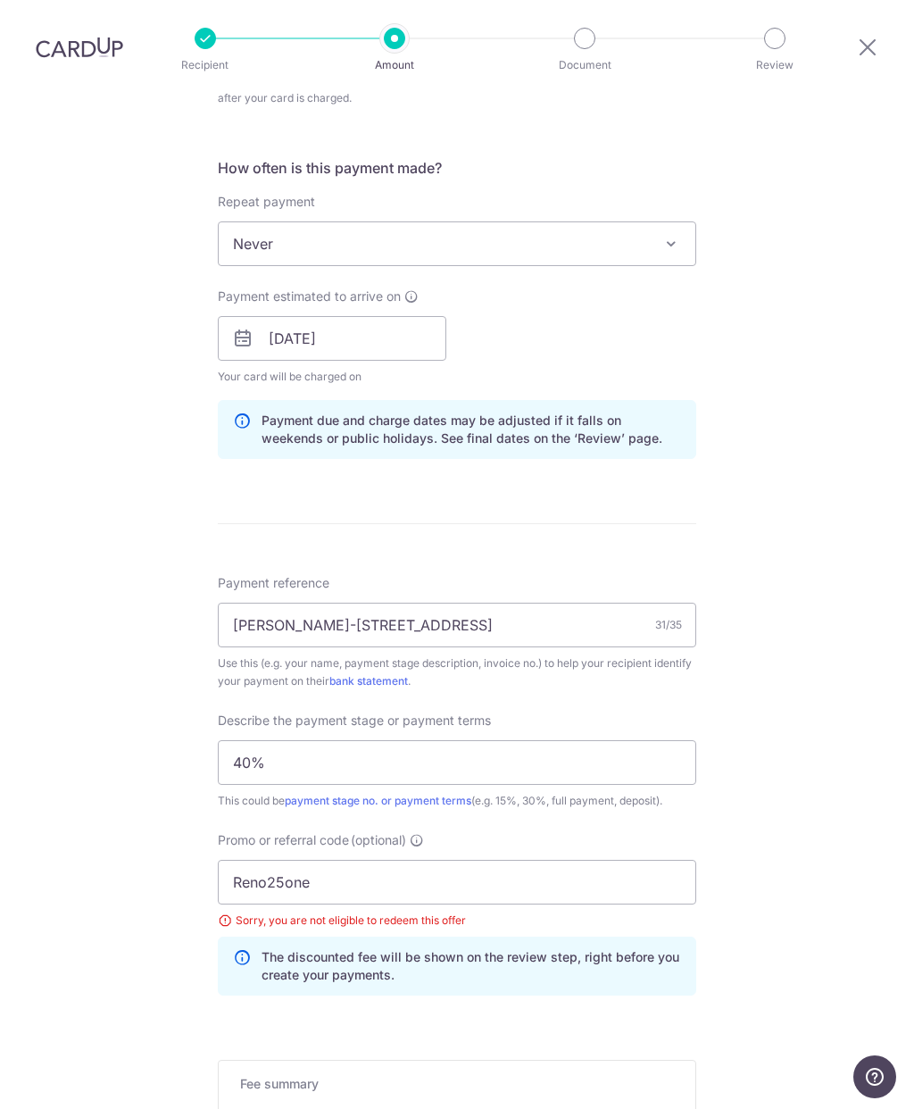
scroll to position [659, 0]
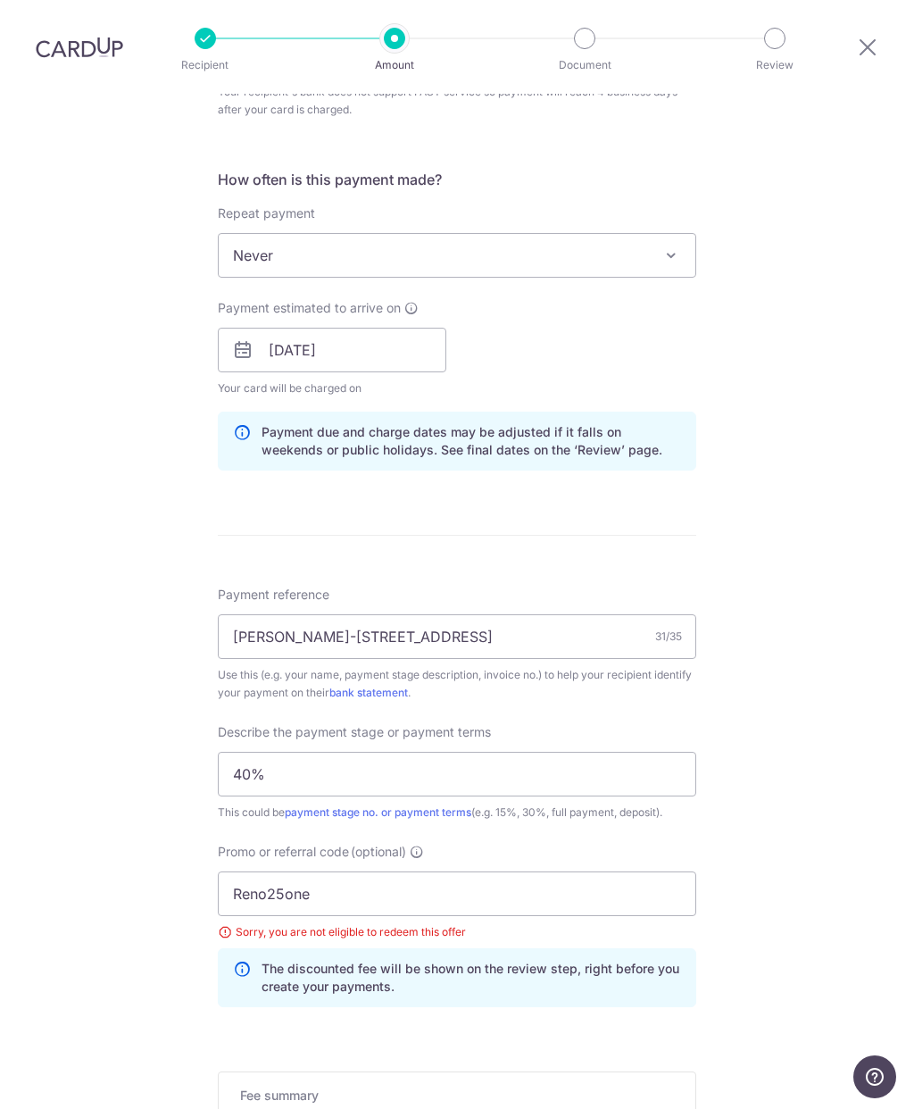
click at [559, 234] on span "Never" at bounding box center [457, 255] width 477 height 43
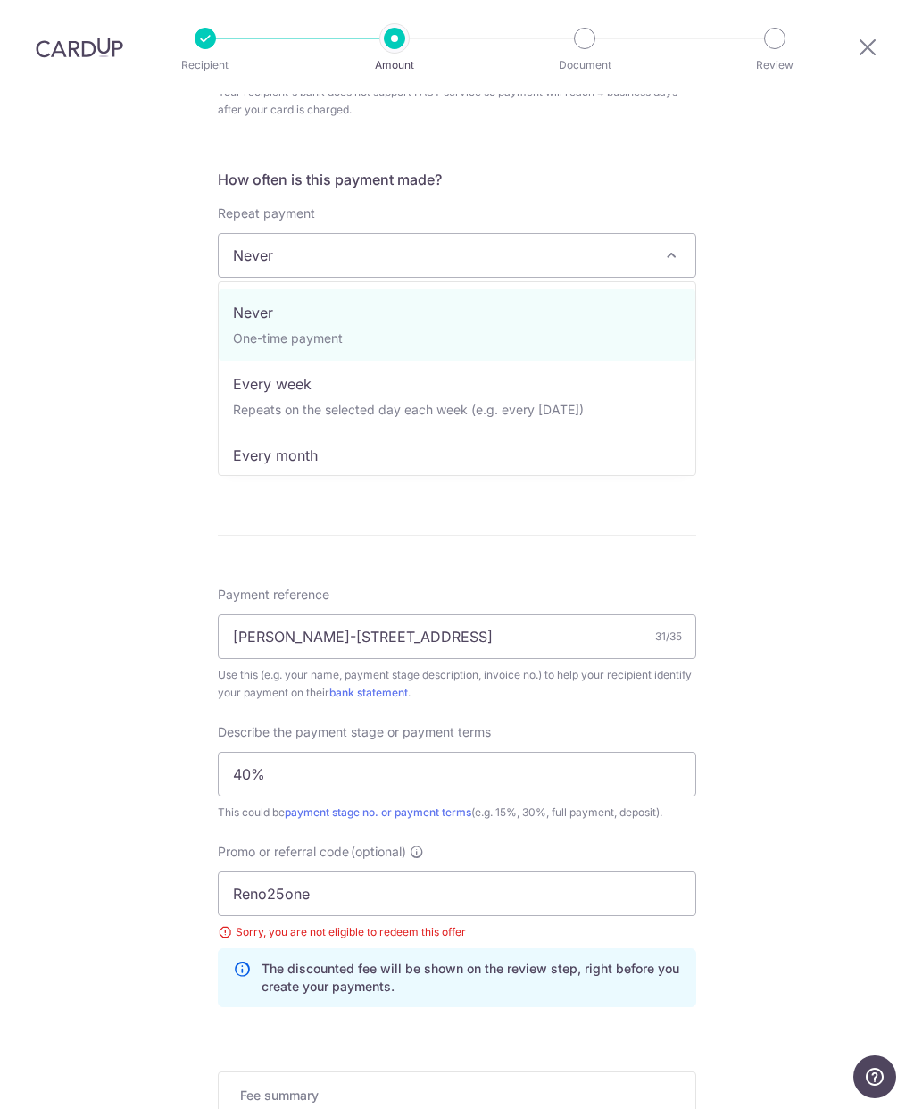
select select "3"
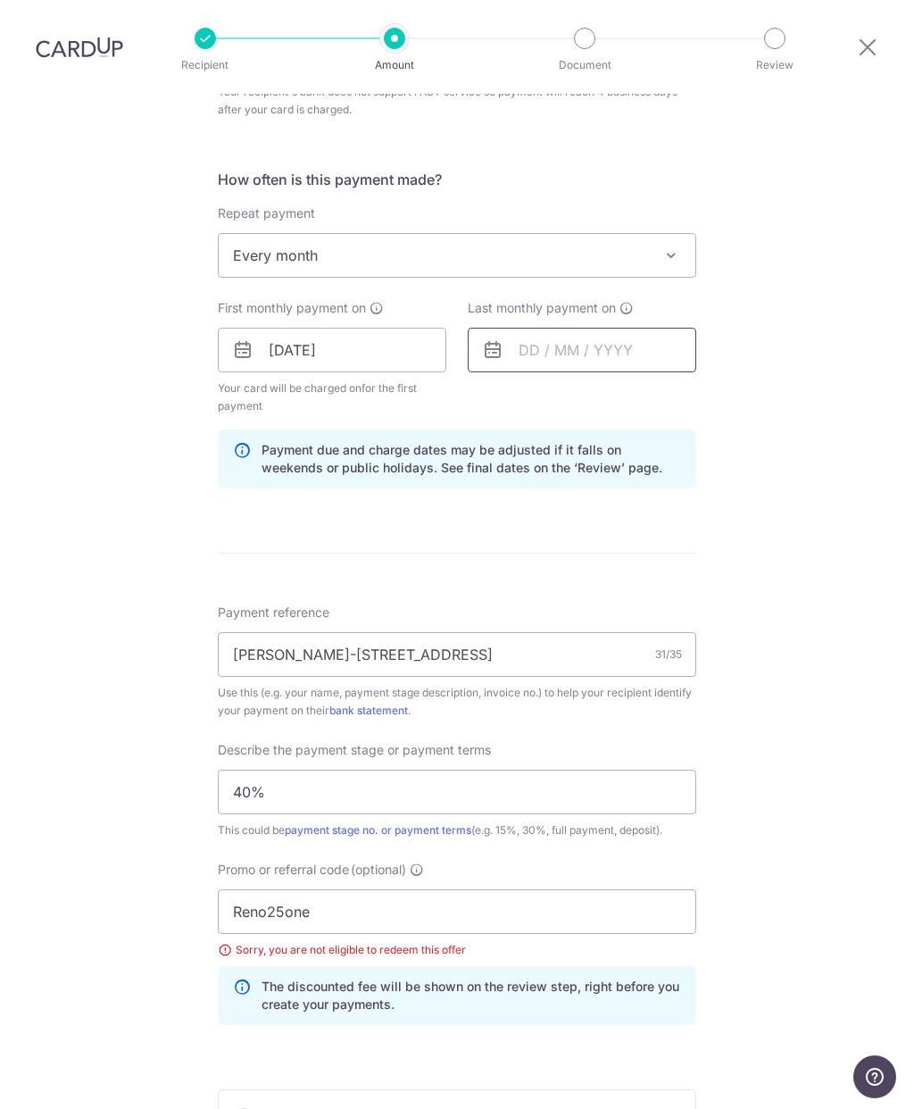
click at [611, 328] on input "text" at bounding box center [582, 350] width 229 height 45
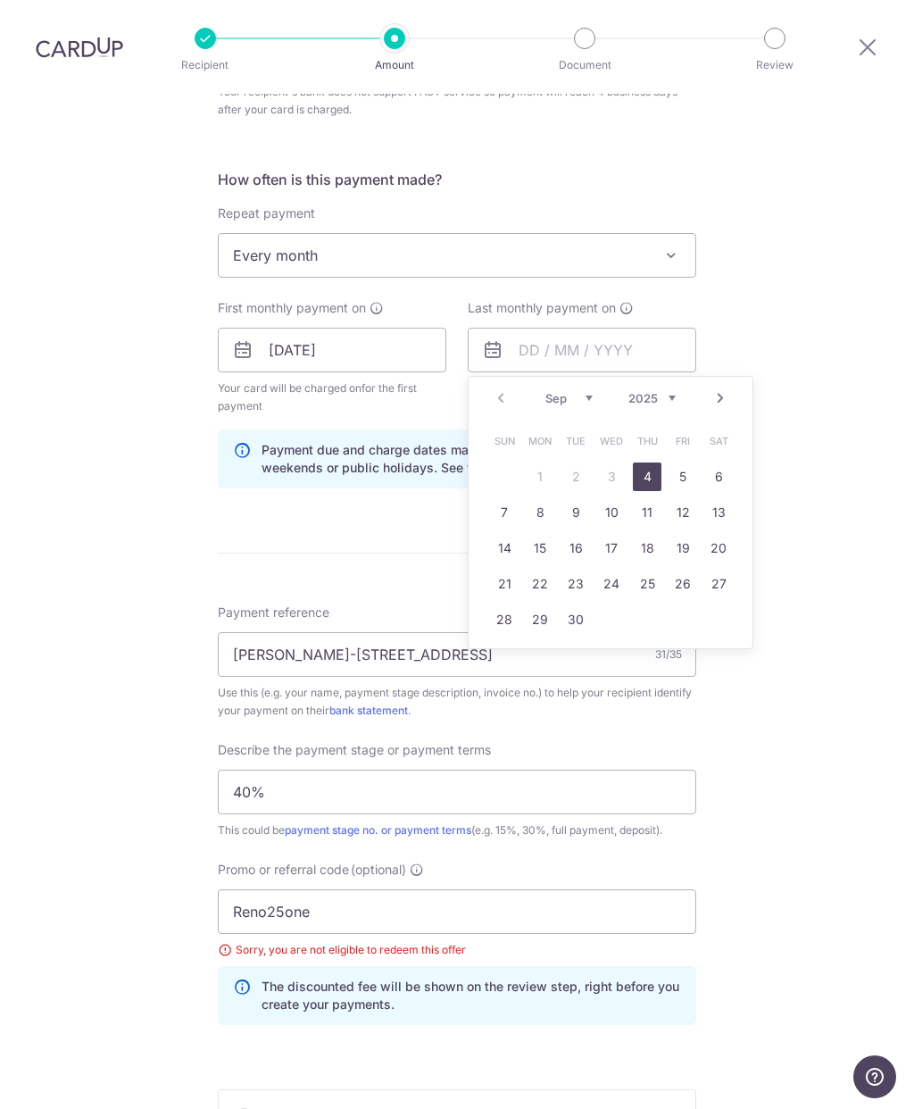
click at [721, 387] on link "Next" at bounding box center [720, 397] width 21 height 21
click at [729, 387] on link "Next" at bounding box center [720, 397] width 21 height 21
click at [584, 498] on link "4" at bounding box center [576, 512] width 29 height 29
type input "[DATE]"
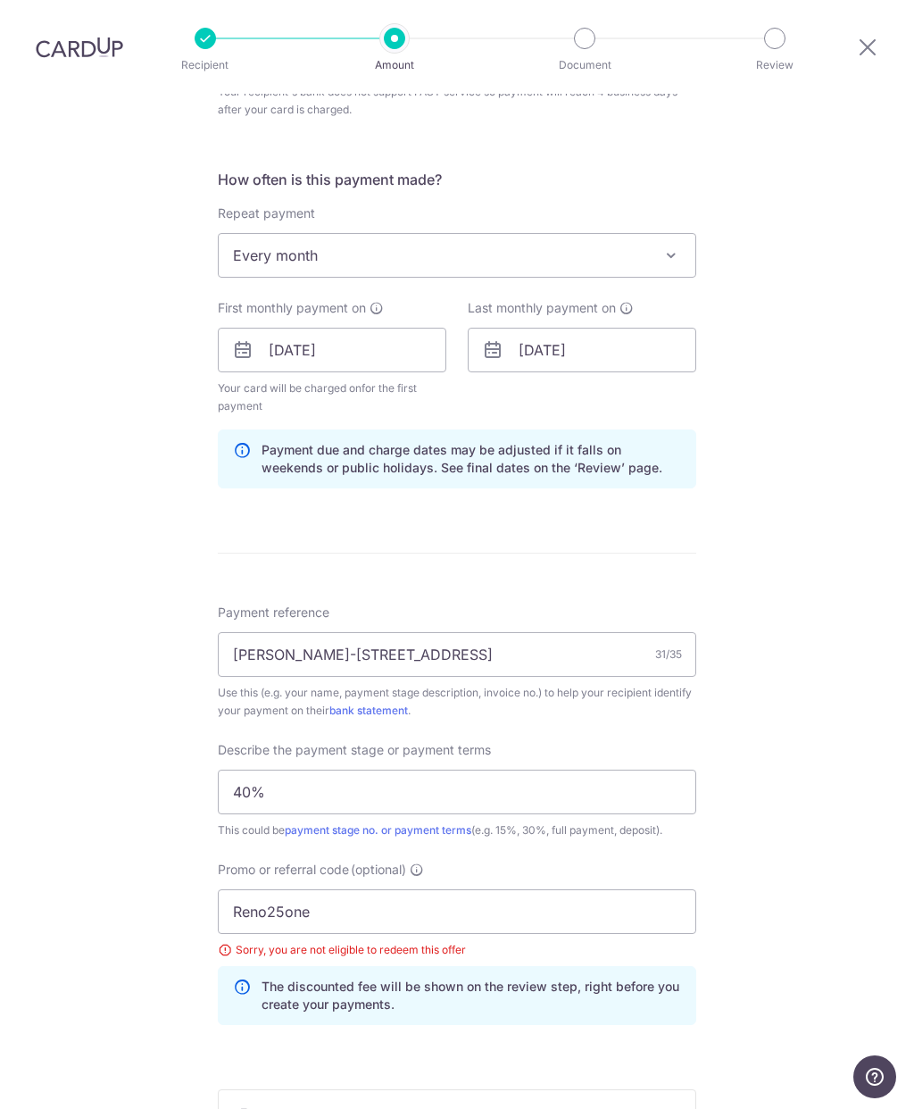
click at [815, 254] on div "Tell us more about your payment Enter payment amount SGD 20,000.00 20000.00 Sel…" at bounding box center [457, 422] width 914 height 1974
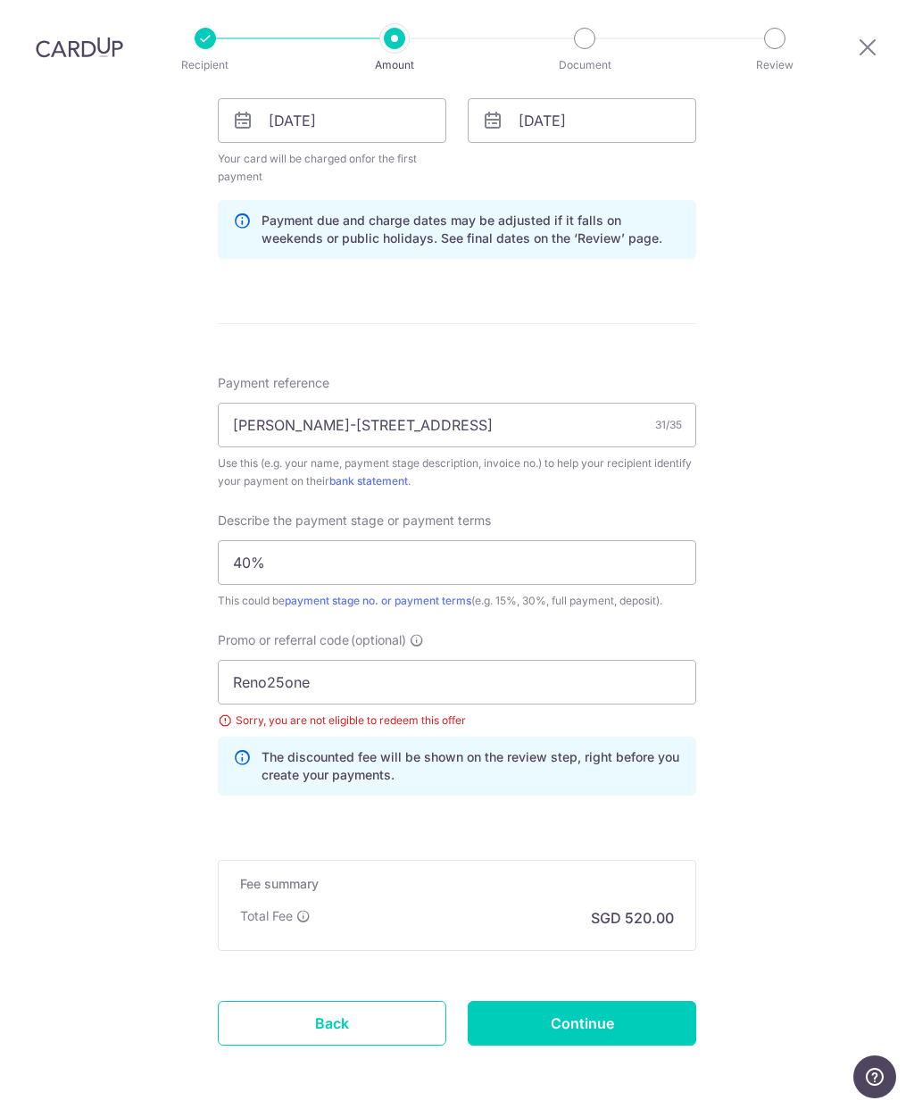
scroll to position [887, 0]
click at [599, 1002] on input "Continue" at bounding box center [582, 1024] width 229 height 45
type input "Update Schedule"
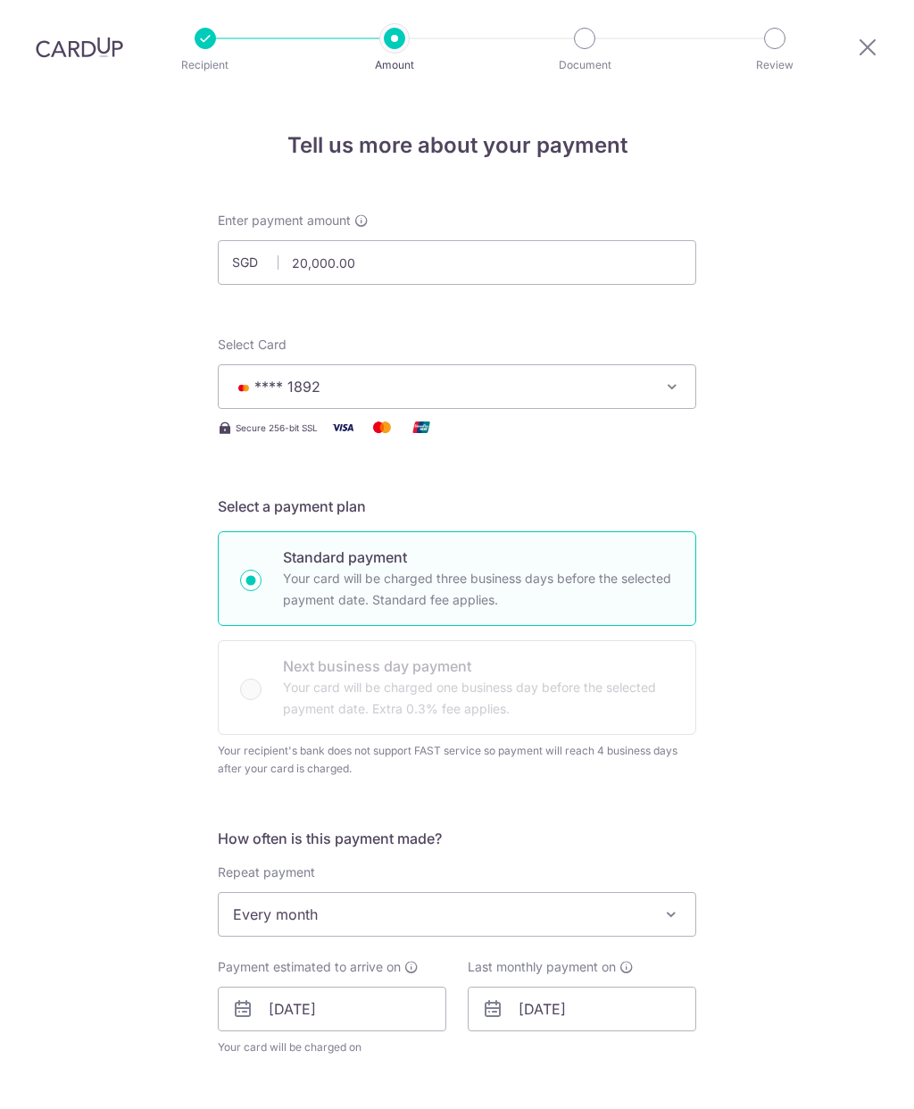
scroll to position [796, 0]
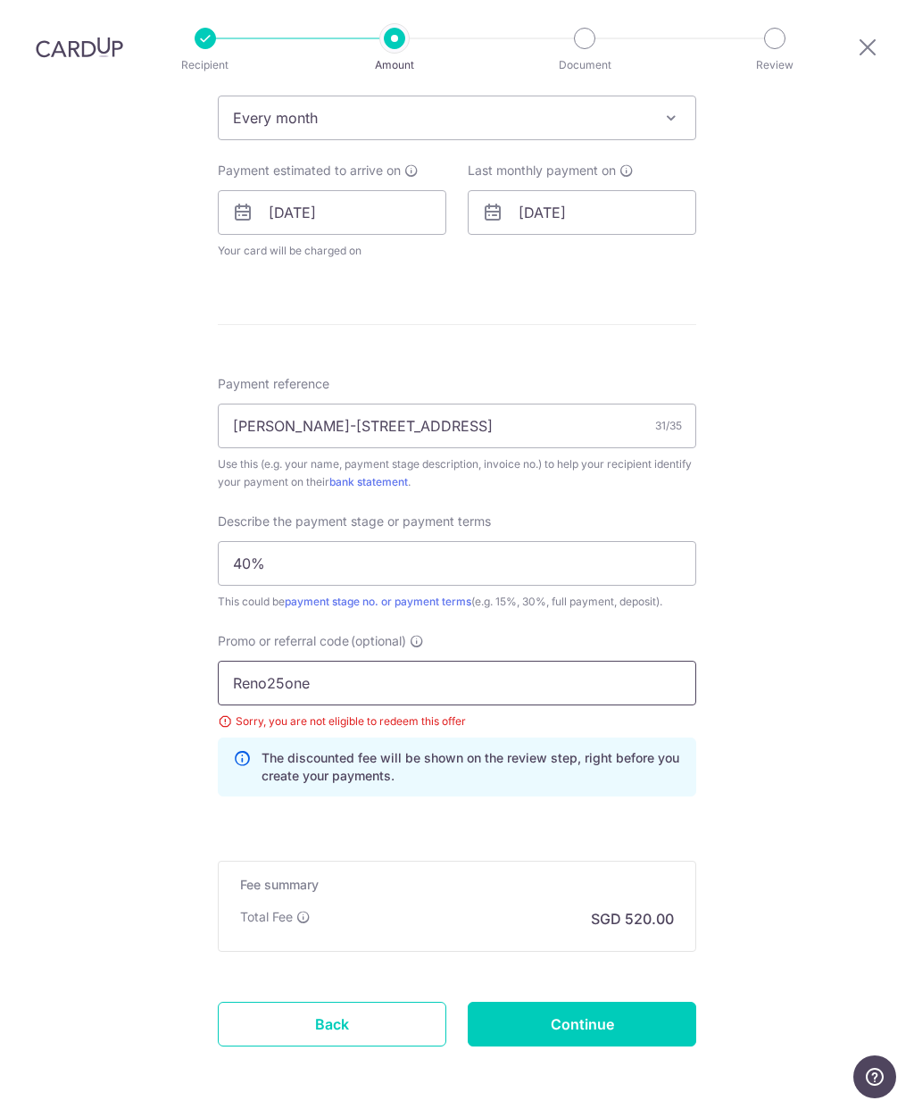
click at [584, 661] on input "Reno25one" at bounding box center [457, 683] width 479 height 45
type input "R"
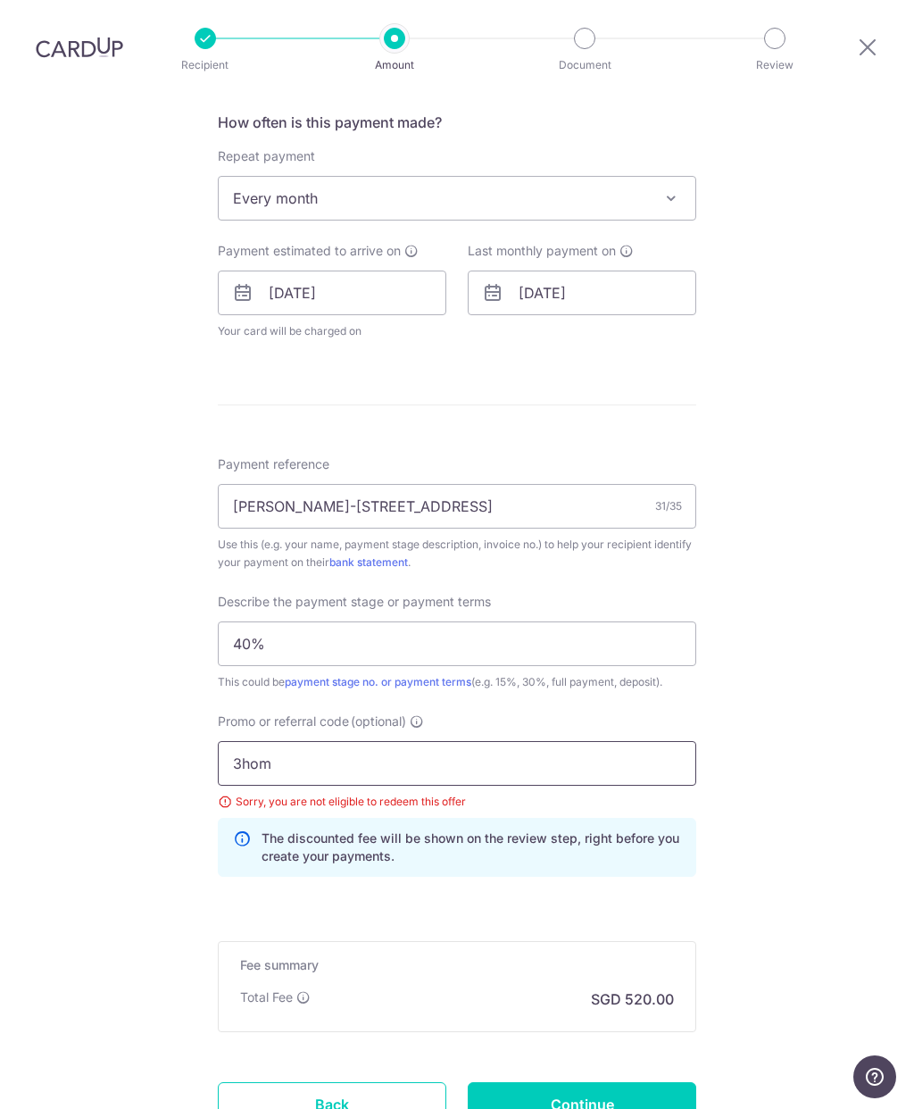
type input "3home25r"
click at [604, 1082] on input "Continue" at bounding box center [582, 1104] width 229 height 45
type input "Update Schedule"
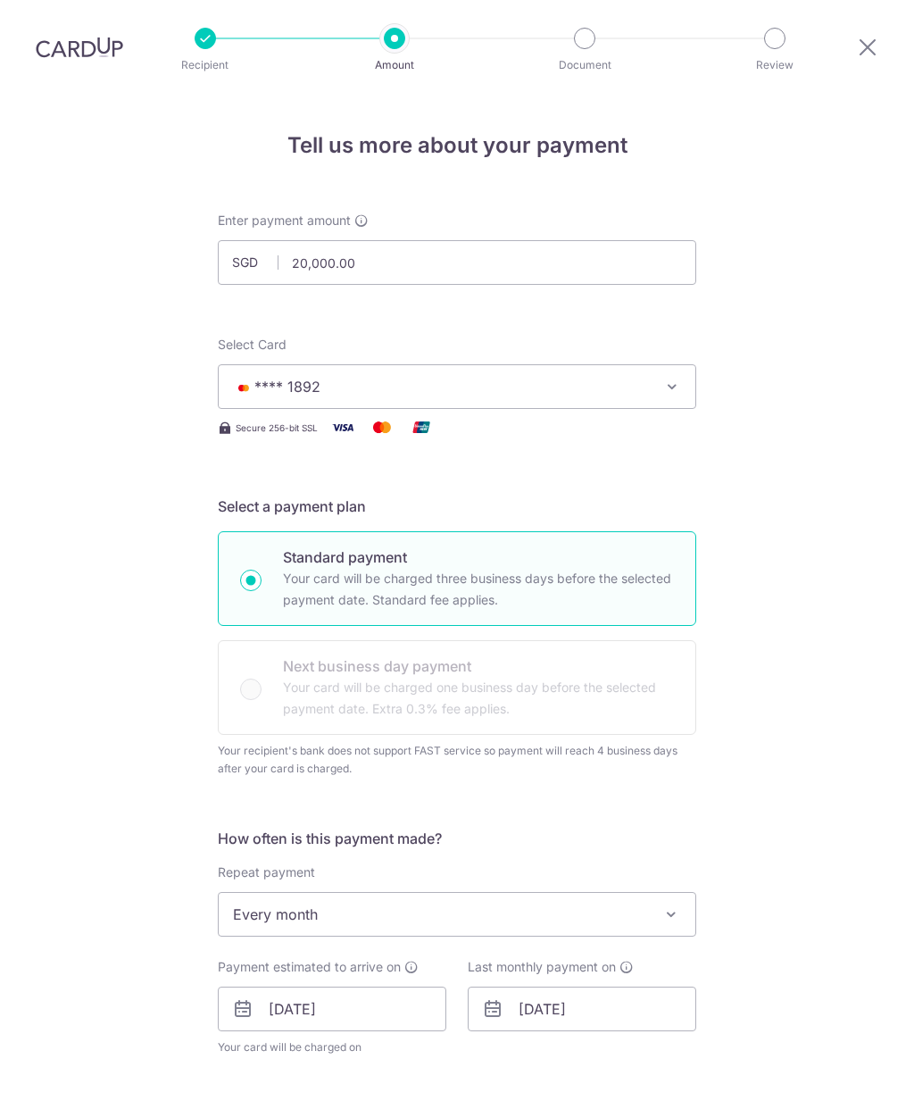
scroll to position [796, 0]
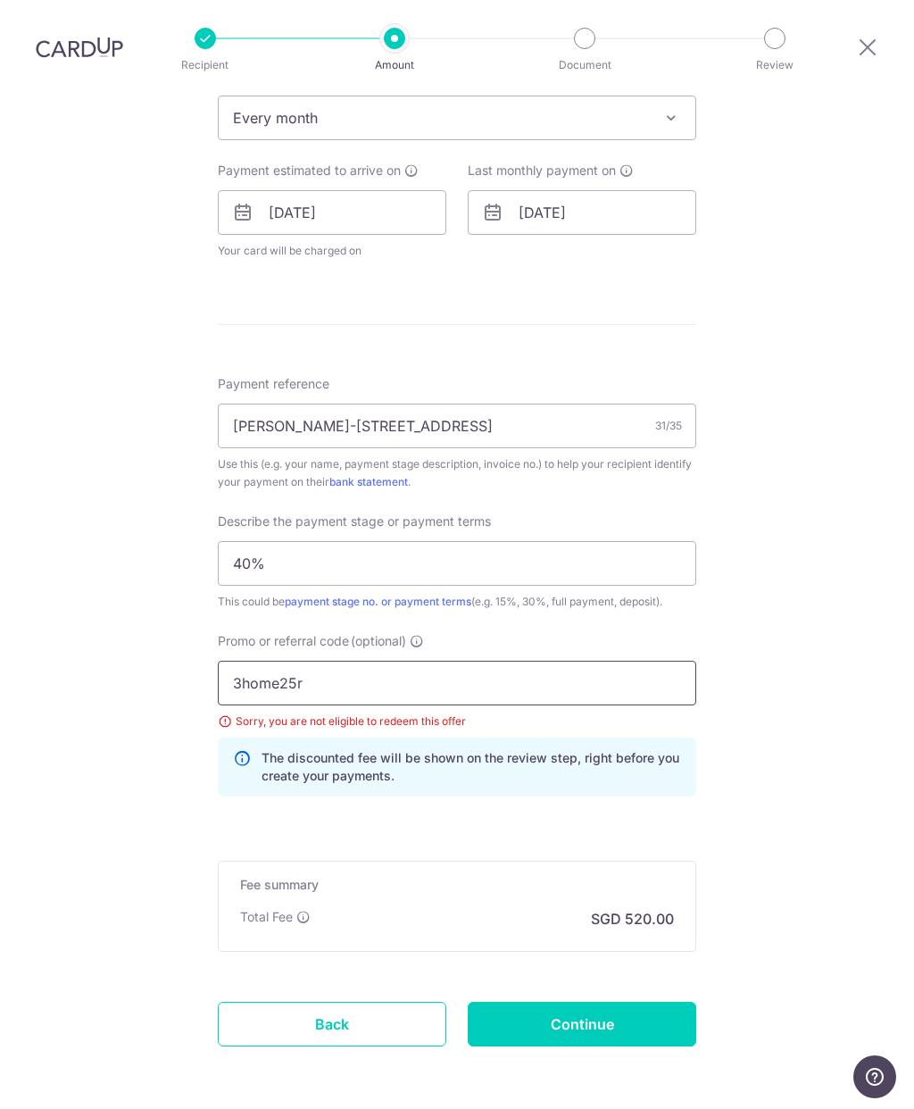
click at [576, 661] on input "3home25r" at bounding box center [457, 683] width 479 height 45
click at [618, 1002] on input "Continue" at bounding box center [582, 1024] width 229 height 45
type input "Update Schedule"
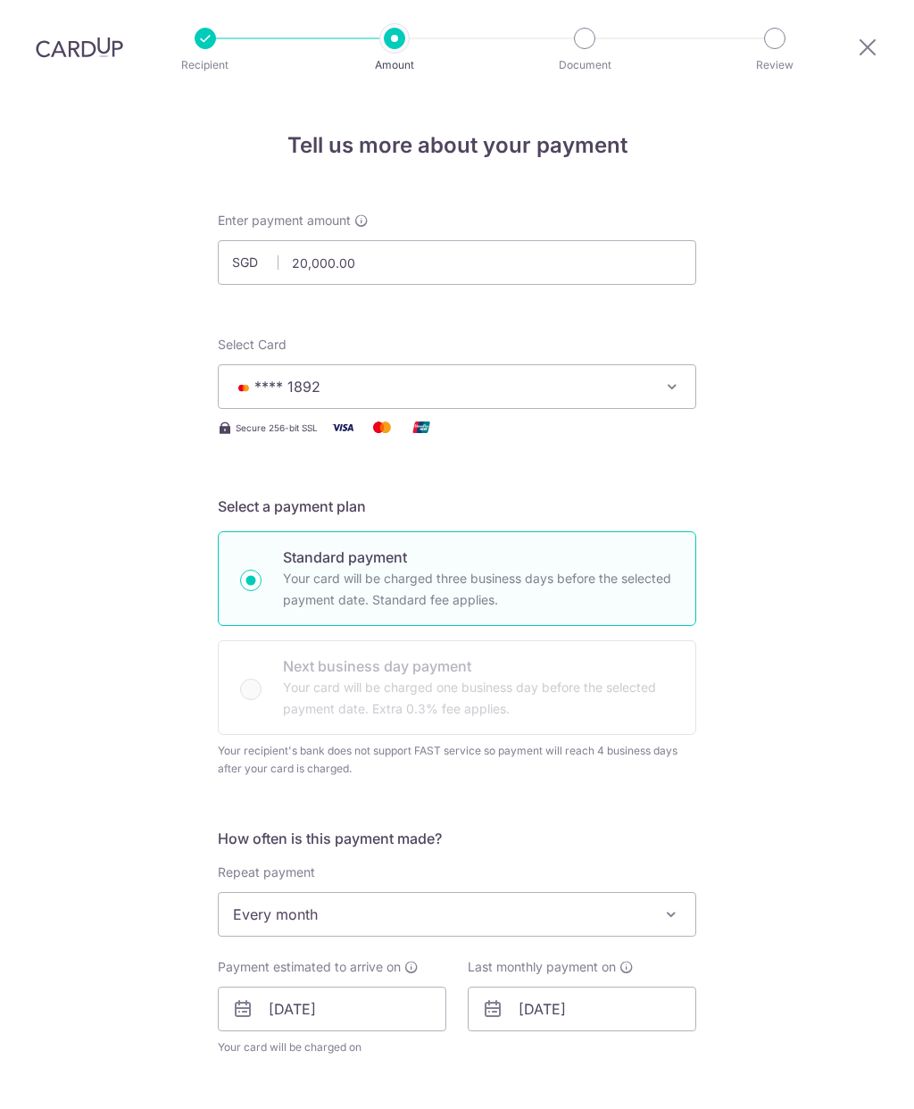
scroll to position [796, 0]
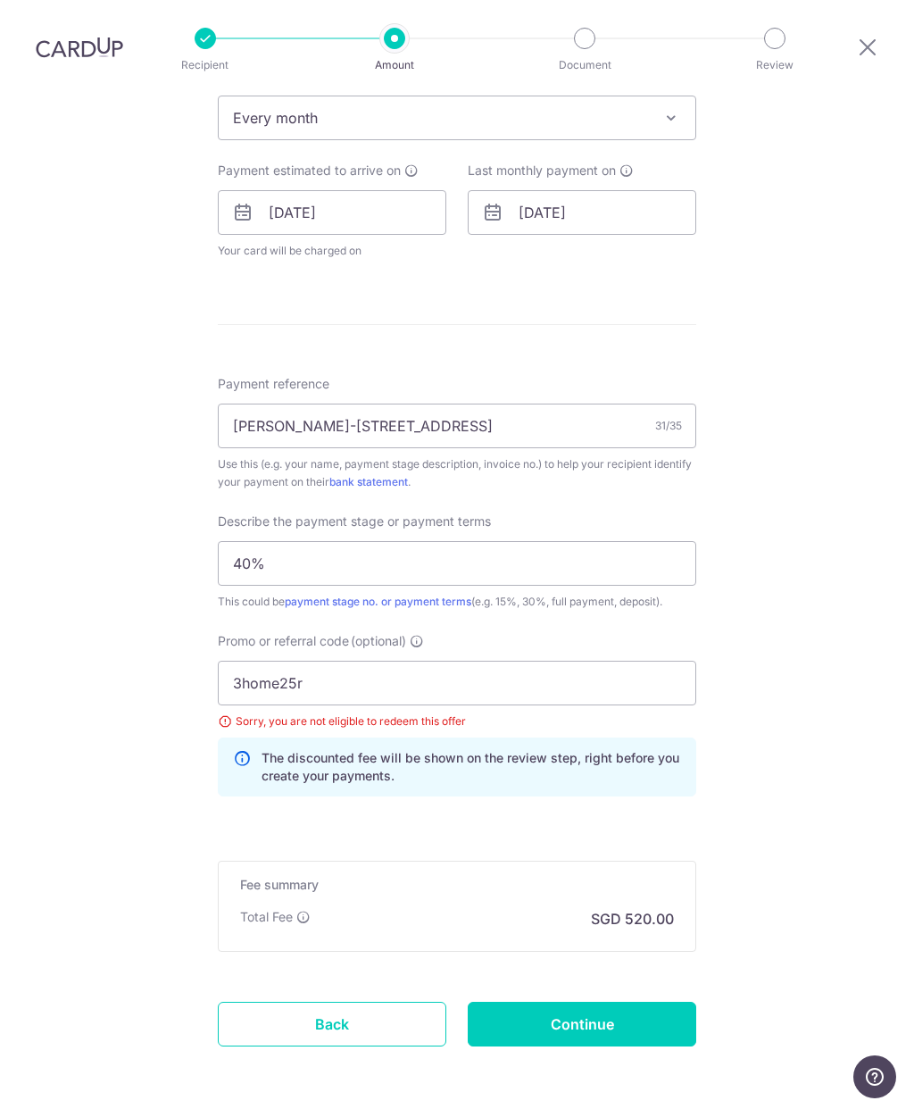
click at [221, 712] on div "Sorry, you are not eligible to redeem this offer" at bounding box center [457, 721] width 479 height 18
